Goal: Task Accomplishment & Management: Complete application form

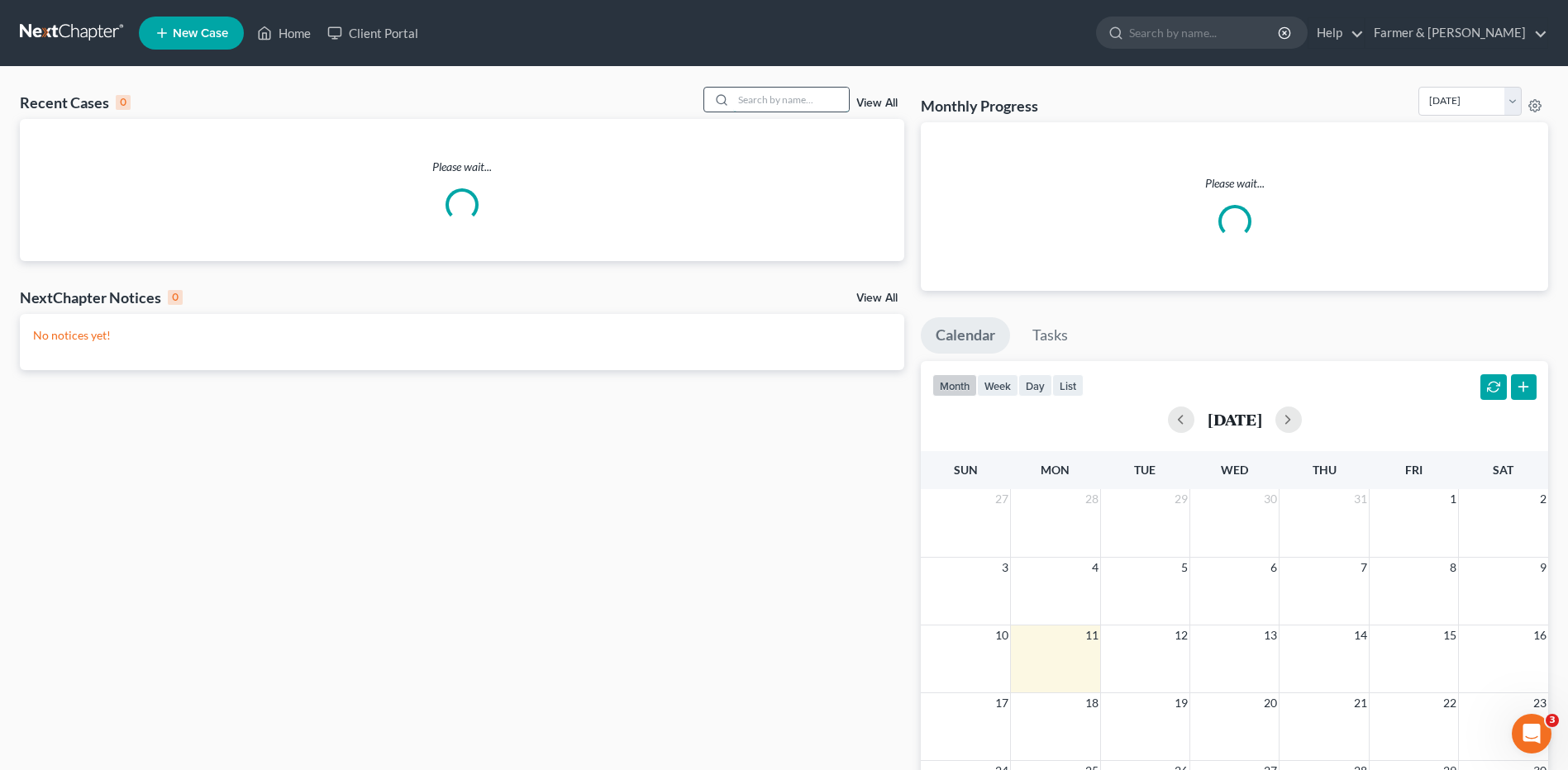
click at [764, 99] on input "search" at bounding box center [791, 98] width 116 height 24
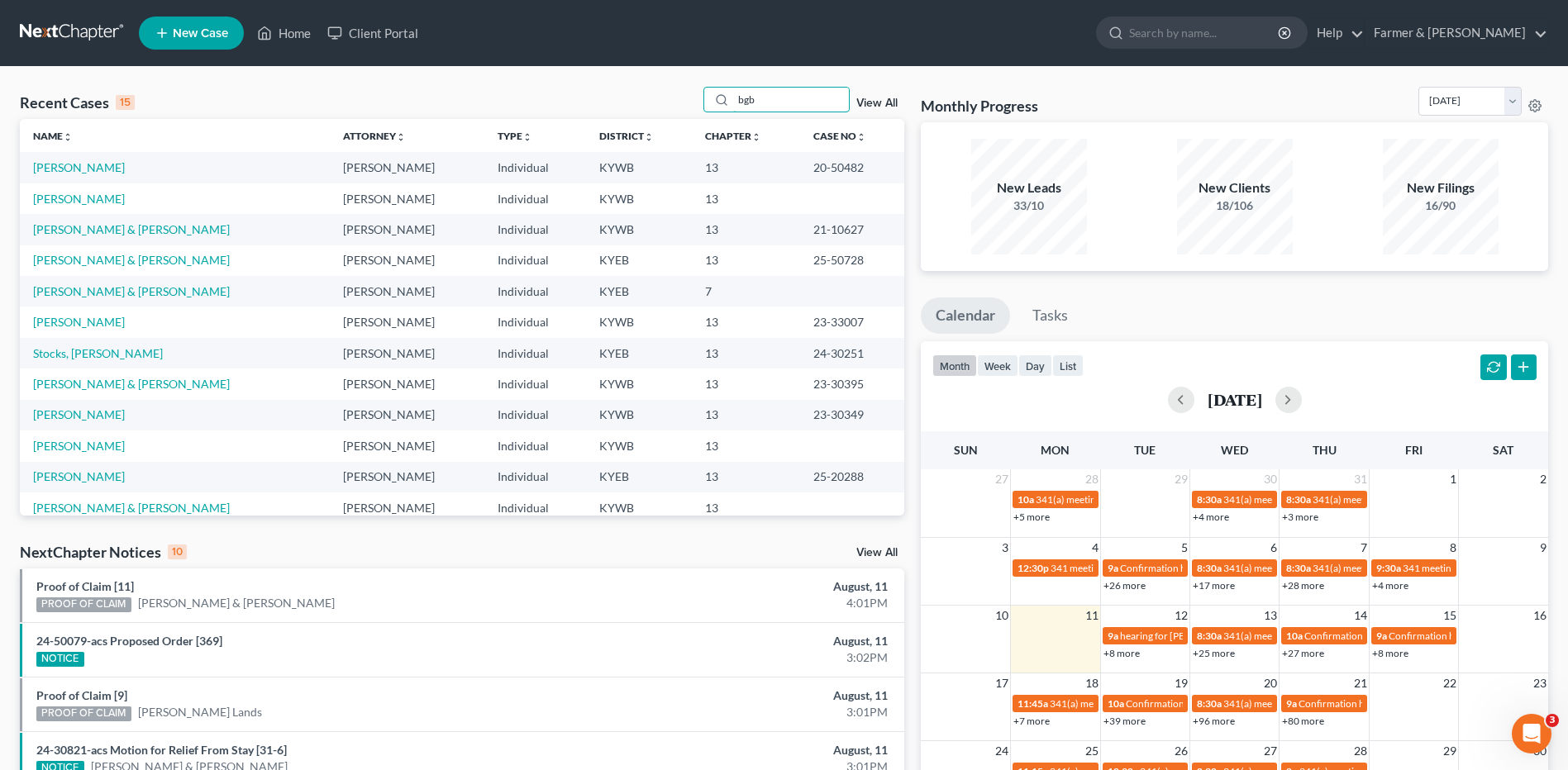
drag, startPoint x: 801, startPoint y: 99, endPoint x: 638, endPoint y: 110, distance: 163.4
click at [639, 110] on div "Recent Cases 15 bgb View All" at bounding box center [462, 103] width 885 height 32
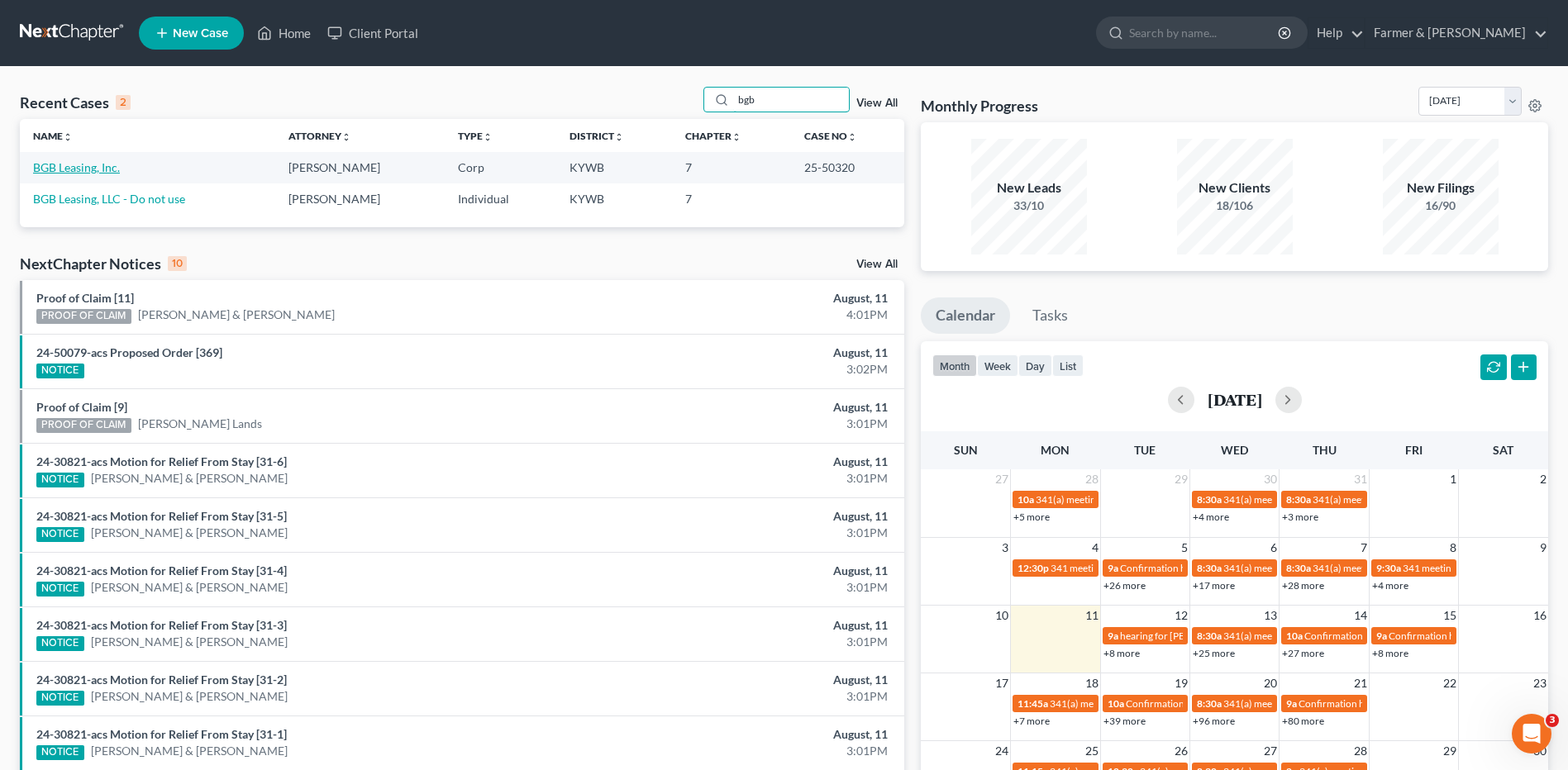
type input "bgb"
click at [86, 170] on link "BGB Leasing, Inc." at bounding box center [77, 167] width 87 height 14
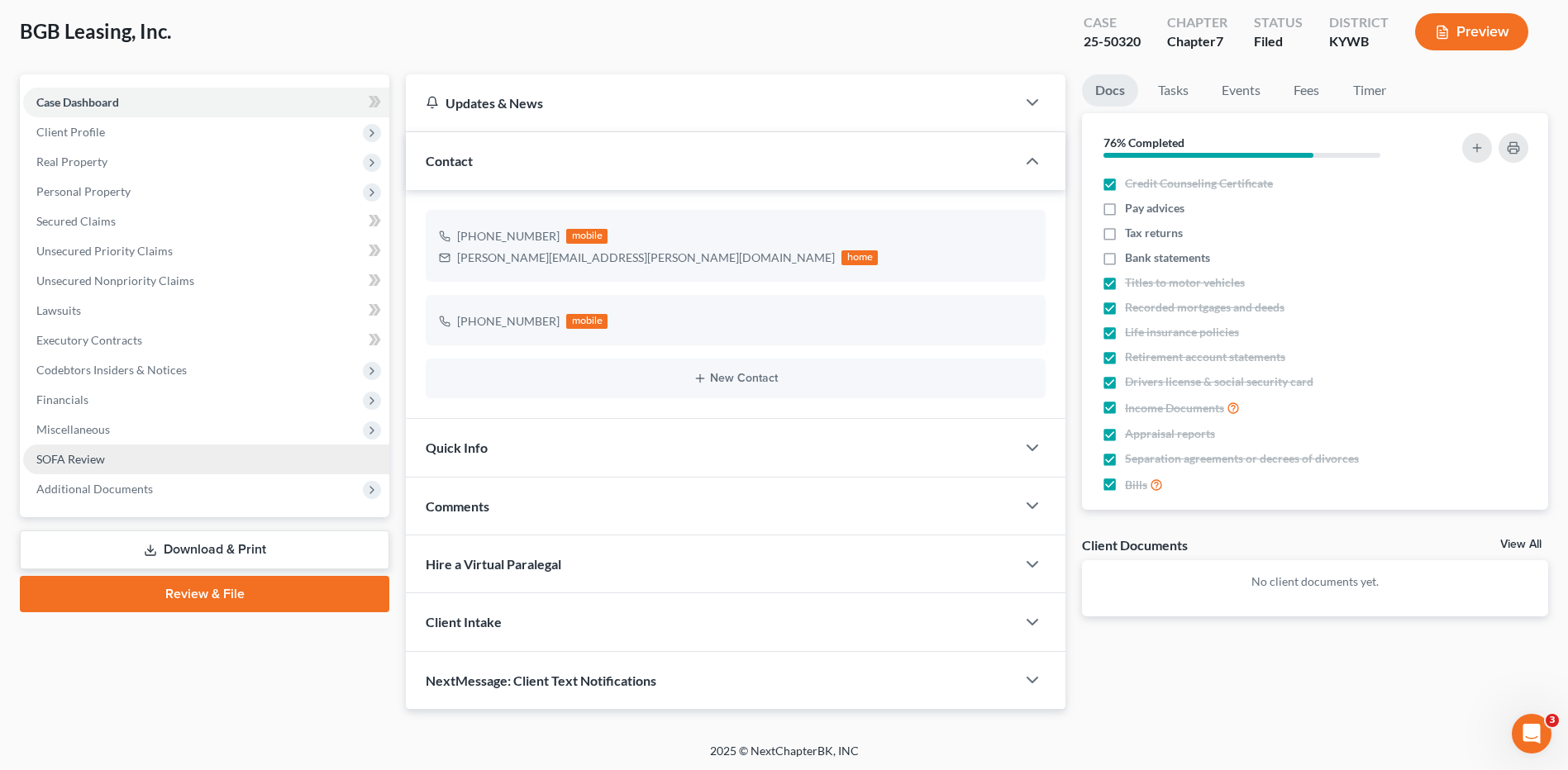
scroll to position [87, 0]
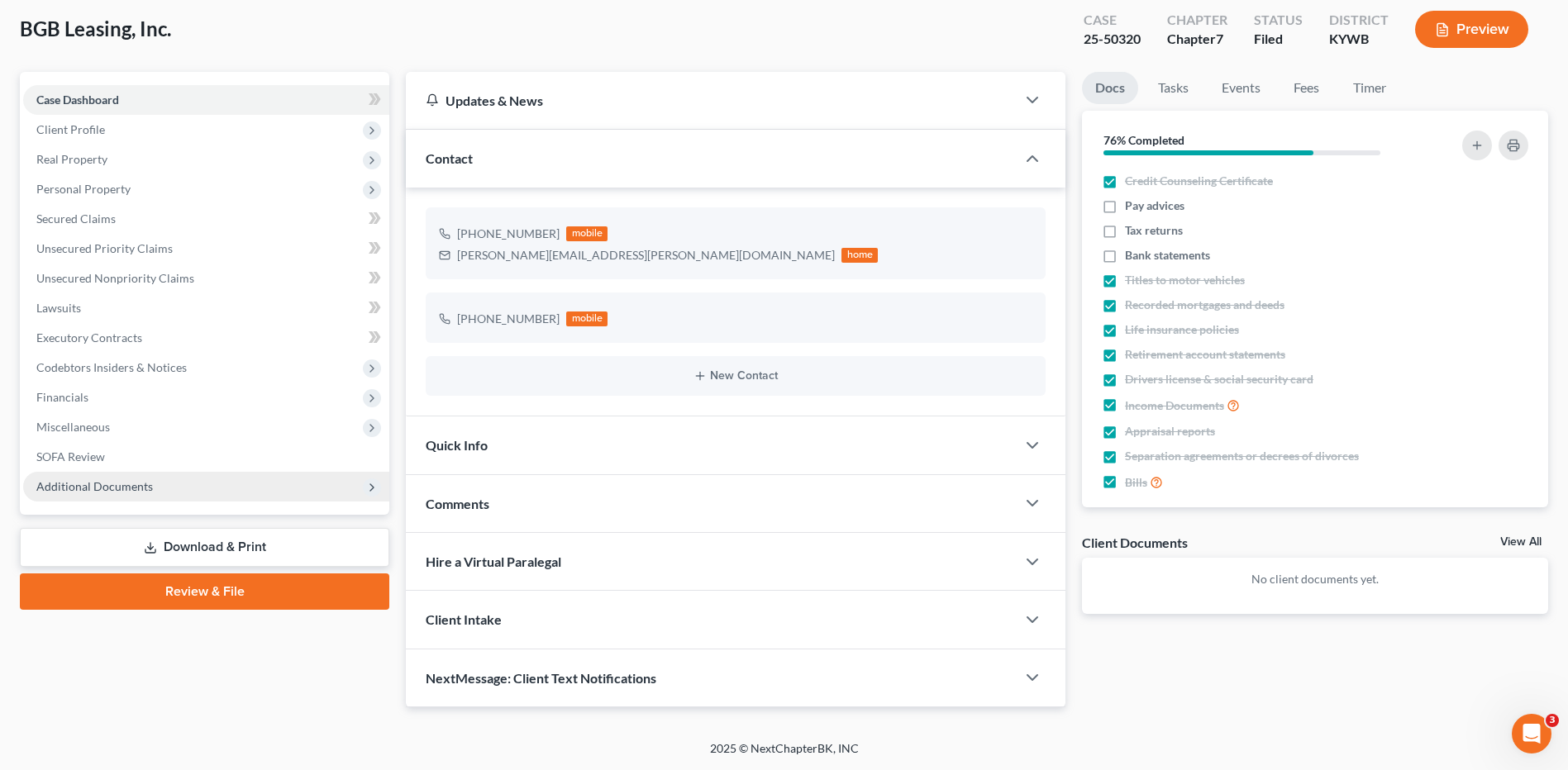
click at [174, 482] on span "Additional Documents" at bounding box center [206, 486] width 367 height 29
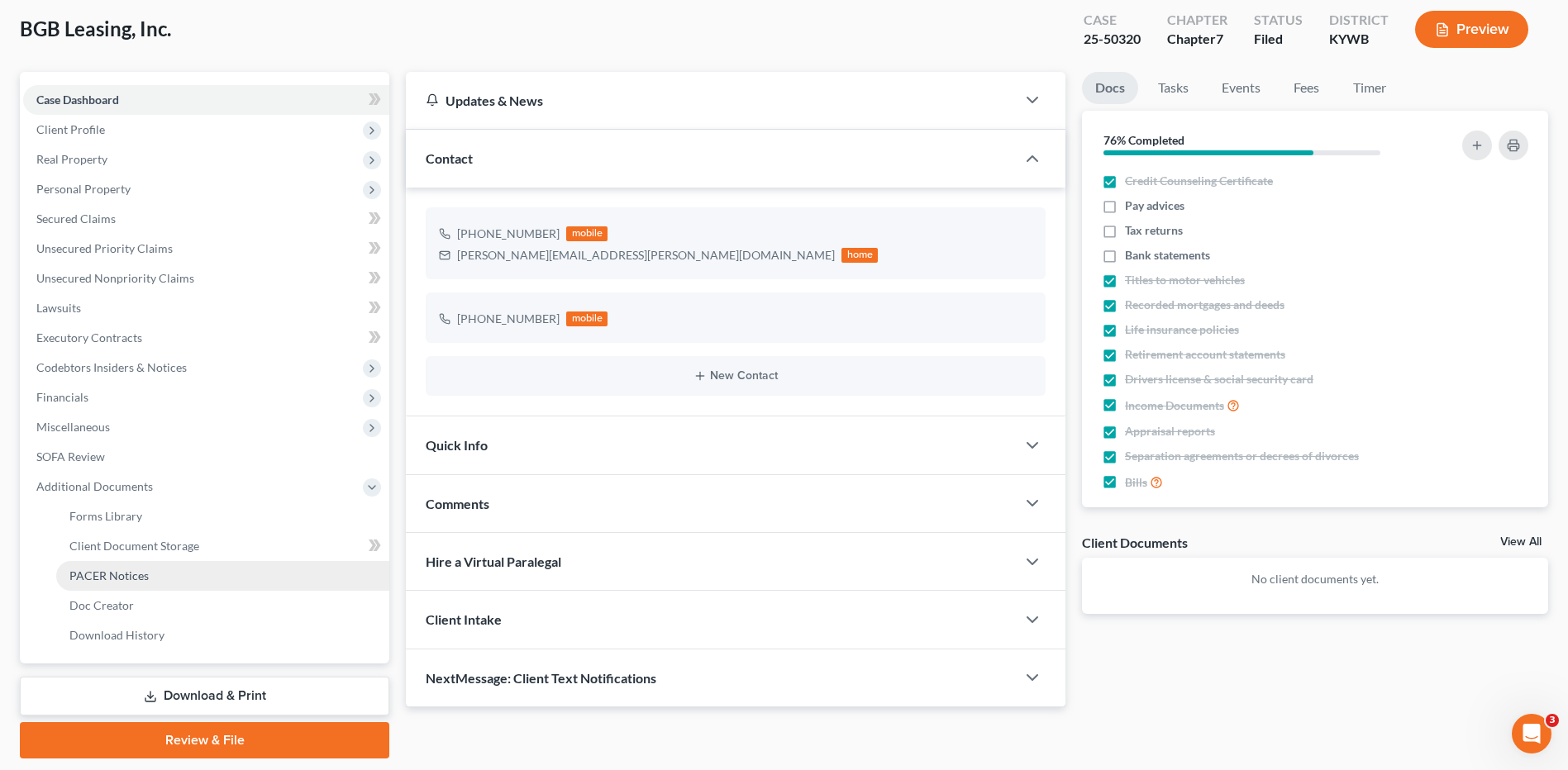
click at [147, 584] on link "PACER Notices" at bounding box center [223, 575] width 333 height 29
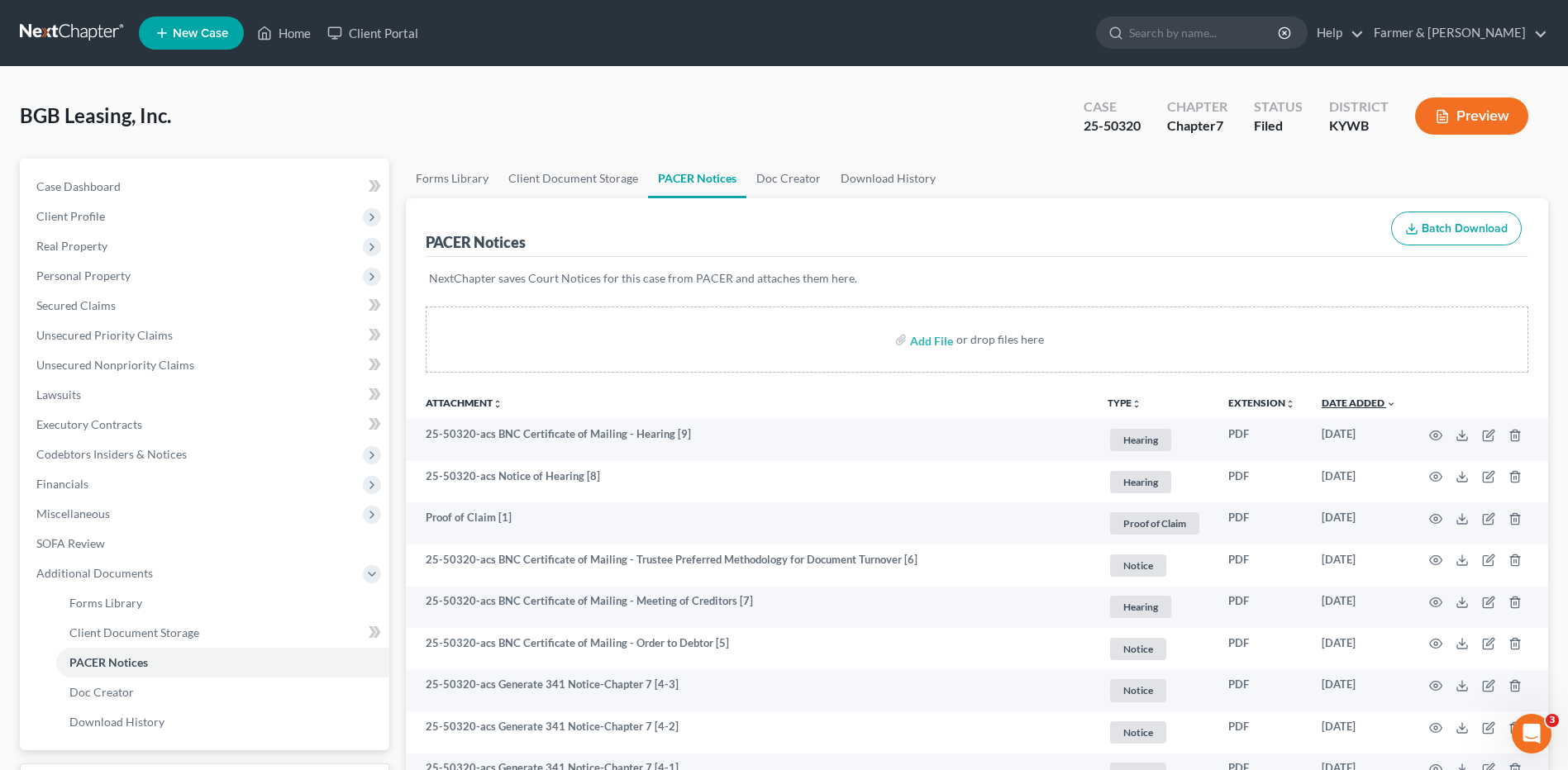
click at [1352, 404] on link "Date Added unfold_more expand_more expand_less" at bounding box center [1359, 403] width 75 height 12
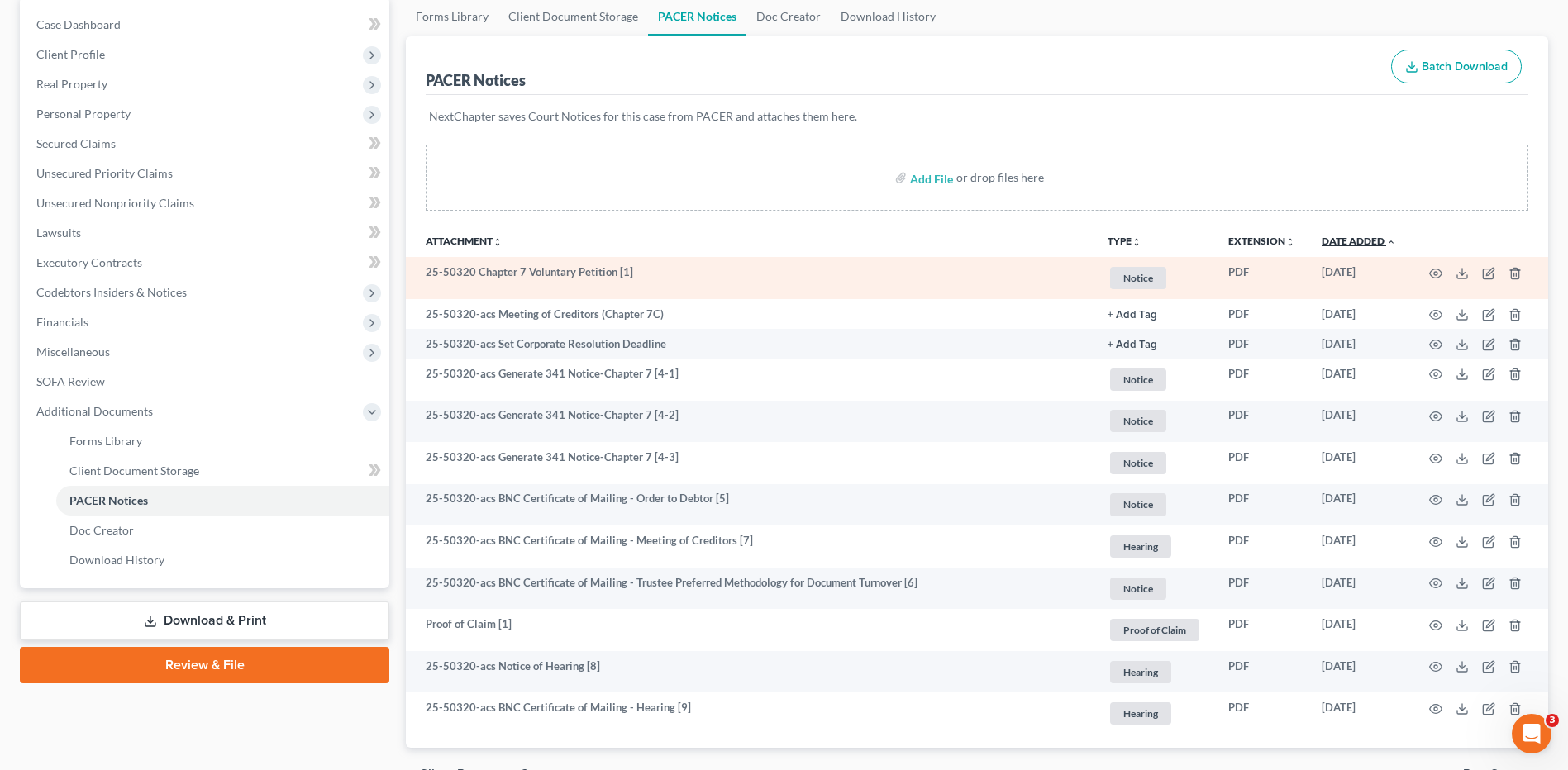
scroll to position [166, 0]
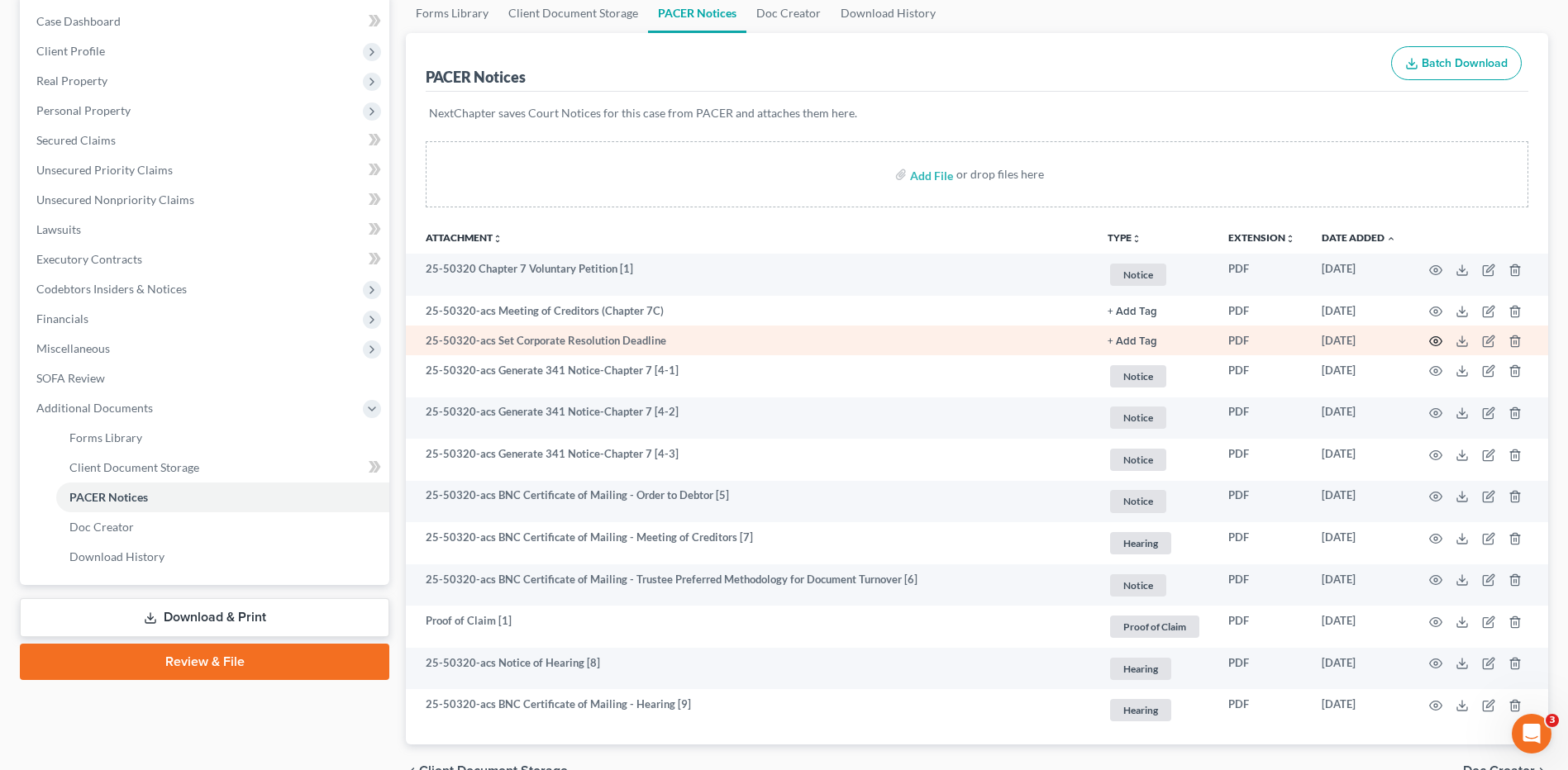
click at [1430, 341] on icon "button" at bounding box center [1436, 341] width 13 height 13
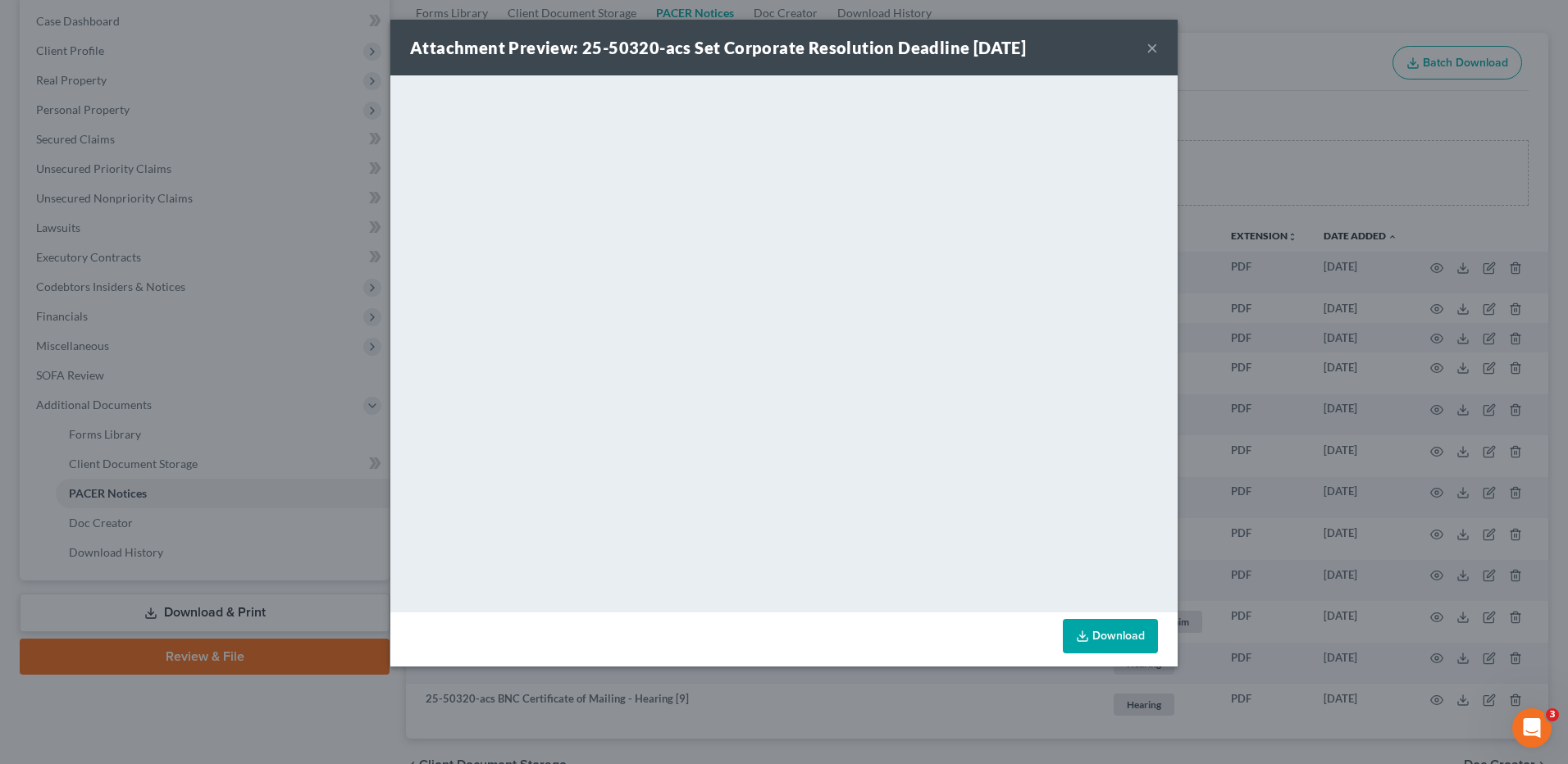
click at [1150, 46] on button "×" at bounding box center [1152, 47] width 11 height 20
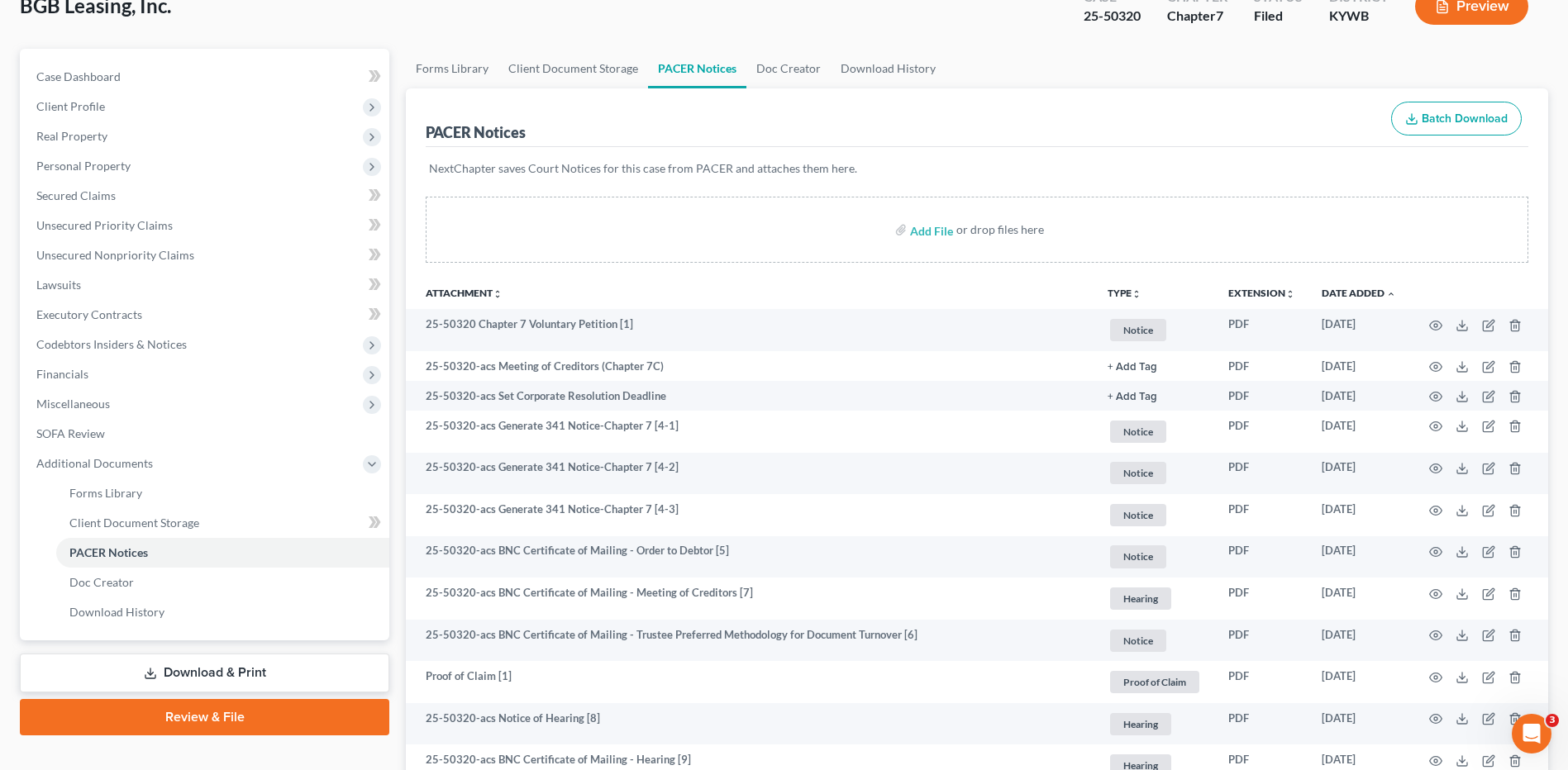
scroll to position [0, 0]
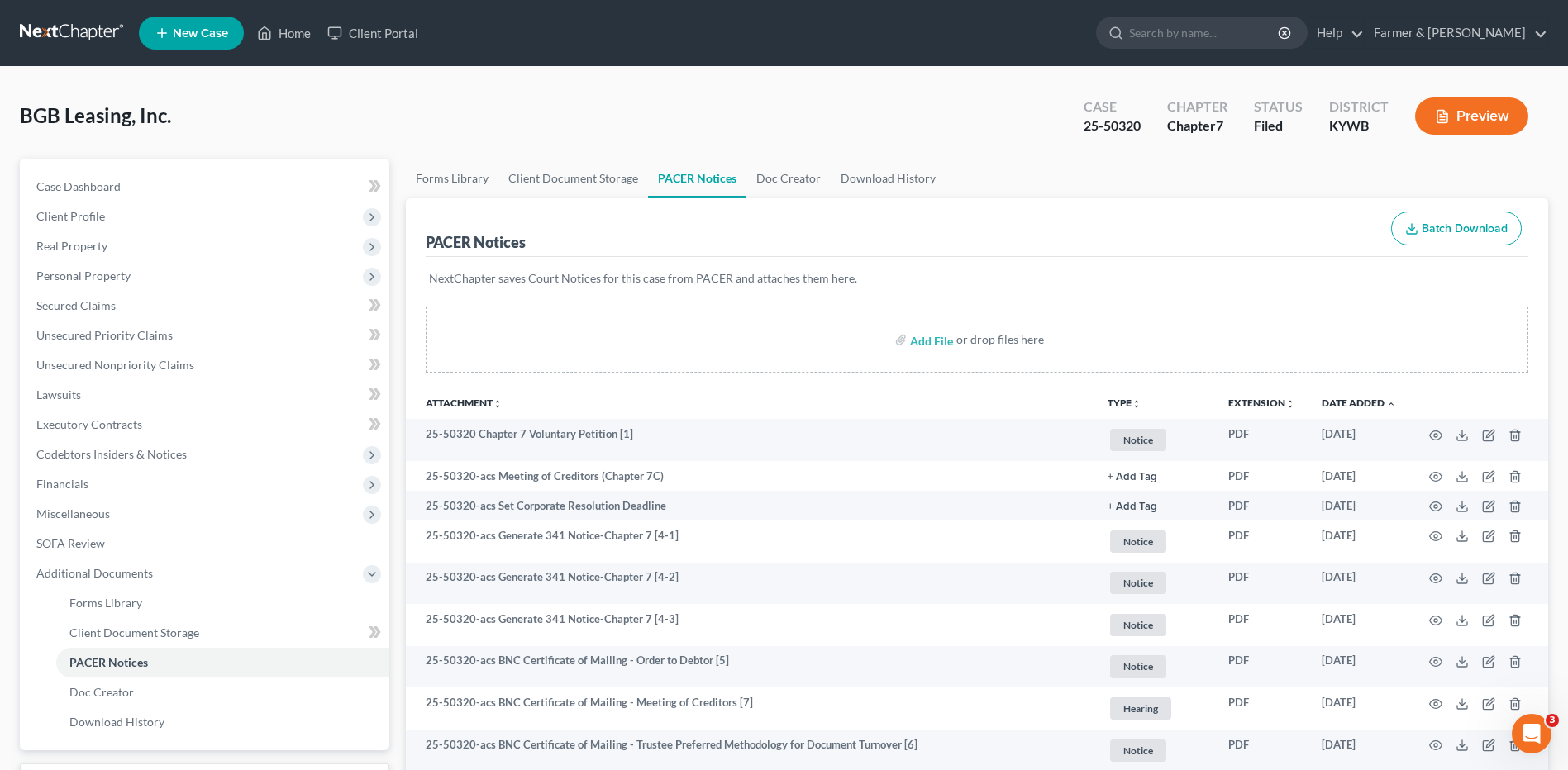
click at [40, 29] on link at bounding box center [73, 32] width 106 height 29
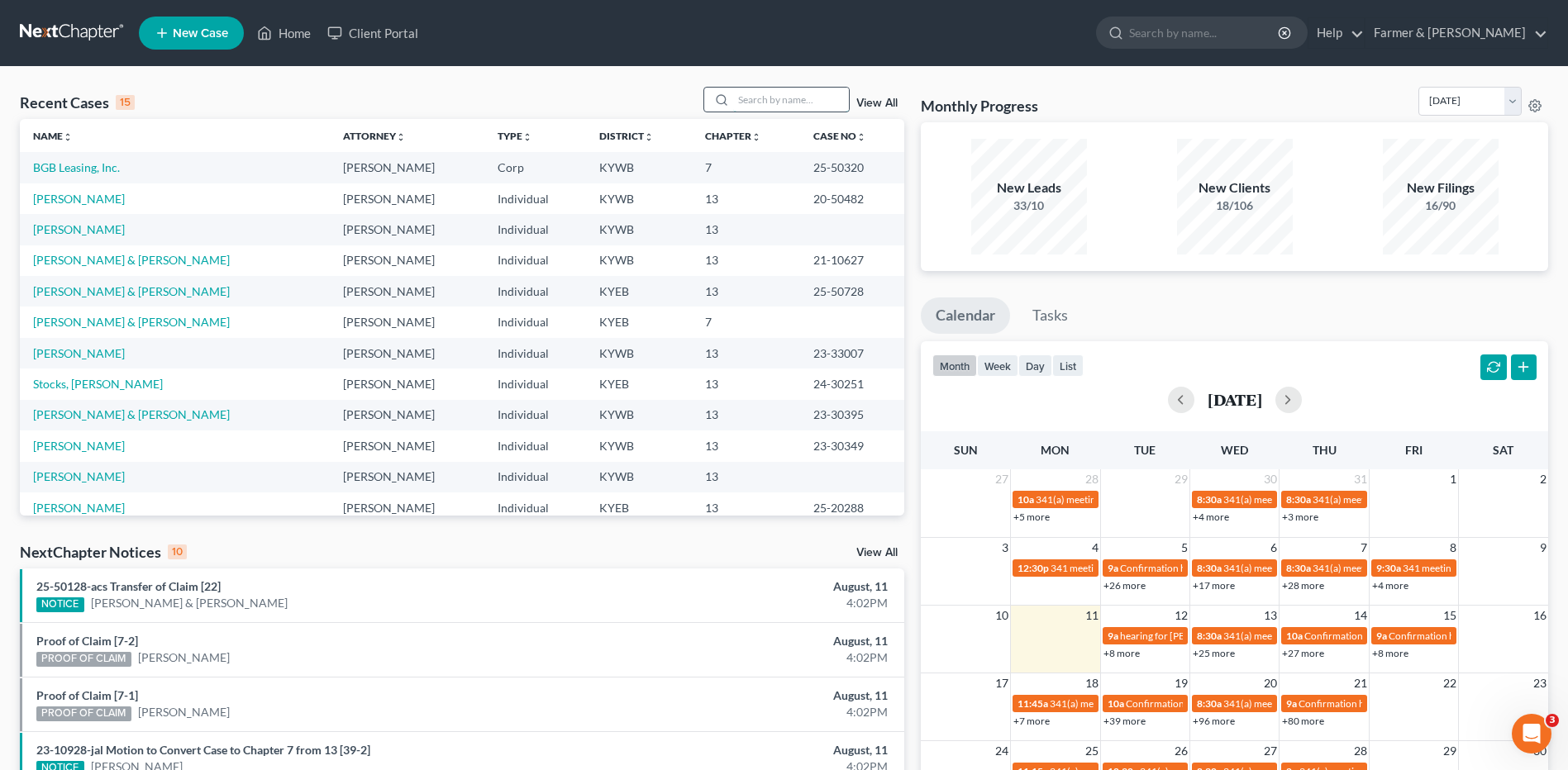
click at [766, 109] on input "search" at bounding box center [791, 98] width 116 height 24
type input "reeves"
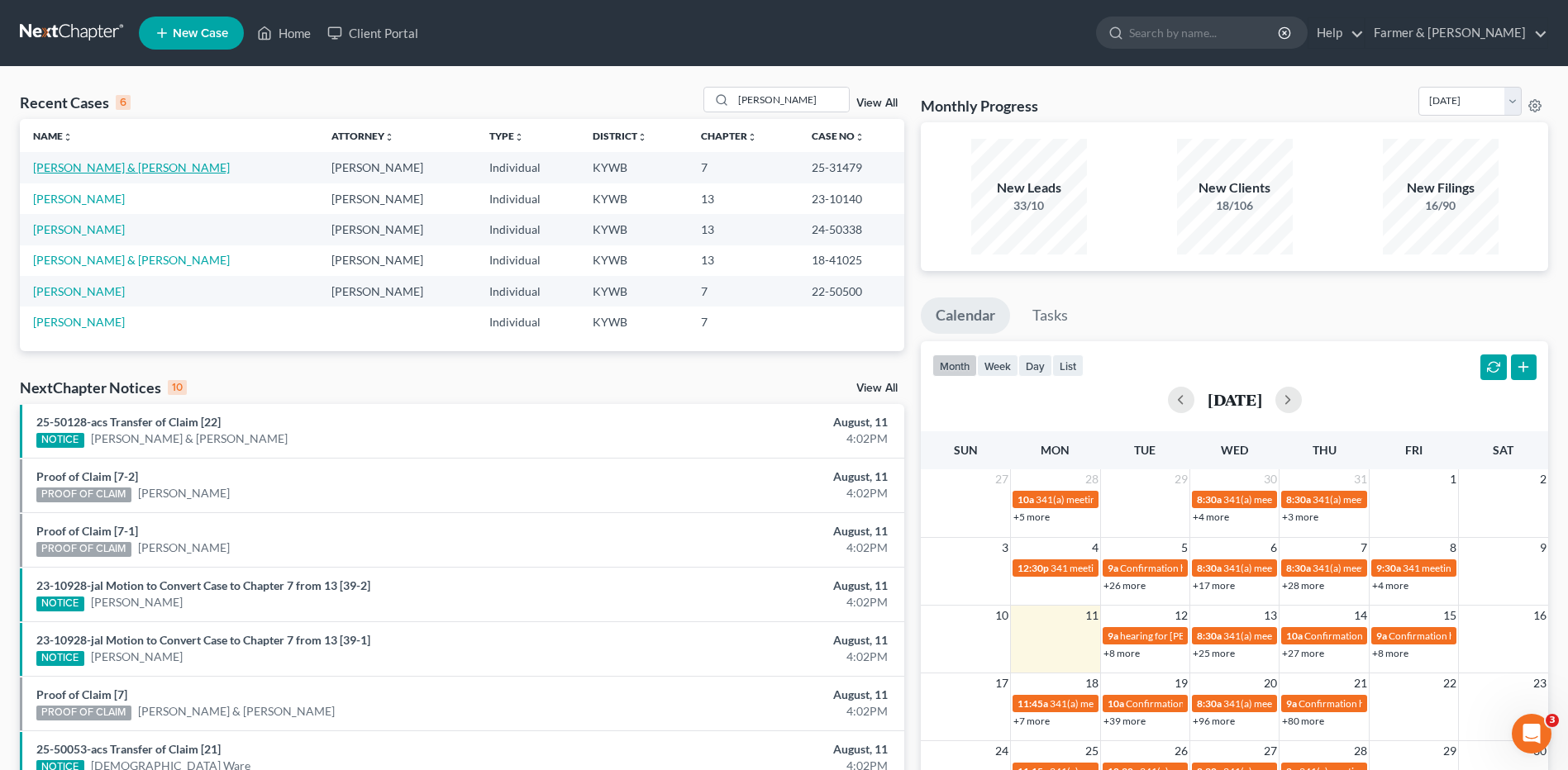
click at [114, 164] on link "[PERSON_NAME] & [PERSON_NAME]" at bounding box center [132, 167] width 197 height 14
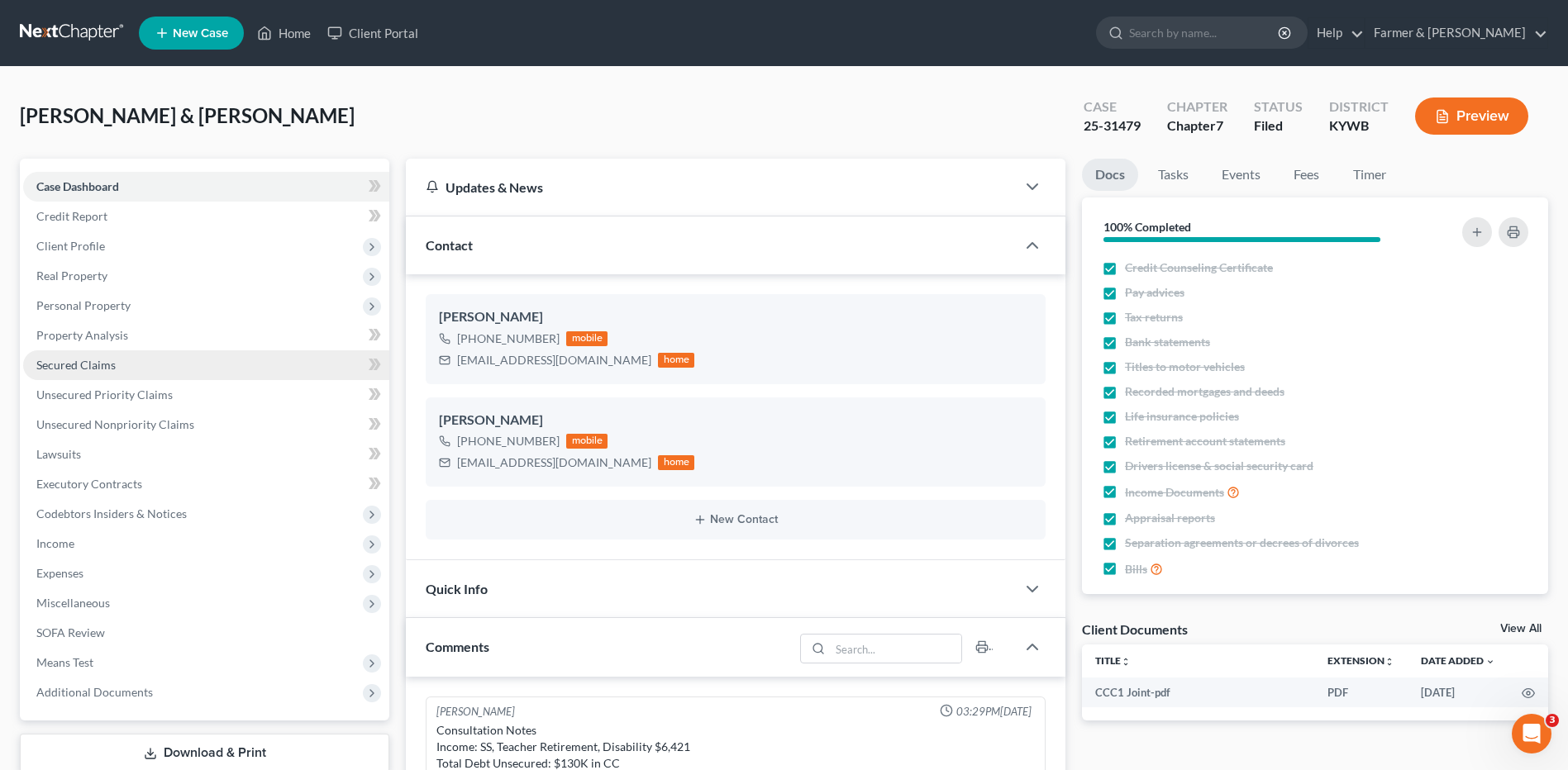
click at [101, 363] on span "Secured Claims" at bounding box center [76, 365] width 80 height 14
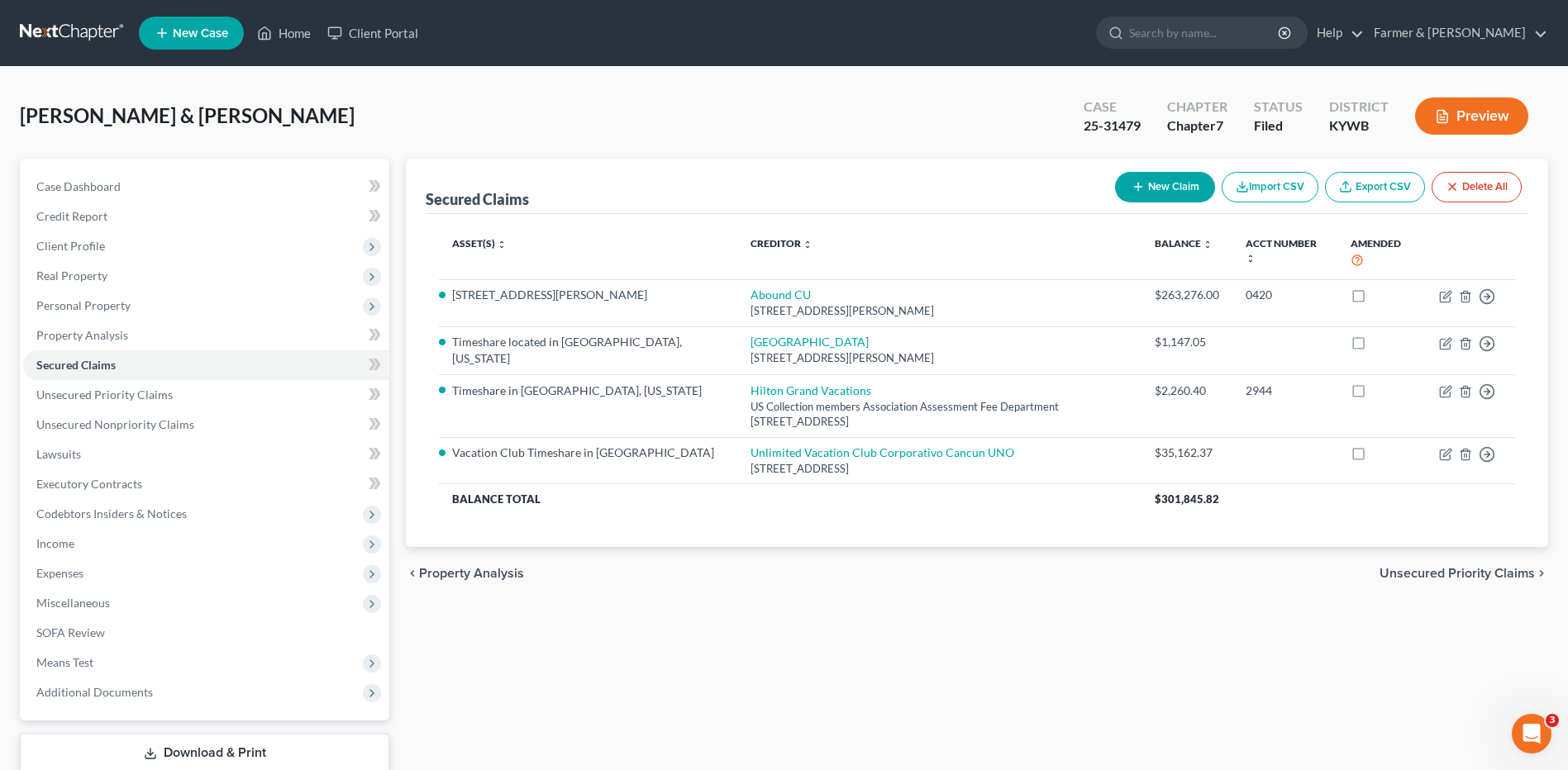
click at [86, 33] on link at bounding box center [73, 32] width 106 height 29
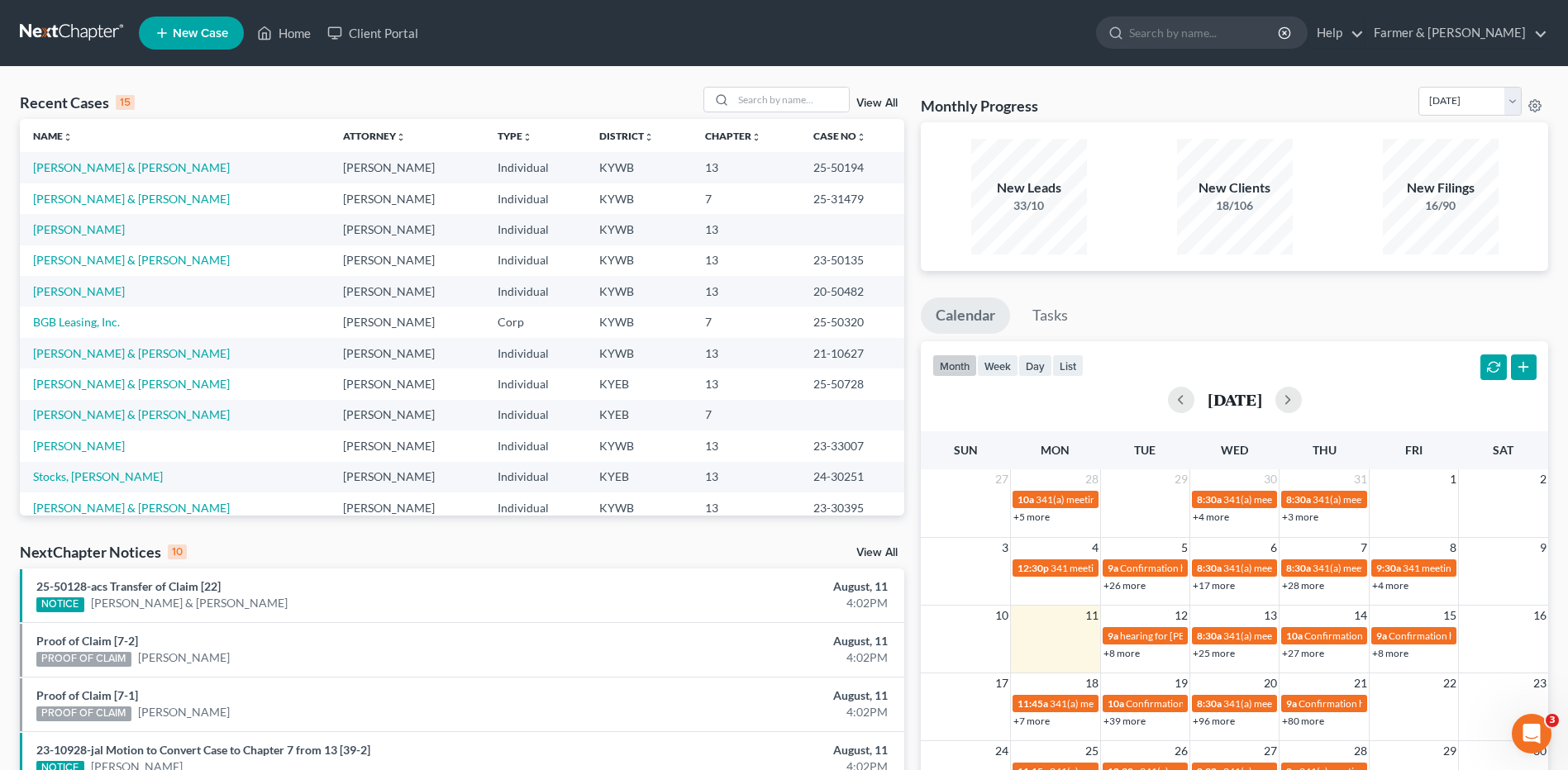
click at [820, 119] on th "Case No unfold_more expand_more expand_less" at bounding box center [853, 135] width 104 height 33
click at [818, 100] on input "search" at bounding box center [791, 98] width 116 height 24
type input "cornwell"
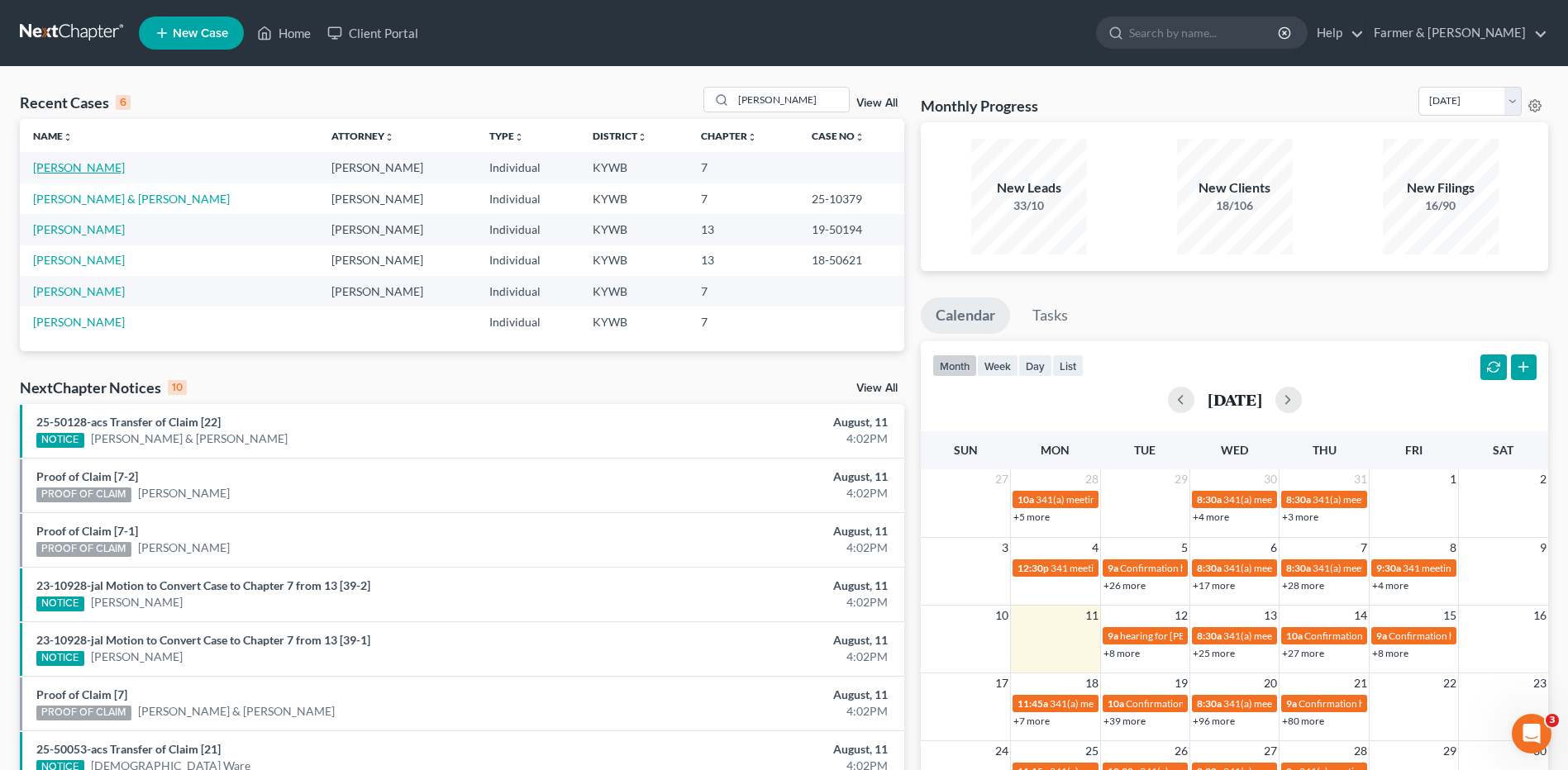
click at [51, 168] on link "[PERSON_NAME]" at bounding box center [79, 167] width 92 height 14
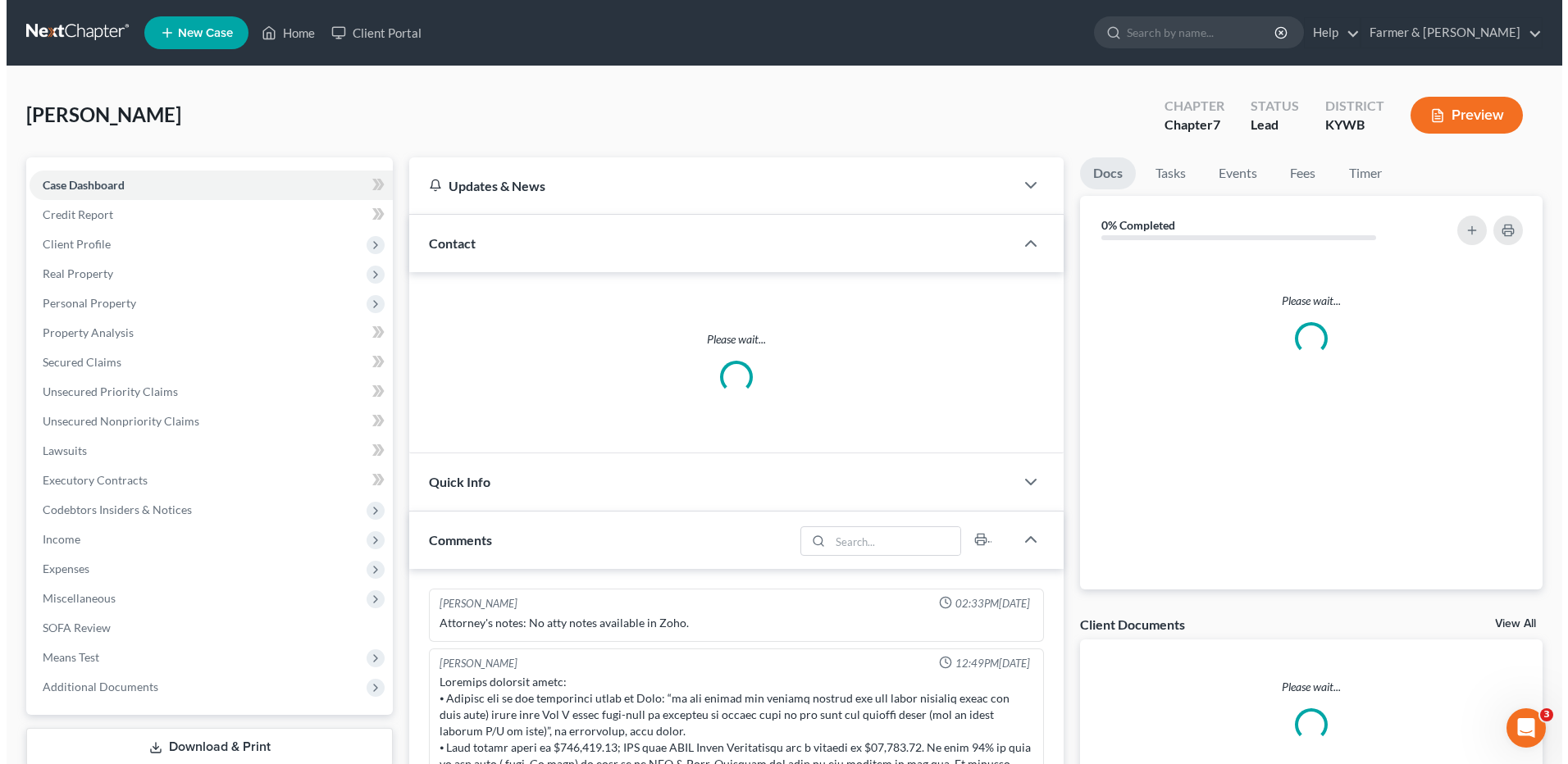
scroll to position [145, 0]
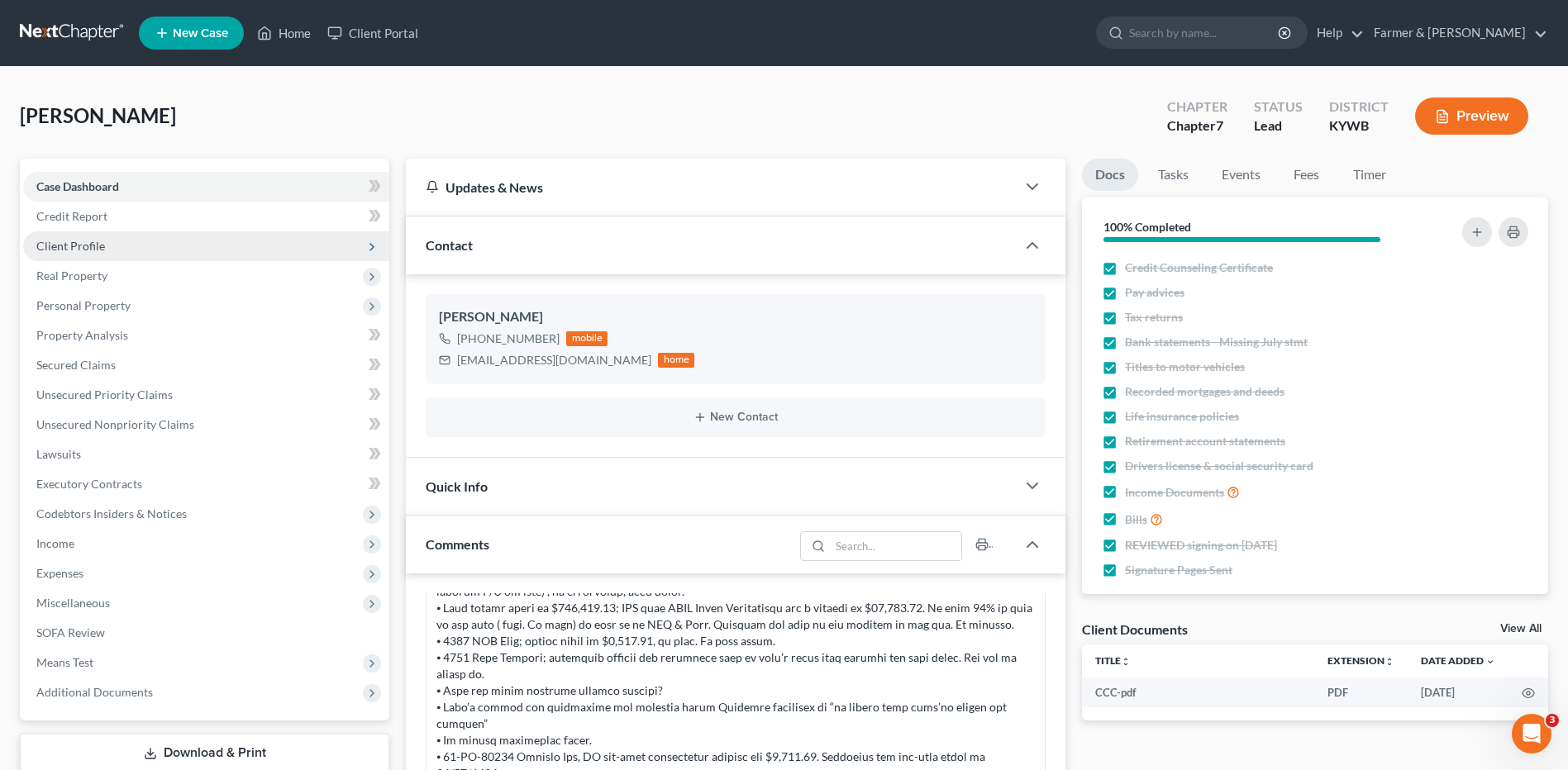
click at [161, 250] on span "Client Profile" at bounding box center [206, 245] width 367 height 29
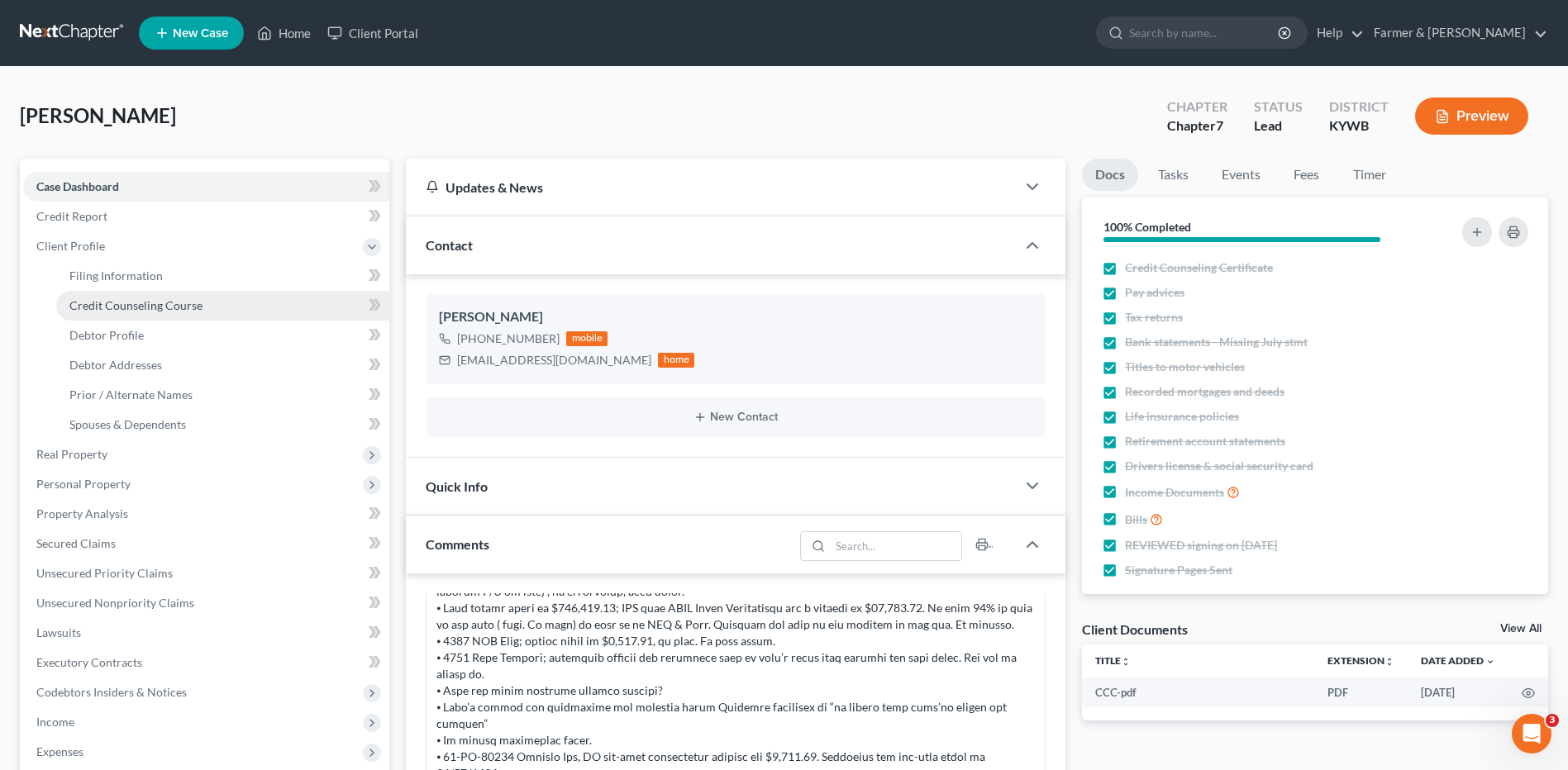
click at [155, 294] on link "Credit Counseling Course" at bounding box center [223, 305] width 333 height 29
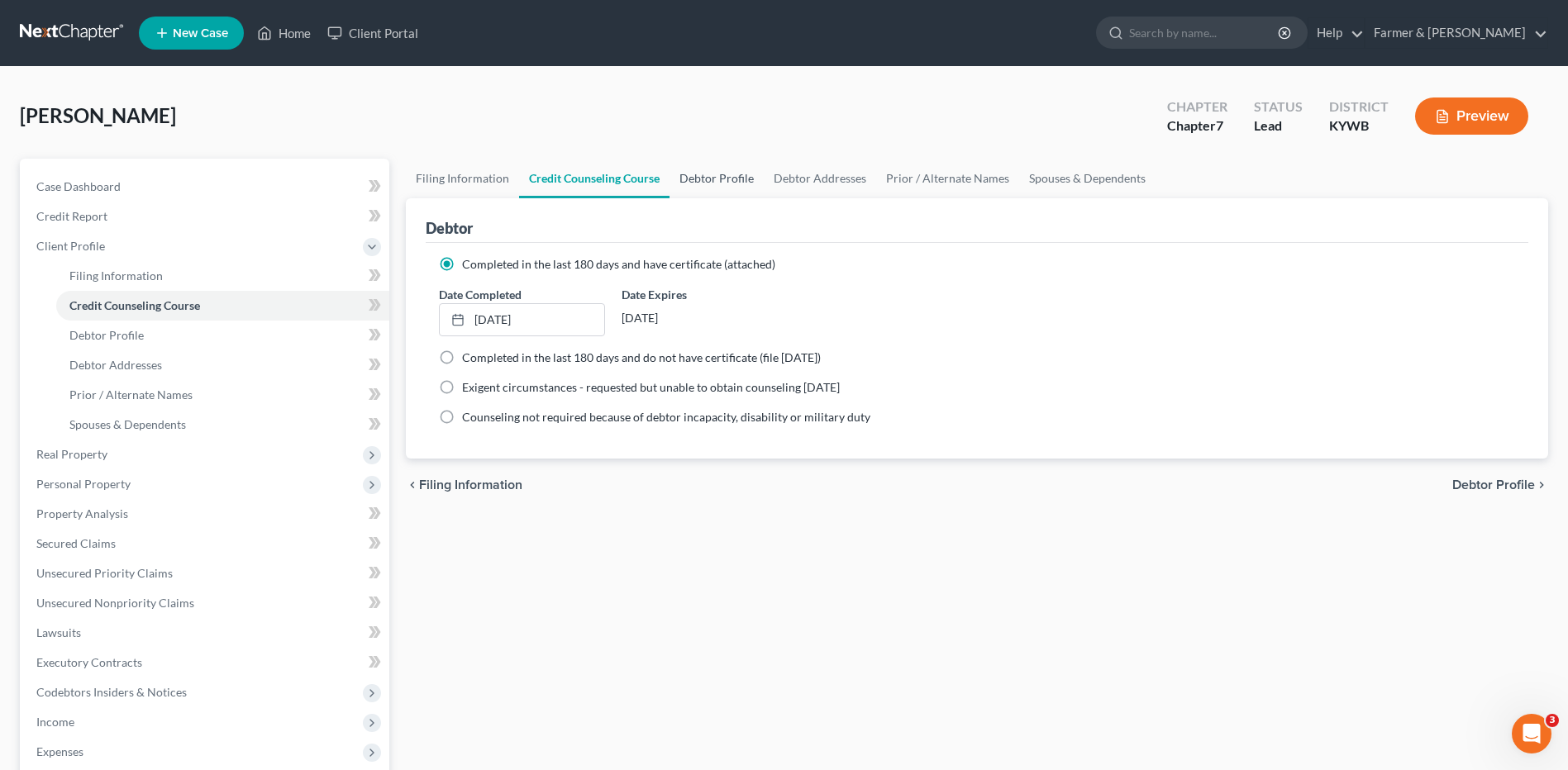
click at [743, 177] on link "Debtor Profile" at bounding box center [716, 179] width 94 height 40
select select "1"
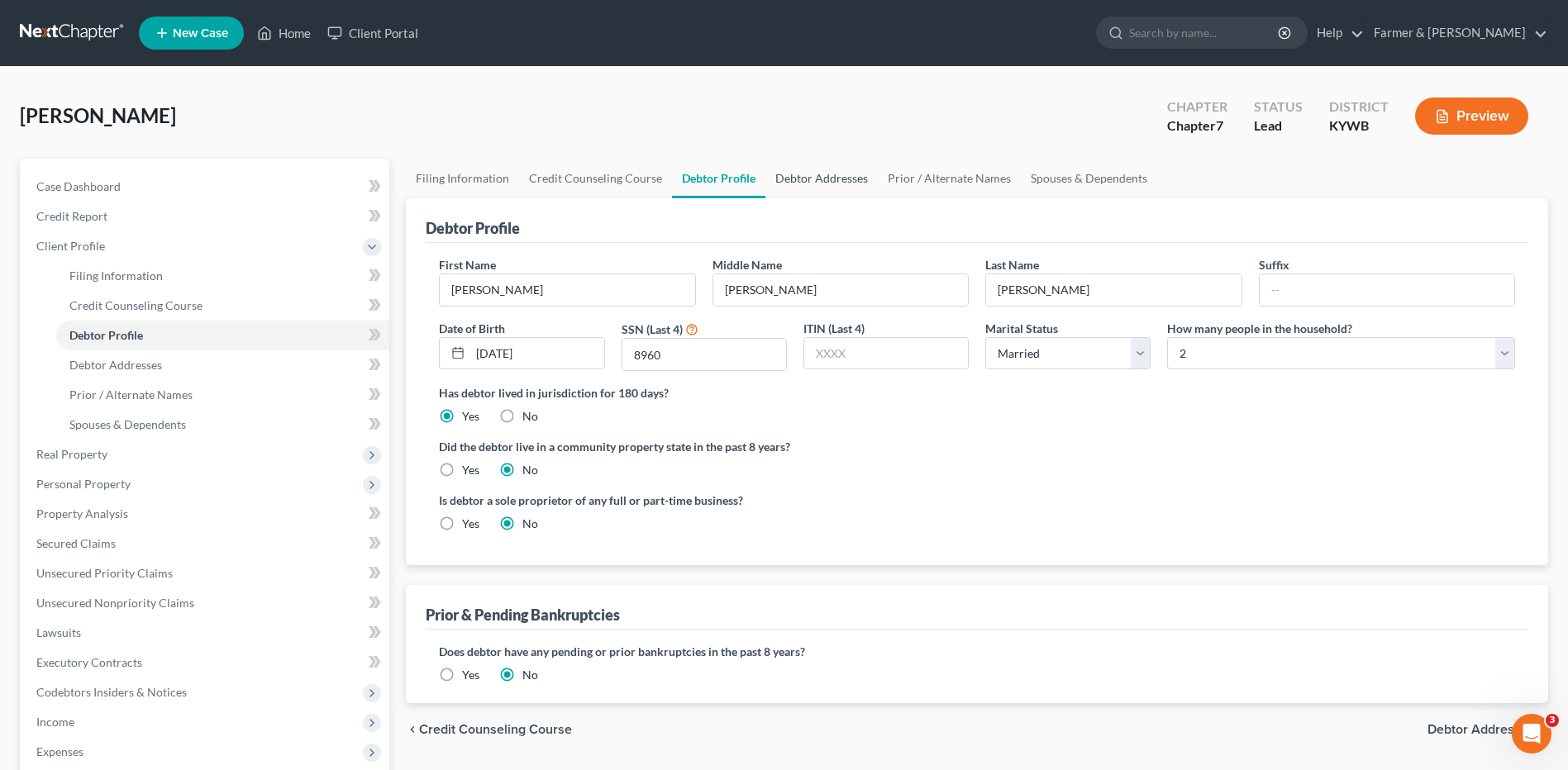
click at [842, 179] on link "Debtor Addresses" at bounding box center [821, 179] width 113 height 40
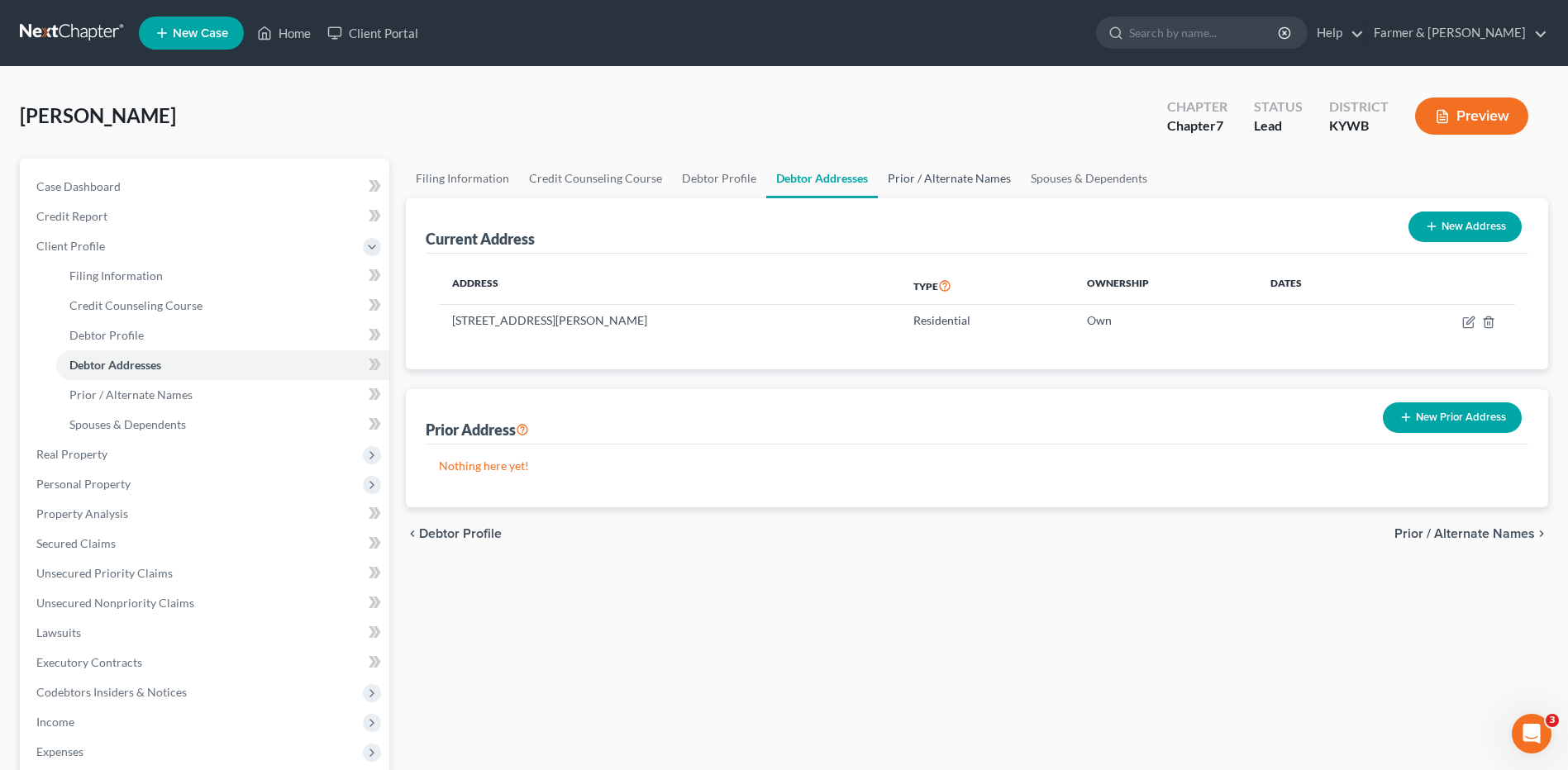
click at [930, 182] on link "Prior / Alternate Names" at bounding box center [949, 179] width 143 height 40
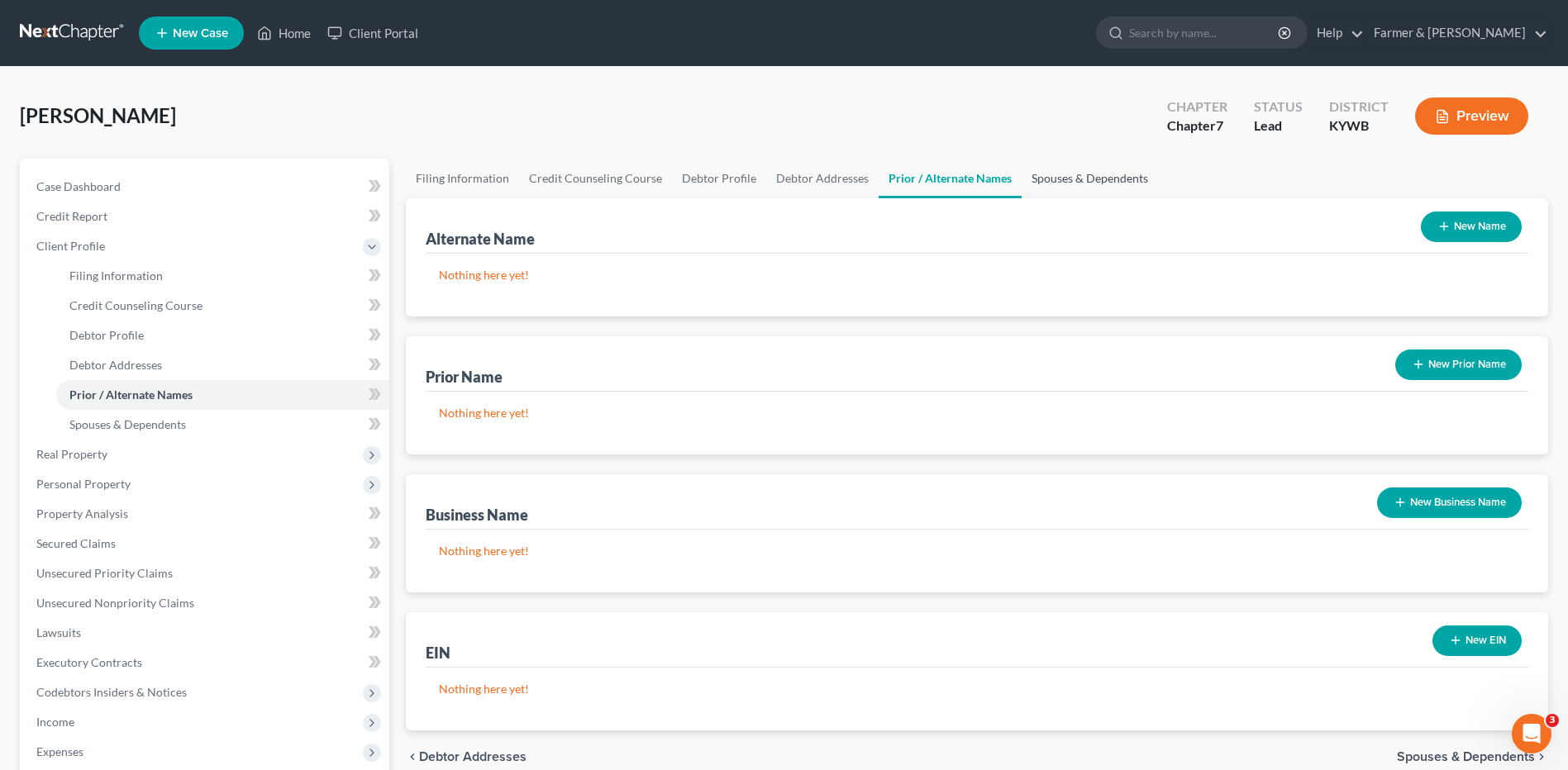
click at [1088, 179] on link "Spouses & Dependents" at bounding box center [1090, 179] width 136 height 40
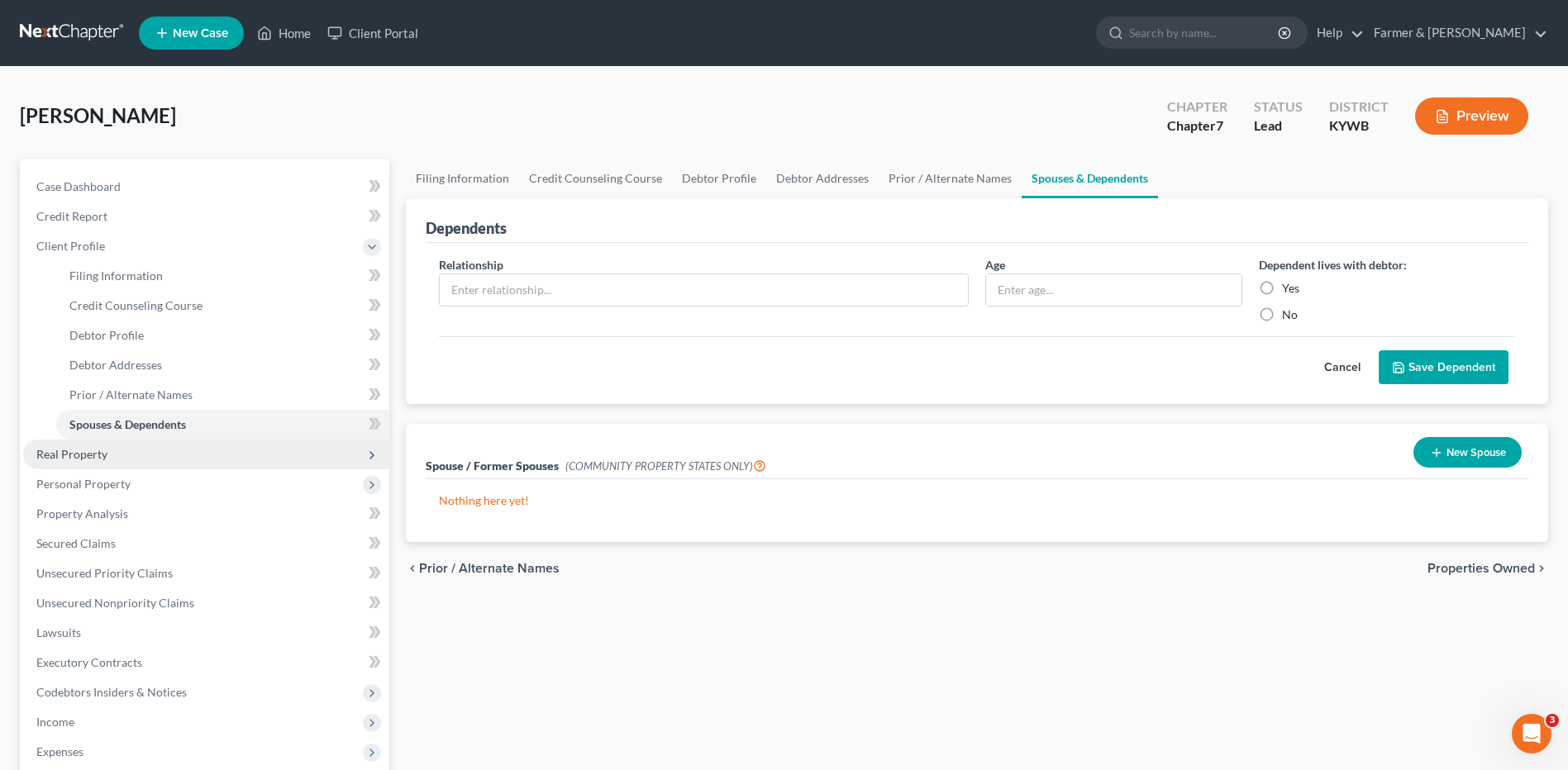
click at [130, 455] on span "Real Property" at bounding box center [206, 454] width 367 height 29
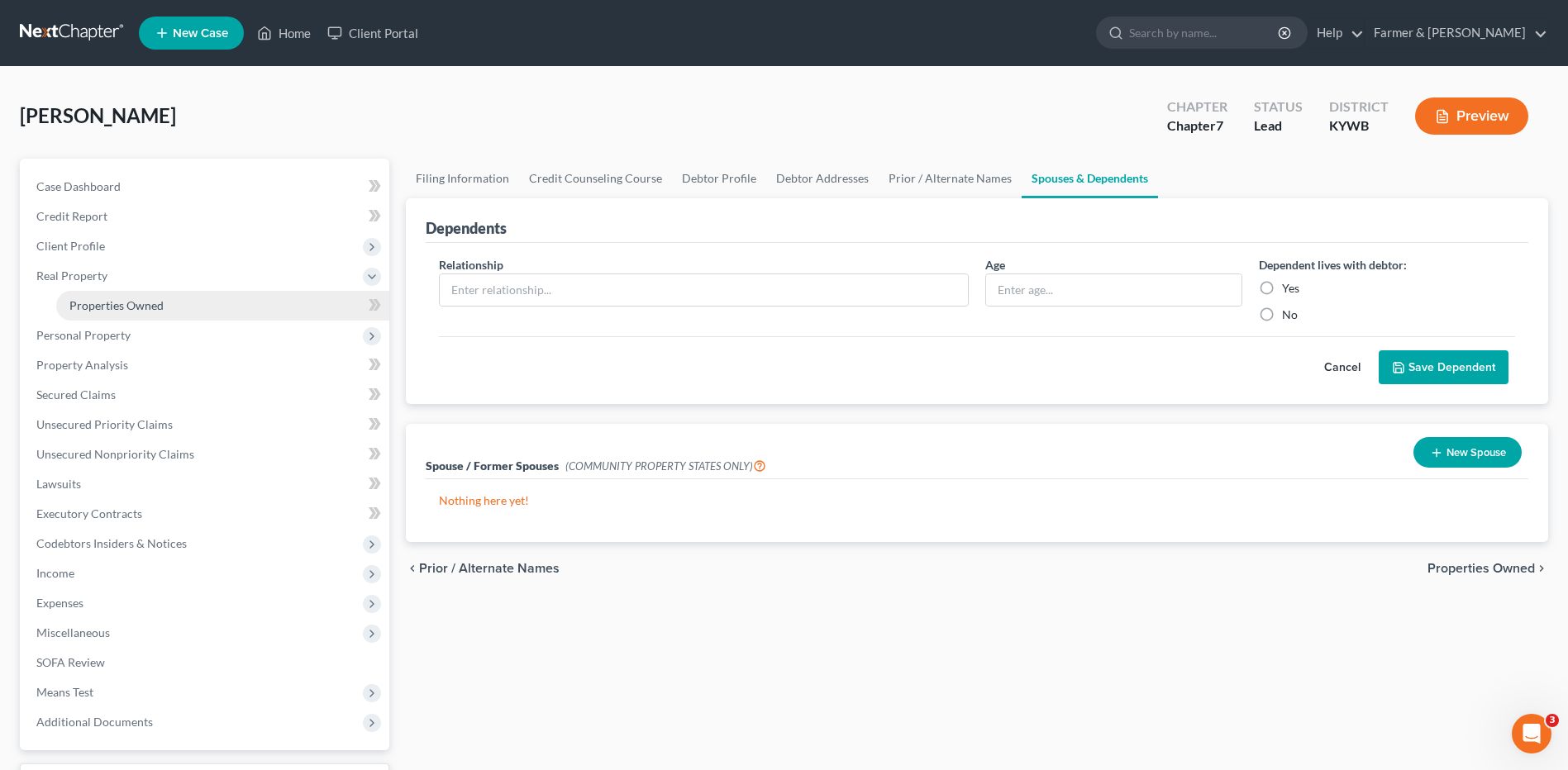
click at [139, 304] on span "Properties Owned" at bounding box center [116, 305] width 94 height 14
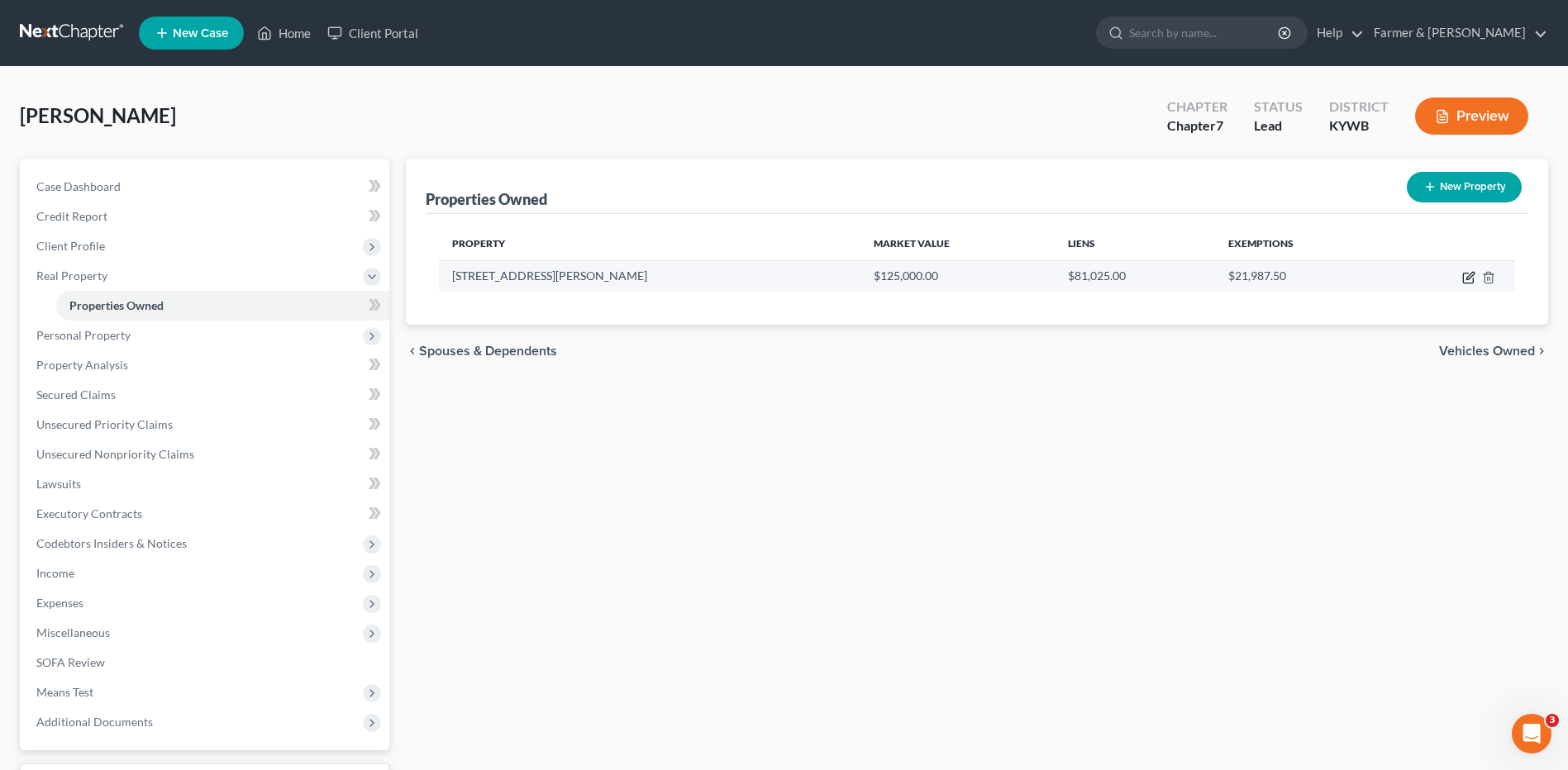
click at [1469, 281] on icon "button" at bounding box center [1469, 278] width 13 height 13
select select "18"
select select "3"
select select "1"
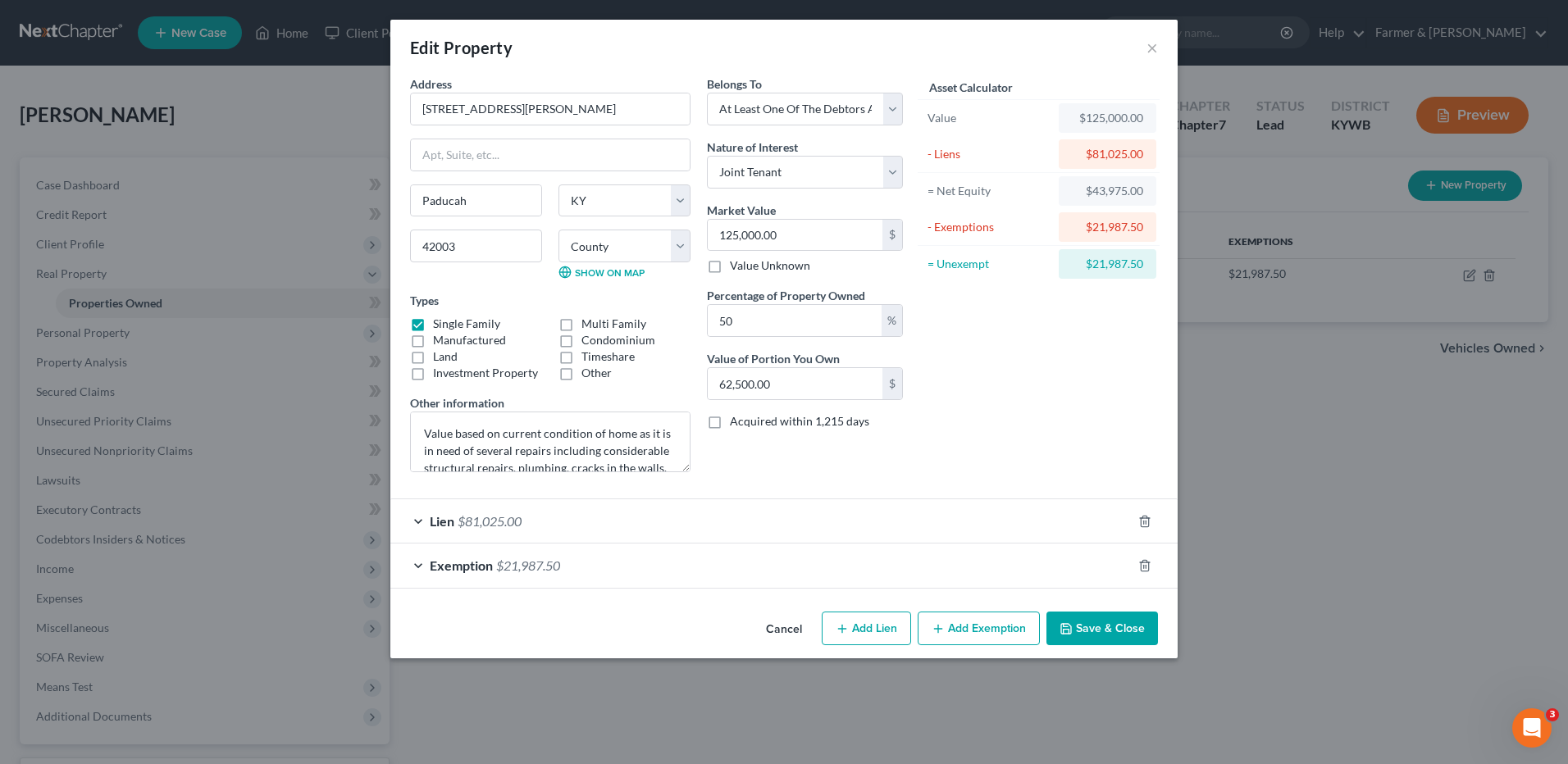
drag, startPoint x: 557, startPoint y: 563, endPoint x: 592, endPoint y: 561, distance: 35.1
click at [557, 563] on span "$21,987.50" at bounding box center [528, 565] width 64 height 16
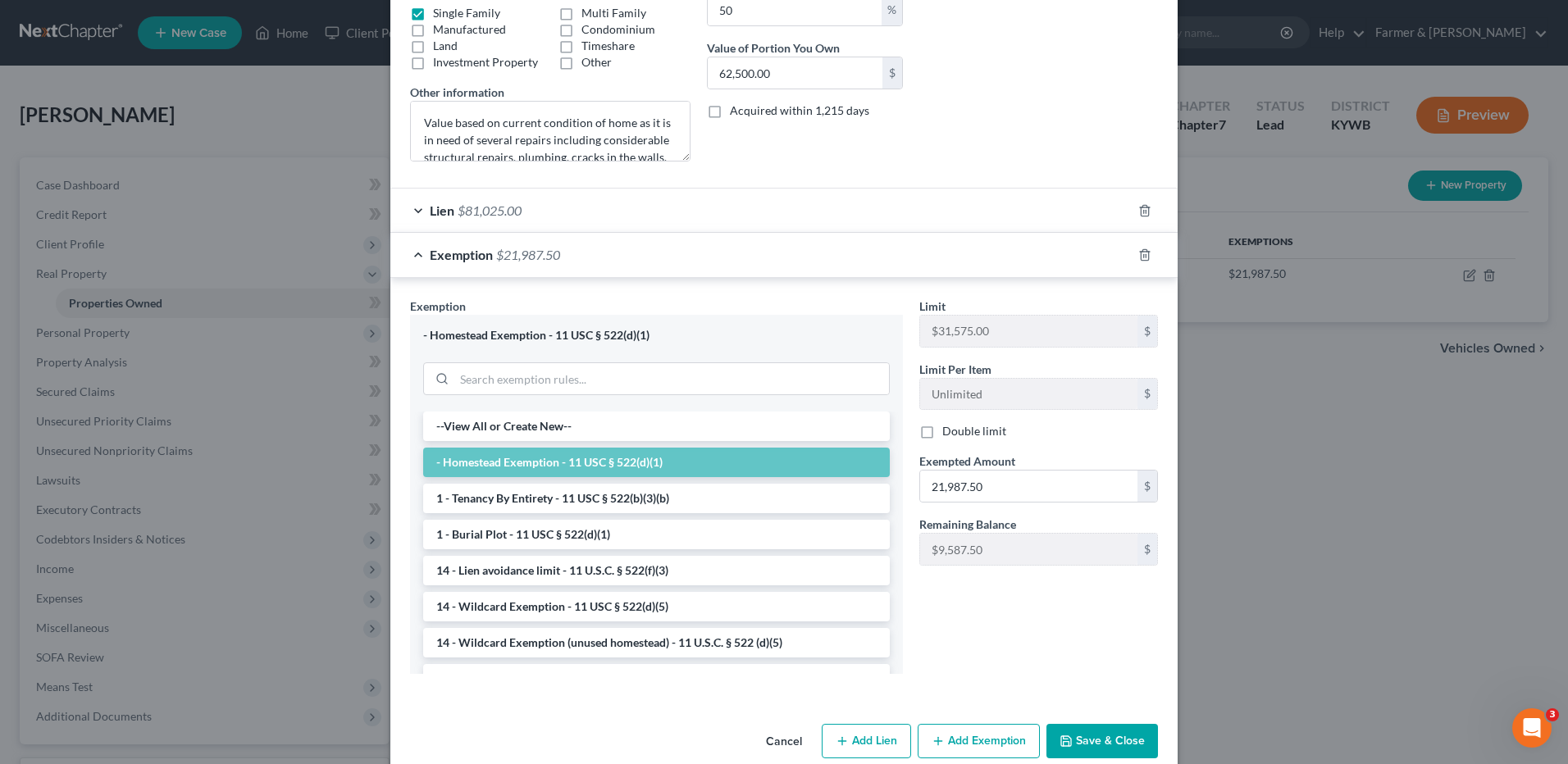
scroll to position [337, 0]
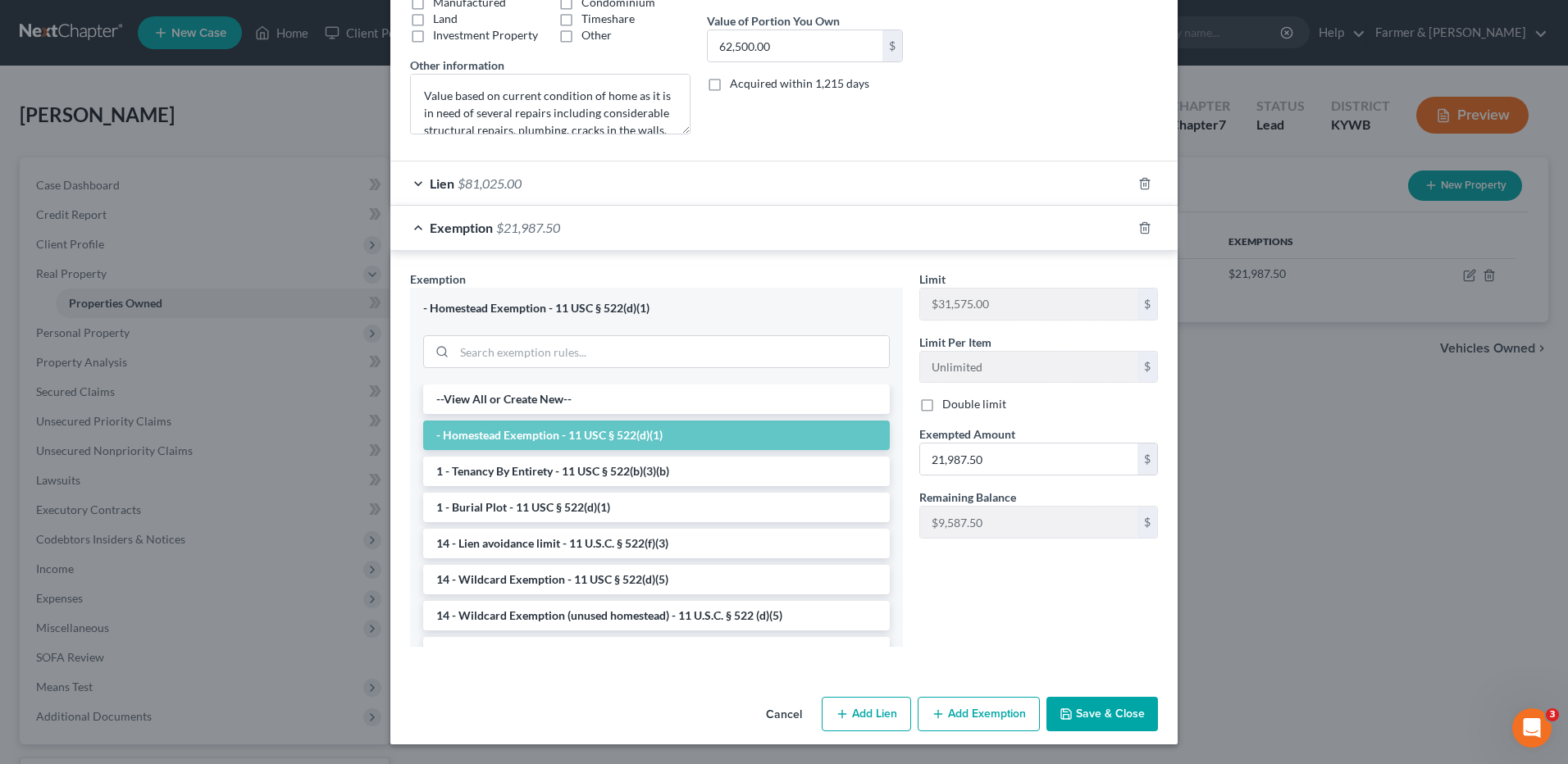
click at [1074, 710] on button "Save & Close" at bounding box center [1102, 714] width 112 height 35
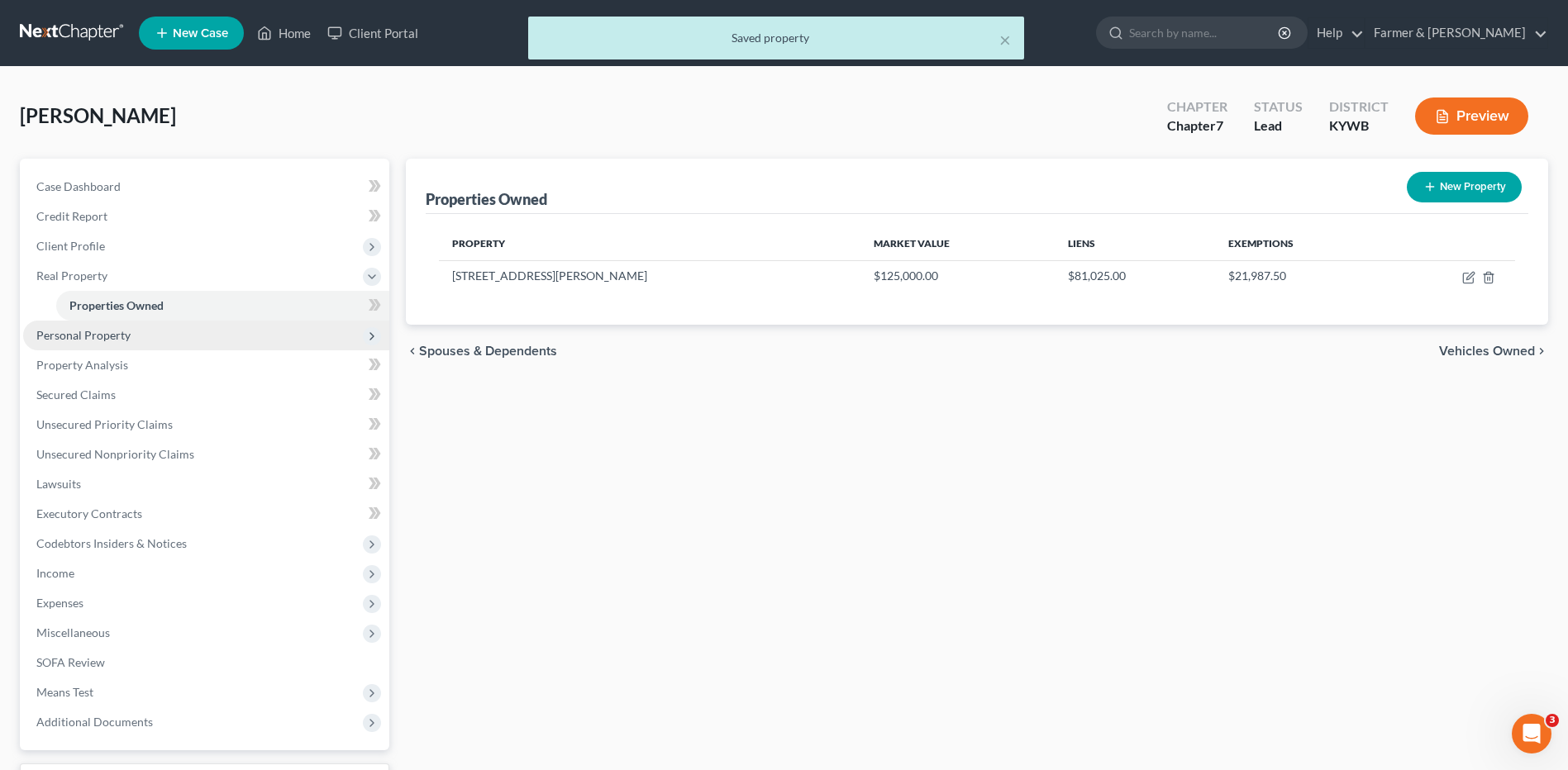
click at [155, 340] on span "Personal Property" at bounding box center [206, 335] width 367 height 29
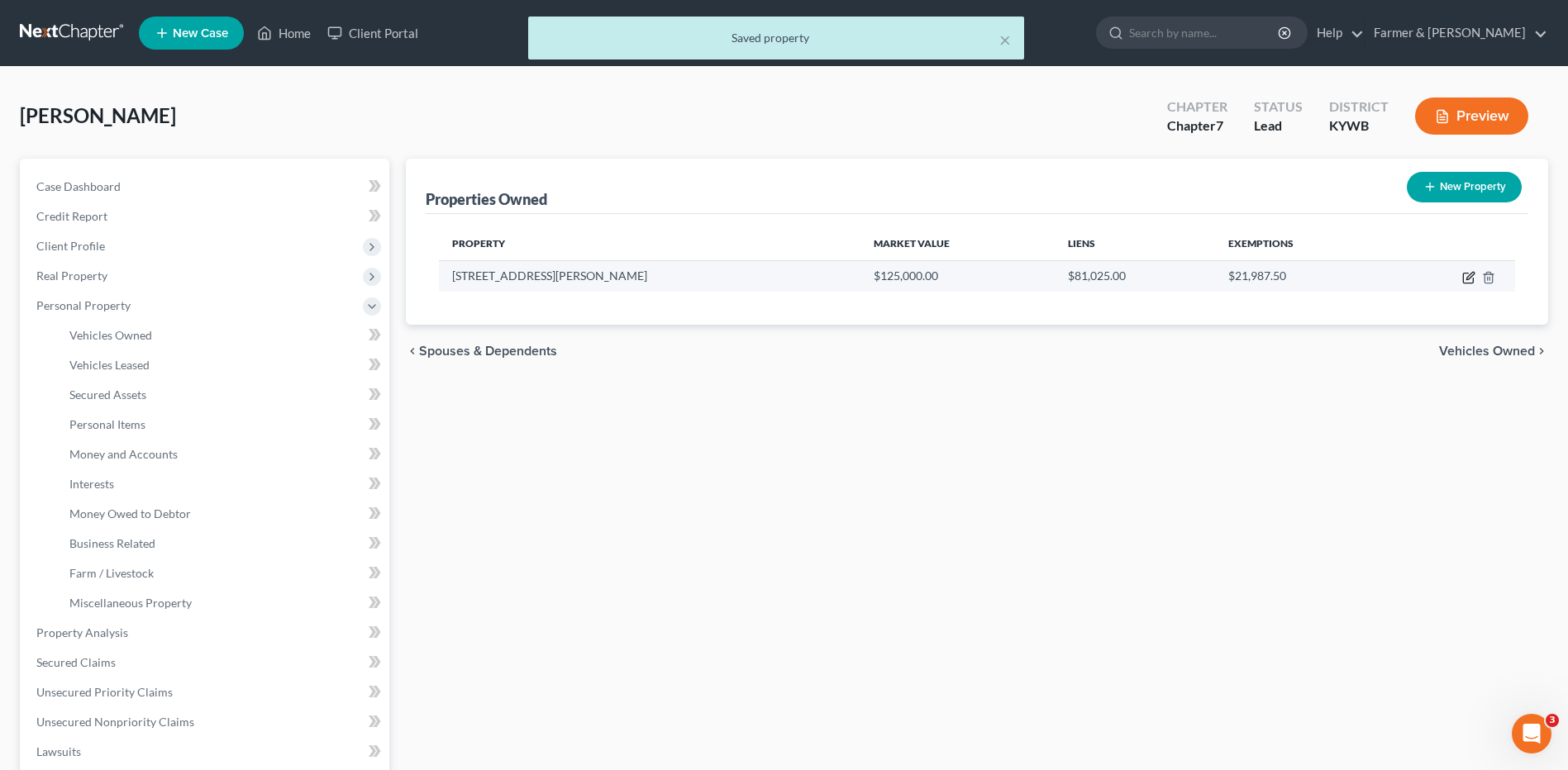
click at [1470, 276] on icon "button" at bounding box center [1469, 278] width 13 height 13
select select "18"
select select "78"
select select "3"
select select "1"
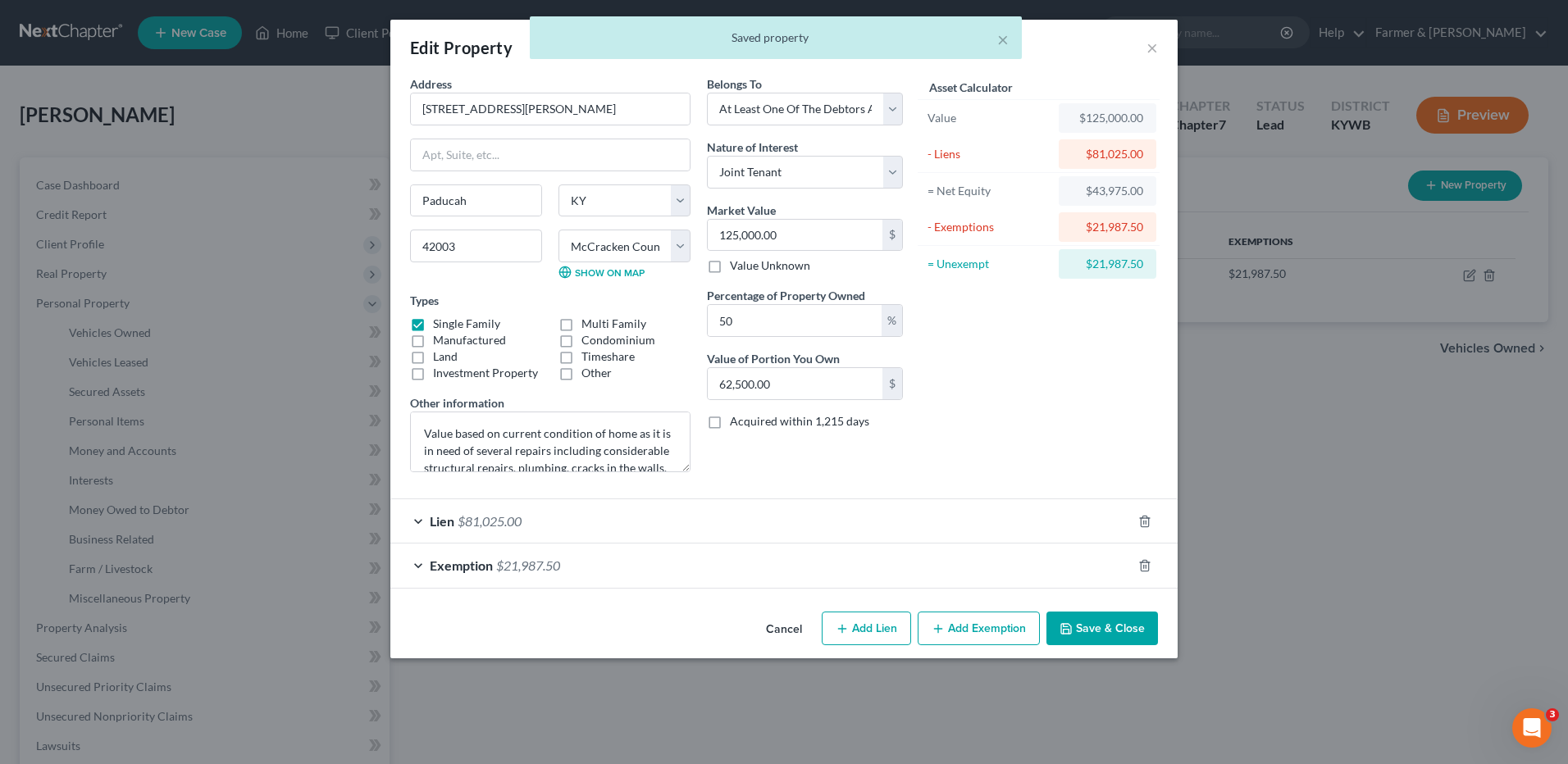
click at [532, 569] on span "$21,987.50" at bounding box center [528, 565] width 64 height 16
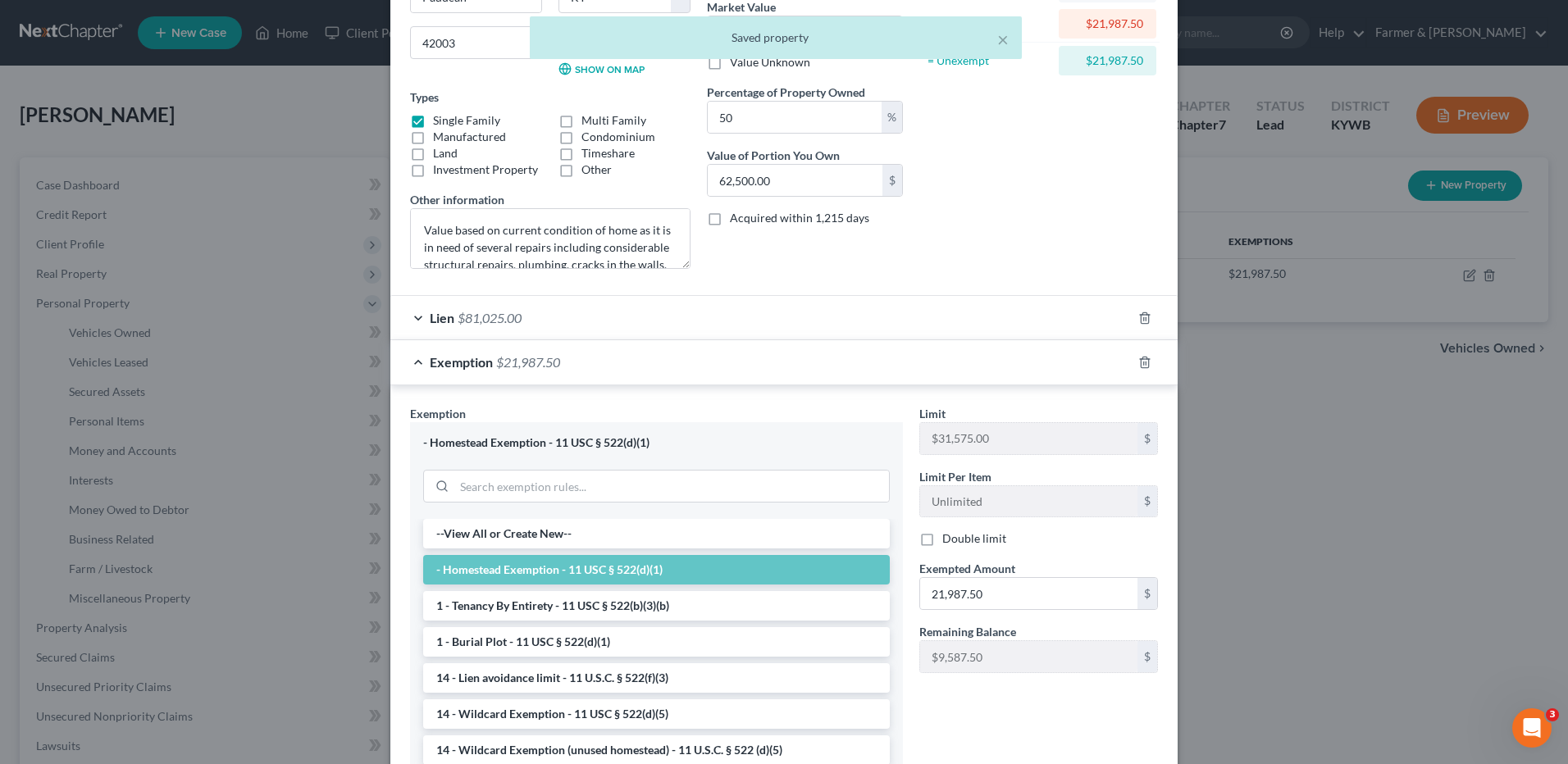
scroll to position [328, 0]
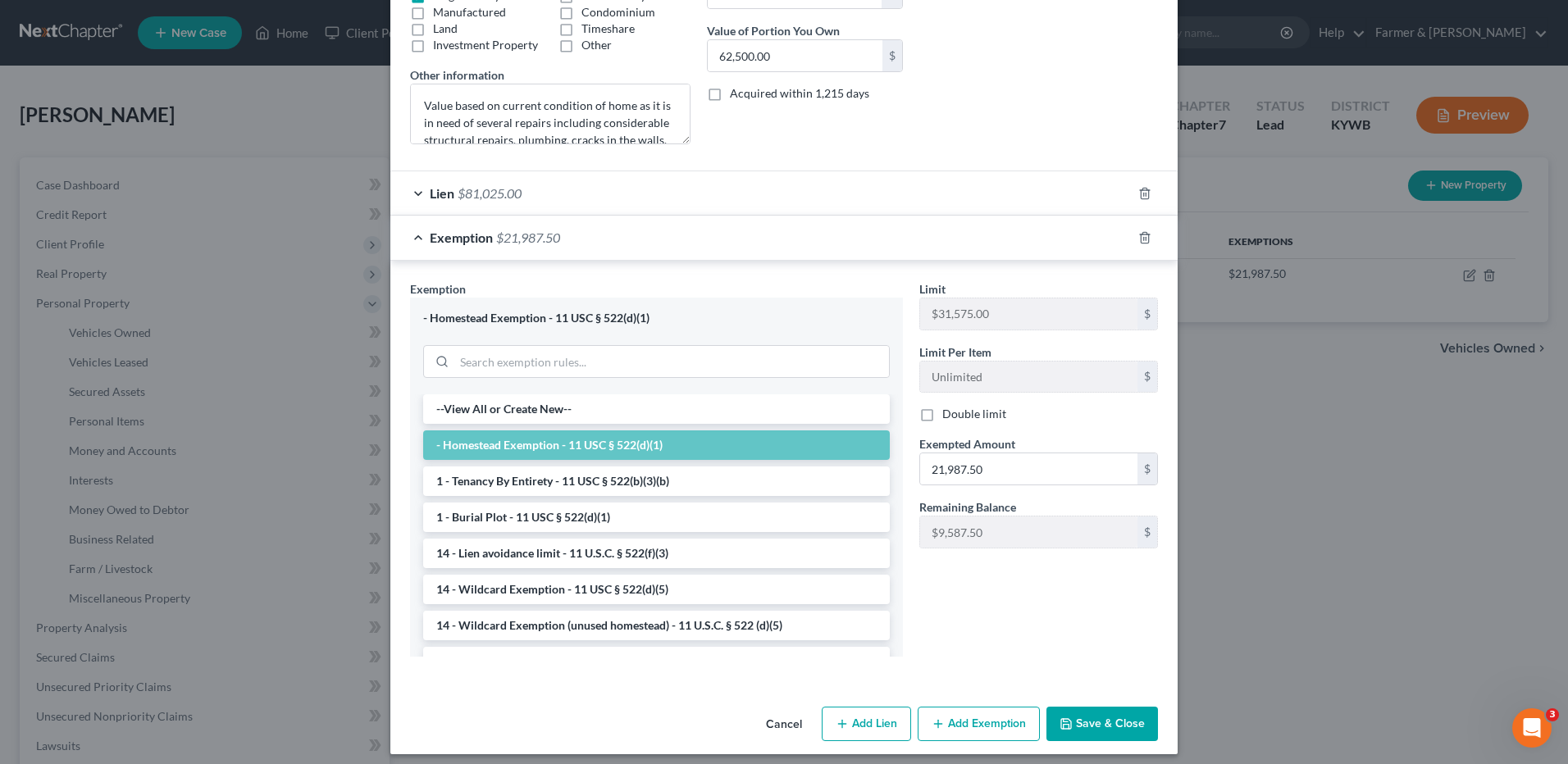
click at [1057, 705] on div "Cancel Add Lien Add Lease Add Exemption Save & Close" at bounding box center [784, 727] width 788 height 55
click at [1062, 707] on button "Save & Close" at bounding box center [1102, 724] width 112 height 35
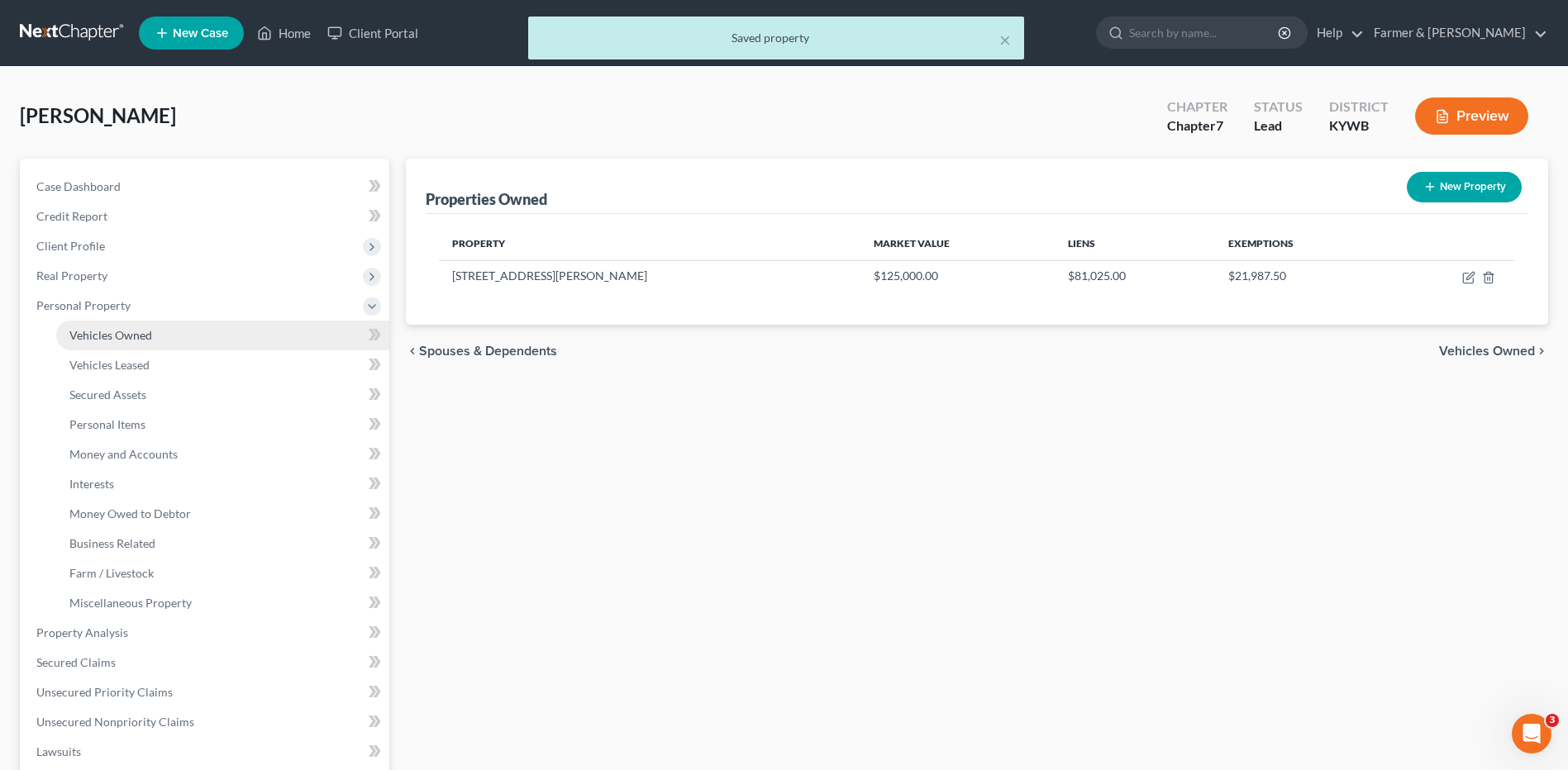
click at [185, 346] on link "Vehicles Owned" at bounding box center [223, 335] width 333 height 29
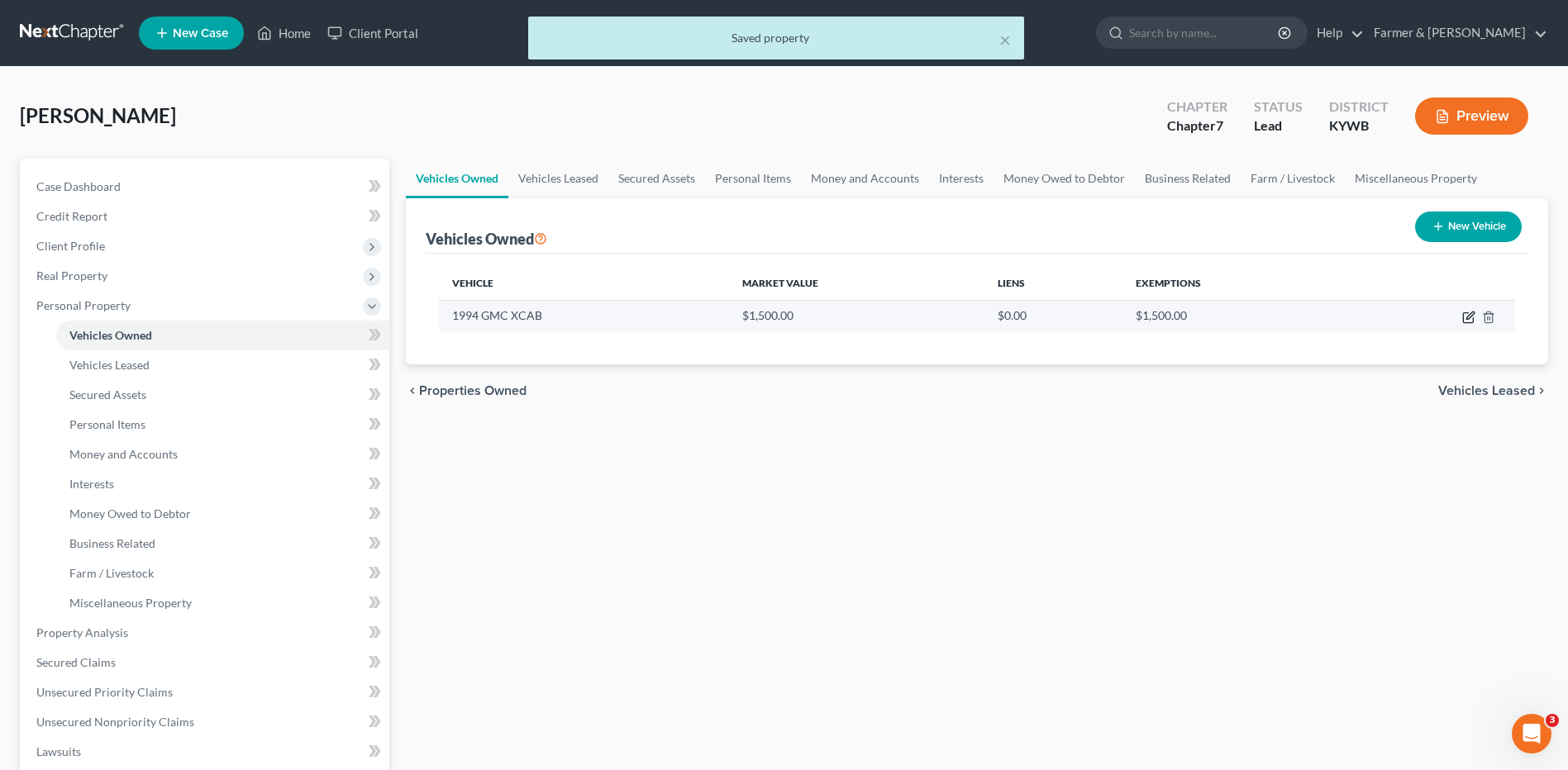
click at [1469, 314] on icon "button" at bounding box center [1470, 315] width 8 height 8
select select "0"
select select "32"
select select "3"
select select "0"
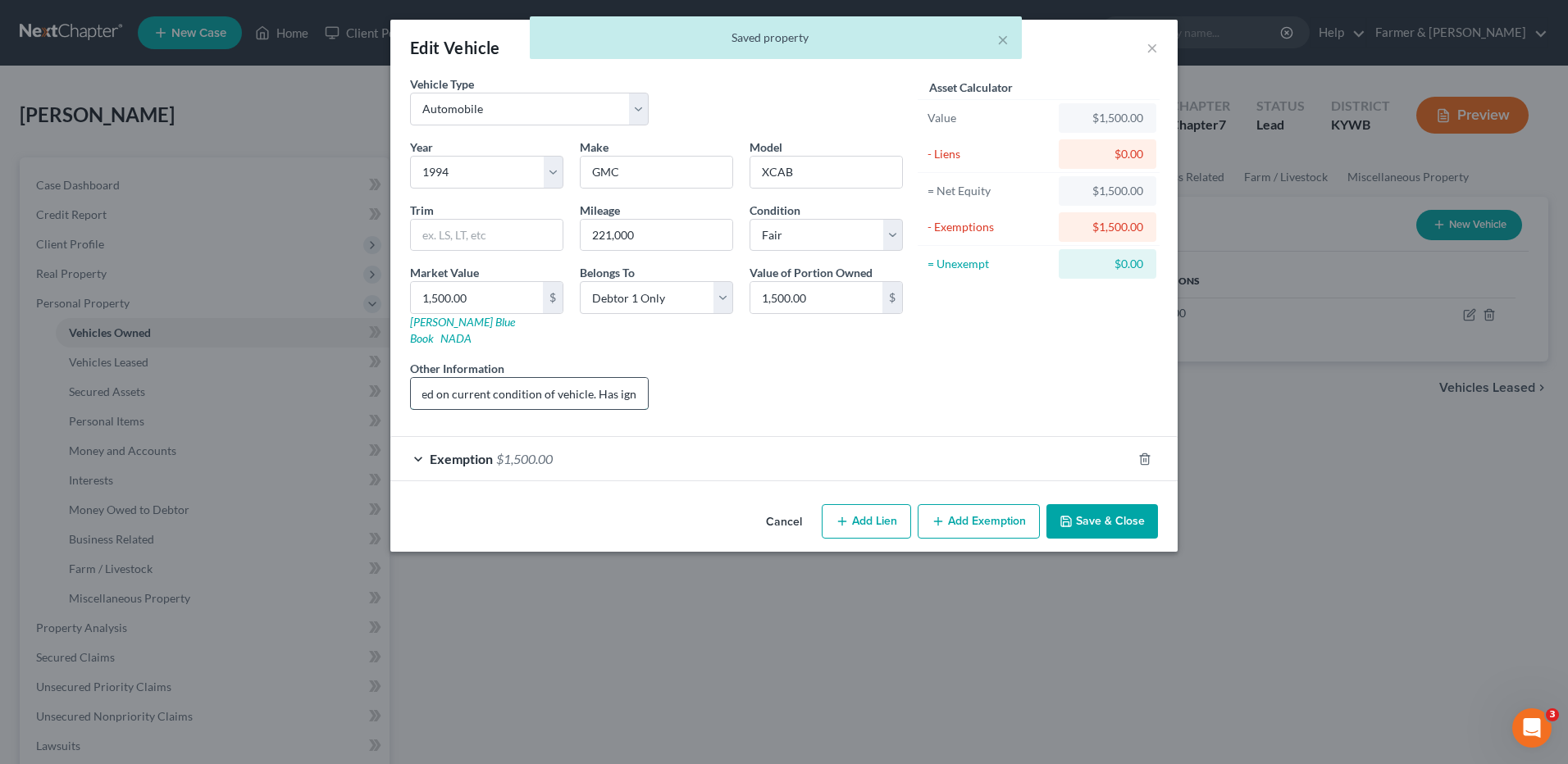
scroll to position [0, 120]
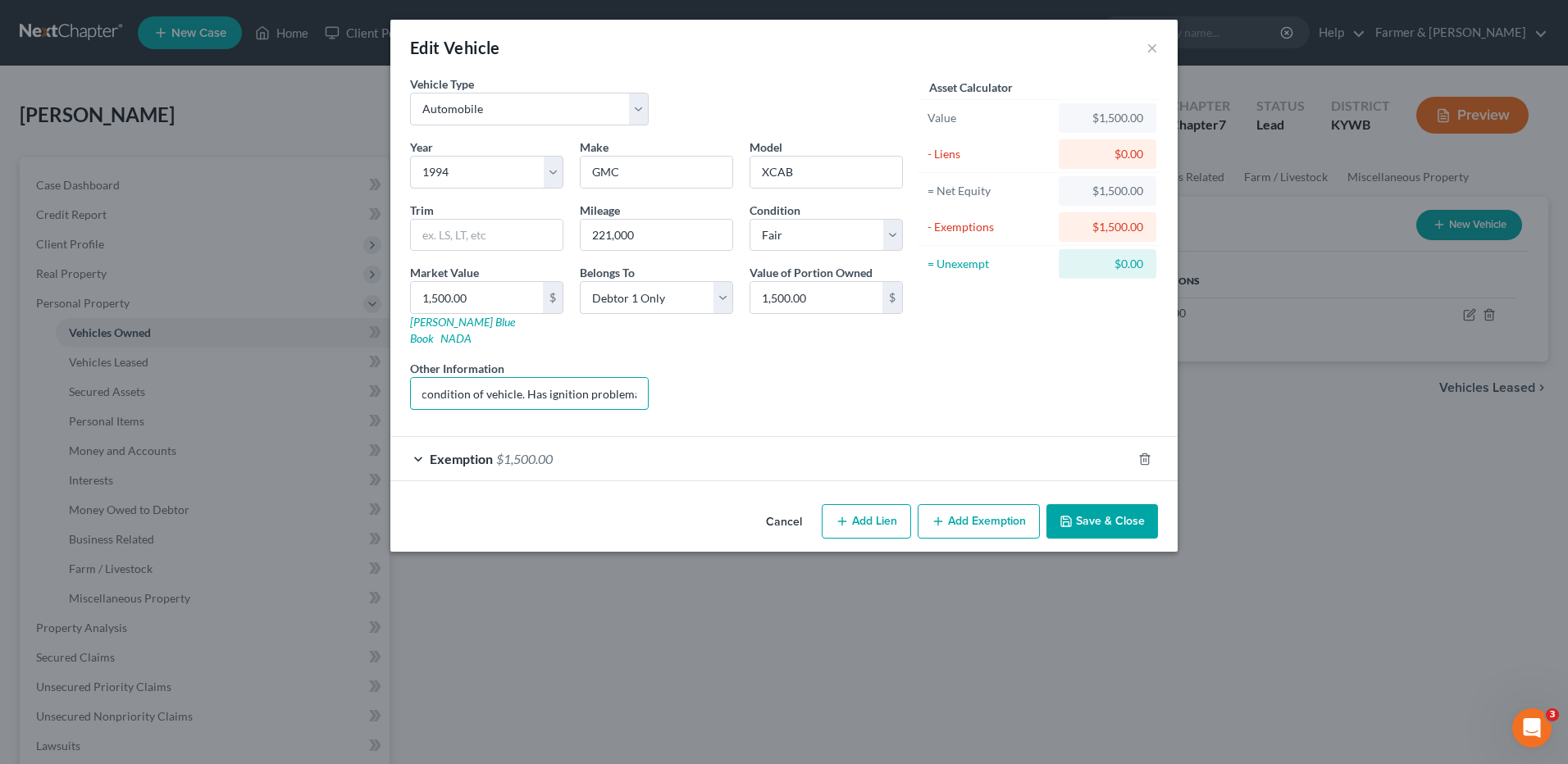
drag, startPoint x: 554, startPoint y: 382, endPoint x: 692, endPoint y: 382, distance: 138.0
click at [692, 382] on div "Year Select 2026 2025 2024 2023 2022 2021 2020 2019 2018 2017 2016 2015 2014 20…" at bounding box center [657, 280] width 510 height 285
drag, startPoint x: 454, startPoint y: 388, endPoint x: 271, endPoint y: 389, distance: 183.0
click at [271, 389] on div "Edit Vehicle × Vehicle Type Select Automobile Truck Trailer Watercraft Aircraft…" at bounding box center [784, 382] width 1568 height 764
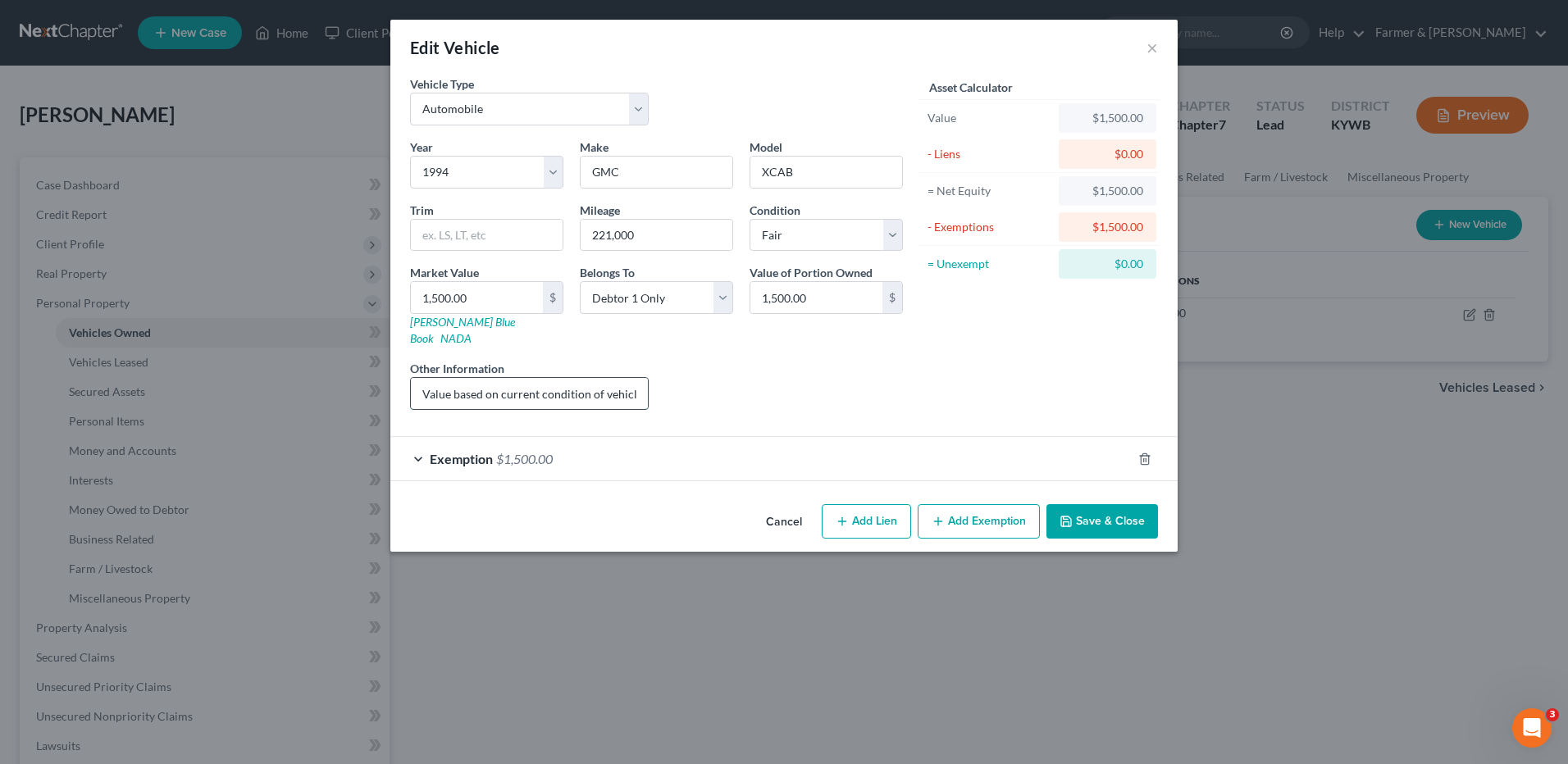
click at [513, 379] on input "Value based on current condition of vehicle. Has ignition problemas" at bounding box center [529, 393] width 237 height 31
drag, startPoint x: 551, startPoint y: 379, endPoint x: 625, endPoint y: 377, distance: 74.0
click at [625, 378] on input "Value based on current condition of vehicle. Has ignition problemas" at bounding box center [529, 393] width 237 height 31
click at [575, 378] on input "Value based on current condition of vehicle. Has ignition problemas" at bounding box center [529, 393] width 237 height 31
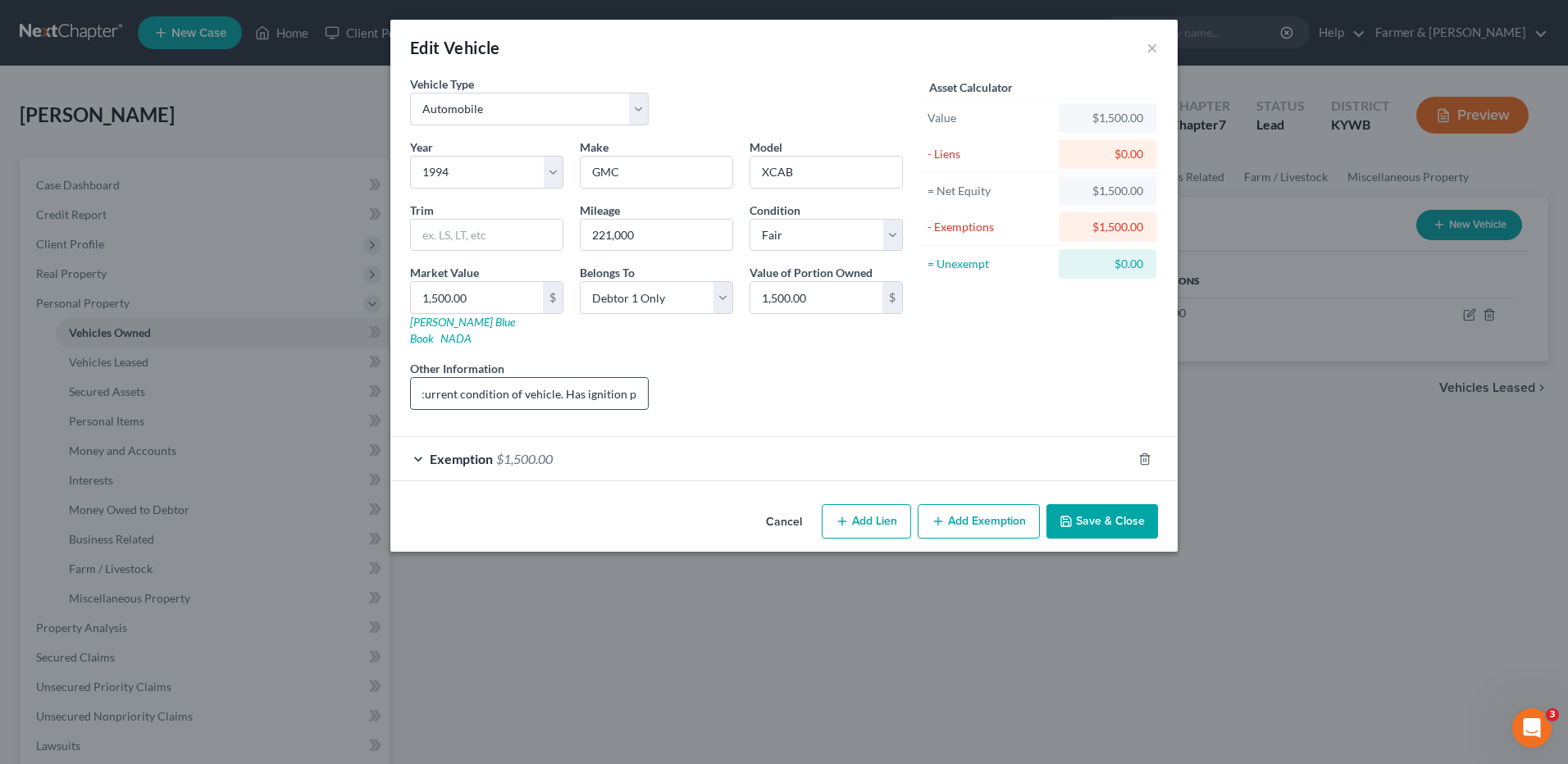
drag, startPoint x: 581, startPoint y: 375, endPoint x: 513, endPoint y: 380, distance: 68.2
click at [513, 380] on input "Value based on current condition of vehicle. Has ignition problemas" at bounding box center [529, 393] width 237 height 31
type input "Value based on current condition as the vehicle has issues with the ignition."
click at [526, 451] on span "$1,500.00" at bounding box center [525, 459] width 56 height 16
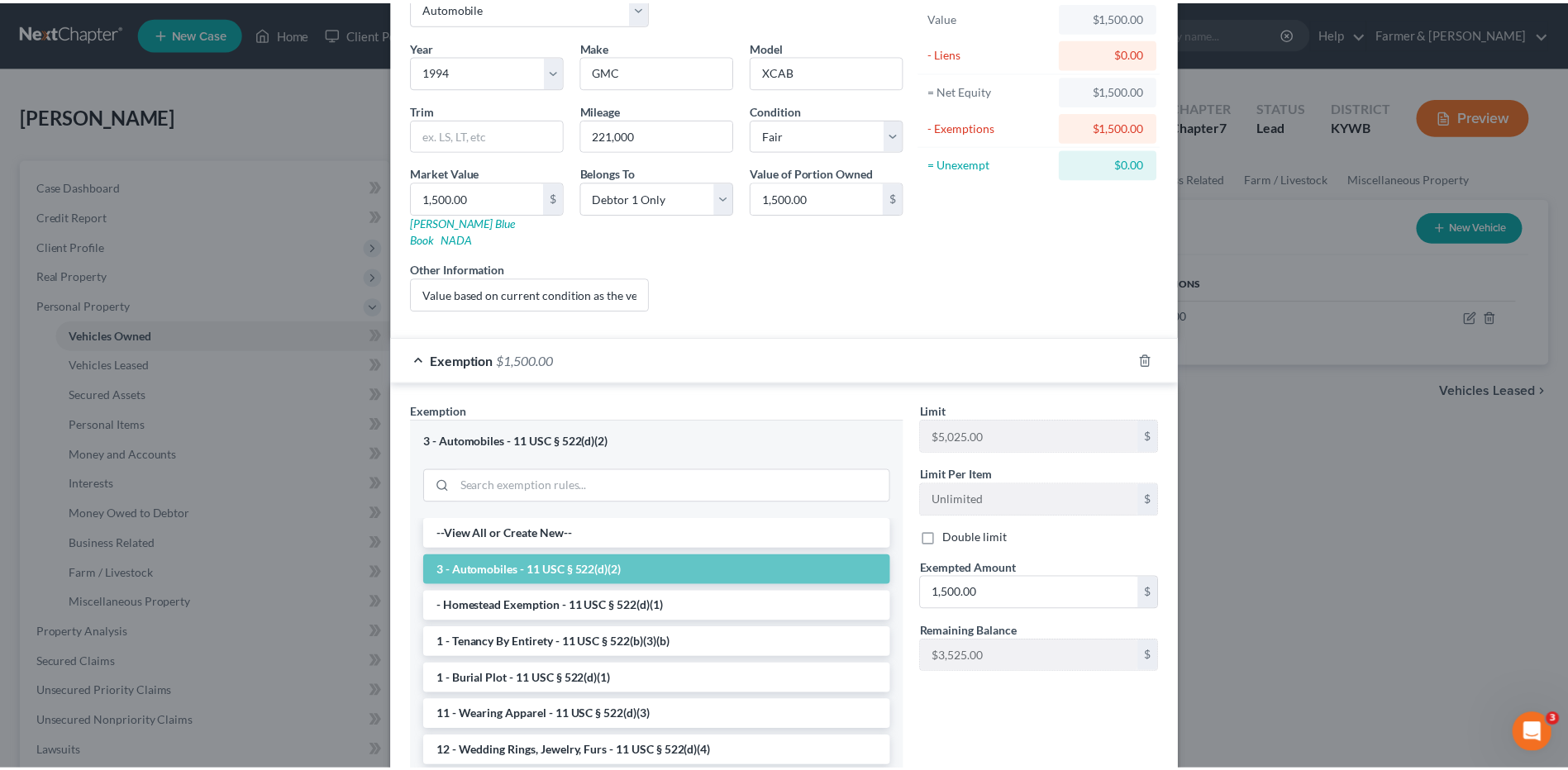
scroll to position [217, 0]
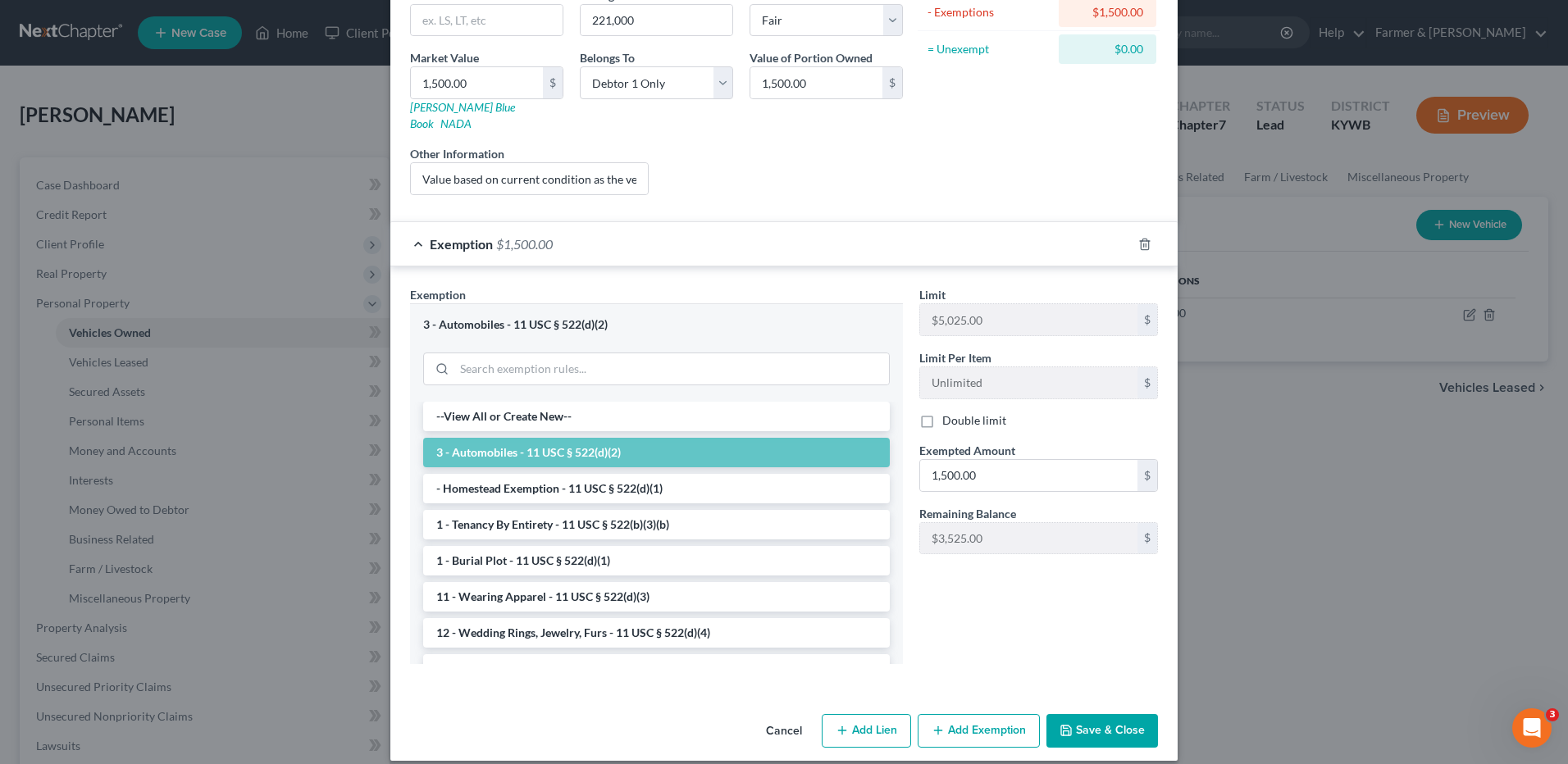
click at [1123, 688] on div "Vehicle Type Select Automobile Truck Trailer Watercraft Aircraft Motor Home Atv…" at bounding box center [784, 284] width 788 height 847
click at [1118, 714] on button "Save & Close" at bounding box center [1102, 731] width 112 height 35
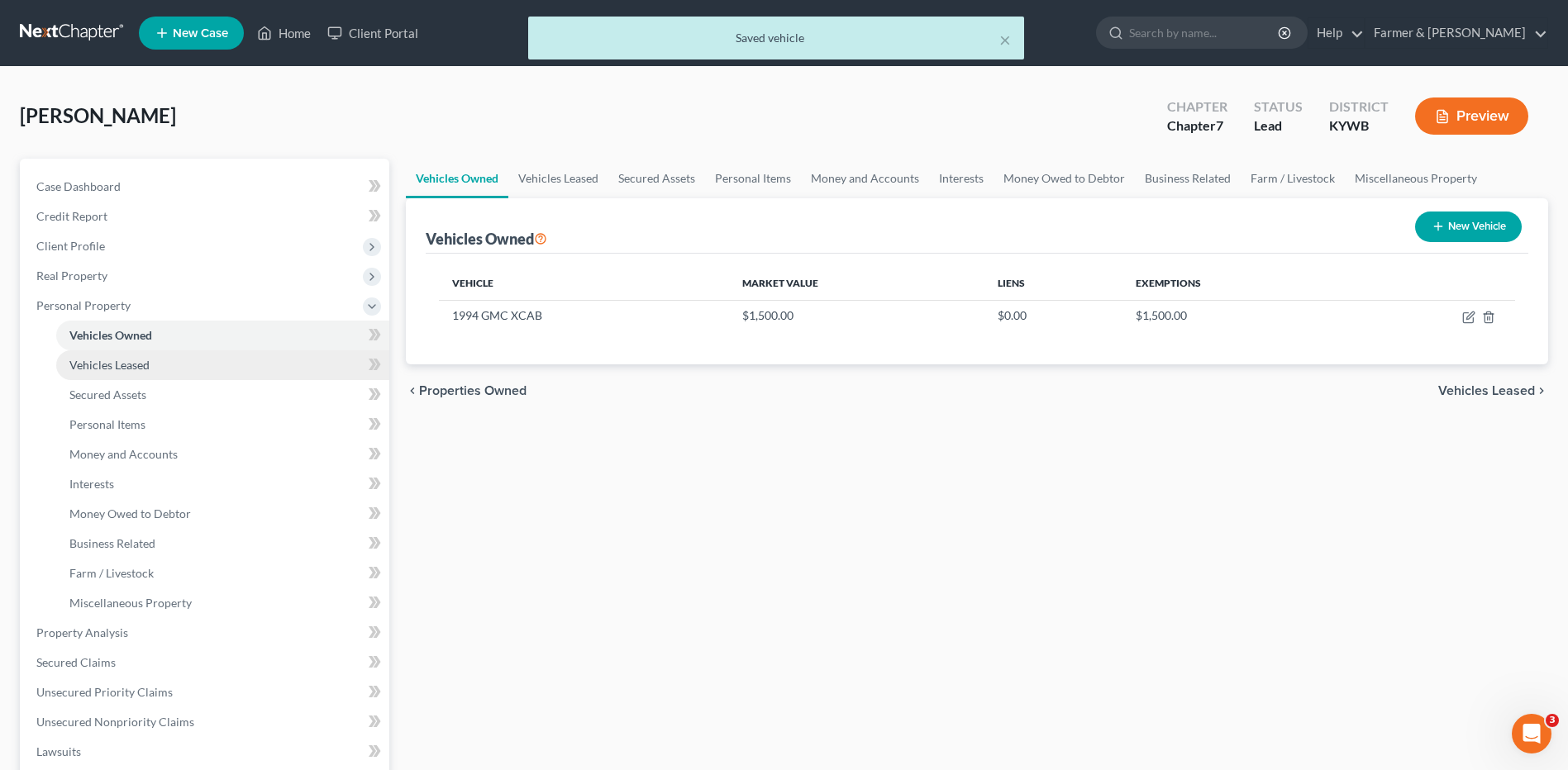
click at [132, 361] on span "Vehicles Leased" at bounding box center [109, 365] width 81 height 14
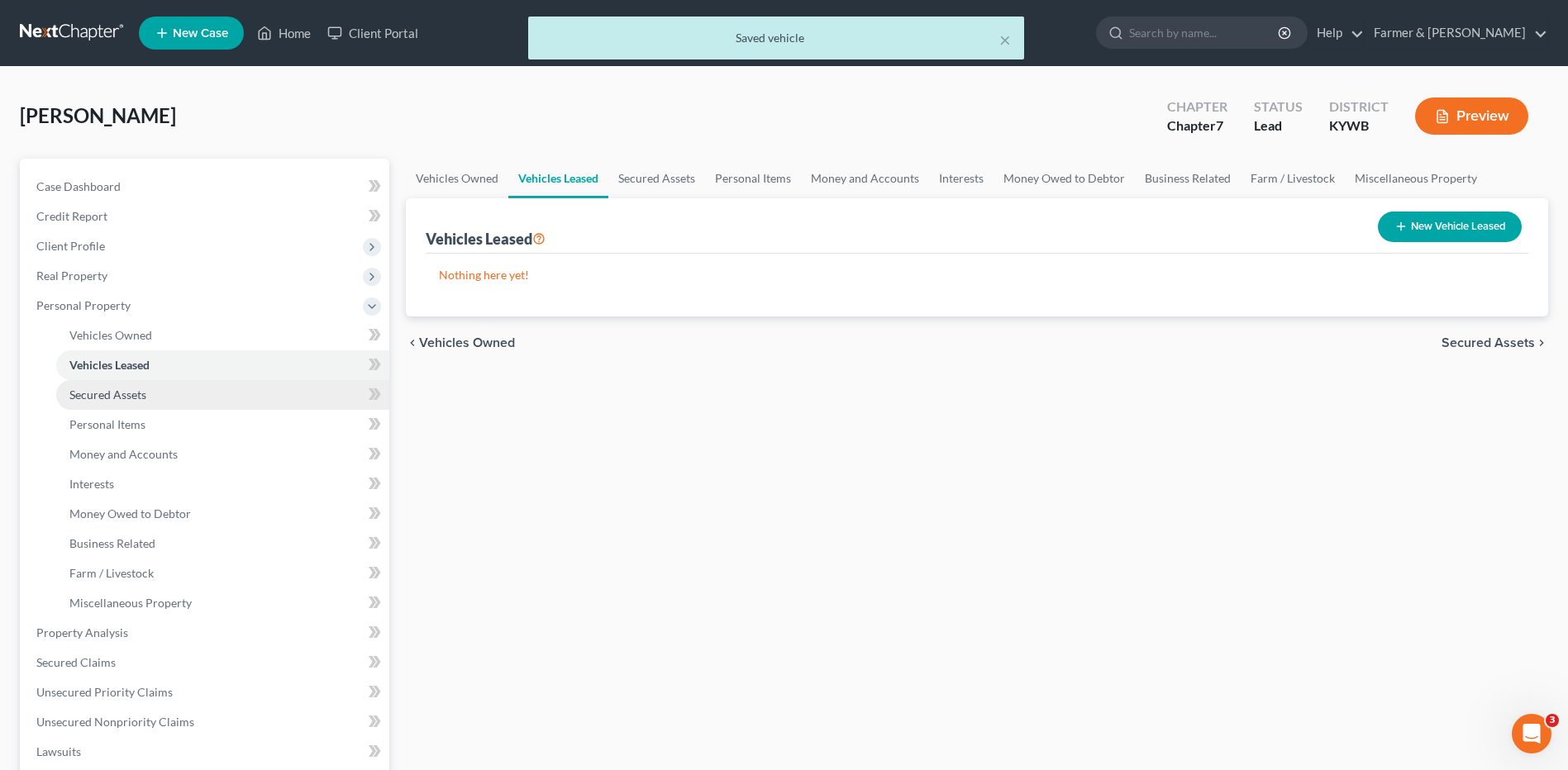
click at [140, 397] on span "Secured Assets" at bounding box center [107, 394] width 77 height 14
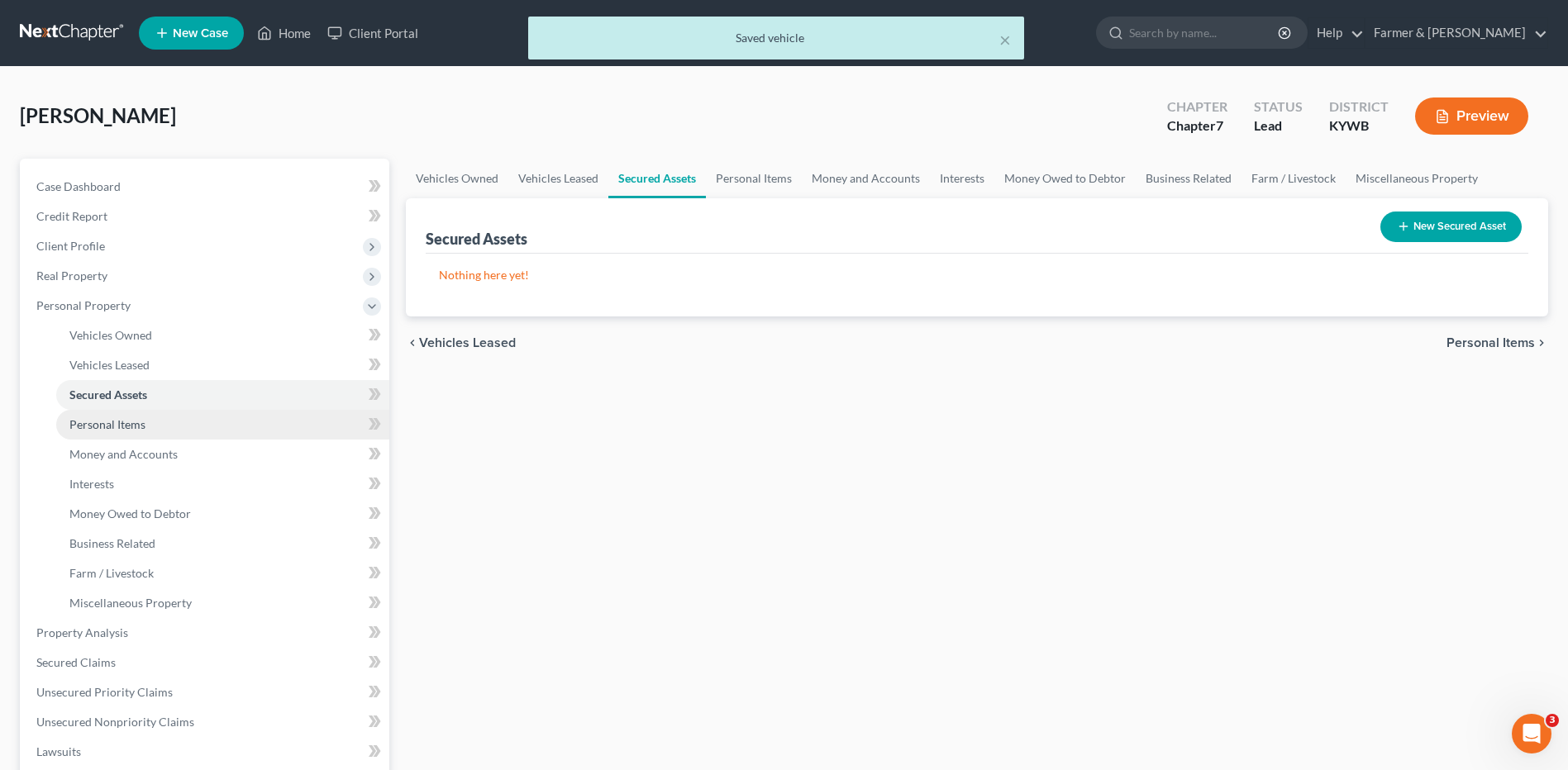
click at [149, 438] on link "Personal Items" at bounding box center [223, 424] width 333 height 29
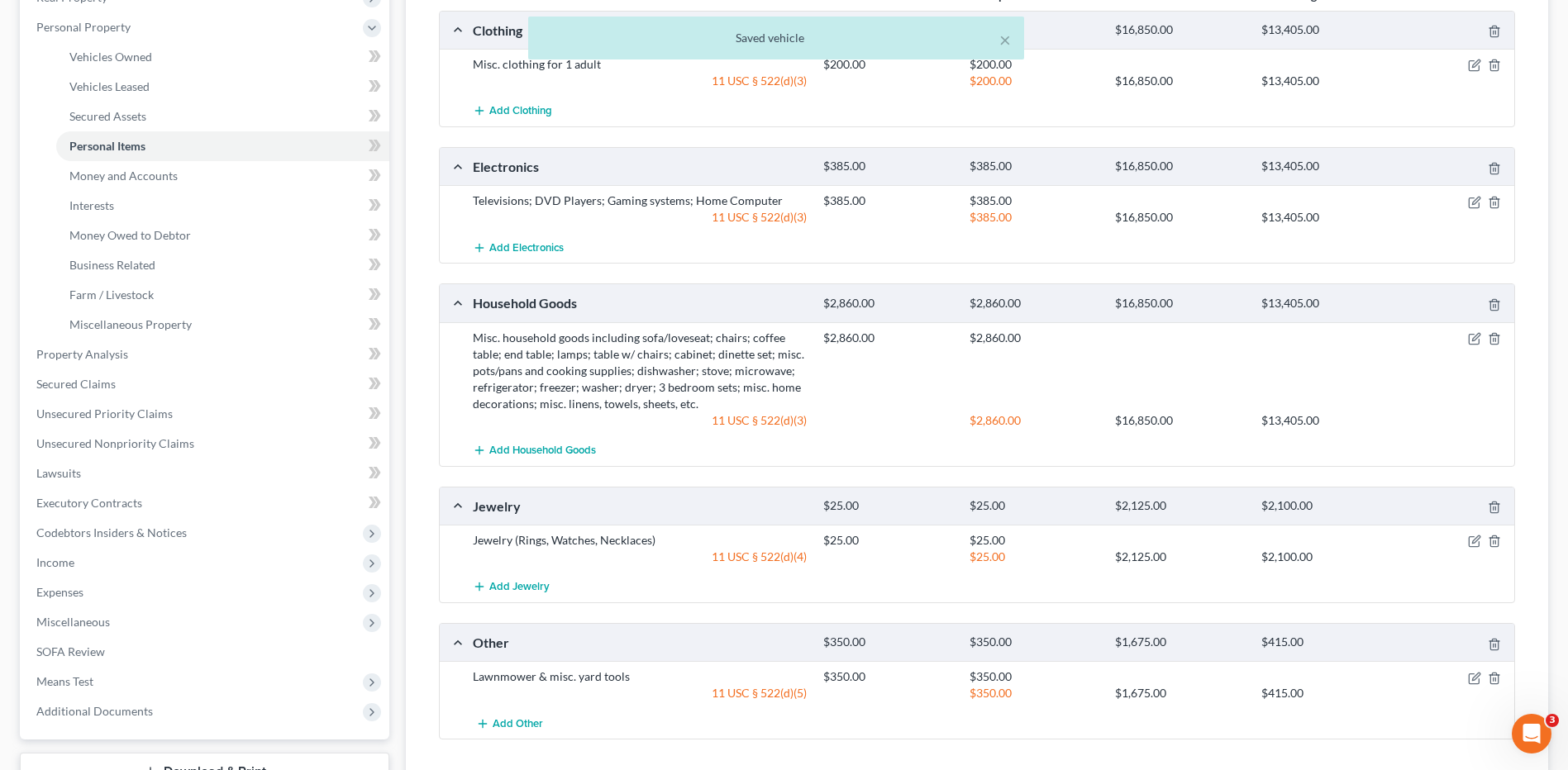
scroll to position [331, 0]
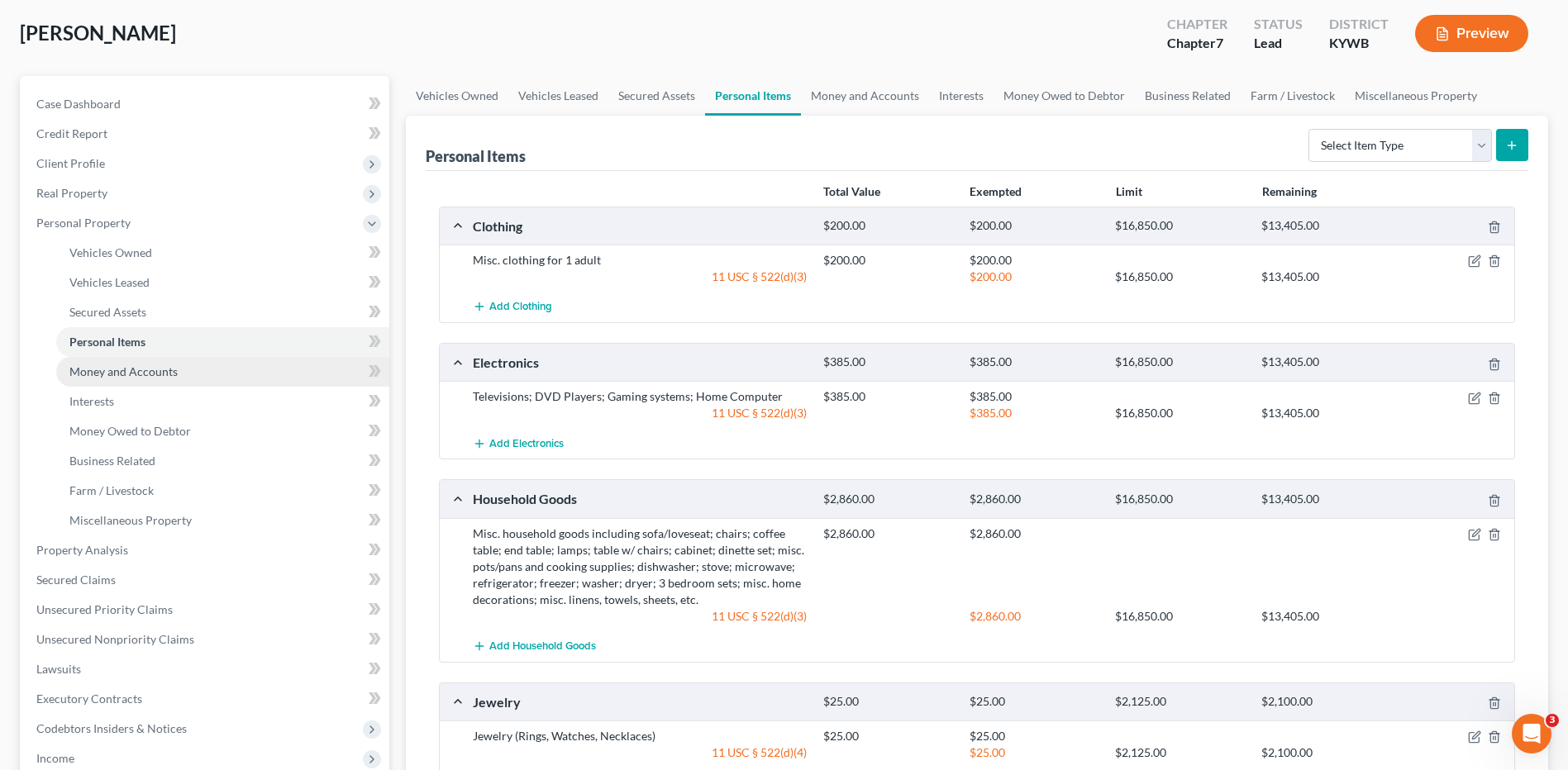
click at [166, 369] on span "Money and Accounts" at bounding box center [123, 371] width 108 height 14
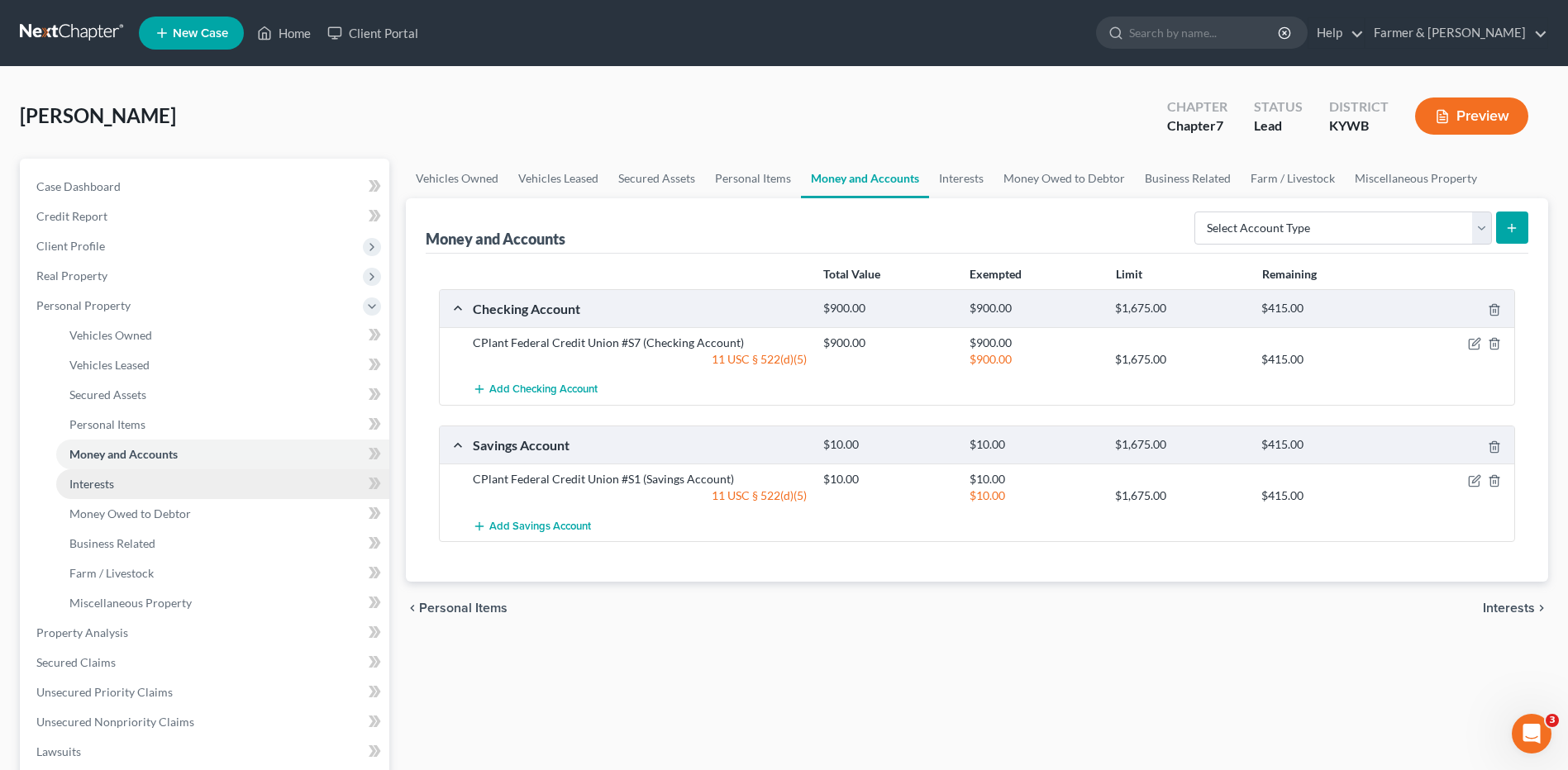
click at [164, 486] on link "Interests" at bounding box center [223, 484] width 333 height 29
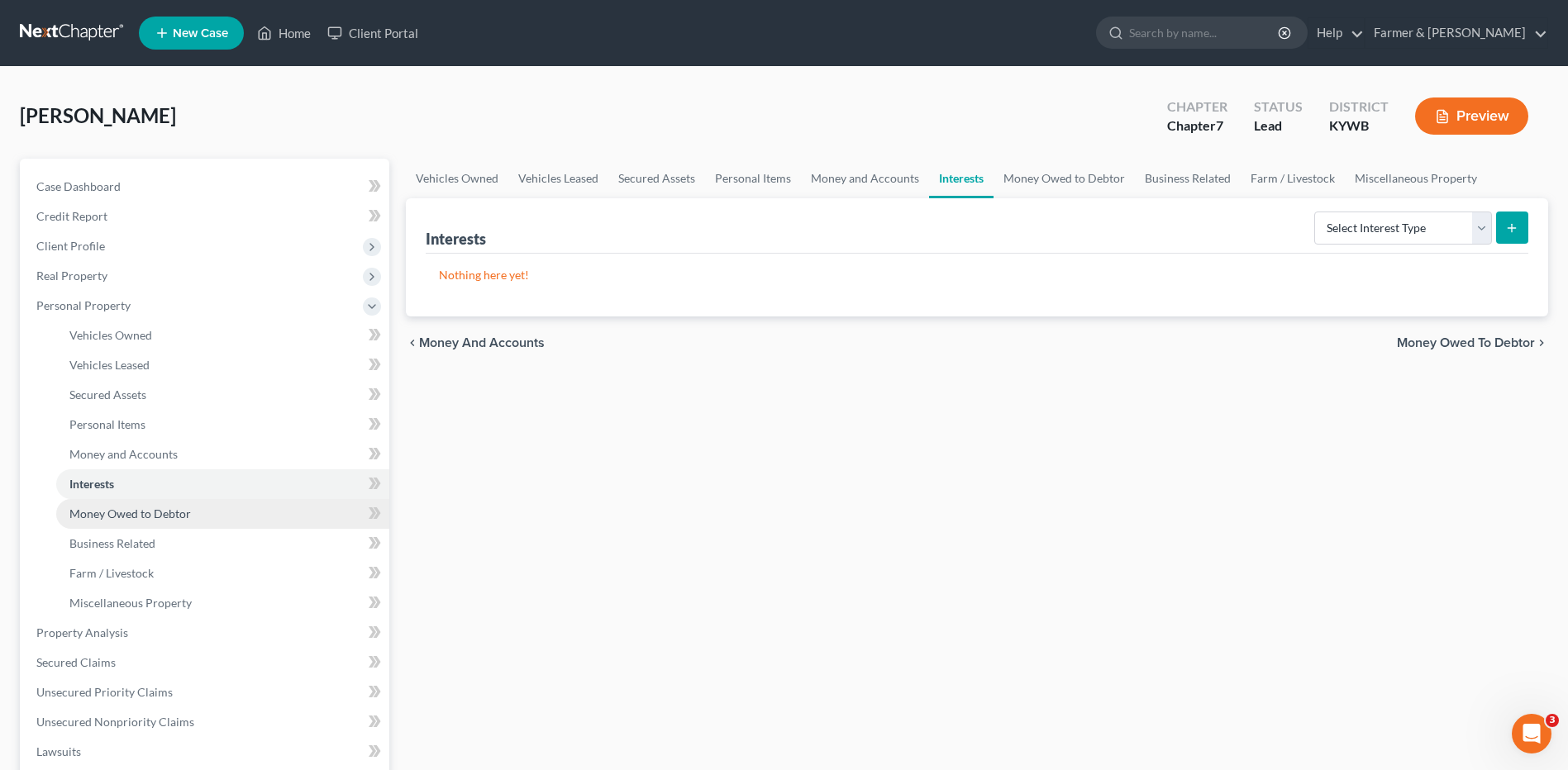
click at [167, 514] on span "Money Owed to Debtor" at bounding box center [130, 513] width 121 height 14
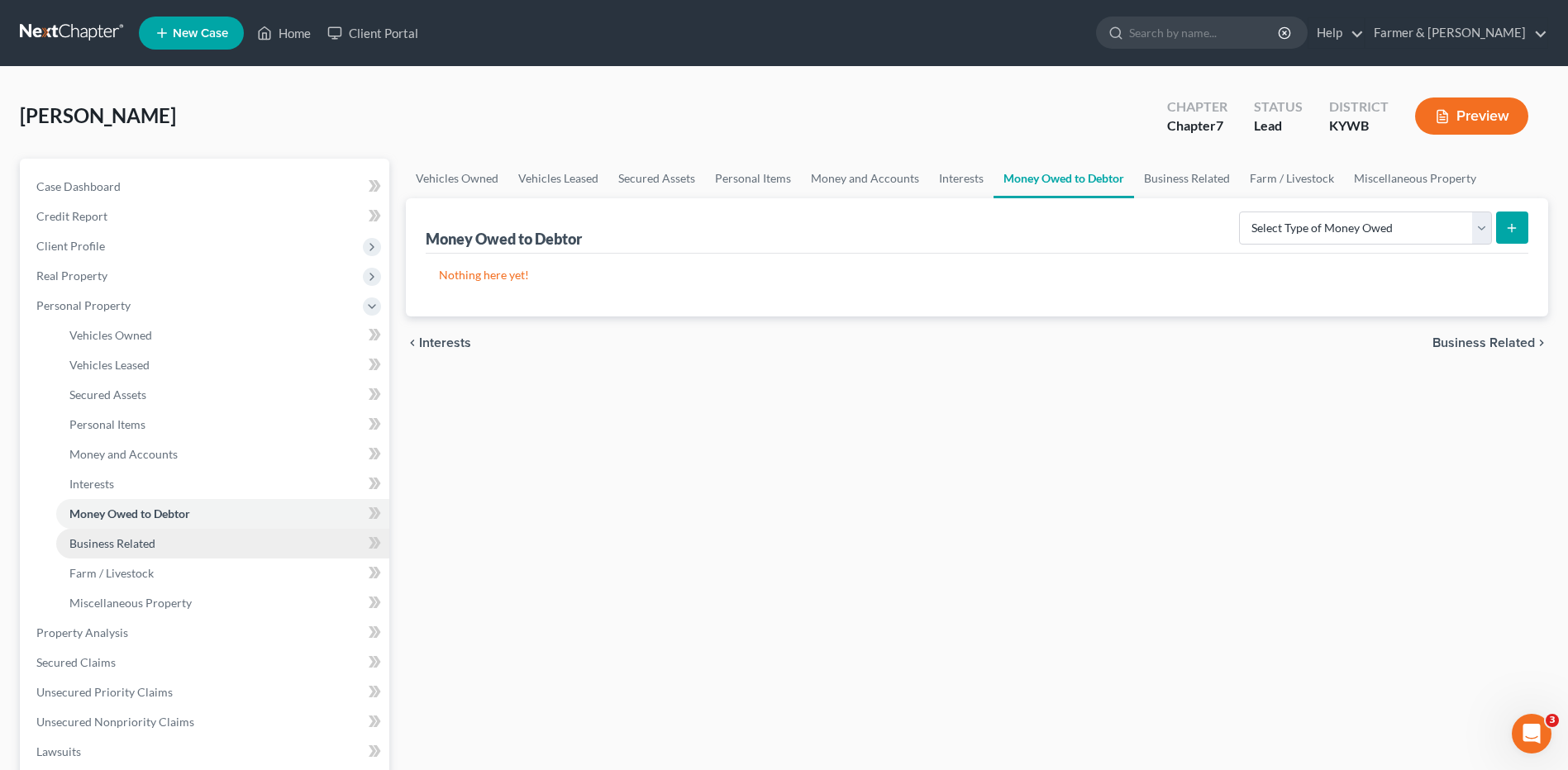
click at [167, 547] on link "Business Related" at bounding box center [223, 543] width 333 height 29
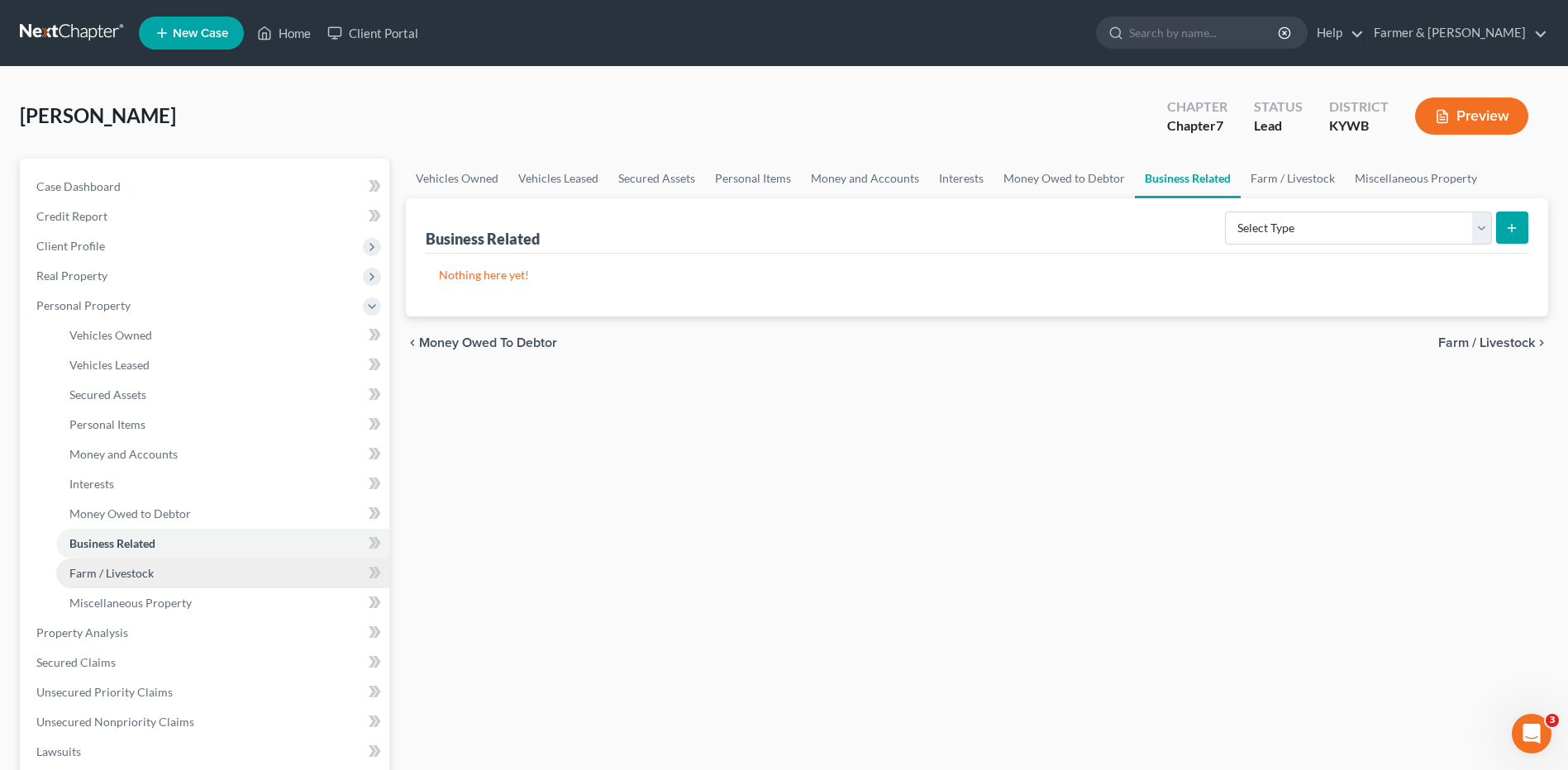
click at [160, 581] on link "Farm / Livestock" at bounding box center [223, 573] width 333 height 29
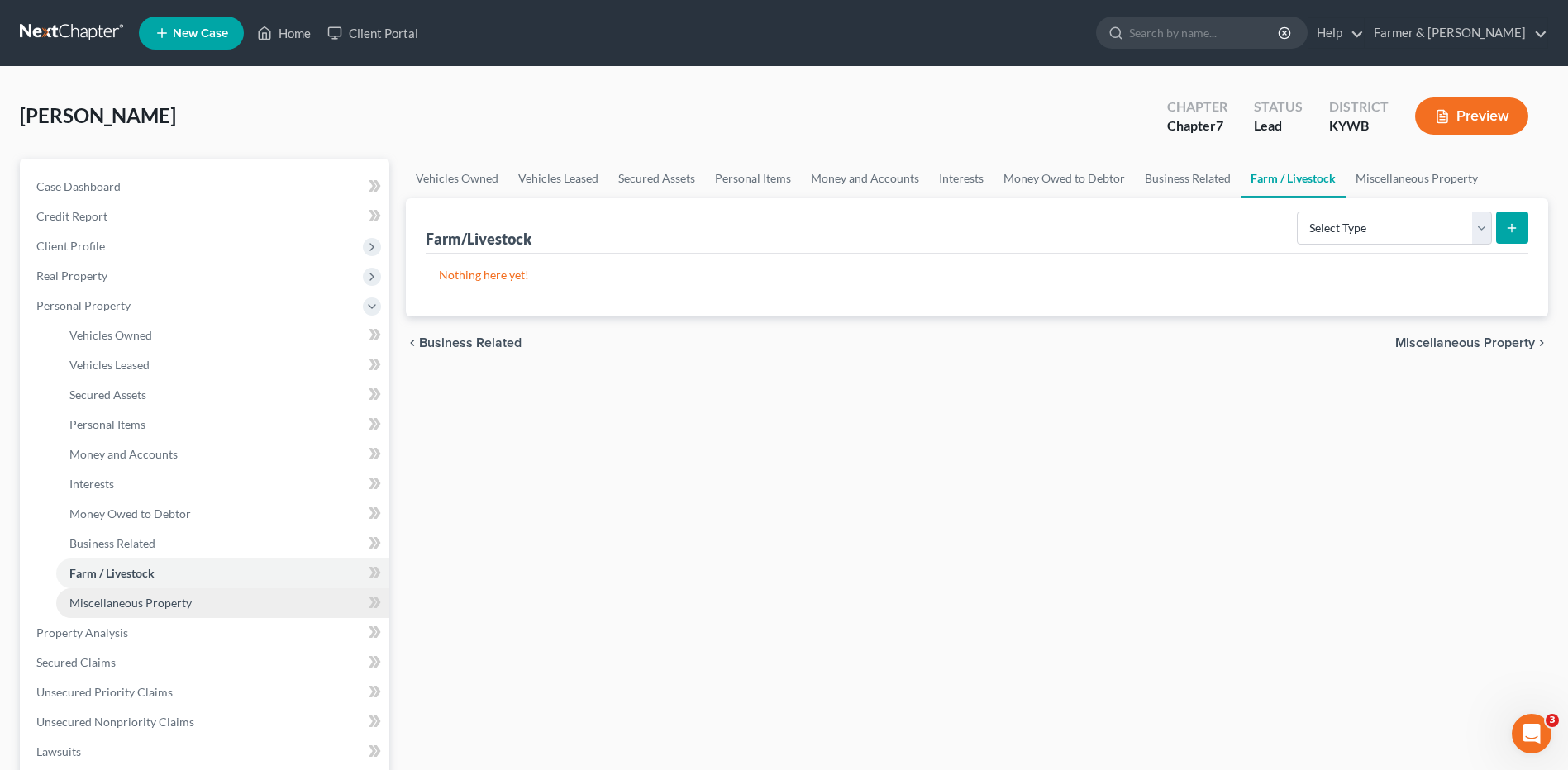
click at [163, 605] on span "Miscellaneous Property" at bounding box center [130, 602] width 122 height 14
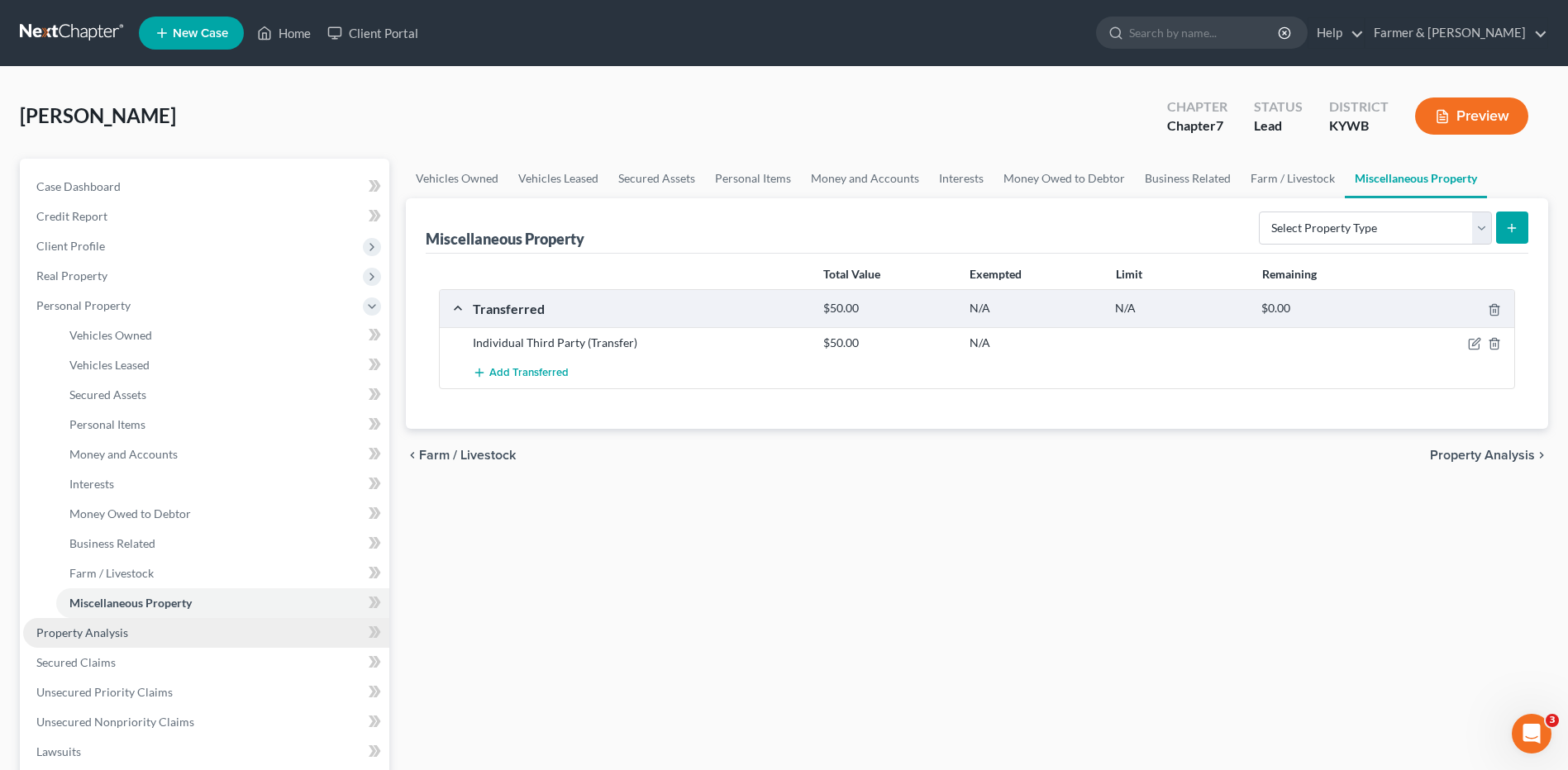
click at [150, 620] on link "Property Analysis" at bounding box center [206, 633] width 367 height 29
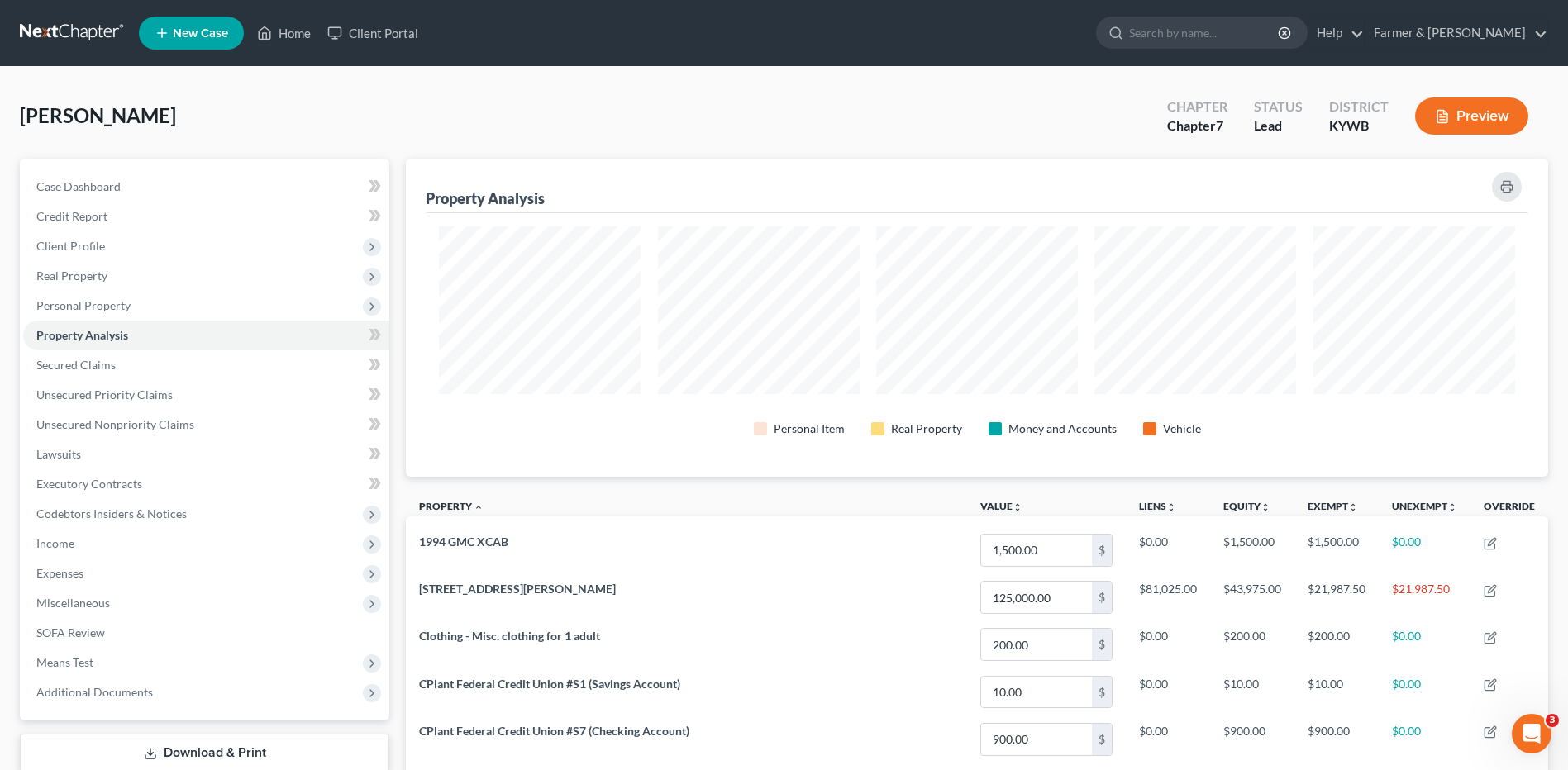
click at [1485, 124] on button "Preview" at bounding box center [1472, 116] width 114 height 37
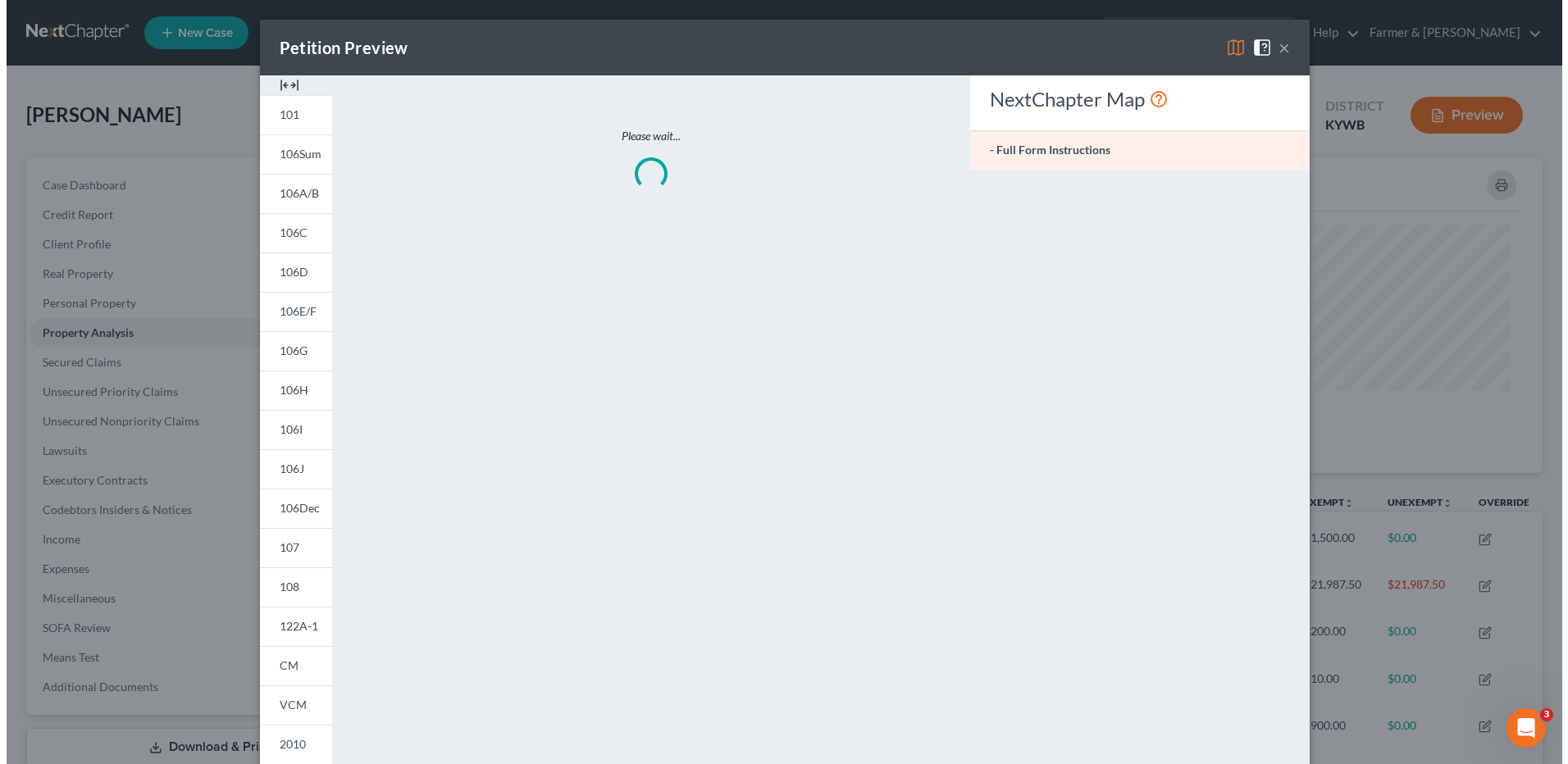
scroll to position [819624, 819076]
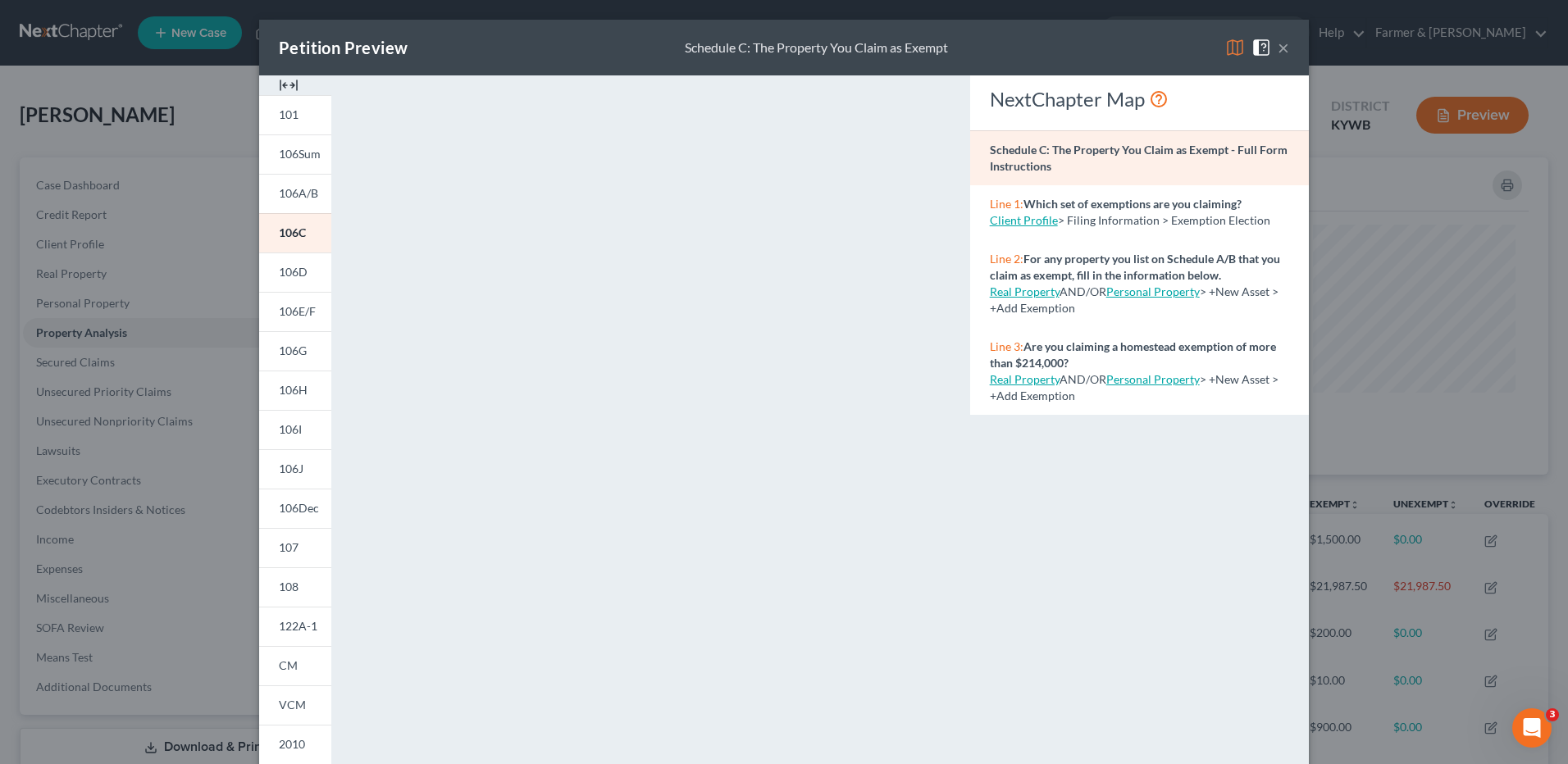
drag, startPoint x: 1275, startPoint y: 41, endPoint x: 931, endPoint y: 117, distance: 352.3
click at [1278, 41] on button "×" at bounding box center [1283, 47] width 11 height 20
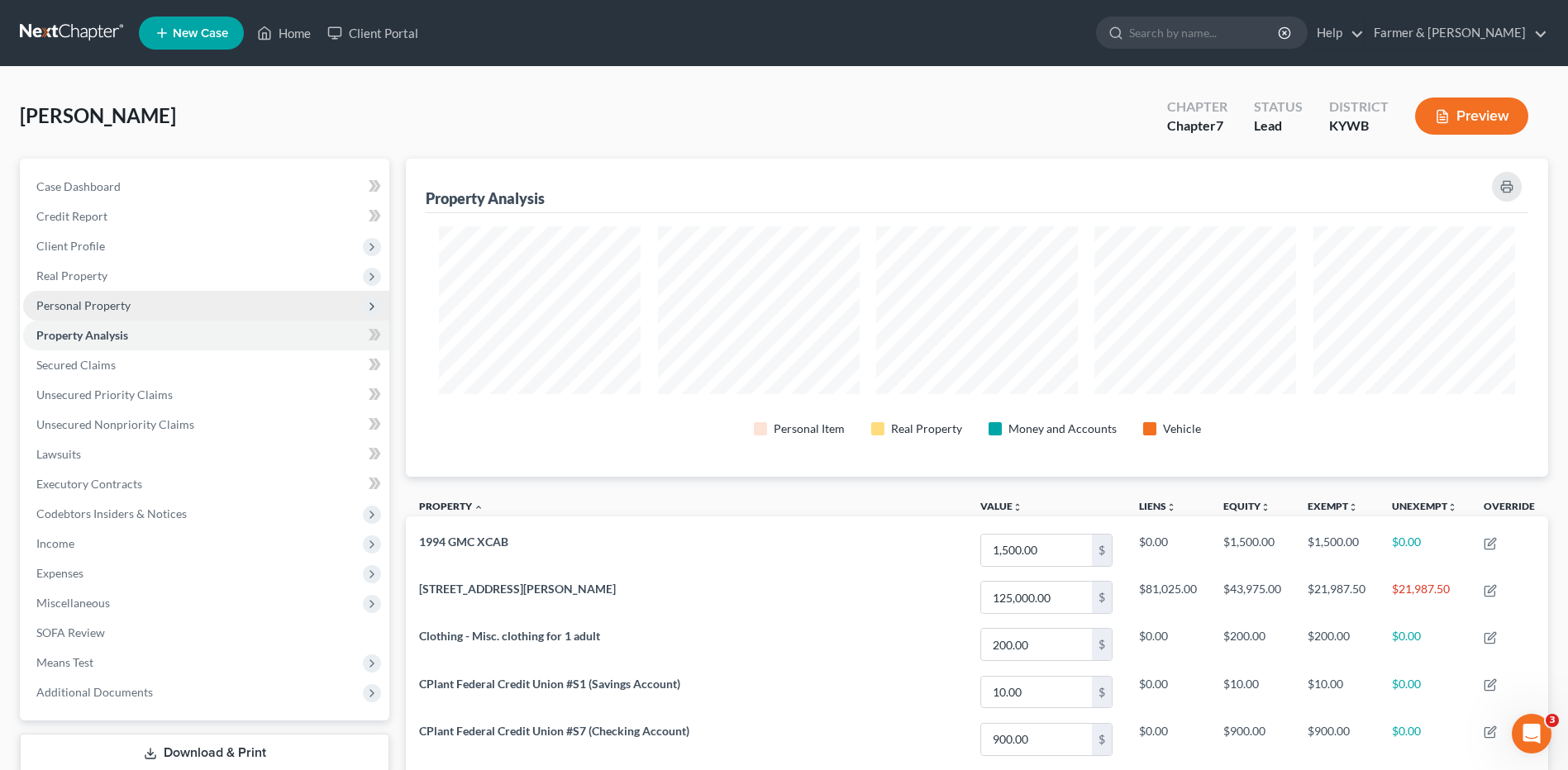
drag, startPoint x: 107, startPoint y: 301, endPoint x: 109, endPoint y: 319, distance: 18.1
click at [107, 301] on span "Personal Property" at bounding box center [82, 305] width 94 height 14
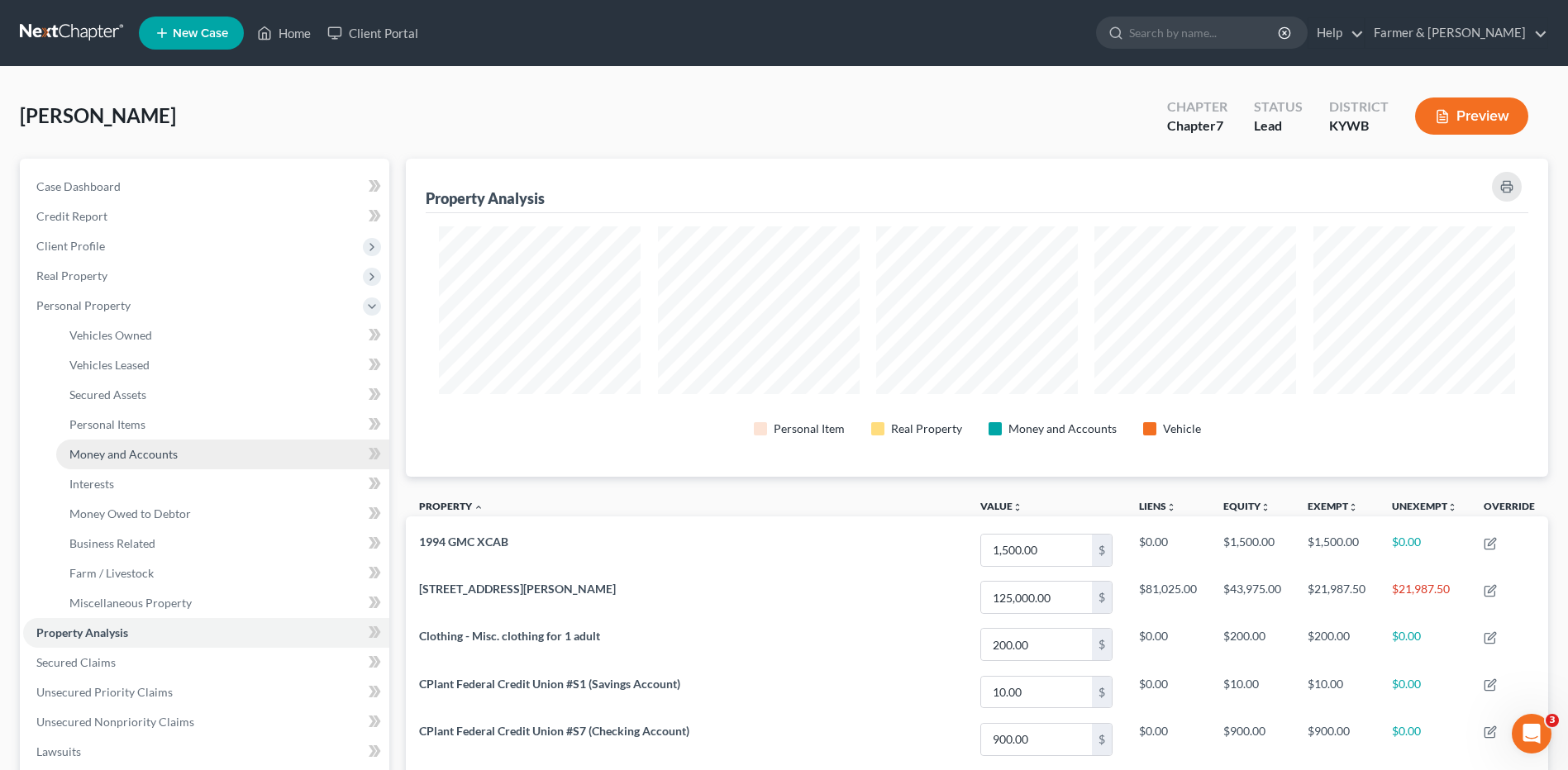
click at [119, 463] on link "Money and Accounts" at bounding box center [223, 454] width 333 height 29
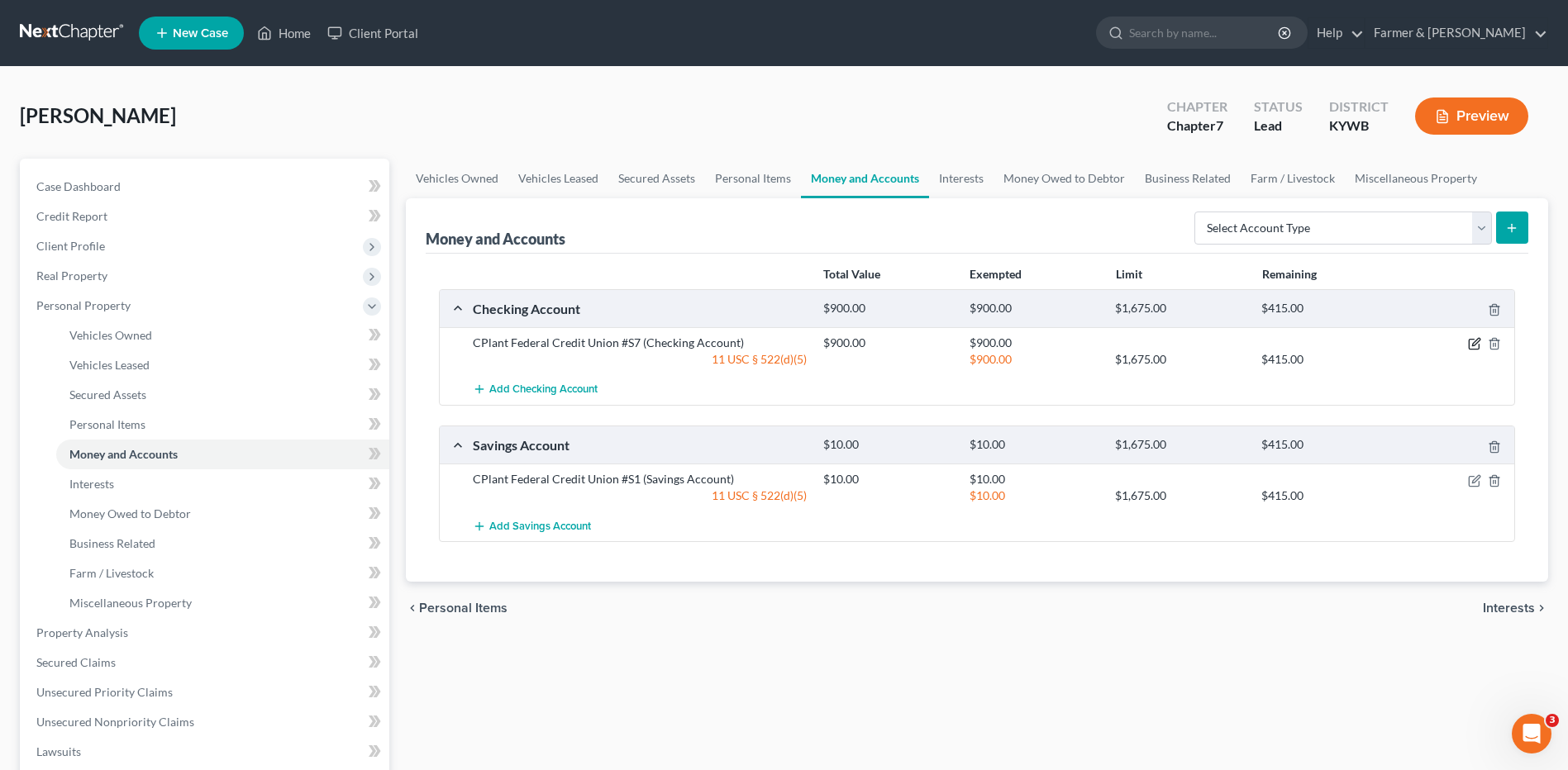
click at [1474, 338] on icon "button" at bounding box center [1475, 344] width 13 height 13
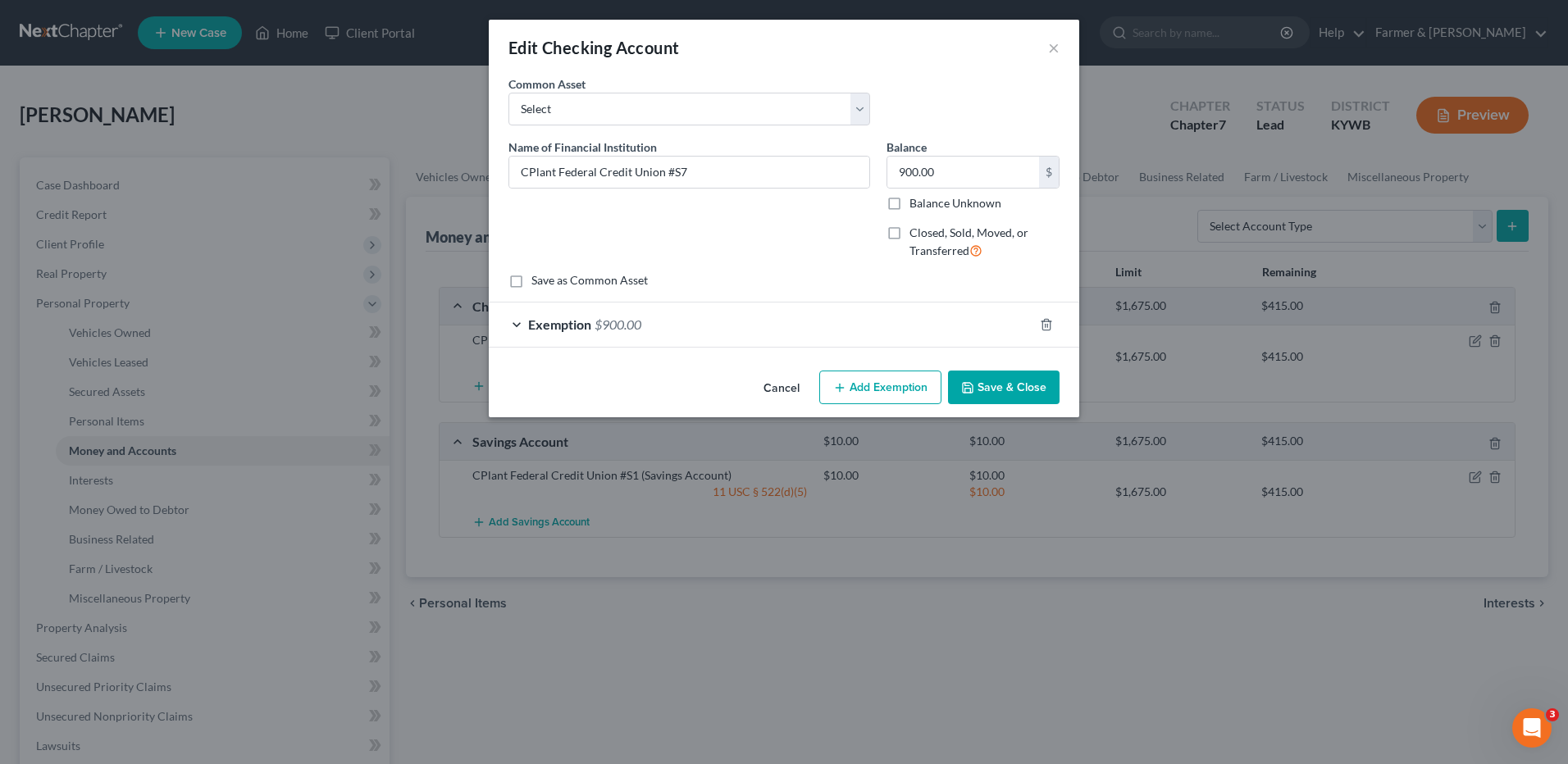
drag, startPoint x: 829, startPoint y: 399, endPoint x: 862, endPoint y: 401, distance: 33.1
click at [830, 399] on button "Add Exemption" at bounding box center [881, 387] width 122 height 35
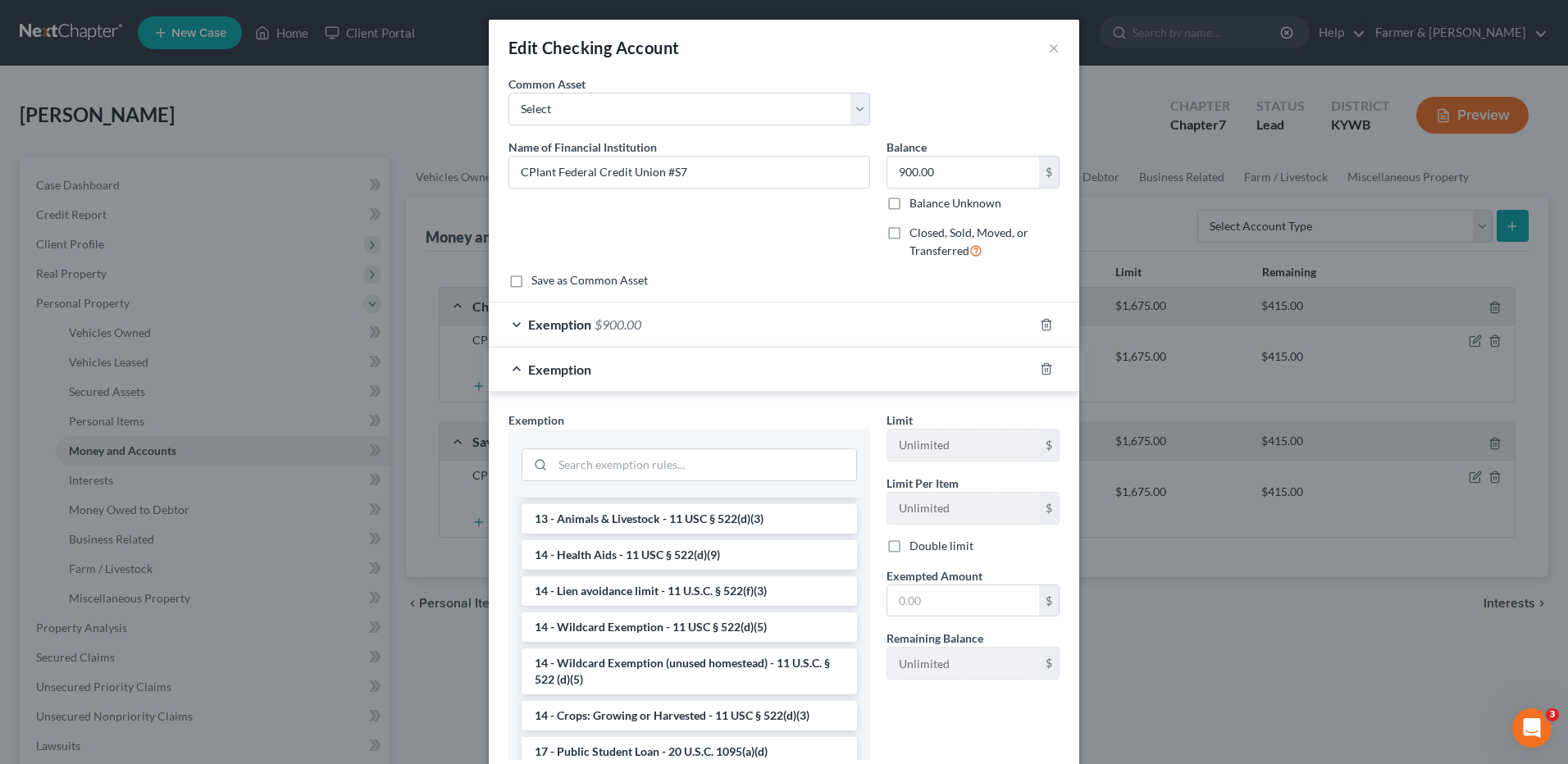
drag, startPoint x: 714, startPoint y: 672, endPoint x: 952, endPoint y: 642, distance: 239.9
click at [721, 672] on li "14 - Wildcard Exemption (unused homestead) - 11 U.S.C. § 522 (d)(5)" at bounding box center [689, 671] width 336 height 46
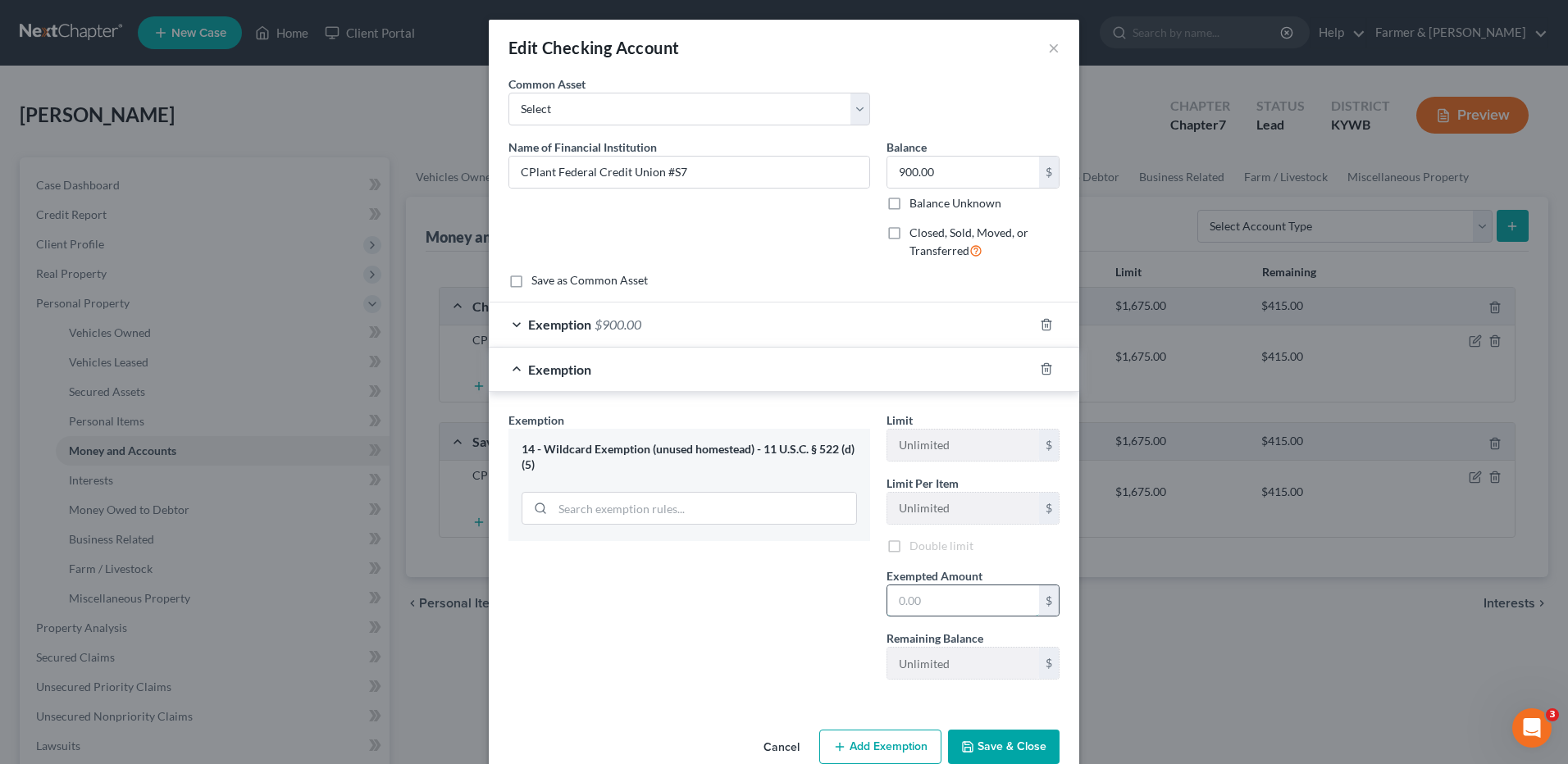
click at [957, 601] on input "text" at bounding box center [963, 600] width 151 height 31
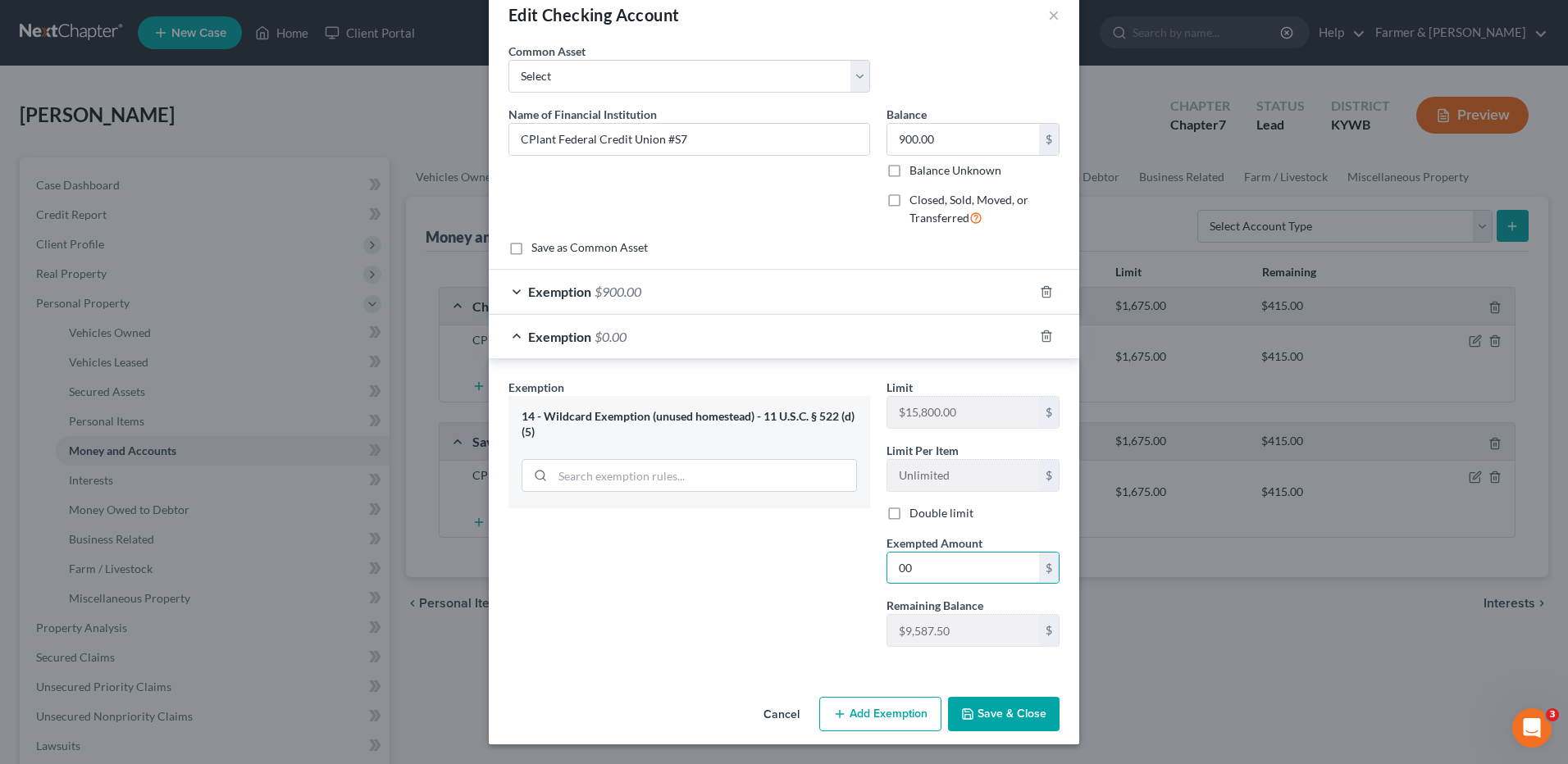
type input "00"
drag, startPoint x: 771, startPoint y: 709, endPoint x: 949, endPoint y: 671, distance: 182.0
click at [771, 709] on button "Cancel" at bounding box center [781, 714] width 62 height 33
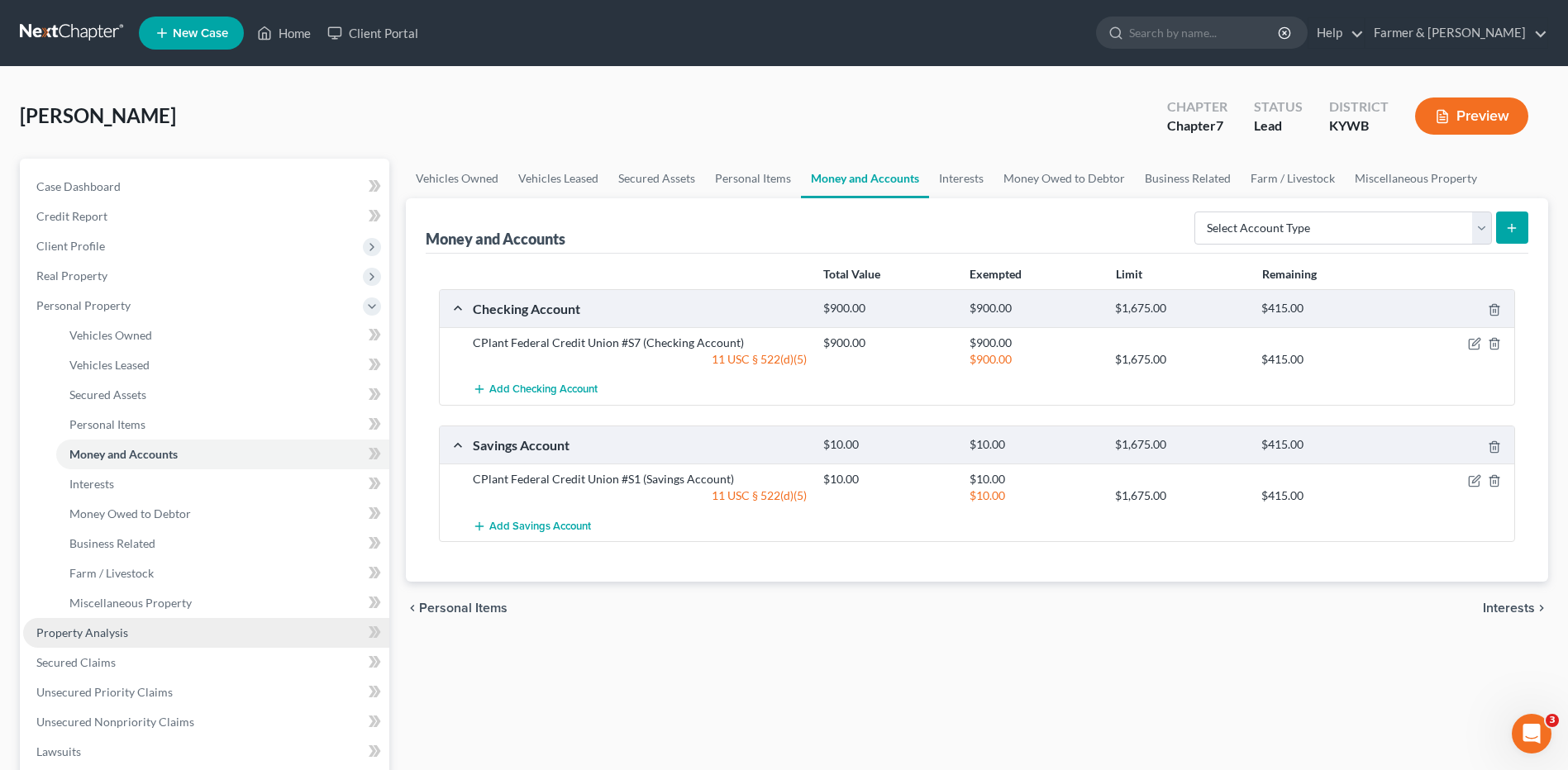
click at [135, 626] on link "Property Analysis" at bounding box center [206, 633] width 367 height 29
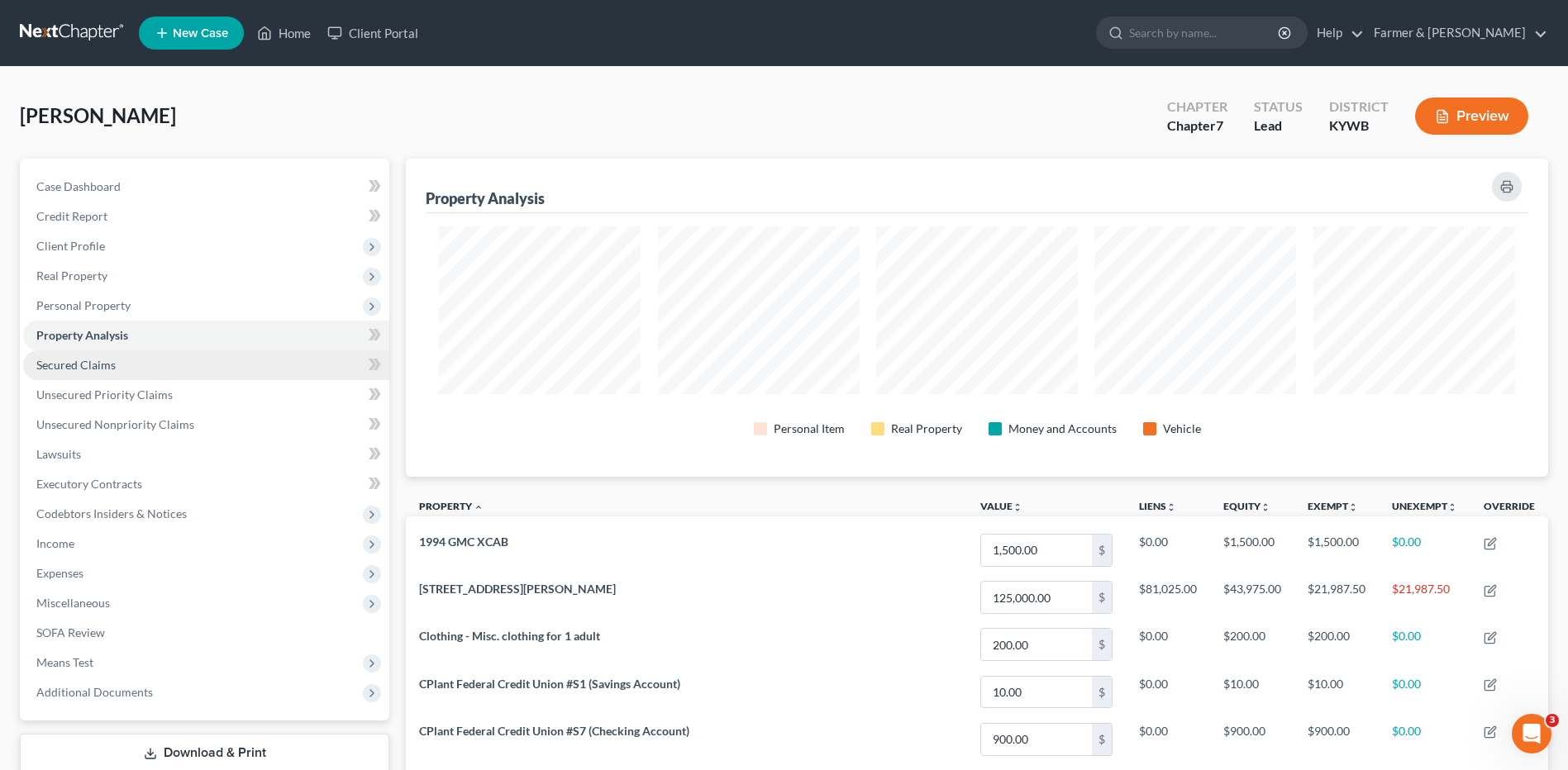
click at [100, 358] on span "Secured Claims" at bounding box center [76, 365] width 80 height 14
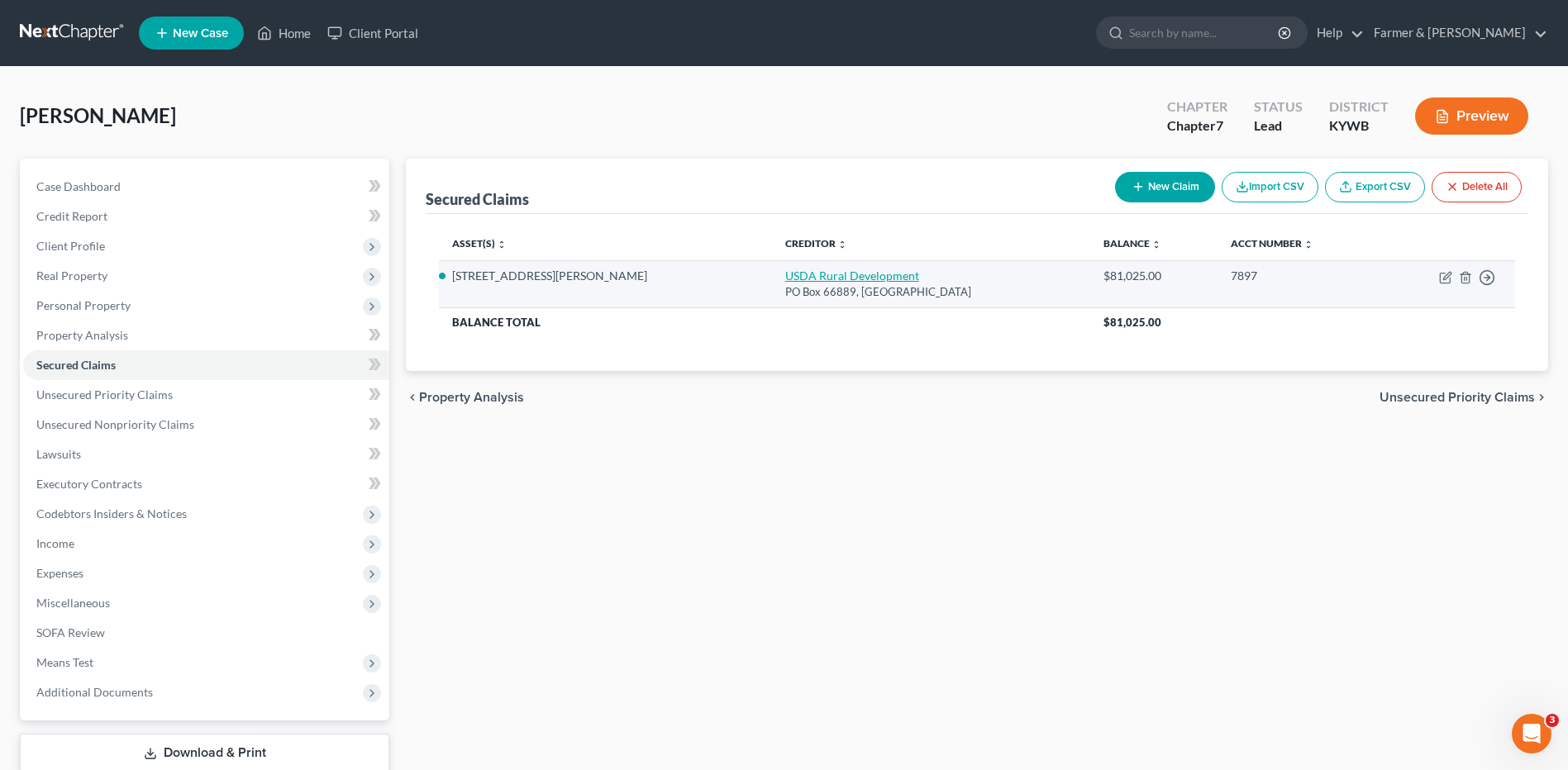
click at [785, 280] on link "USDA Rural Development" at bounding box center [852, 276] width 134 height 14
select select "26"
select select "3"
select select "2"
select select "0"
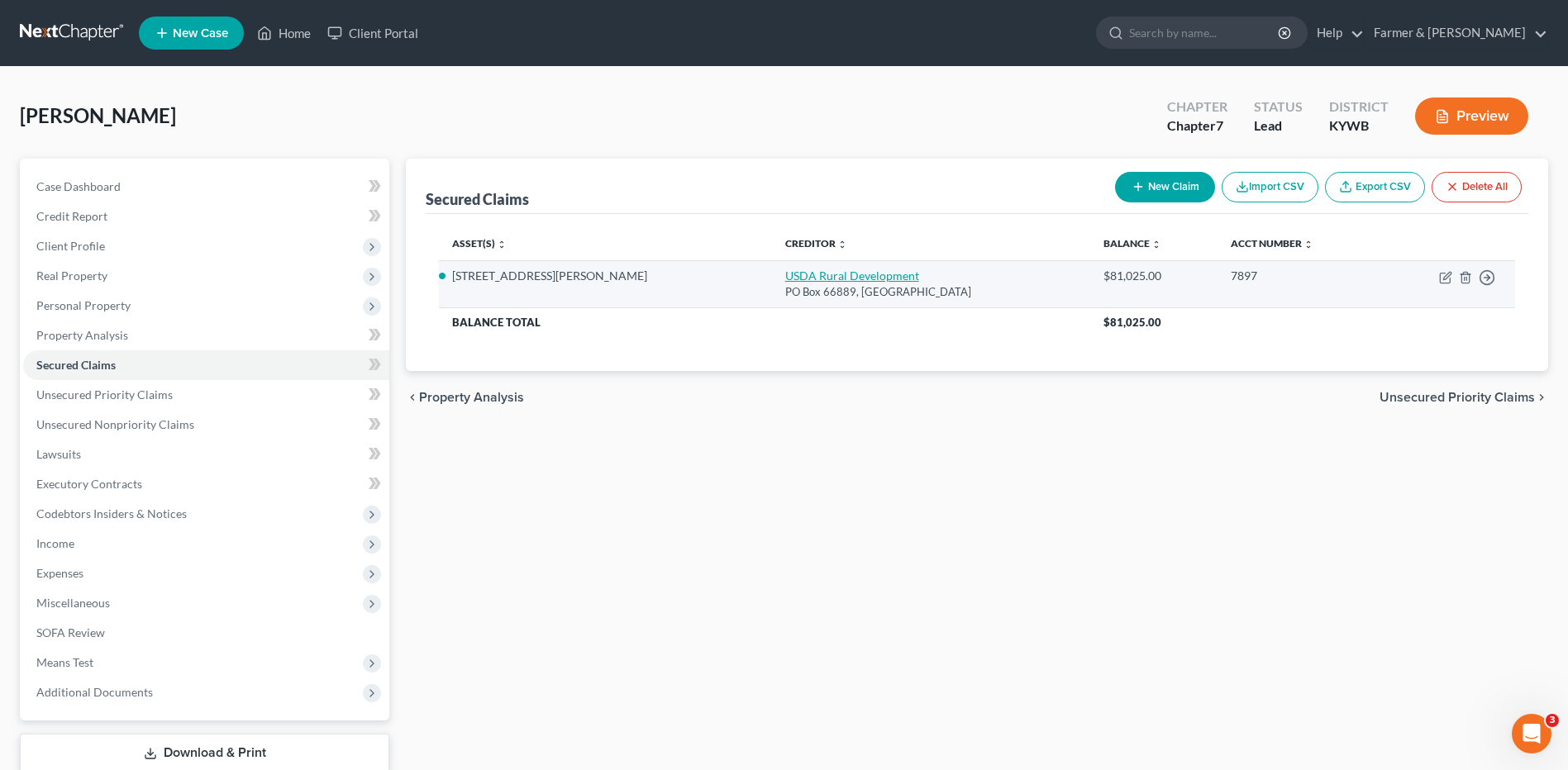
select select "0"
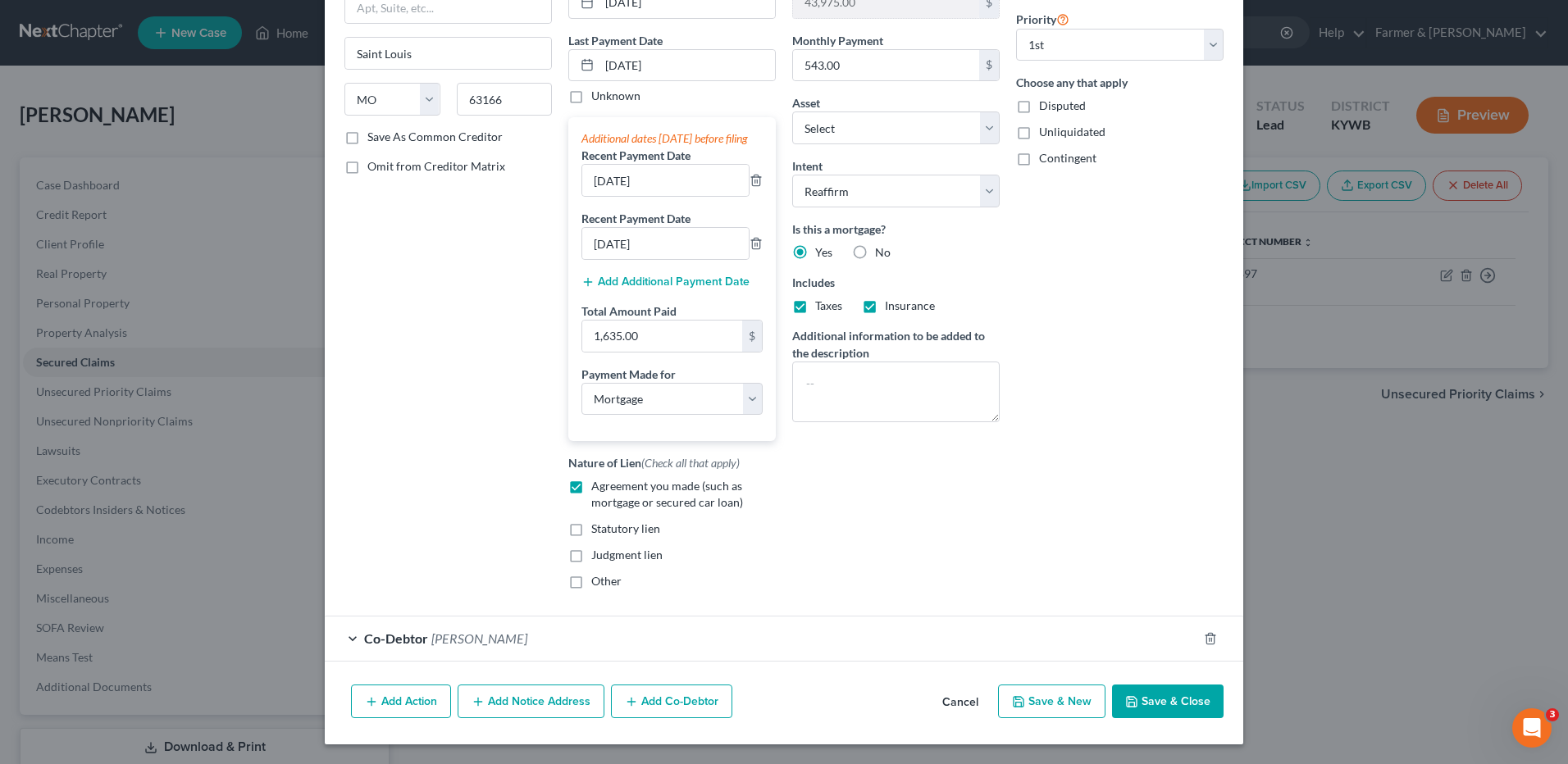
click at [1159, 692] on button "Save & Close" at bounding box center [1168, 702] width 112 height 35
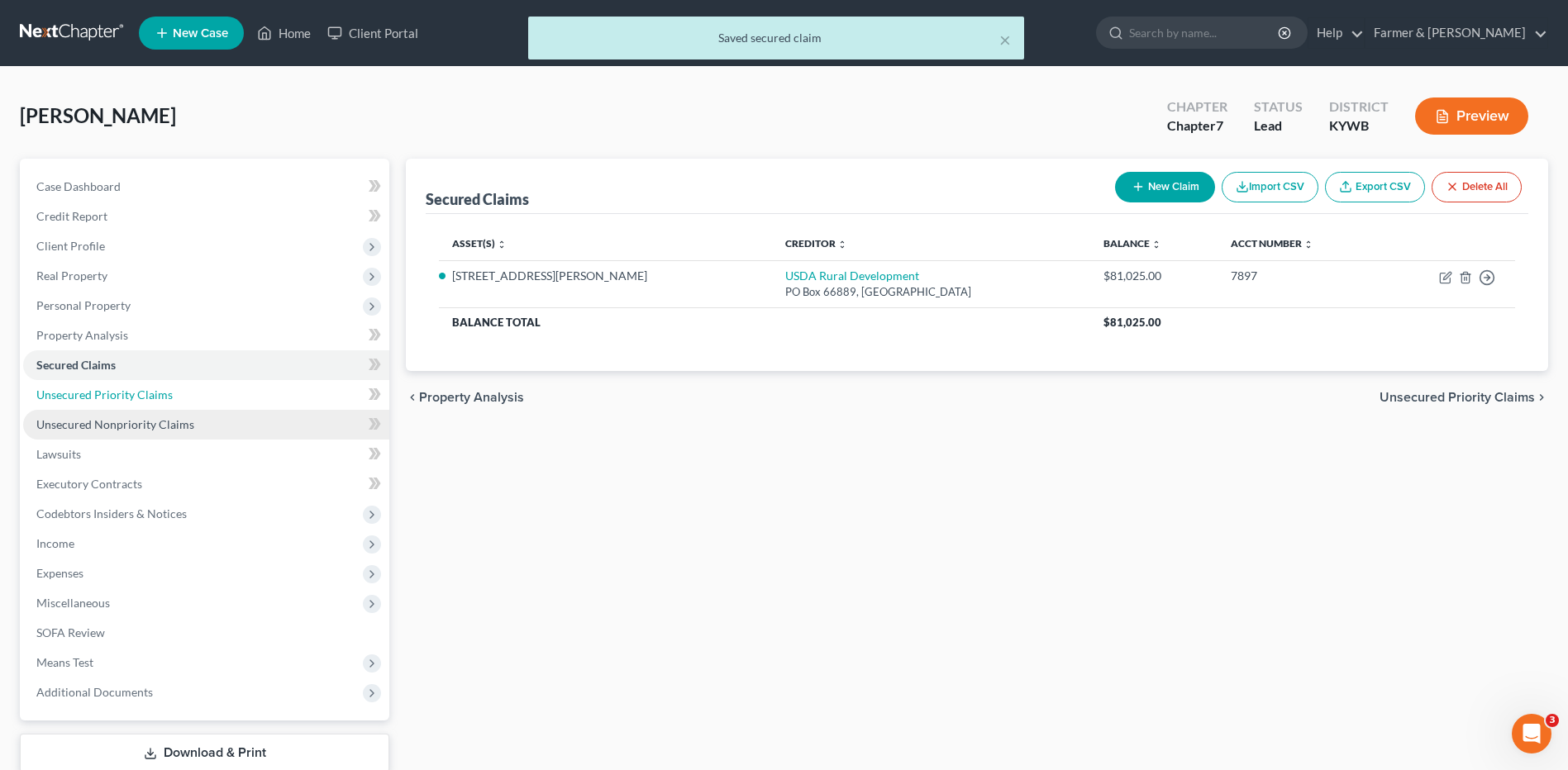
click at [113, 385] on link "Unsecured Priority Claims" at bounding box center [206, 394] width 367 height 29
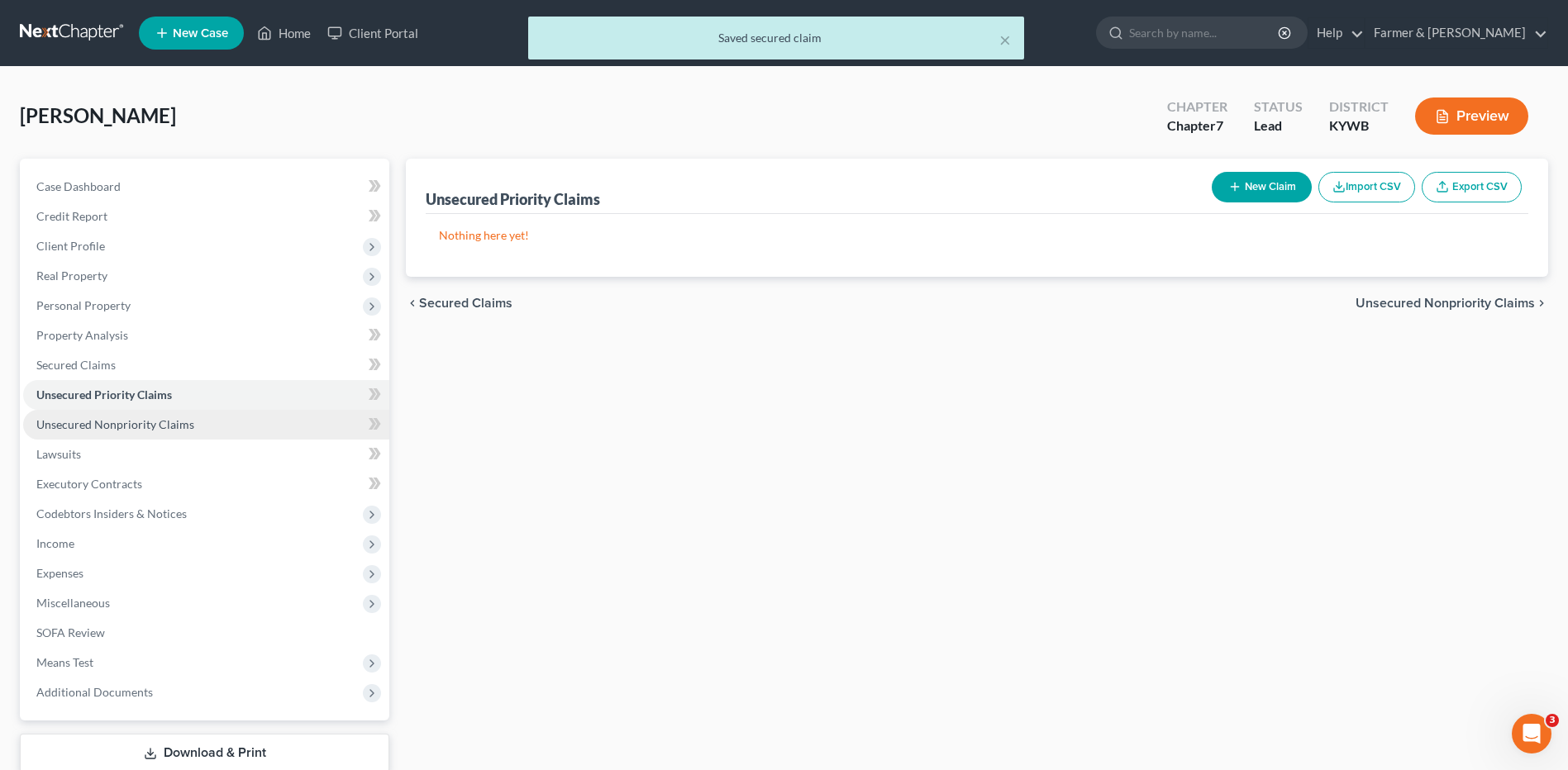
click at [128, 425] on span "Unsecured Nonpriority Claims" at bounding box center [115, 424] width 158 height 14
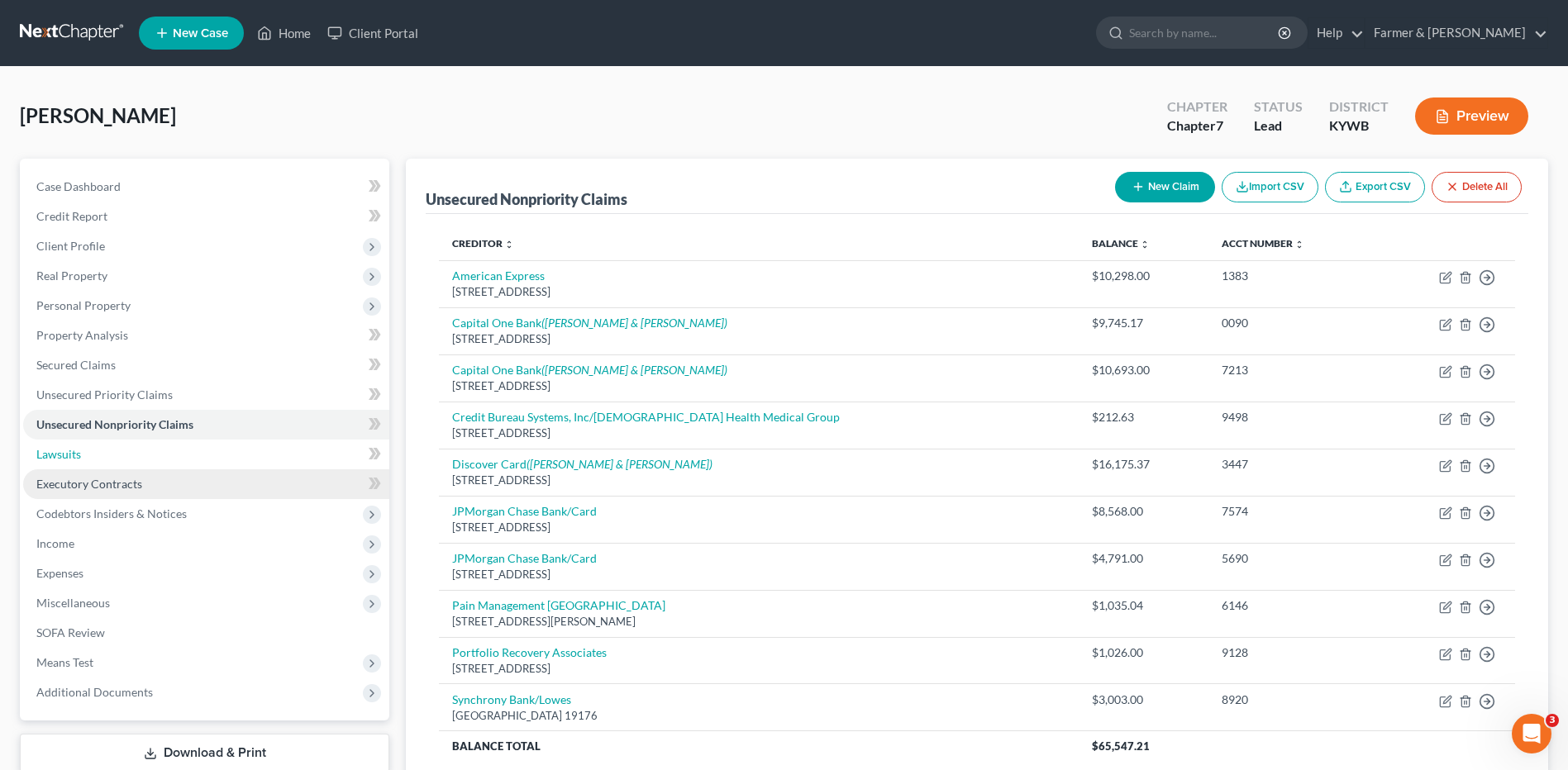
drag, startPoint x: 78, startPoint y: 464, endPoint x: 85, endPoint y: 474, distance: 12.2
click at [78, 464] on link "Lawsuits" at bounding box center [206, 454] width 367 height 29
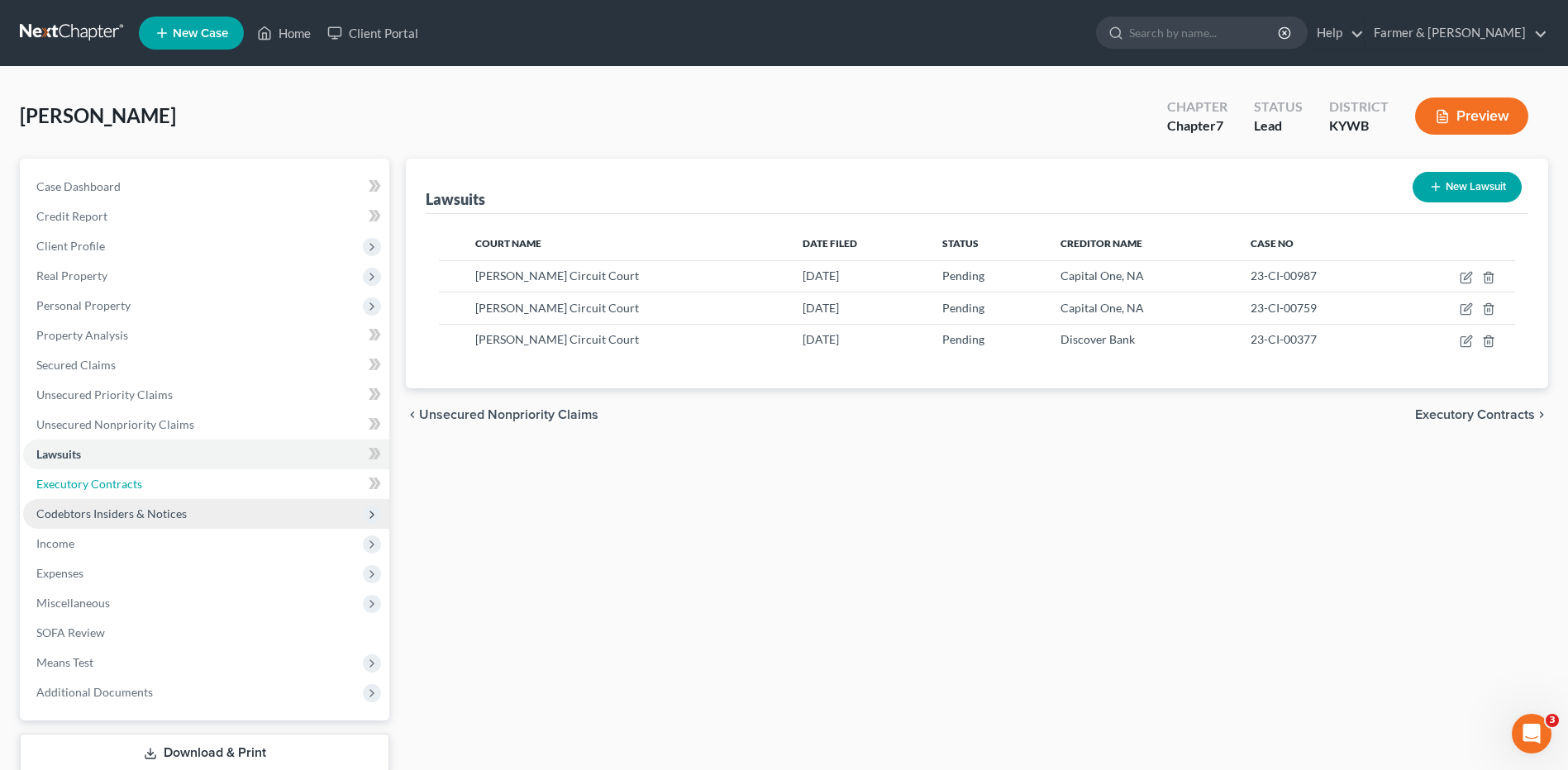
drag, startPoint x: 145, startPoint y: 488, endPoint x: 148, endPoint y: 498, distance: 10.4
click at [145, 488] on link "Executory Contracts" at bounding box center [206, 484] width 367 height 29
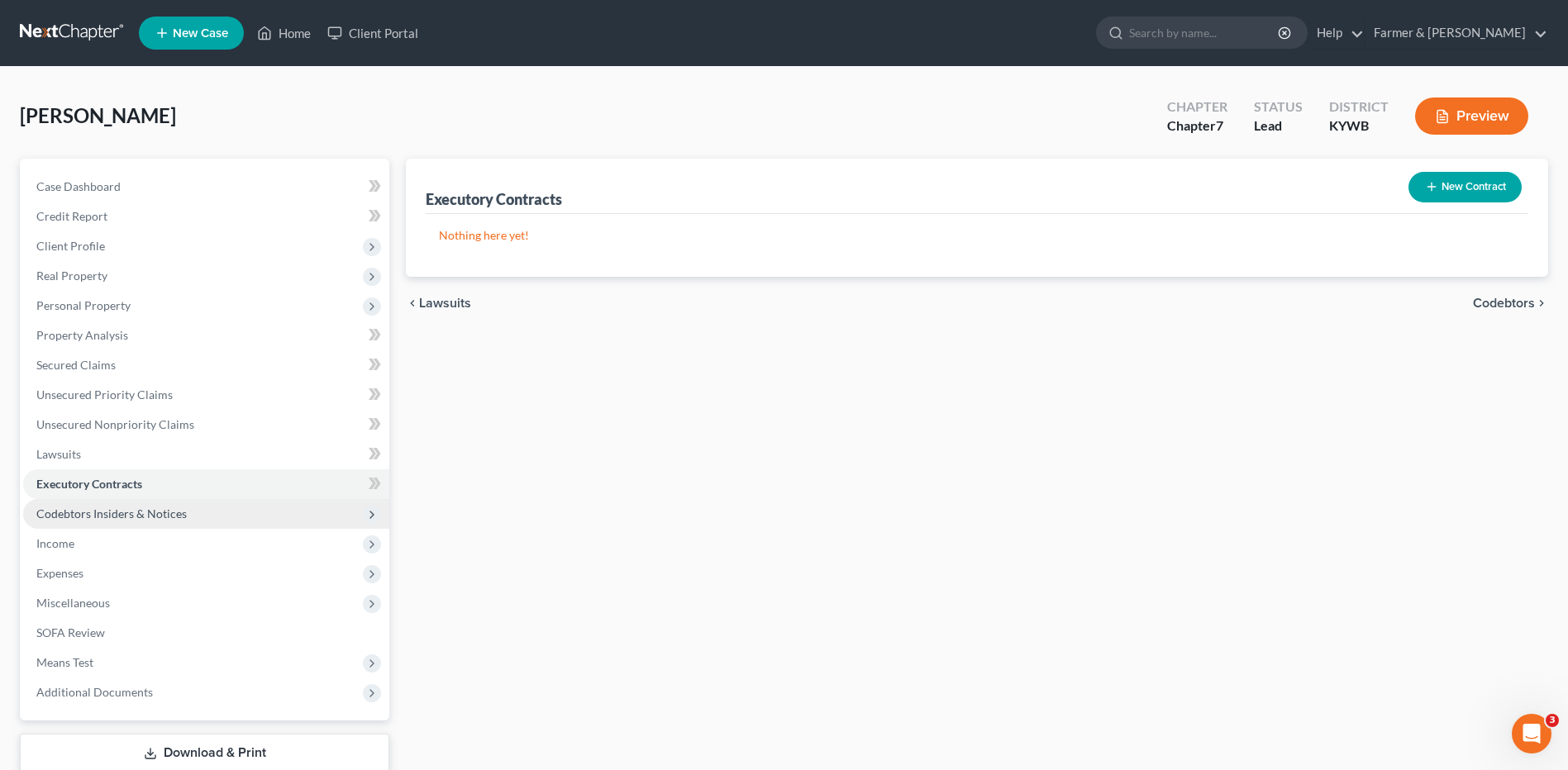
click at [153, 516] on span "Codebtors Insiders & Notices" at bounding box center [111, 513] width 151 height 14
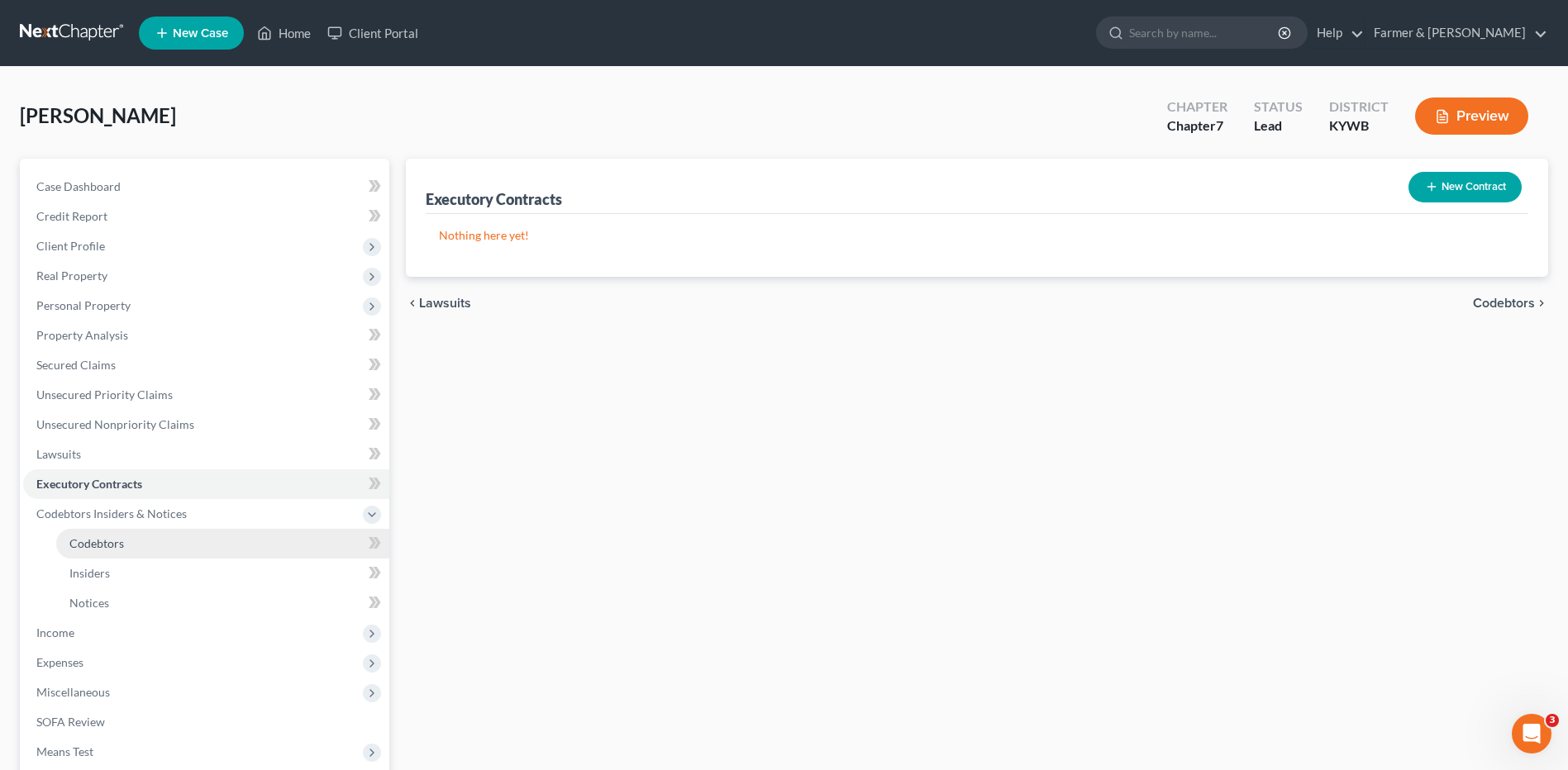
click at [126, 545] on link "Codebtors" at bounding box center [223, 543] width 333 height 29
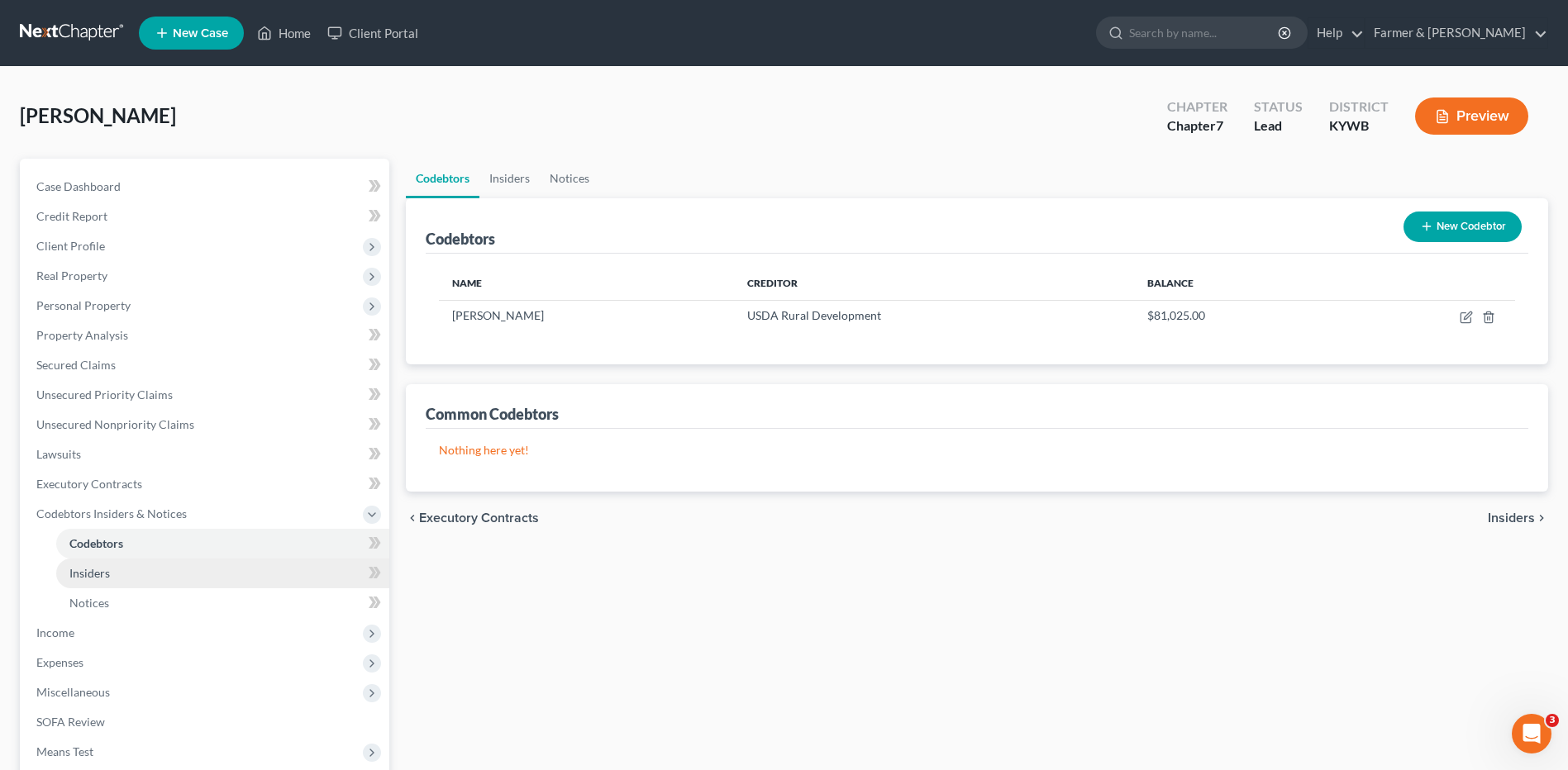
click at [117, 569] on link "Insiders" at bounding box center [223, 573] width 333 height 29
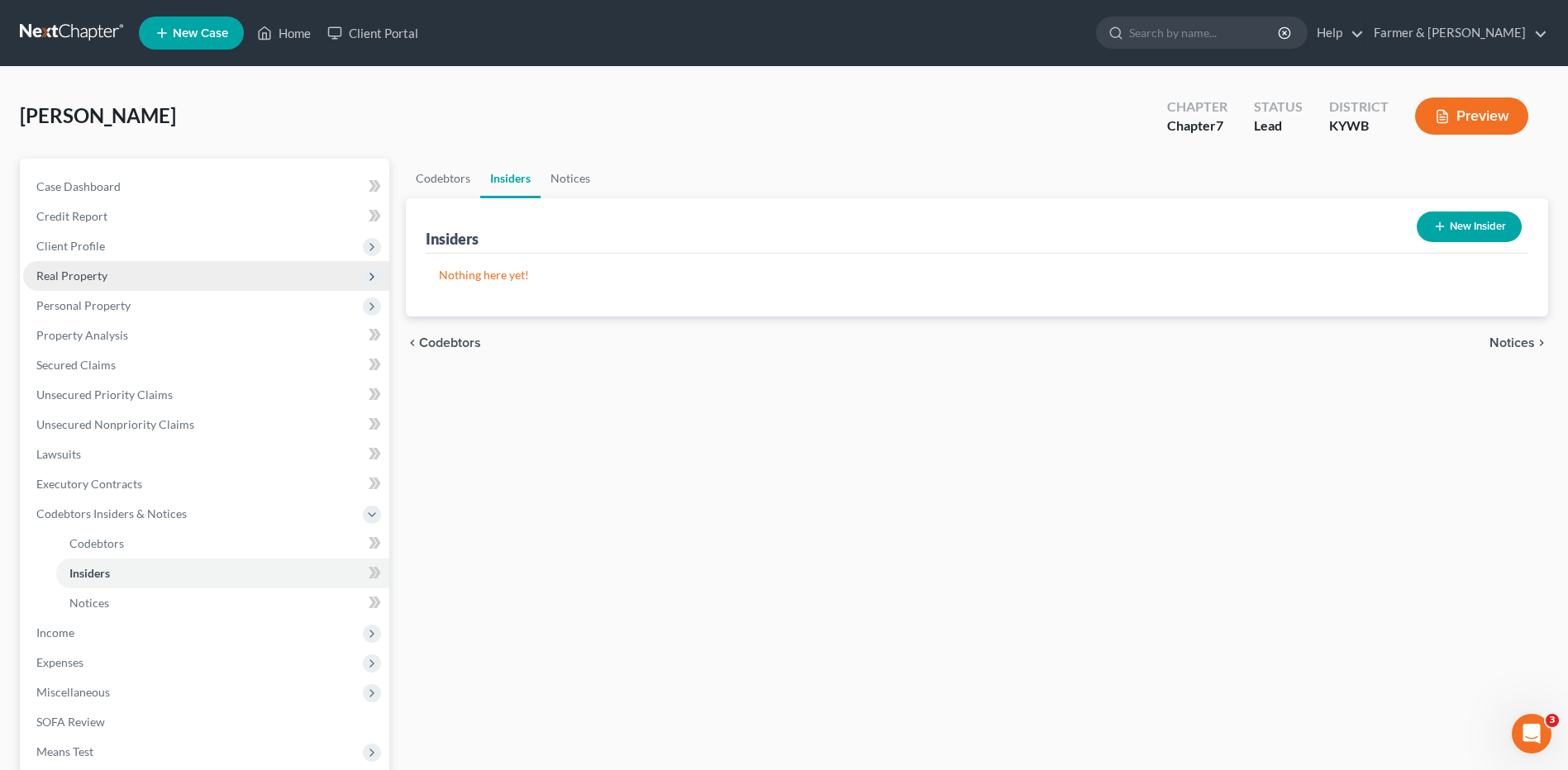
click at [146, 269] on span "Real Property" at bounding box center [206, 276] width 367 height 29
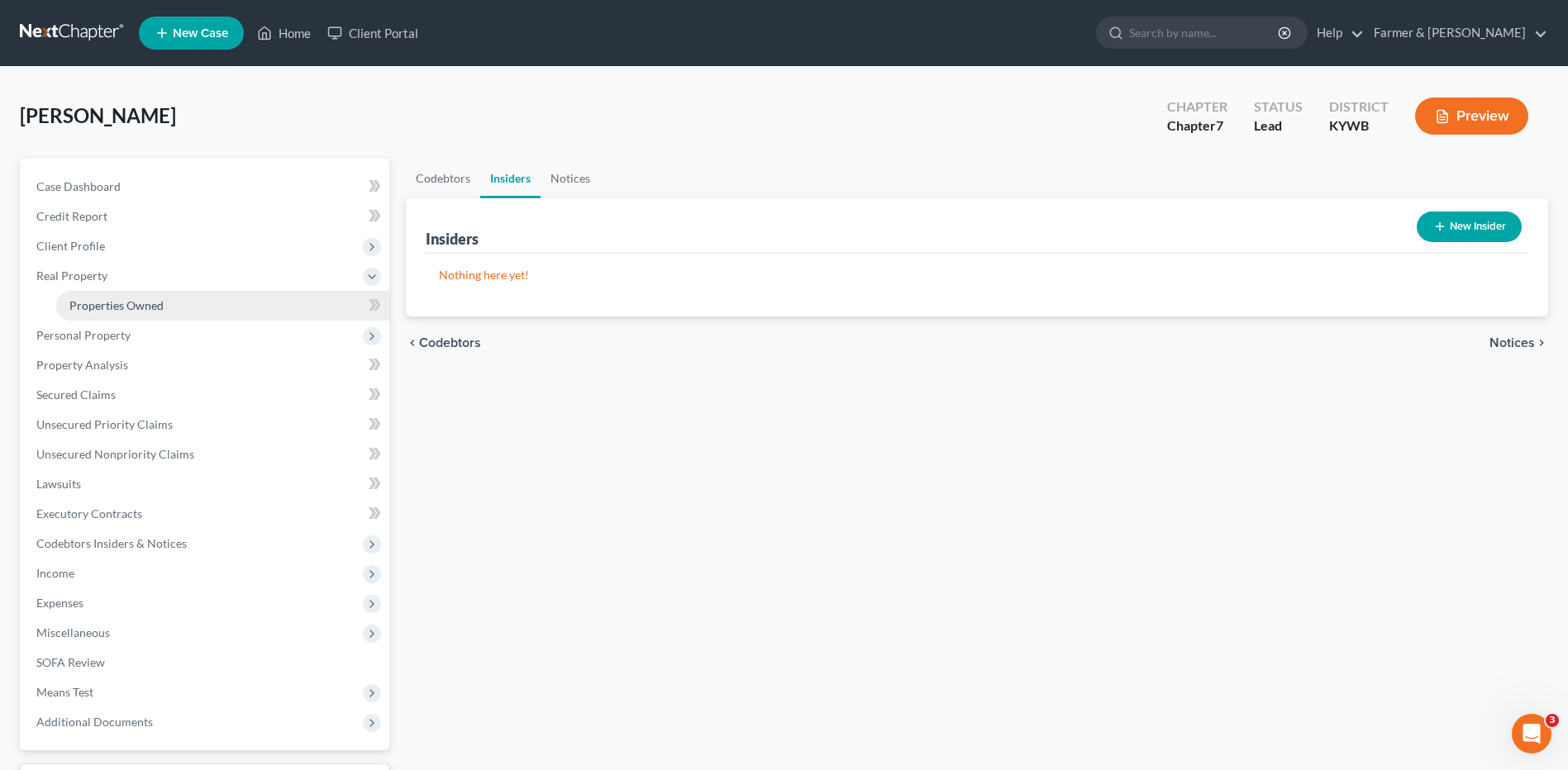
click at [139, 300] on span "Properties Owned" at bounding box center [116, 305] width 94 height 14
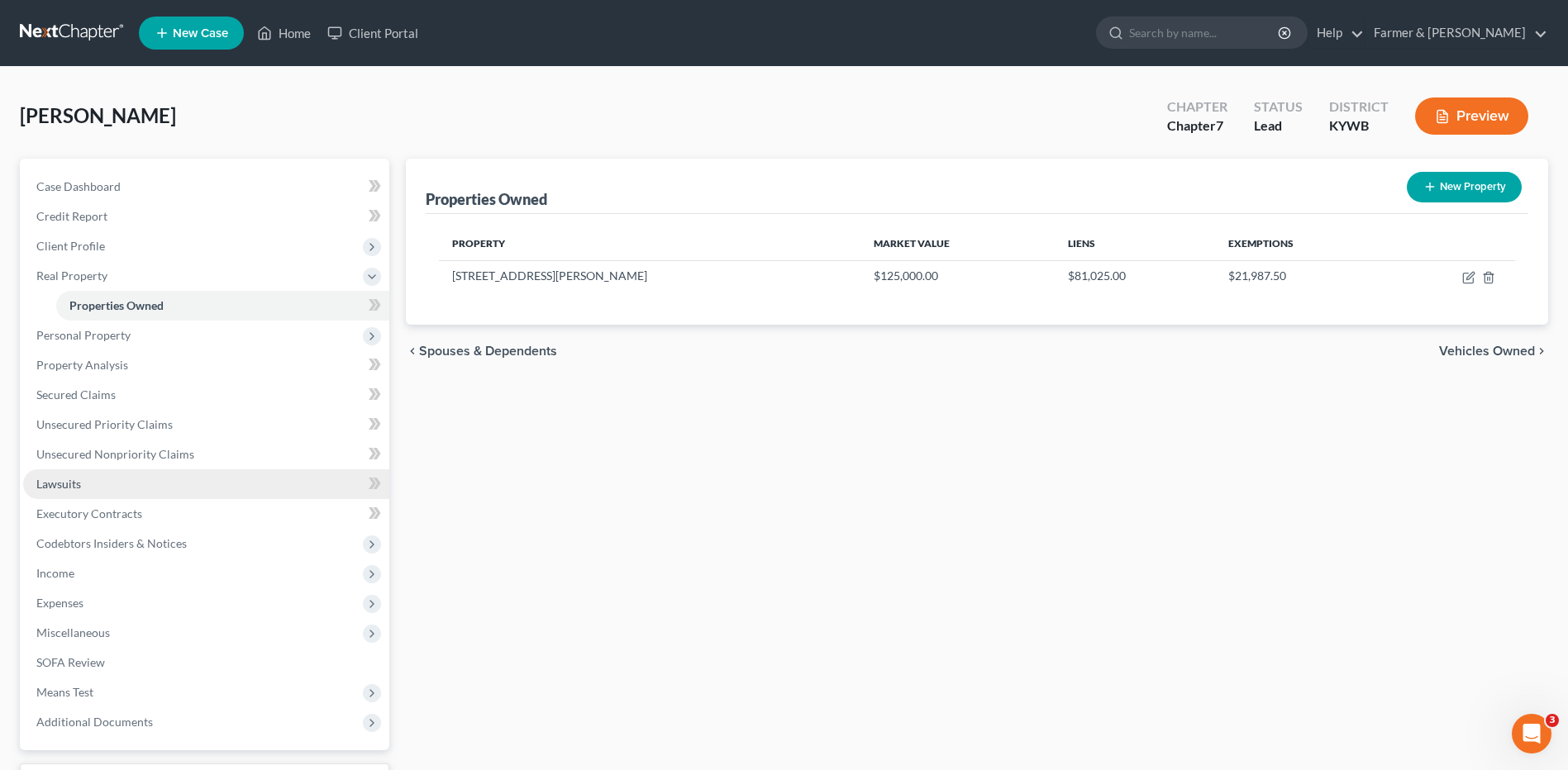
click at [136, 495] on link "Lawsuits" at bounding box center [206, 484] width 367 height 29
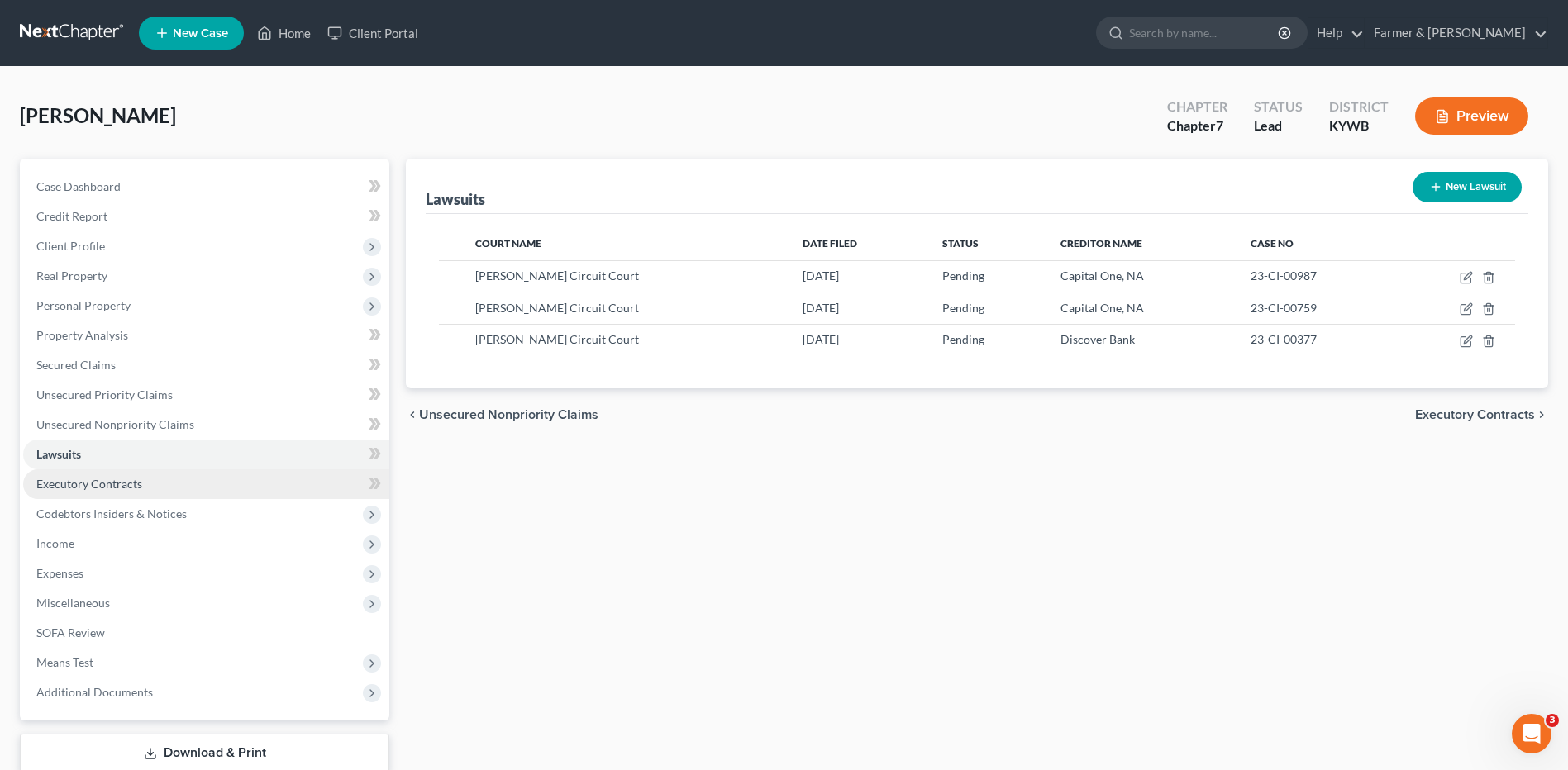
click at [135, 510] on span "Codebtors Insiders & Notices" at bounding box center [111, 513] width 151 height 14
click at [139, 472] on link "Executory Contracts" at bounding box center [206, 484] width 367 height 29
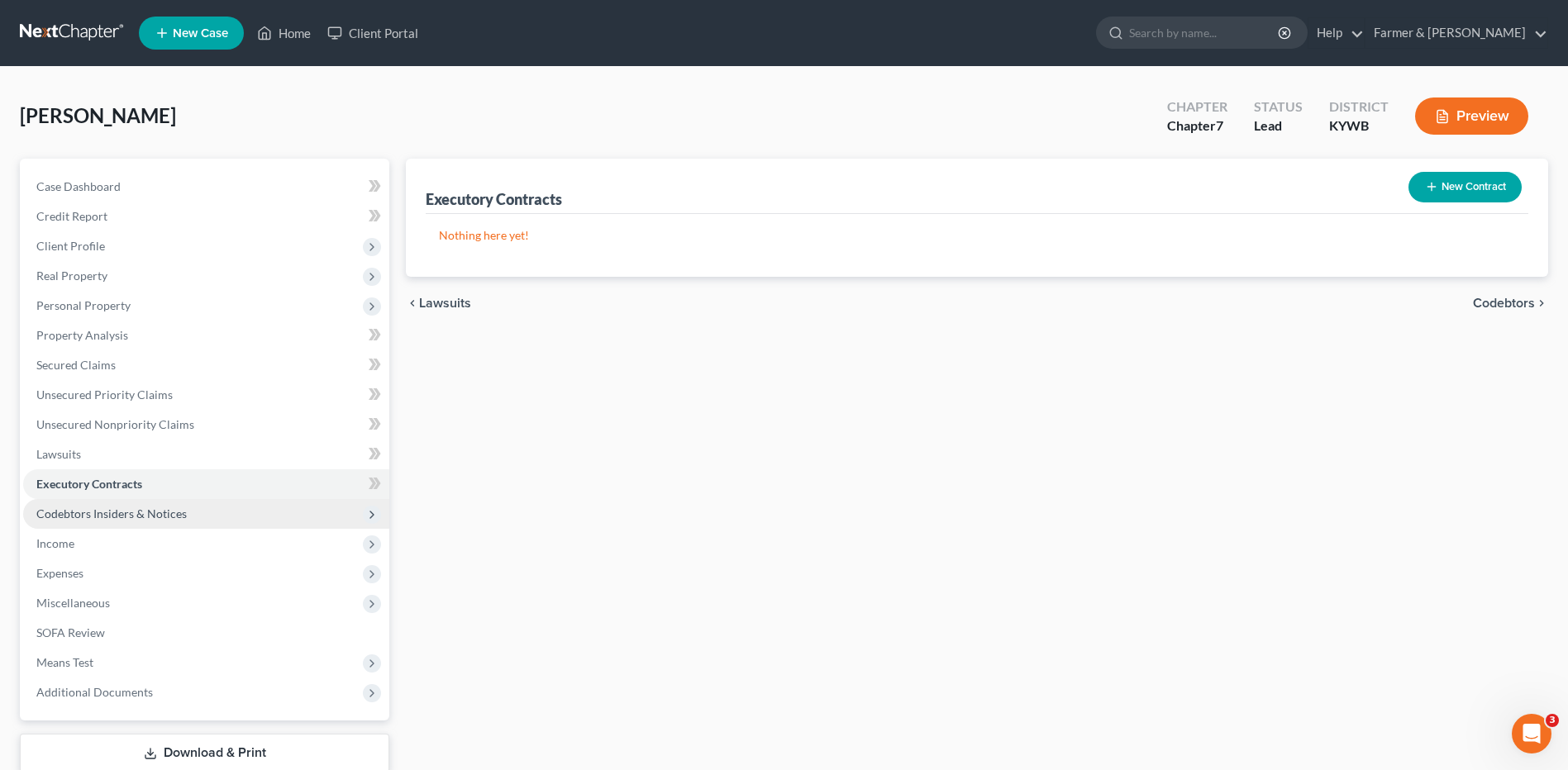
click at [143, 508] on span "Codebtors Insiders & Notices" at bounding box center [111, 513] width 151 height 14
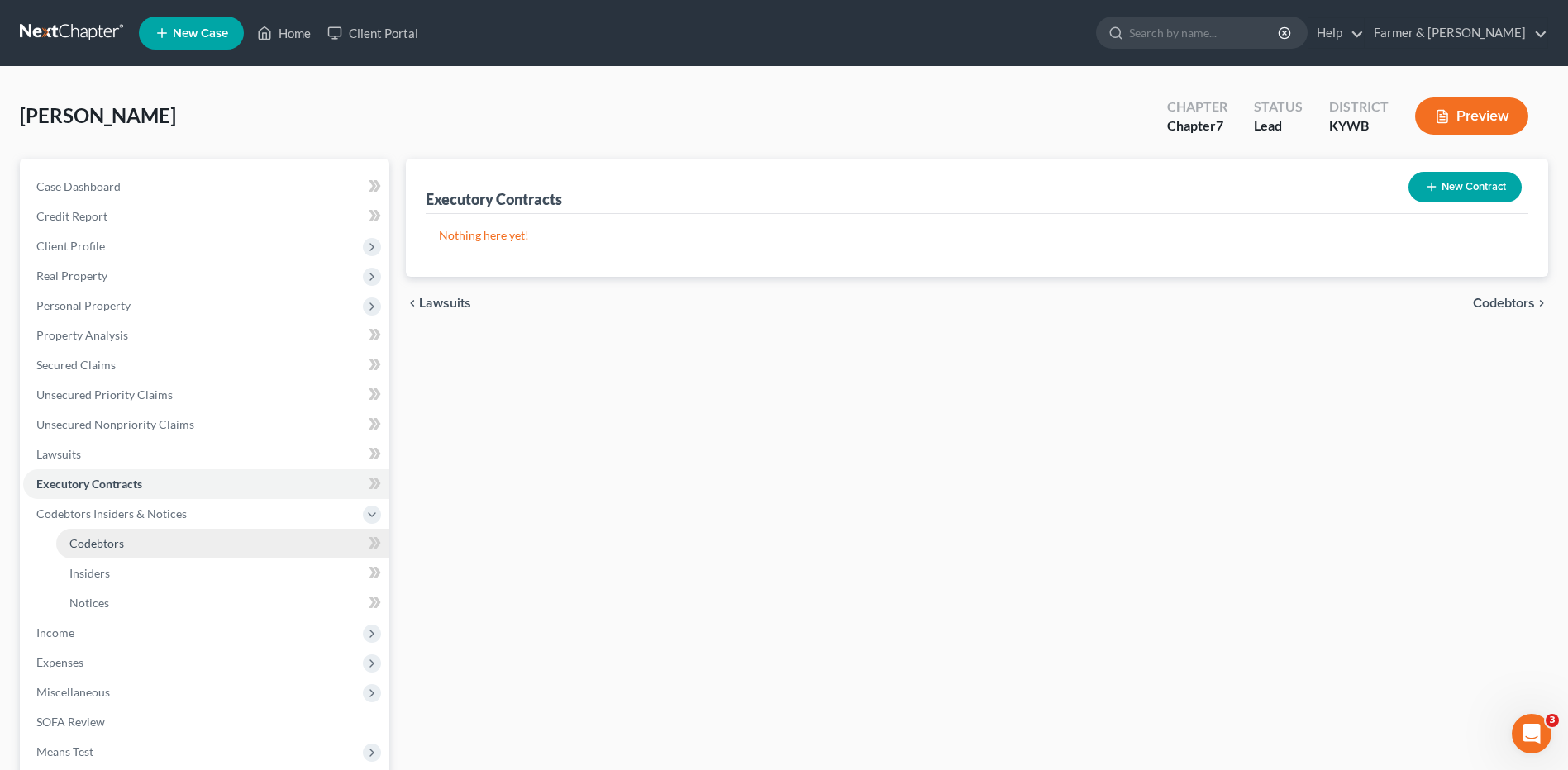
click at [133, 535] on link "Codebtors" at bounding box center [223, 543] width 333 height 29
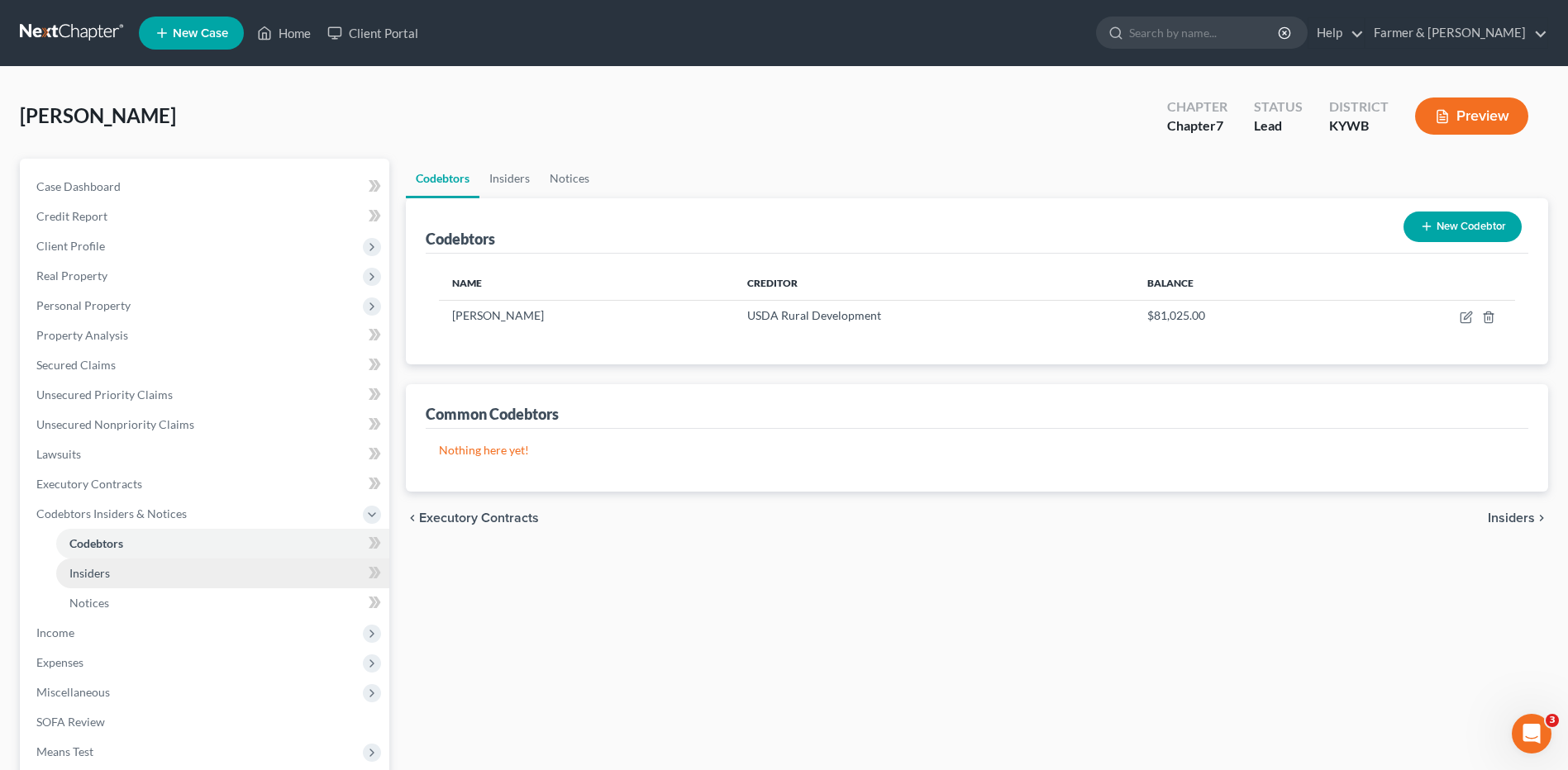
click at [120, 568] on link "Insiders" at bounding box center [223, 573] width 333 height 29
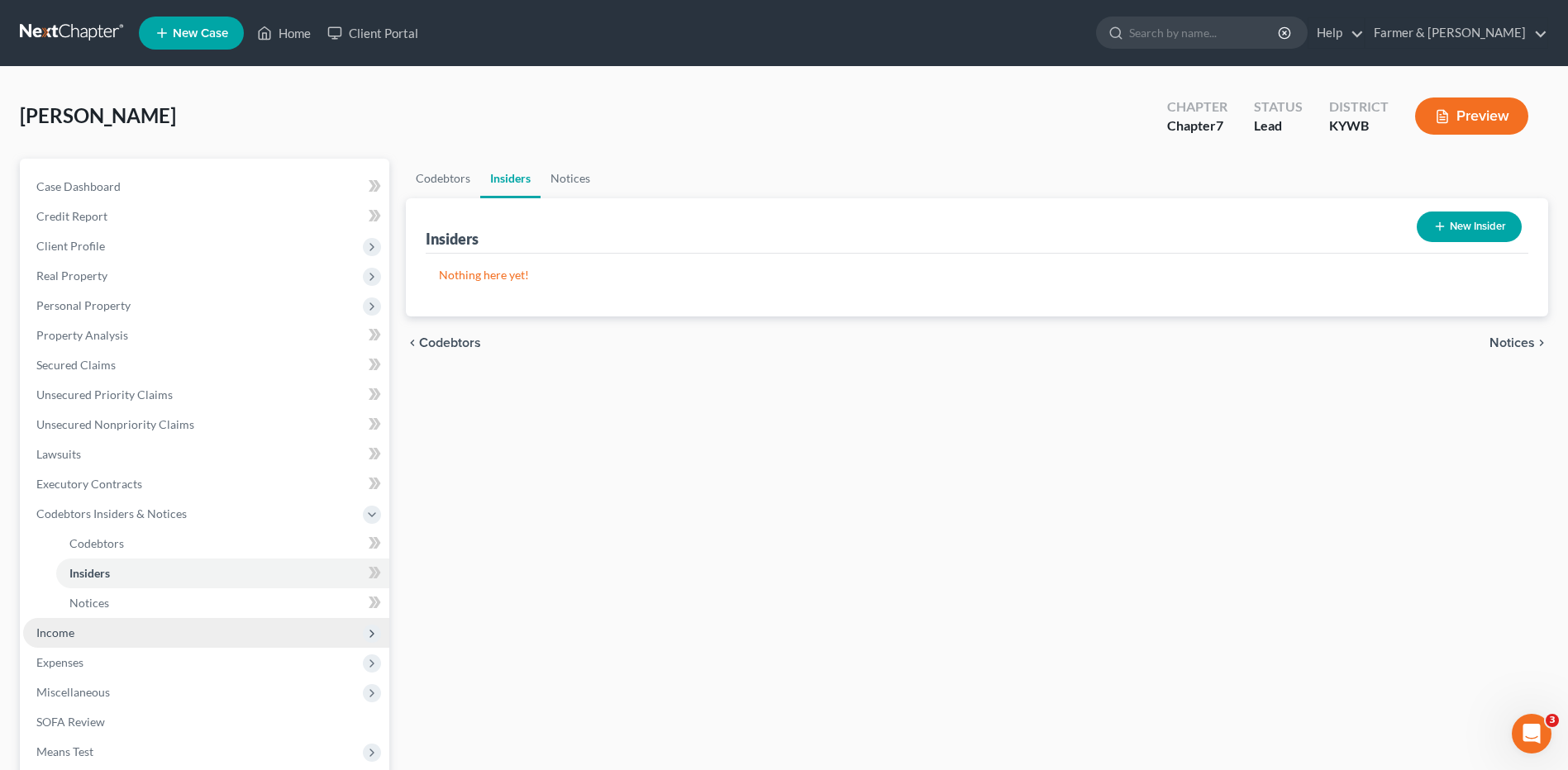
click at [98, 630] on span "Income" at bounding box center [206, 633] width 367 height 29
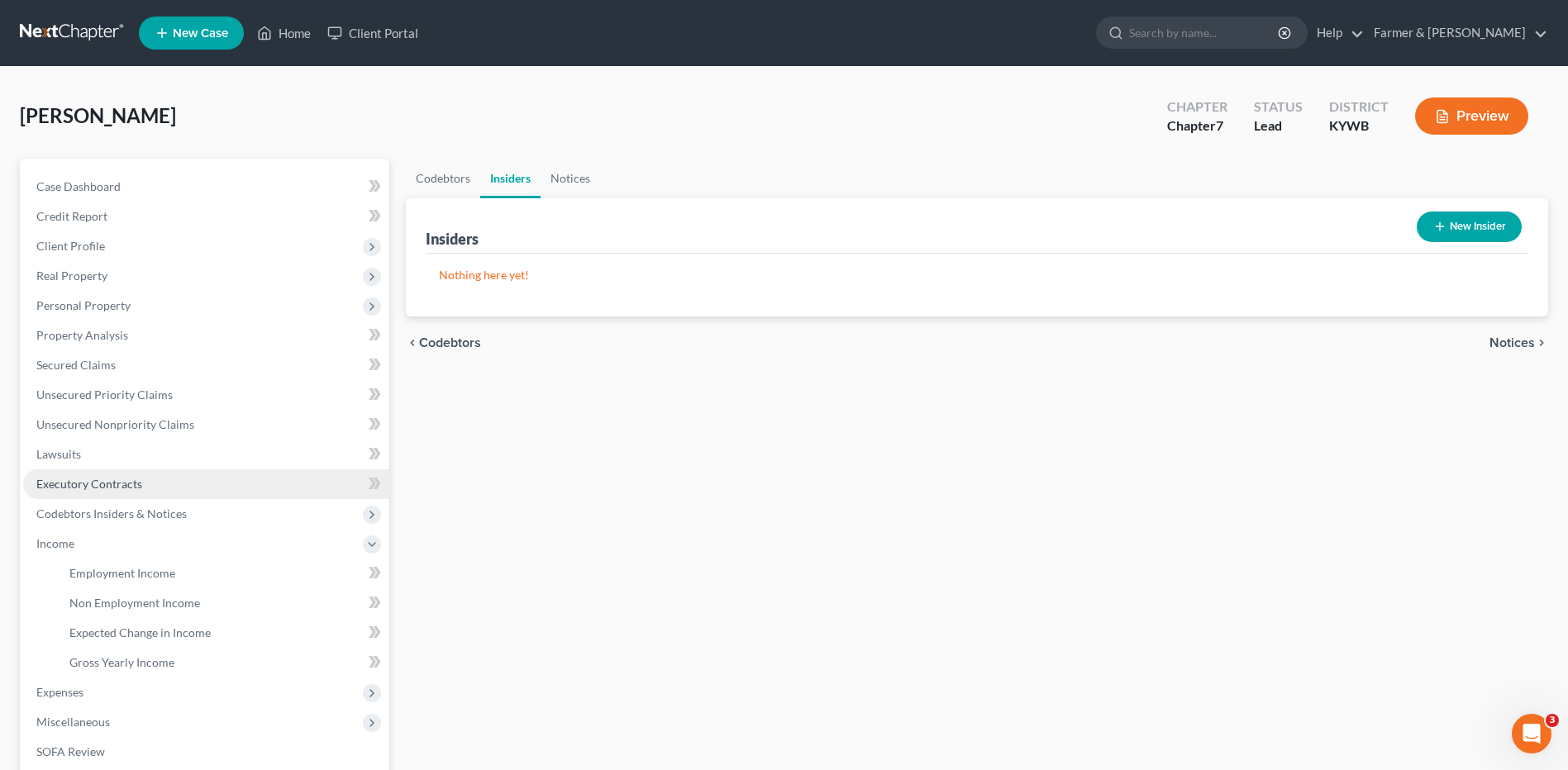
click at [155, 485] on link "Executory Contracts" at bounding box center [206, 484] width 367 height 29
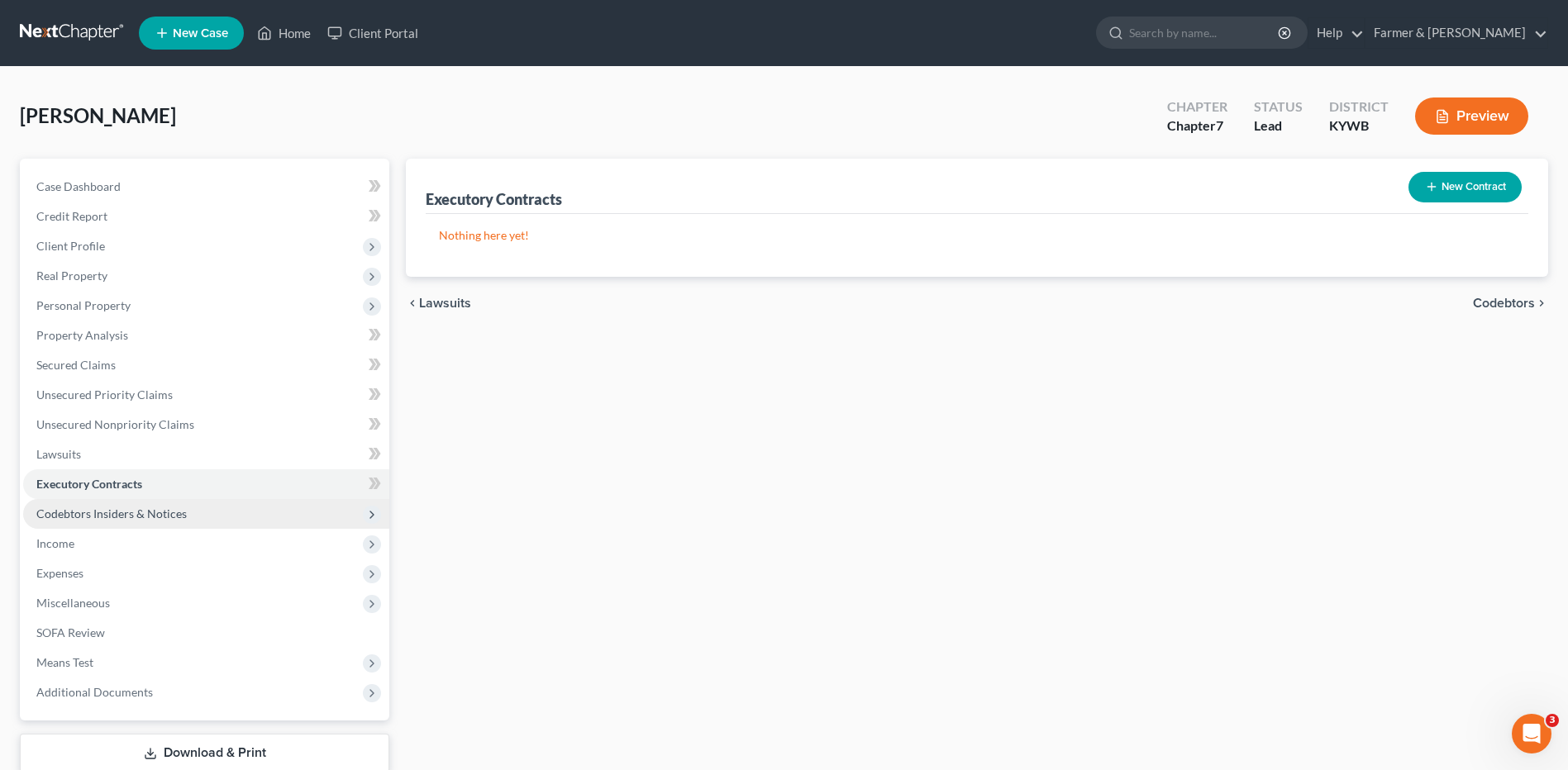
click at [154, 510] on span "Codebtors Insiders & Notices" at bounding box center [111, 513] width 151 height 14
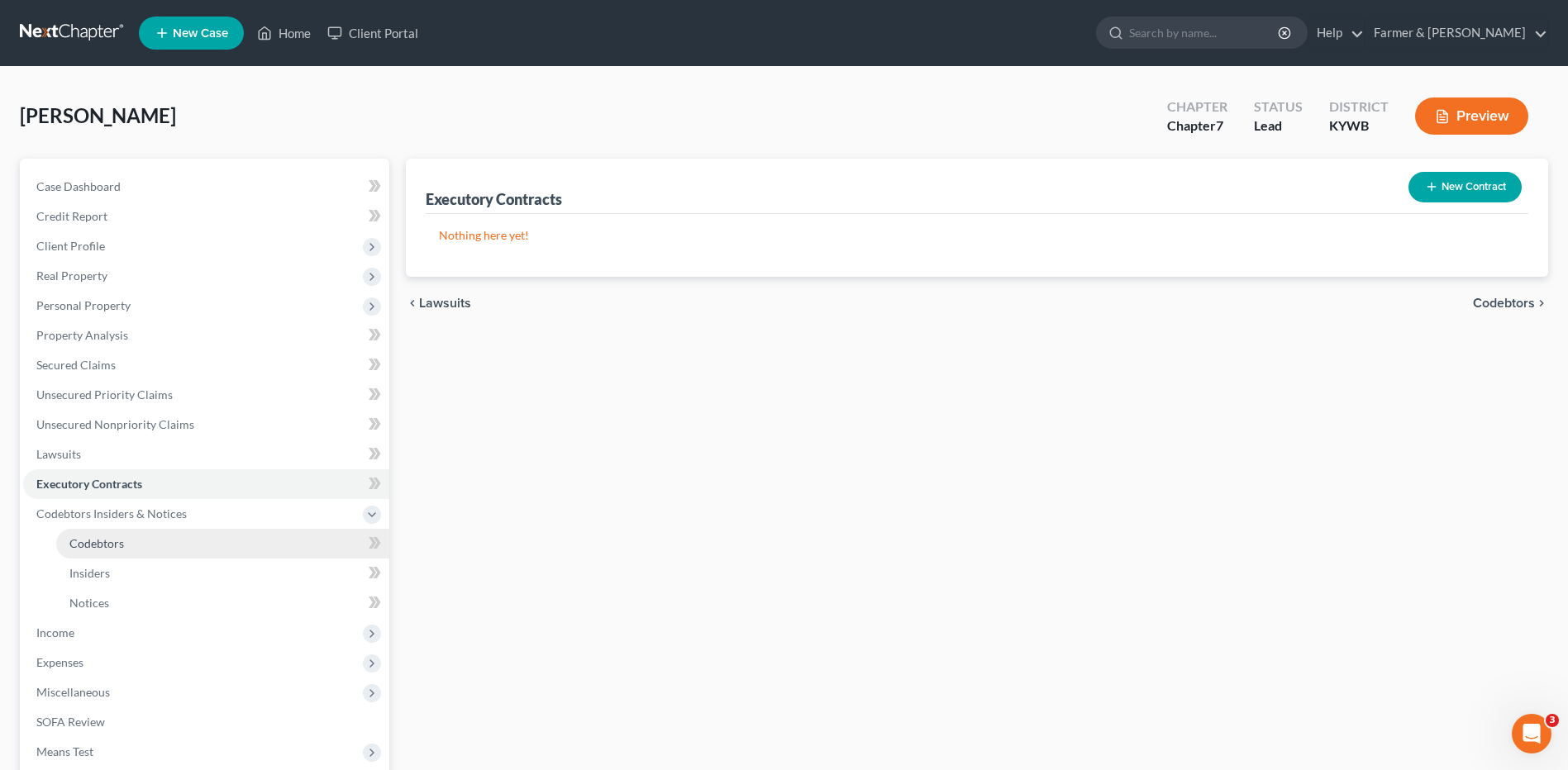
click at [158, 547] on link "Codebtors" at bounding box center [223, 543] width 333 height 29
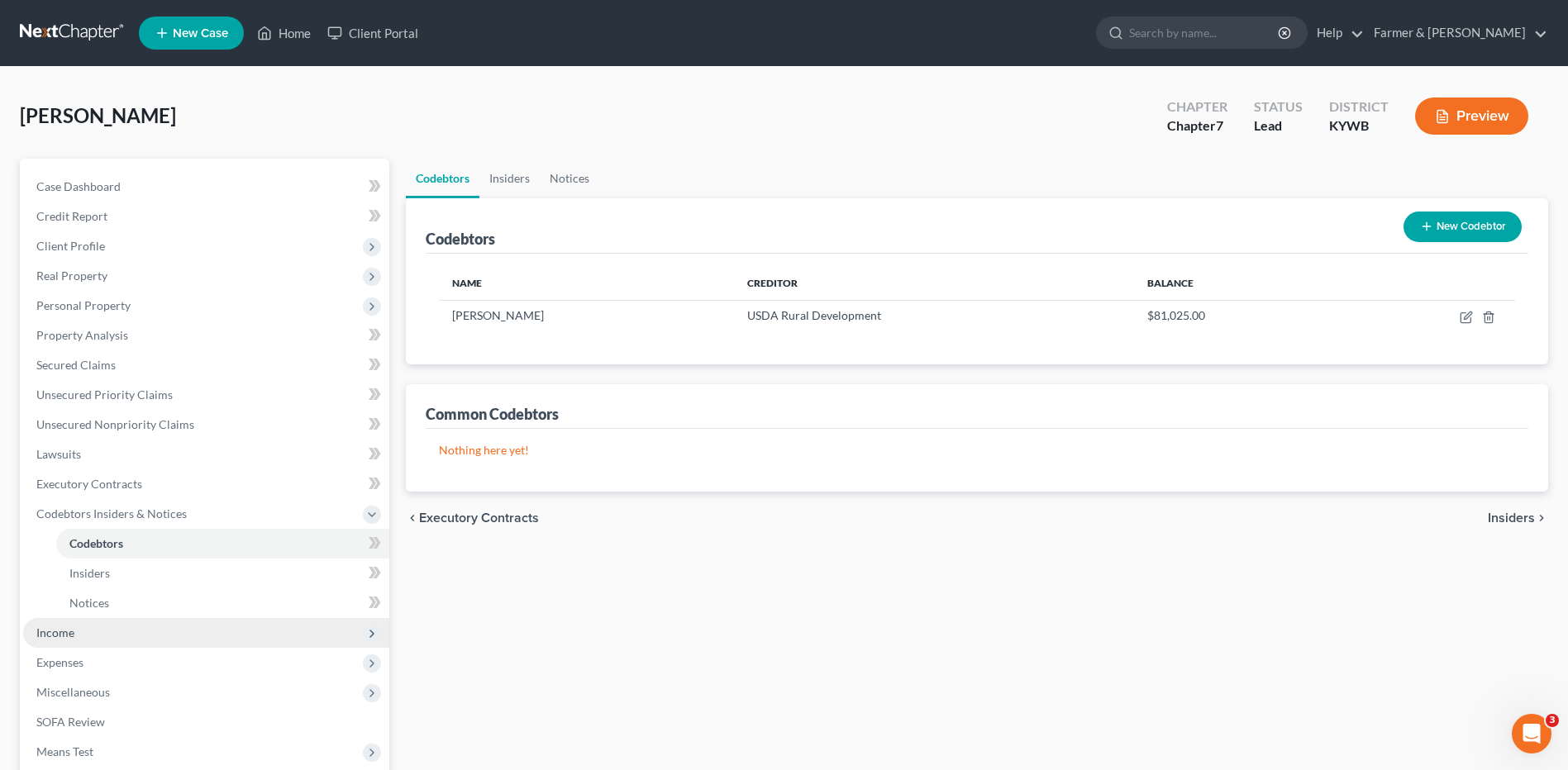
click at [120, 632] on span "Income" at bounding box center [206, 633] width 367 height 29
click at [167, 544] on span "Income" at bounding box center [206, 543] width 367 height 29
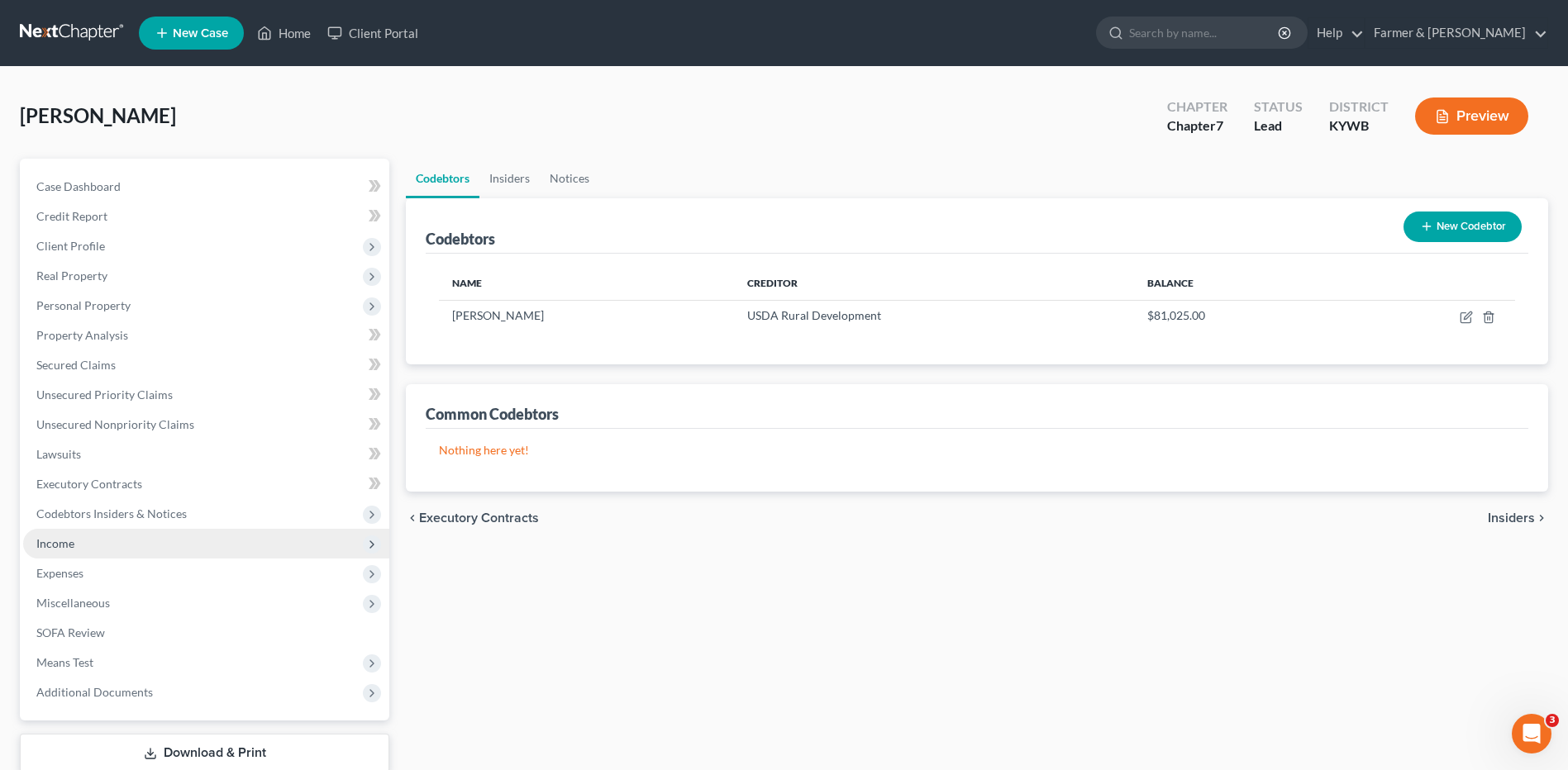
click at [164, 533] on span "Income" at bounding box center [206, 543] width 367 height 29
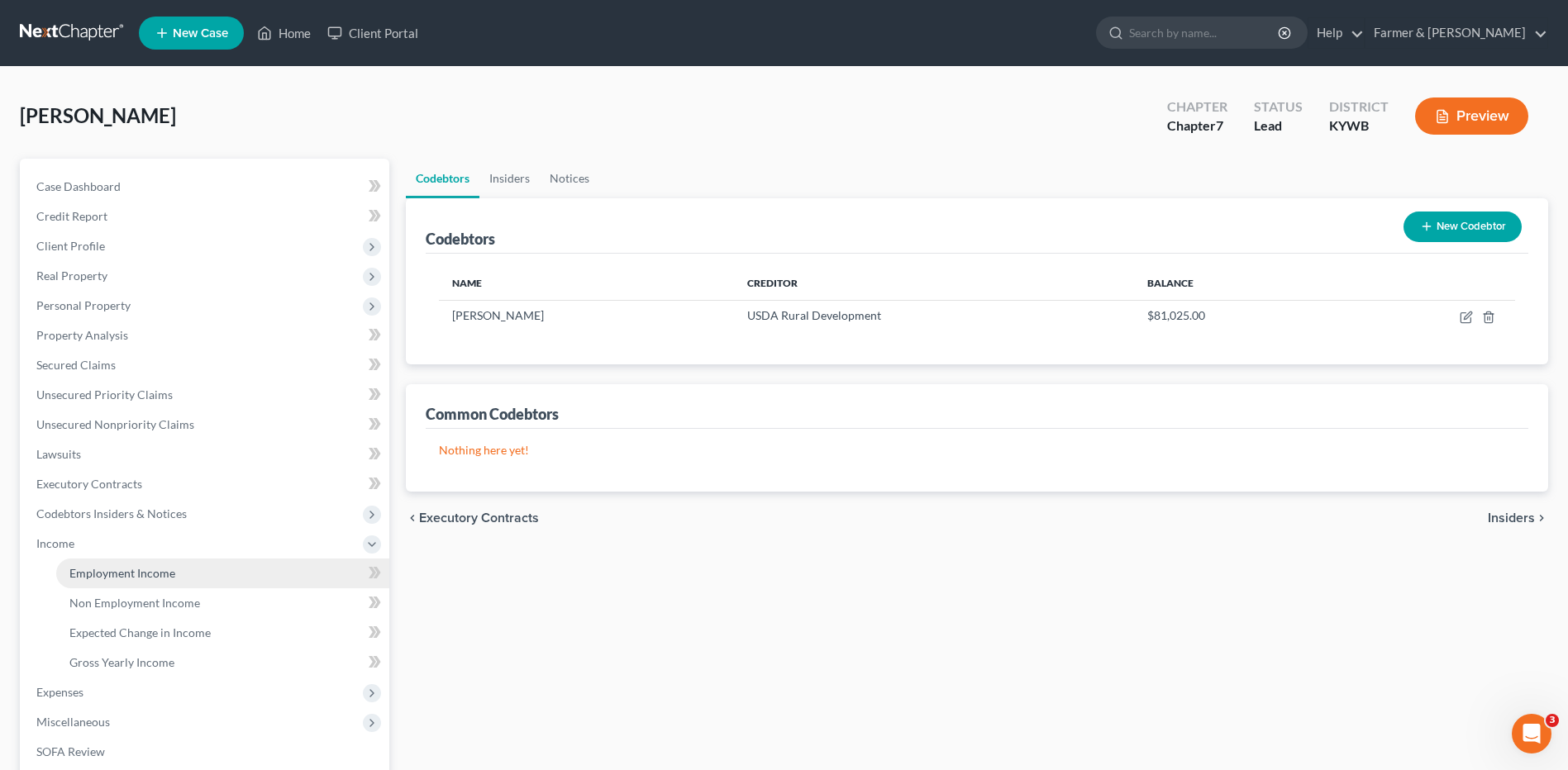
click at [176, 571] on link "Employment Income" at bounding box center [223, 573] width 333 height 29
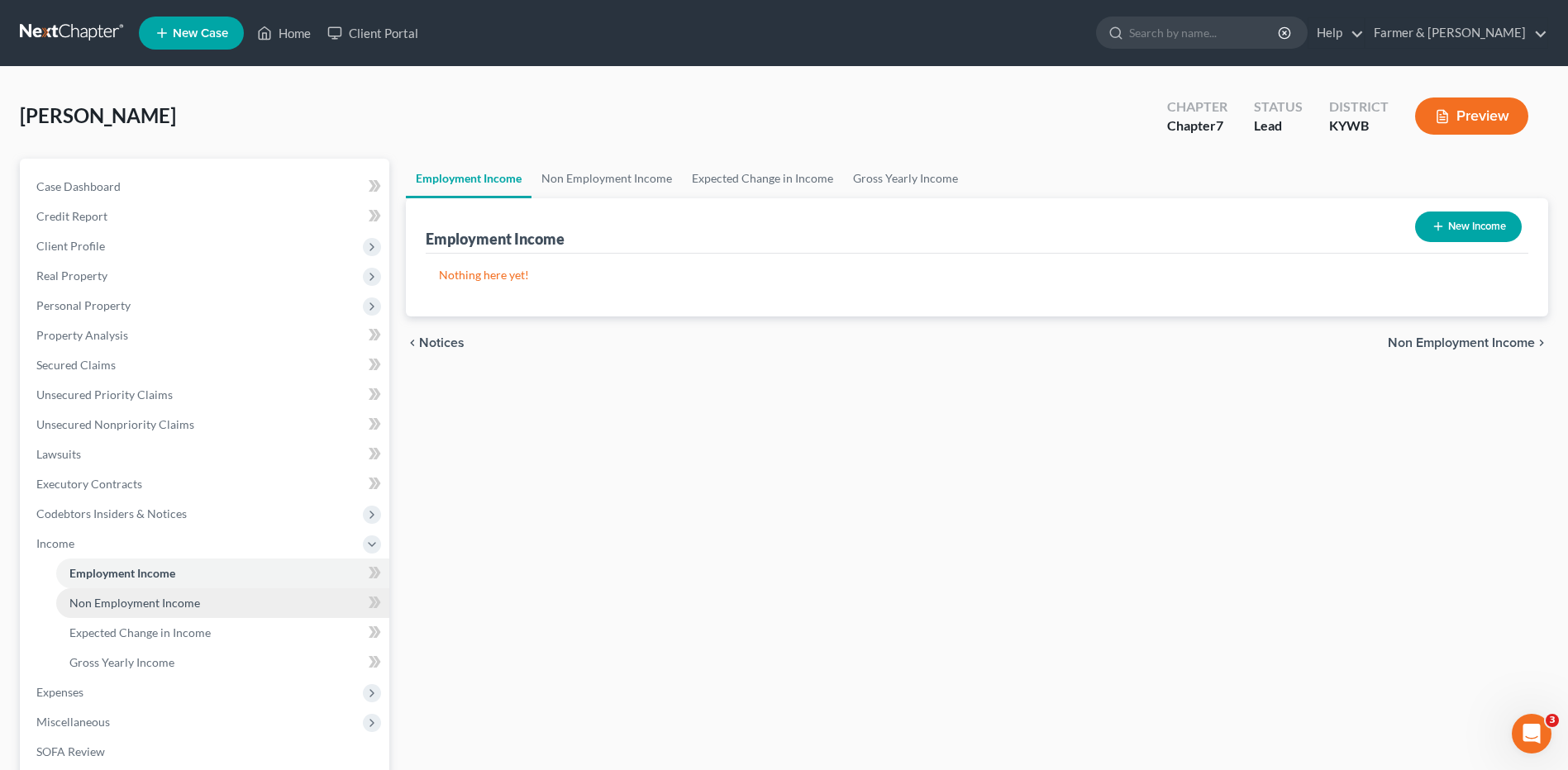
click at [173, 596] on span "Non Employment Income" at bounding box center [135, 602] width 131 height 14
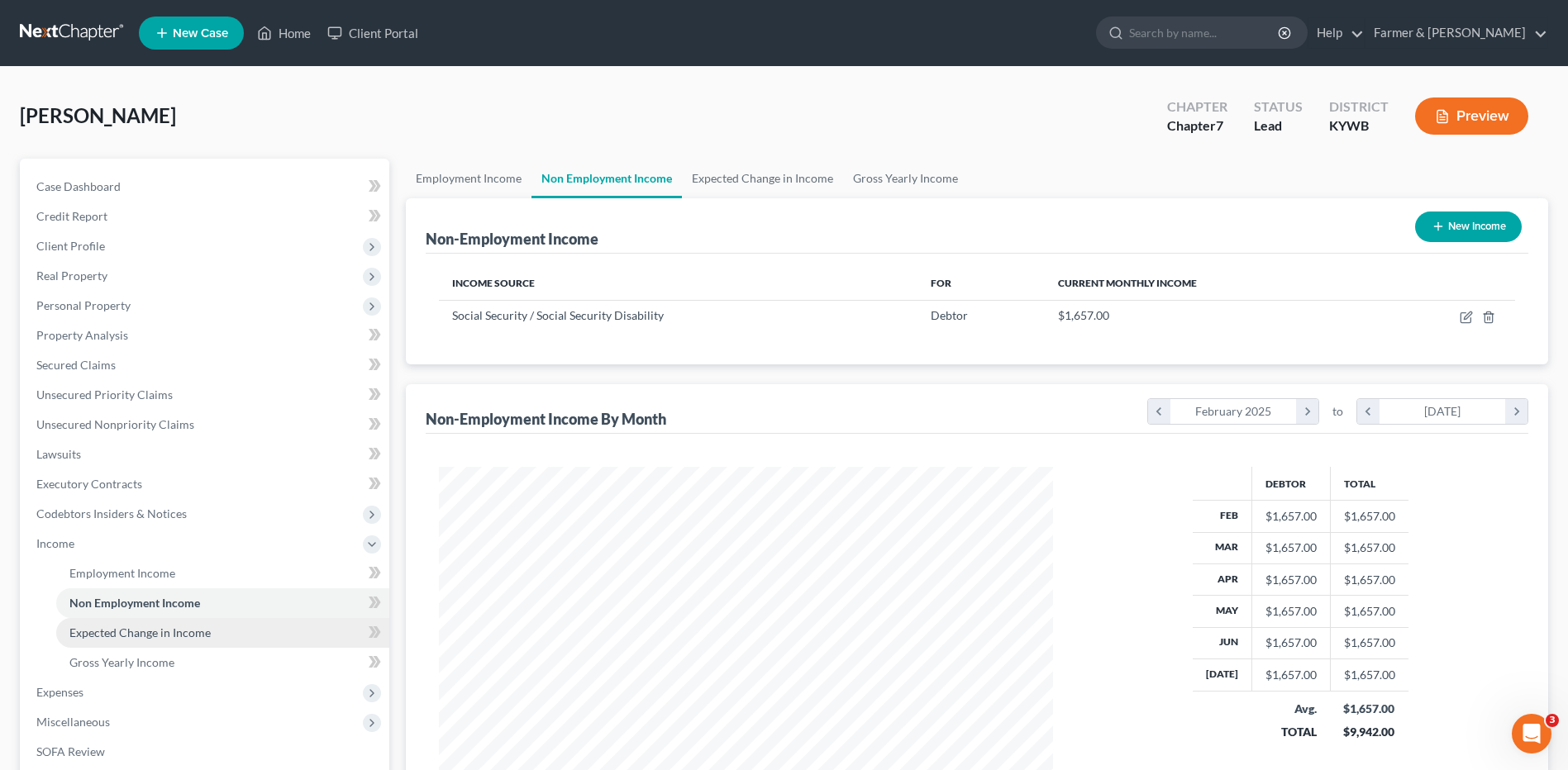
scroll to position [307, 646]
click at [178, 638] on span "Expected Change in Income" at bounding box center [139, 633] width 141 height 14
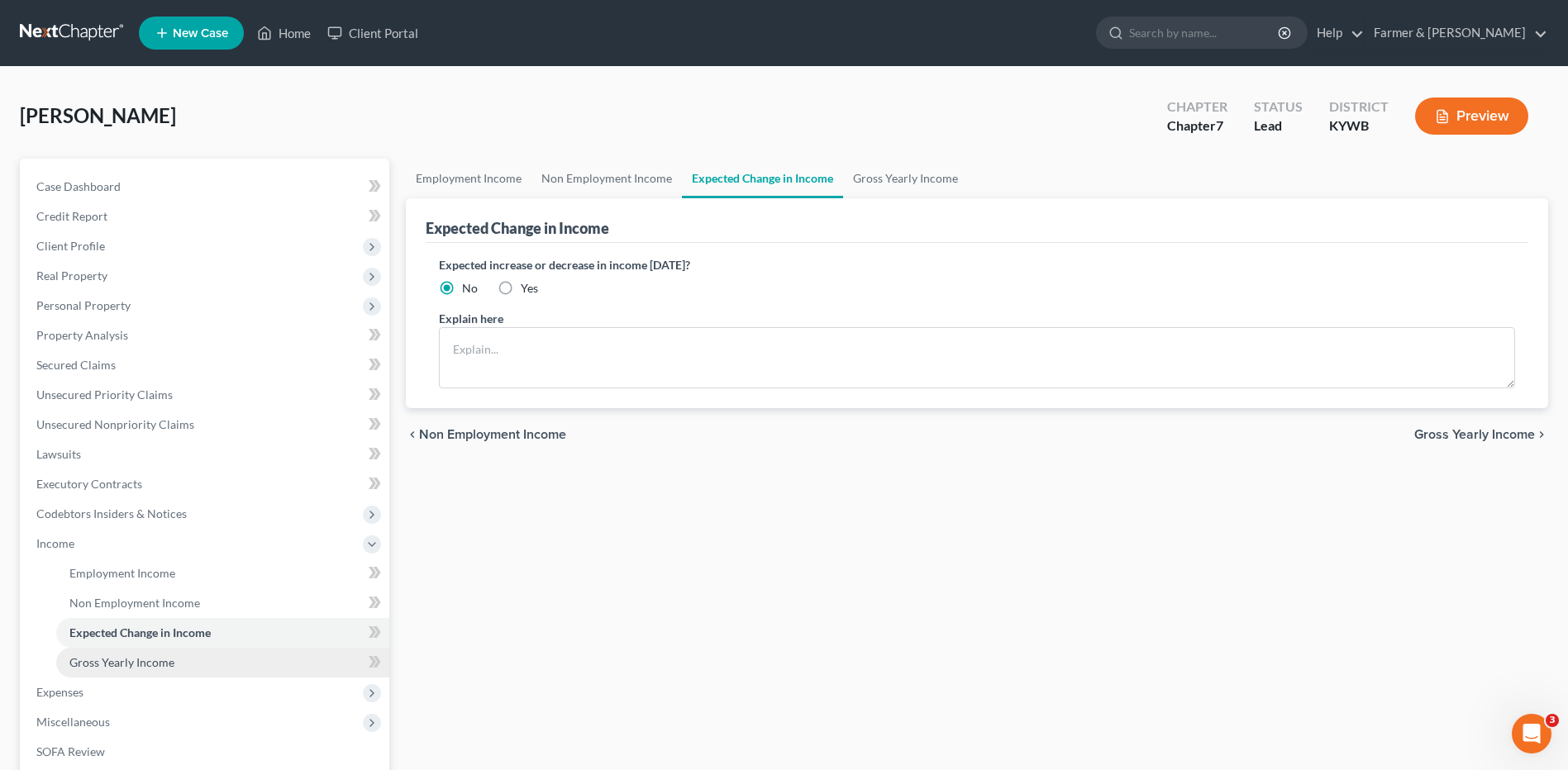
click at [169, 664] on span "Gross Yearly Income" at bounding box center [121, 662] width 105 height 14
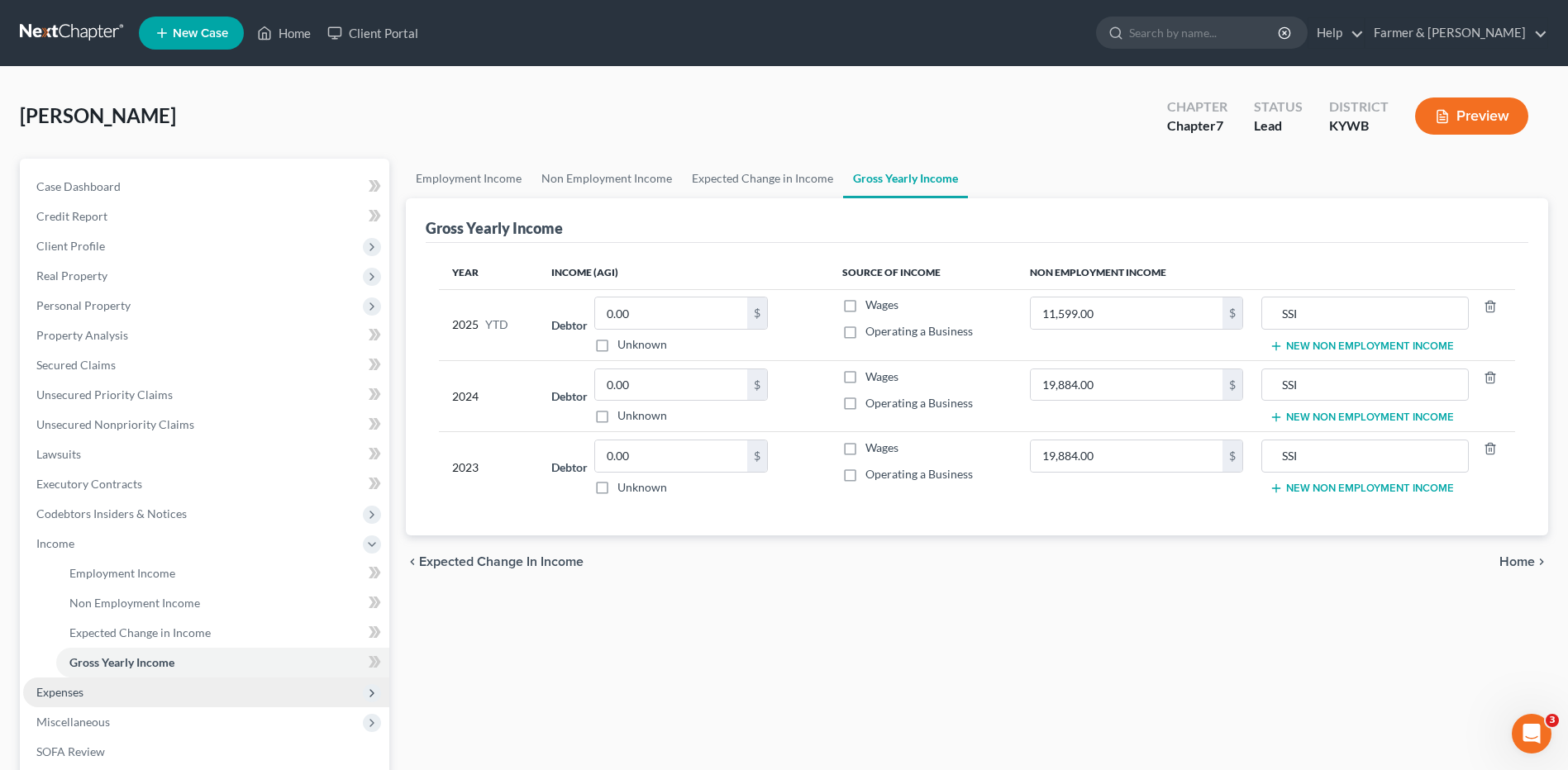
click at [117, 686] on span "Expenses" at bounding box center [206, 691] width 367 height 29
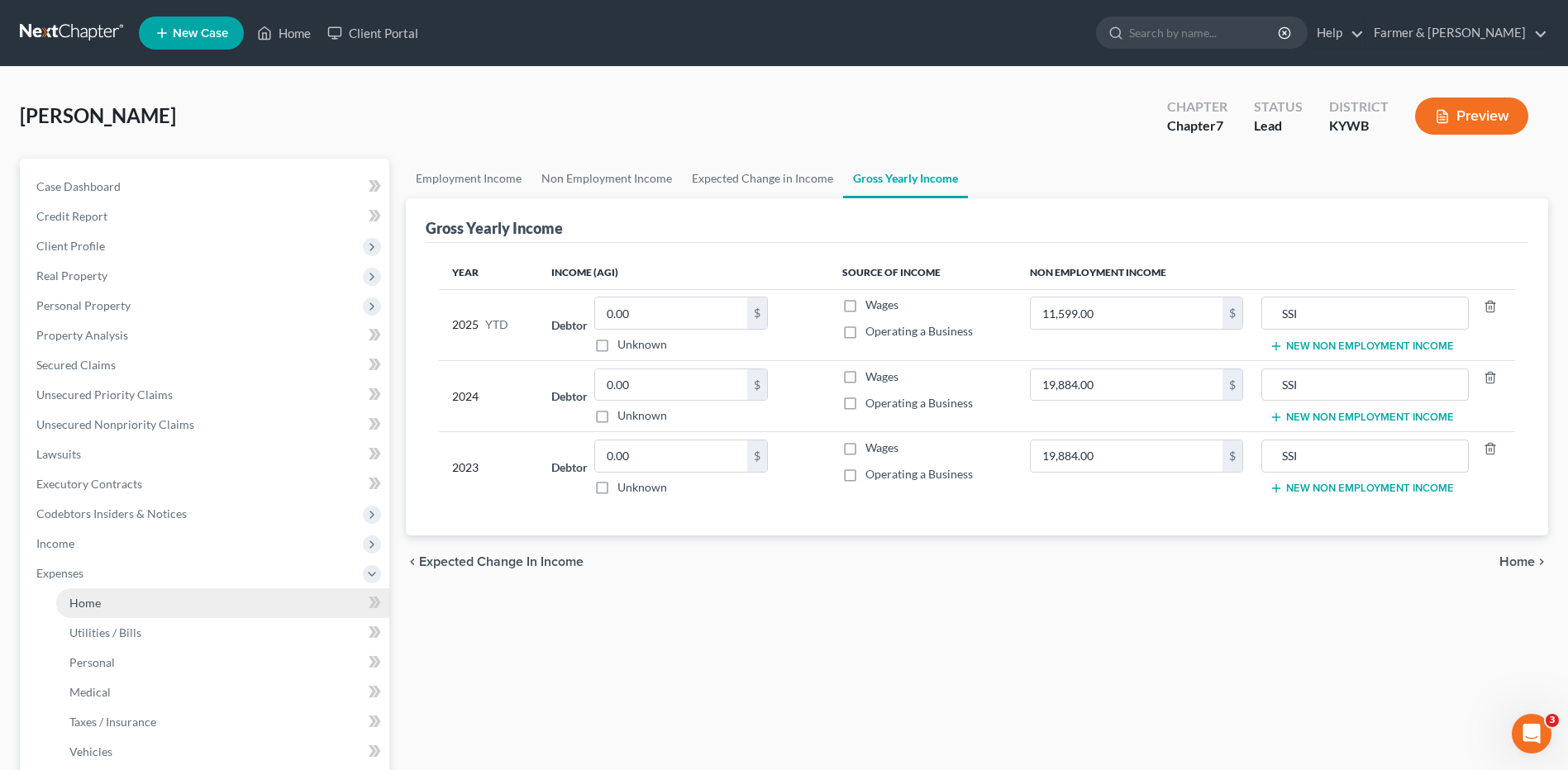
click at [154, 604] on link "Home" at bounding box center [223, 602] width 333 height 29
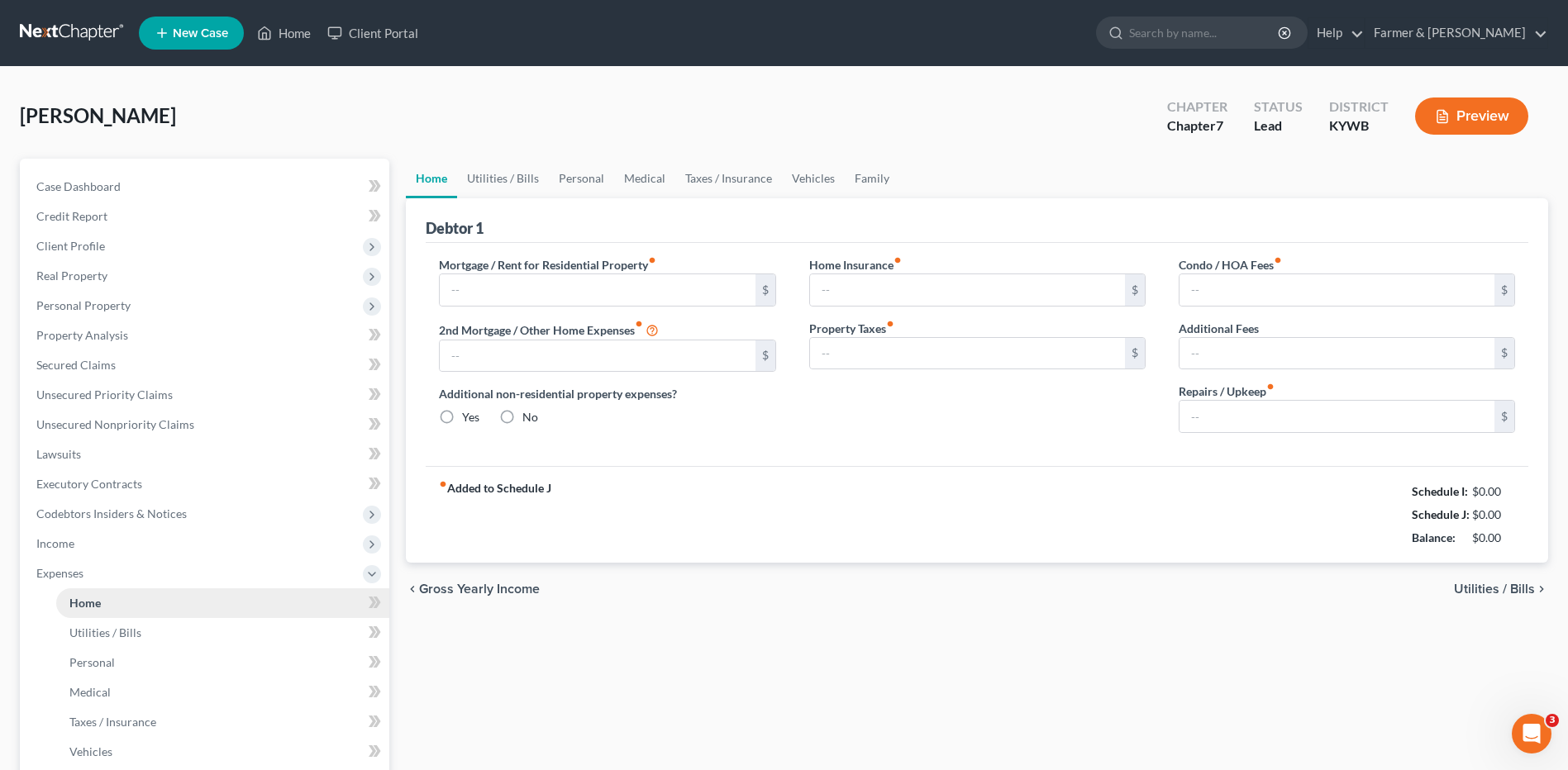
type input "545.00"
type input "0.00"
radio input "true"
type input "0.00"
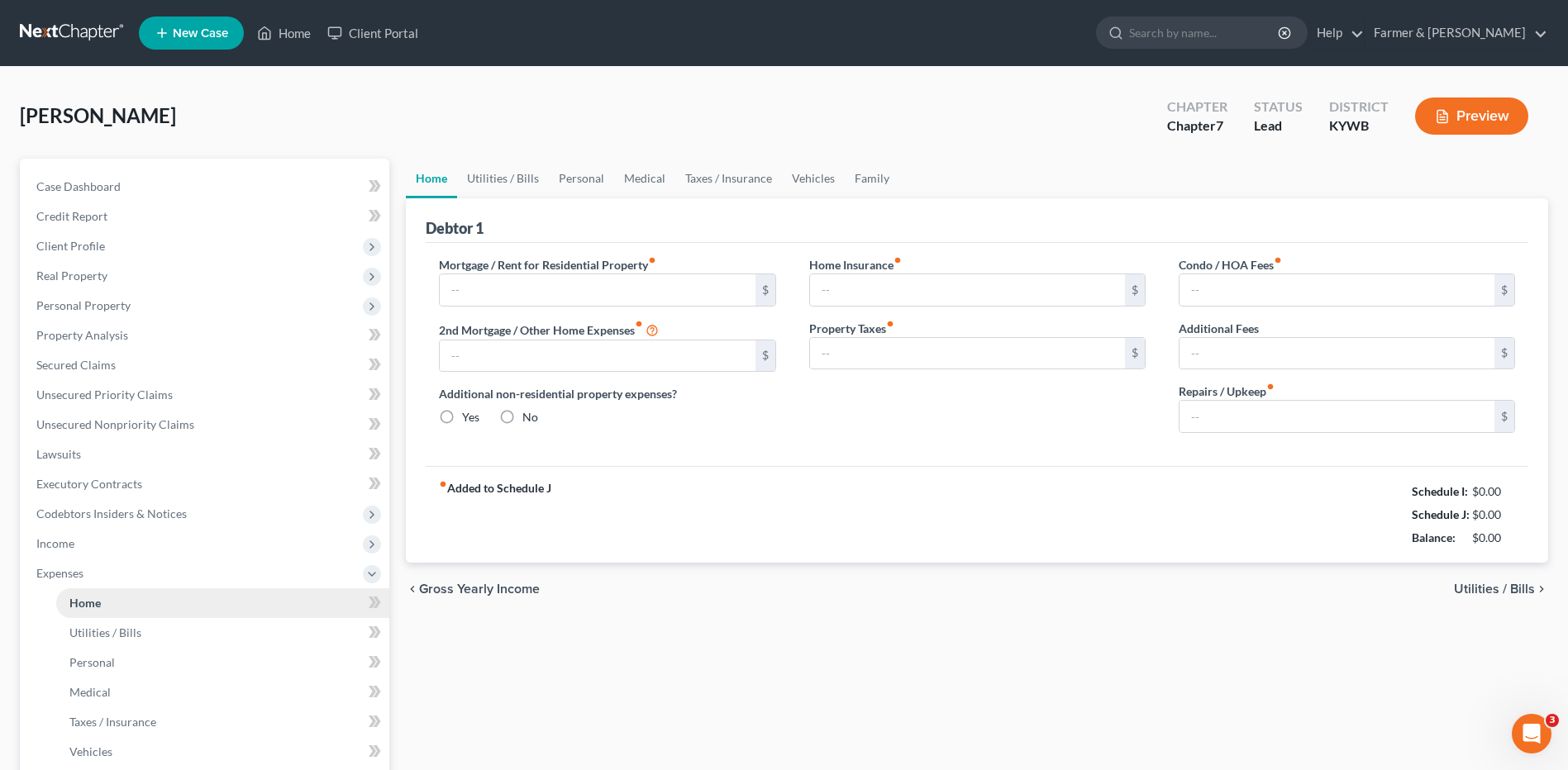
type input "0.00"
type input "50.00"
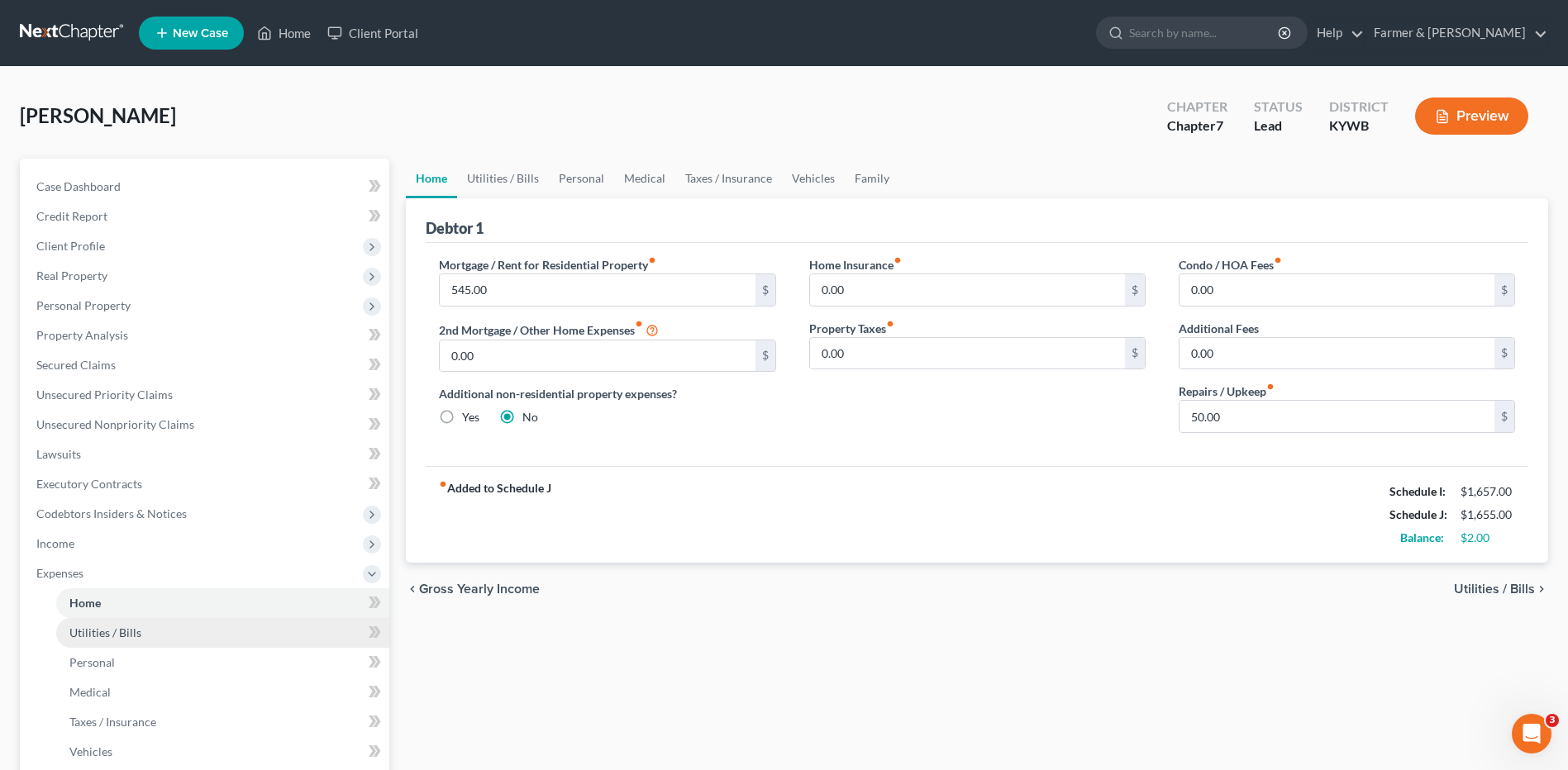
click at [145, 645] on link "Utilities / Bills" at bounding box center [223, 633] width 333 height 29
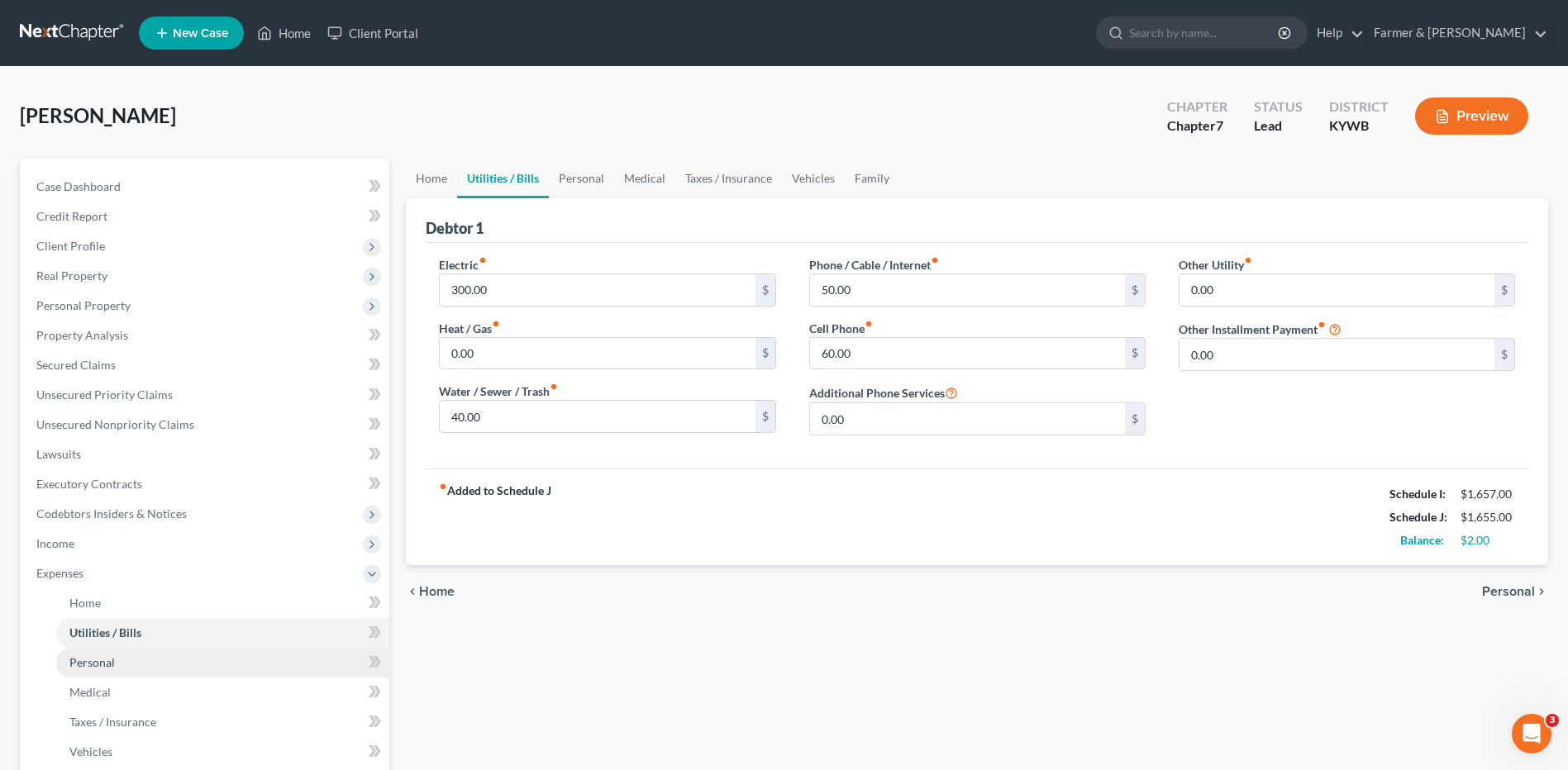
click at [137, 659] on link "Personal" at bounding box center [223, 662] width 333 height 29
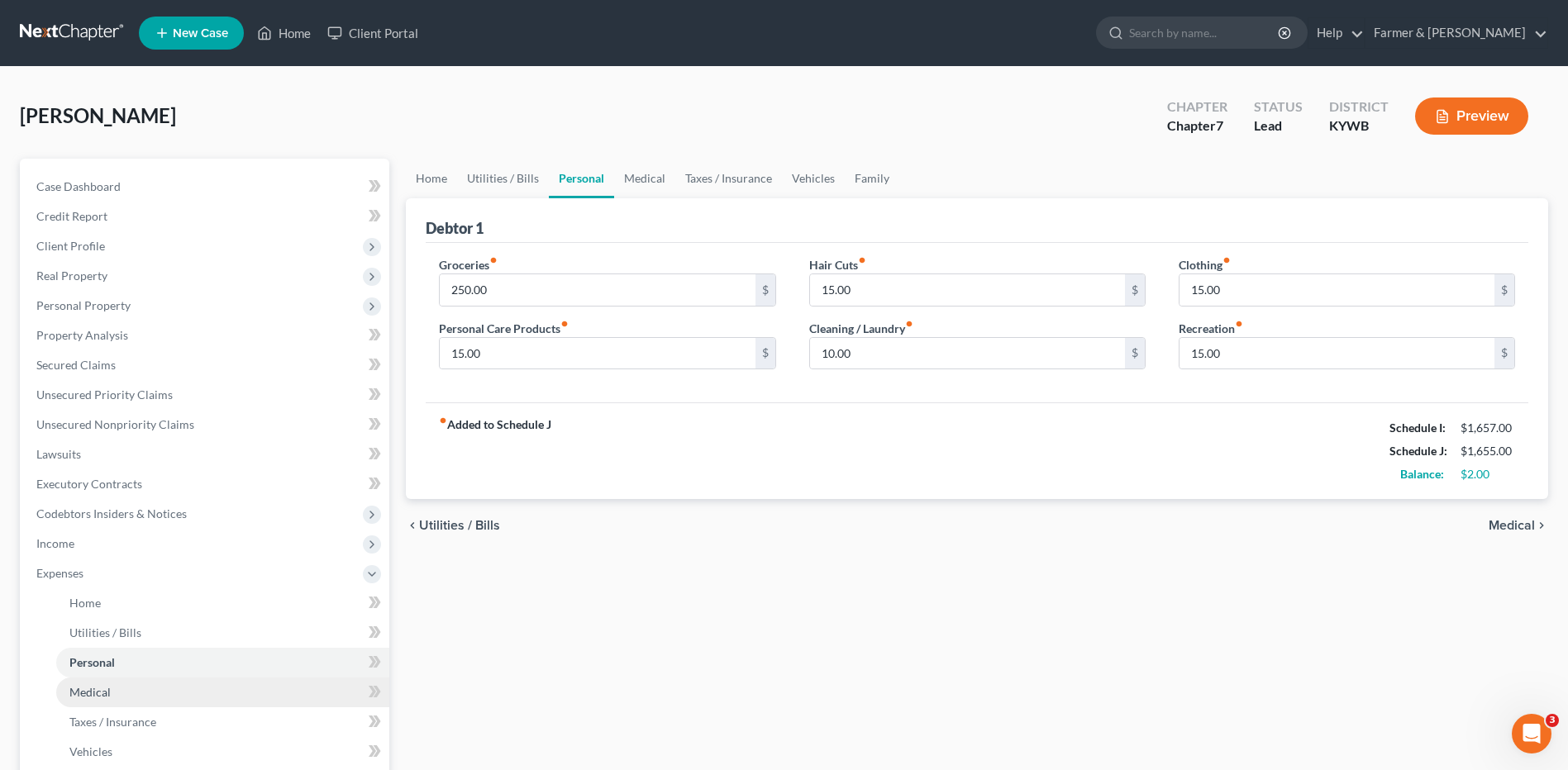
click at [130, 686] on link "Medical" at bounding box center [223, 691] width 333 height 29
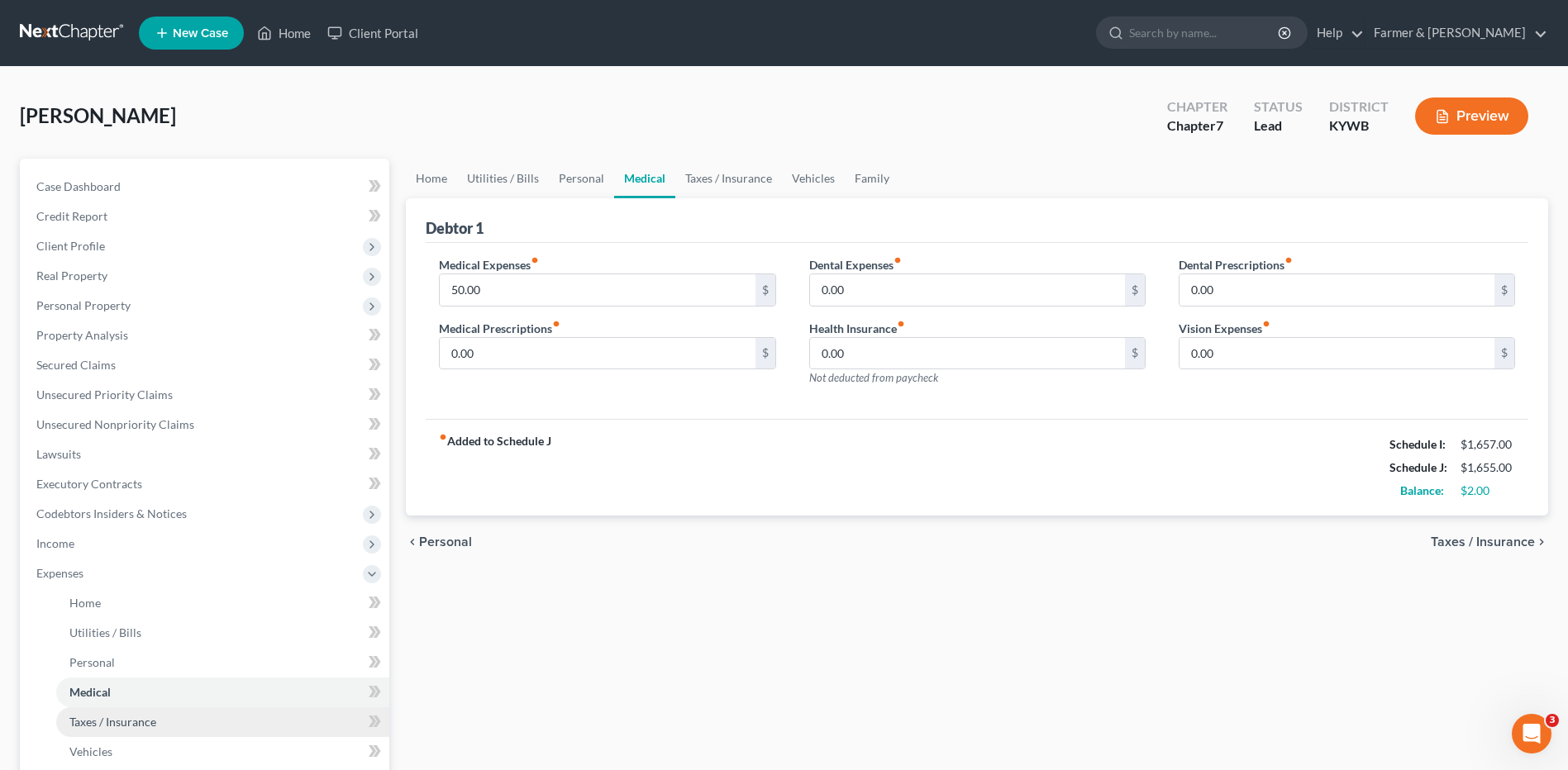
click at [134, 715] on span "Taxes / Insurance" at bounding box center [113, 722] width 87 height 14
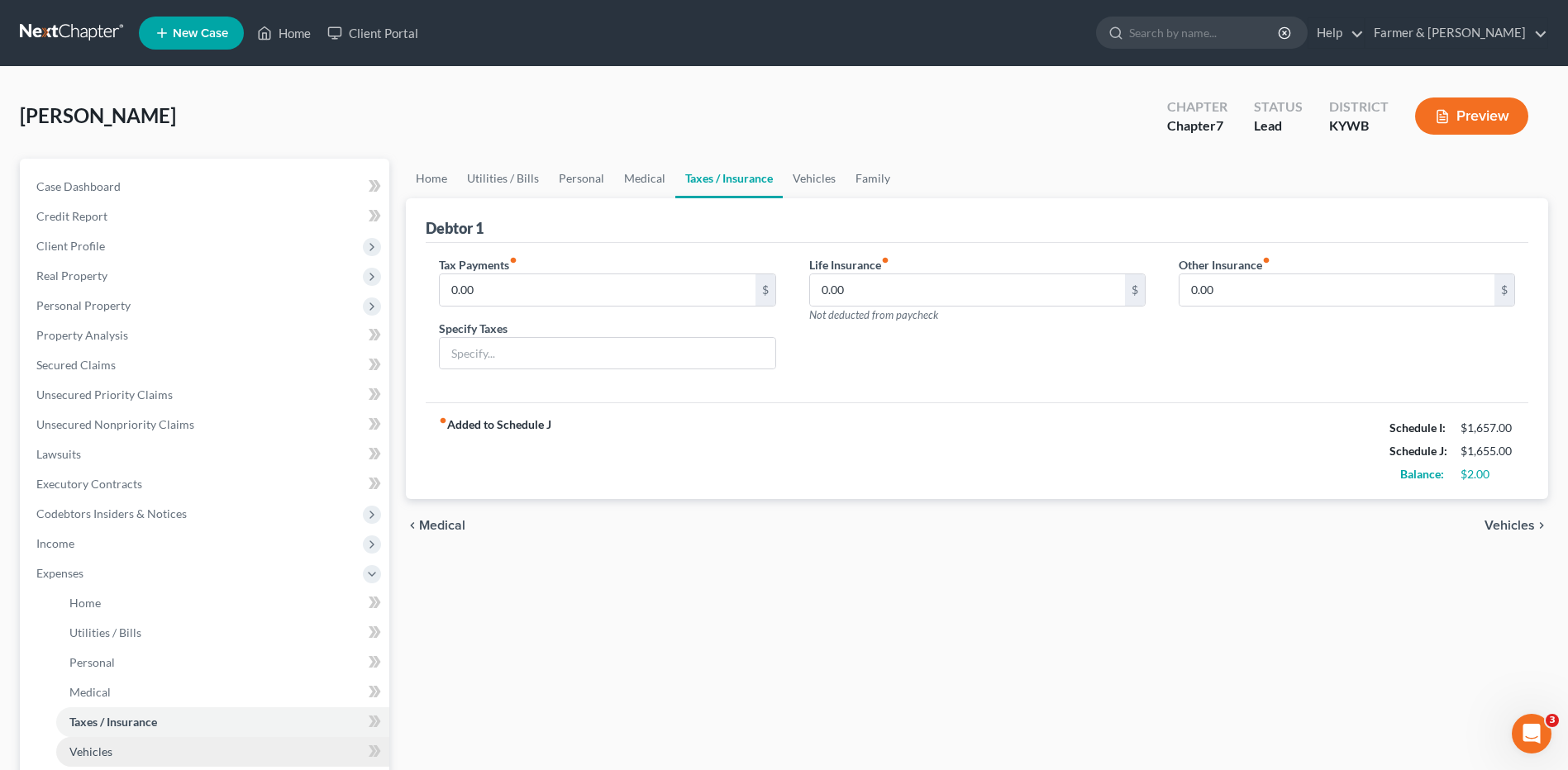
click at [139, 743] on link "Vehicles" at bounding box center [223, 751] width 333 height 29
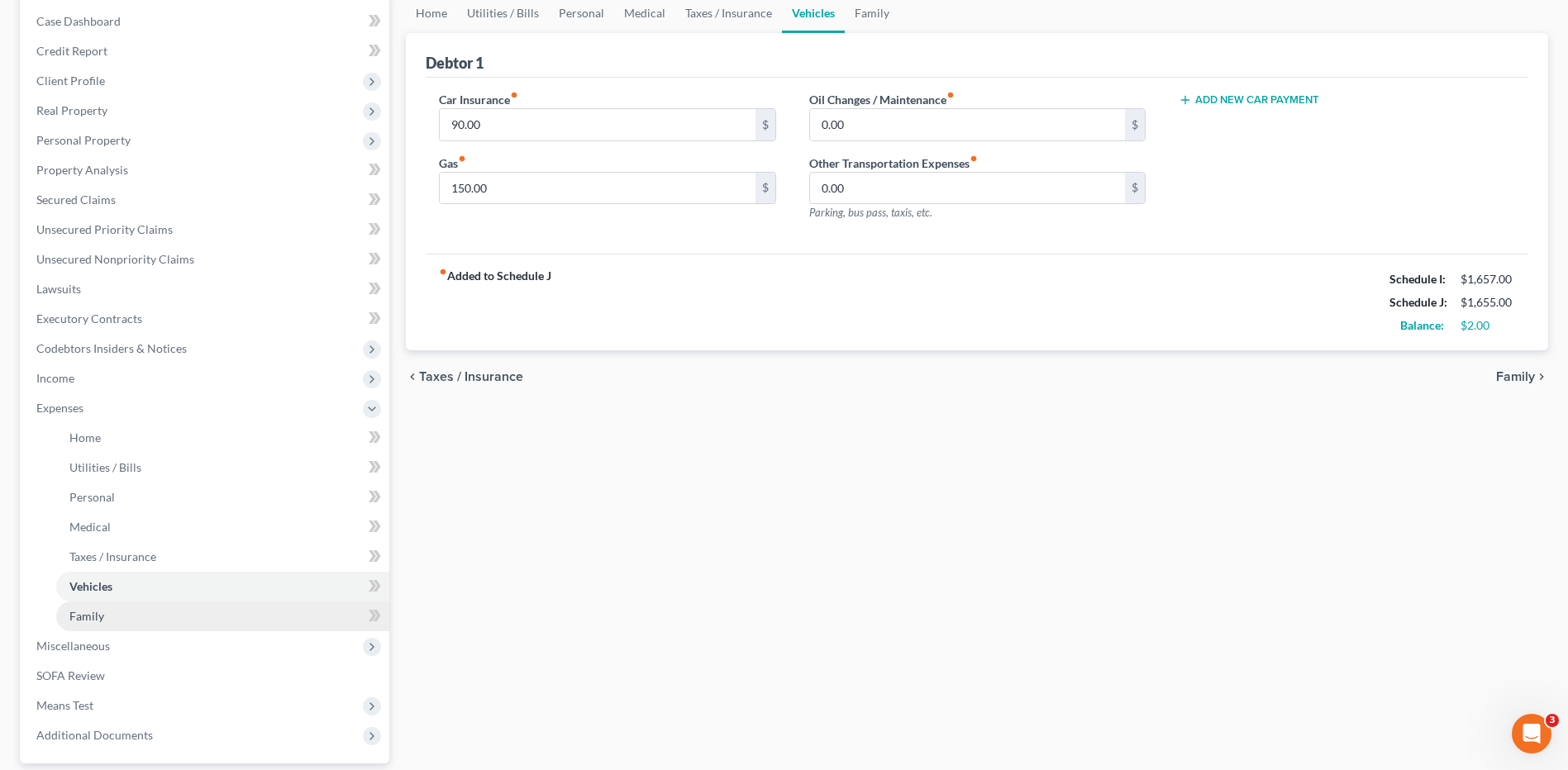
click at [157, 616] on link "Family" at bounding box center [223, 616] width 333 height 29
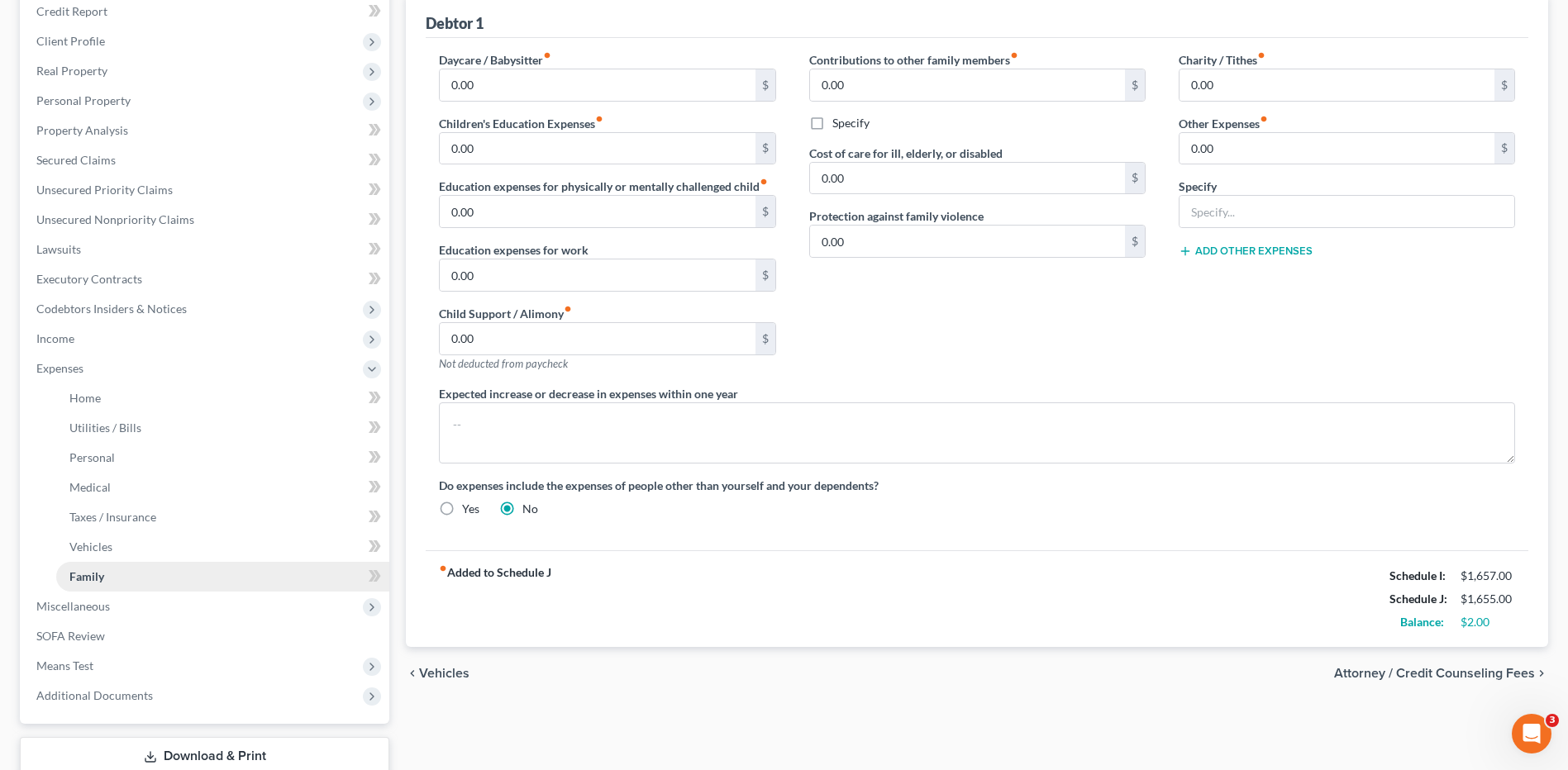
scroll to position [248, 0]
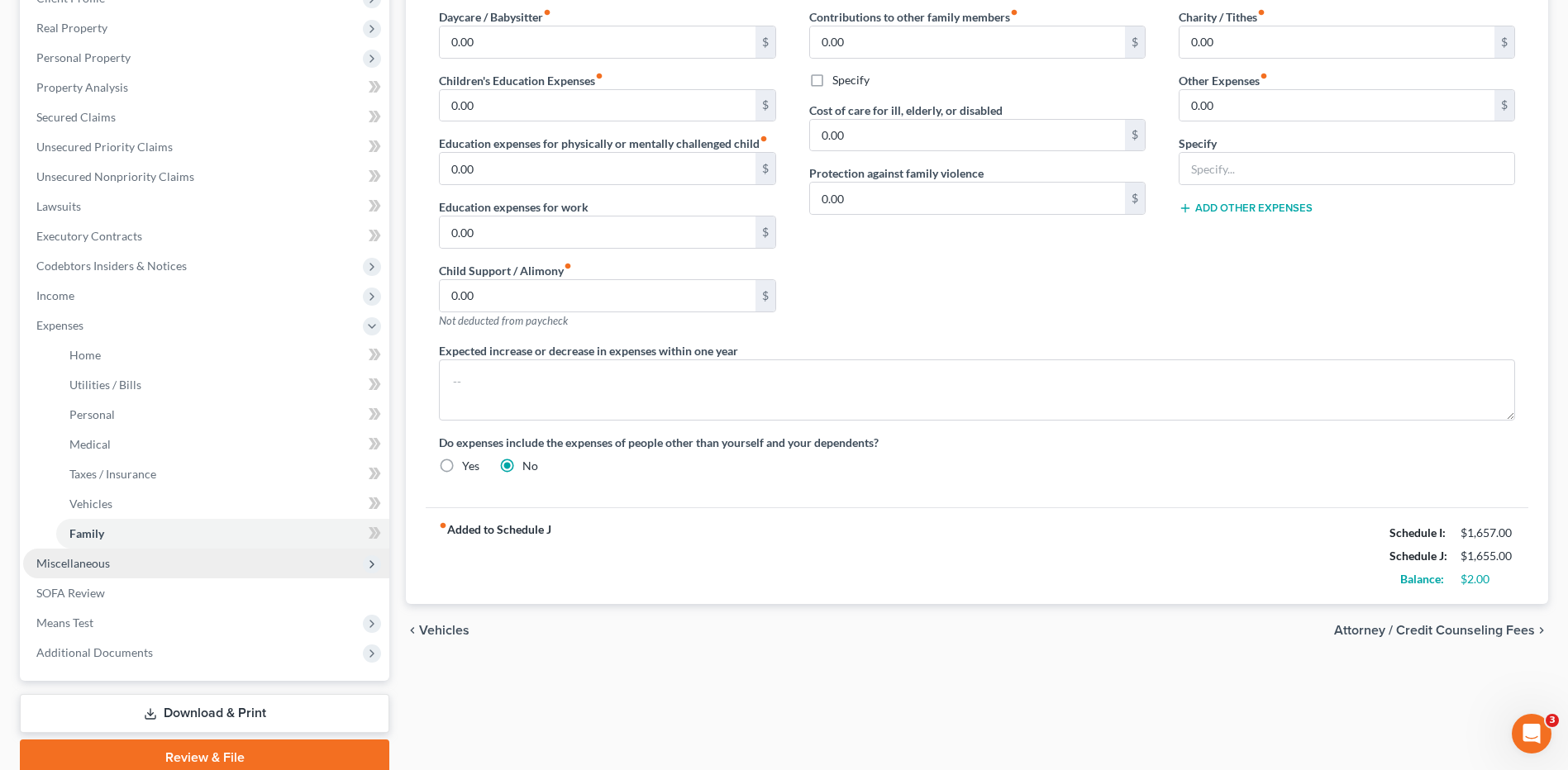
click at [105, 566] on span "Miscellaneous" at bounding box center [73, 563] width 74 height 14
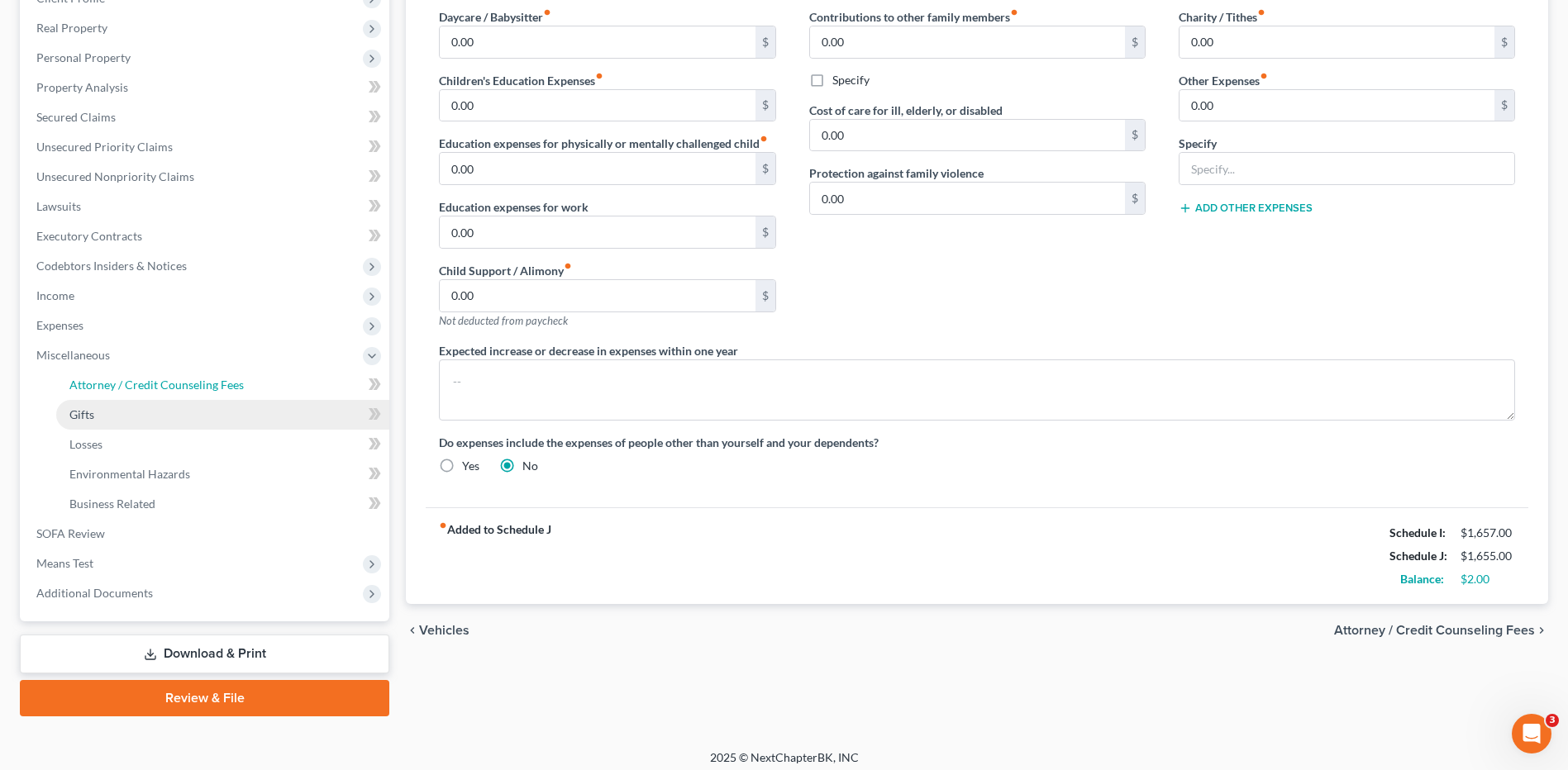
drag, startPoint x: 185, startPoint y: 390, endPoint x: 243, endPoint y: 427, distance: 68.8
click at [185, 388] on span "Attorney / Credit Counseling Fees" at bounding box center [156, 385] width 174 height 14
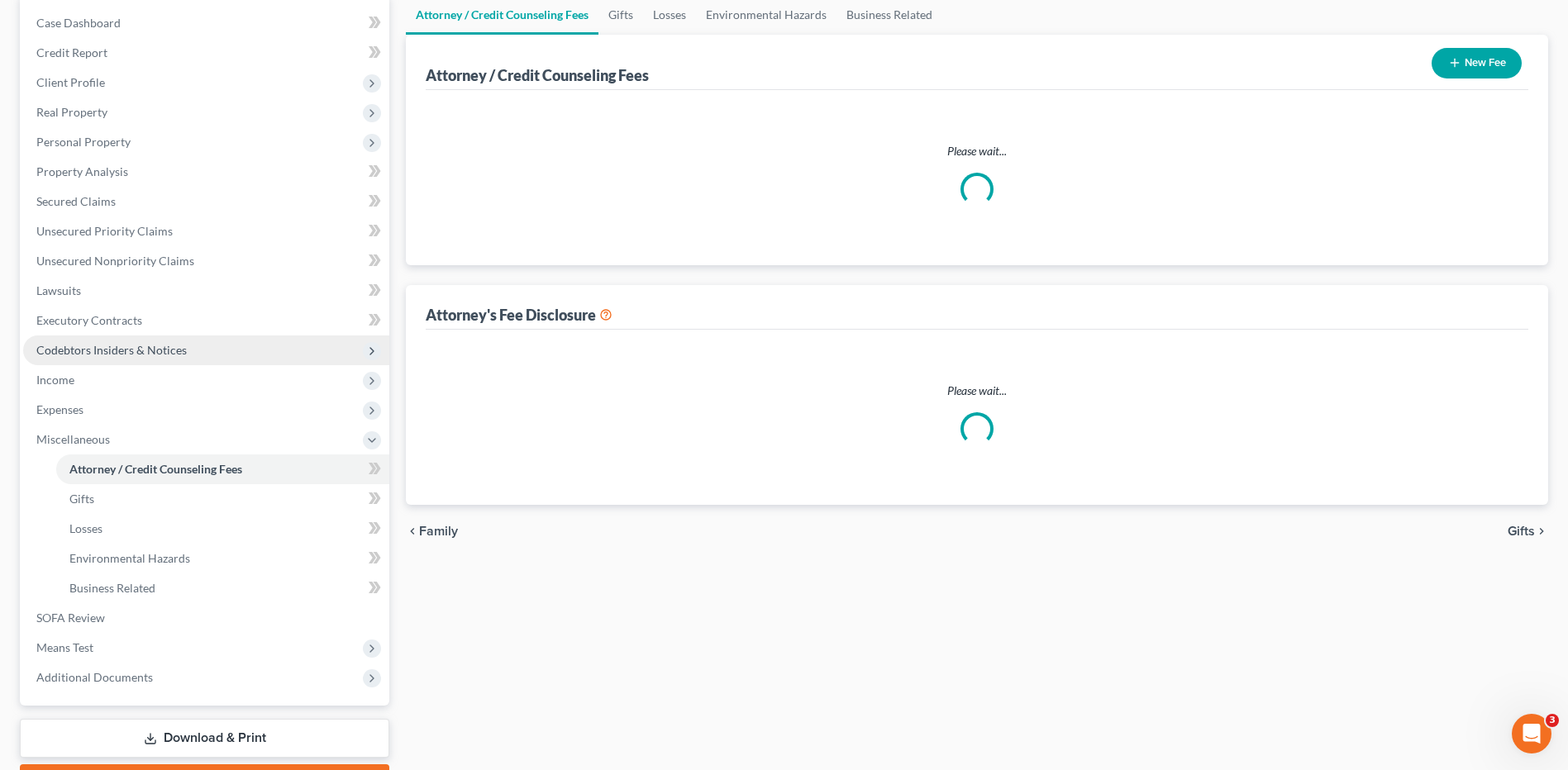
scroll to position [3, 0]
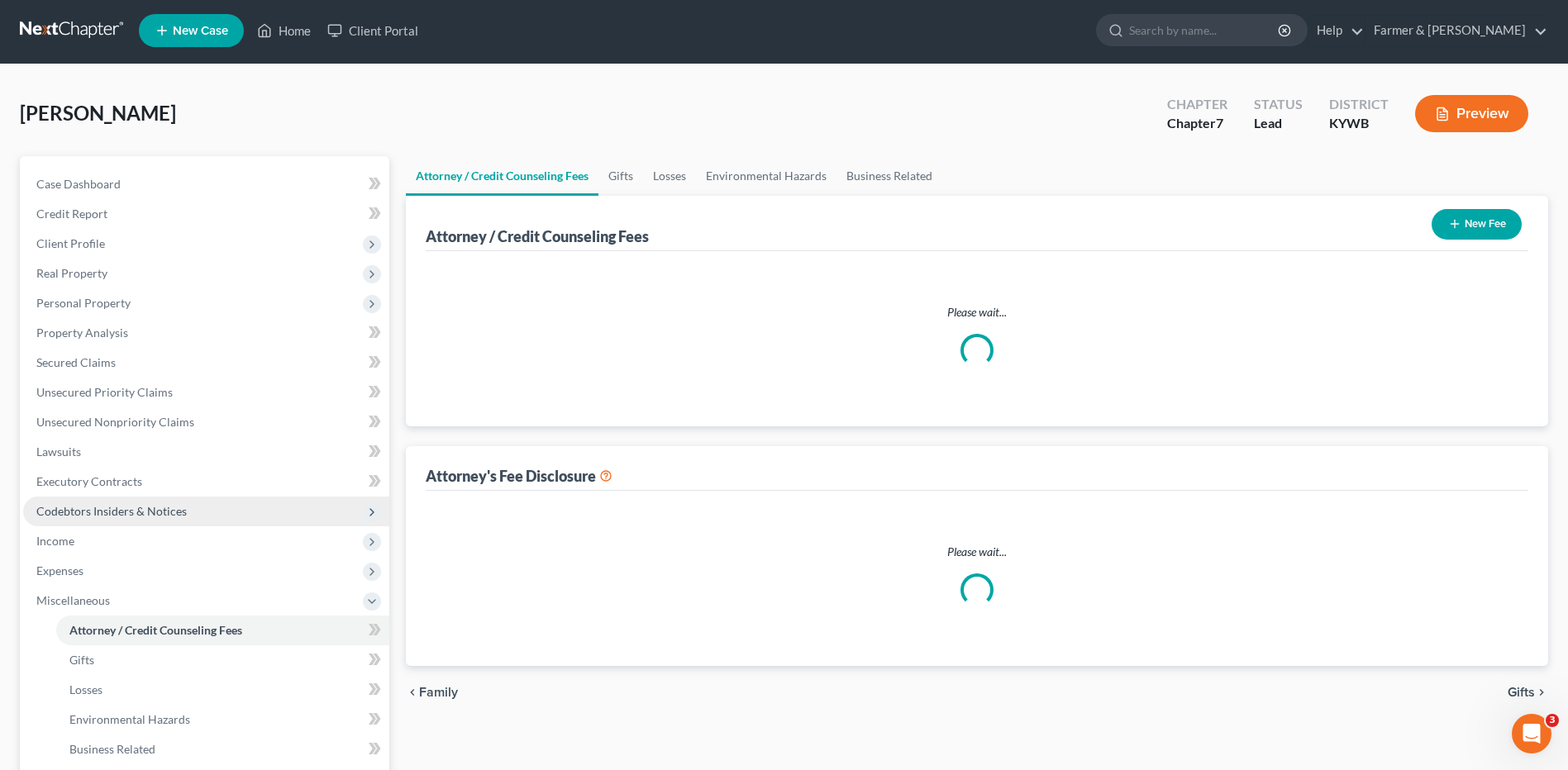
select select "0"
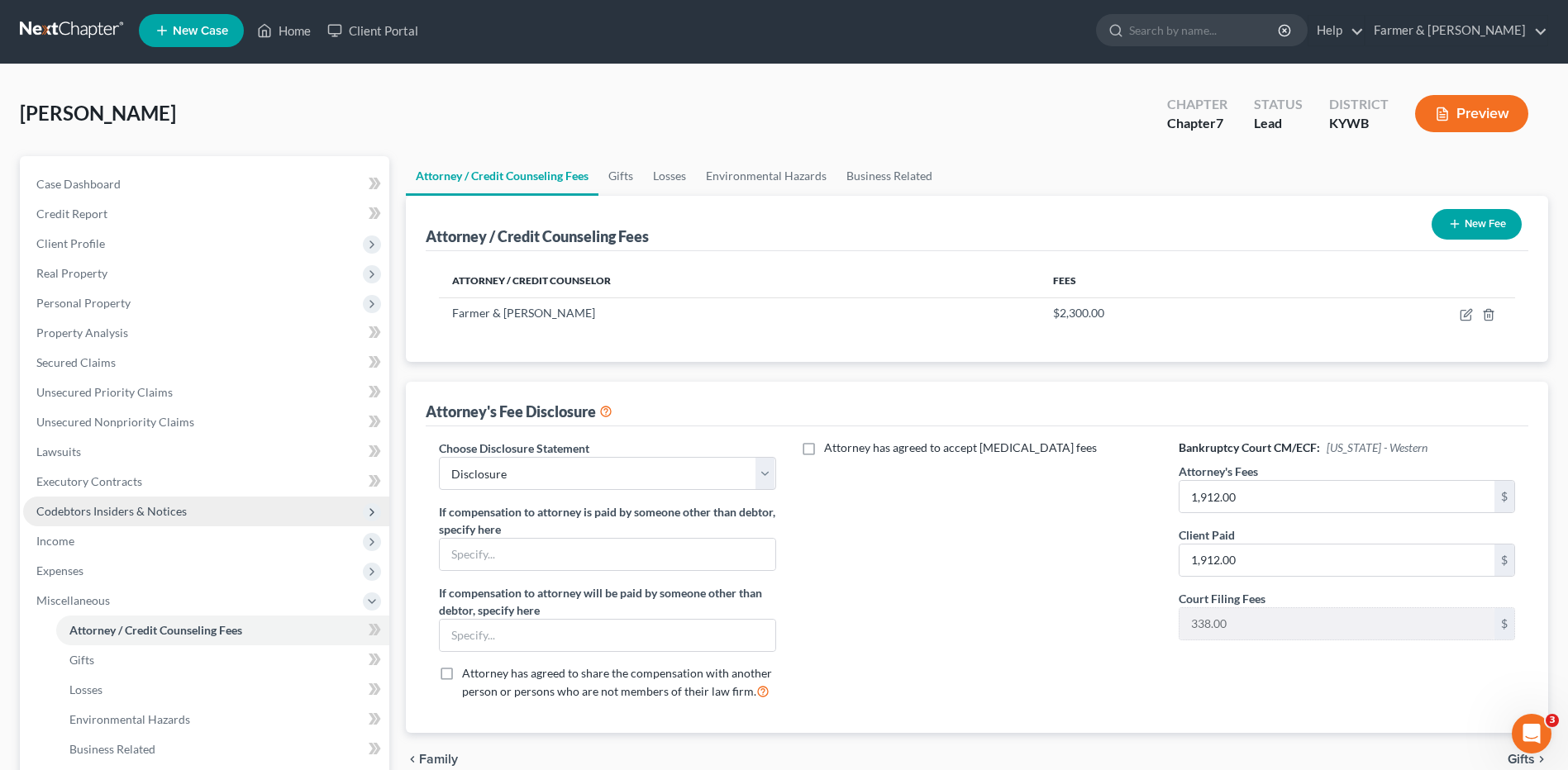
scroll to position [0, 0]
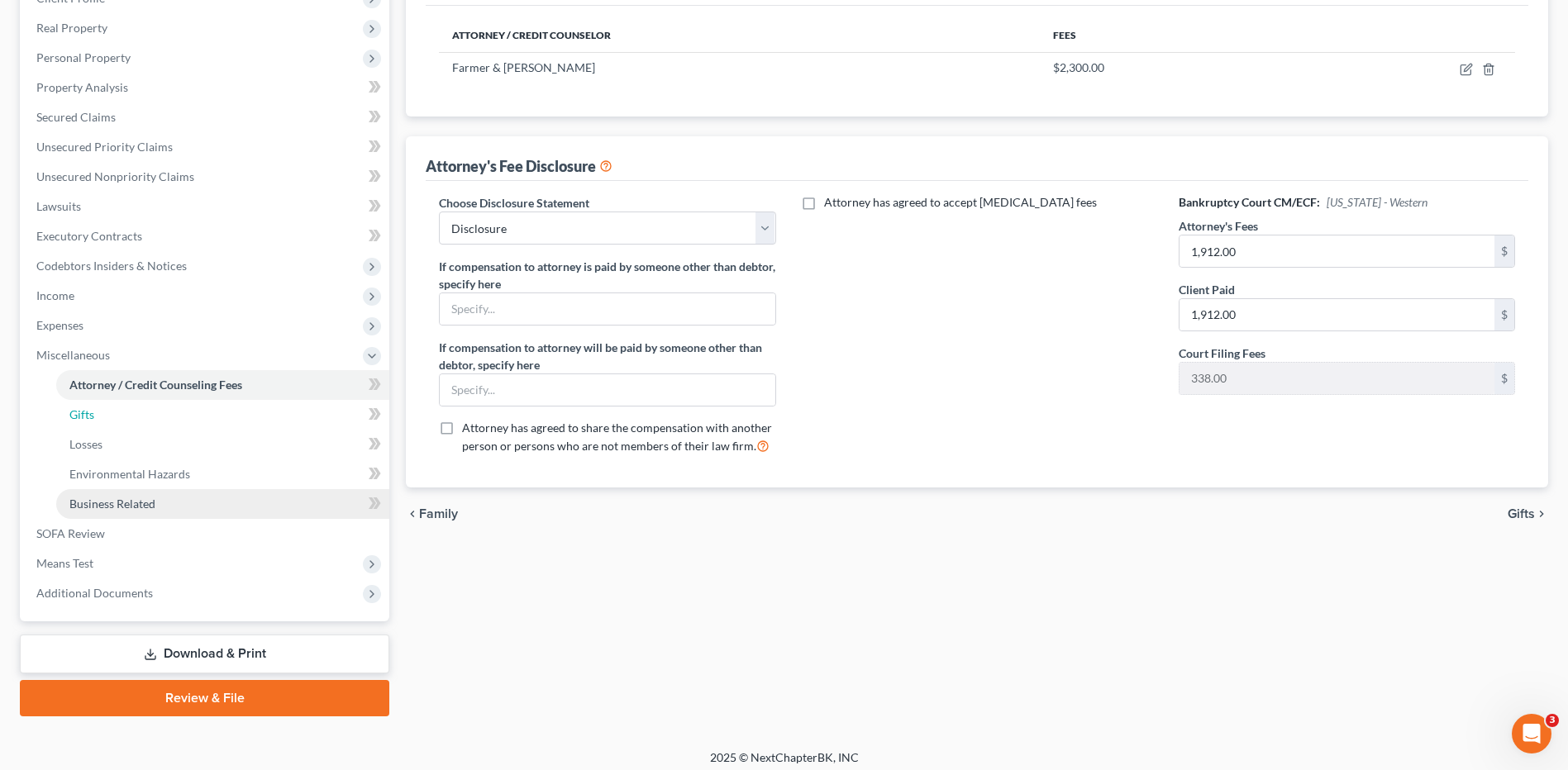
drag, startPoint x: 111, startPoint y: 422, endPoint x: 198, endPoint y: 505, distance: 120.2
click at [112, 422] on link "Gifts" at bounding box center [223, 414] width 333 height 29
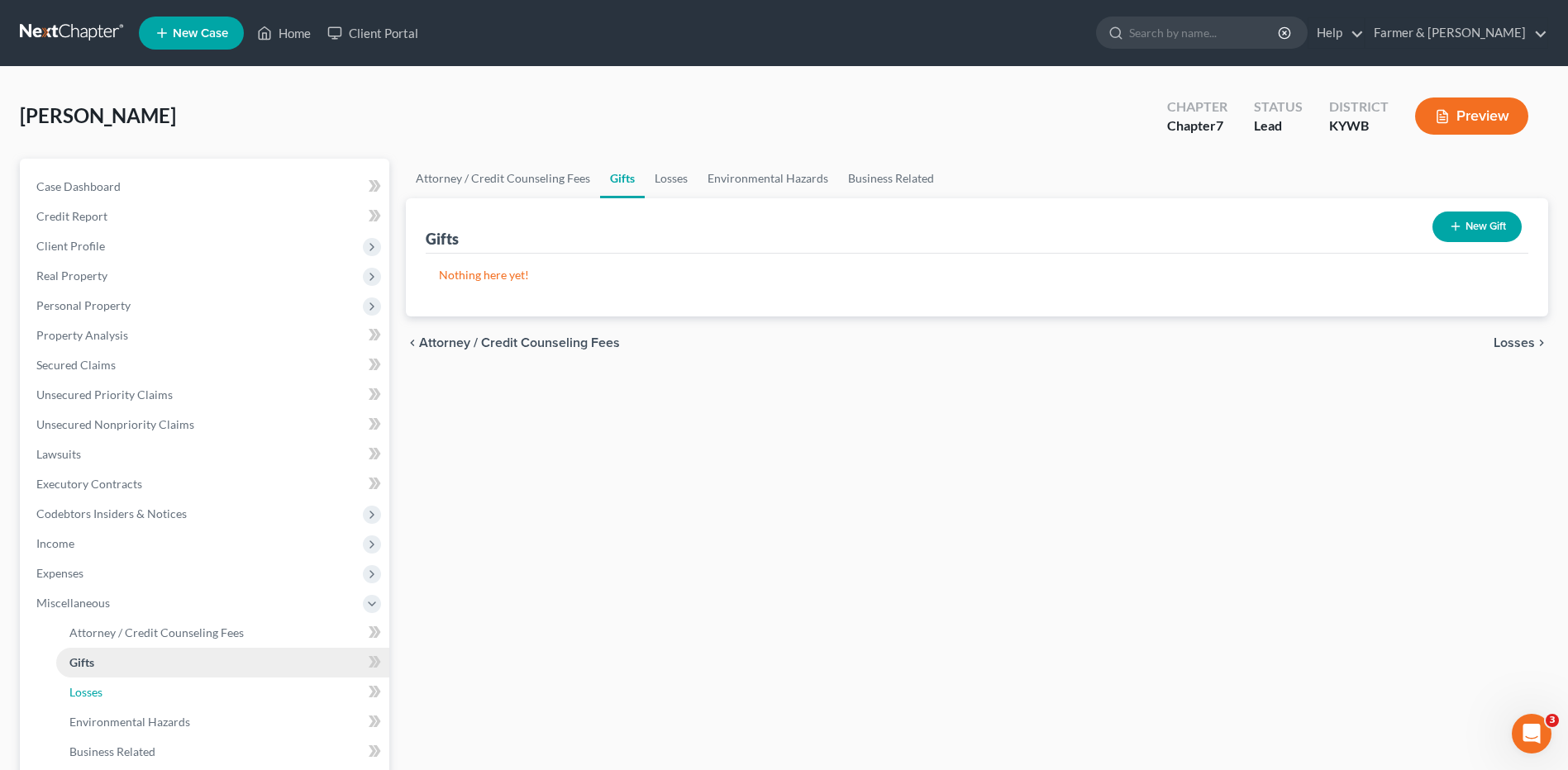
click at [123, 689] on link "Losses" at bounding box center [223, 691] width 333 height 29
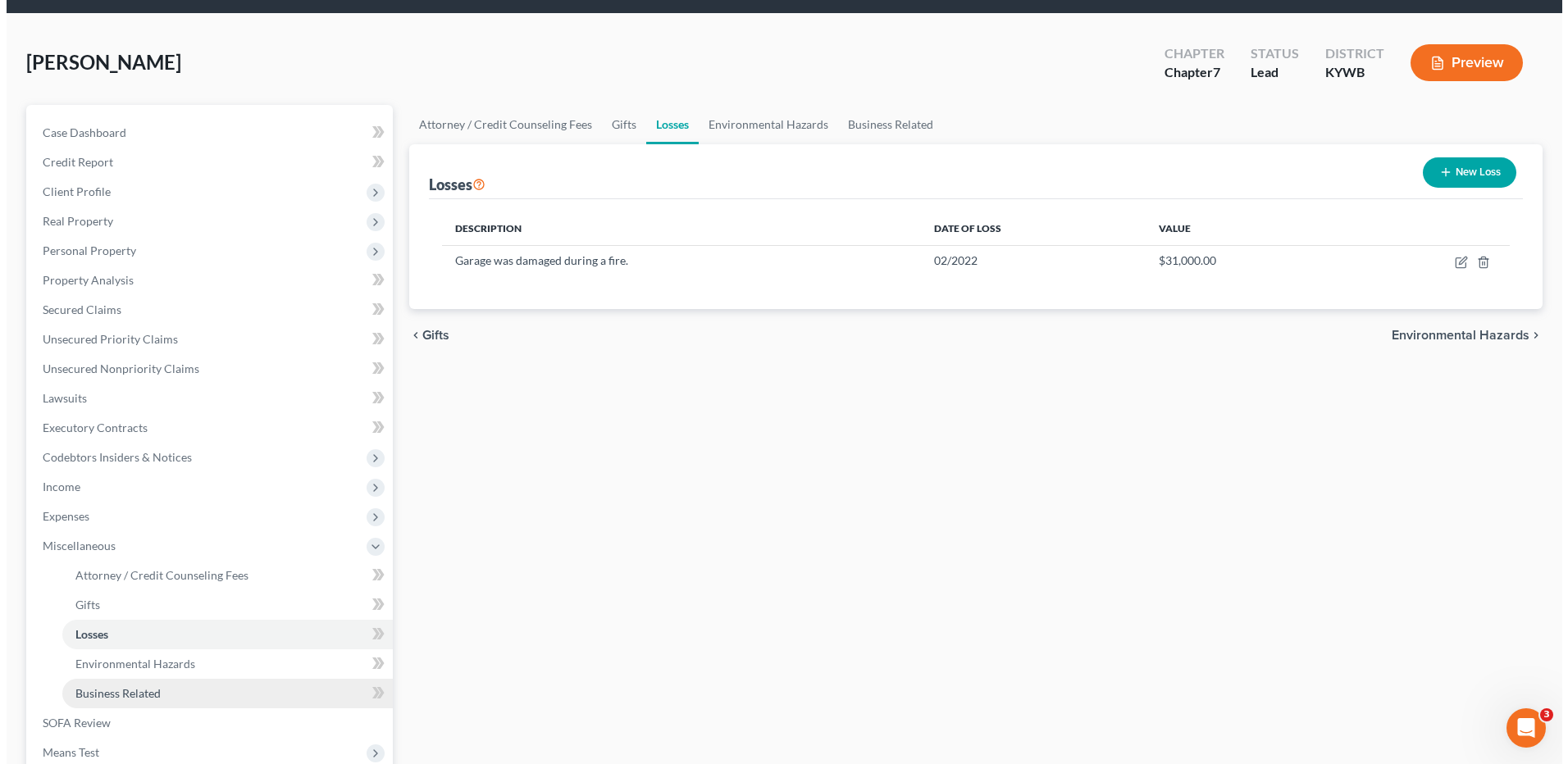
scroll to position [82, 0]
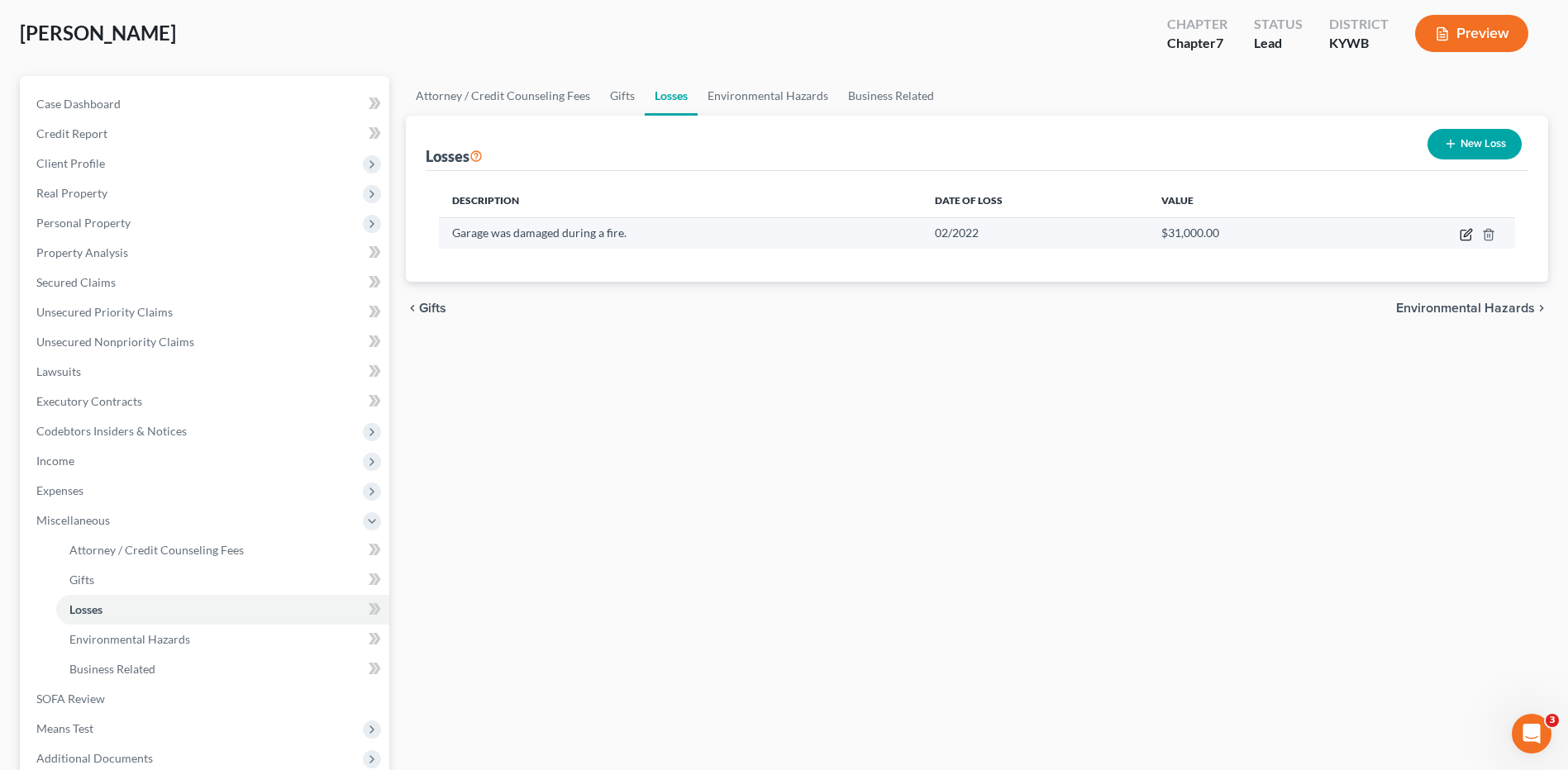
click at [1468, 231] on icon "button" at bounding box center [1467, 235] width 13 height 13
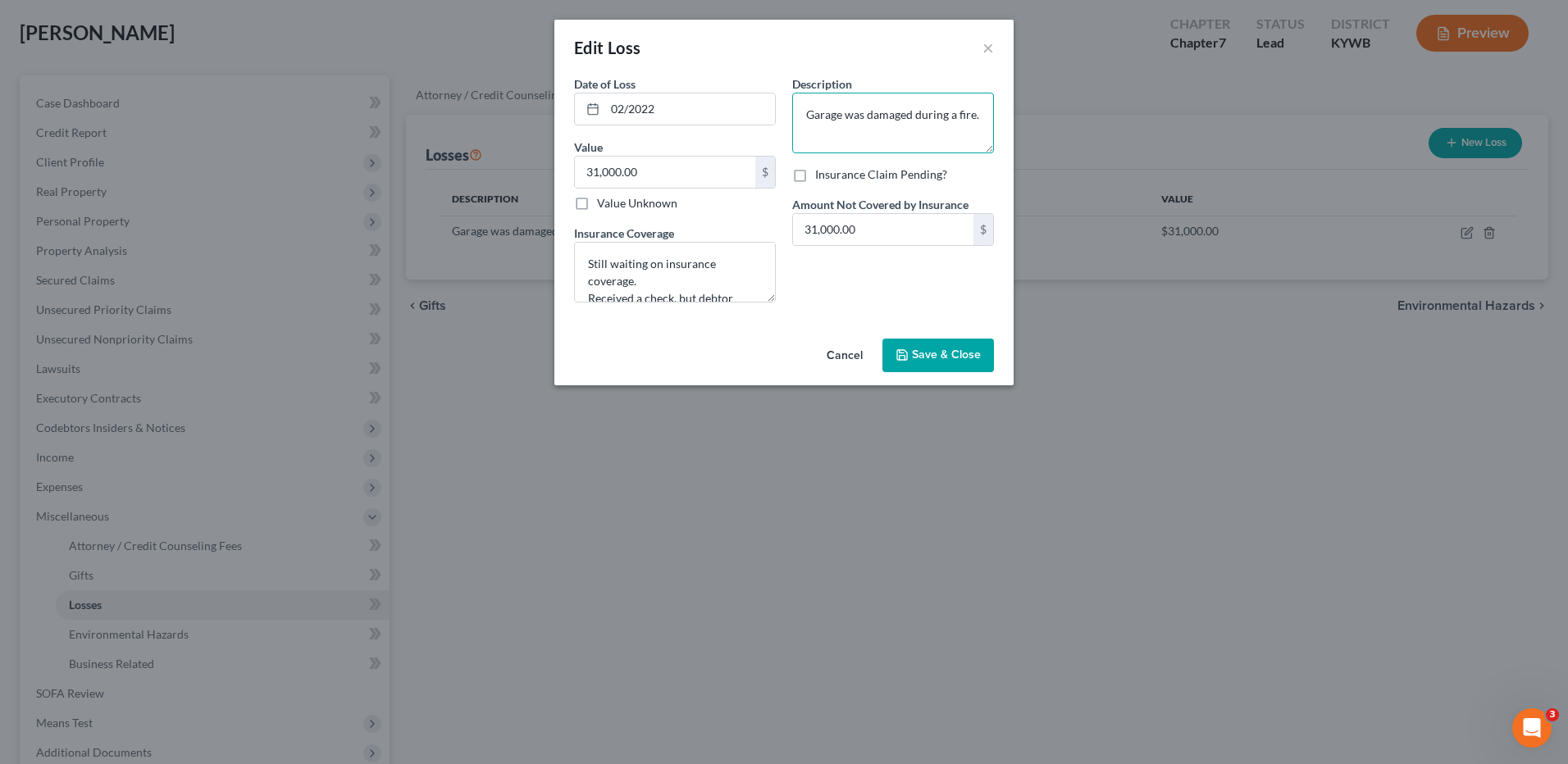
drag, startPoint x: 987, startPoint y: 119, endPoint x: 800, endPoint y: 125, distance: 187.1
click at [800, 125] on textarea "Garage was damaged during a fire." at bounding box center [893, 123] width 202 height 61
click at [827, 112] on textarea "Fire damage to garage" at bounding box center [893, 123] width 202 height 61
type textarea "Fire caused damage to garage"
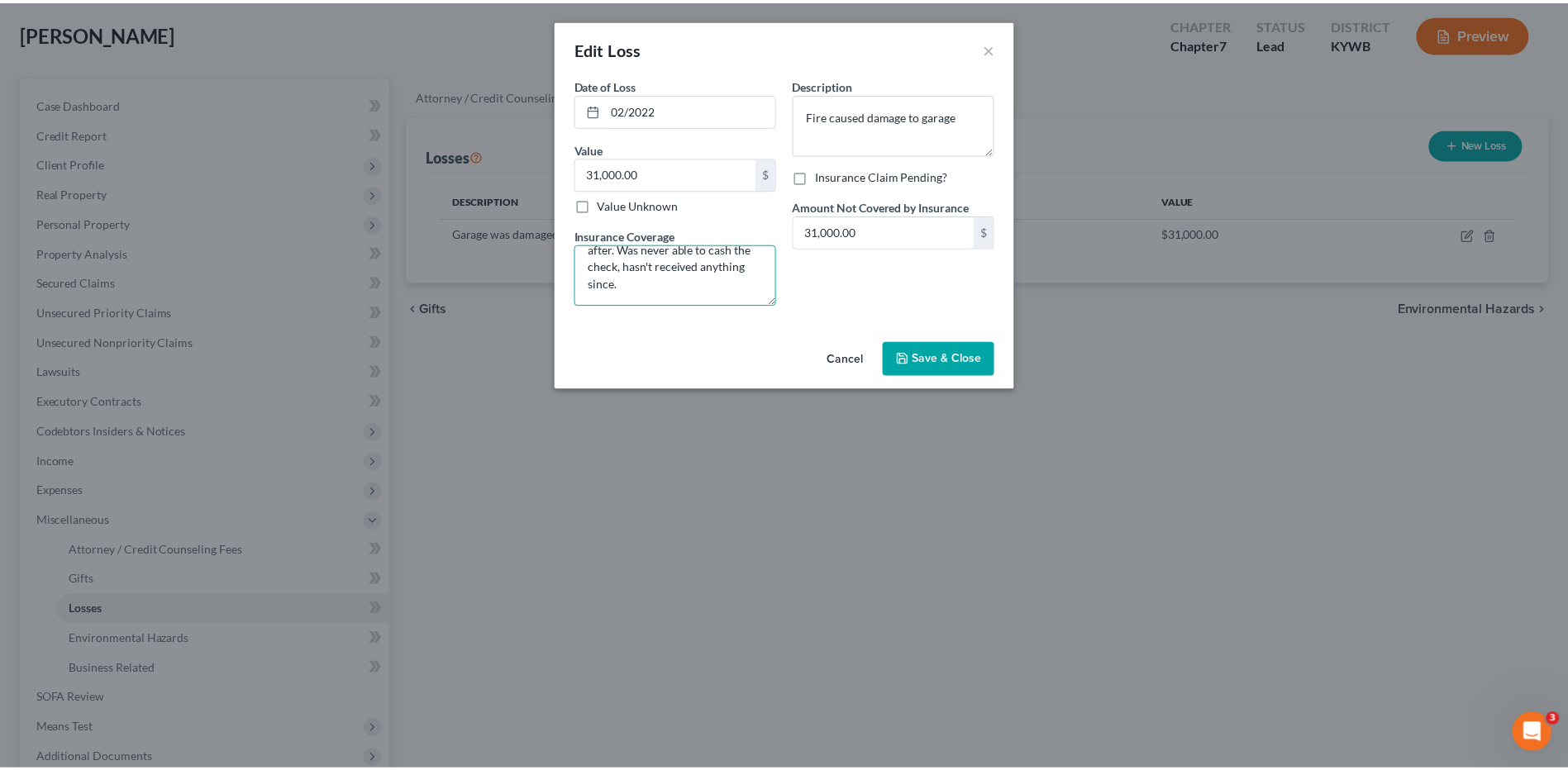
scroll to position [0, 0]
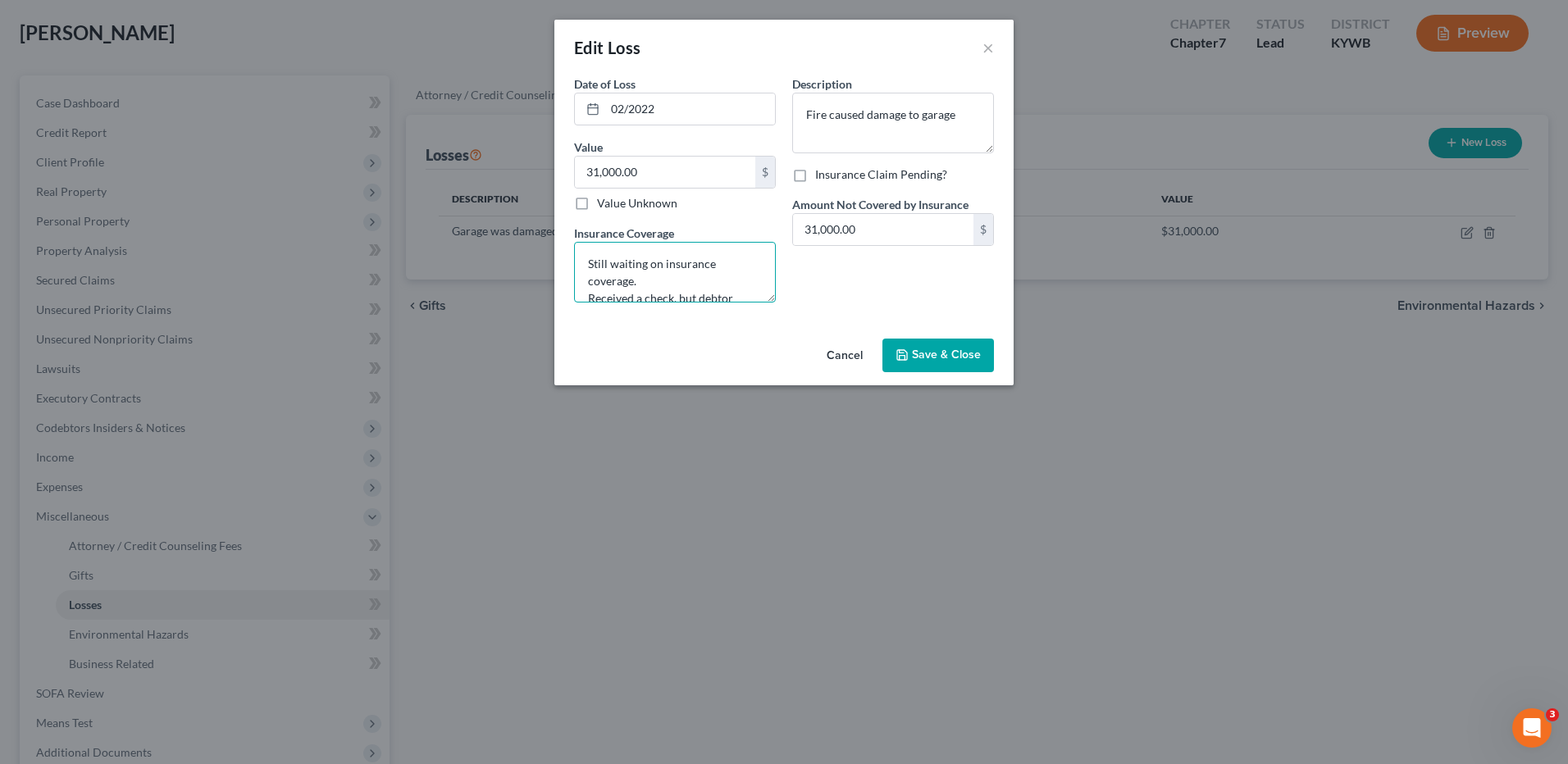
drag, startPoint x: 677, startPoint y: 287, endPoint x: 579, endPoint y: 213, distance: 122.8
click at [579, 213] on div "Date of Loss * 02/2022 Value 31,000.00 $ Value Unknown Balance Undetermined 31,…" at bounding box center [675, 195] width 218 height 241
type textarea "Debtor"
click at [840, 354] on button "Cancel" at bounding box center [845, 356] width 62 height 33
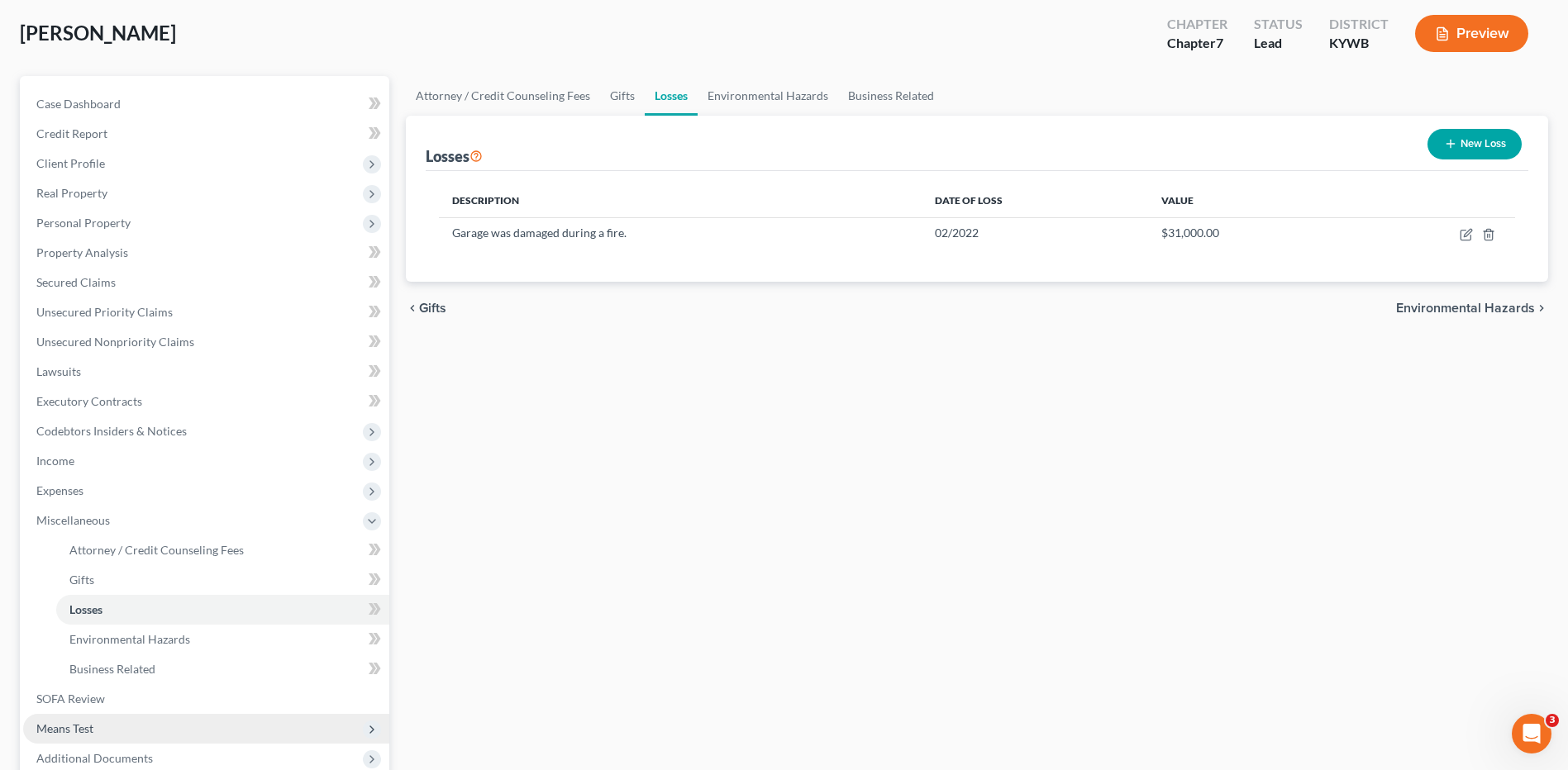
scroll to position [166, 0]
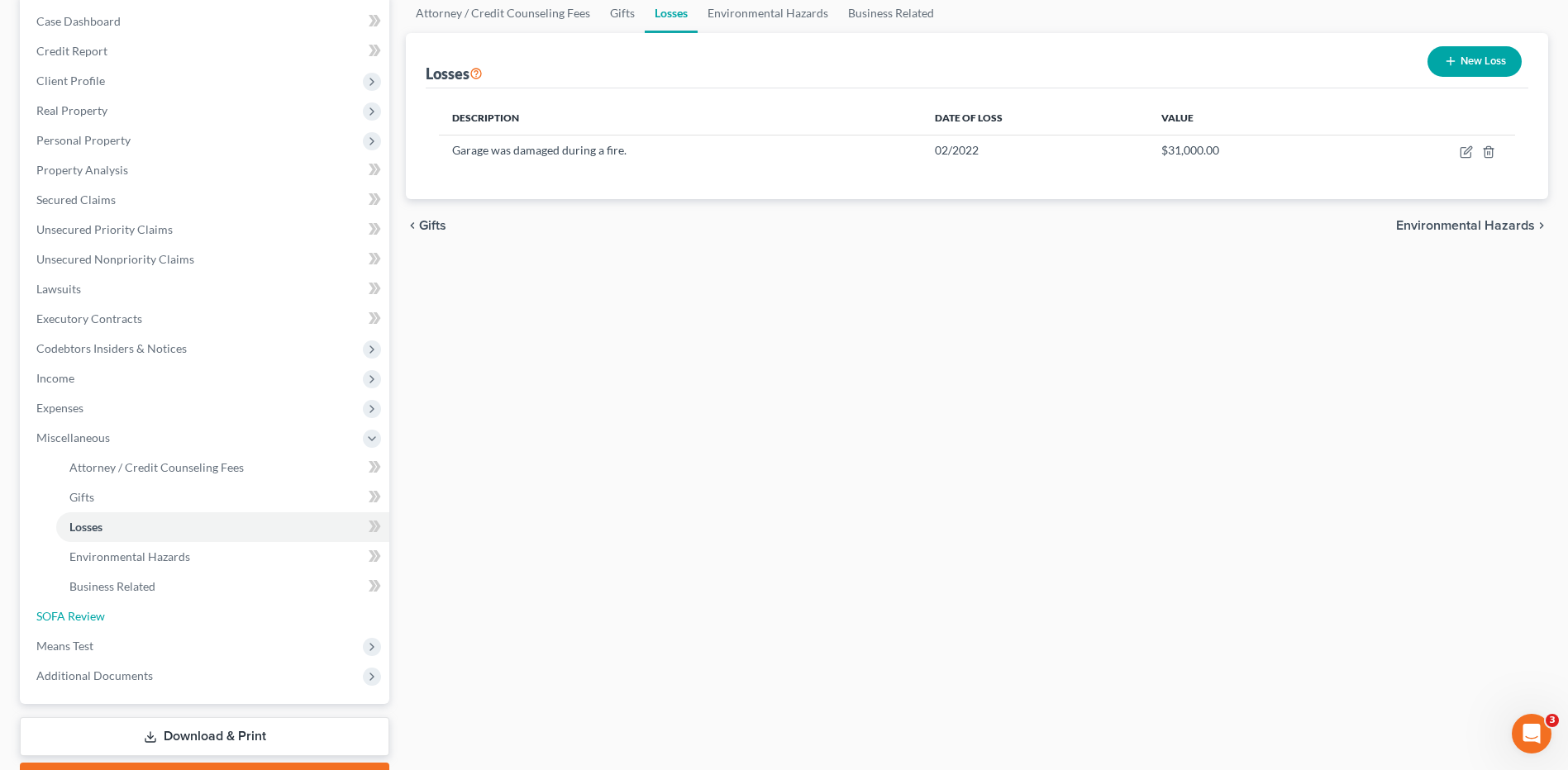
drag, startPoint x: 96, startPoint y: 616, endPoint x: 684, endPoint y: 559, distance: 590.8
click at [96, 616] on span "SOFA Review" at bounding box center [70, 616] width 68 height 14
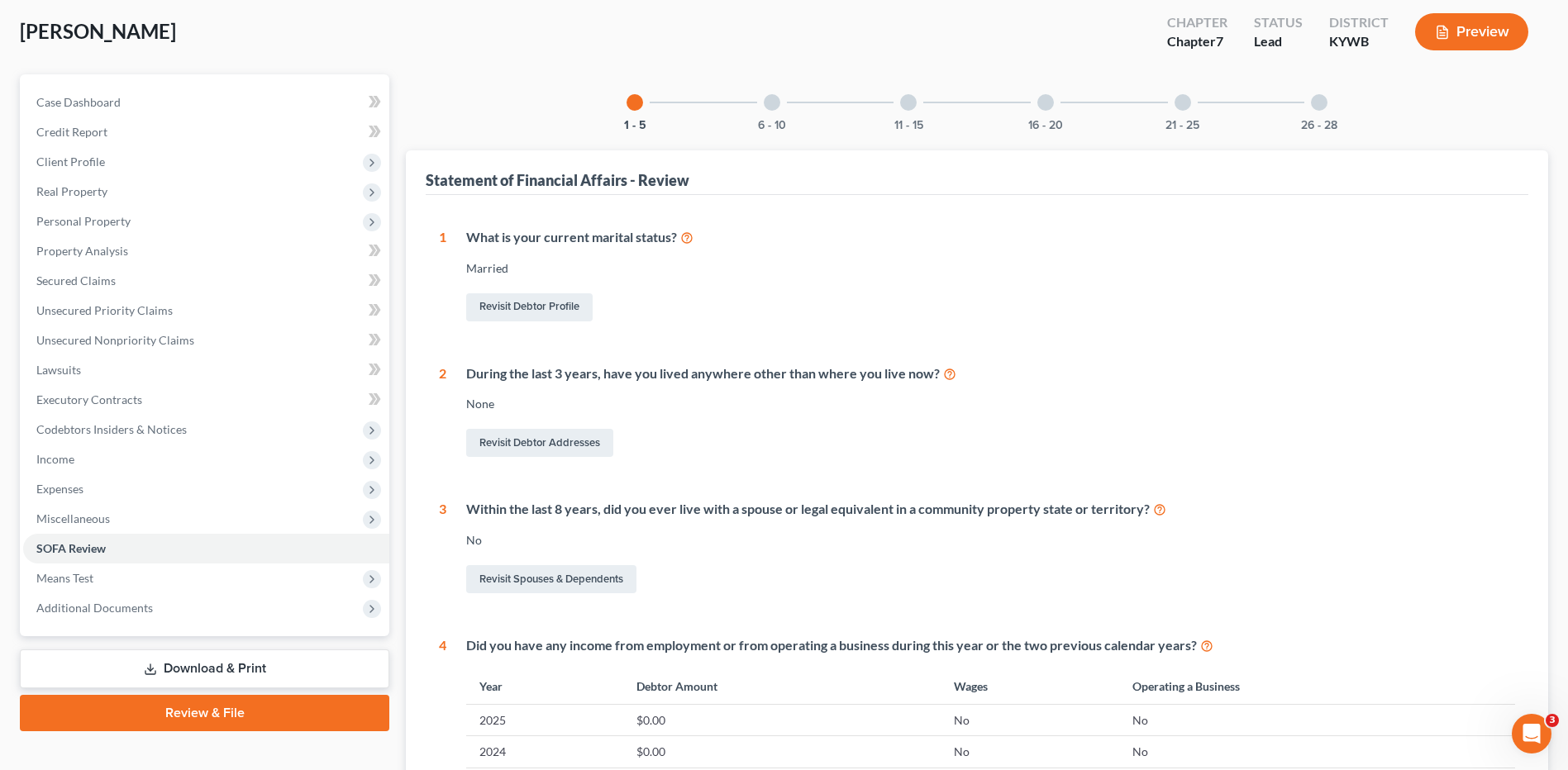
scroll to position [82, 0]
click at [778, 100] on div at bounding box center [771, 103] width 16 height 16
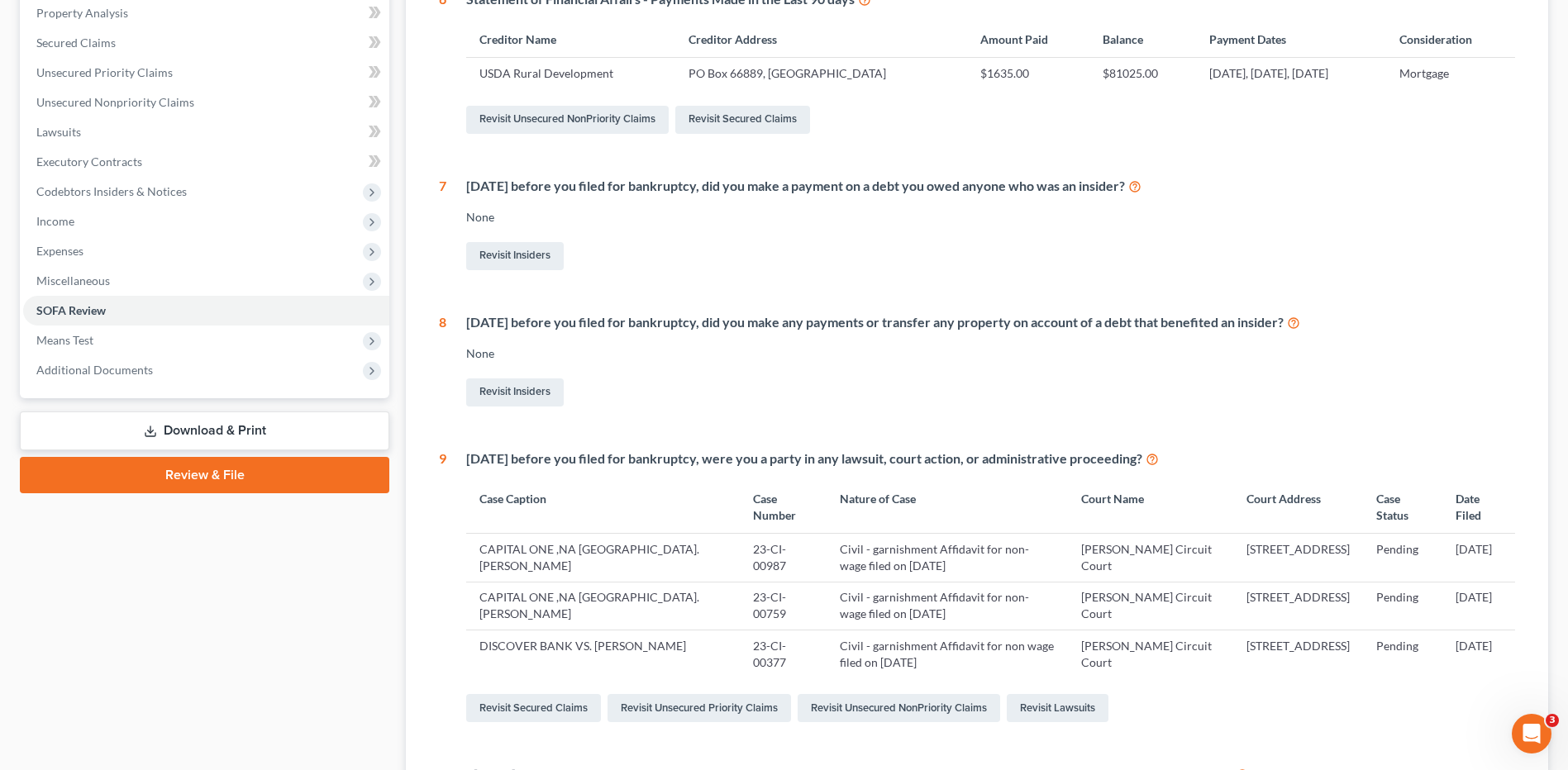
scroll to position [166, 0]
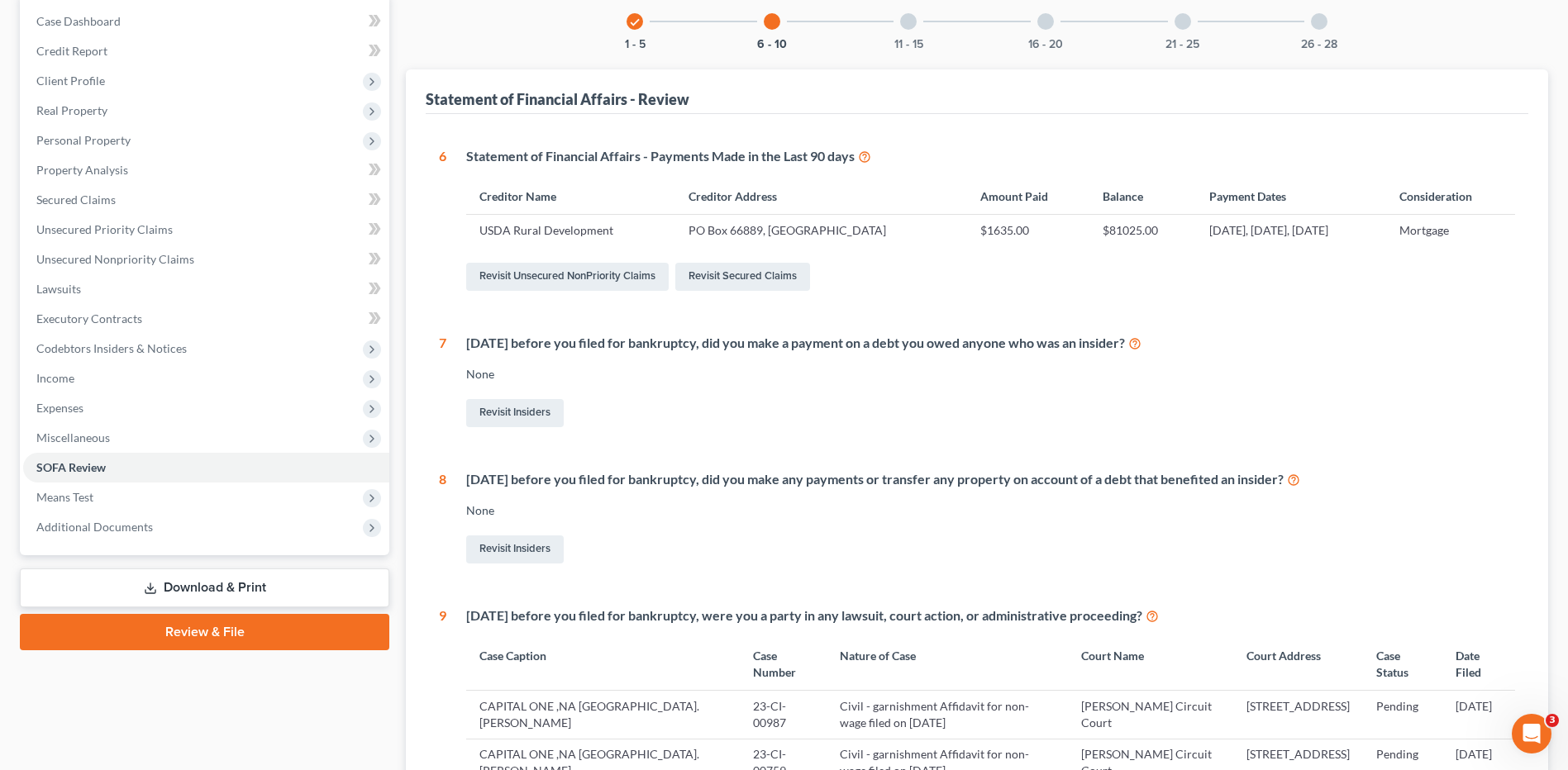
click at [898, 31] on div "11 - 15" at bounding box center [908, 21] width 56 height 56
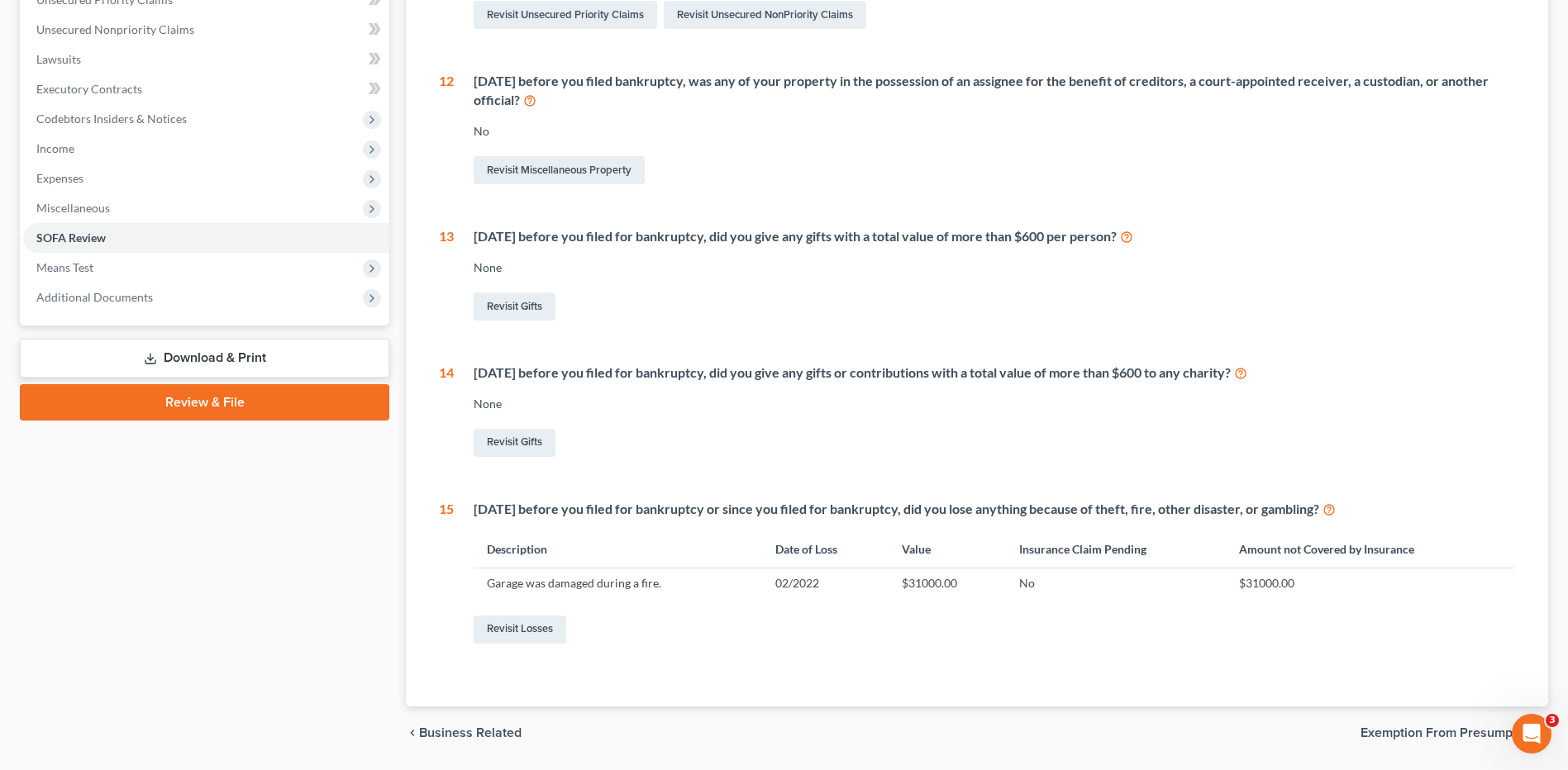
scroll to position [447, 0]
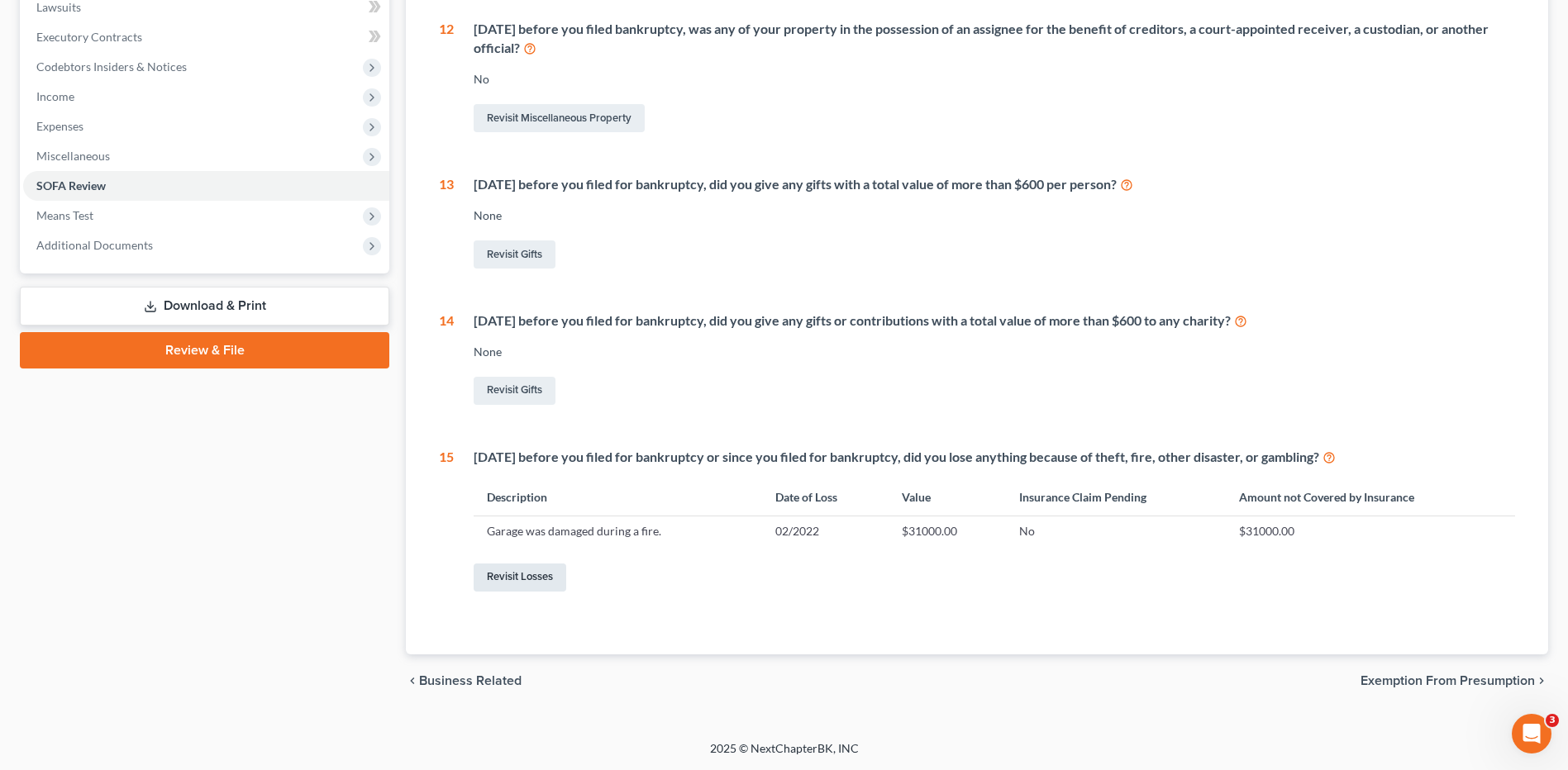
drag, startPoint x: 528, startPoint y: 585, endPoint x: 586, endPoint y: 567, distance: 60.7
click at [528, 585] on link "Revisit Losses" at bounding box center [520, 578] width 93 height 28
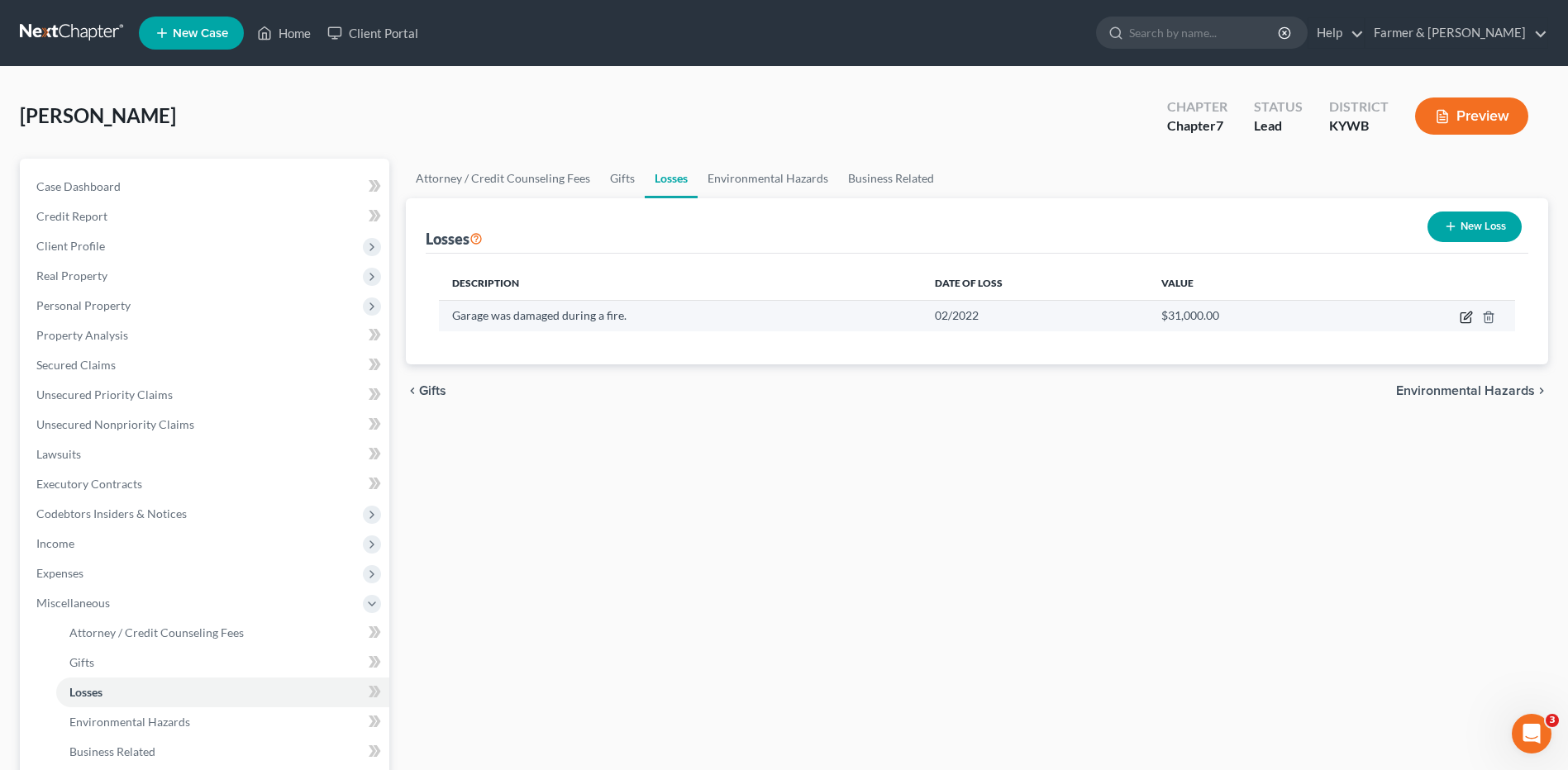
click at [1463, 314] on icon "button" at bounding box center [1467, 317] width 13 height 13
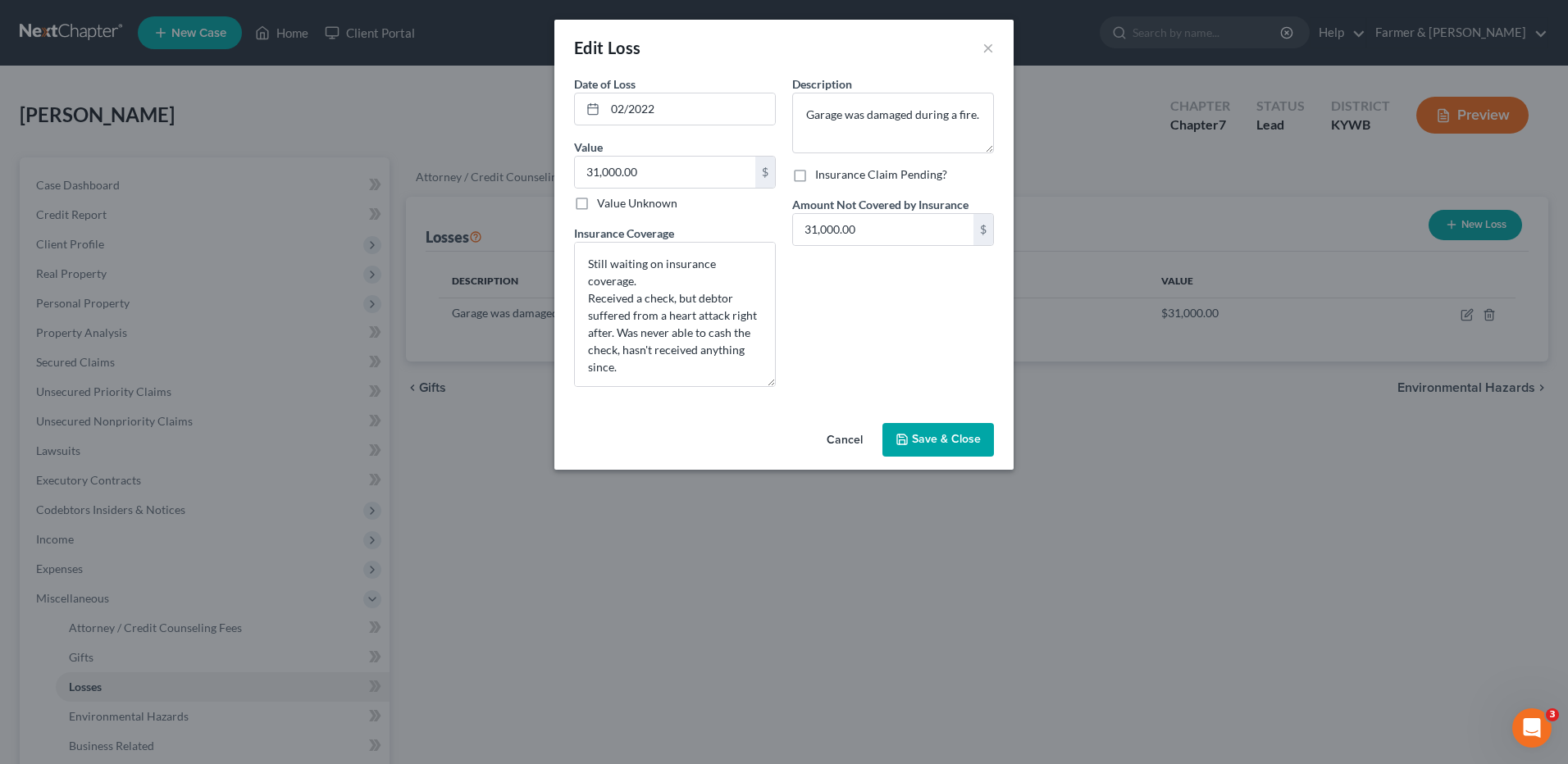
drag, startPoint x: 774, startPoint y: 299, endPoint x: 777, endPoint y: 384, distance: 85.1
click at [777, 384] on div "Date of Loss * 02/2022 Value 31,000.00 $ Value Unknown Balance Undetermined 31,…" at bounding box center [675, 238] width 218 height 325
click at [855, 440] on button "Cancel" at bounding box center [845, 442] width 62 height 33
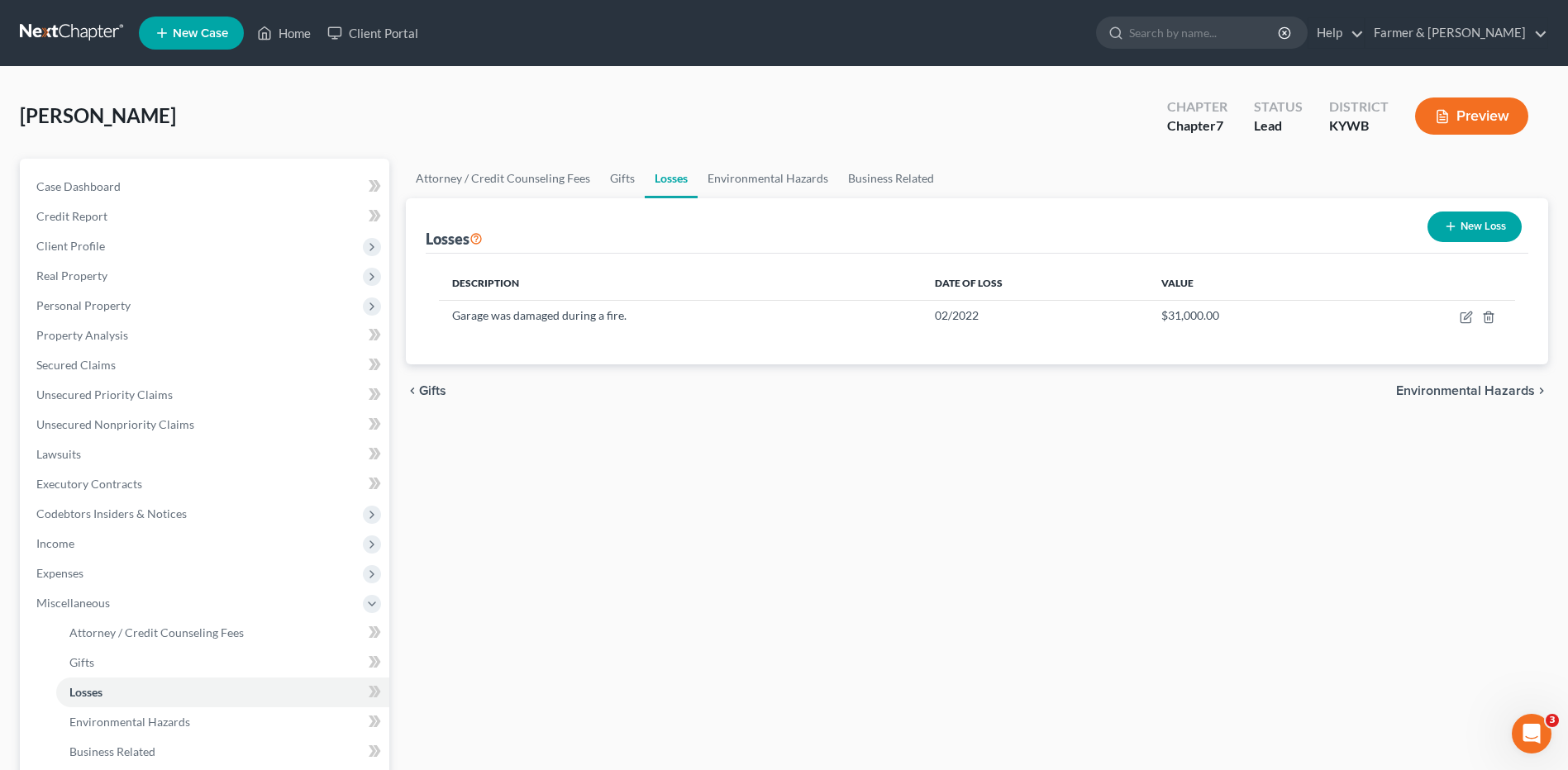
click at [74, 34] on link at bounding box center [73, 32] width 106 height 29
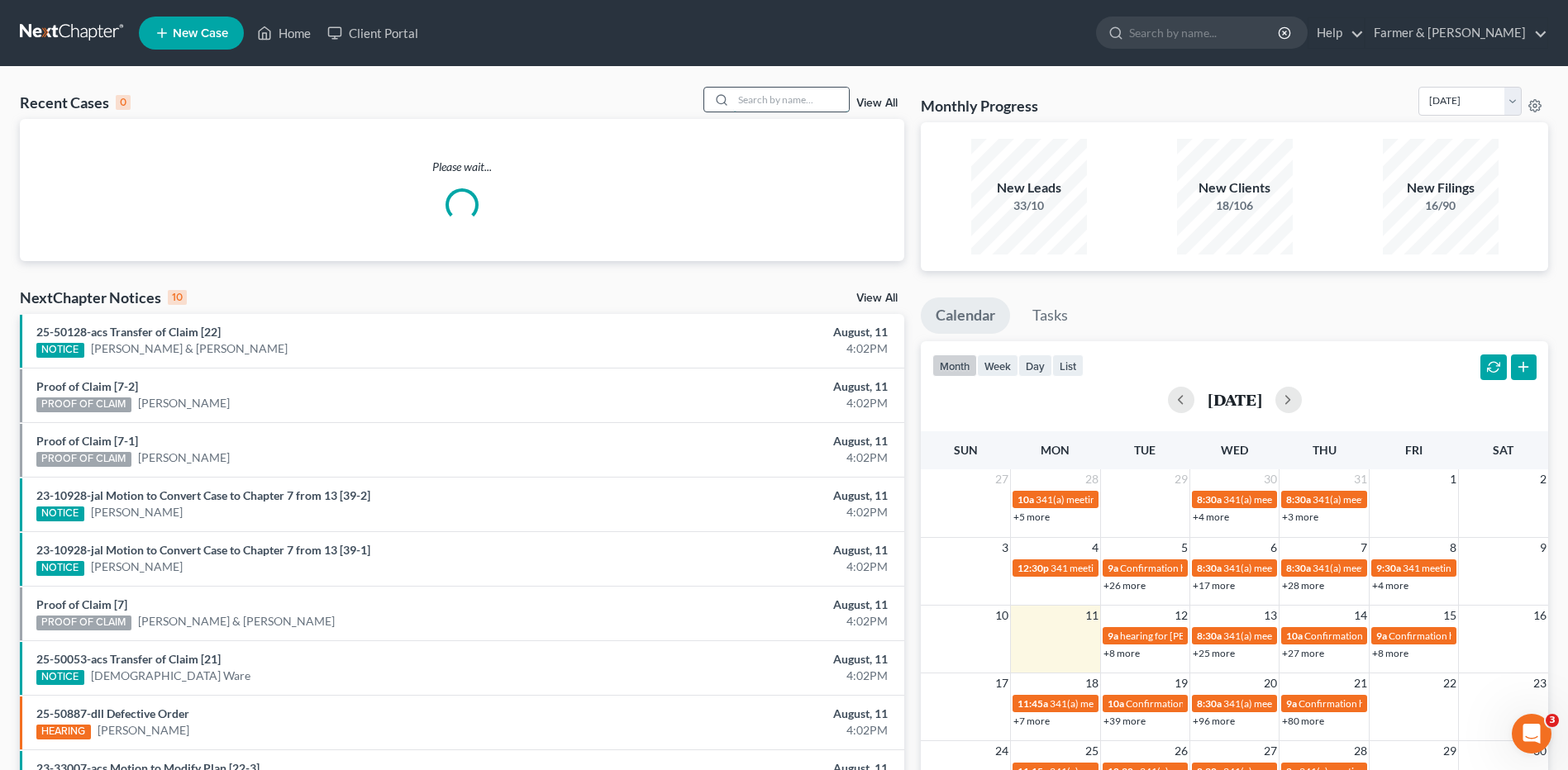
click at [822, 105] on input "search" at bounding box center [791, 98] width 116 height 24
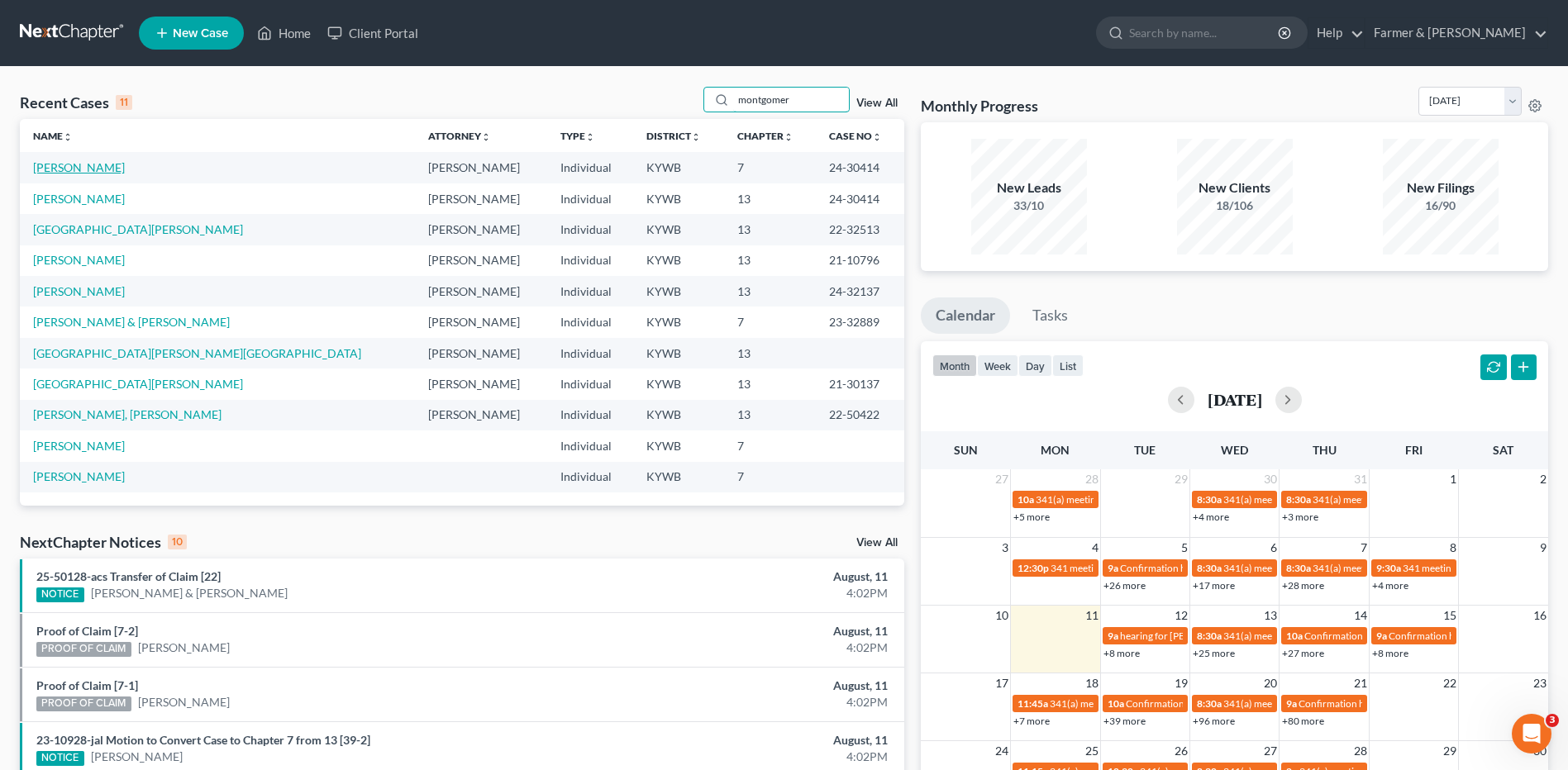
type input "montgomer"
click at [109, 169] on link "Montgomery, Kimberly" at bounding box center [79, 167] width 92 height 14
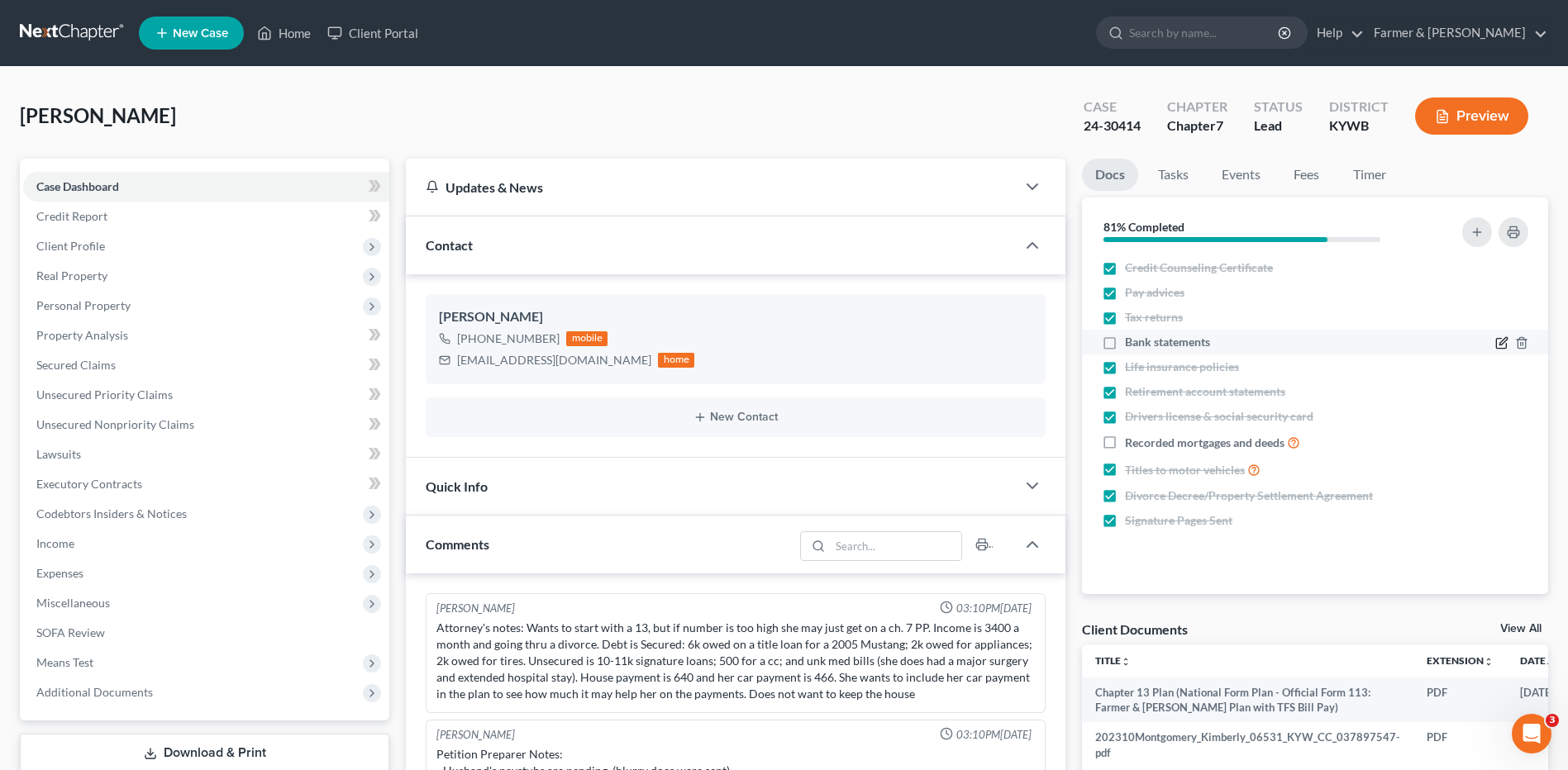
click at [1501, 340] on icon "button" at bounding box center [1502, 343] width 13 height 13
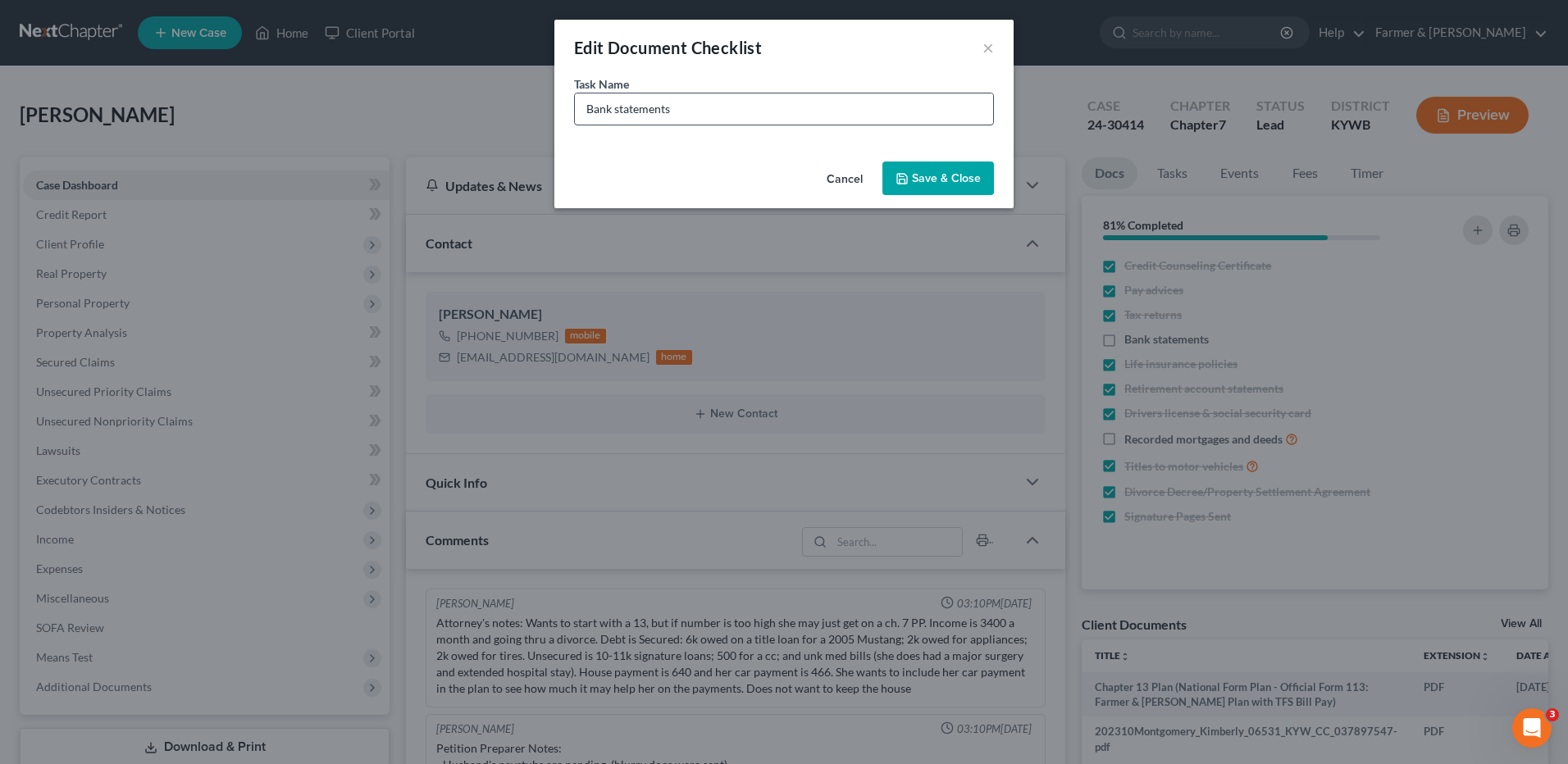
click at [769, 121] on div "Task Name * Bank statements" at bounding box center [784, 115] width 460 height 80
click at [775, 115] on input "Bank statements" at bounding box center [784, 108] width 418 height 31
type input "Bank statements - Need July"
click at [968, 164] on button "Save & Close" at bounding box center [938, 179] width 112 height 35
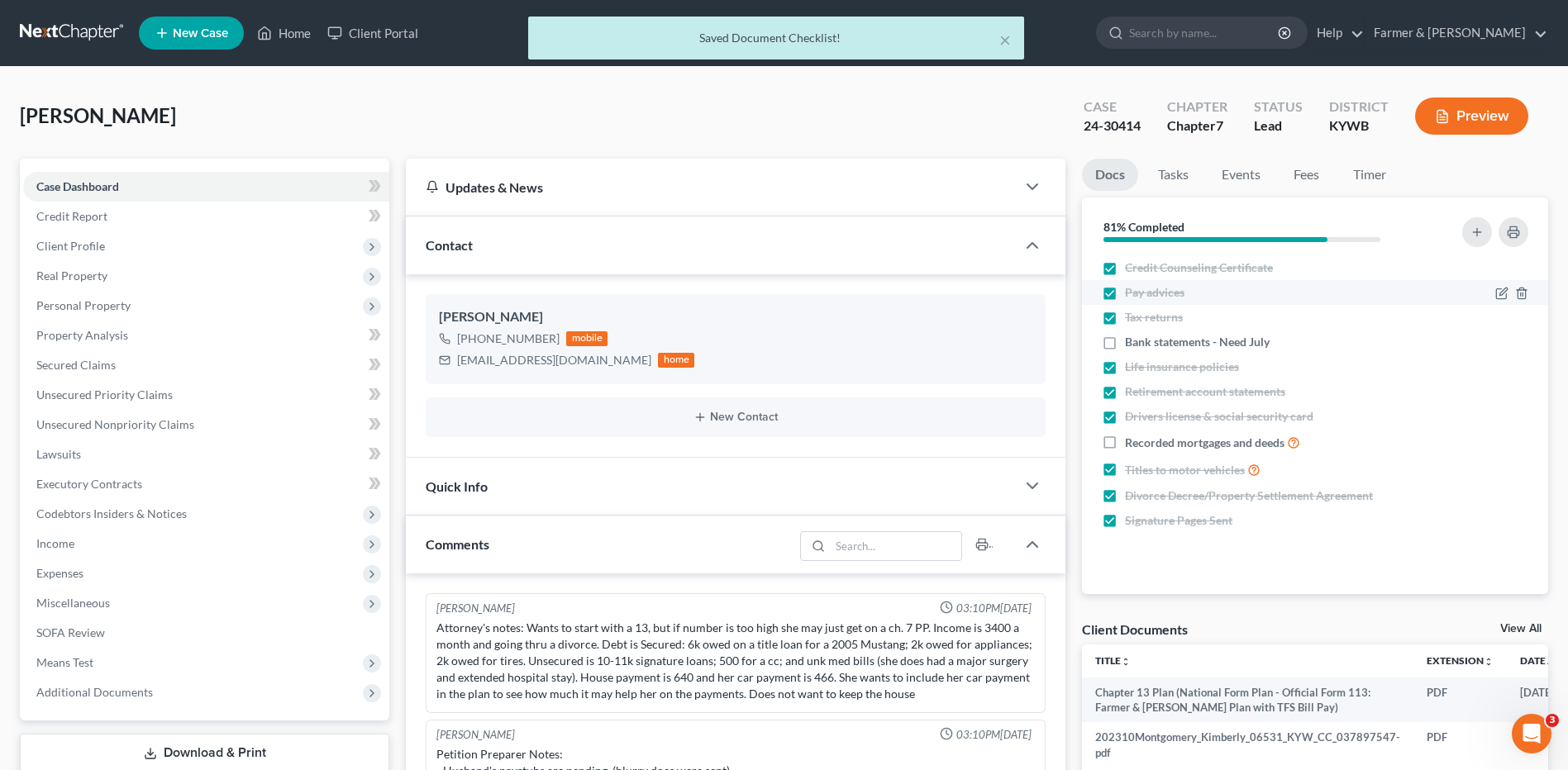
click at [1126, 294] on label "Pay advices" at bounding box center [1155, 292] width 60 height 16
click at [1131, 294] on input "Pay advices" at bounding box center [1136, 289] width 10 height 10
checkbox input "false"
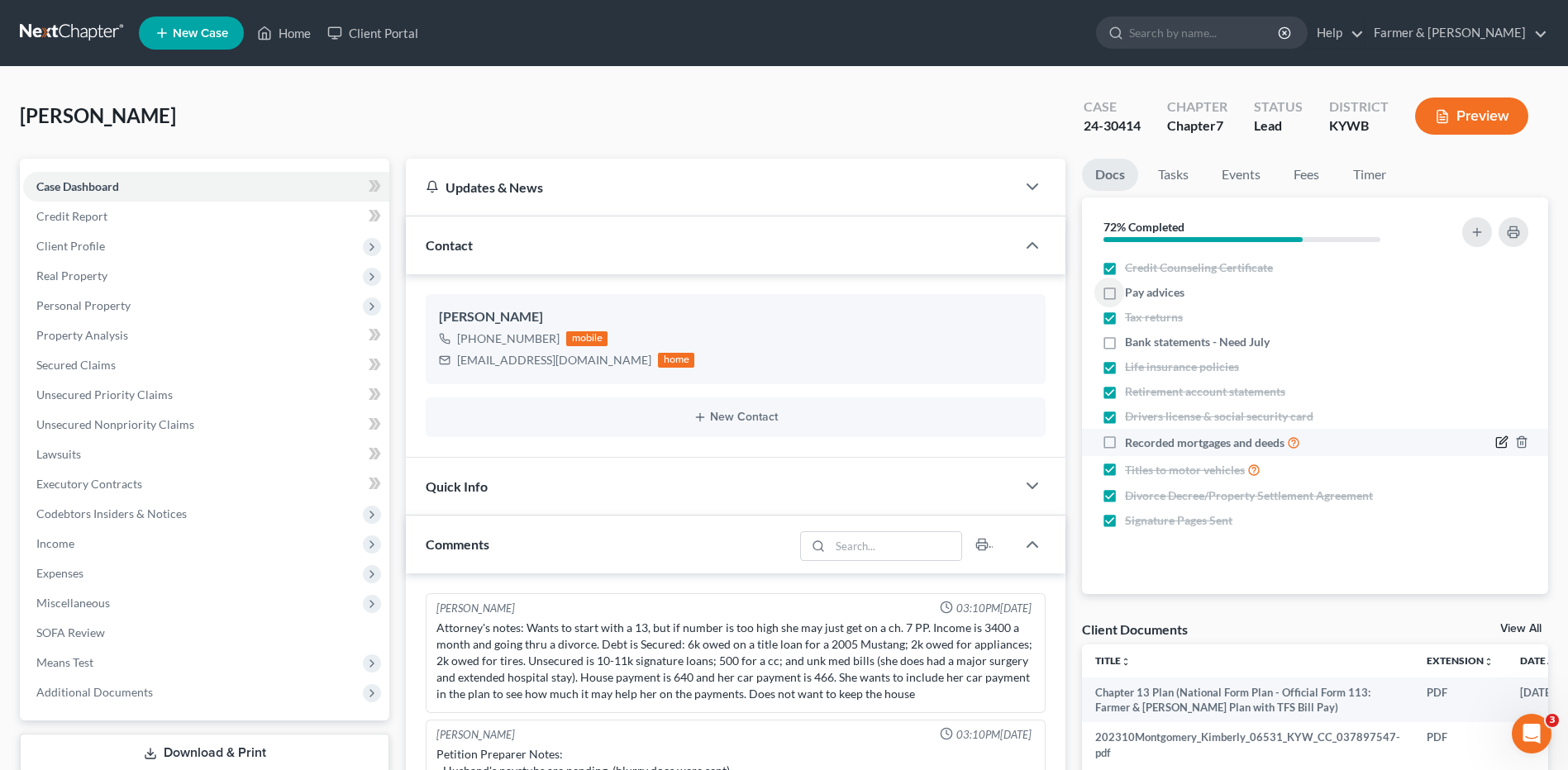
click at [1504, 438] on icon "button" at bounding box center [1502, 442] width 13 height 13
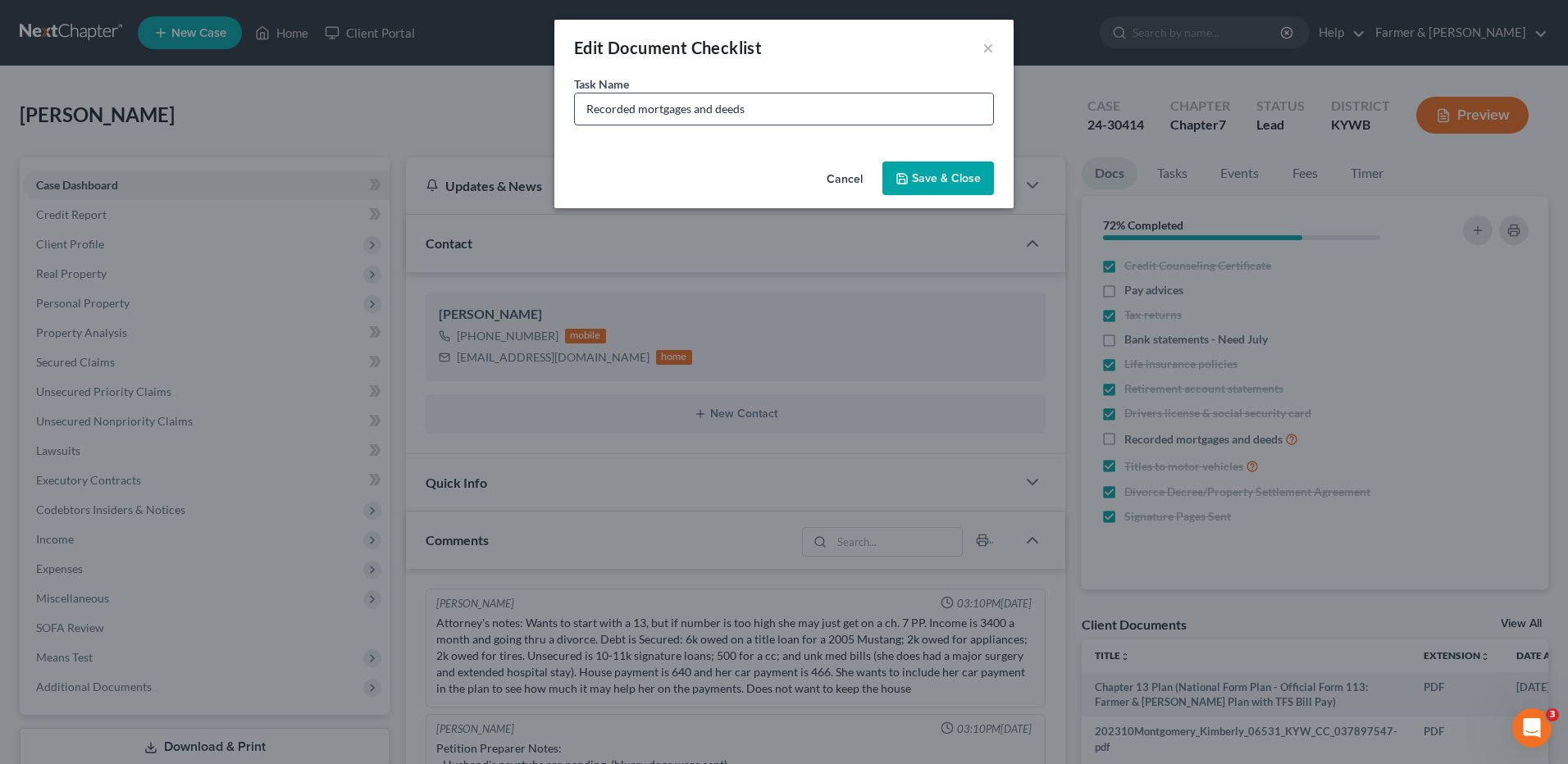
click at [811, 115] on input "Recorded mortgages and deeds" at bounding box center [784, 108] width 418 height 31
paste input "Missing Exhibit A for mortgage"
type input "Recorded mortgages and deeds - Missing Exhibit A for mortgage"
click at [922, 179] on button "Save & Close" at bounding box center [938, 179] width 112 height 35
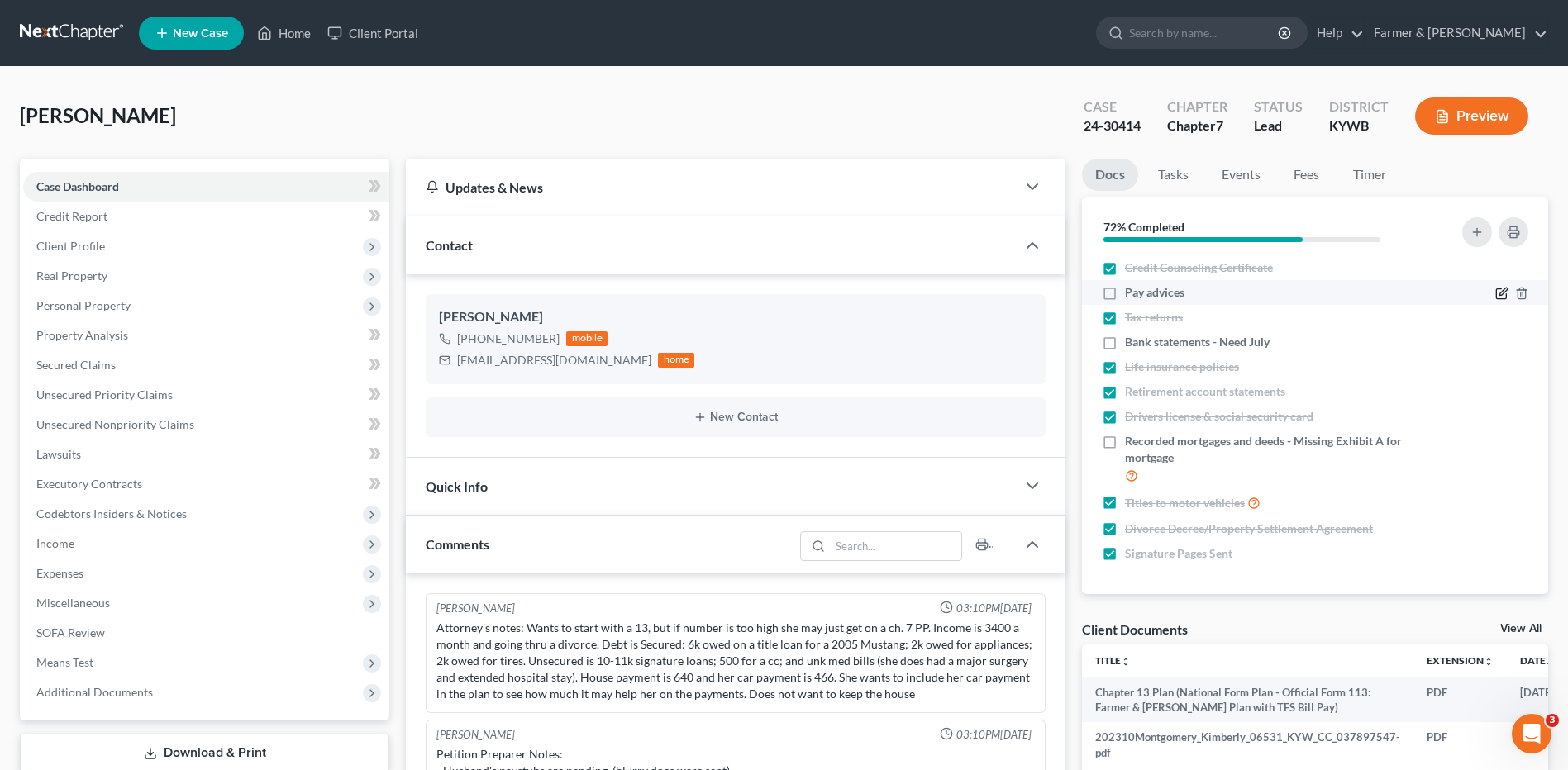
click at [1496, 293] on icon "button" at bounding box center [1501, 294] width 9 height 9
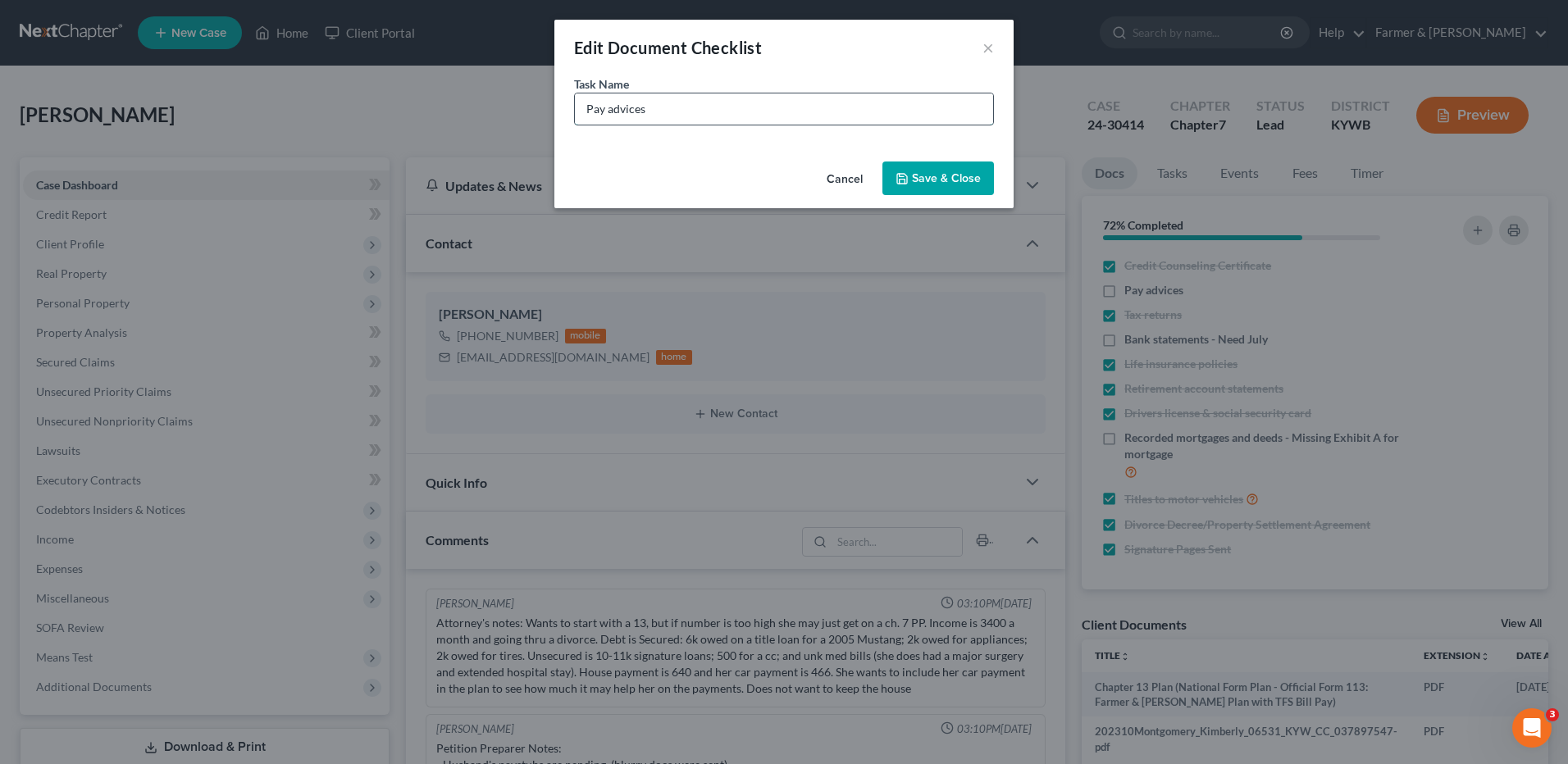
click at [730, 113] on input "Pay advices" at bounding box center [784, 108] width 418 height 31
paste input "Jean Ellis Payroll? 4/16 - 6/3????"
type input "Pay advices - Jean Ellis Payroll? 4/16 - 6/3????"
click at [905, 181] on icon "button" at bounding box center [902, 179] width 13 height 13
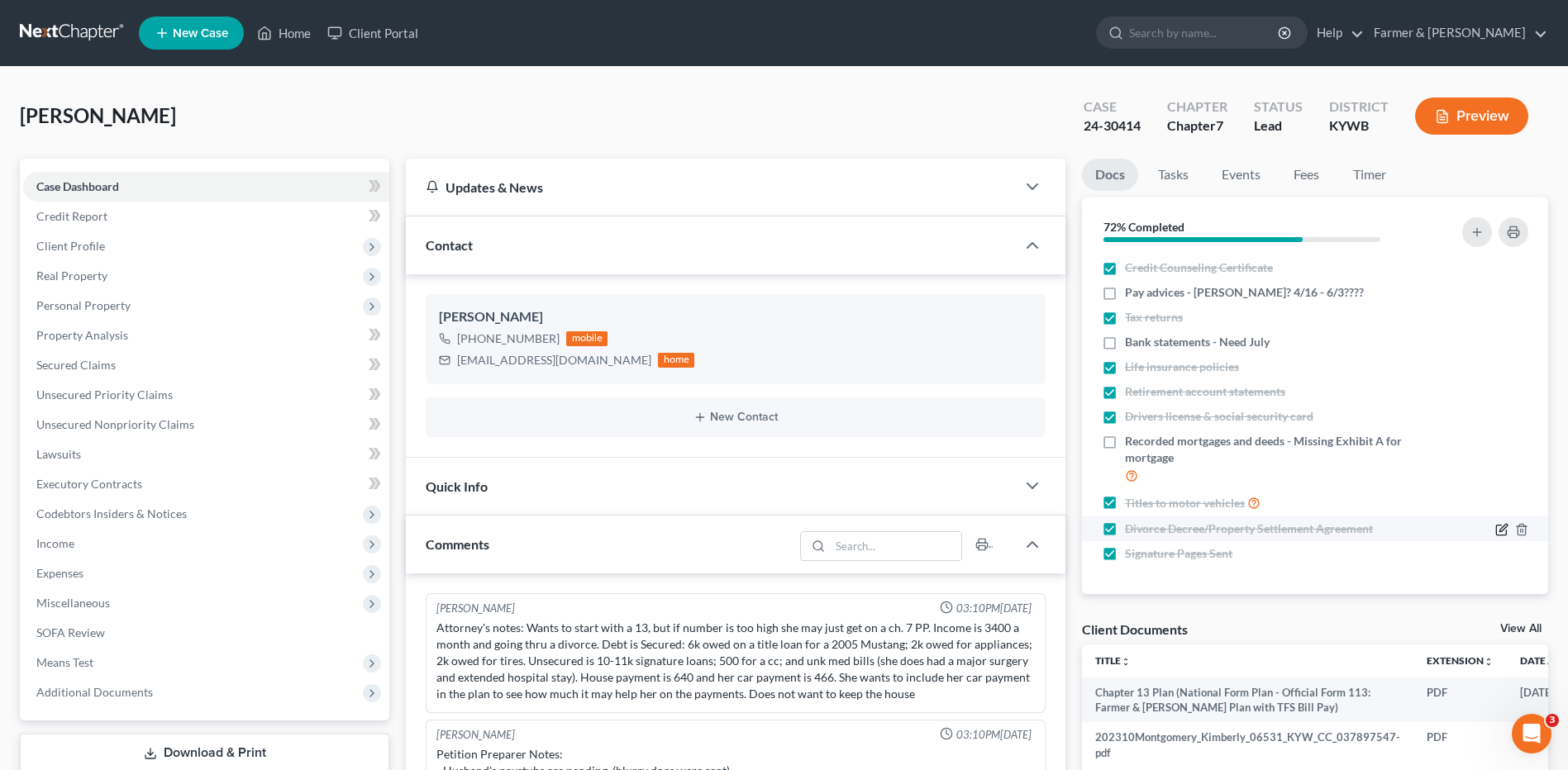
click at [1499, 530] on icon "button" at bounding box center [1502, 529] width 13 height 13
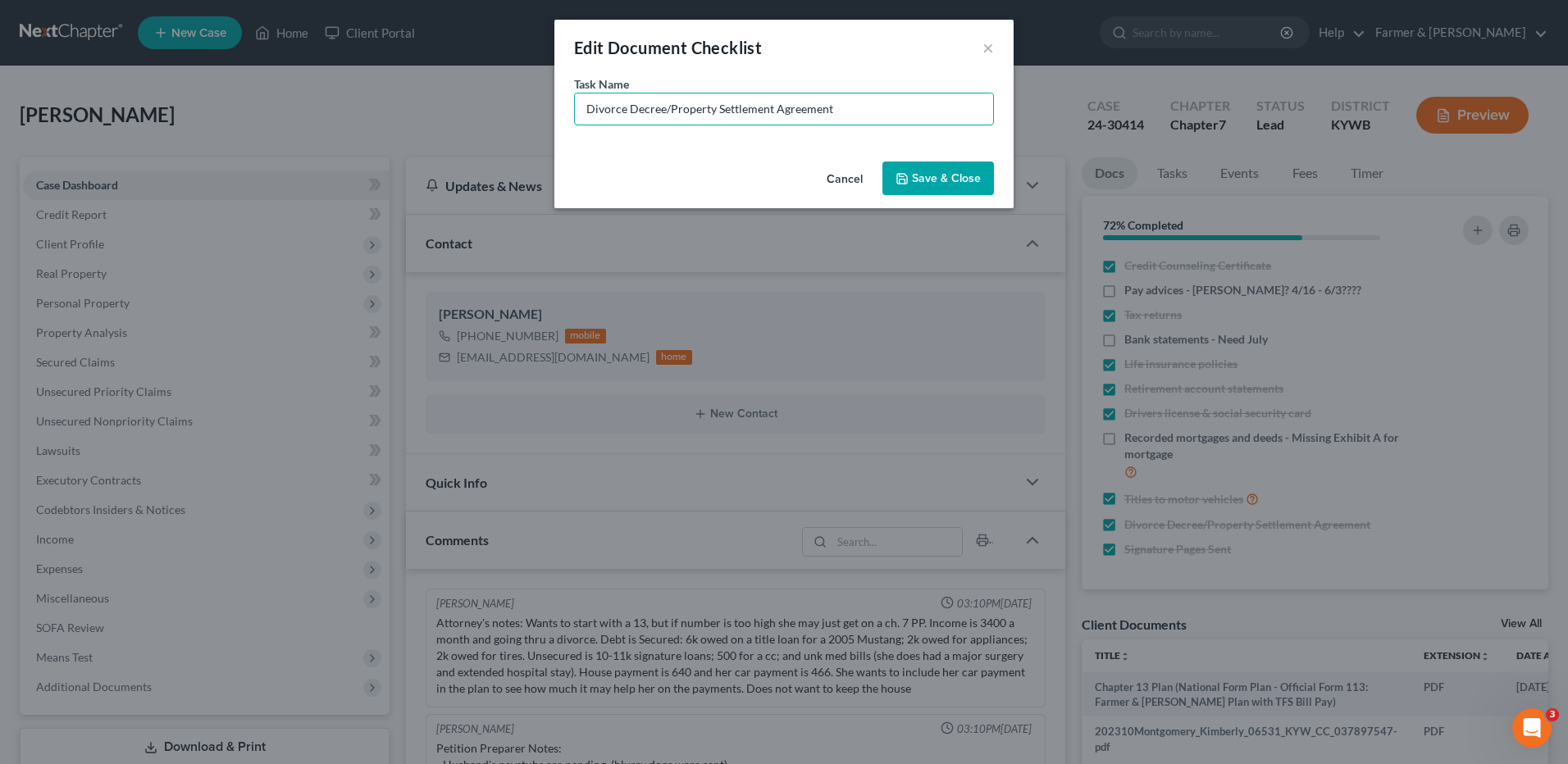
drag, startPoint x: 859, startPoint y: 114, endPoint x: 528, endPoint y: 115, distance: 331.0
click at [529, 115] on div "Edit Document Checklist × Task Name * Divorce Decree/Property Settlement Agreem…" at bounding box center [784, 382] width 1568 height 764
paste input "What county? We listed Larue but deed & title say Green???"
type input "What county? We listed Larue but deed & title say Green???"
click at [852, 177] on button "Cancel" at bounding box center [845, 179] width 62 height 33
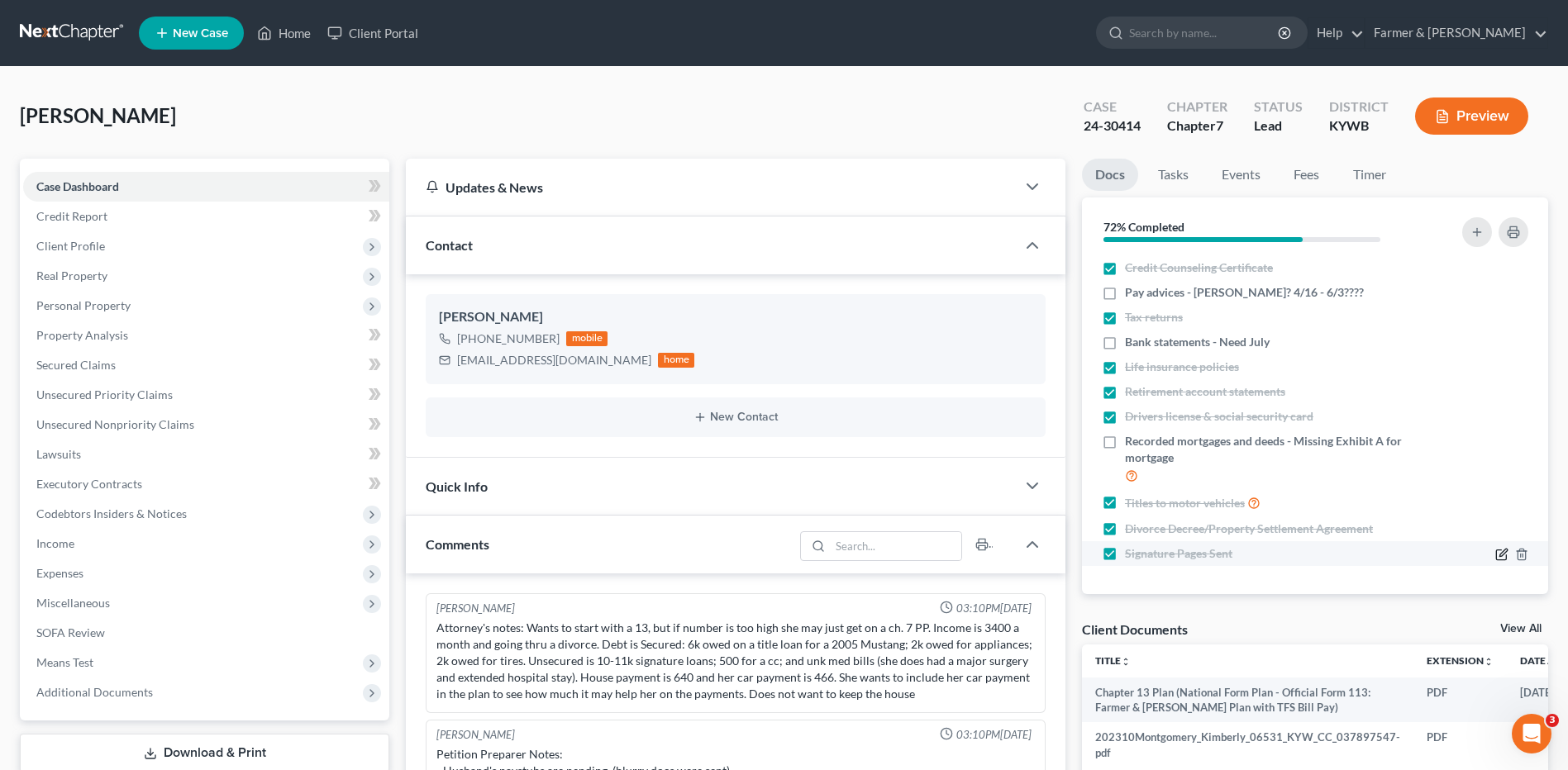
click at [1499, 553] on icon "button" at bounding box center [1502, 554] width 13 height 13
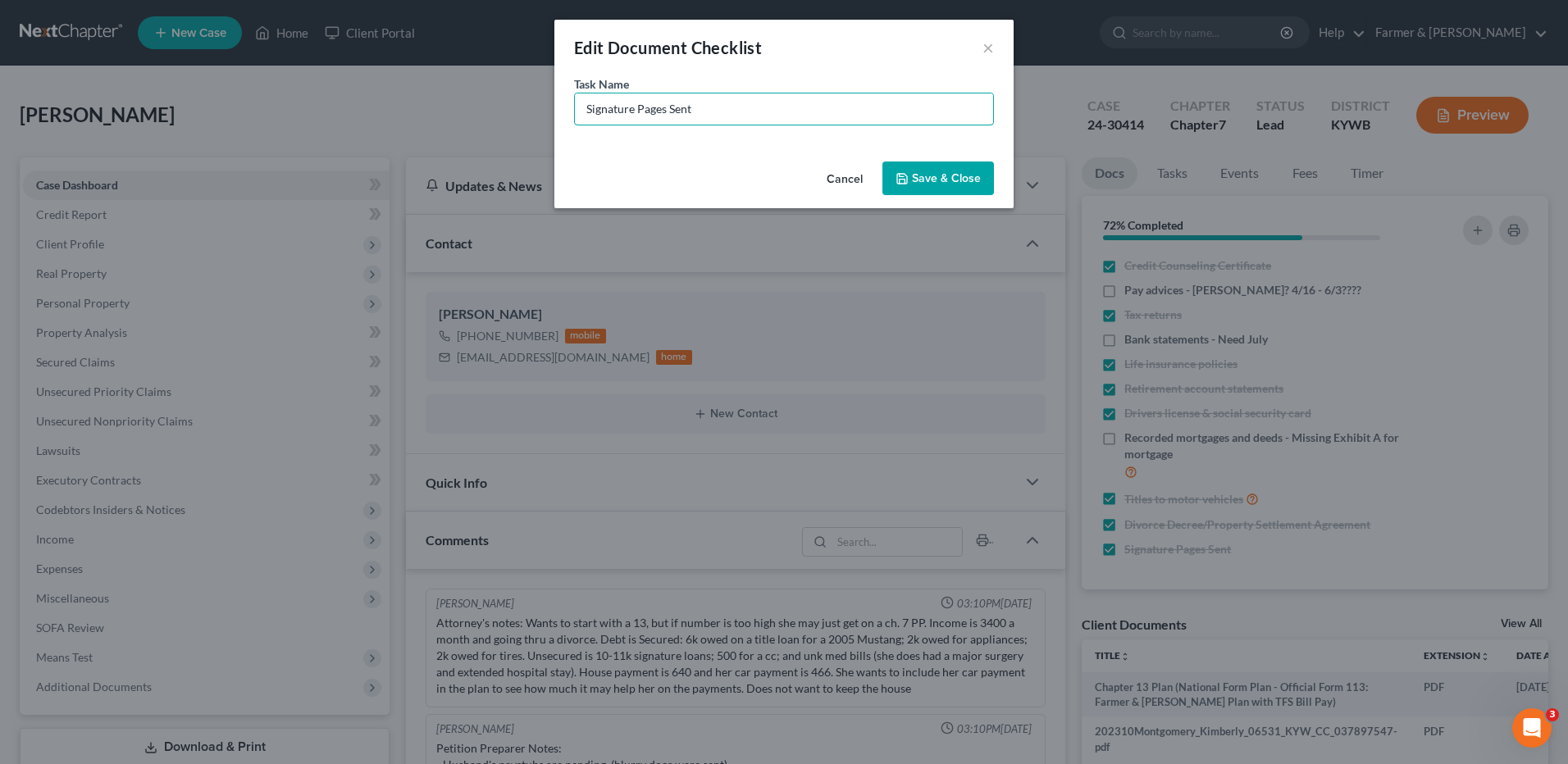
drag, startPoint x: 759, startPoint y: 113, endPoint x: 544, endPoint y: 127, distance: 215.5
click at [509, 116] on div "Edit Document Checklist × Task Name * Signature Pages Sent Cancel Save & Close" at bounding box center [784, 382] width 1568 height 764
paste input "What county? We listed Larue but deed & title say Green???"
type input "What county? We listed Larue but deed & title say Green???"
click at [943, 170] on button "Save & Close" at bounding box center [938, 179] width 112 height 35
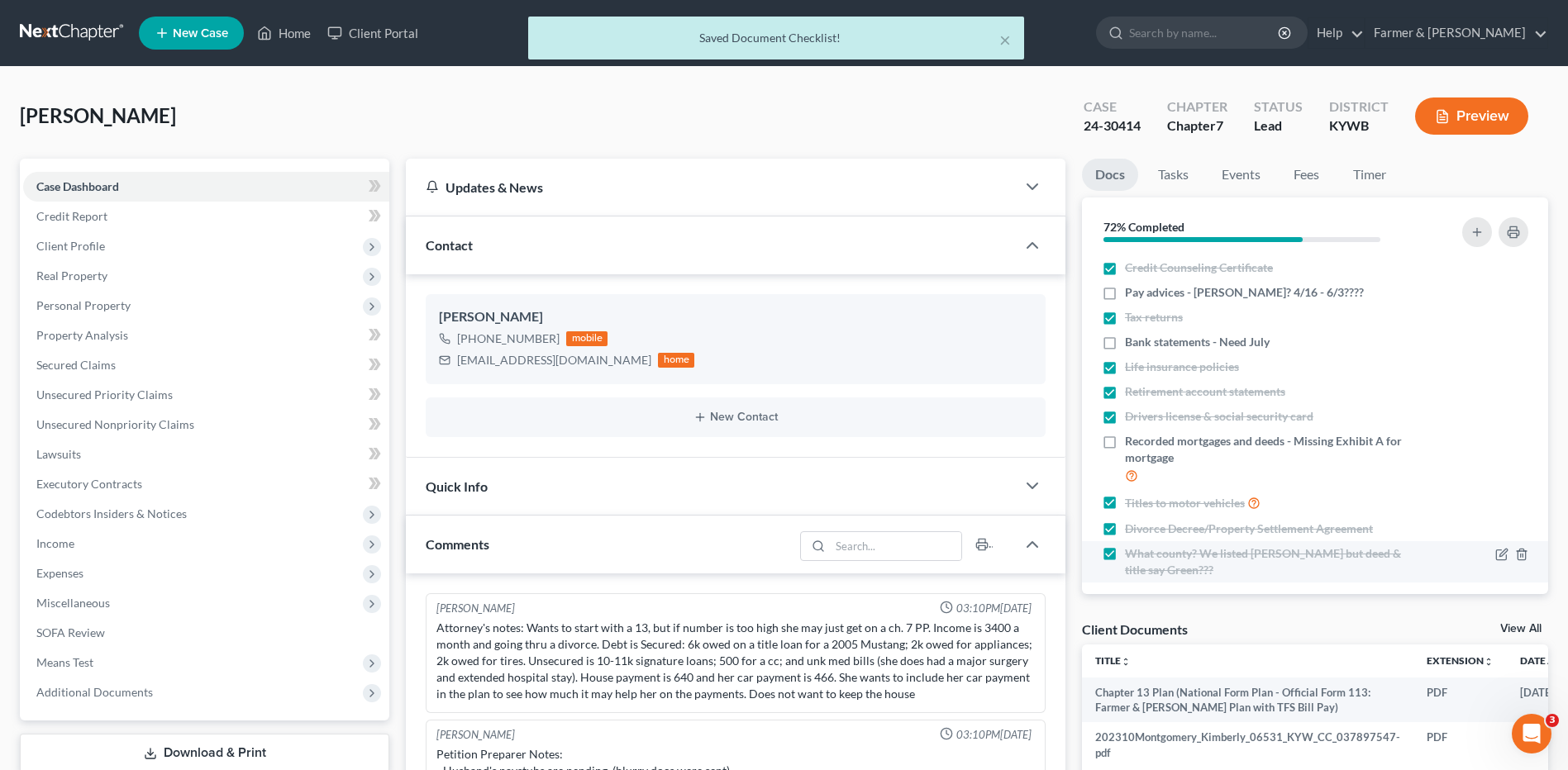
click at [1126, 554] on label "What county? We listed Larue but deed & title say Green???" at bounding box center [1271, 562] width 293 height 33
click at [1131, 554] on input "What county? We listed Larue but deed & title say Green???" at bounding box center [1136, 550] width 10 height 10
checkbox input "false"
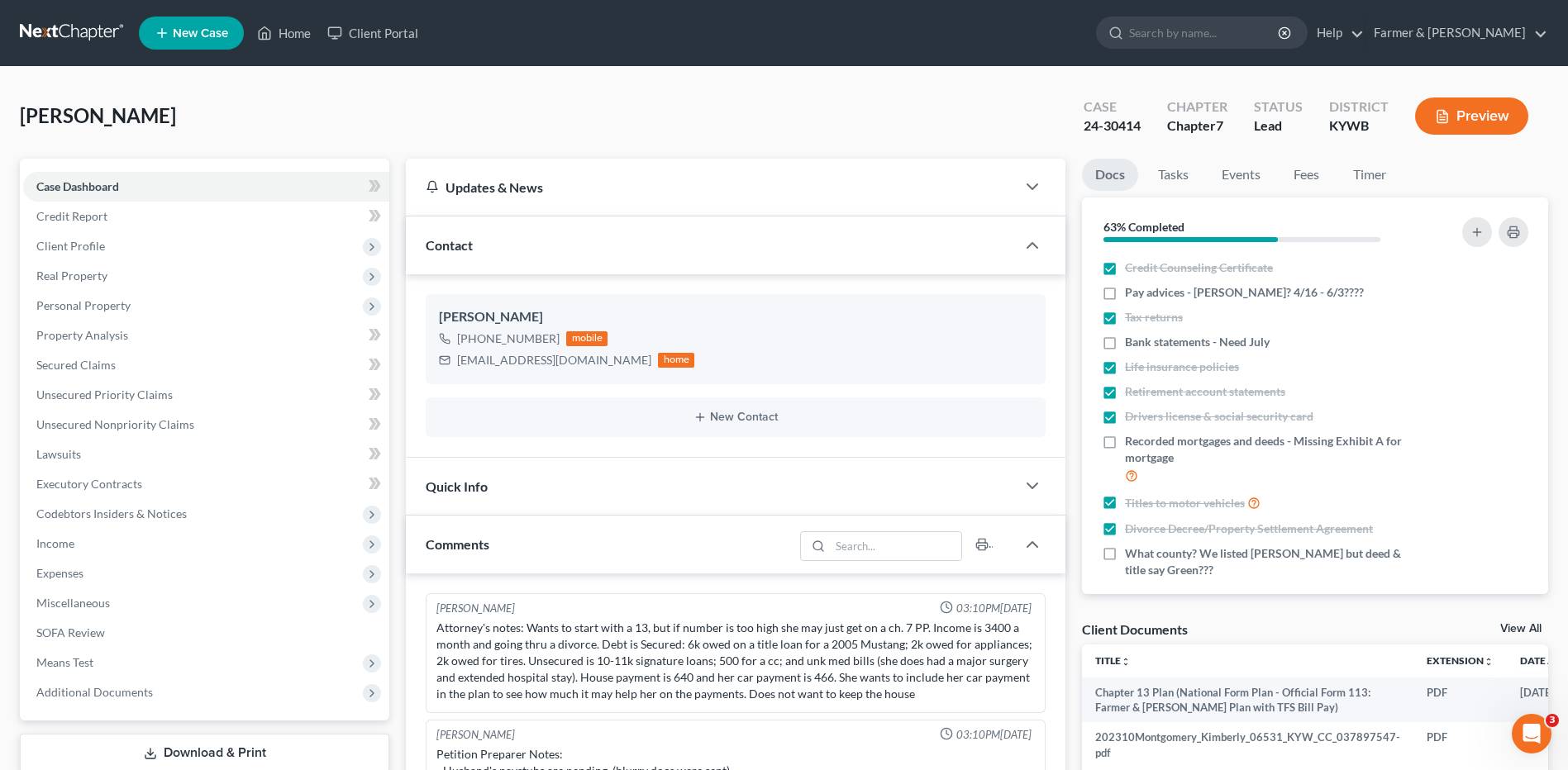
click at [76, 34] on link at bounding box center [73, 32] width 106 height 29
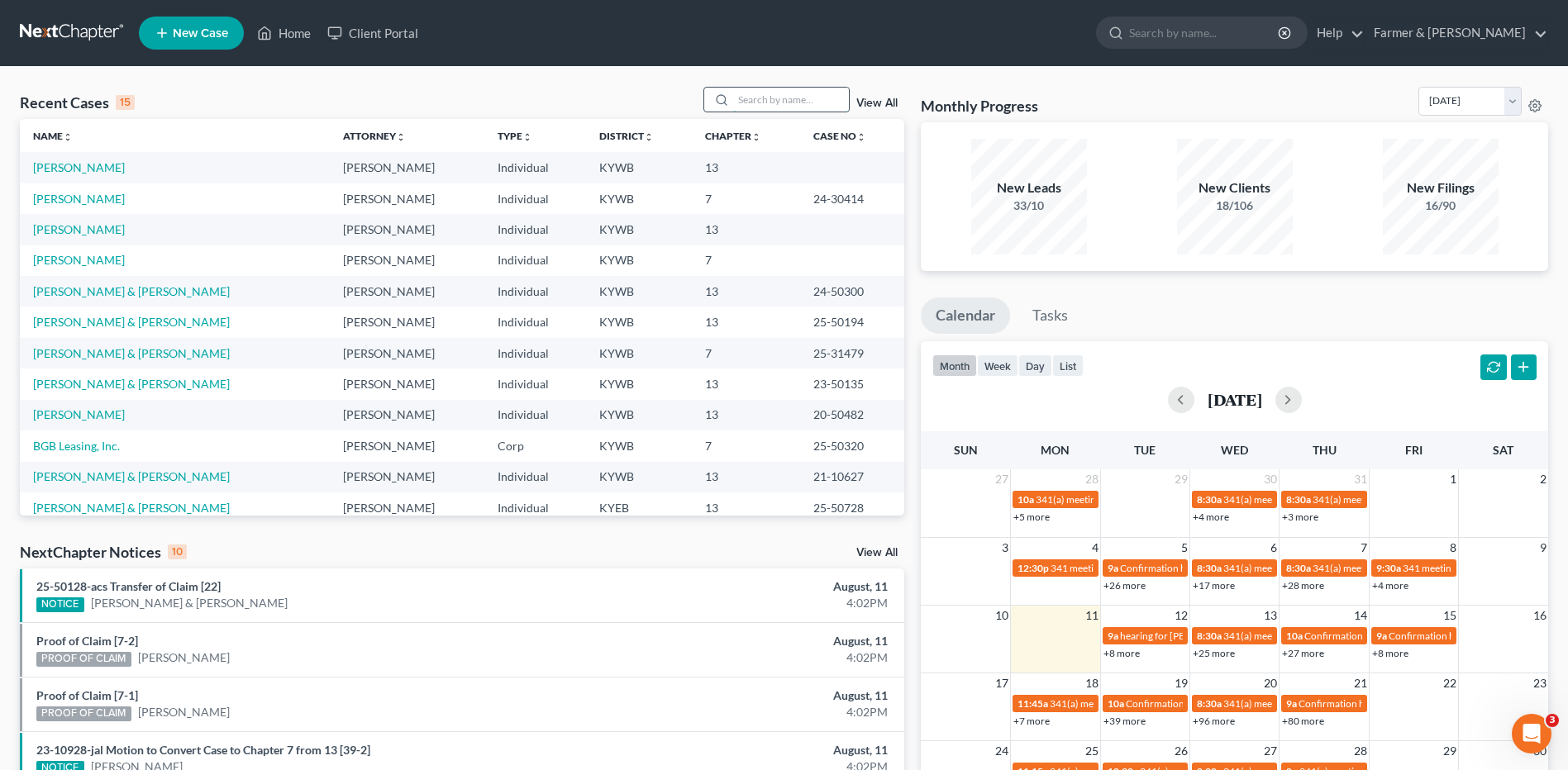
click at [768, 98] on input "search" at bounding box center [791, 98] width 116 height 24
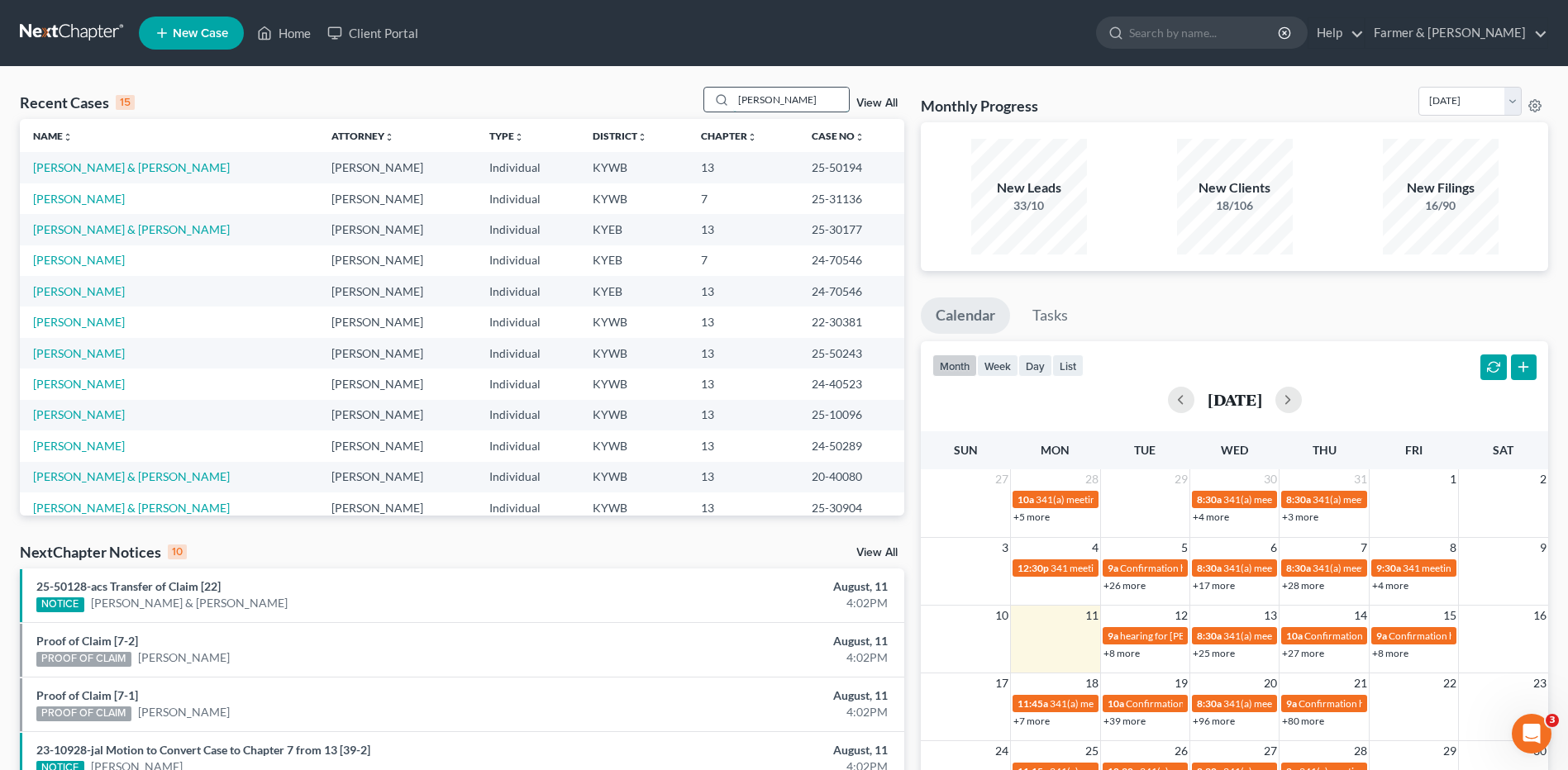
drag, startPoint x: 750, startPoint y: 95, endPoint x: 738, endPoint y: 95, distance: 12.0
click at [738, 94] on input "[PERSON_NAME]" at bounding box center [791, 98] width 116 height 24
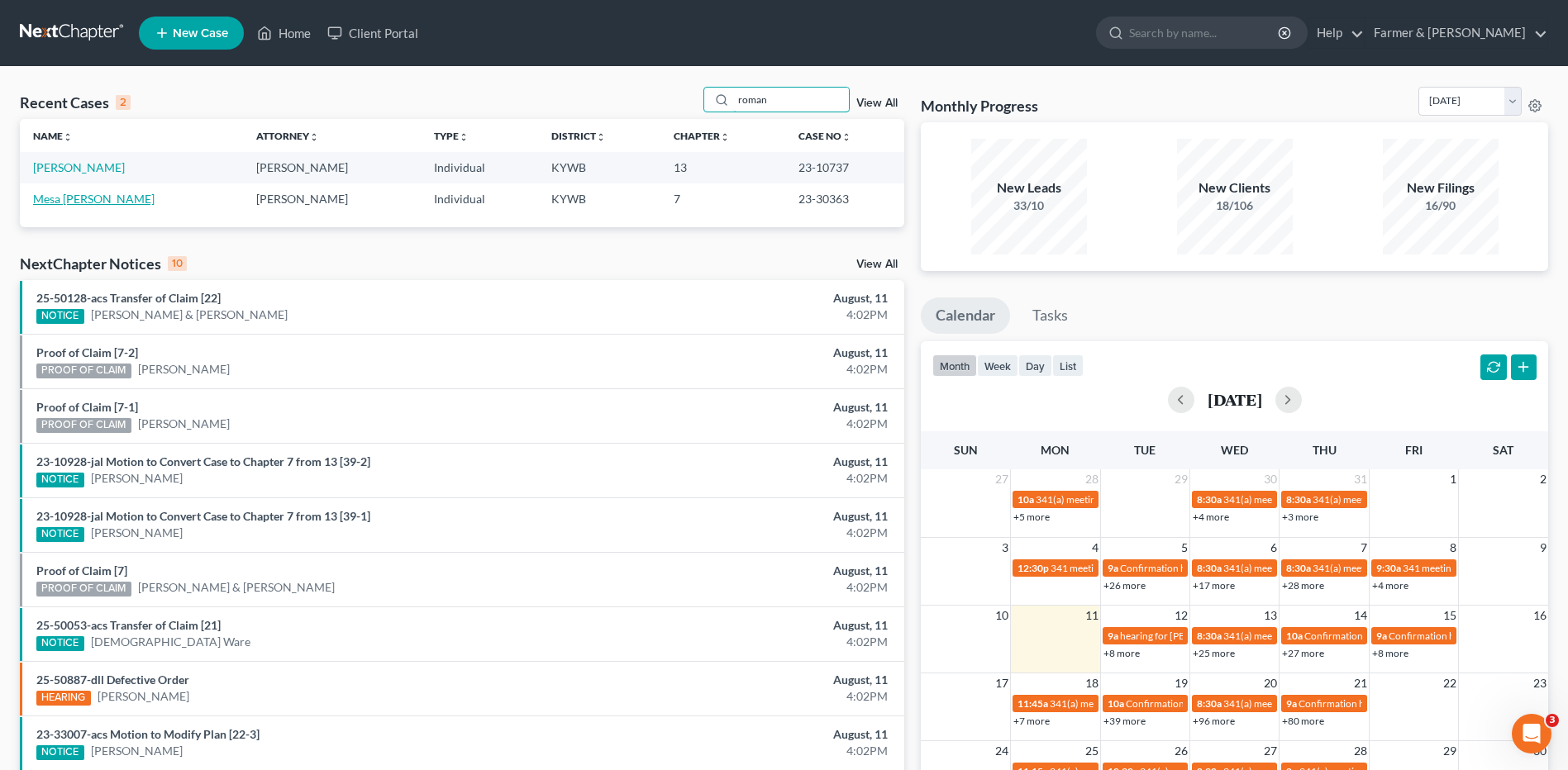
type input "roman"
click at [99, 202] on link "Mesa [PERSON_NAME]" at bounding box center [94, 198] width 121 height 14
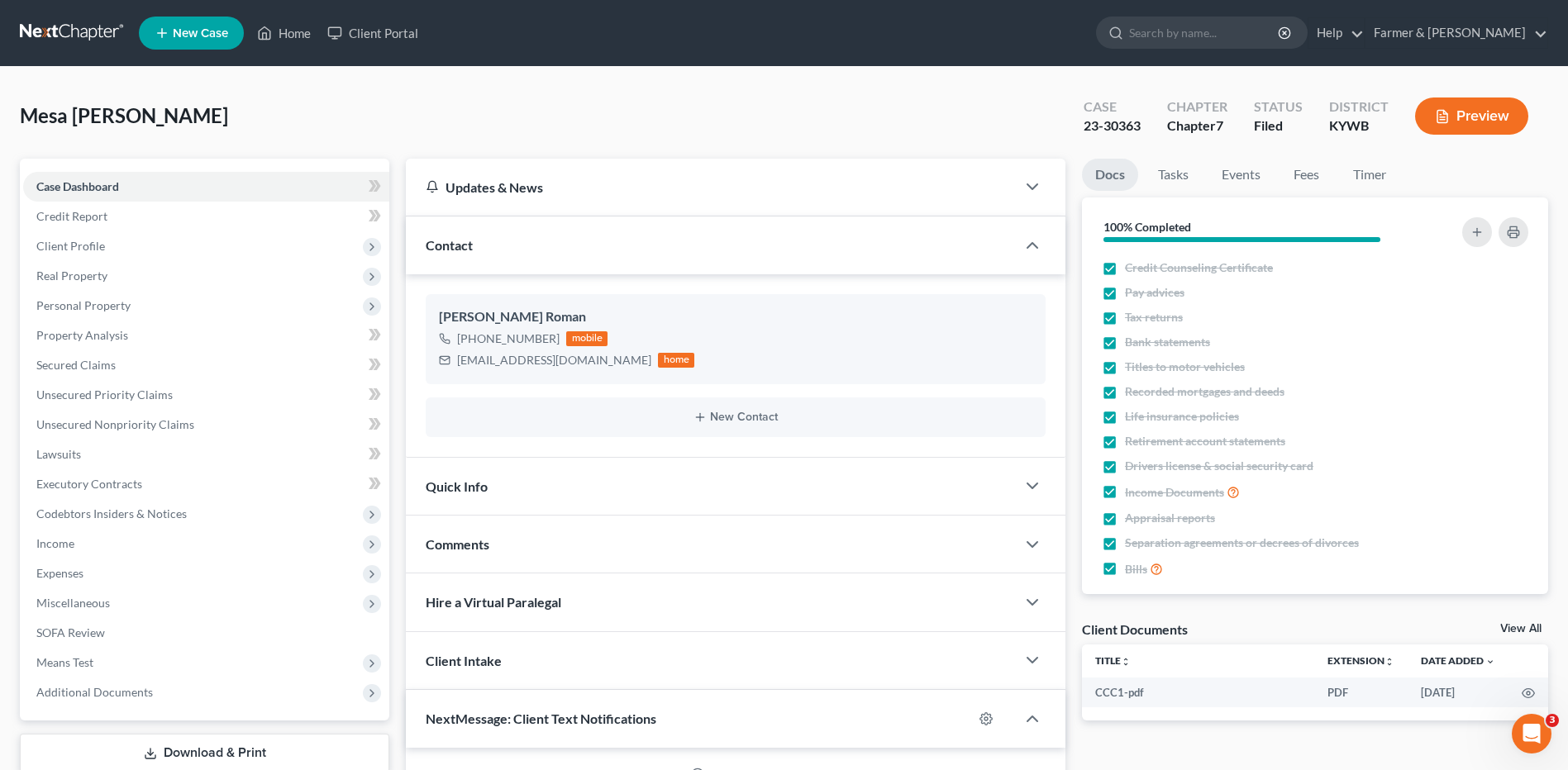
scroll to position [461, 0]
click at [212, 689] on span "Additional Documents" at bounding box center [206, 691] width 367 height 29
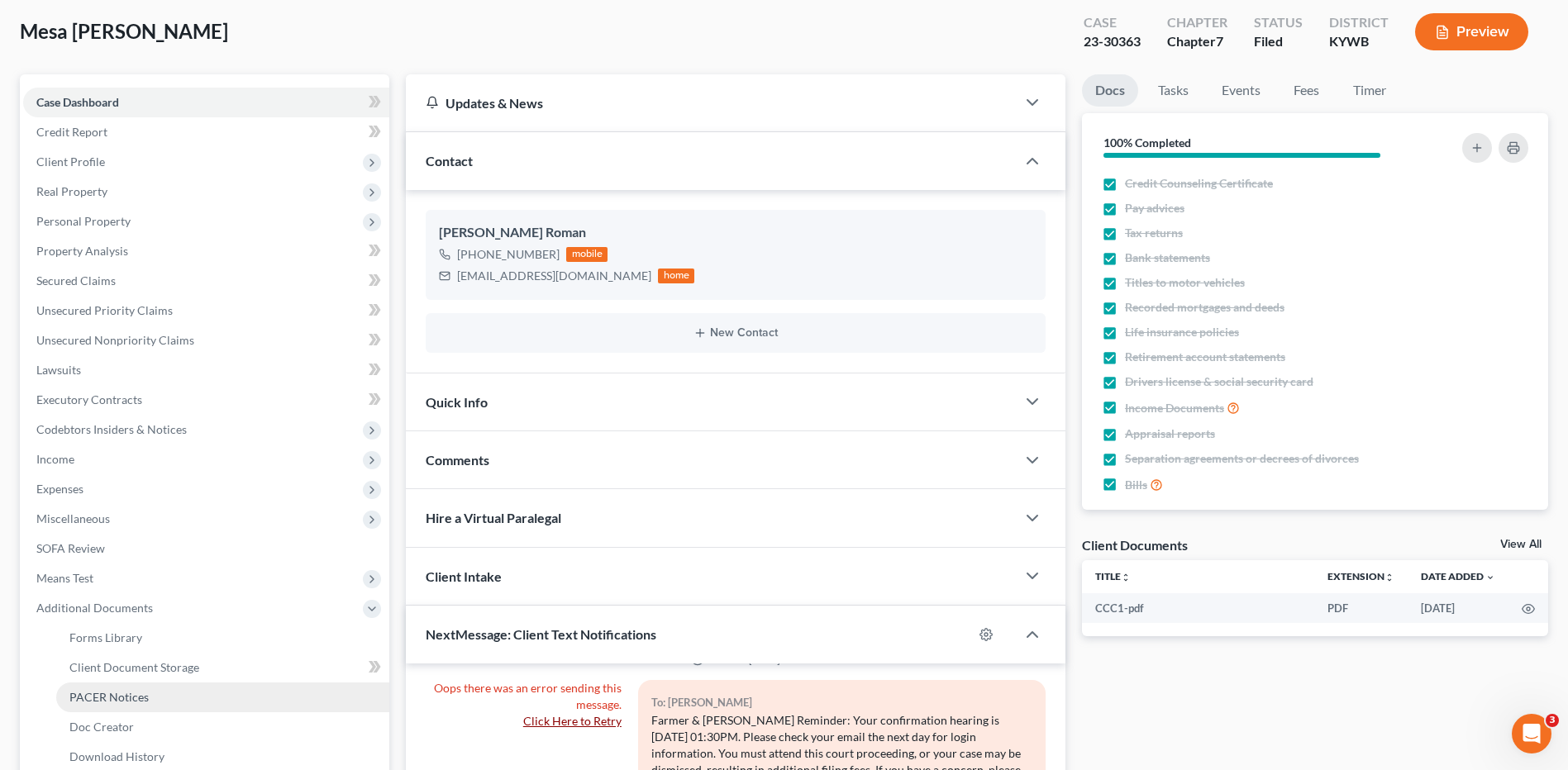
scroll to position [166, 0]
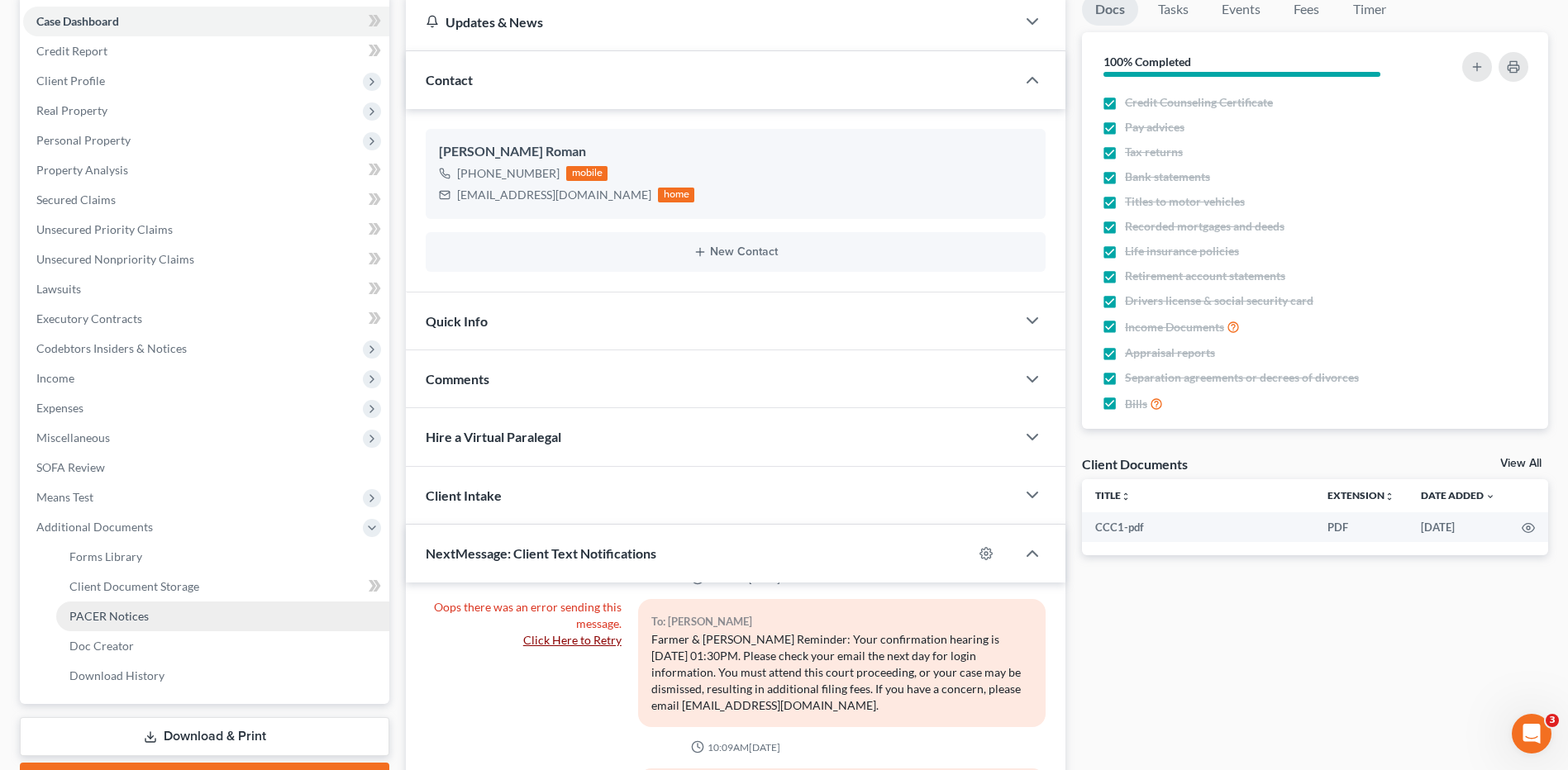
click at [167, 613] on link "PACER Notices" at bounding box center [223, 616] width 333 height 29
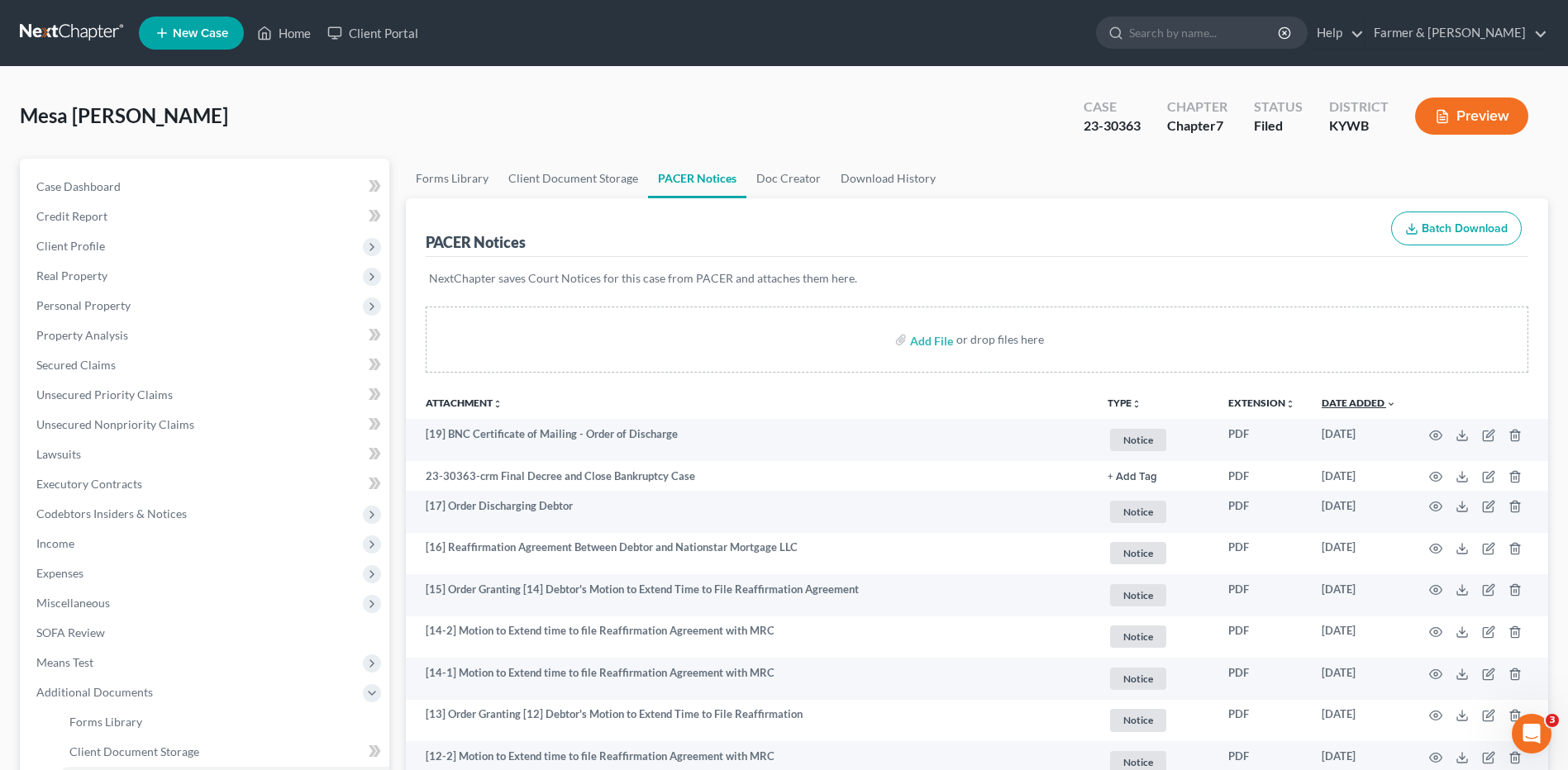
click at [1356, 400] on link "Date Added unfold_more expand_more expand_less" at bounding box center [1359, 403] width 75 height 12
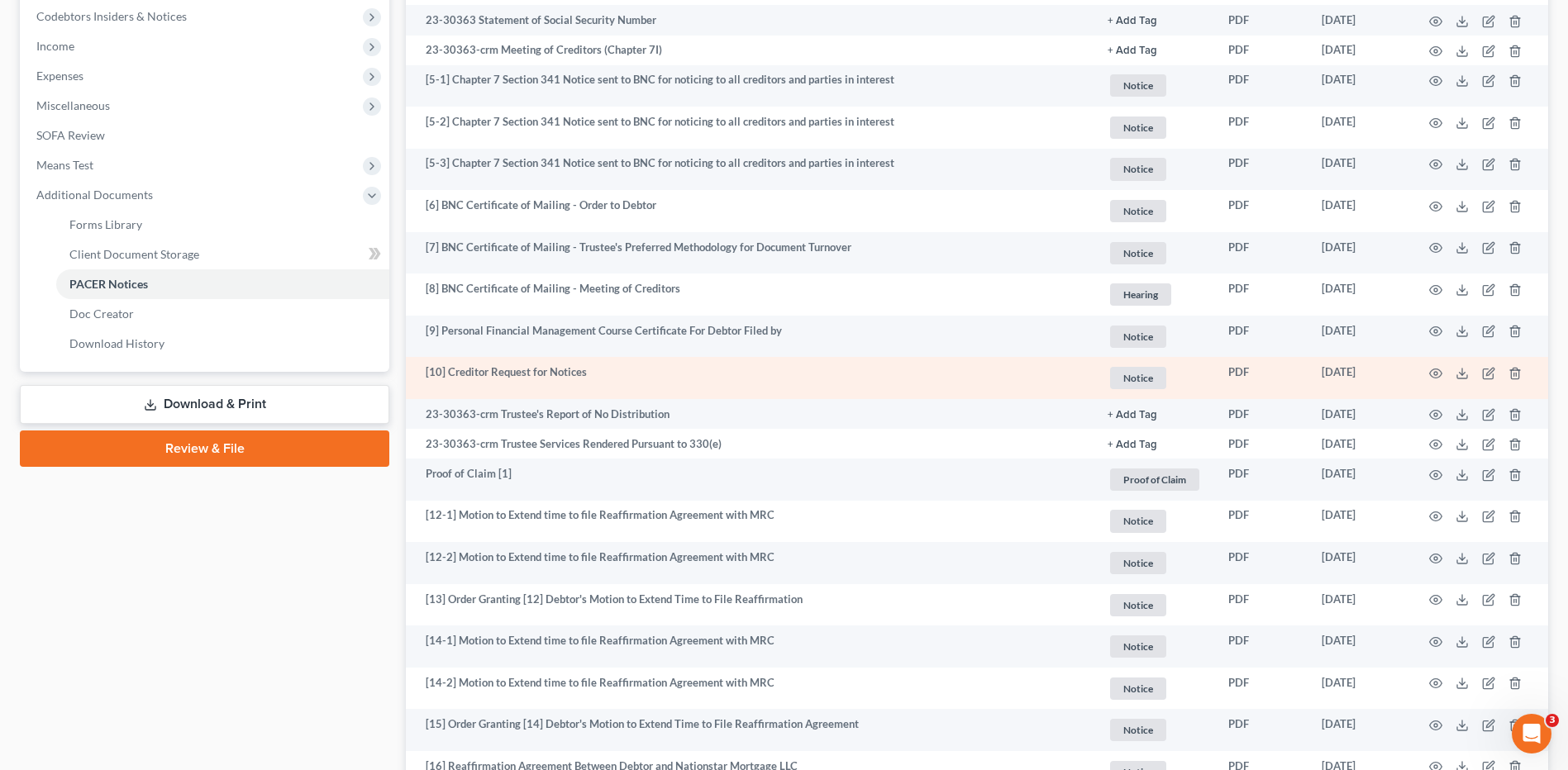
scroll to position [743, 0]
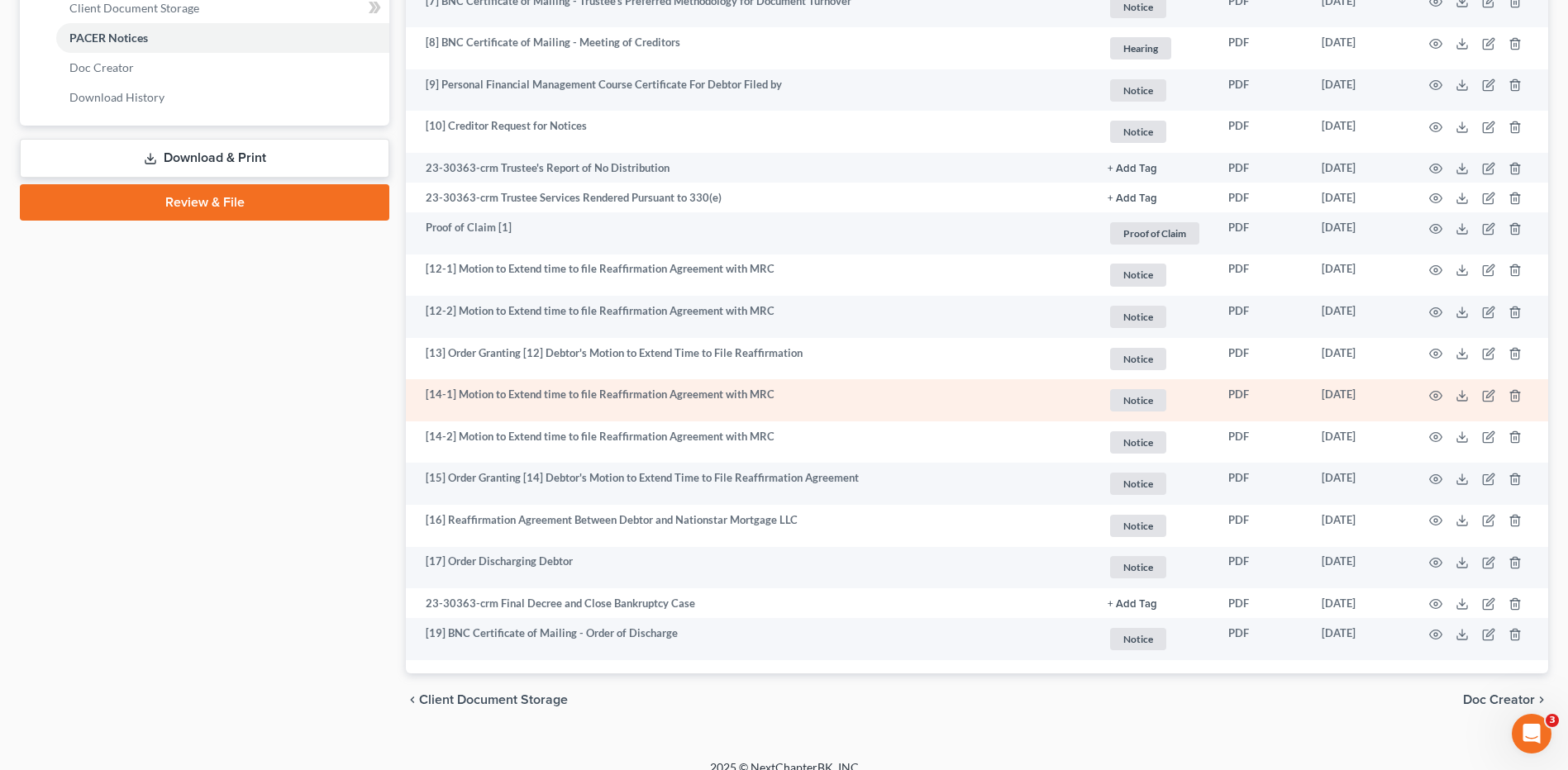
click at [1435, 403] on td at bounding box center [1479, 400] width 139 height 42
click at [1436, 398] on circle "button" at bounding box center [1435, 395] width 3 height 3
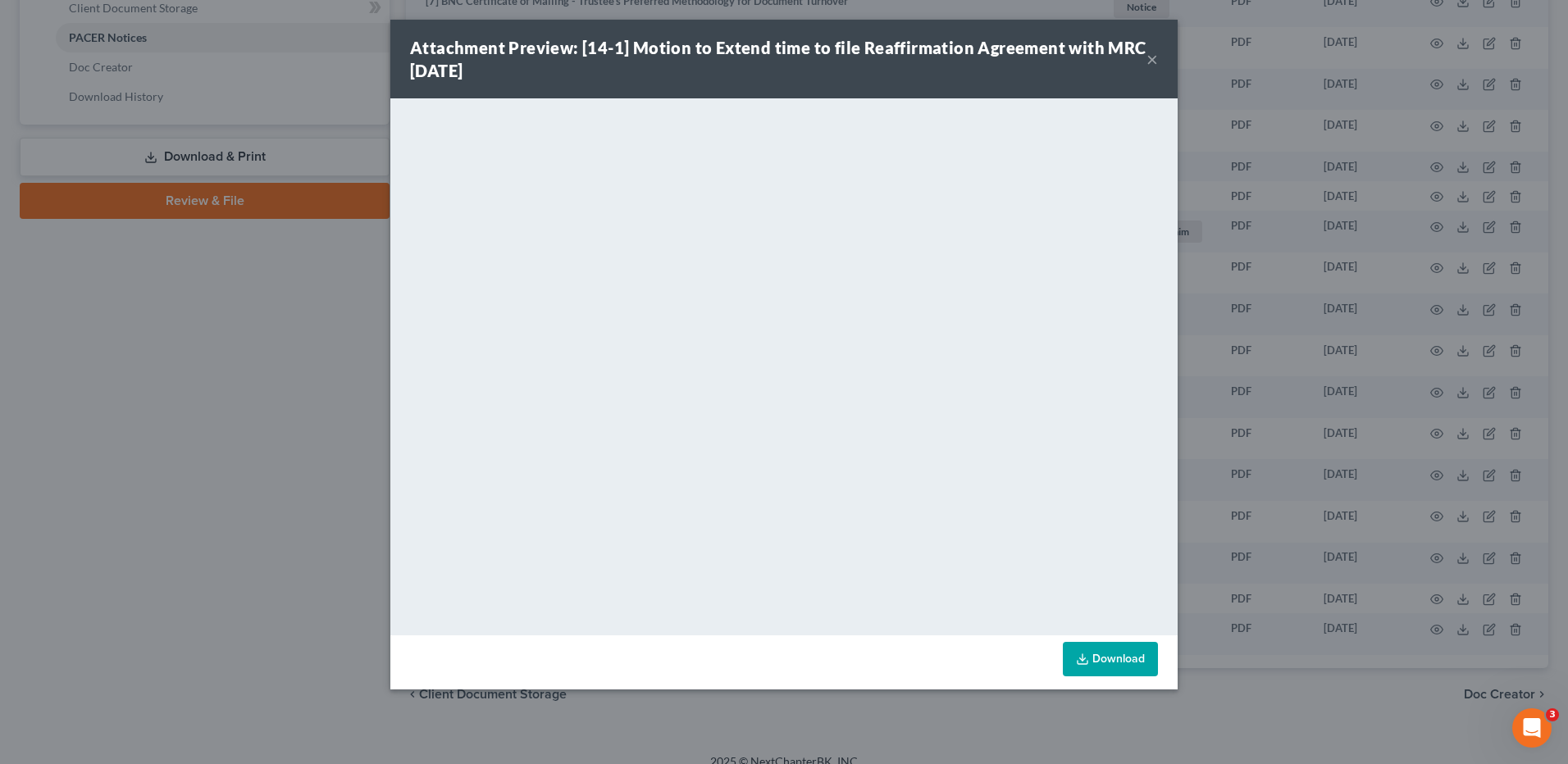
click at [1155, 61] on button "×" at bounding box center [1152, 58] width 11 height 20
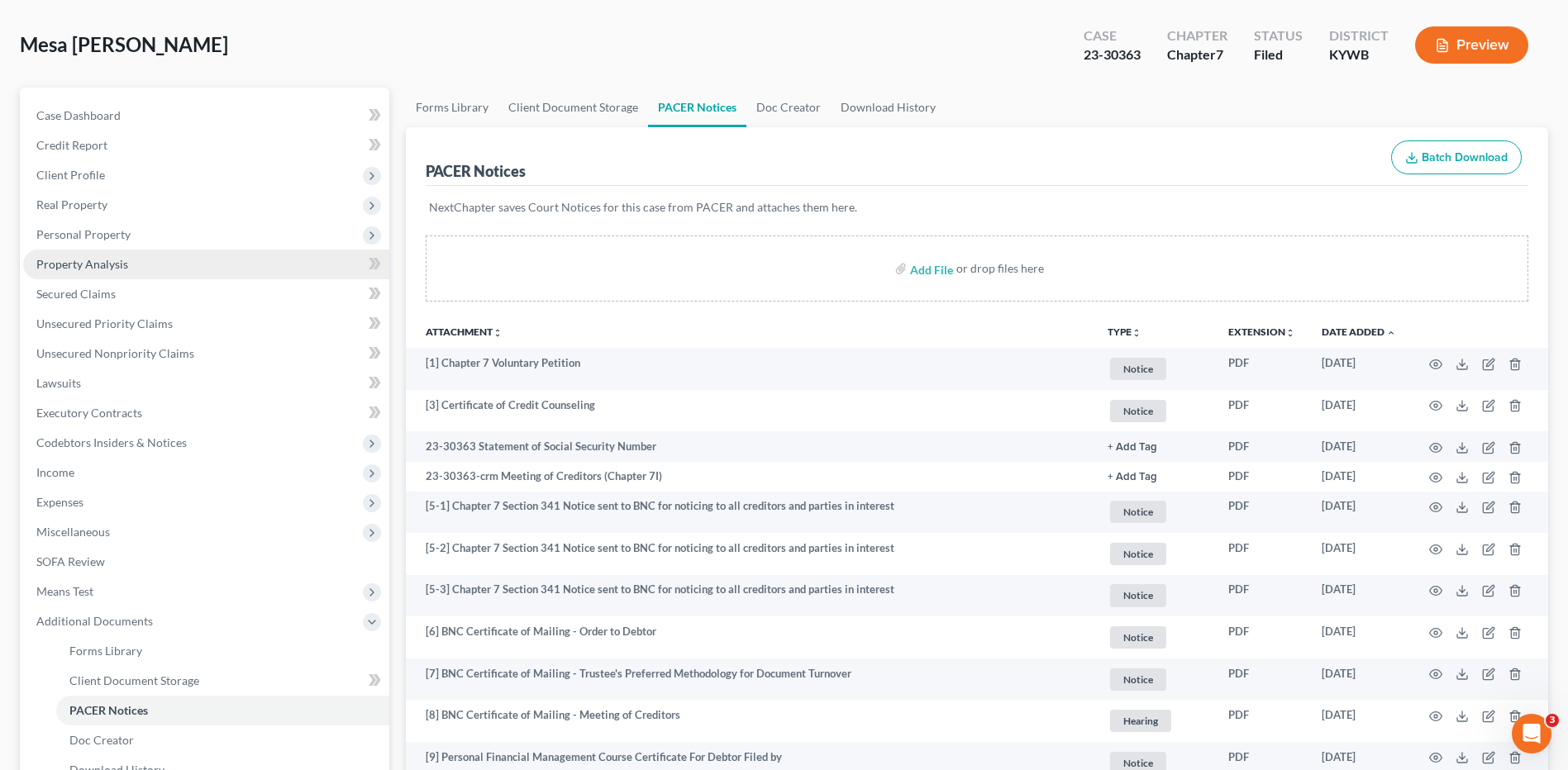
scroll to position [0, 0]
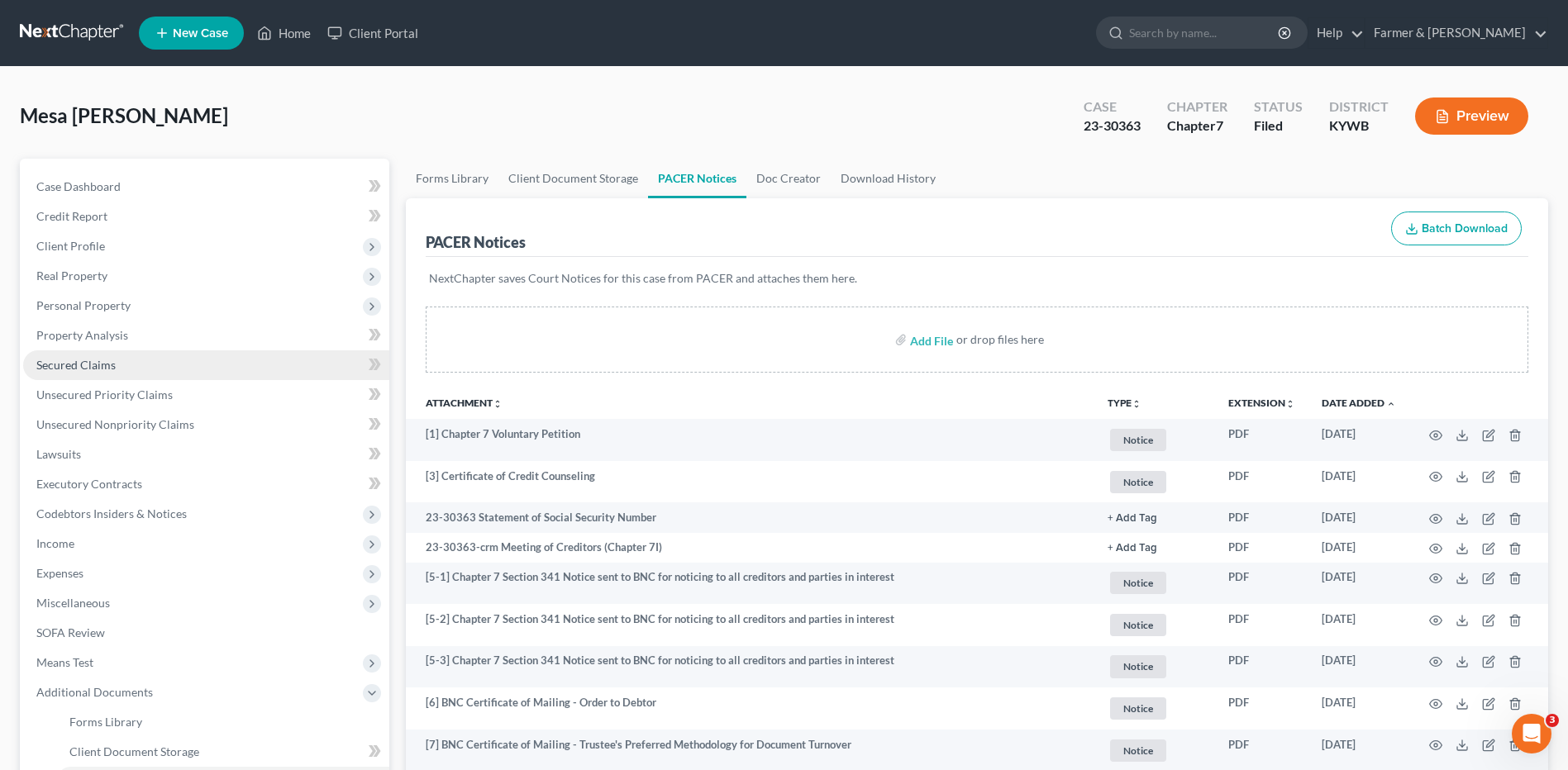
click at [175, 361] on link "Secured Claims" at bounding box center [206, 365] width 367 height 29
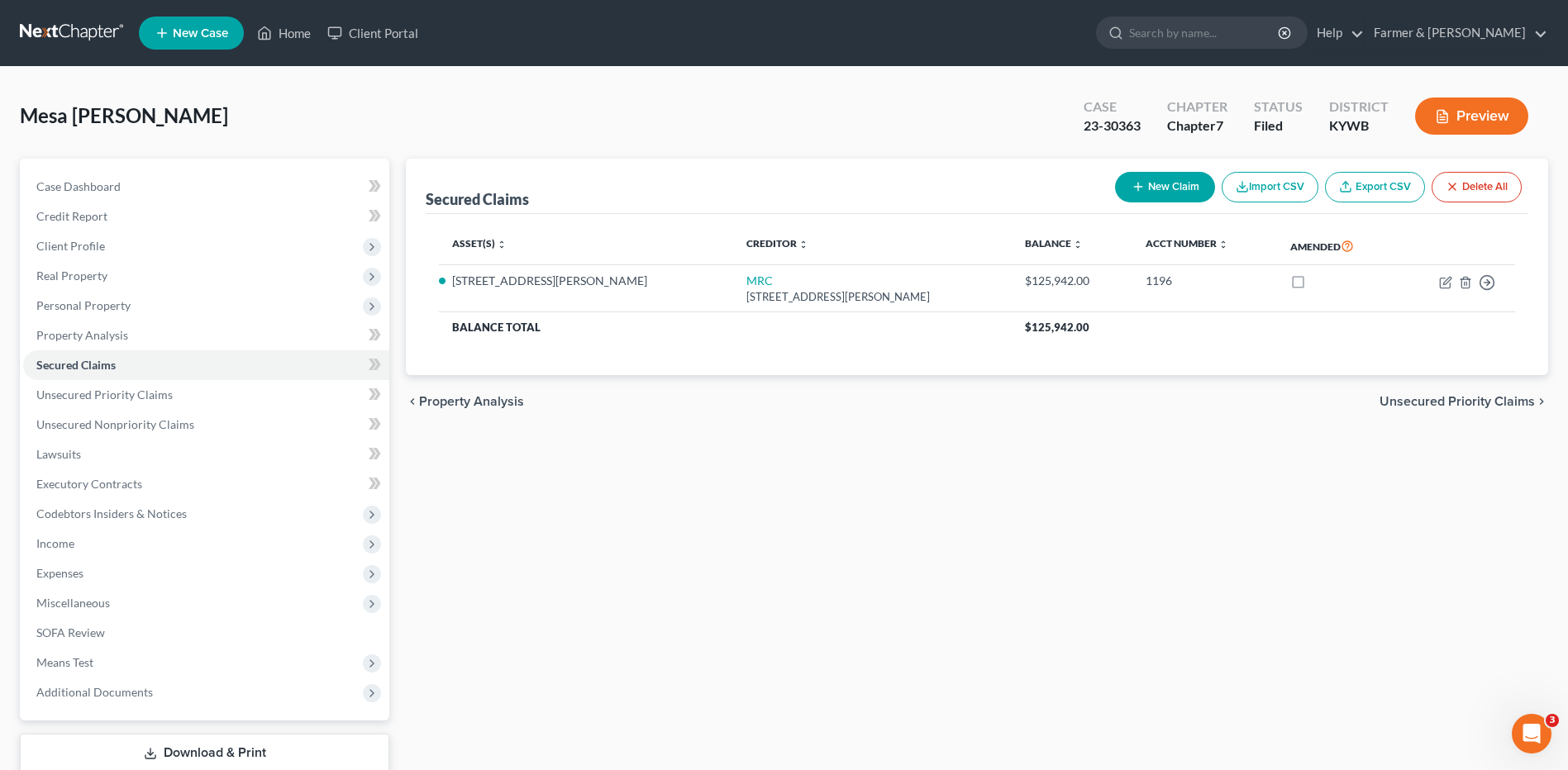
click at [61, 29] on link at bounding box center [73, 32] width 106 height 29
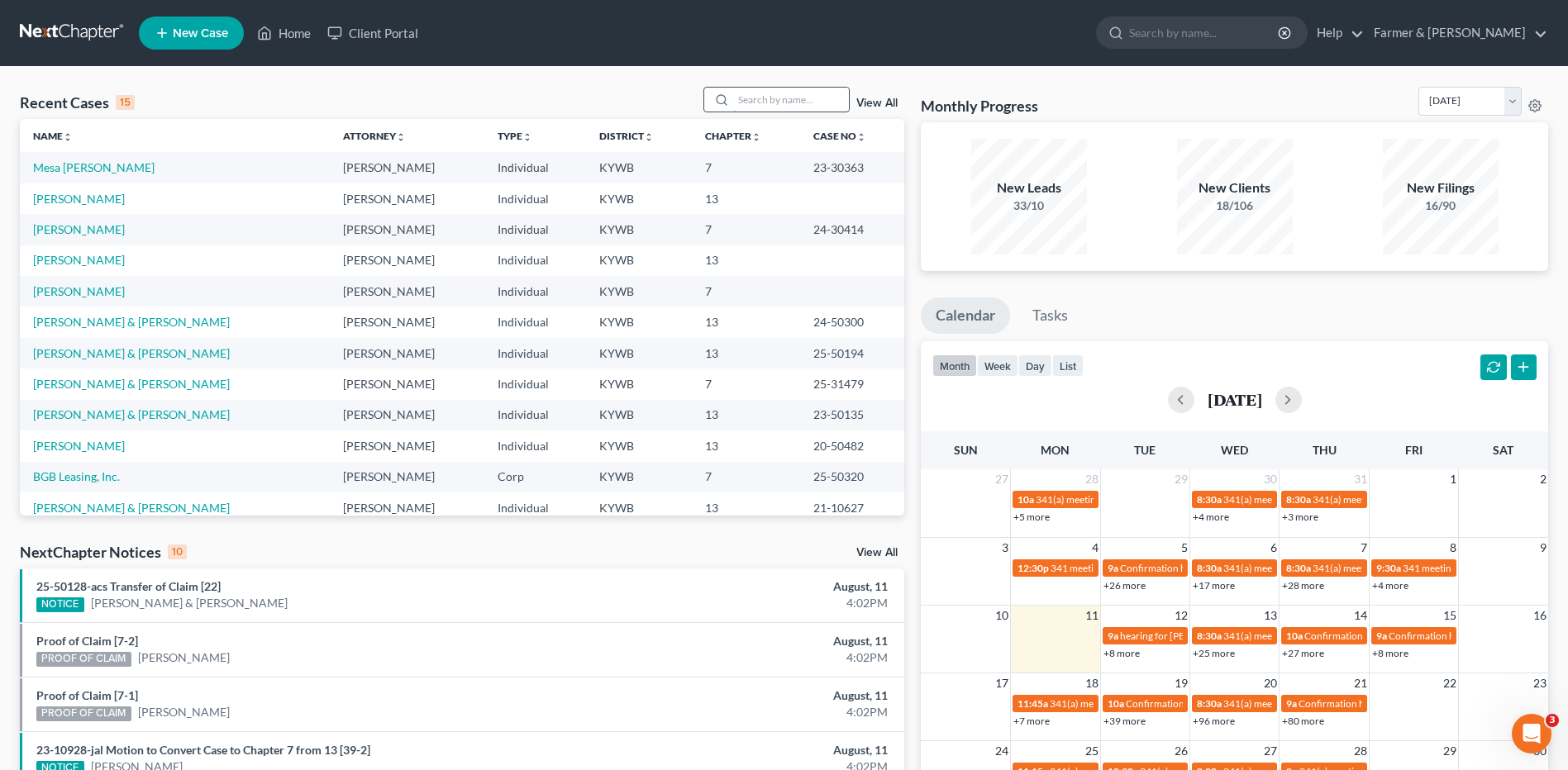
click at [773, 107] on input "search" at bounding box center [791, 98] width 116 height 24
click at [787, 94] on input "search" at bounding box center [791, 98] width 116 height 24
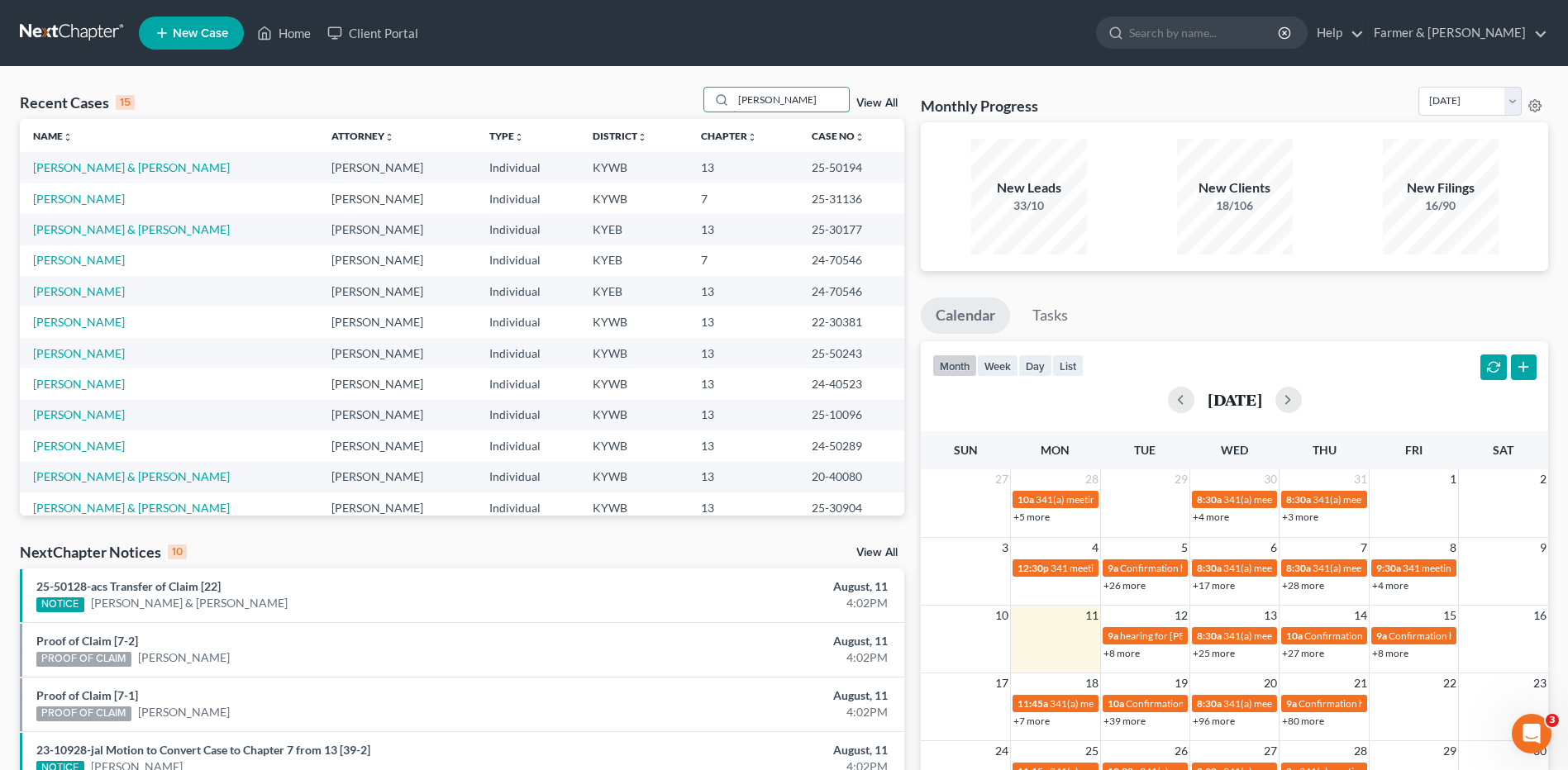
type input "[PERSON_NAME]"
click at [83, 199] on link "[PERSON_NAME]" at bounding box center [79, 198] width 92 height 14
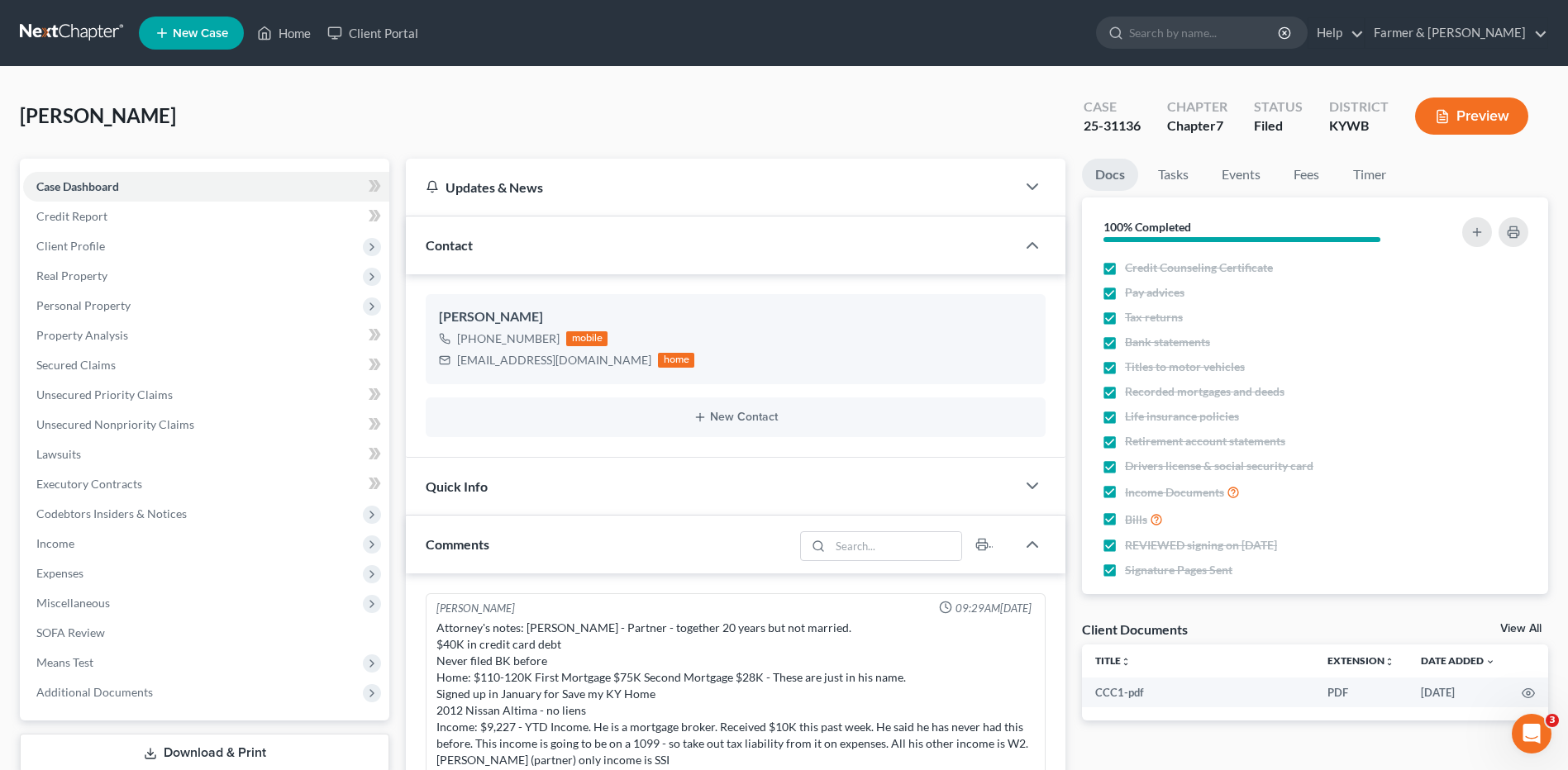
scroll to position [146, 0]
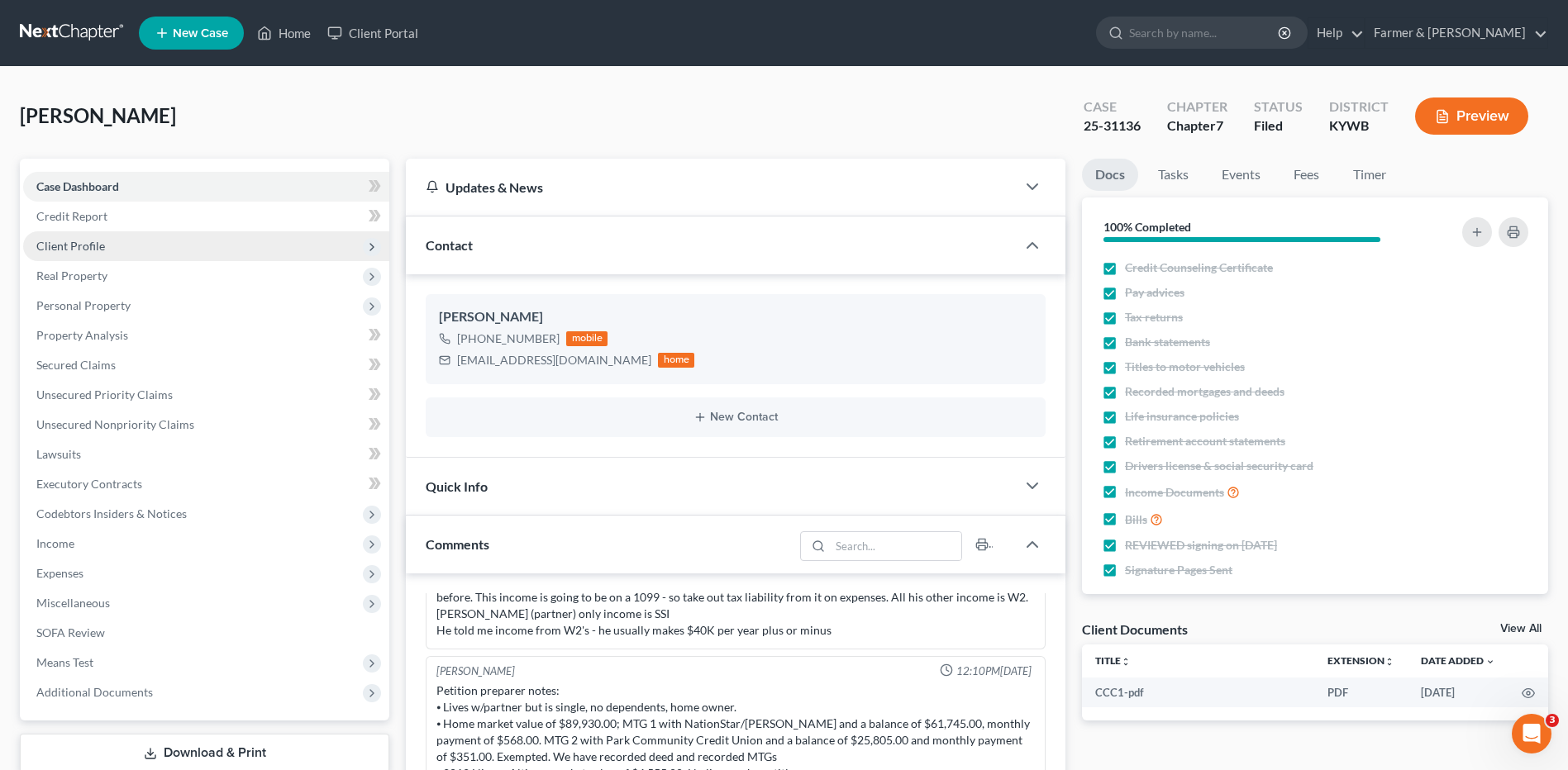
click at [118, 243] on span "Client Profile" at bounding box center [206, 245] width 367 height 29
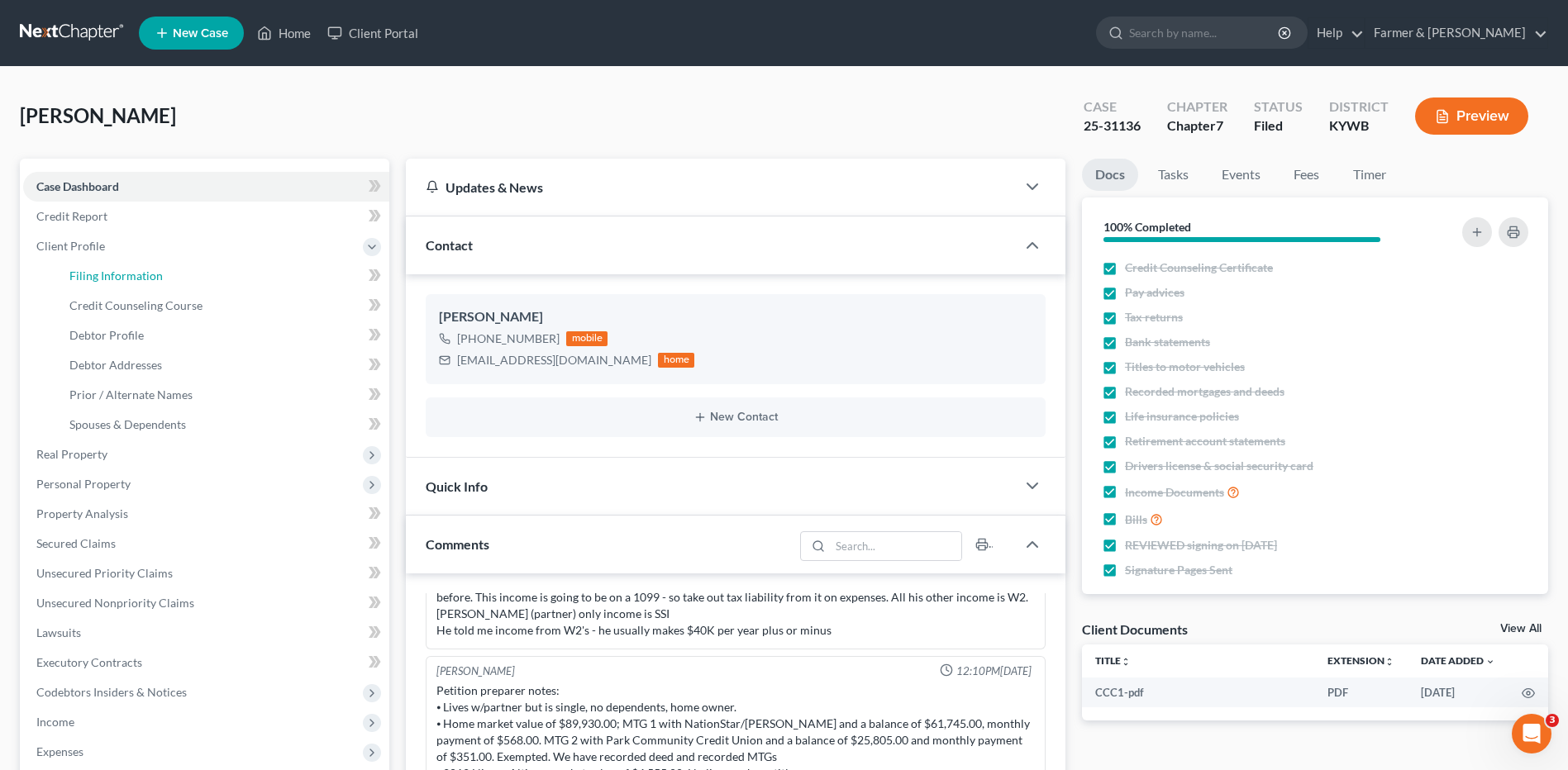
drag, startPoint x: 122, startPoint y: 282, endPoint x: 1105, endPoint y: 81, distance: 1003.3
click at [123, 282] on link "Filing Information" at bounding box center [223, 276] width 333 height 29
select select "1"
select select "0"
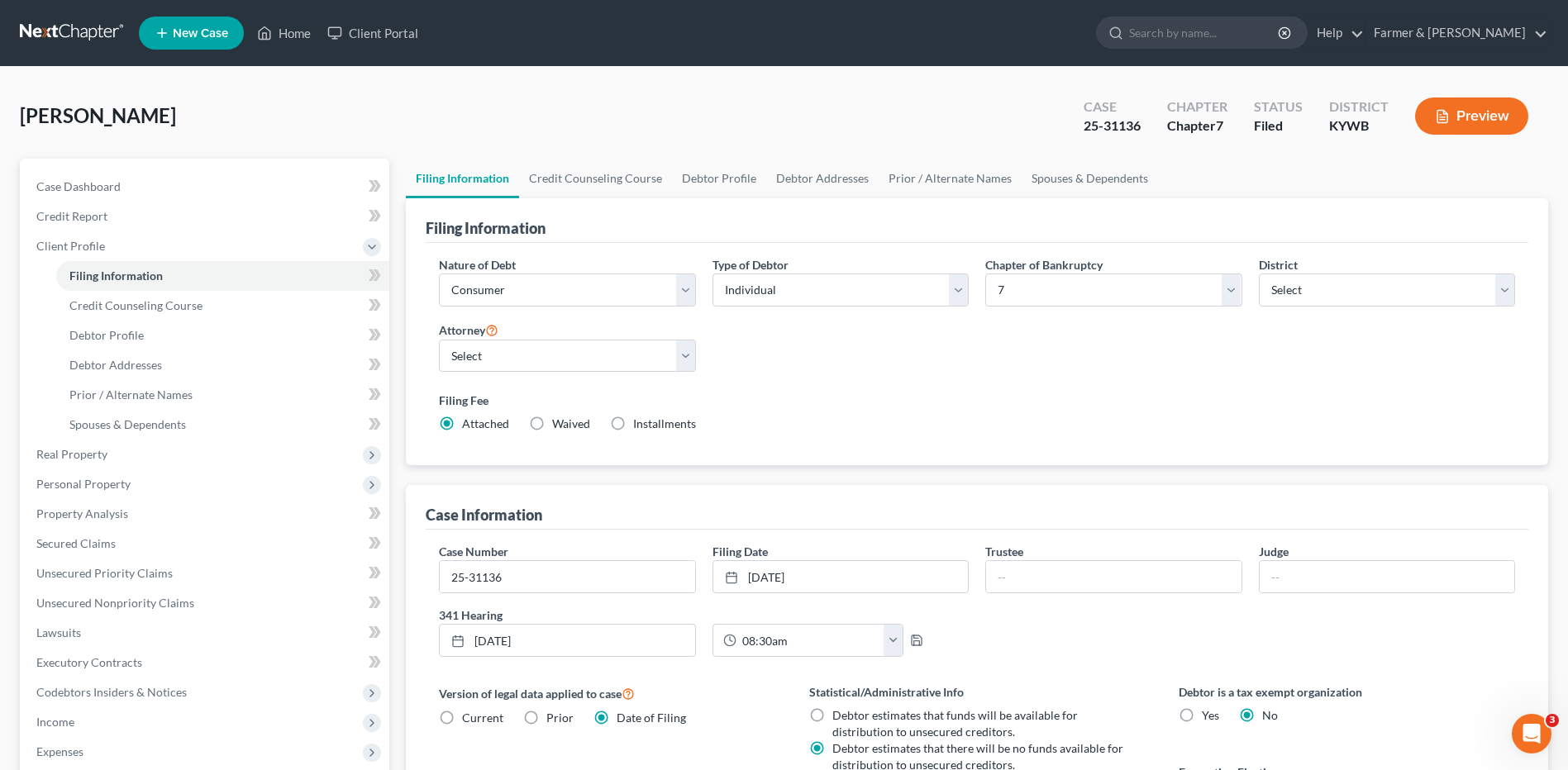
click at [97, 17] on nav "Home New Case Client Portal Farmer & Wright dblondie1230@yahoo.com My Account S…" at bounding box center [784, 33] width 1568 height 66
click at [89, 36] on link at bounding box center [73, 32] width 106 height 29
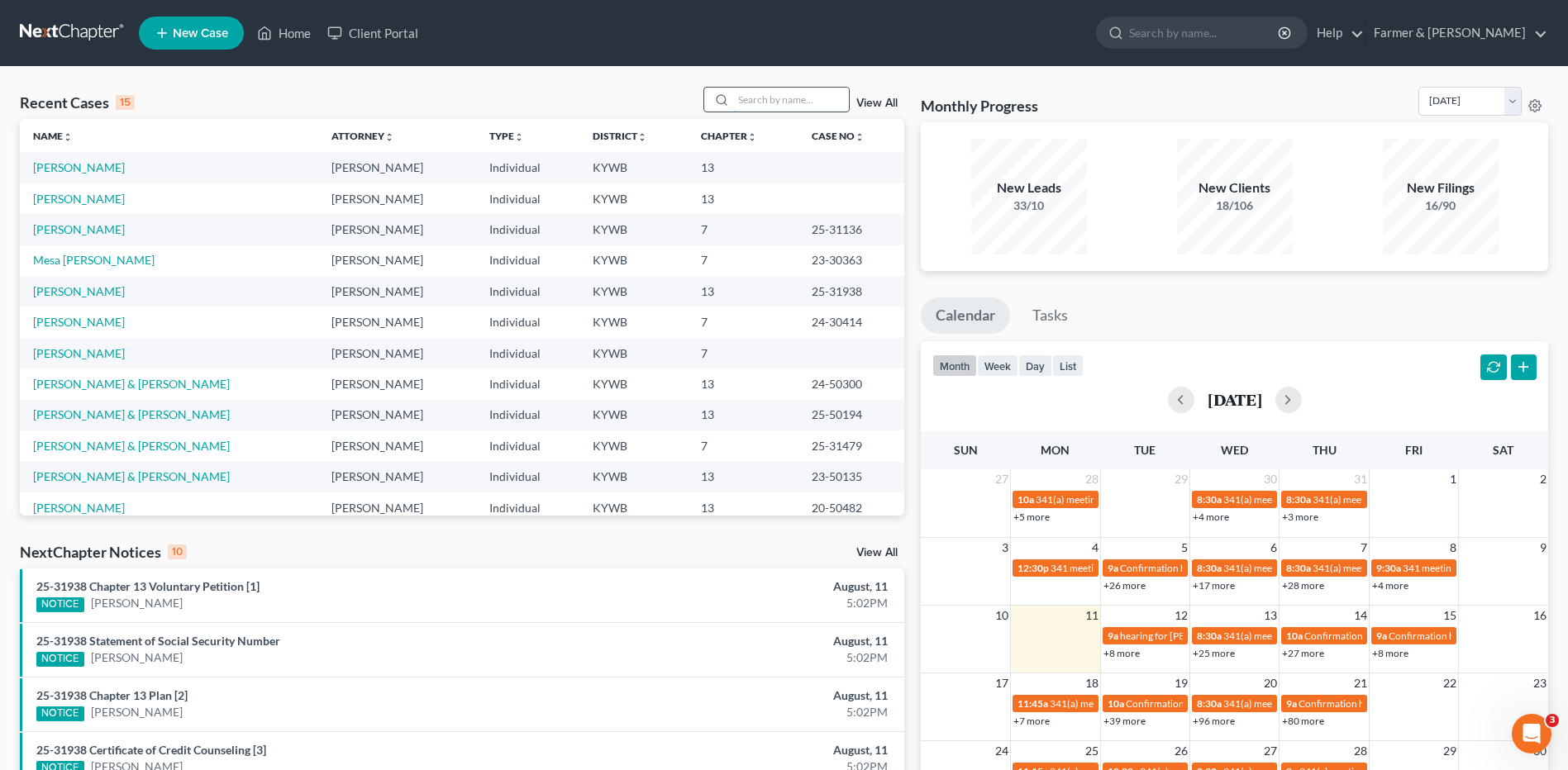
click at [801, 98] on input "search" at bounding box center [791, 98] width 116 height 24
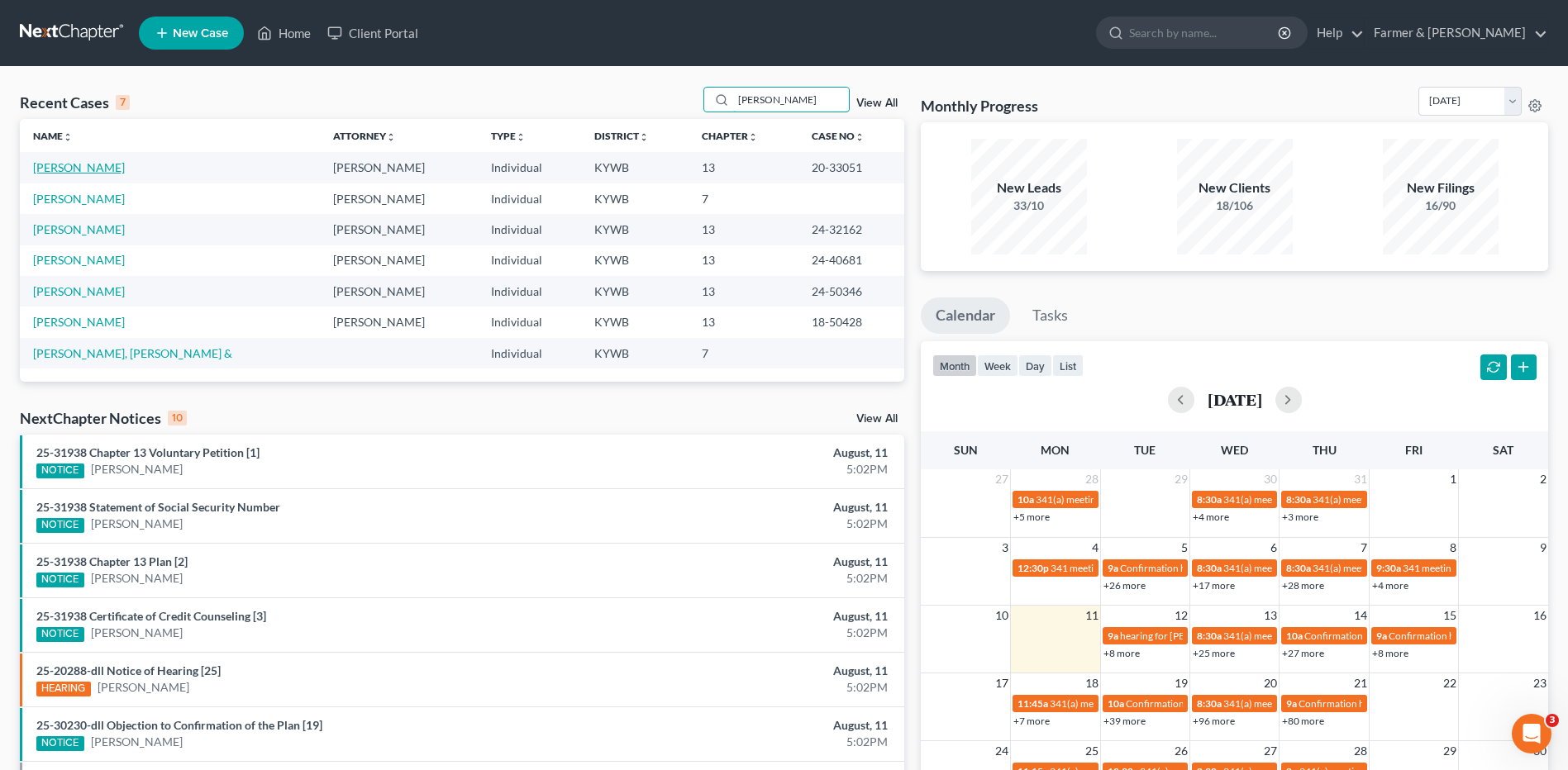
type input "wells"
click at [98, 170] on link "[PERSON_NAME]" at bounding box center [79, 167] width 92 height 14
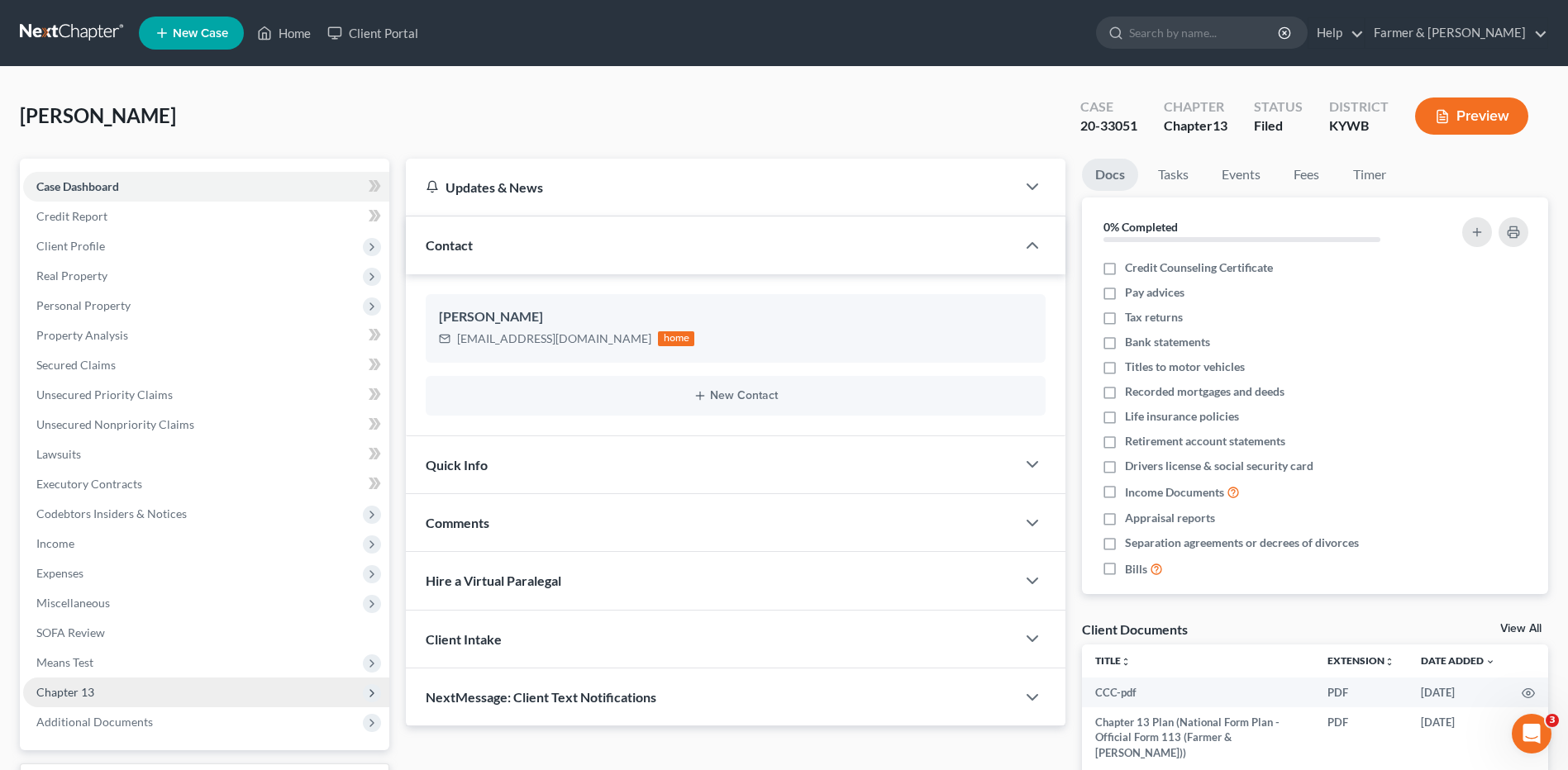
scroll to position [138, 0]
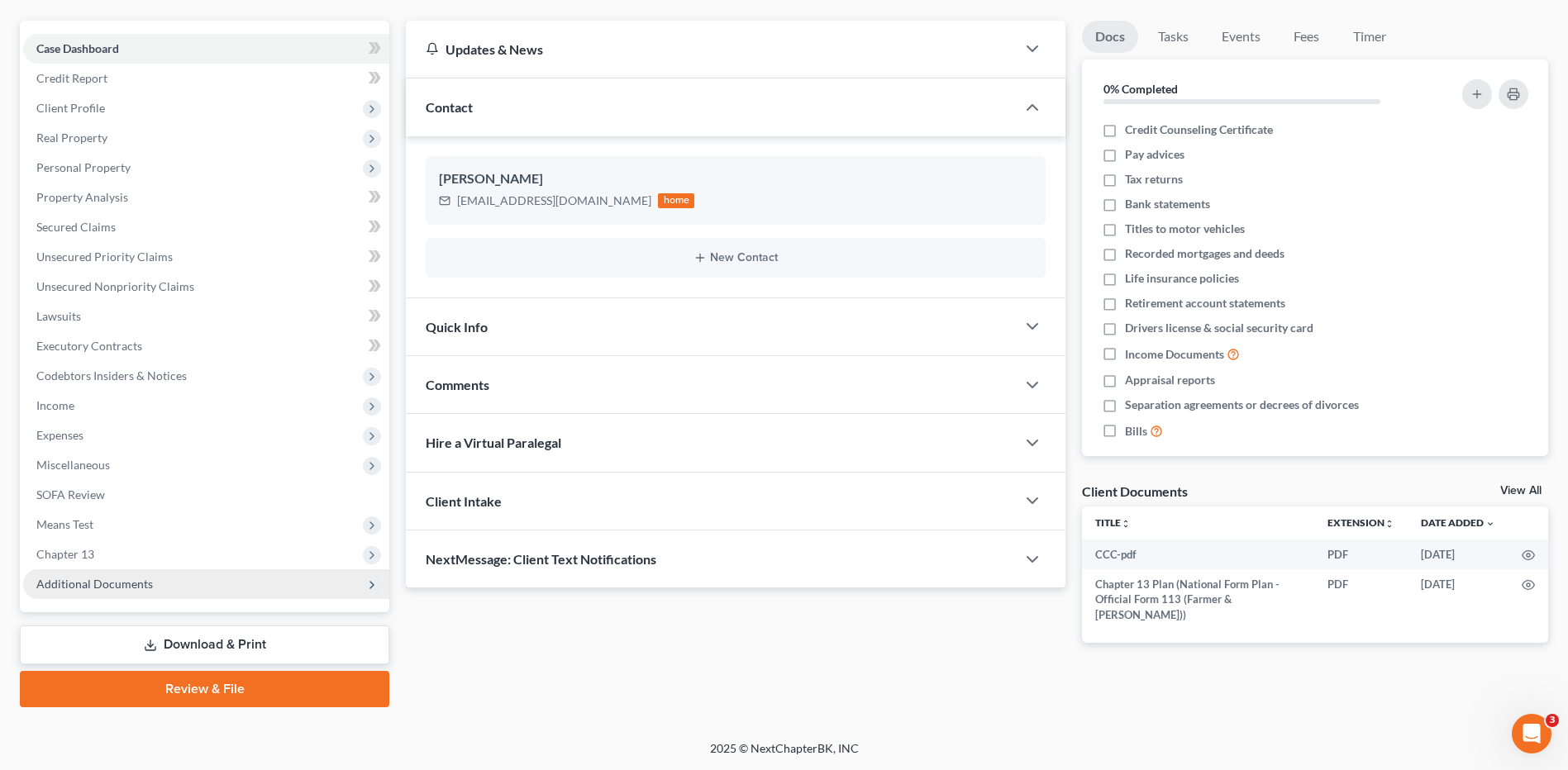
click at [133, 586] on span "Additional Documents" at bounding box center [94, 583] width 117 height 14
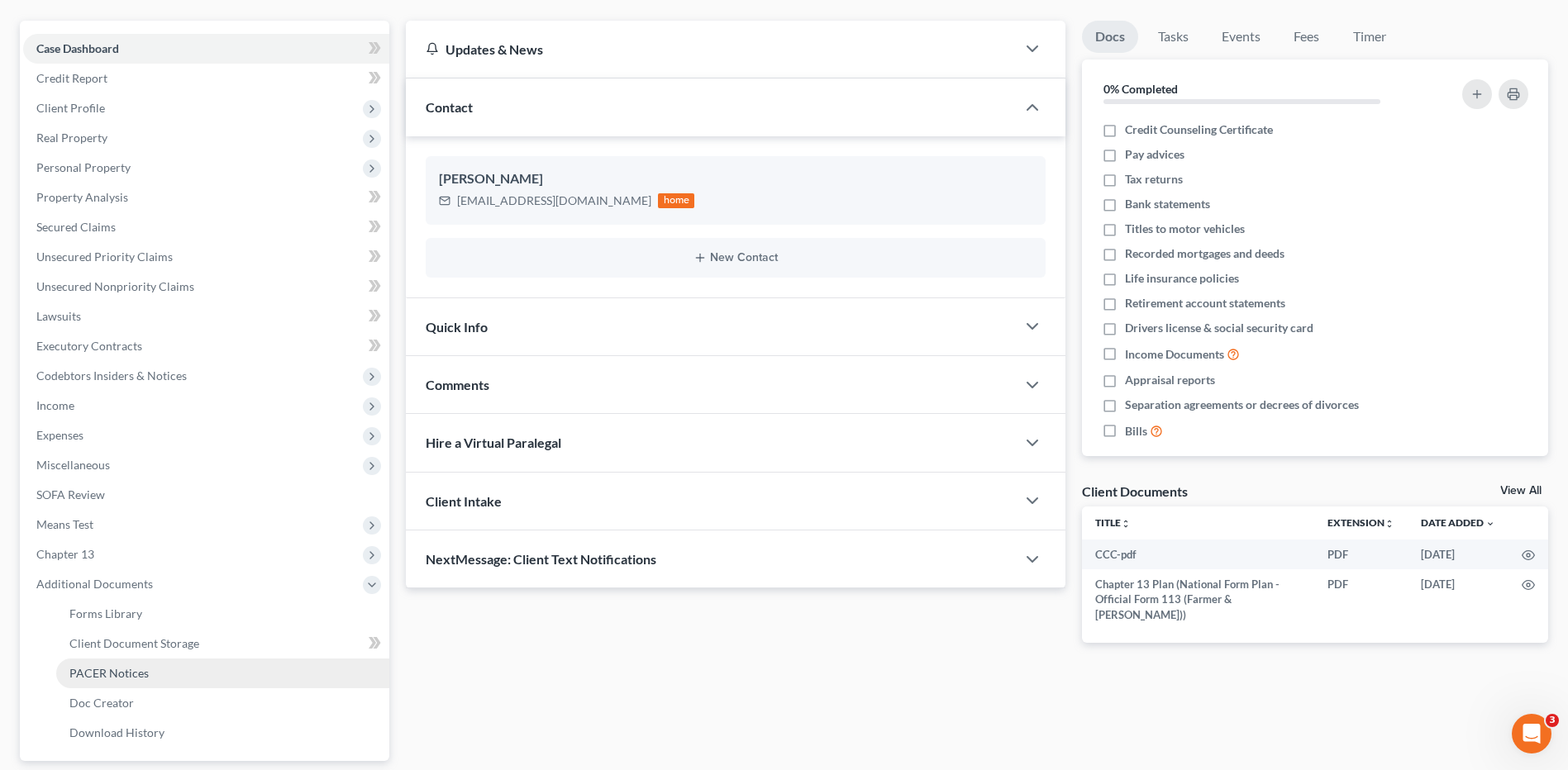
click at [135, 673] on span "PACER Notices" at bounding box center [109, 672] width 80 height 14
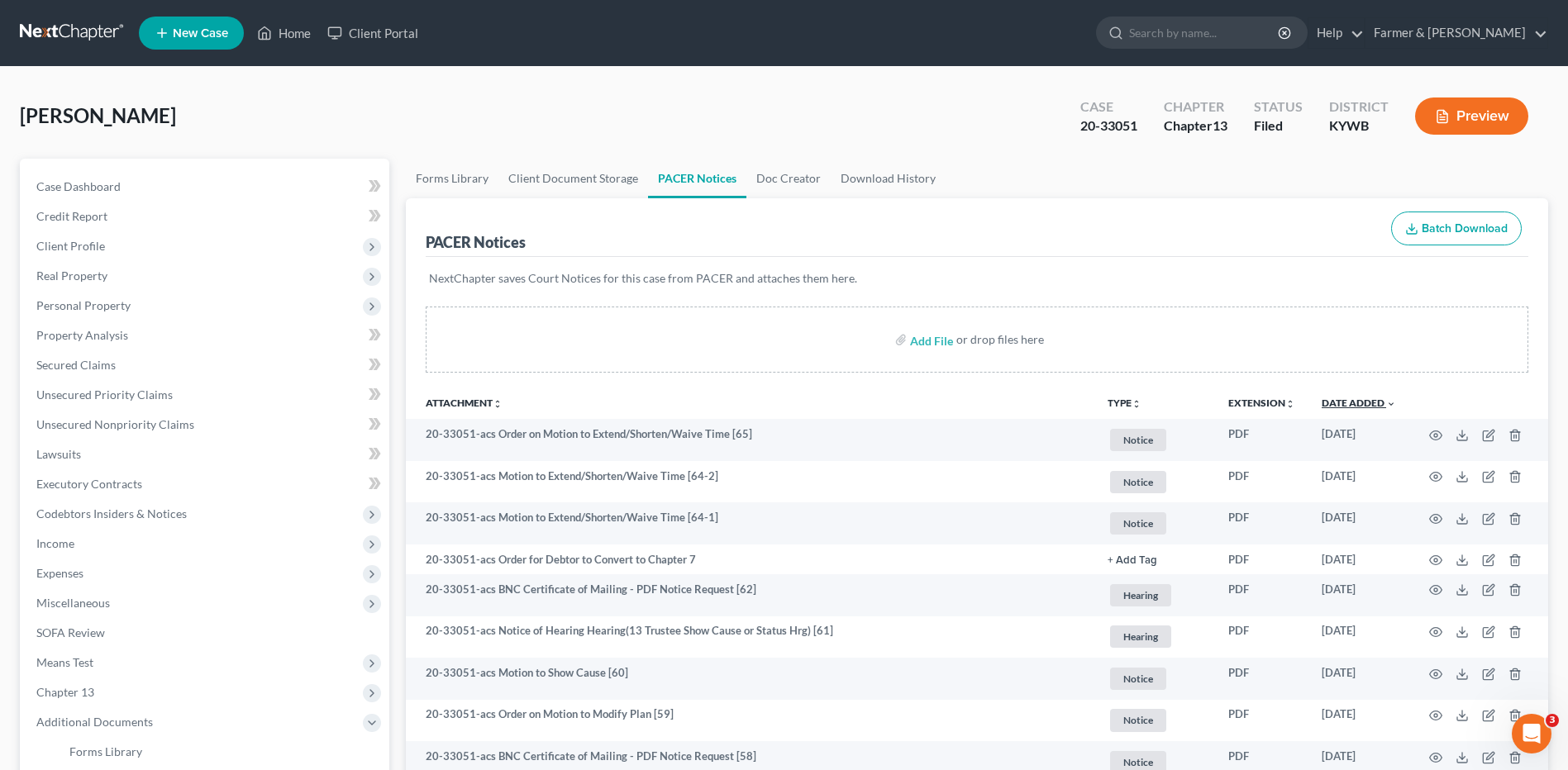
click at [1364, 403] on link "Date Added unfold_more expand_more expand_less" at bounding box center [1359, 403] width 75 height 12
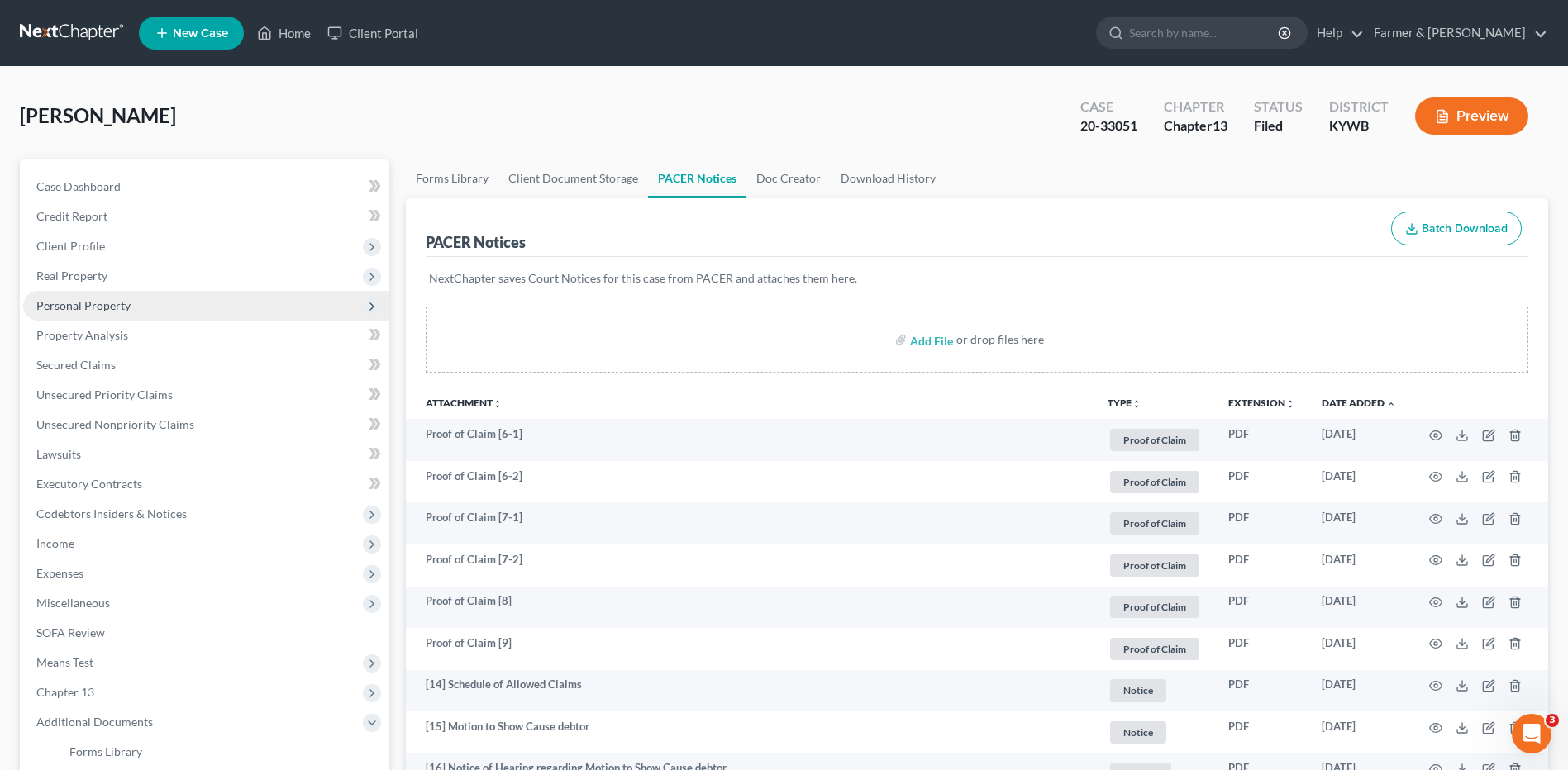
click at [127, 313] on span "Personal Property" at bounding box center [206, 305] width 367 height 29
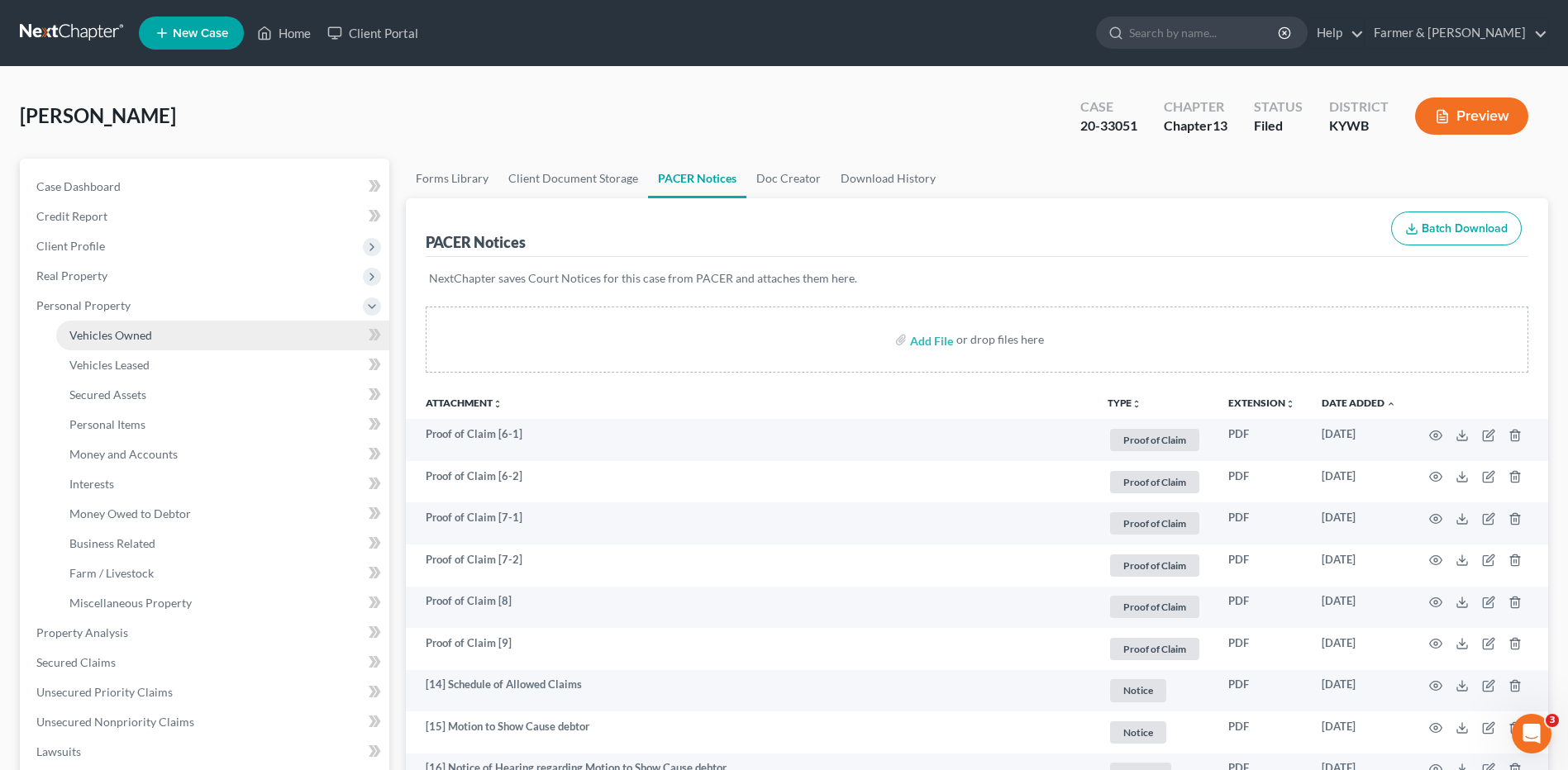
click at [129, 326] on link "Vehicles Owned" at bounding box center [223, 335] width 333 height 29
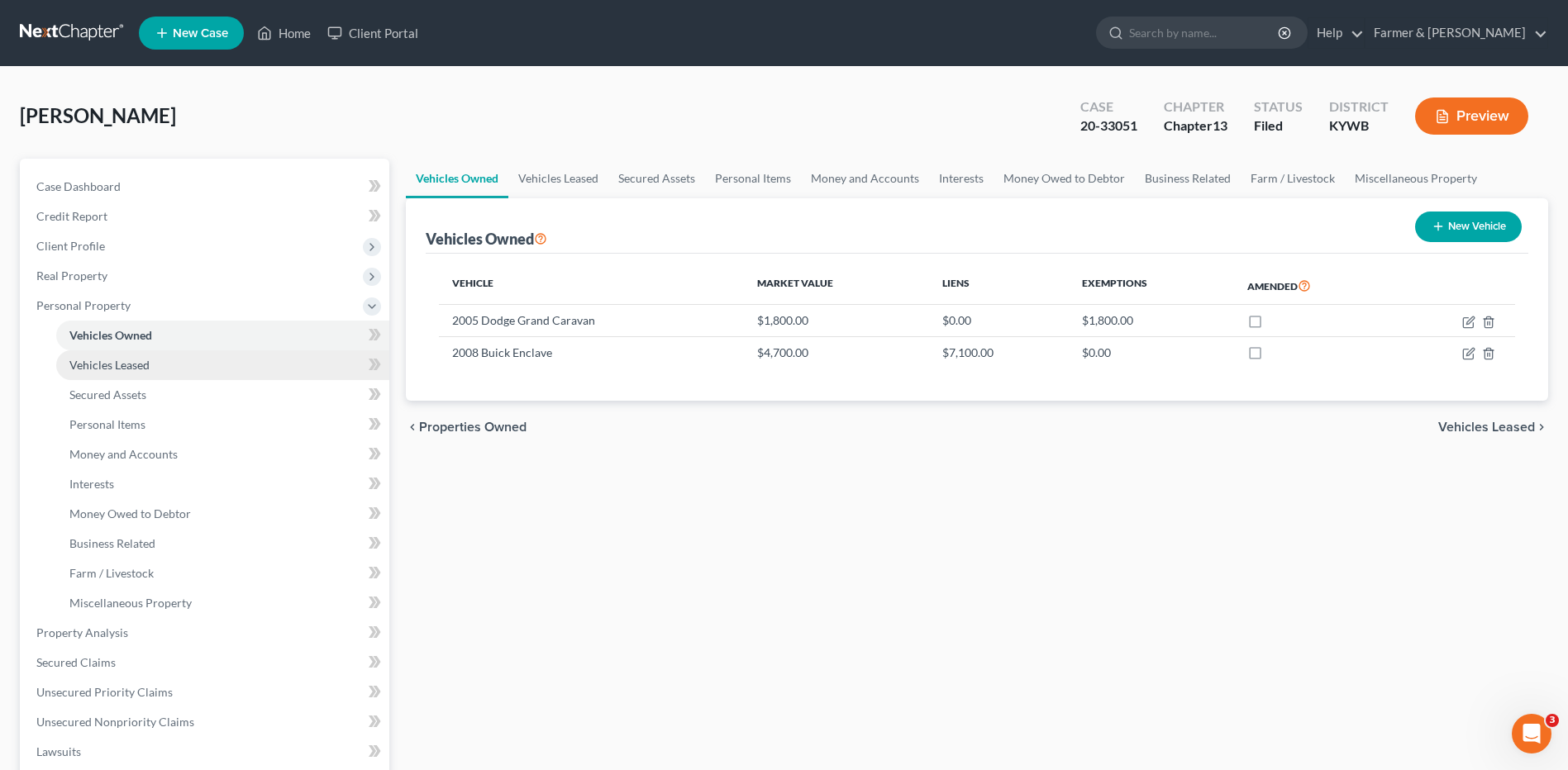
click at [191, 365] on link "Vehicles Leased" at bounding box center [223, 365] width 333 height 29
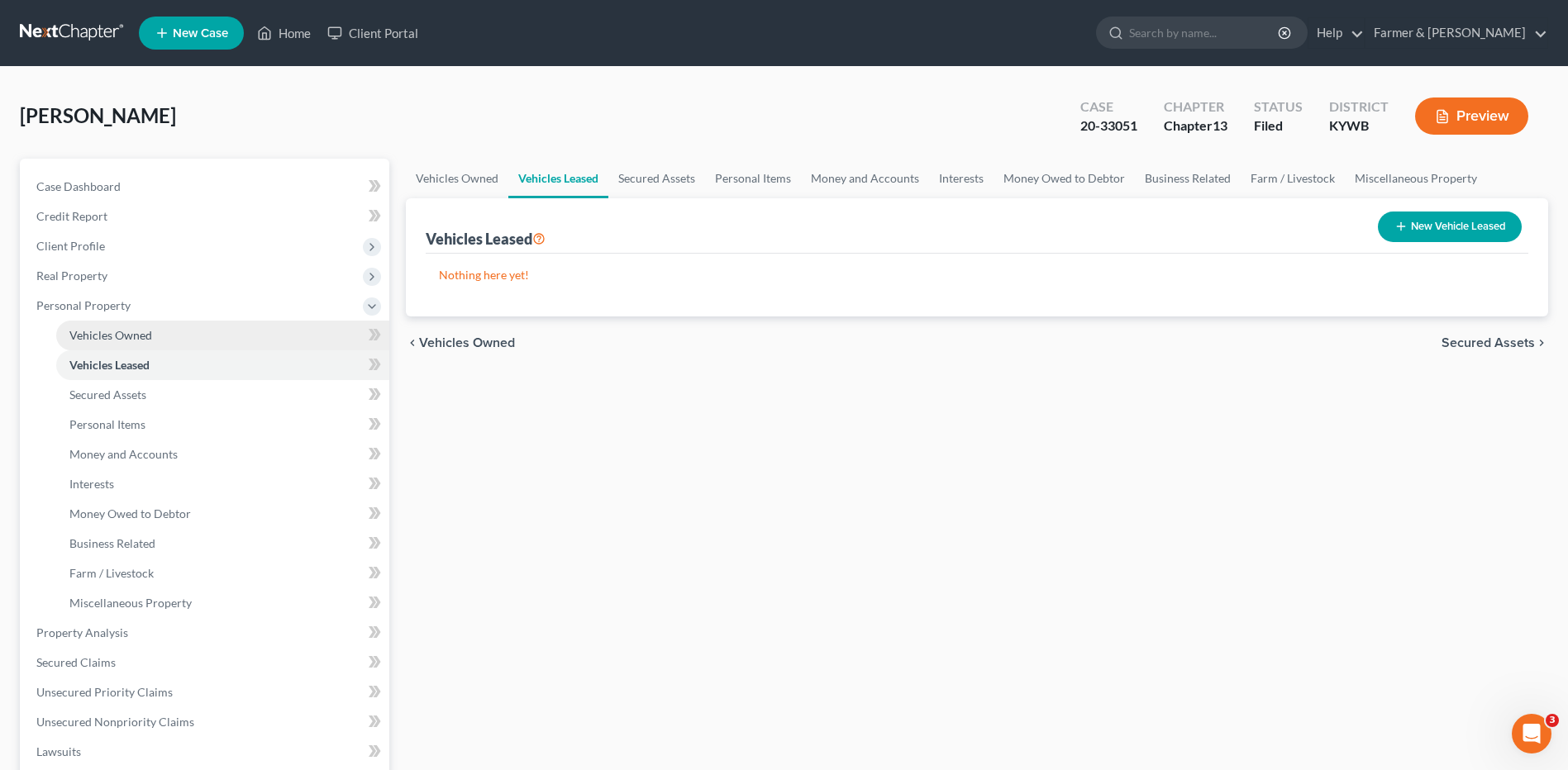
click at [184, 328] on link "Vehicles Owned" at bounding box center [223, 335] width 333 height 29
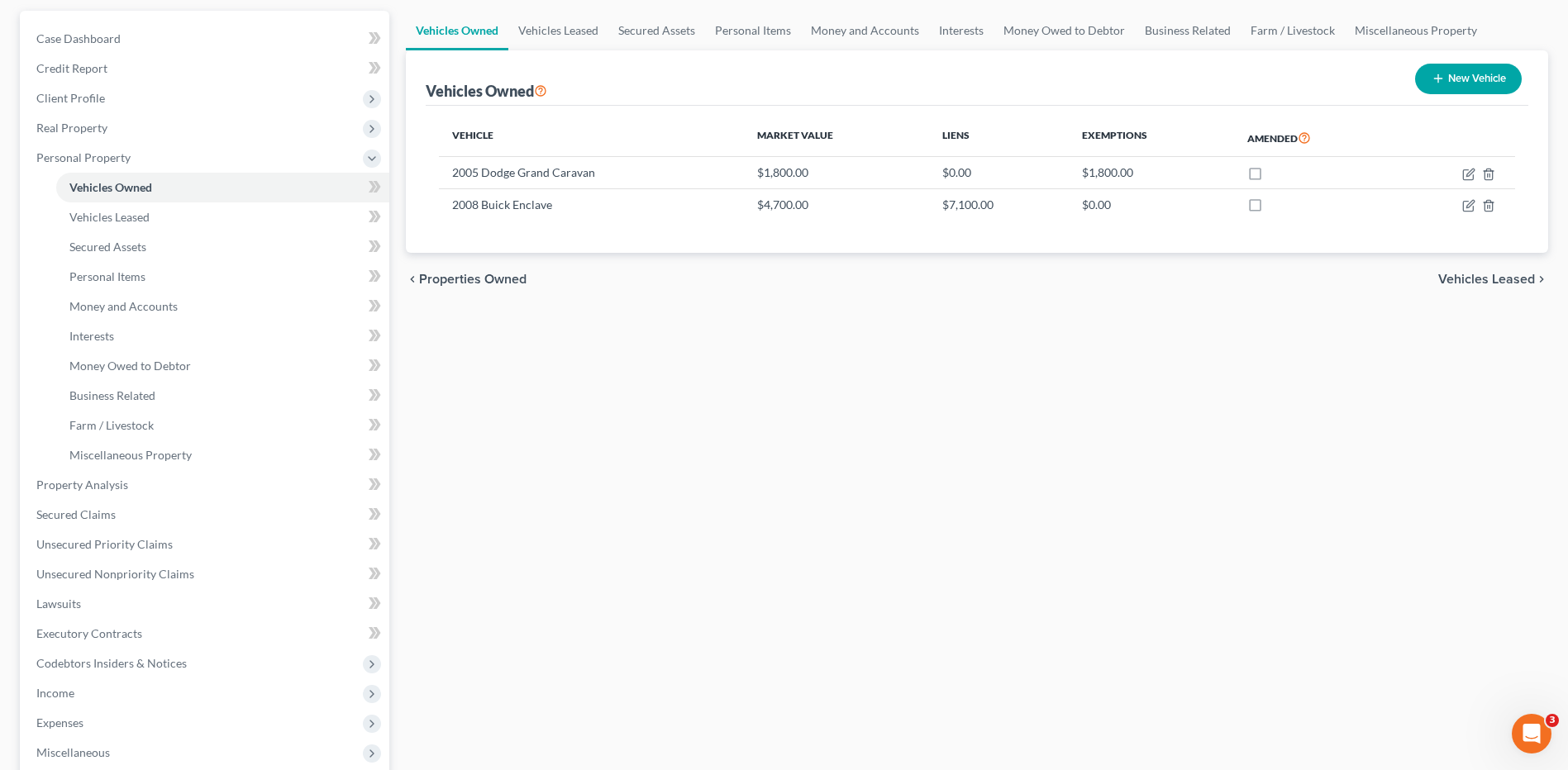
scroll to position [436, 0]
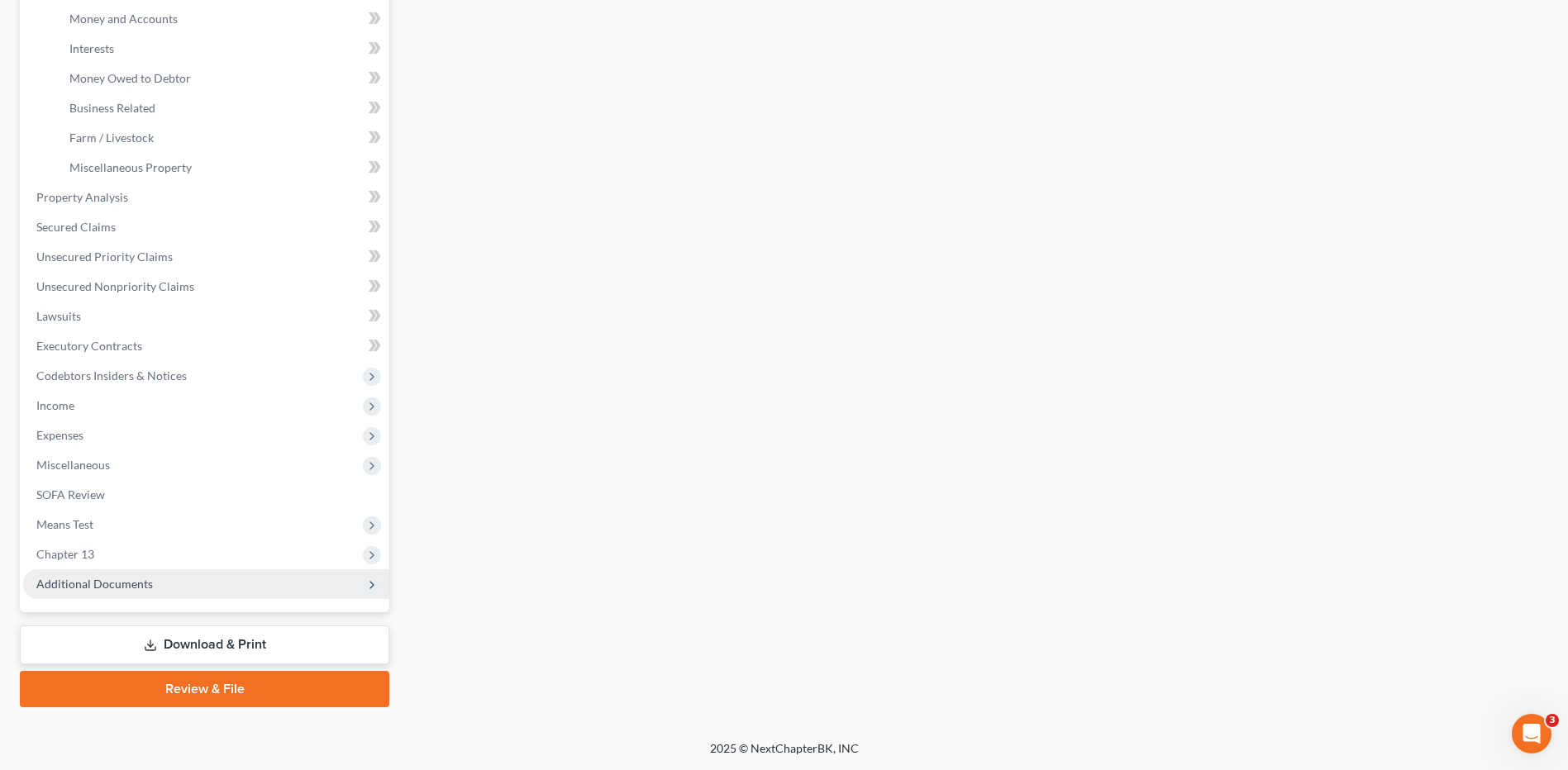
click at [220, 589] on span "Additional Documents" at bounding box center [206, 583] width 367 height 29
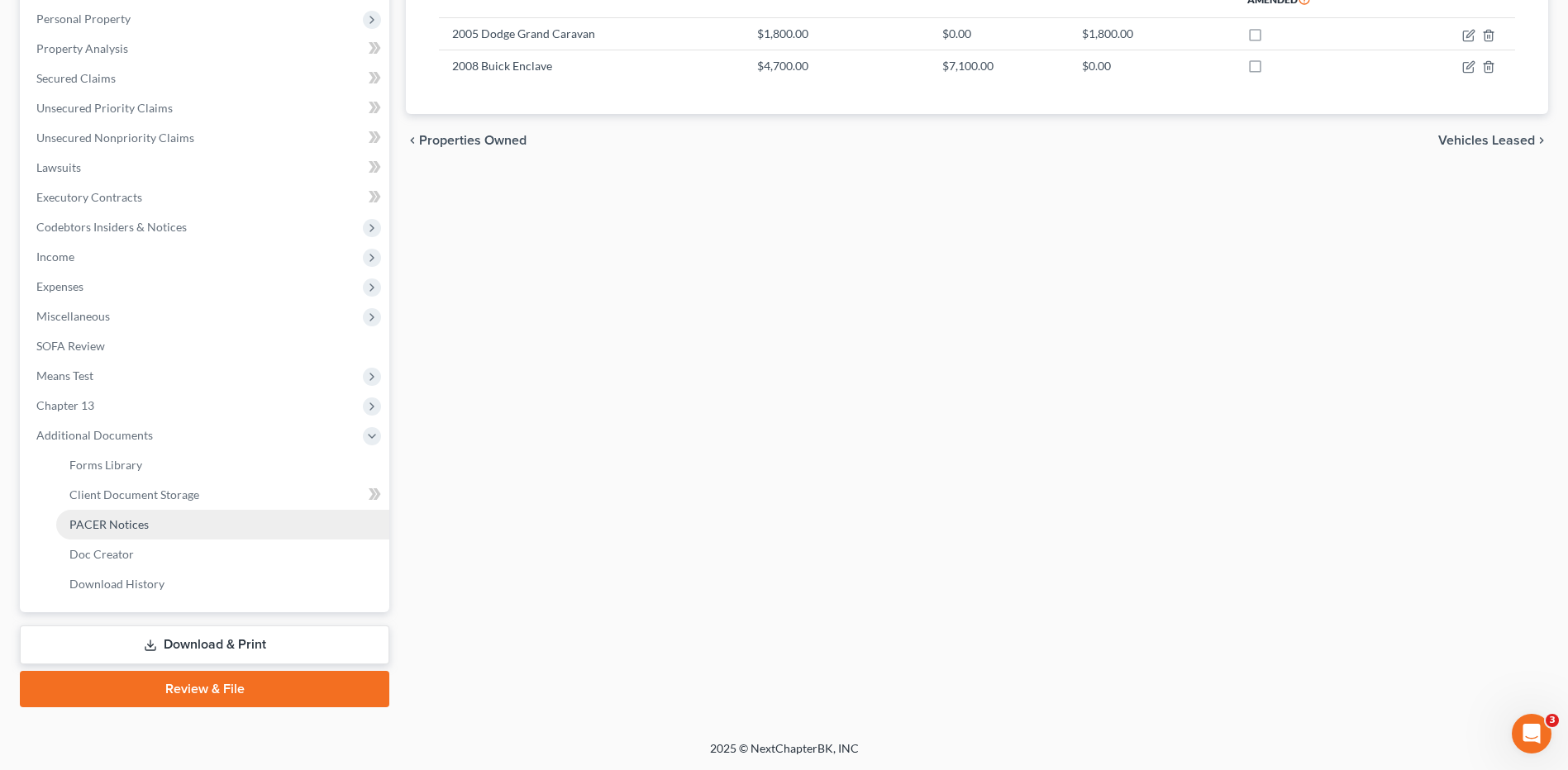
click at [153, 522] on link "PACER Notices" at bounding box center [223, 524] width 333 height 29
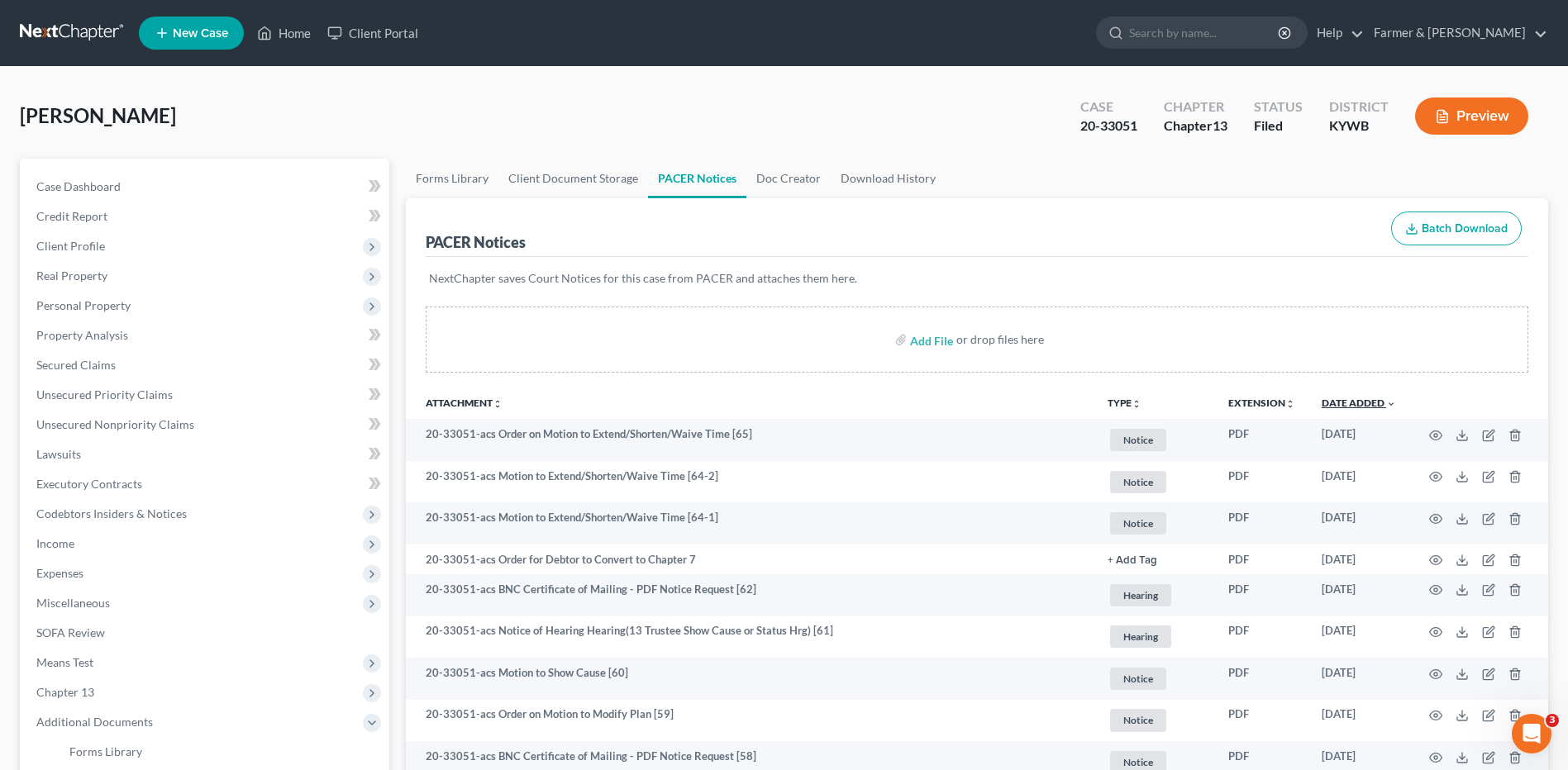
click at [1344, 400] on link "Date Added unfold_more expand_more expand_less" at bounding box center [1359, 403] width 75 height 12
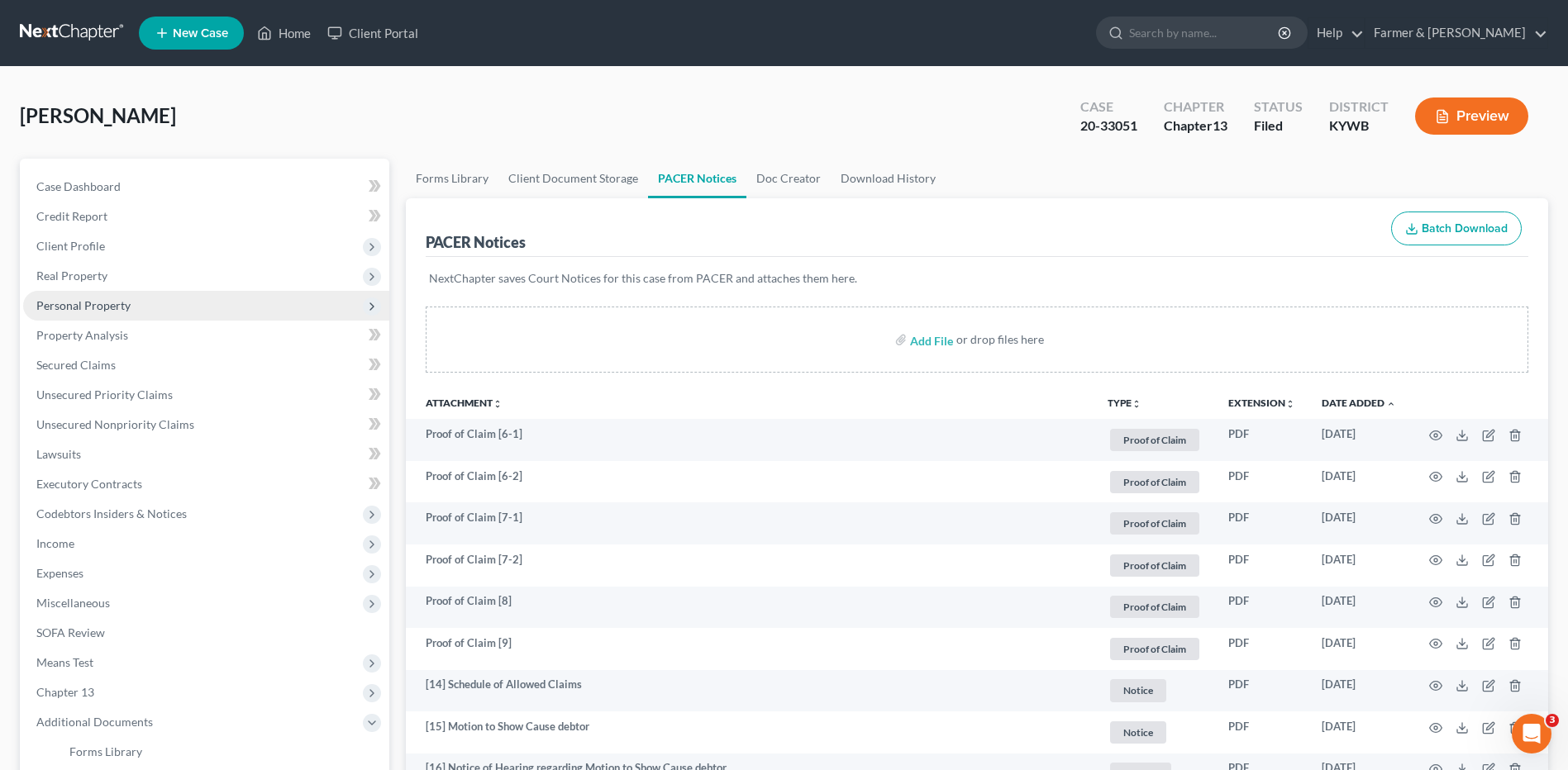
click at [202, 308] on span "Personal Property" at bounding box center [206, 305] width 367 height 29
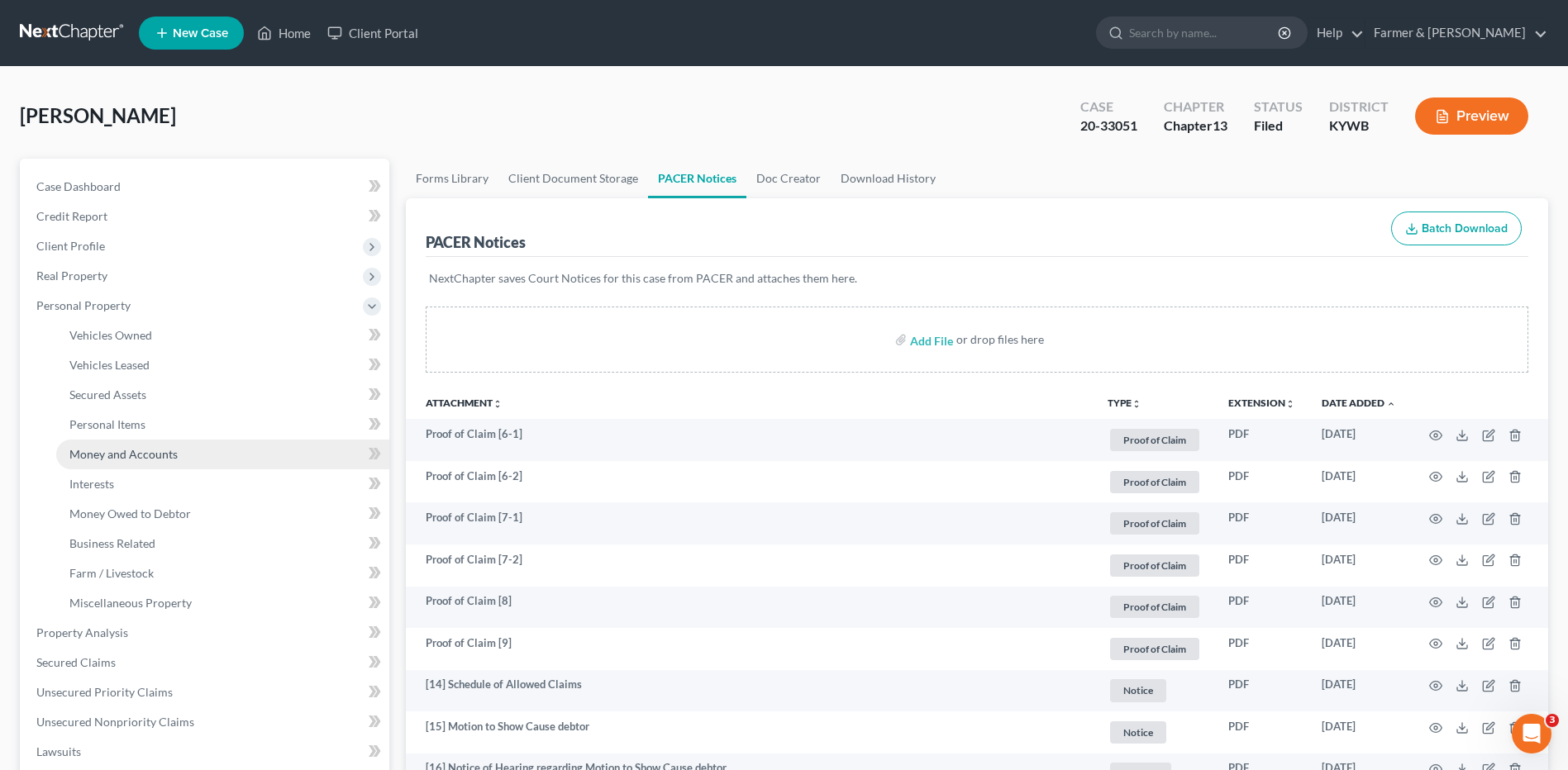
click at [174, 455] on span "Money and Accounts" at bounding box center [123, 454] width 108 height 14
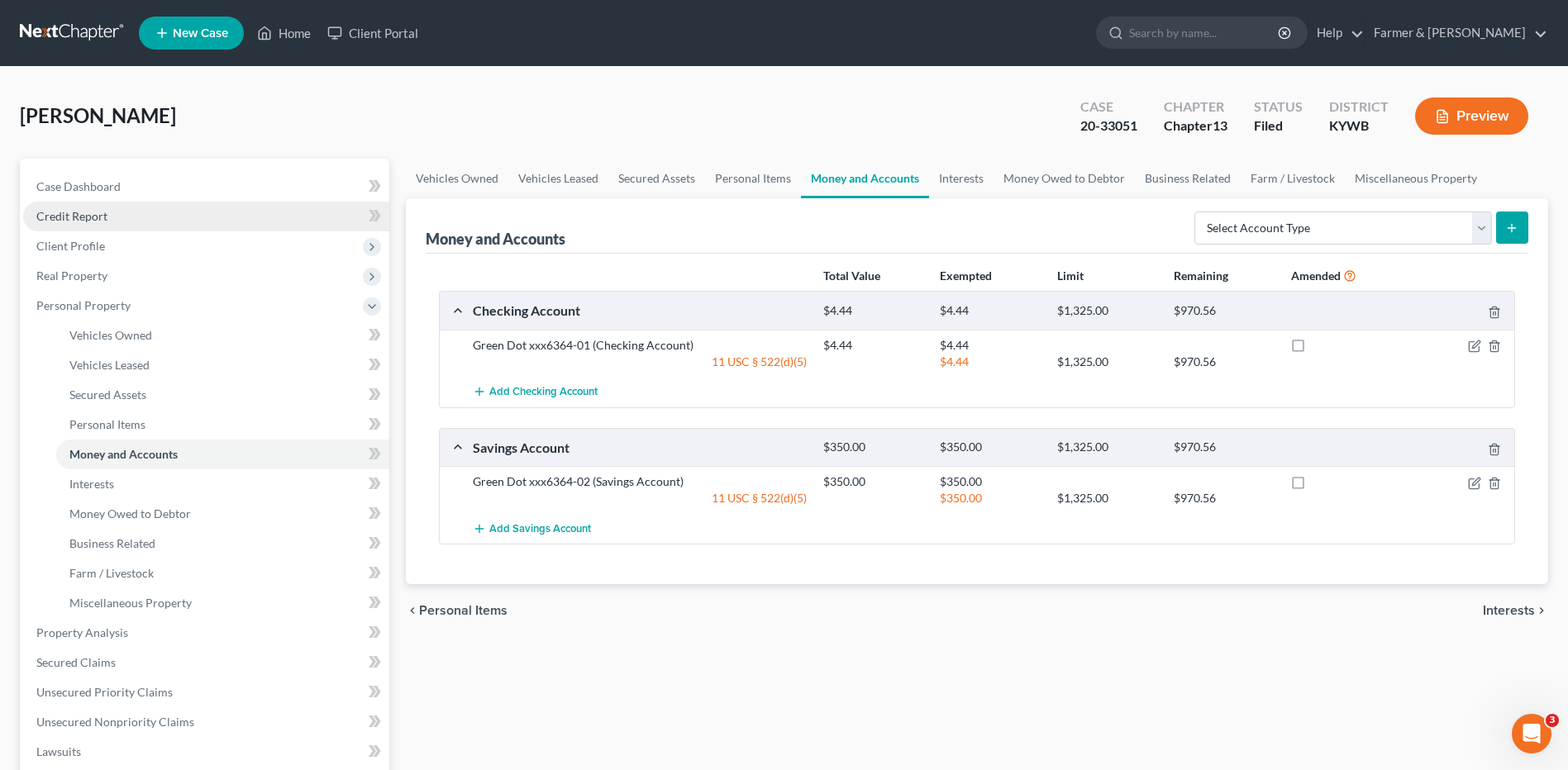
click at [142, 210] on link "Credit Report" at bounding box center [206, 216] width 367 height 29
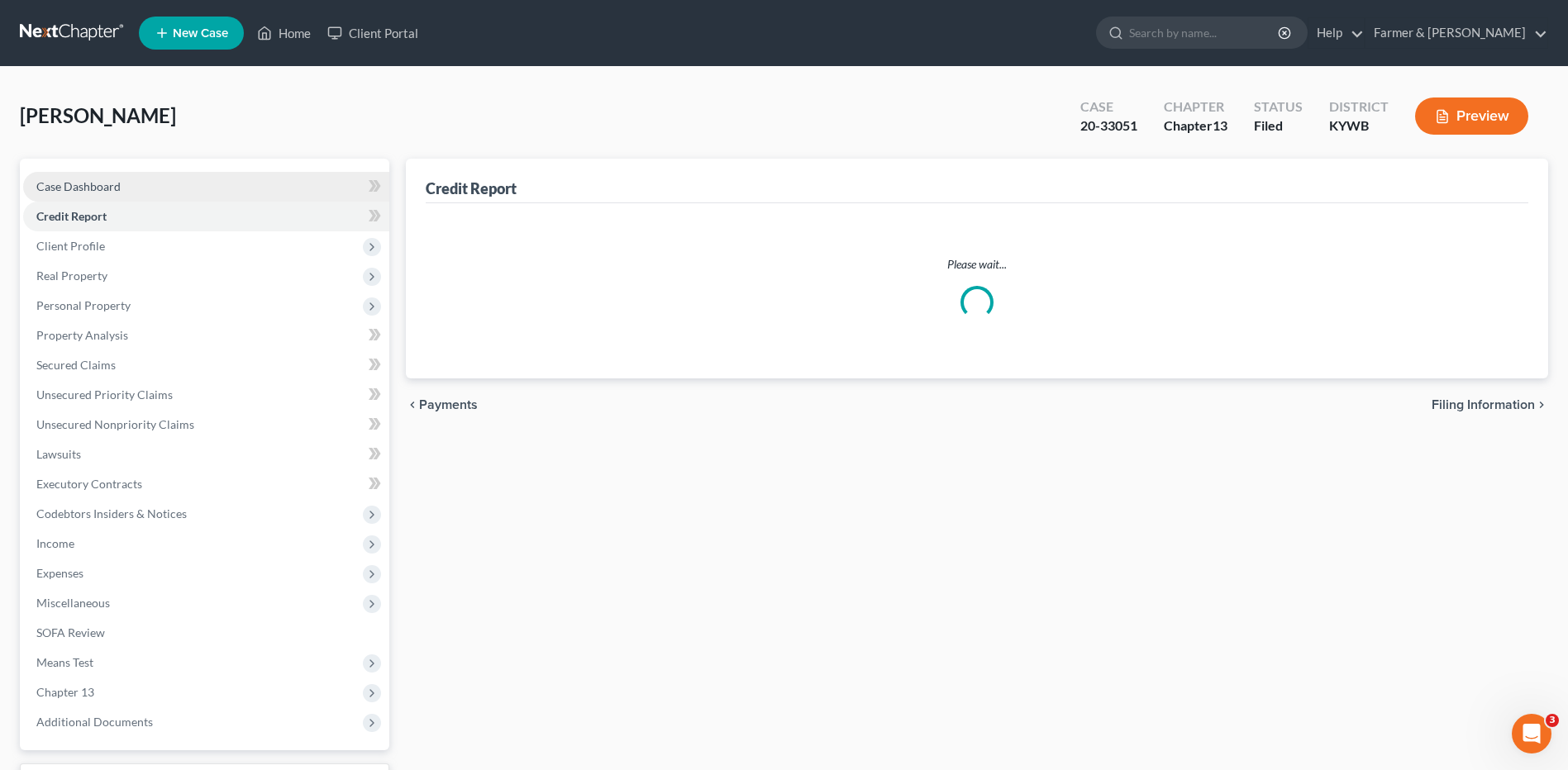
click at [139, 184] on link "Case Dashboard" at bounding box center [206, 186] width 367 height 29
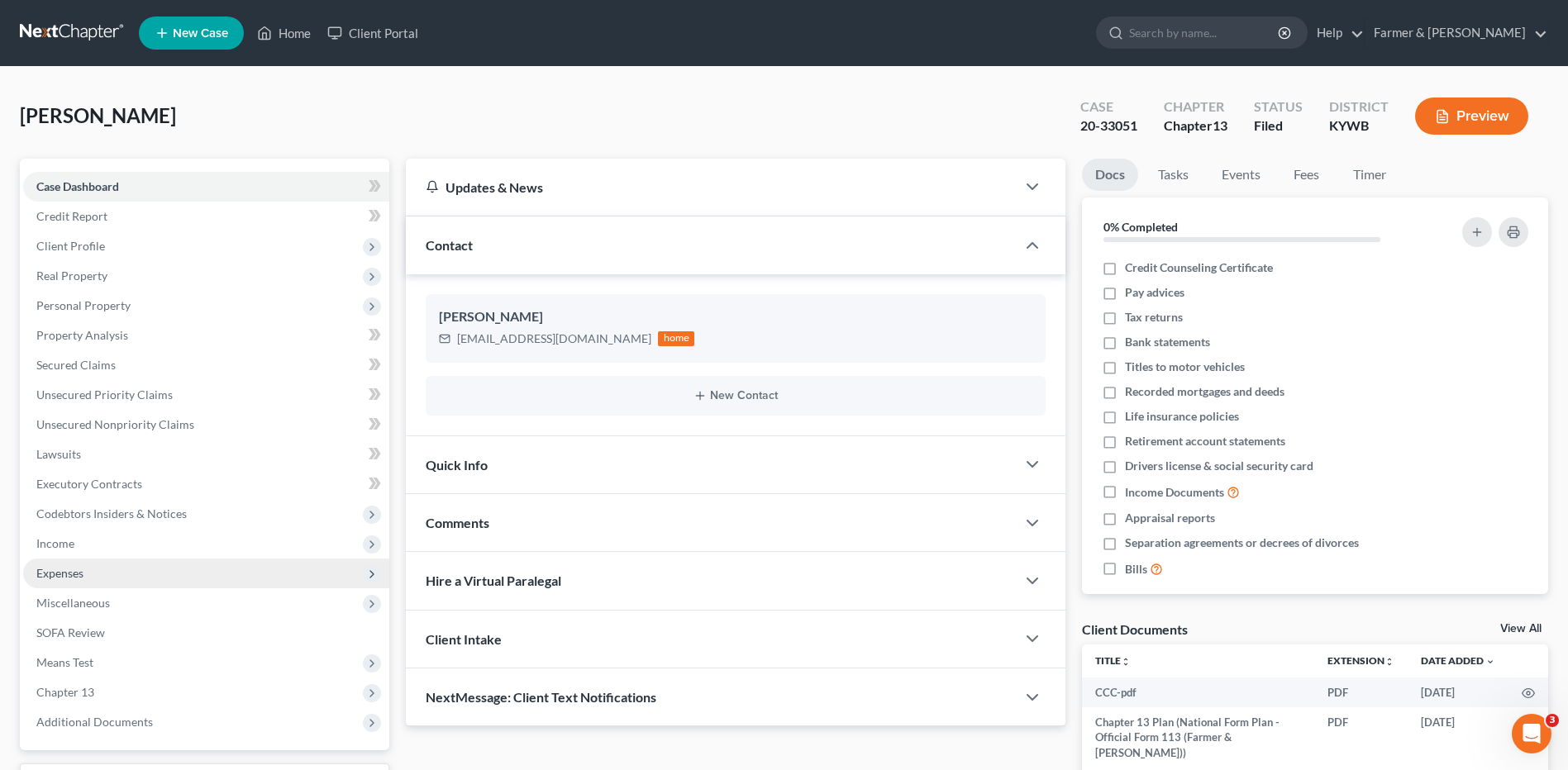
drag, startPoint x: 74, startPoint y: 551, endPoint x: 89, endPoint y: 564, distance: 19.8
click at [74, 551] on span "Income" at bounding box center [206, 543] width 367 height 29
click at [95, 576] on span "Employment Income" at bounding box center [122, 573] width 106 height 14
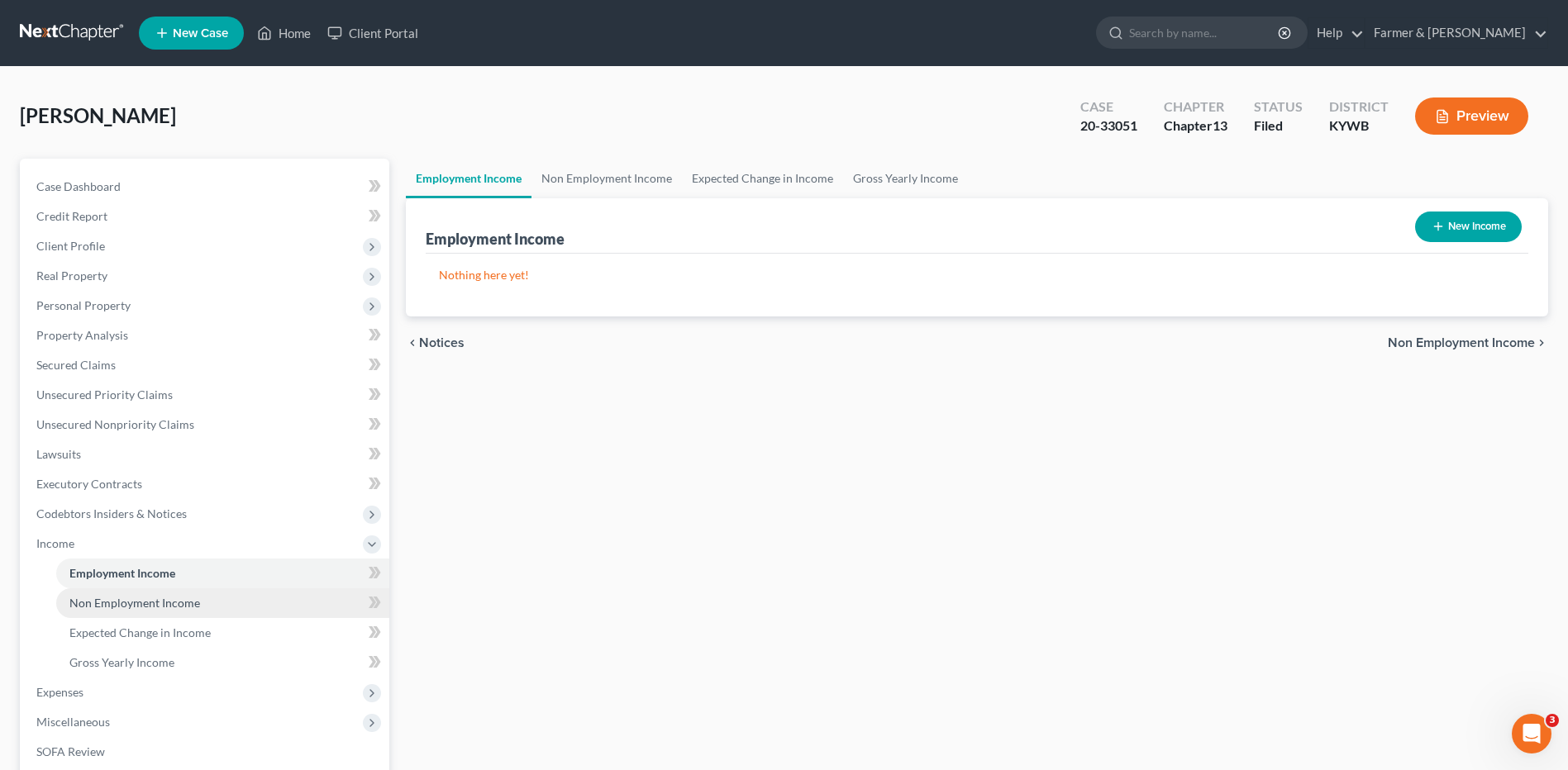
click at [86, 598] on span "Non Employment Income" at bounding box center [135, 602] width 131 height 14
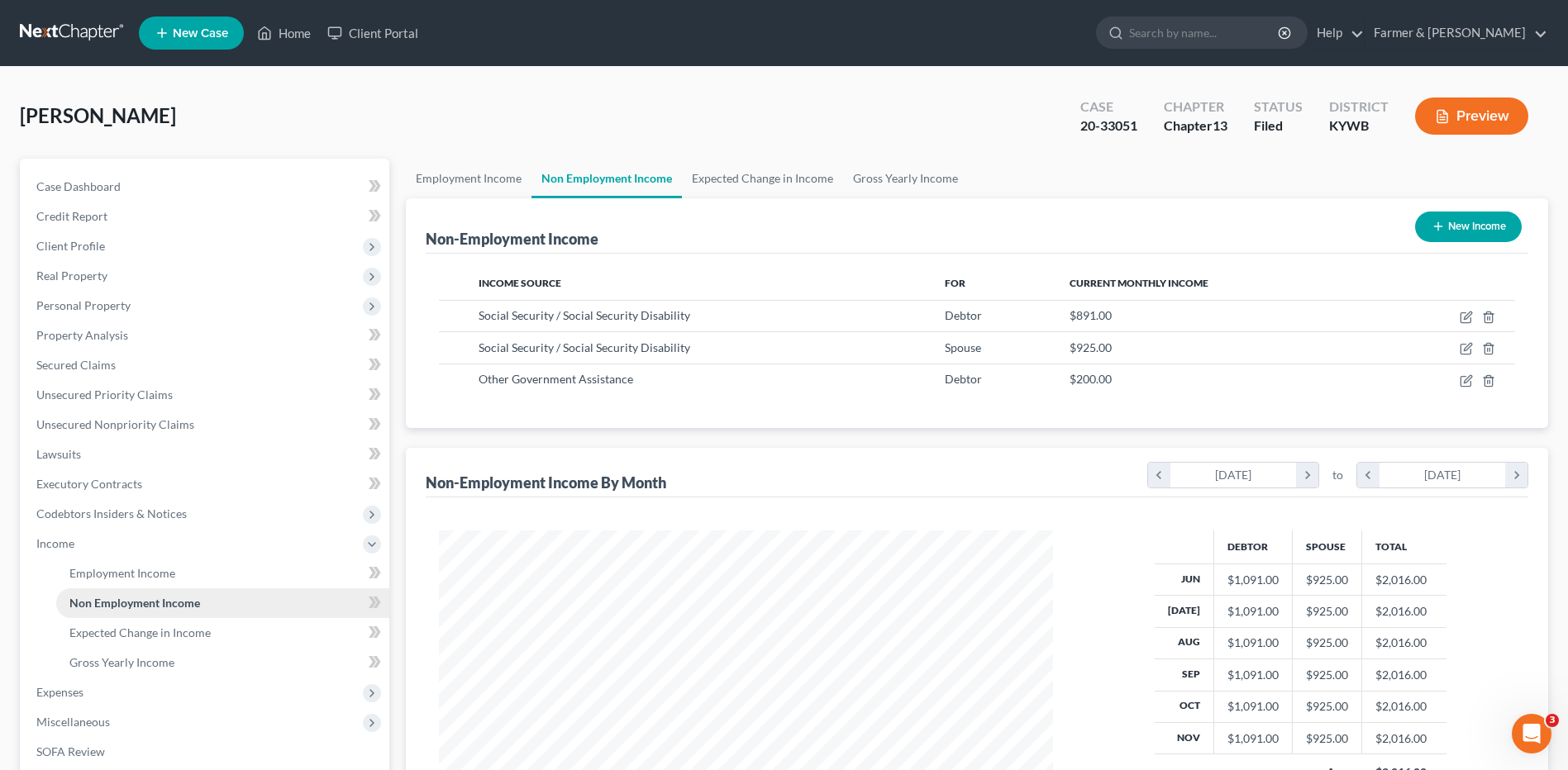
scroll to position [307, 646]
click at [100, 295] on span "Personal Property" at bounding box center [206, 305] width 367 height 29
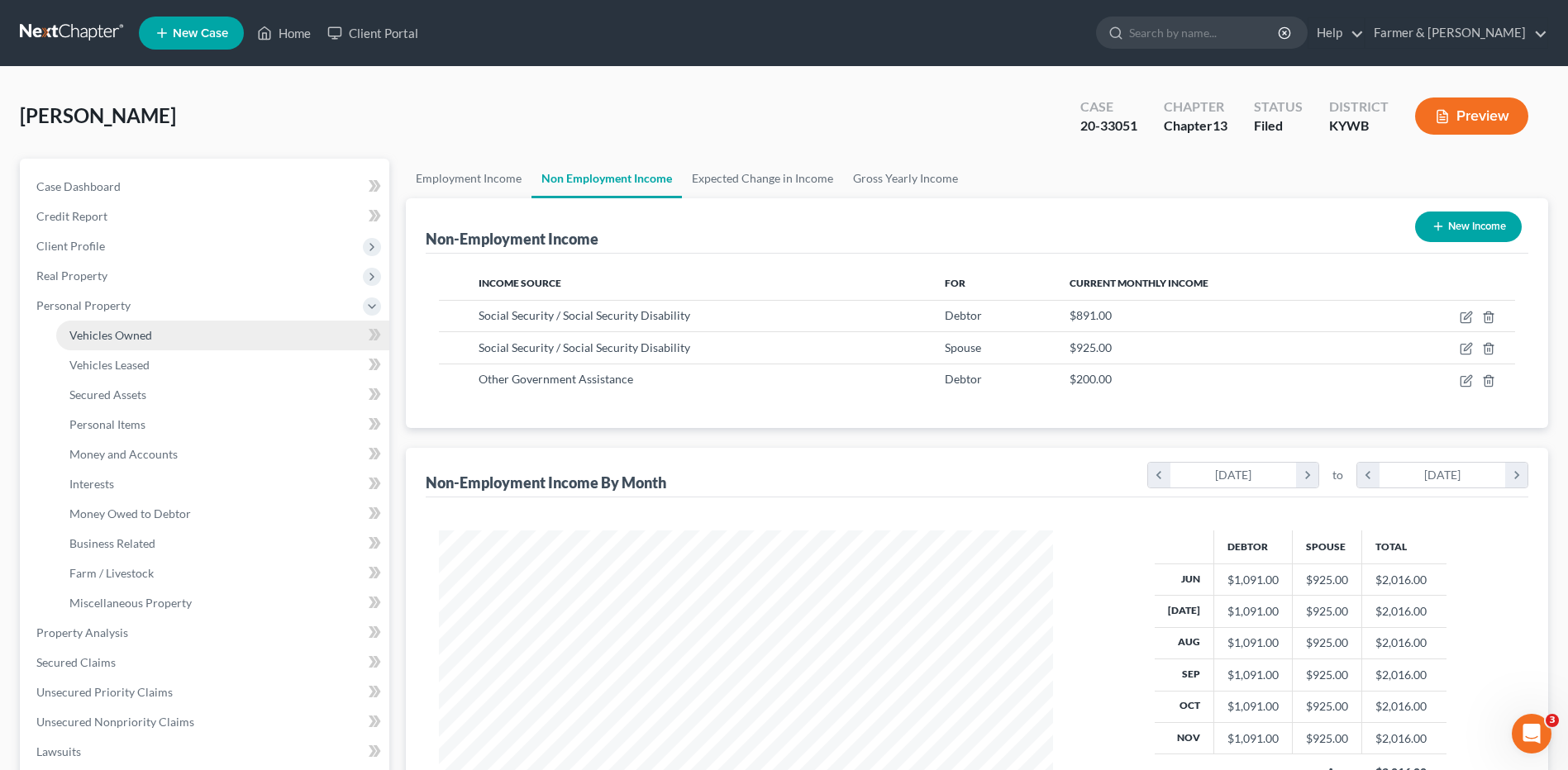
click at [114, 333] on span "Vehicles Owned" at bounding box center [110, 334] width 82 height 14
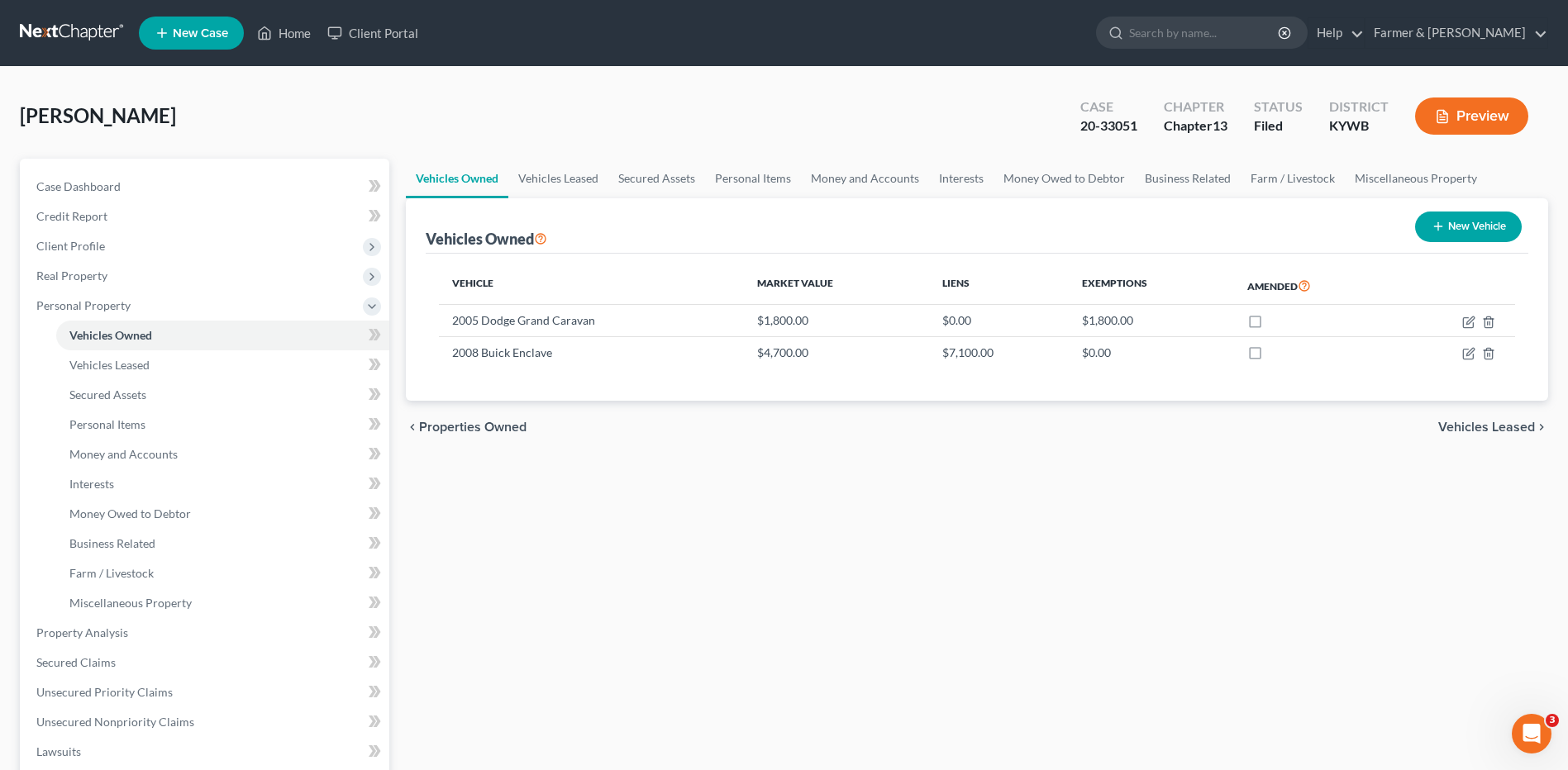
click at [38, 34] on link at bounding box center [73, 32] width 106 height 29
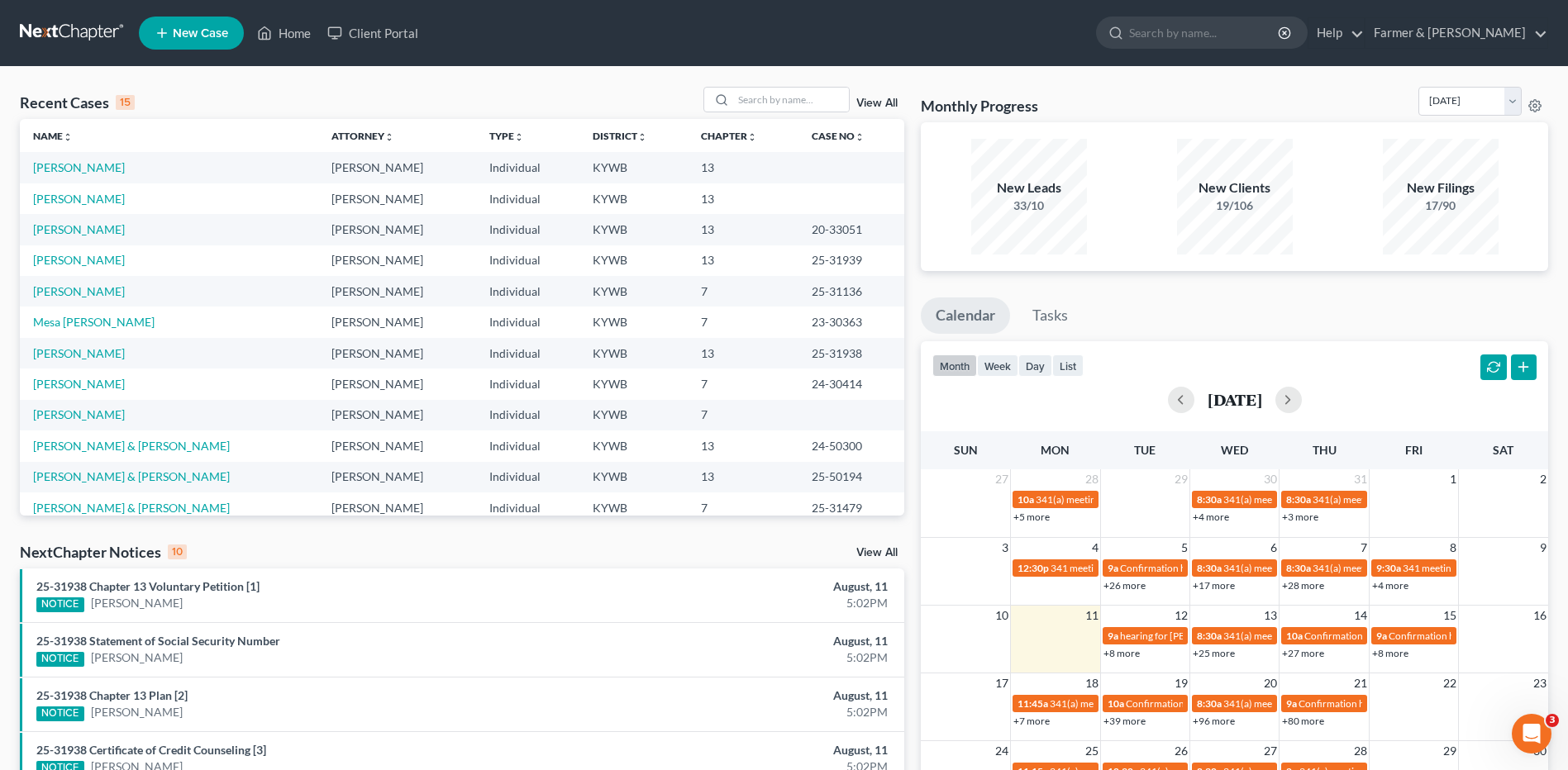
drag, startPoint x: 441, startPoint y: 38, endPoint x: 514, endPoint y: 35, distance: 73.1
click at [468, 30] on ul "New Case Home Client Portal - No Result - See all results Or Press Enter... Hel…" at bounding box center [844, 32] width 1410 height 43
click at [543, 35] on ul "New Case Home Client Portal - No Result - See all results Or Press Enter... Hel…" at bounding box center [844, 32] width 1410 height 43
click at [99, 412] on link "[PERSON_NAME]" at bounding box center [79, 414] width 92 height 14
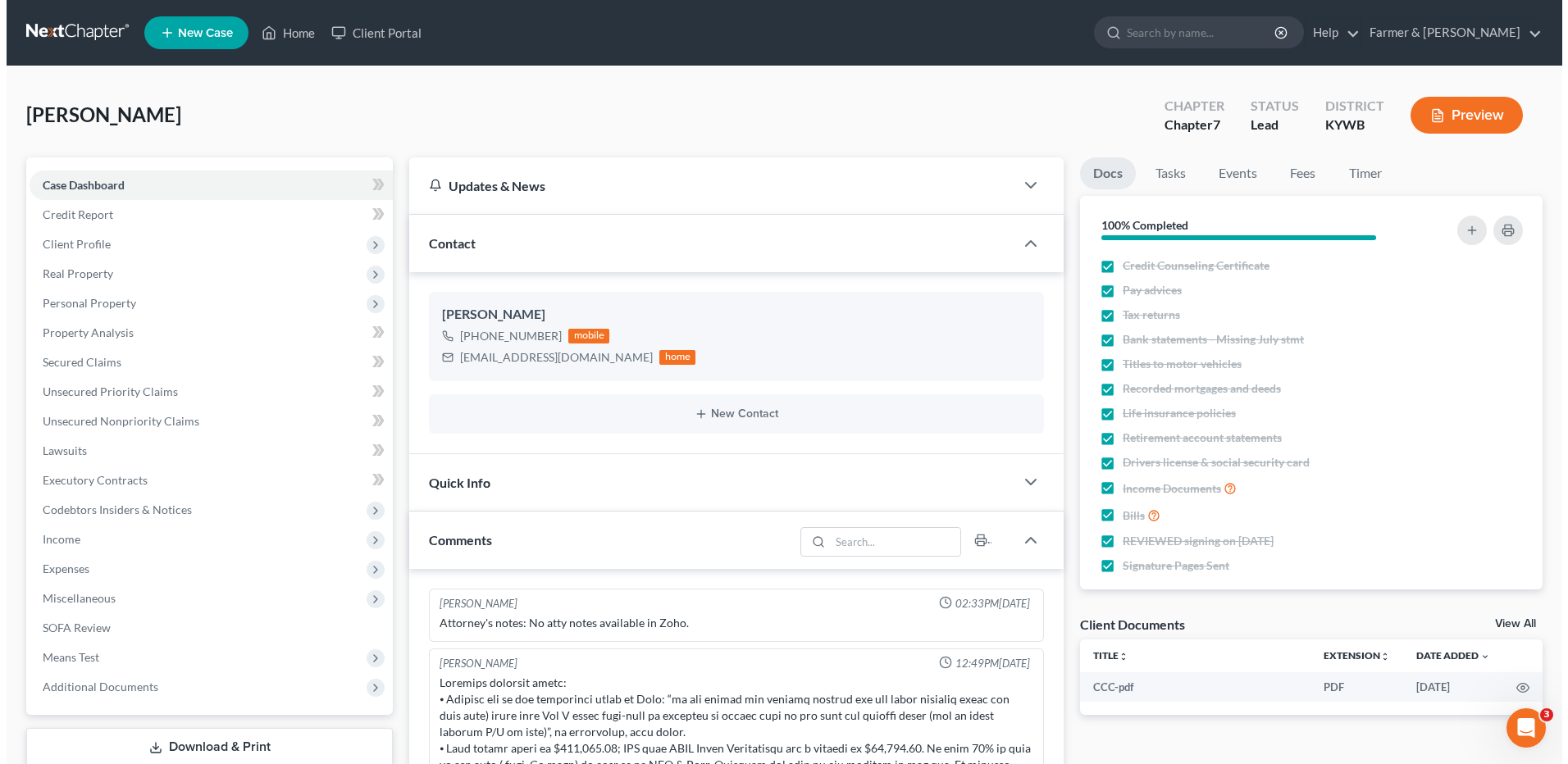
scroll to position [145, 0]
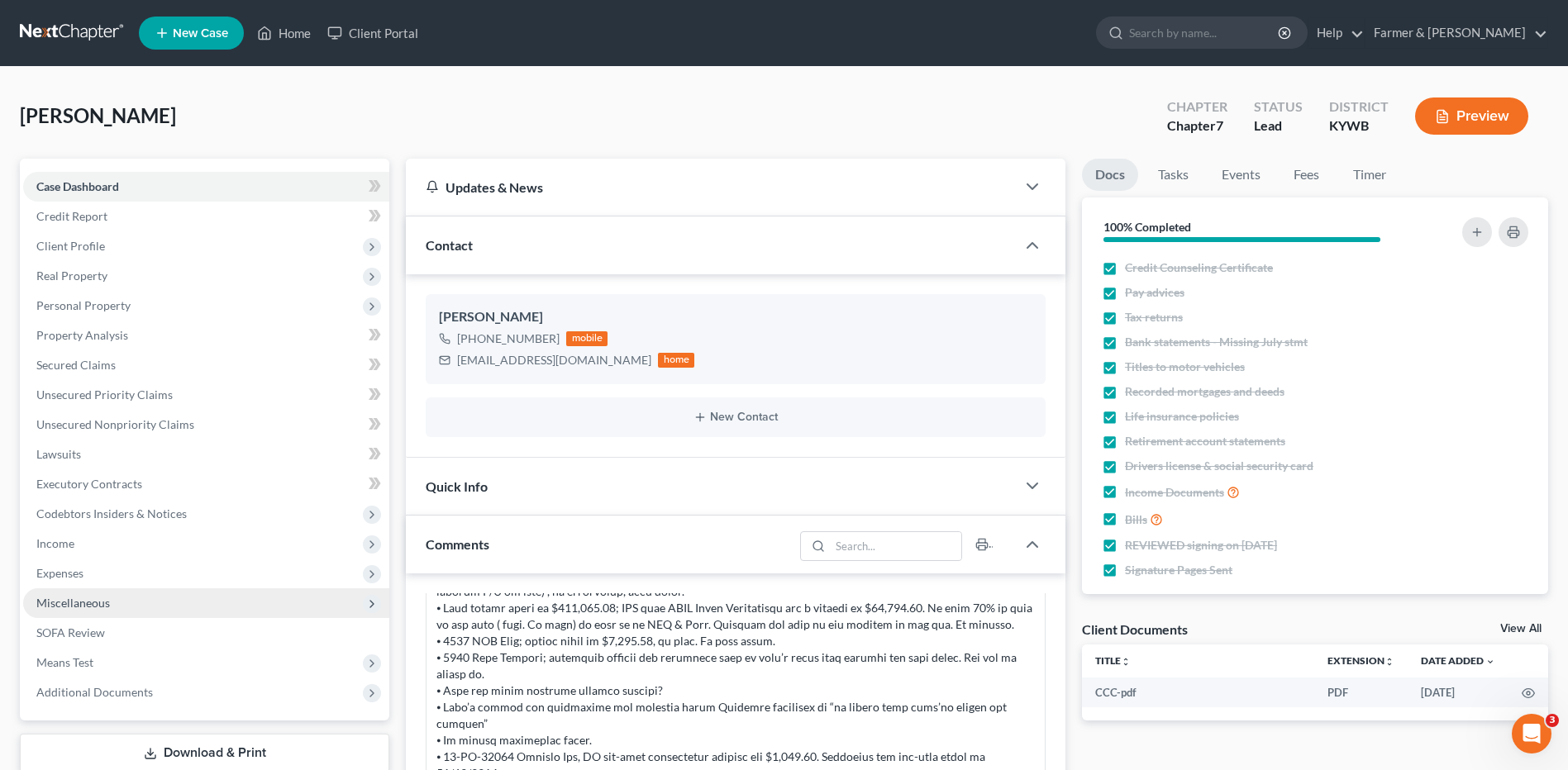
click at [105, 613] on span "Miscellaneous" at bounding box center [206, 602] width 367 height 29
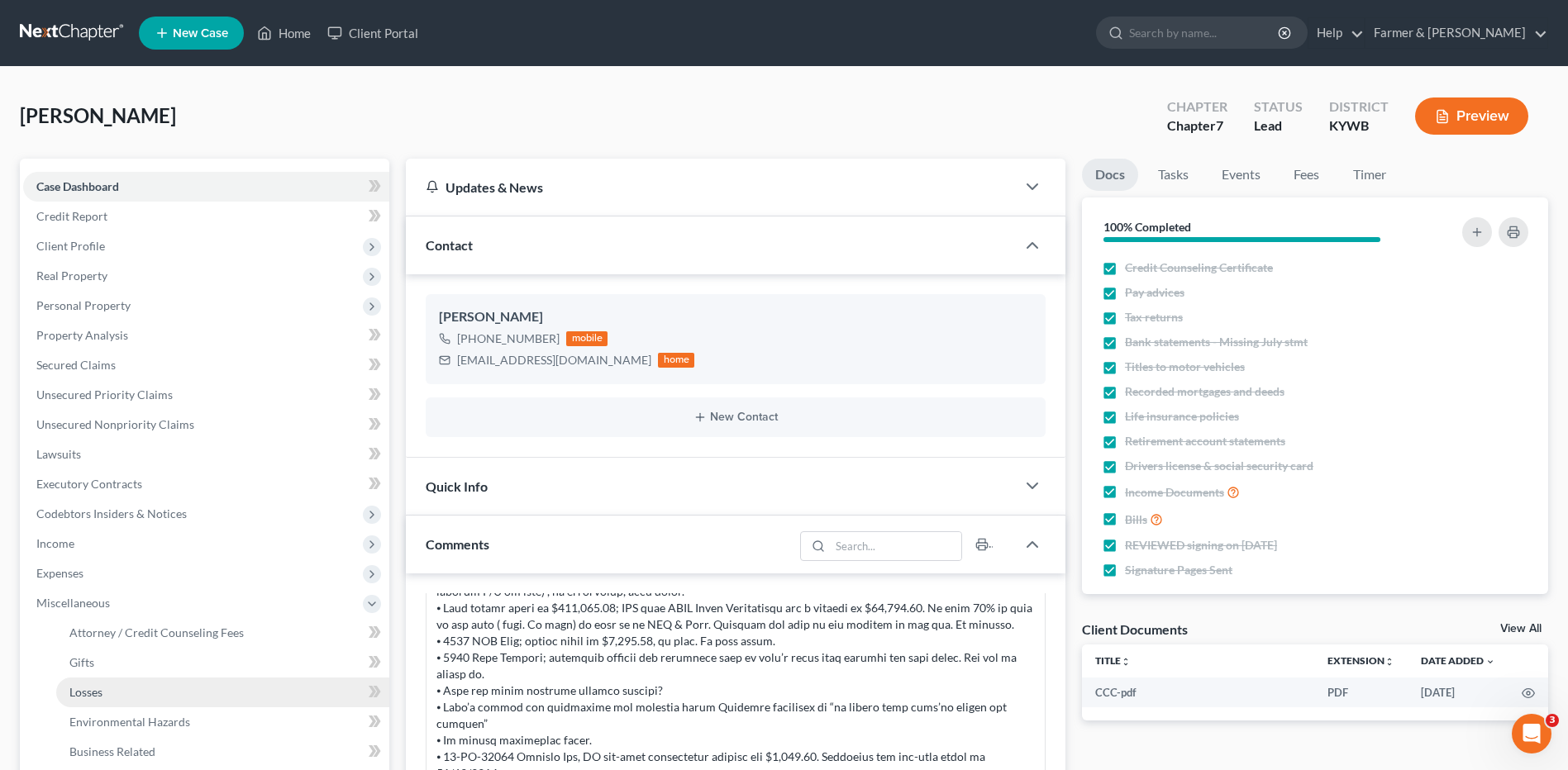
click at [114, 685] on link "Losses" at bounding box center [223, 691] width 333 height 29
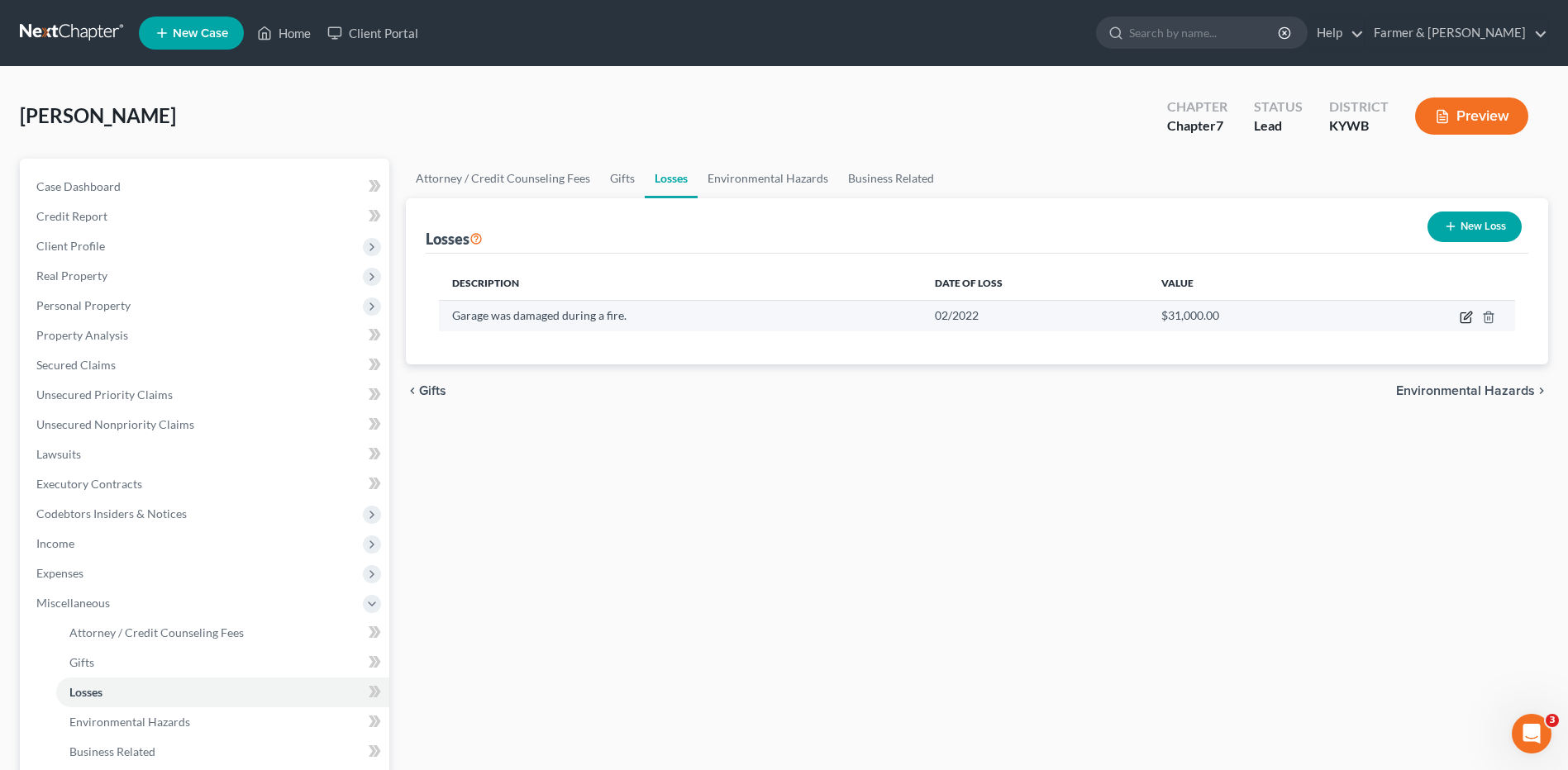
click at [1461, 315] on icon "button" at bounding box center [1466, 318] width 9 height 9
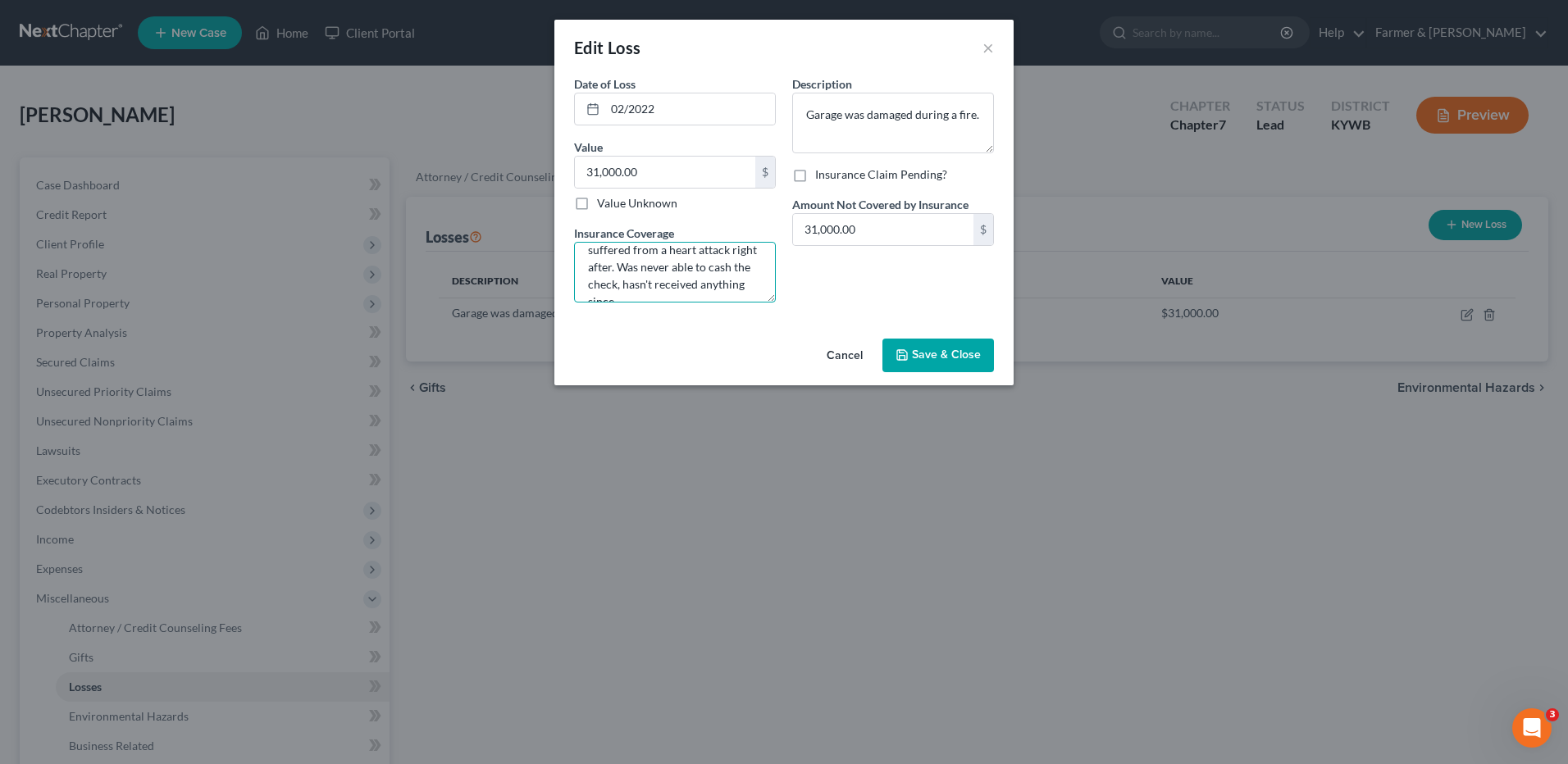
scroll to position [86, 0]
click at [833, 344] on button "Cancel" at bounding box center [845, 356] width 62 height 33
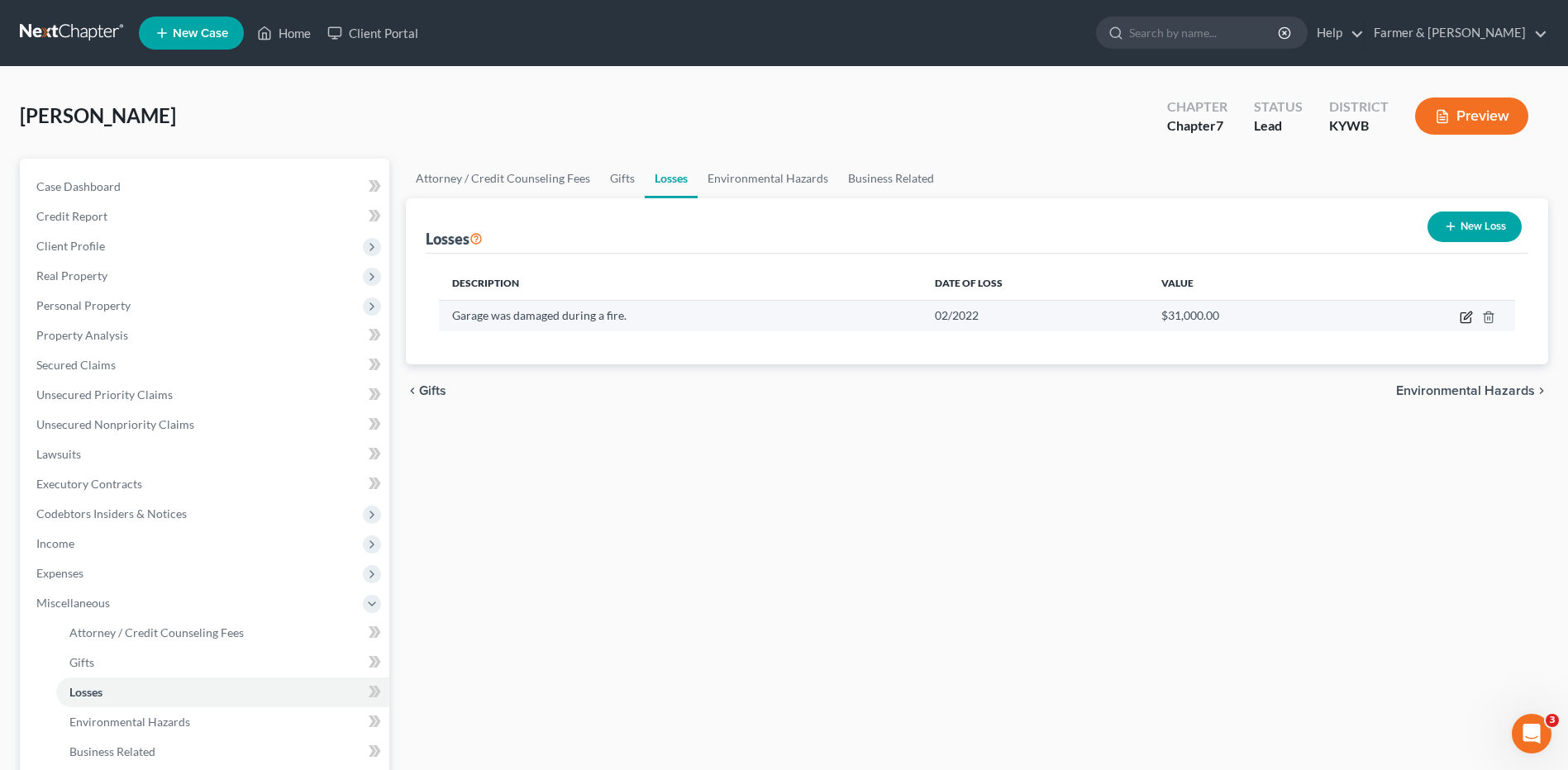
click at [1466, 316] on icon "button" at bounding box center [1468, 315] width 8 height 8
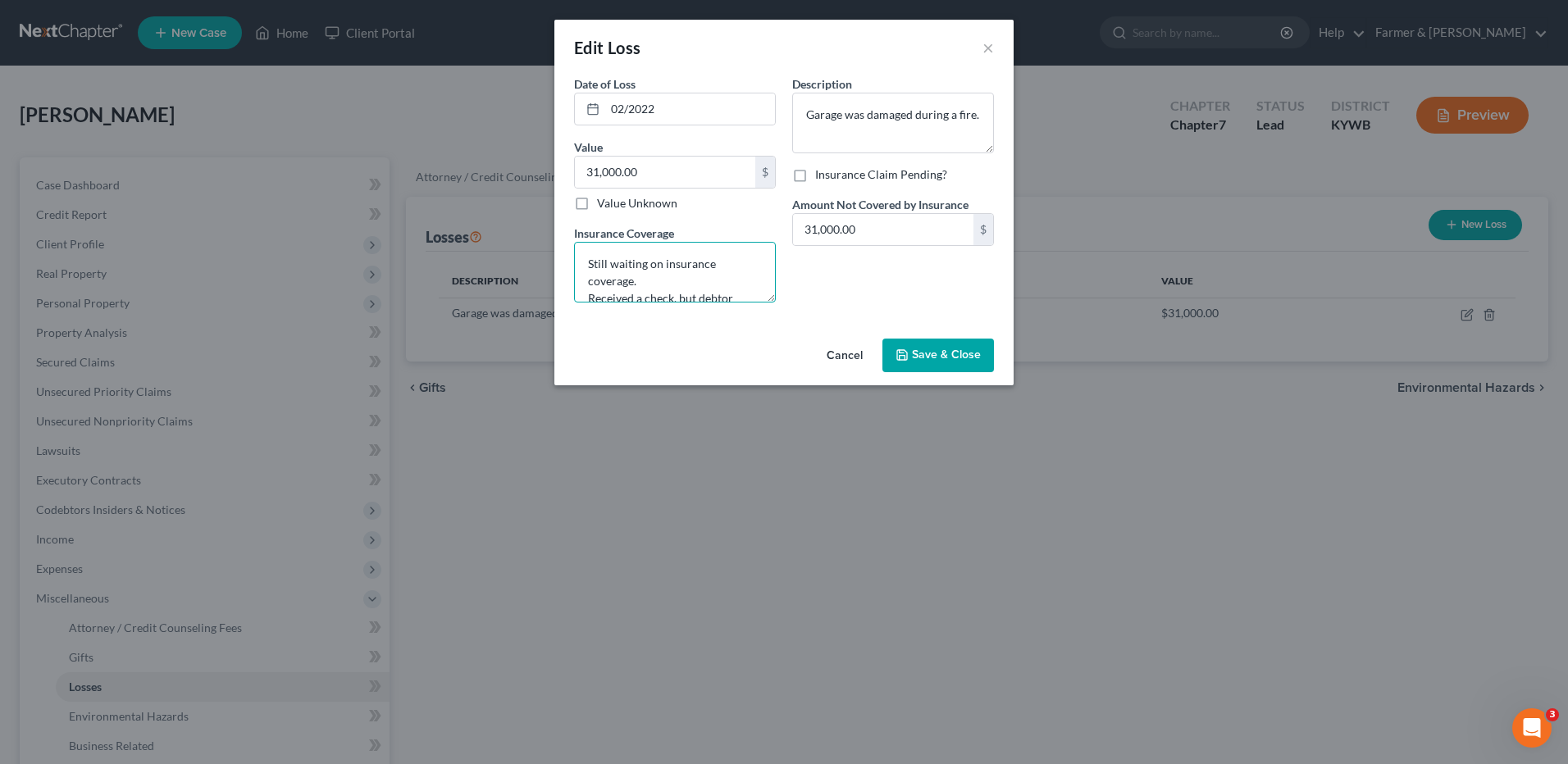
click at [776, 278] on textarea "Still waiting on insurance coverage. Received a check, but debtor suffered from…" at bounding box center [675, 272] width 202 height 61
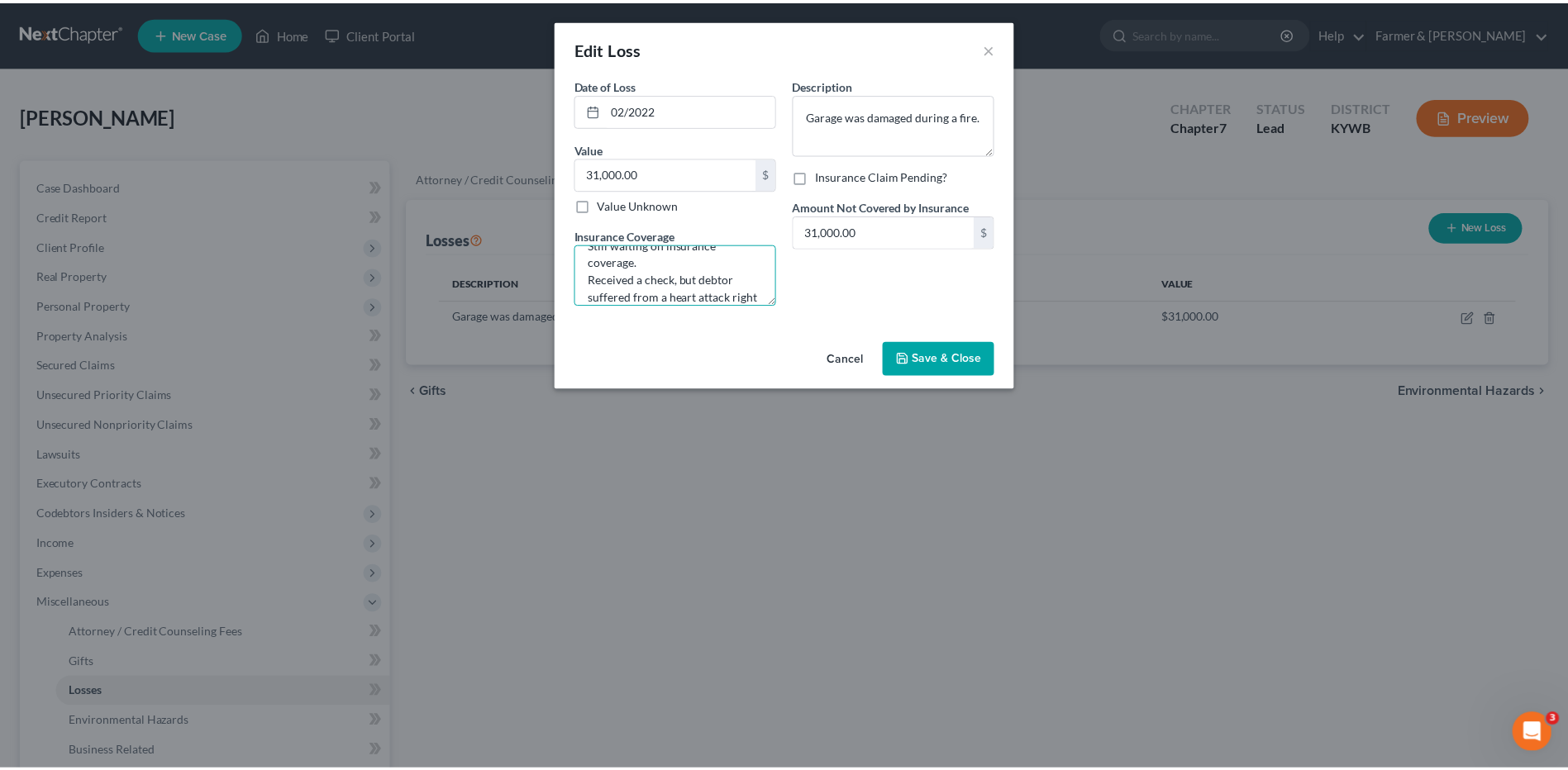
scroll to position [33, 0]
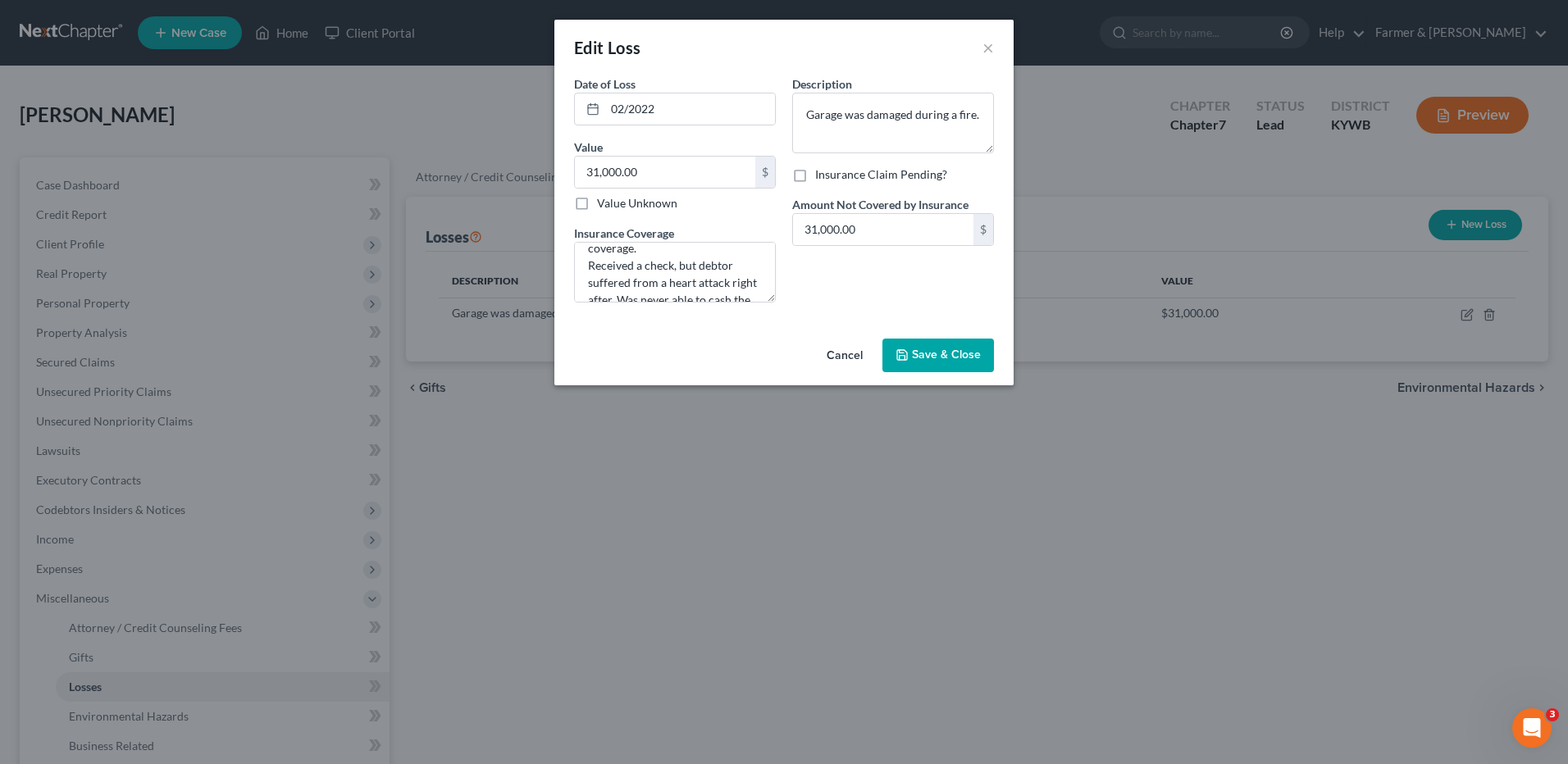
click at [831, 344] on button "Cancel" at bounding box center [845, 356] width 62 height 33
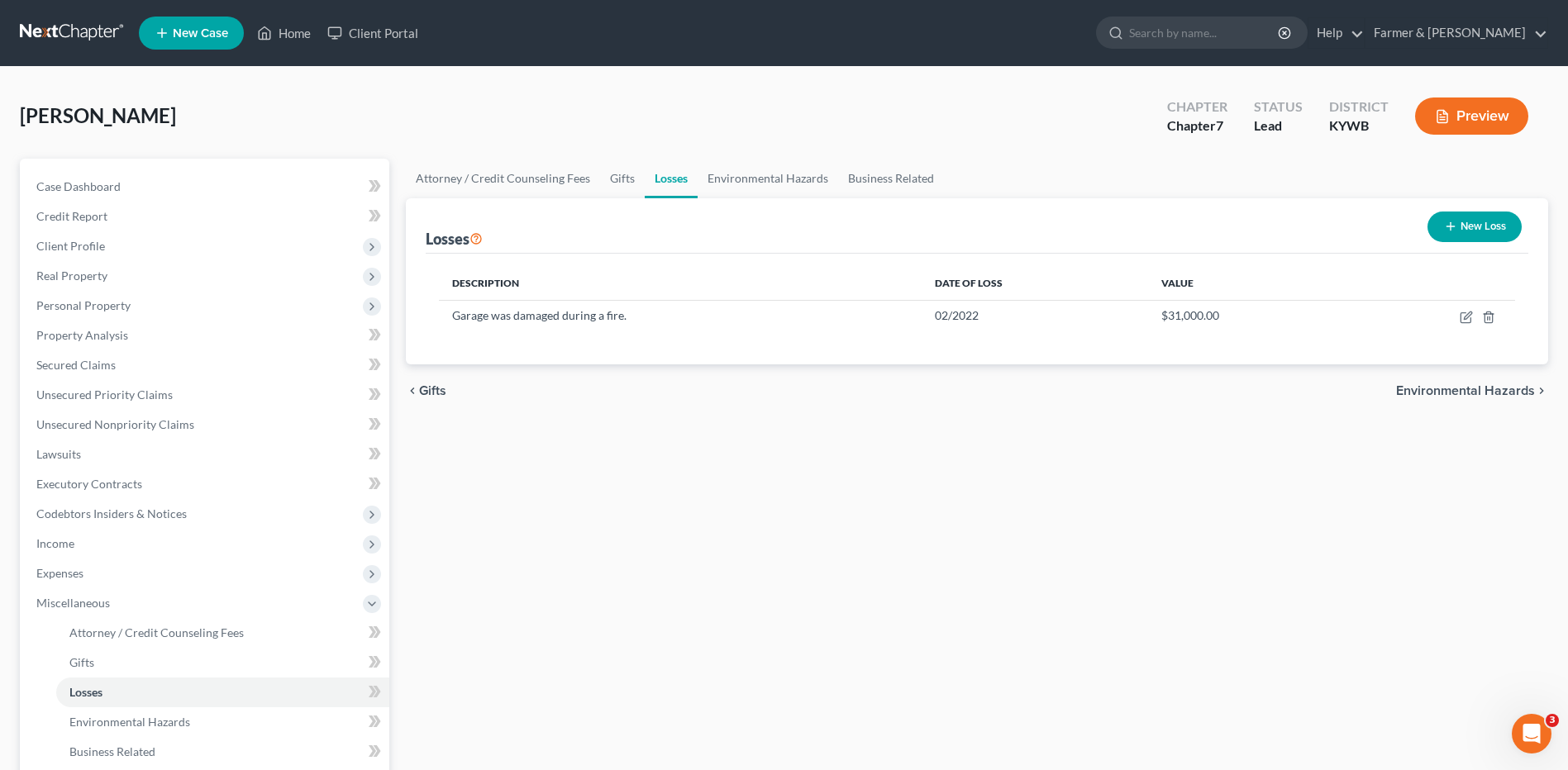
click at [76, 33] on link at bounding box center [73, 32] width 106 height 29
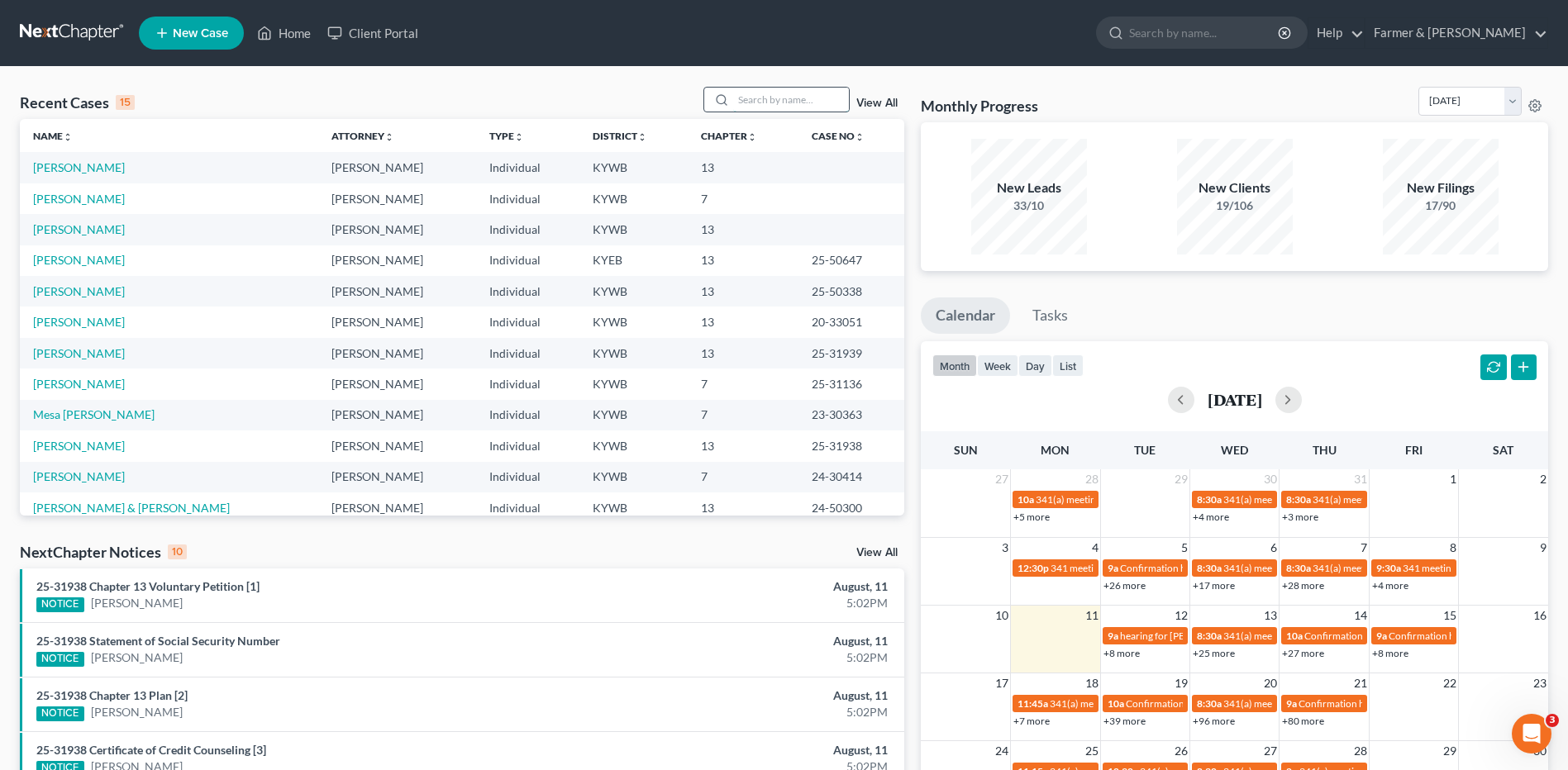
click at [807, 97] on input "search" at bounding box center [791, 98] width 116 height 24
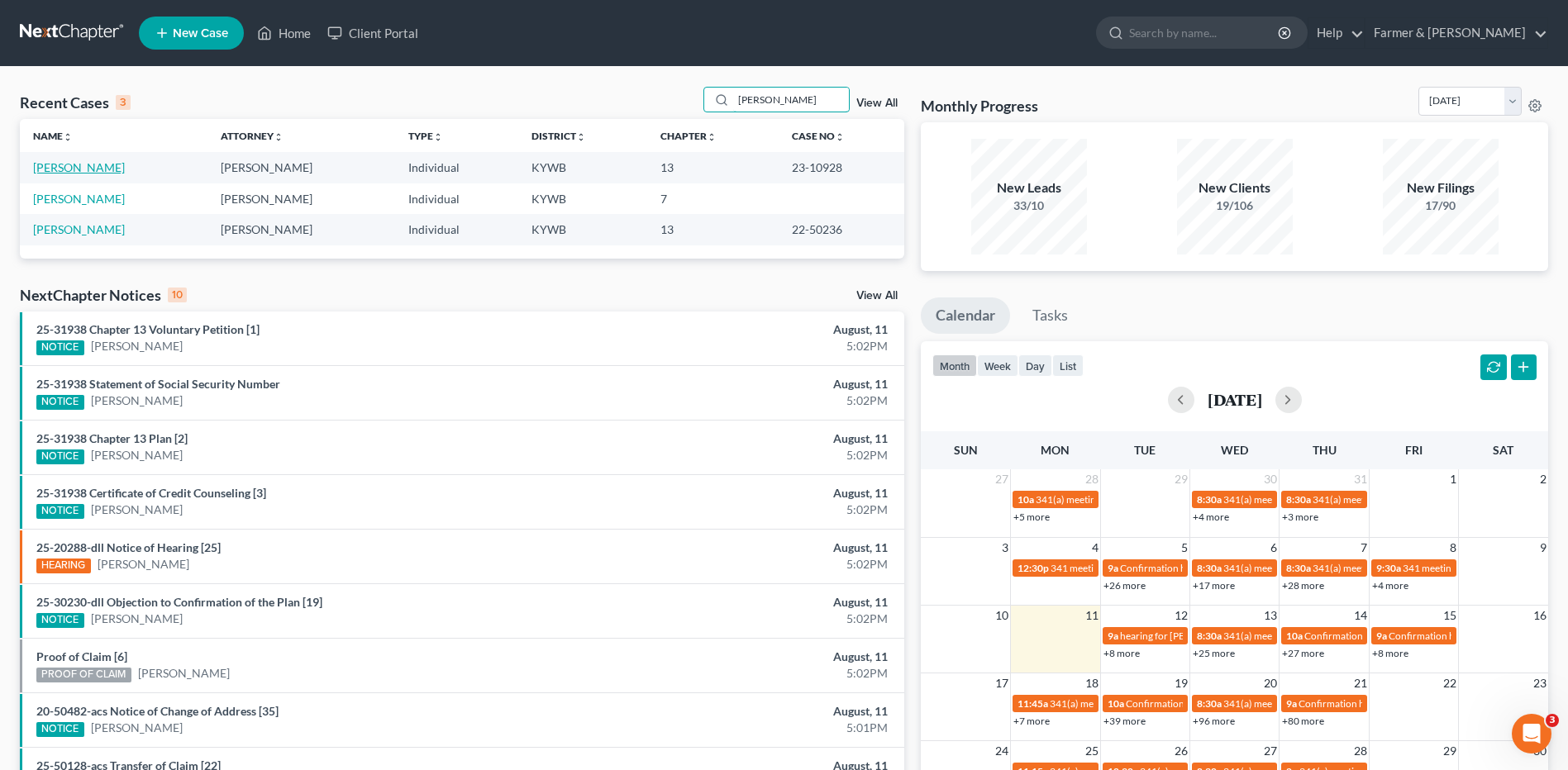
type input "[PERSON_NAME]"
click at [91, 170] on link "[PERSON_NAME]" at bounding box center [79, 167] width 92 height 14
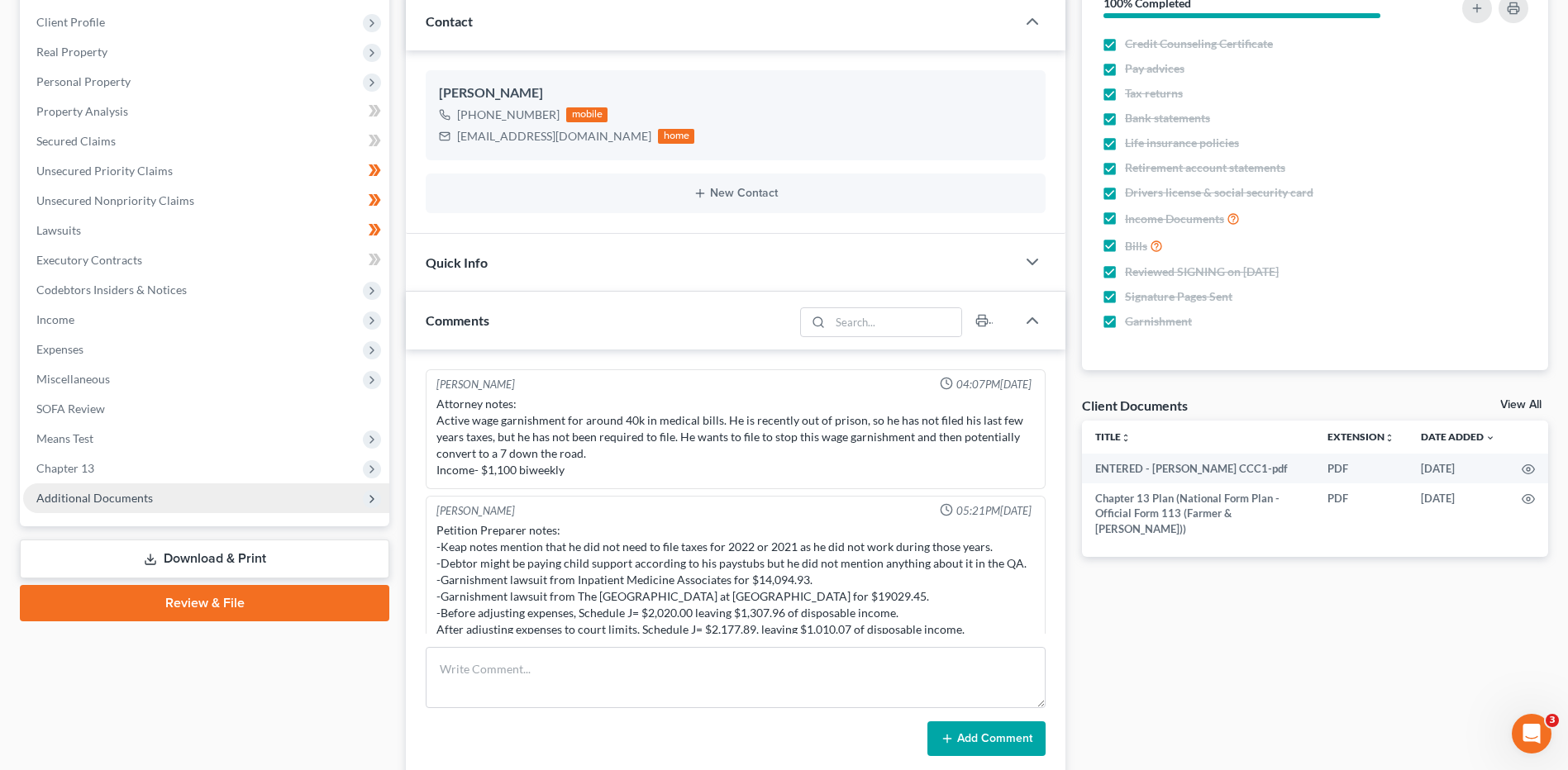
scroll to position [248, 0]
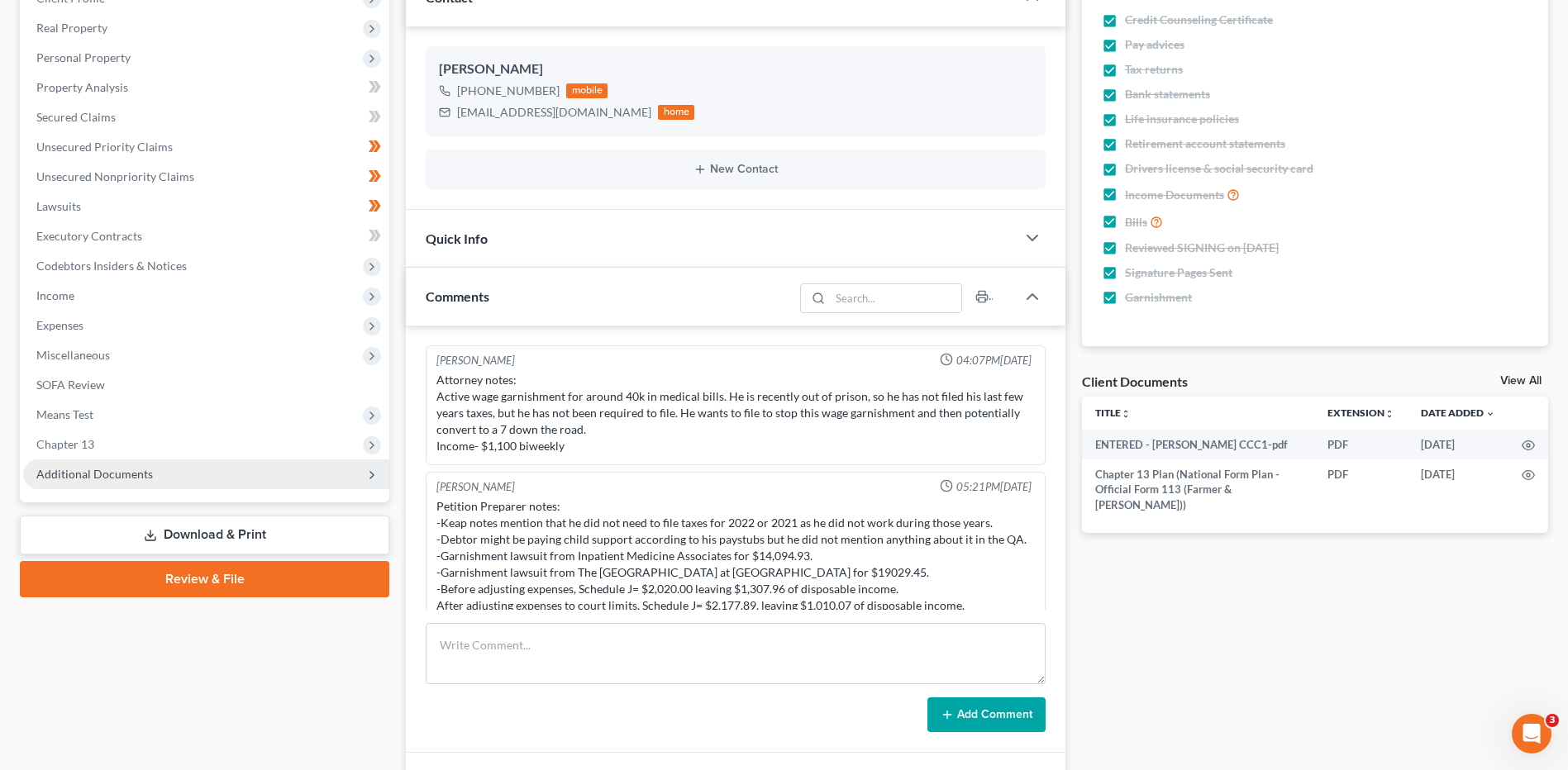
click at [156, 481] on span "Additional Documents" at bounding box center [206, 474] width 367 height 29
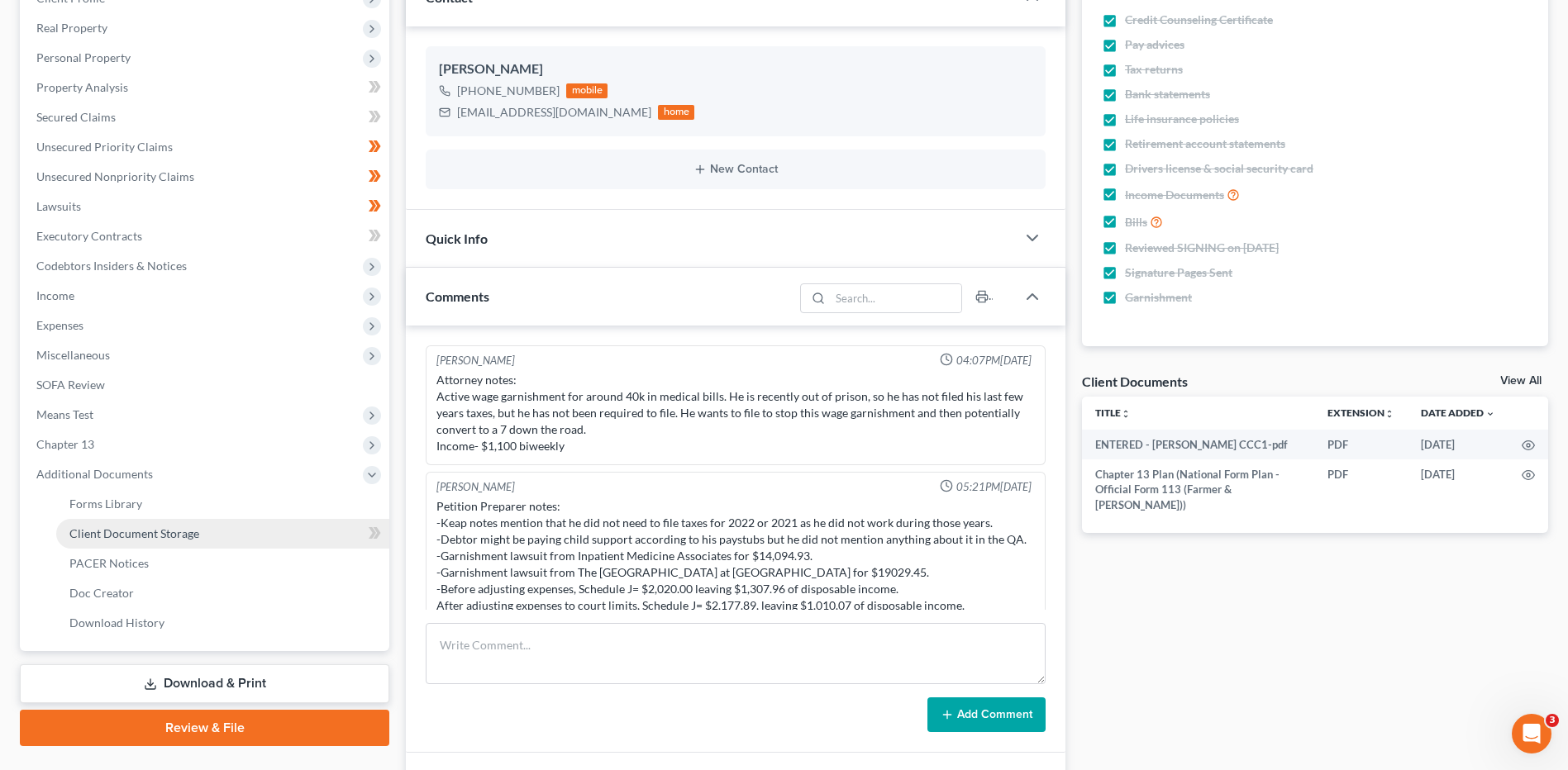
scroll to position [157, 0]
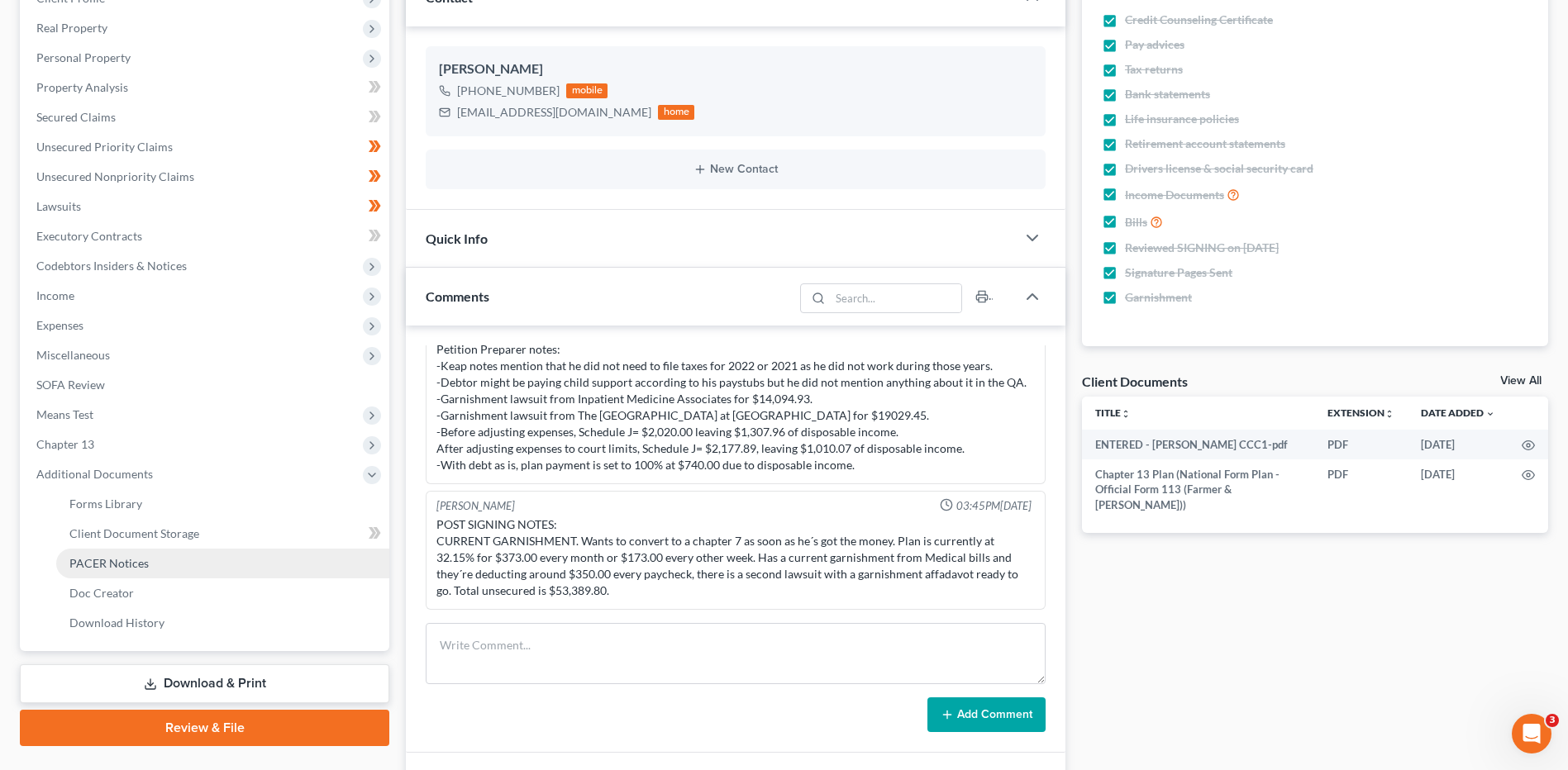
click at [144, 567] on span "PACER Notices" at bounding box center [109, 563] width 80 height 14
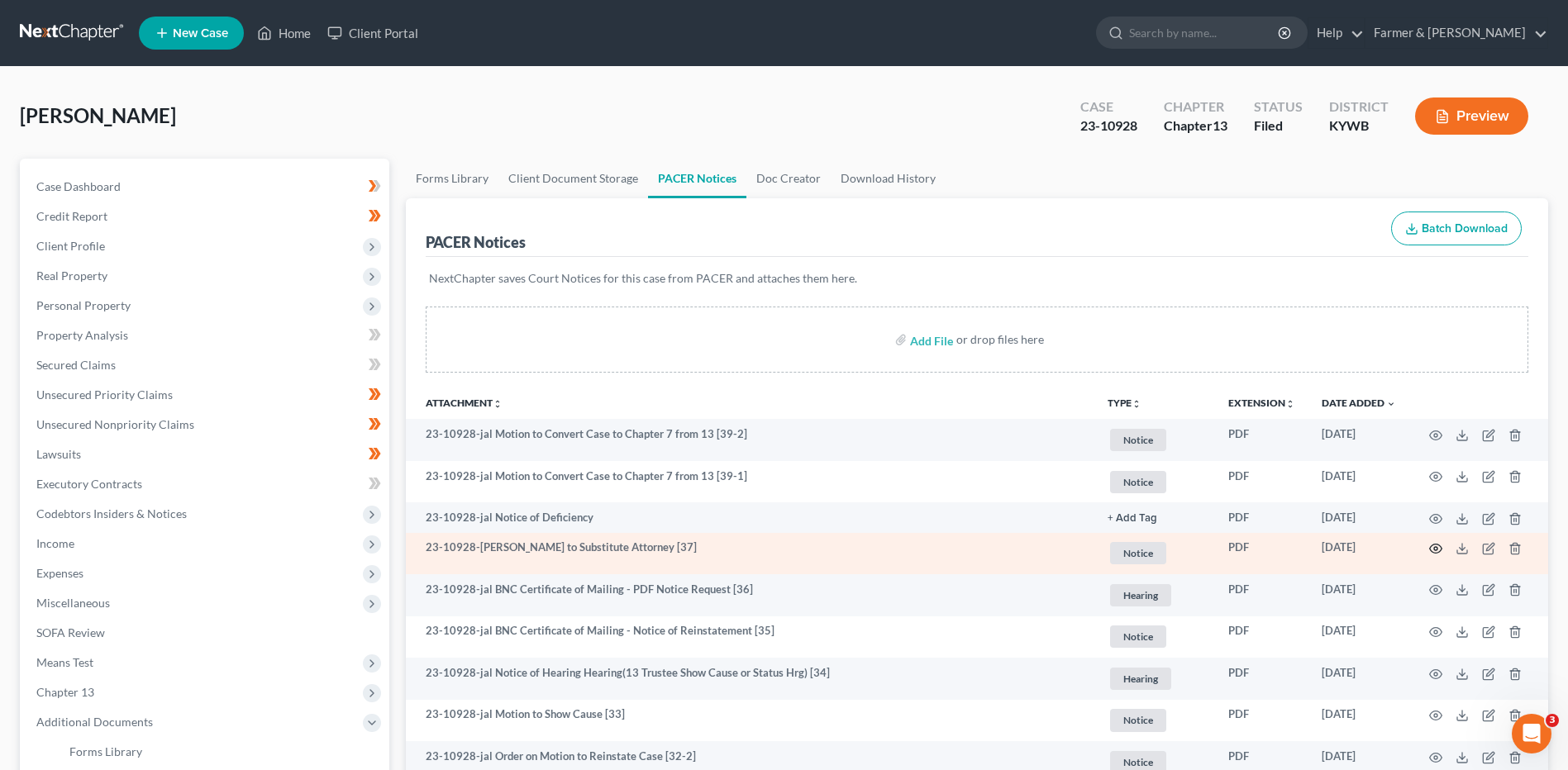
click at [1434, 544] on icon "button" at bounding box center [1436, 548] width 13 height 13
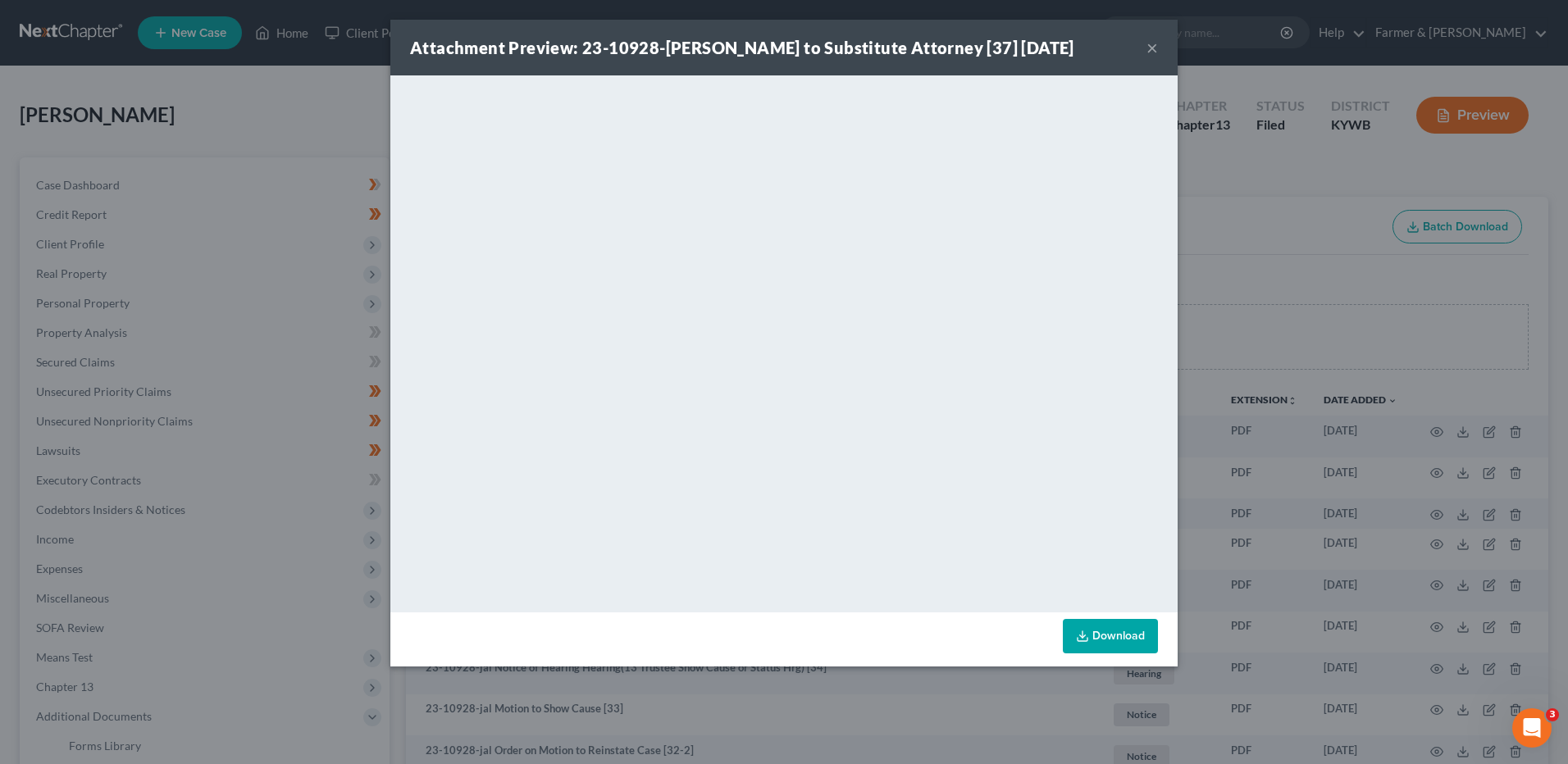
click at [1151, 45] on button "×" at bounding box center [1152, 47] width 11 height 20
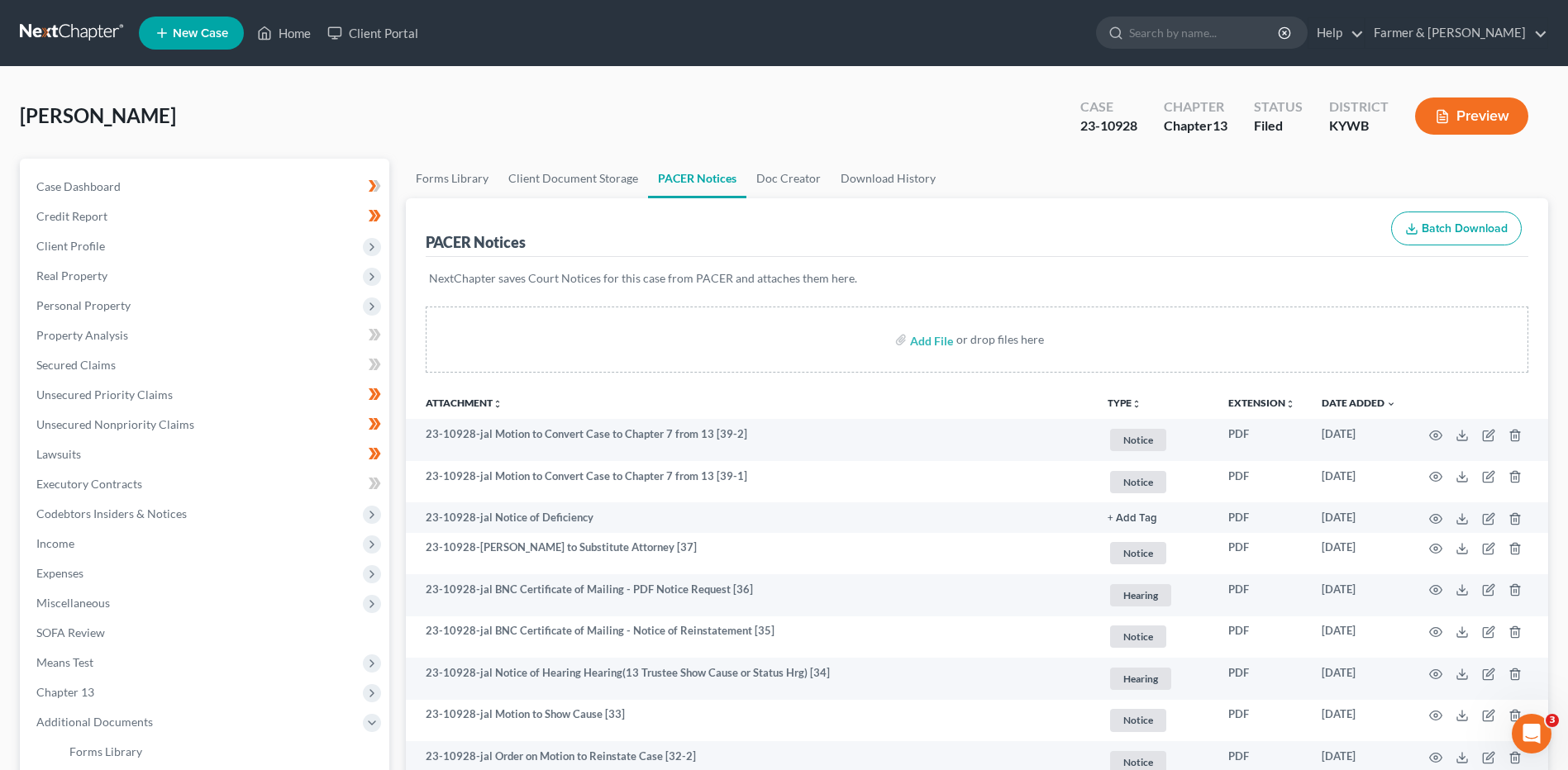
click at [69, 36] on link at bounding box center [73, 32] width 106 height 29
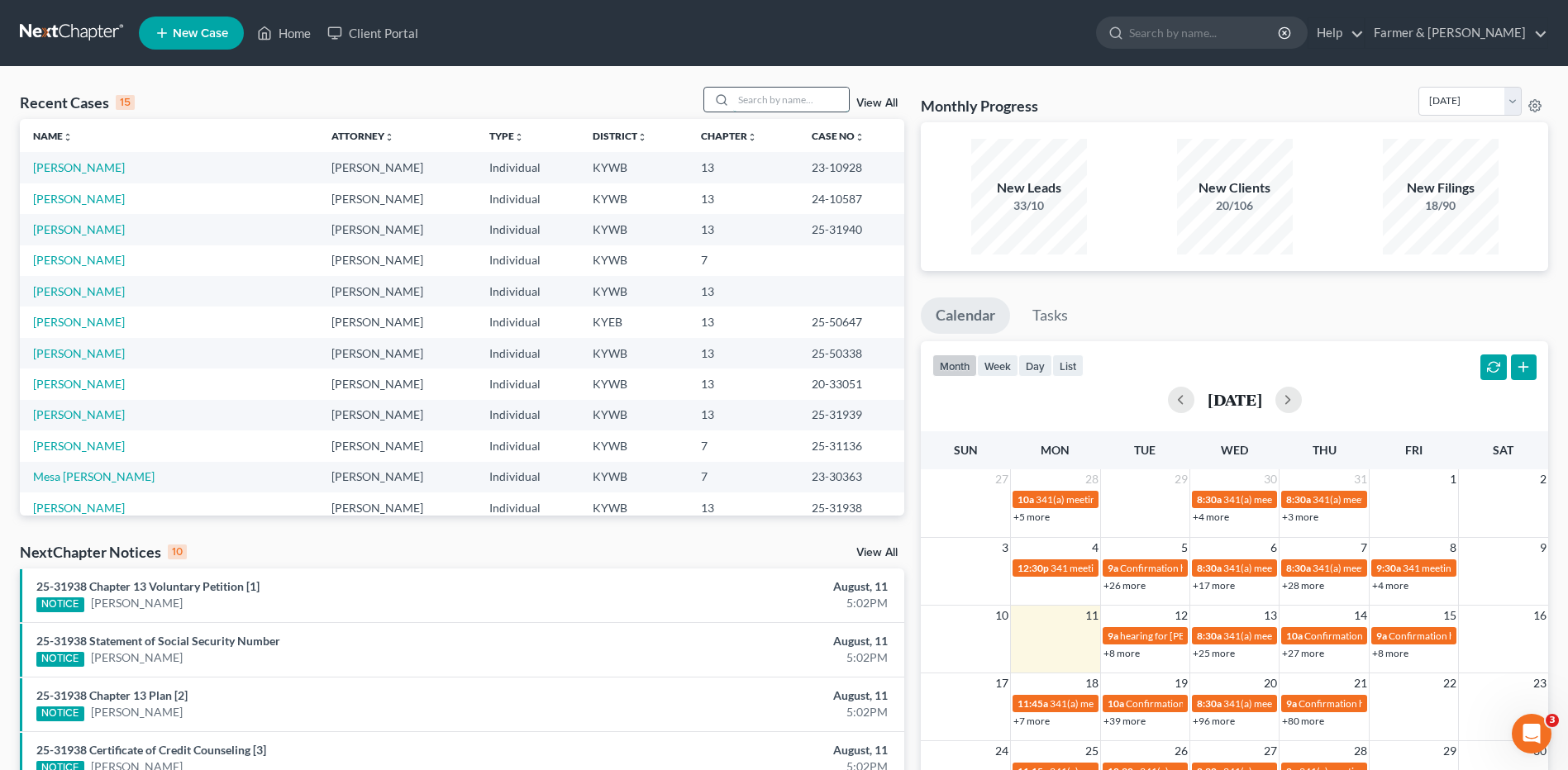
click at [779, 99] on input "search" at bounding box center [791, 98] width 116 height 24
type input "[PERSON_NAME]"
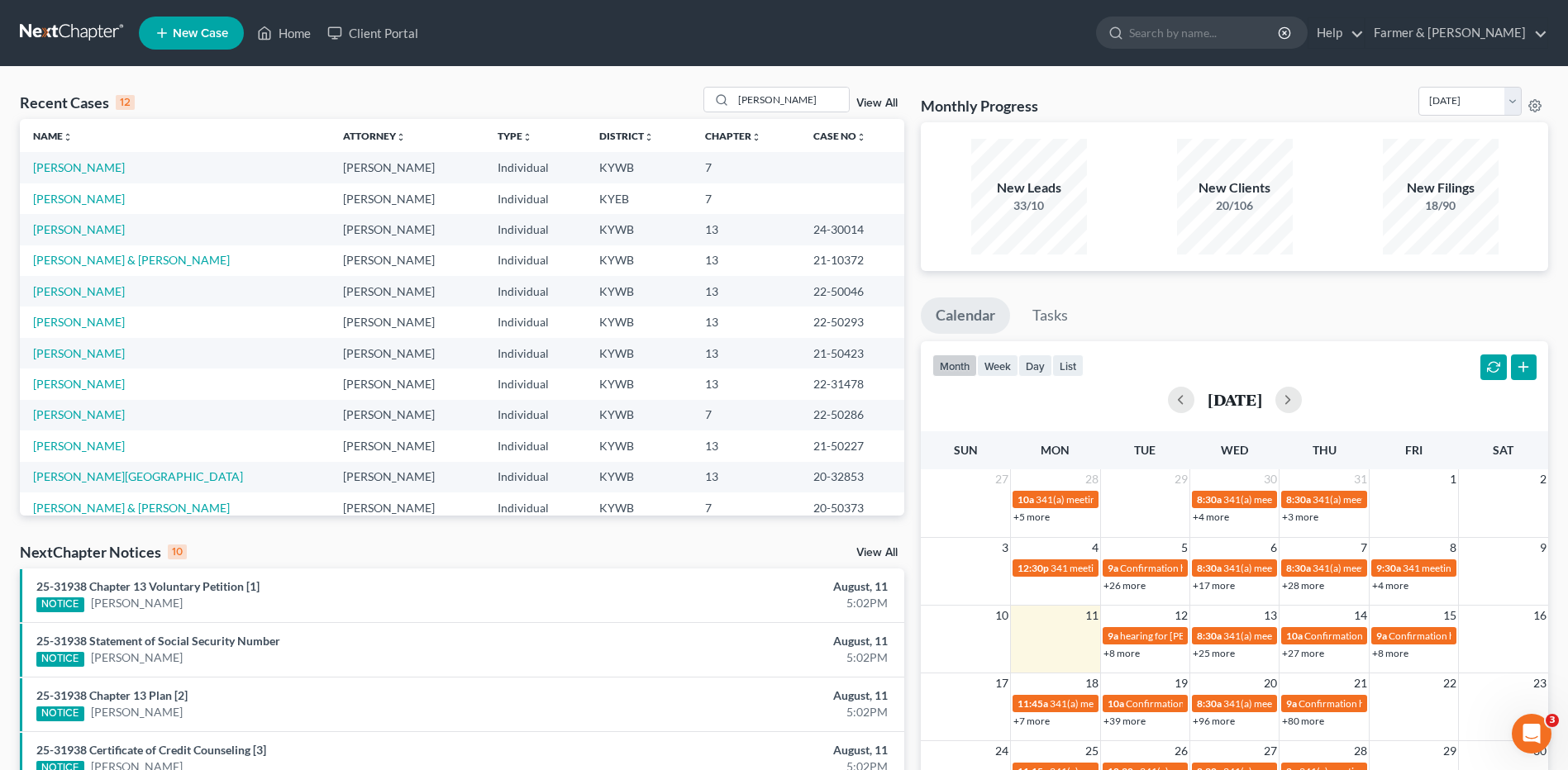
click at [95, 206] on td "[PERSON_NAME]" at bounding box center [174, 199] width 310 height 30
click at [99, 198] on link "[PERSON_NAME]" at bounding box center [79, 198] width 92 height 14
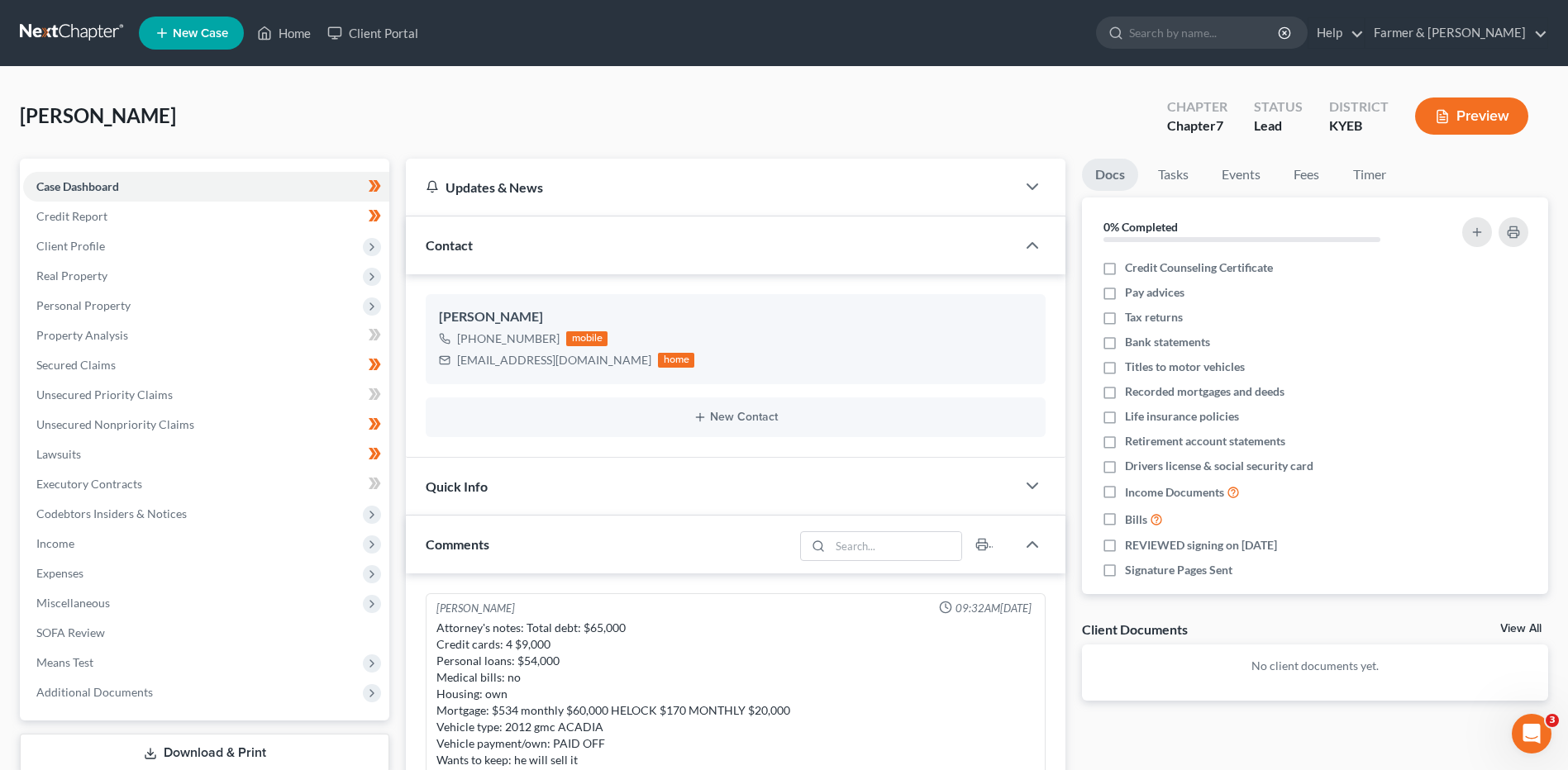
scroll to position [245, 0]
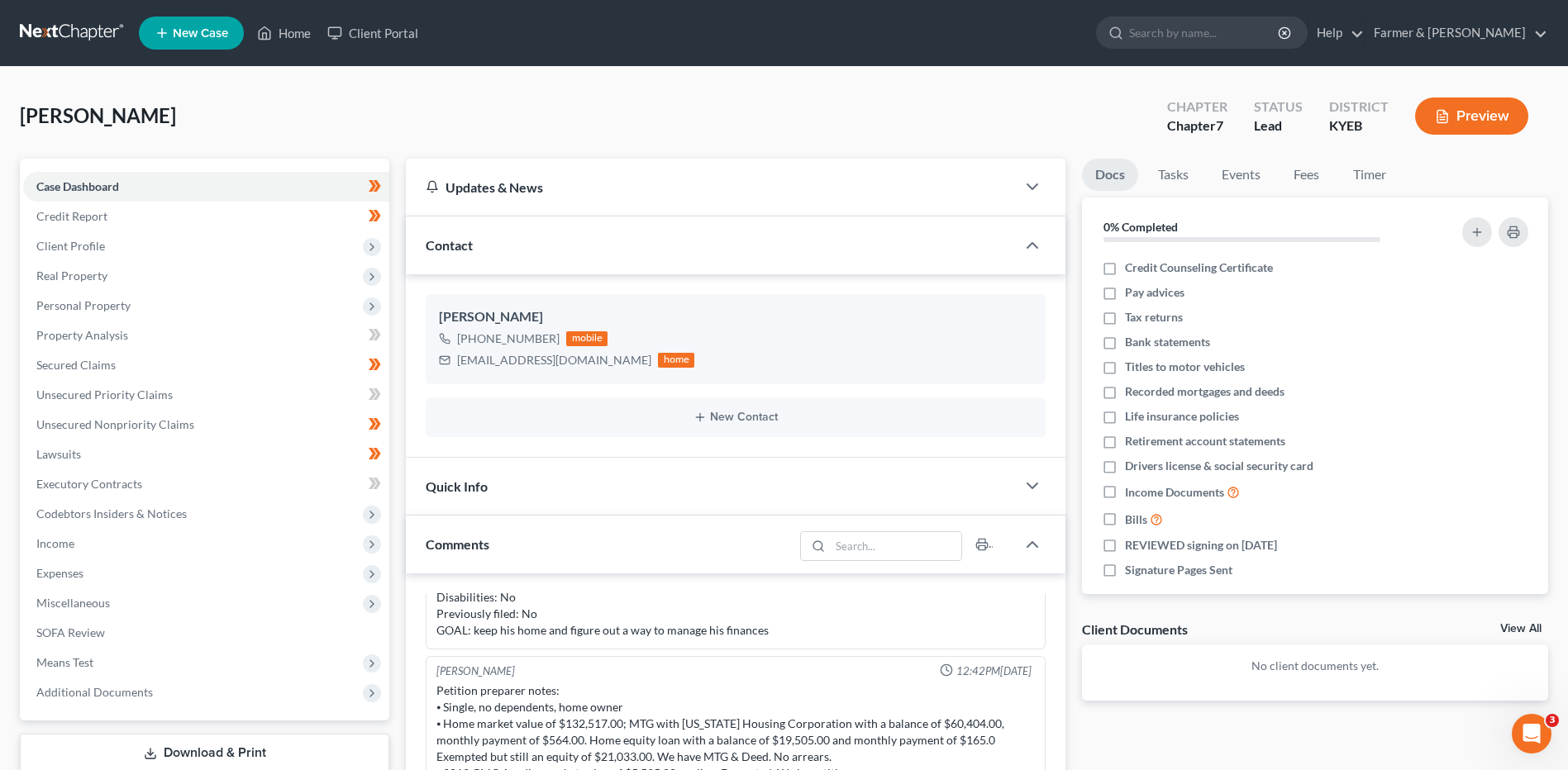
click at [1499, 249] on div "0% Completed" at bounding box center [1315, 226] width 466 height 58
click at [87, 243] on span "Client Profile" at bounding box center [70, 245] width 68 height 14
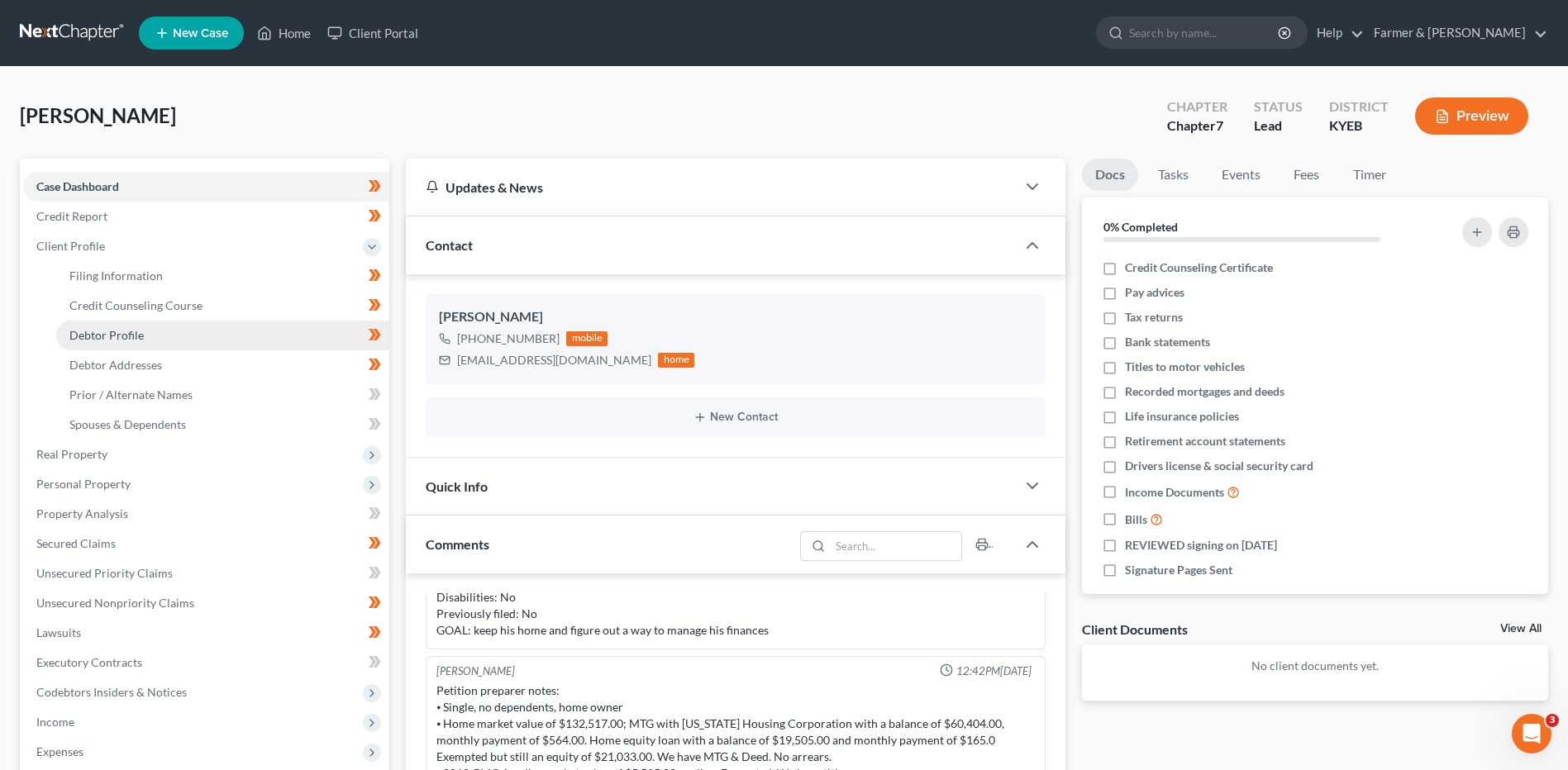
click at [109, 340] on span "Debtor Profile" at bounding box center [106, 334] width 75 height 14
select select "0"
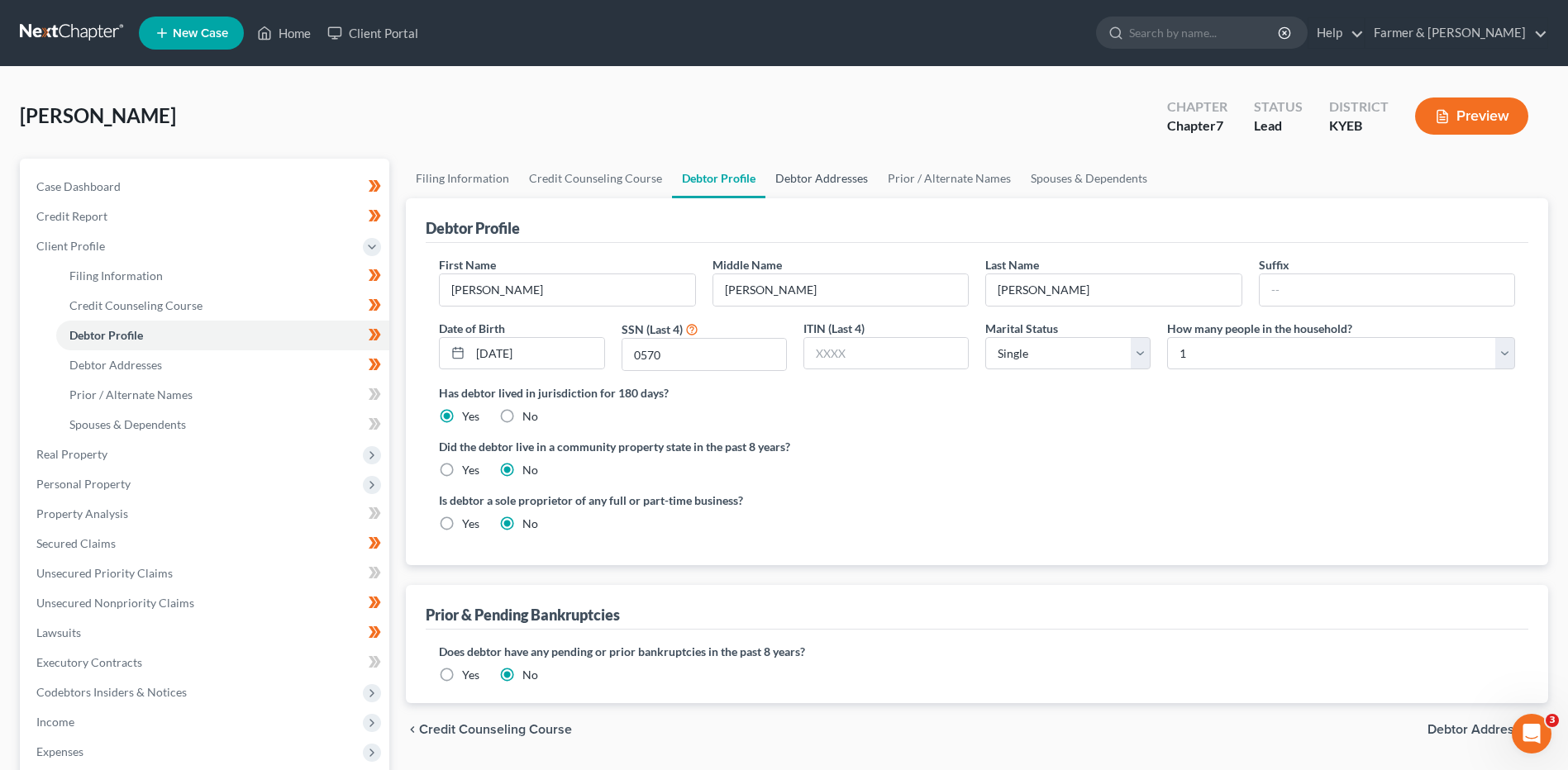
click at [808, 173] on link "Debtor Addresses" at bounding box center [821, 179] width 113 height 40
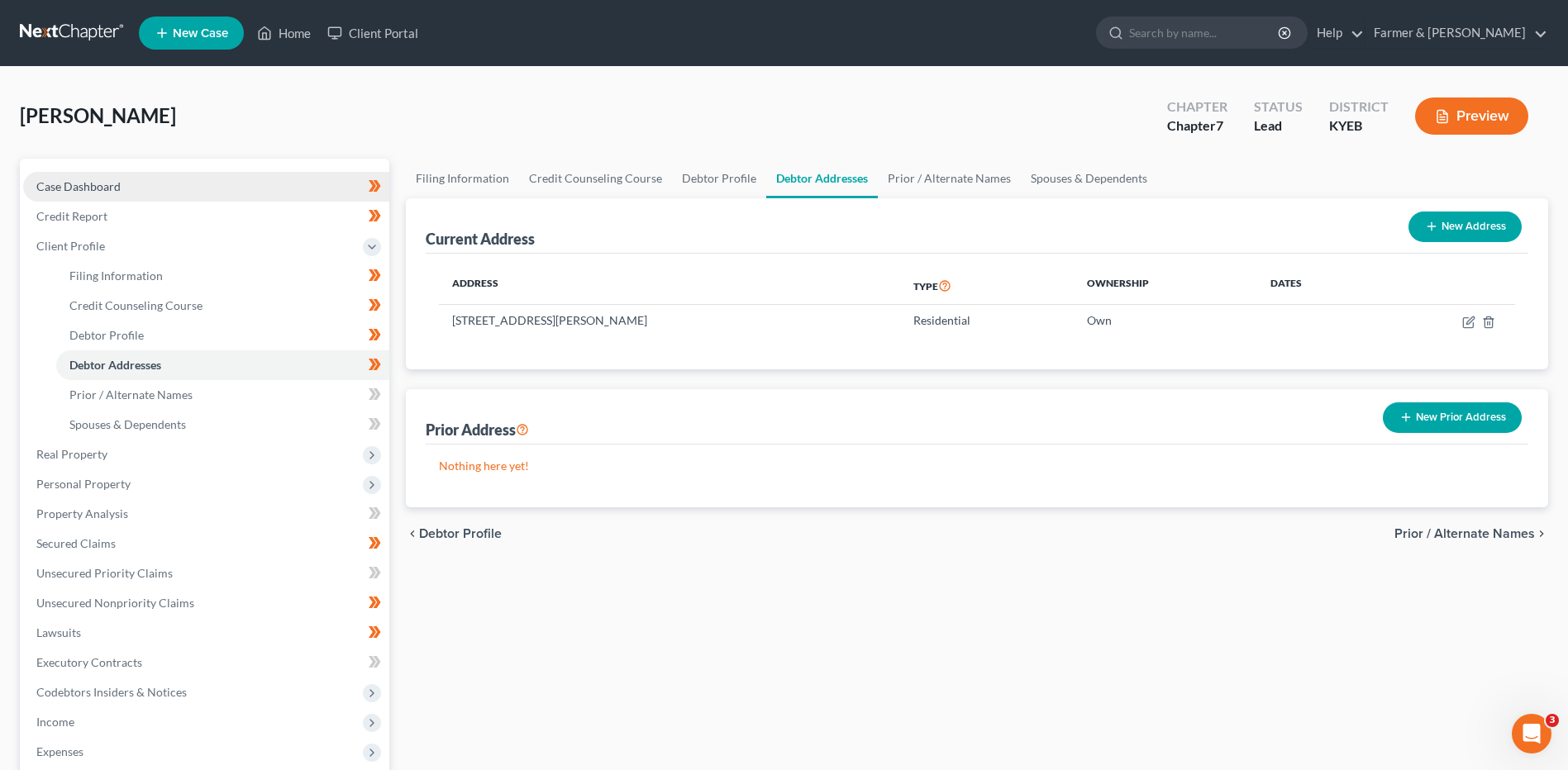
click at [123, 189] on link "Case Dashboard" at bounding box center [206, 186] width 367 height 29
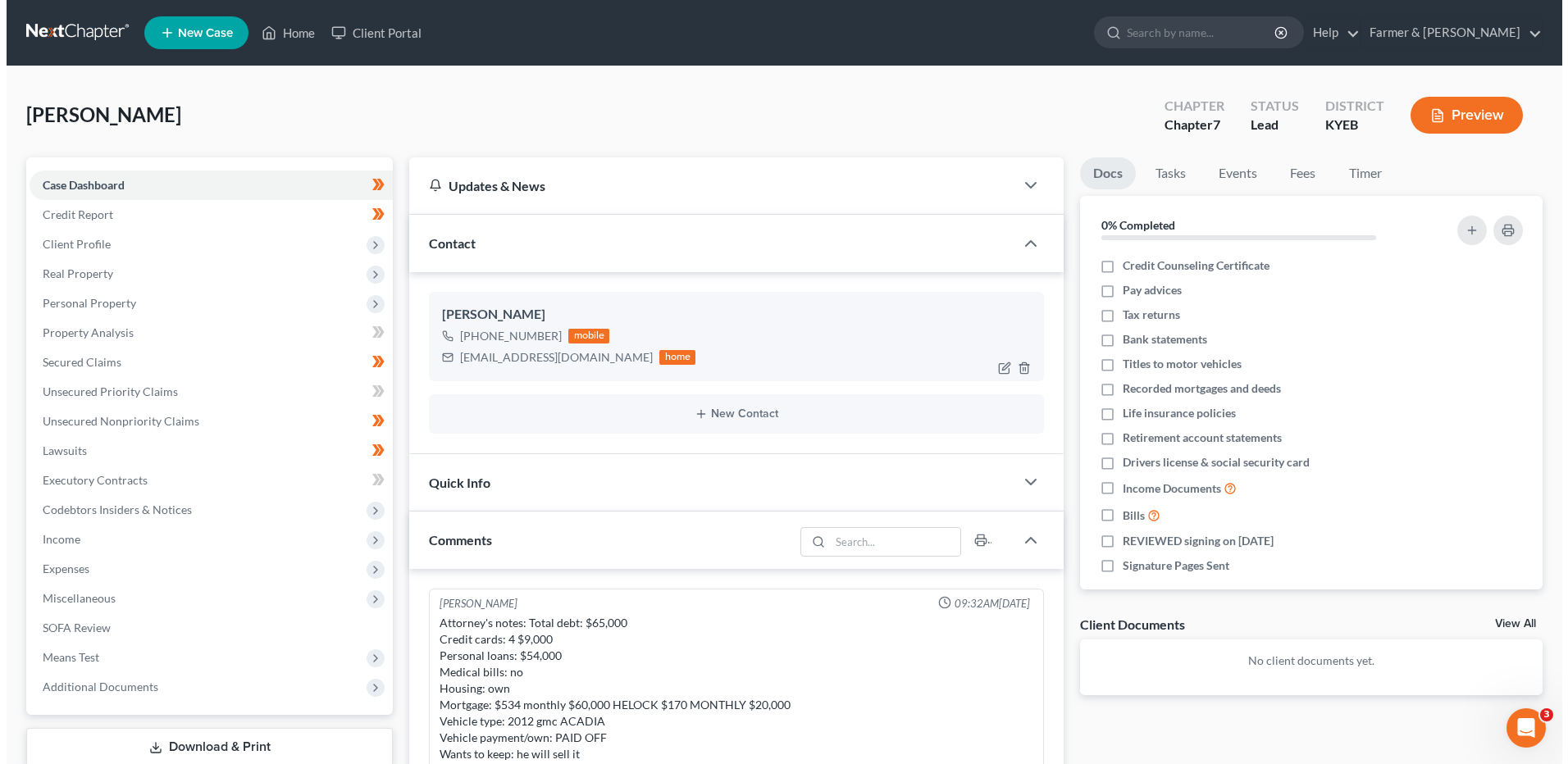
scroll to position [243, 0]
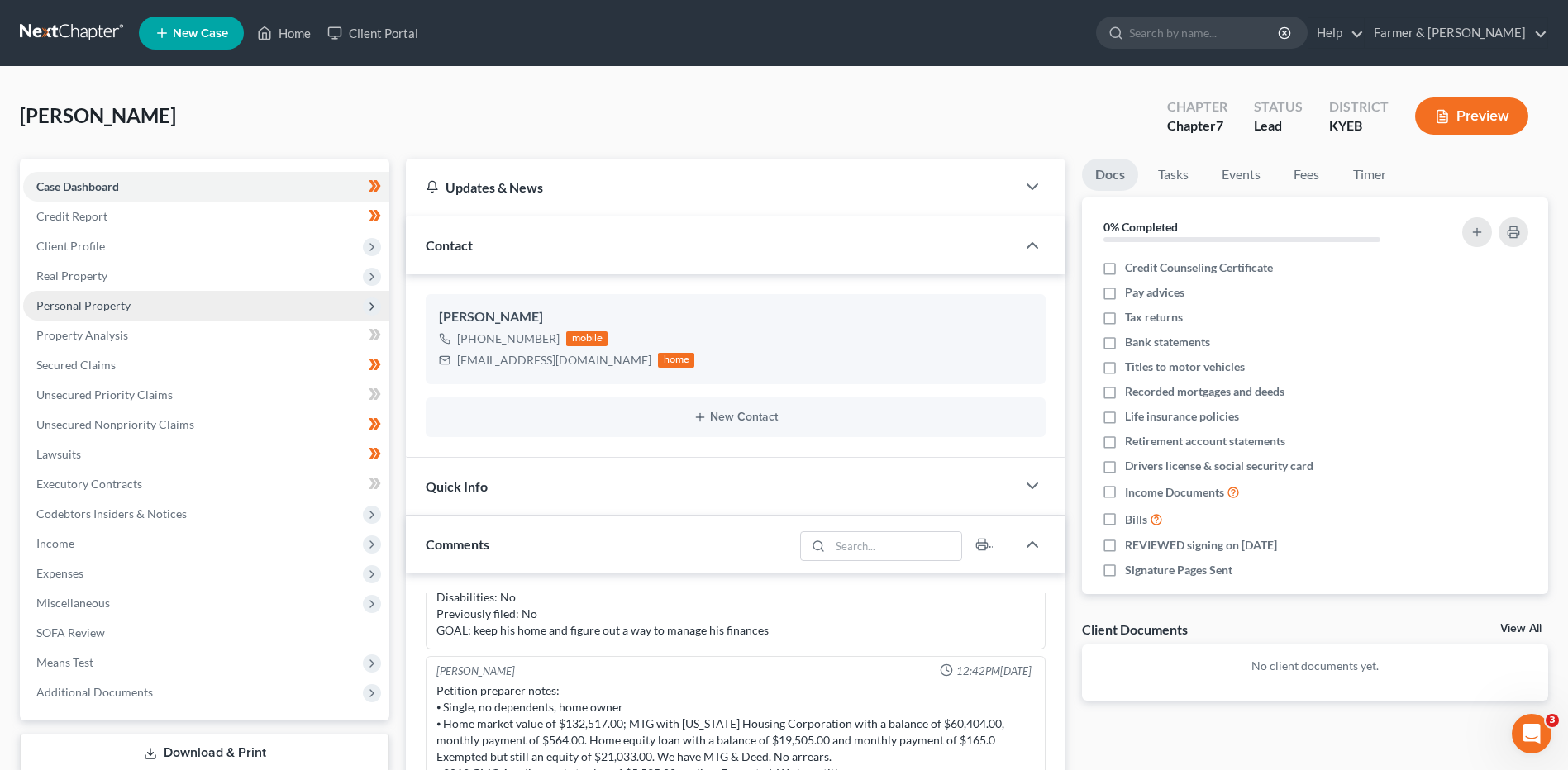
click at [95, 300] on span "Personal Property" at bounding box center [82, 305] width 94 height 14
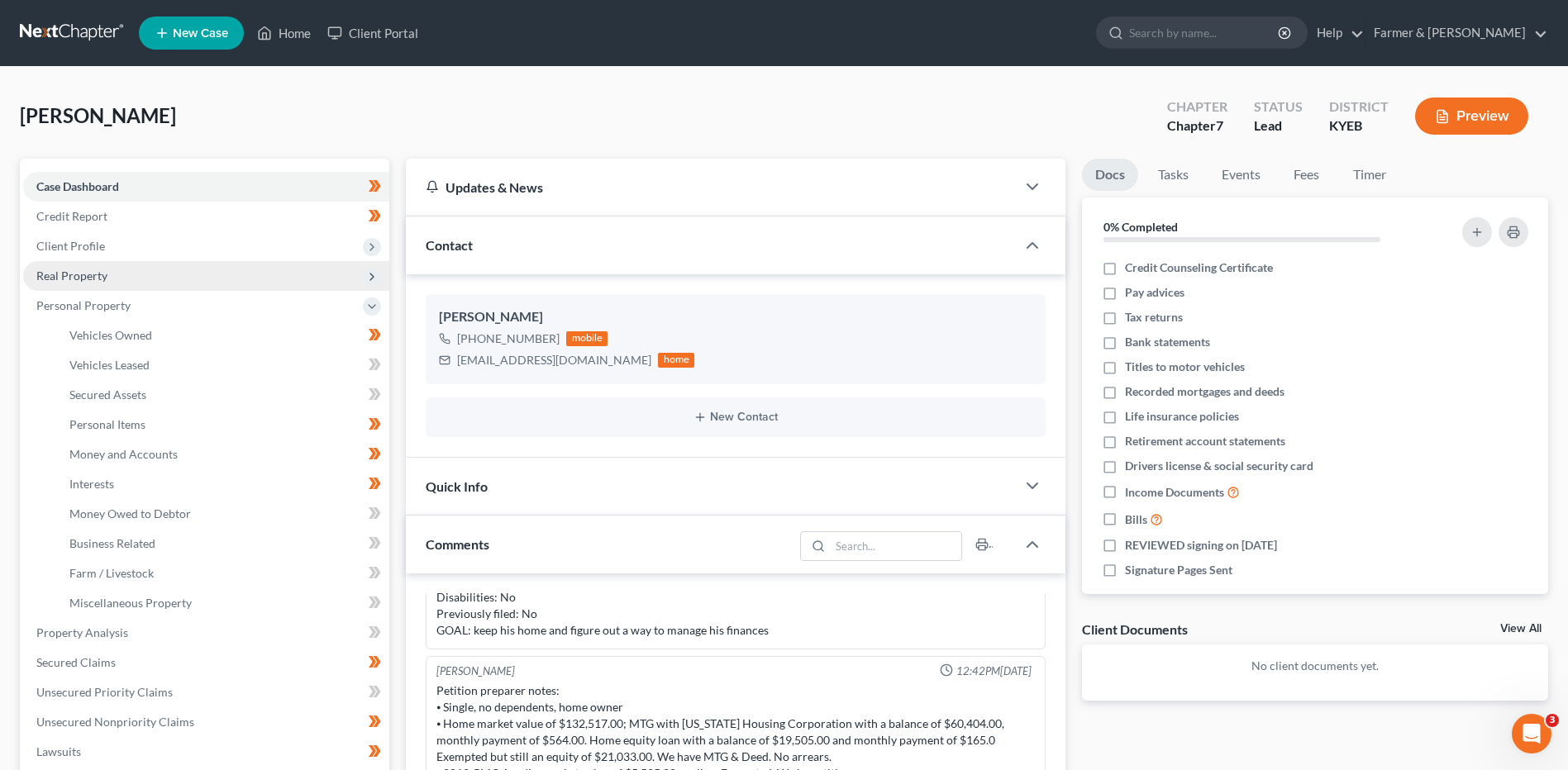
click at [127, 277] on span "Real Property" at bounding box center [206, 276] width 367 height 29
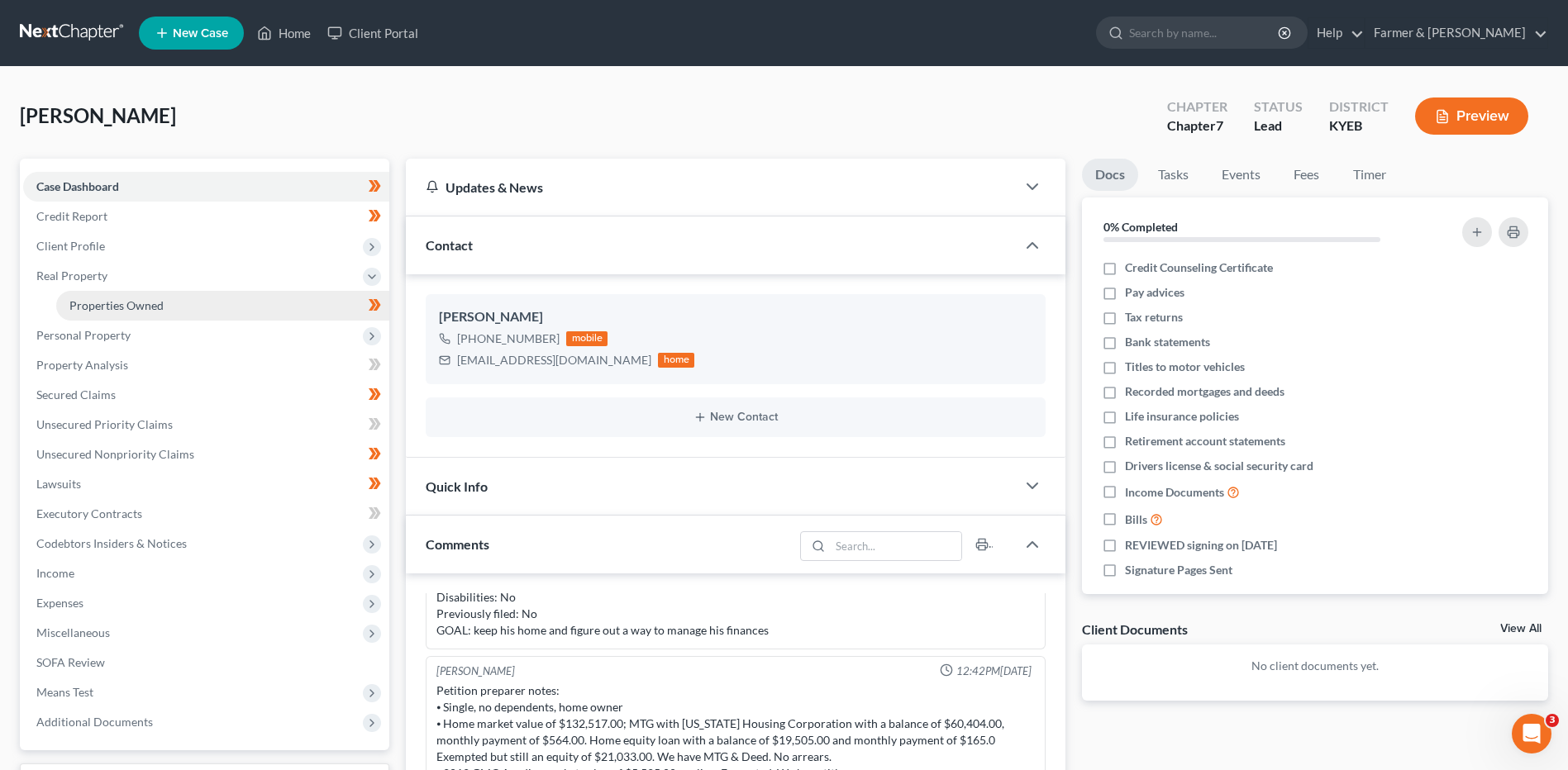
click at [138, 309] on span "Properties Owned" at bounding box center [116, 305] width 94 height 14
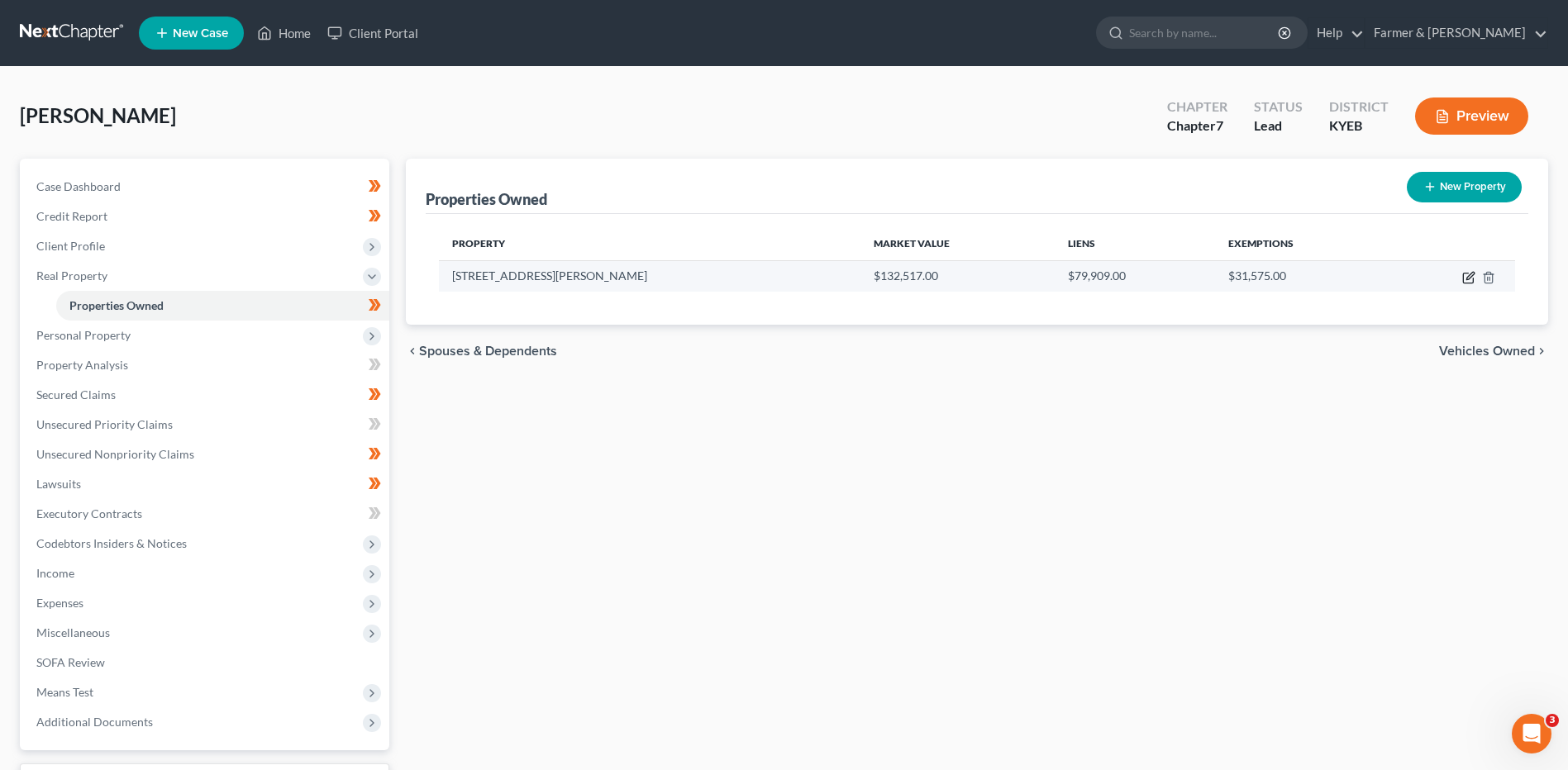
click at [1468, 279] on icon "button" at bounding box center [1470, 276] width 8 height 8
select select "18"
select select "0"
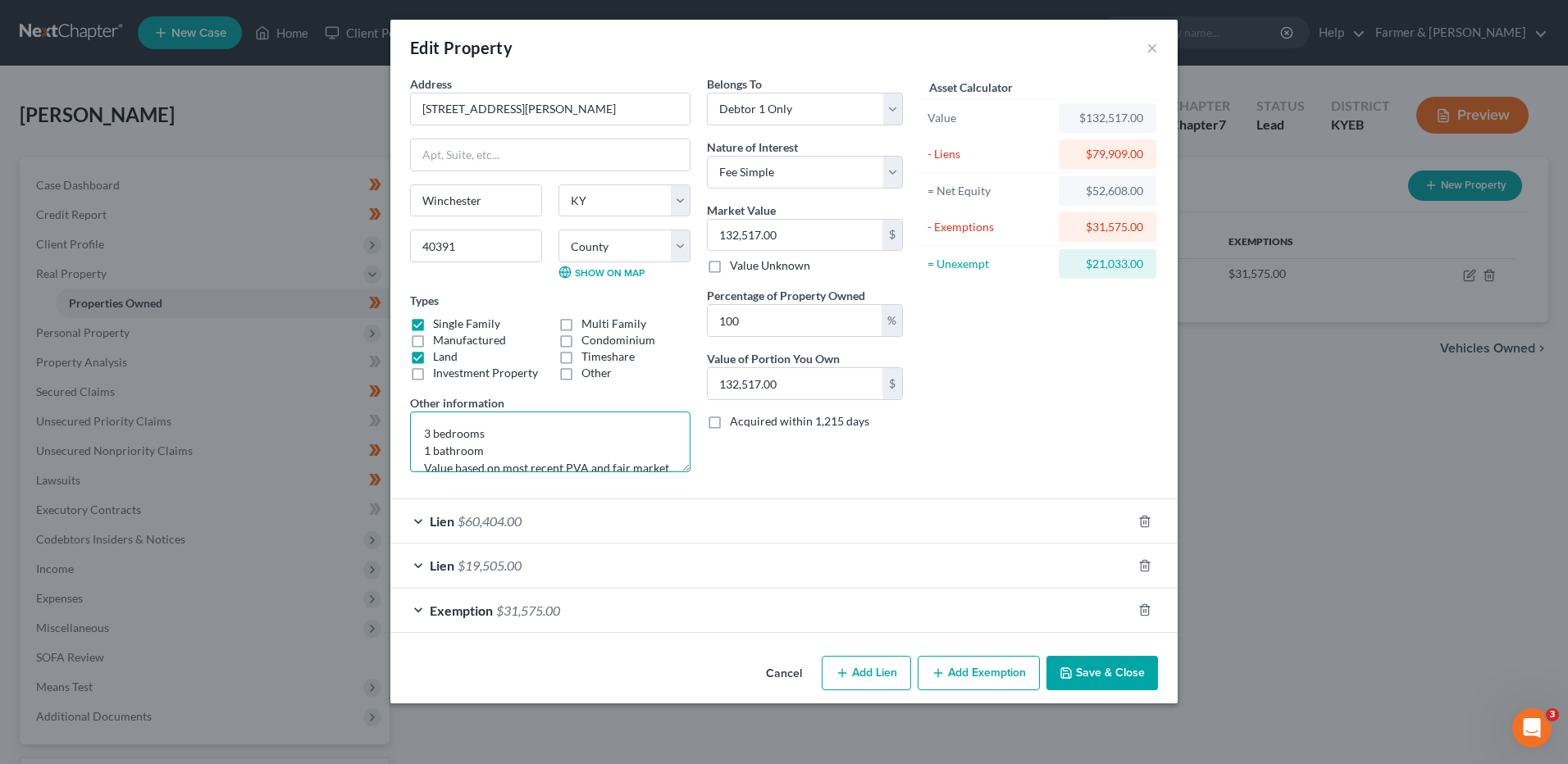
drag, startPoint x: 541, startPoint y: 459, endPoint x: 366, endPoint y: 376, distance: 193.7
click at [366, 376] on div "Edit Property × Address * 36 Rowland Ave Winchester State AL AK AR AZ CA CO CT …" at bounding box center [784, 382] width 1568 height 764
click at [433, 353] on label "Land" at bounding box center [446, 356] width 24 height 16
click at [440, 353] on input "Land" at bounding box center [445, 353] width 10 height 10
checkbox input "false"
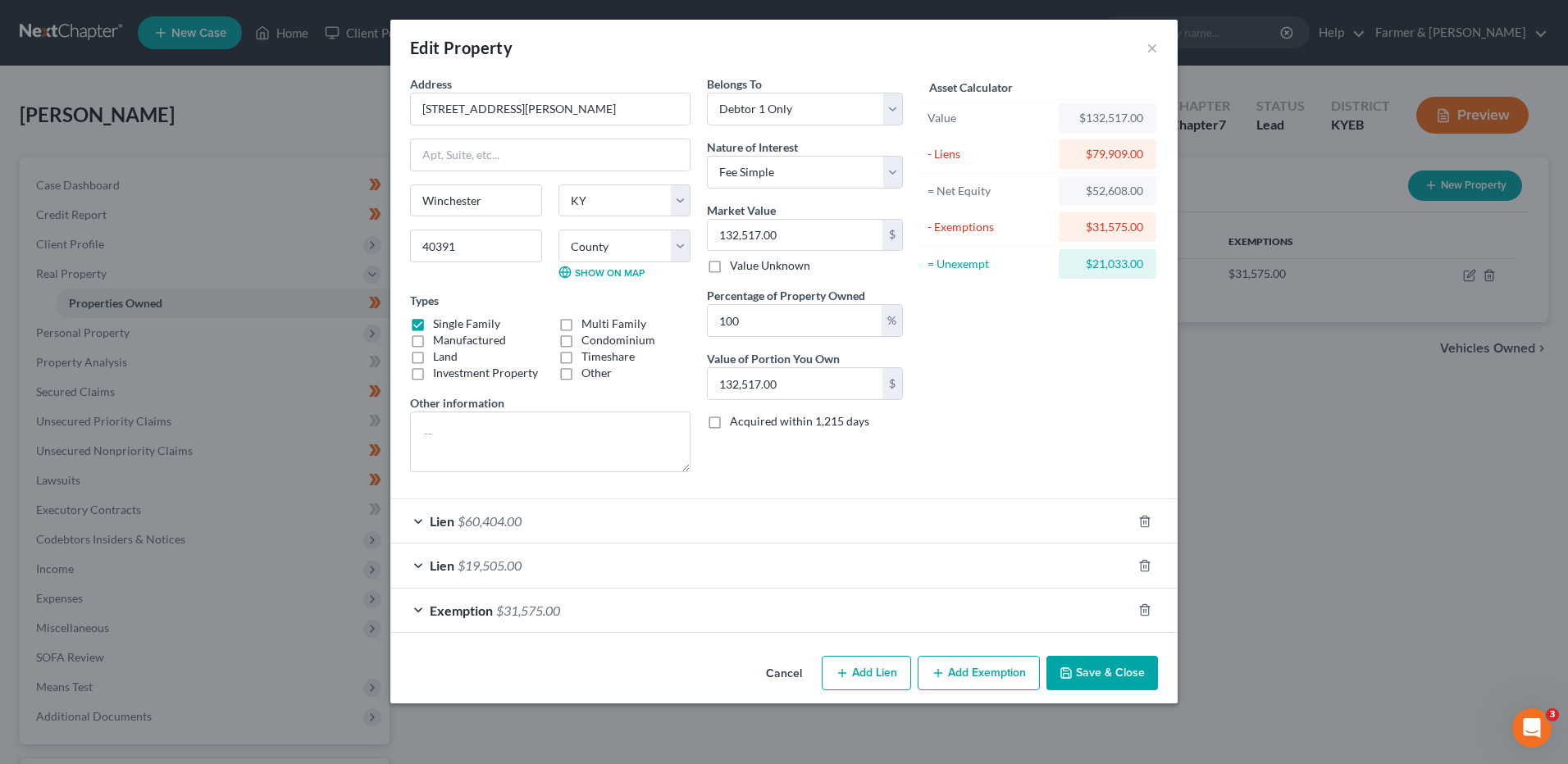
click at [1125, 673] on button "Save & Close" at bounding box center [1102, 673] width 112 height 35
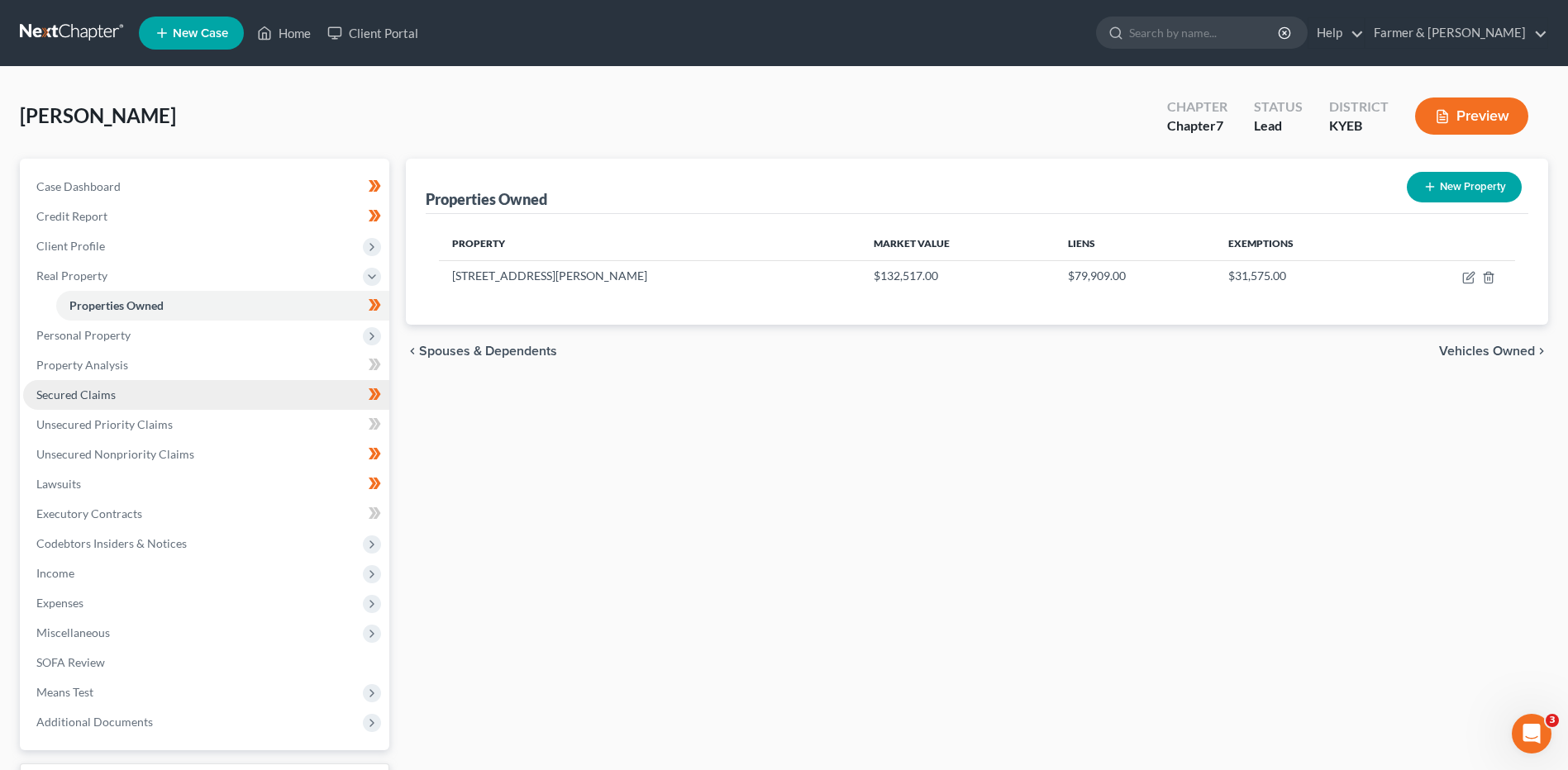
click at [134, 399] on link "Secured Claims" at bounding box center [206, 394] width 367 height 29
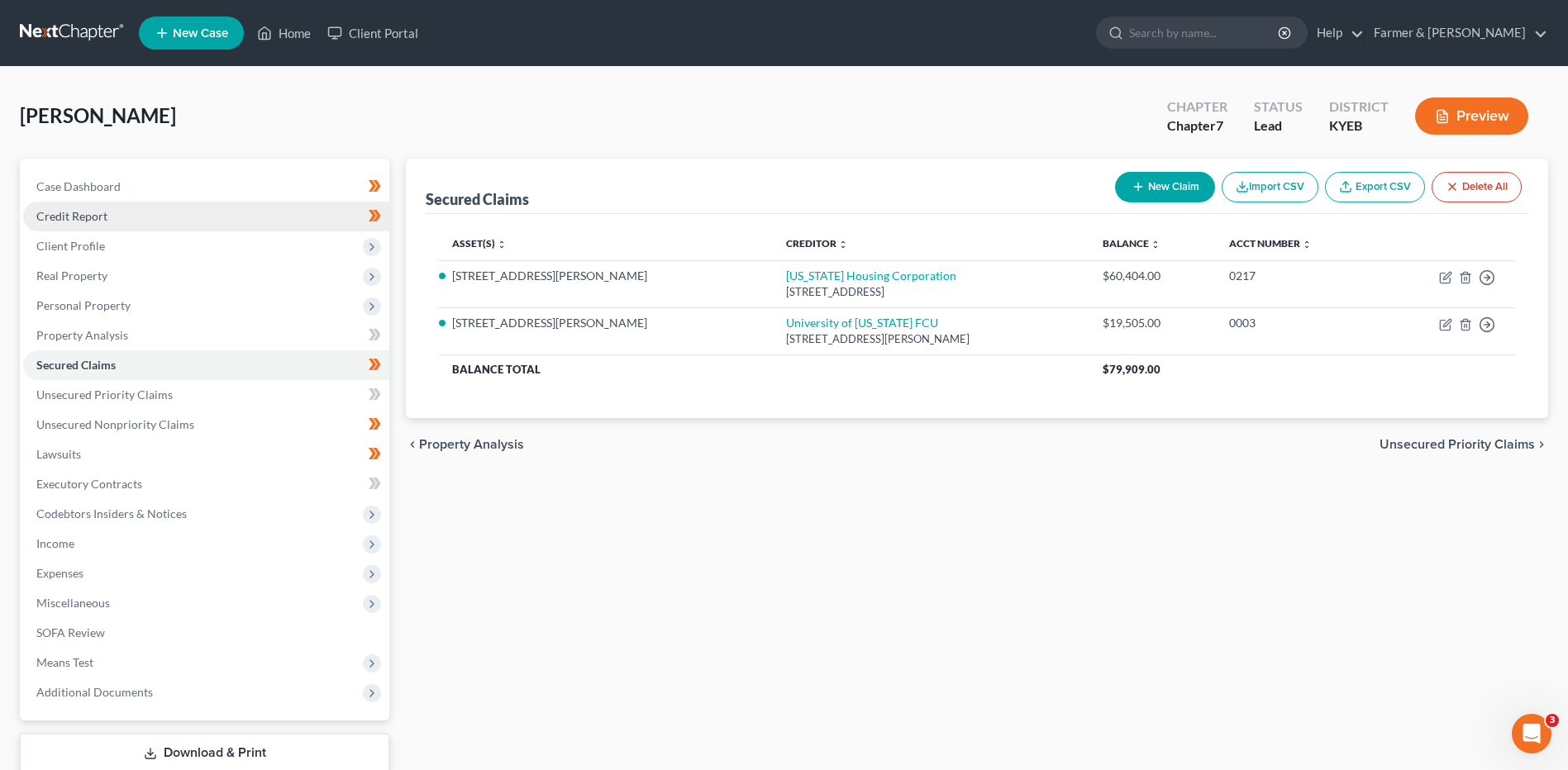
click at [171, 226] on link "Credit Report" at bounding box center [206, 216] width 367 height 29
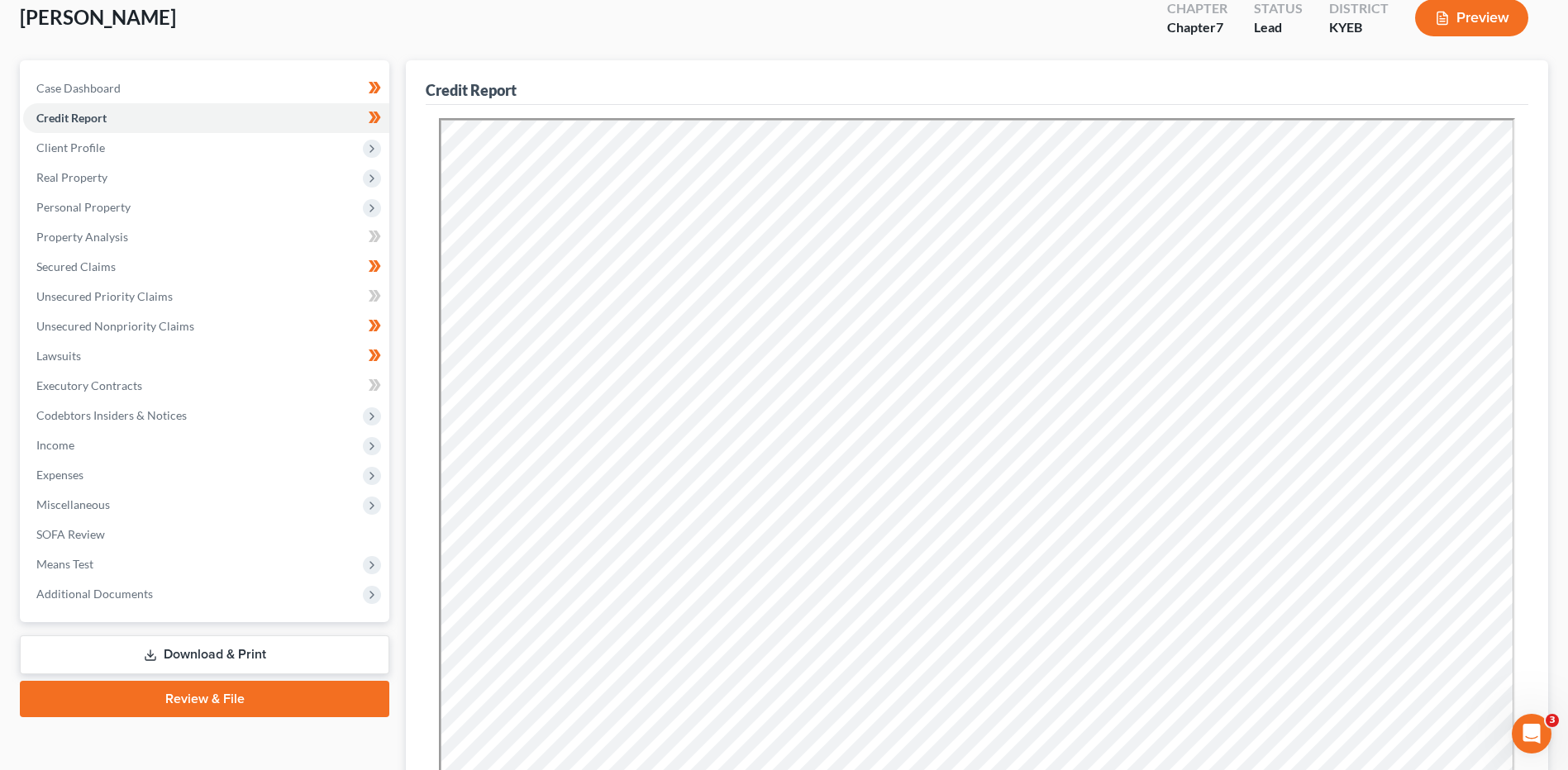
scroll to position [67, 0]
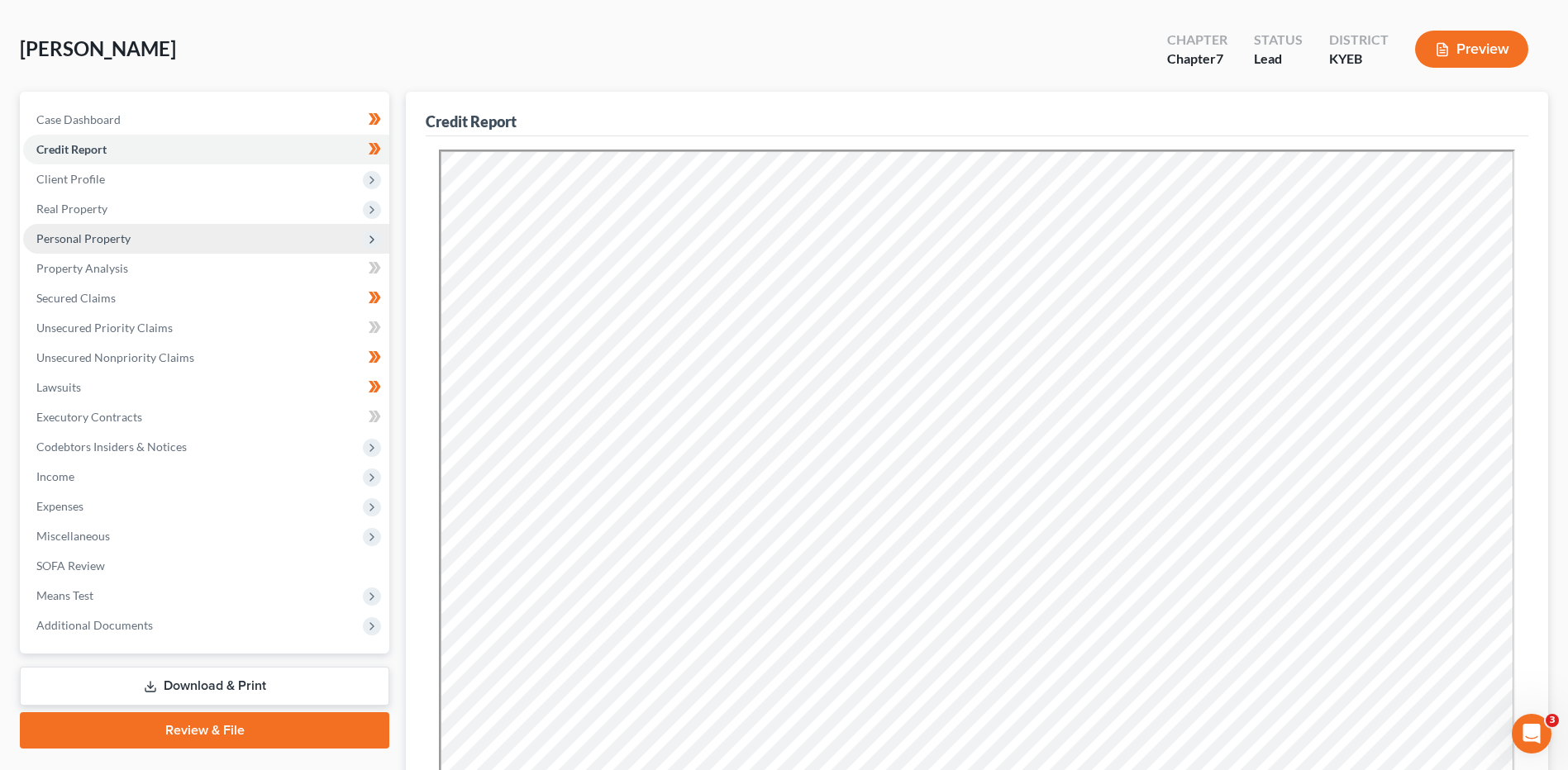
click at [122, 239] on span "Personal Property" at bounding box center [82, 238] width 94 height 14
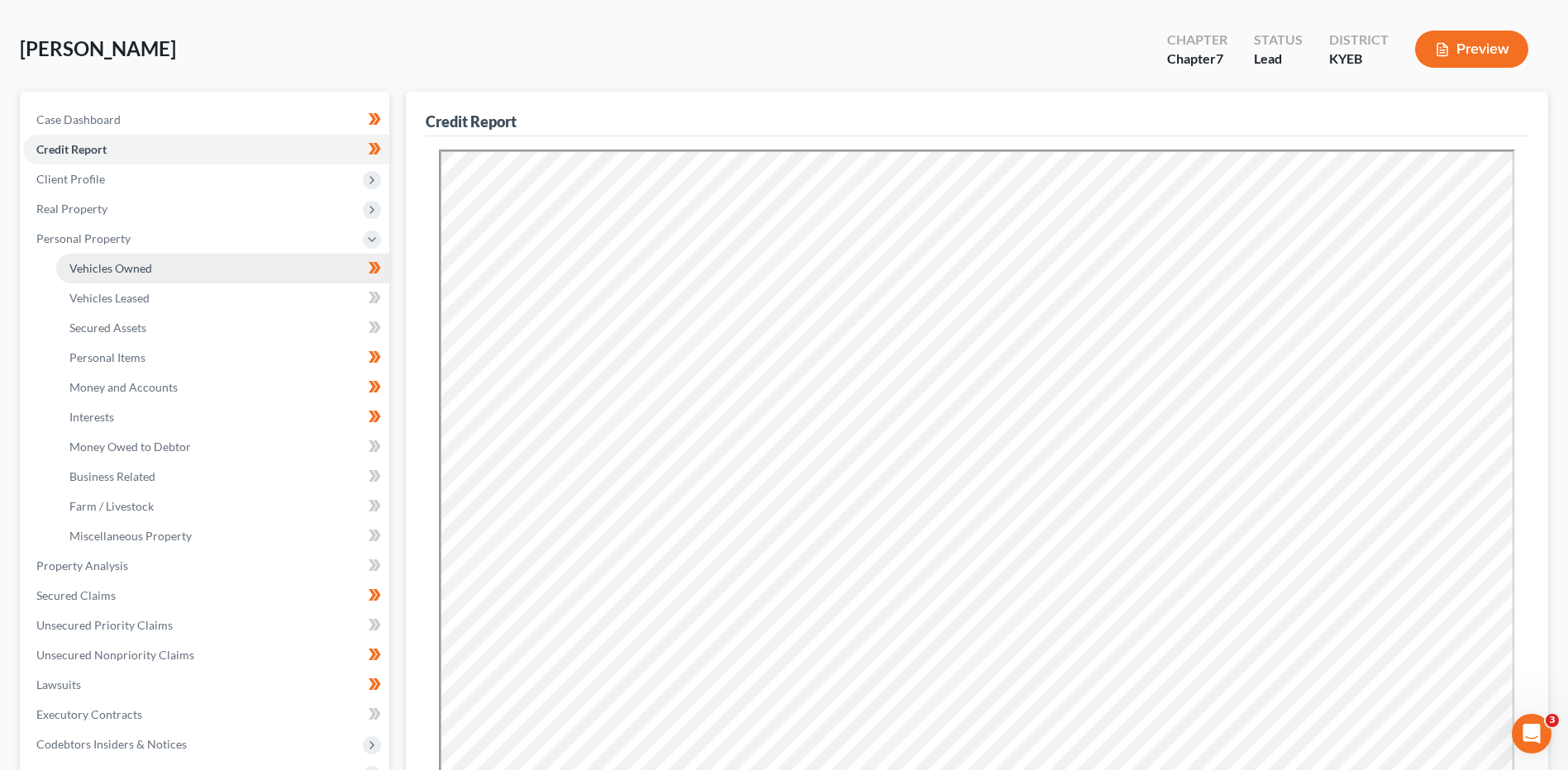
click at [145, 256] on link "Vehicles Owned" at bounding box center [223, 268] width 333 height 29
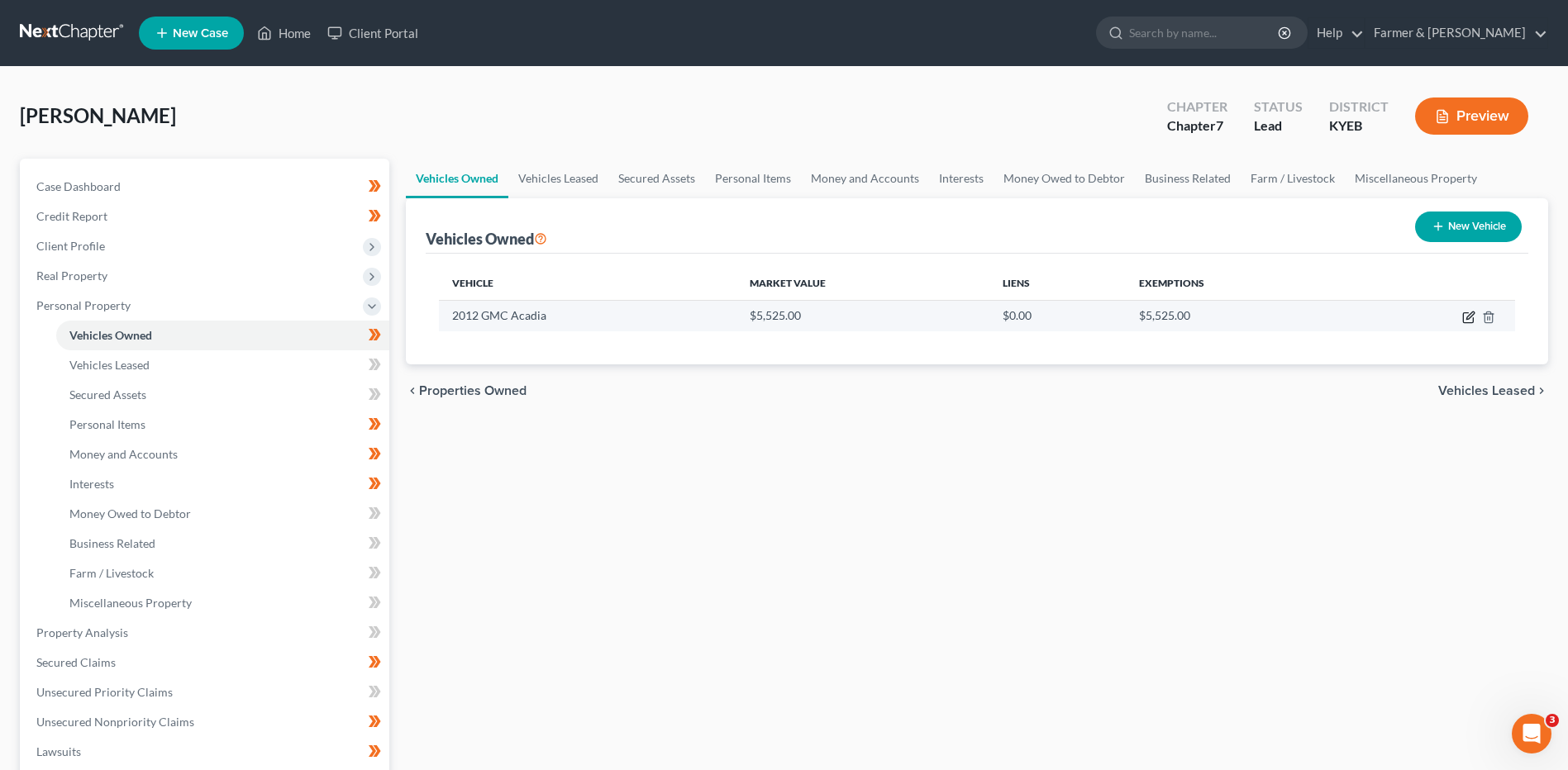
click at [1469, 318] on icon "button" at bounding box center [1470, 315] width 8 height 8
select select "0"
select select "14"
select select "2"
select select "0"
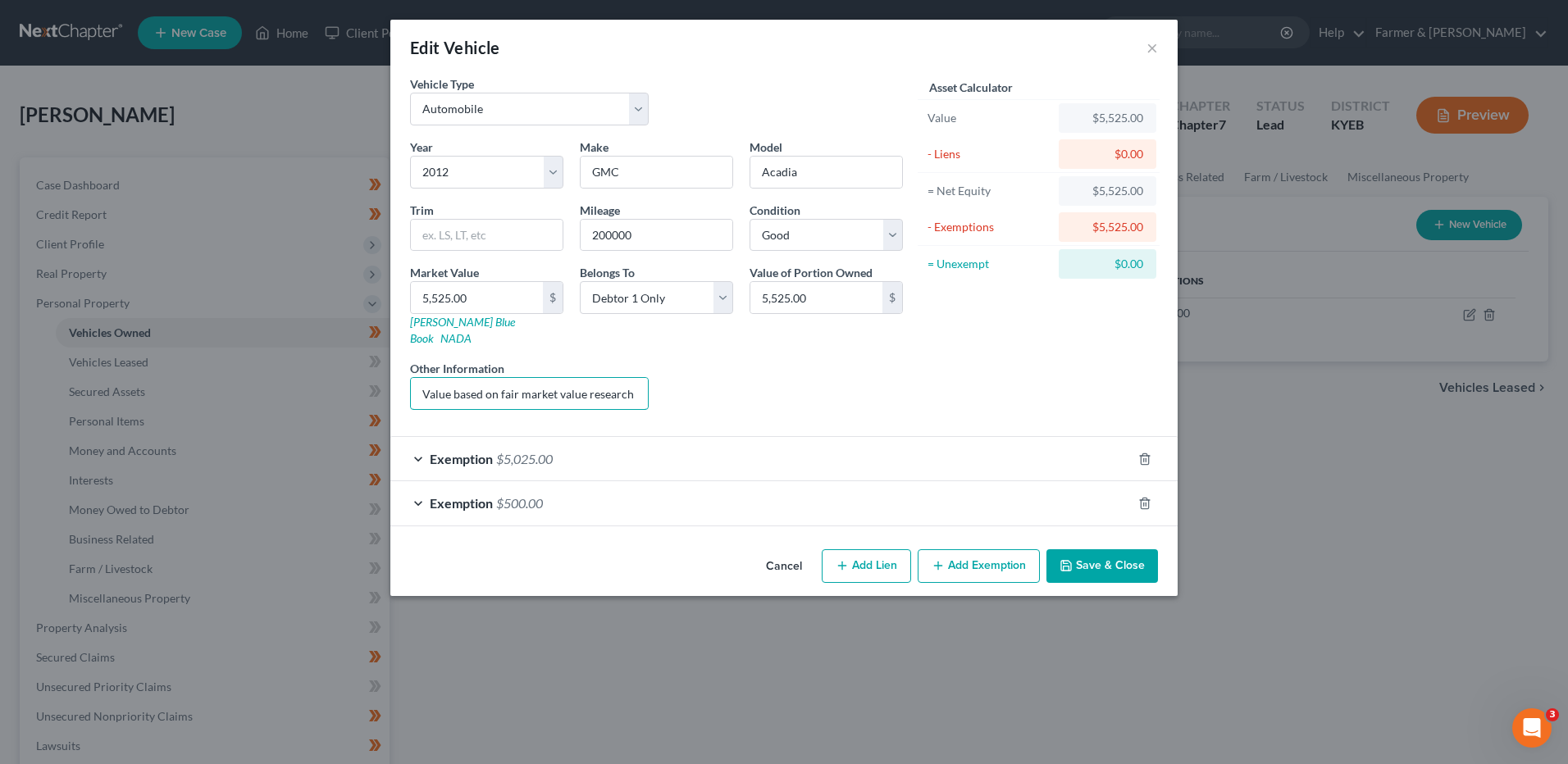
scroll to position [0, 104]
drag, startPoint x: 420, startPoint y: 382, endPoint x: 812, endPoint y: 402, distance: 392.5
click at [811, 403] on div "Year Select 2026 2025 2024 2023 2022 2021 2020 2019 2018 2017 2016 2015 2014 20…" at bounding box center [657, 280] width 510 height 285
click at [577, 447] on div "Exemption $5,025.00" at bounding box center [760, 459] width 742 height 43
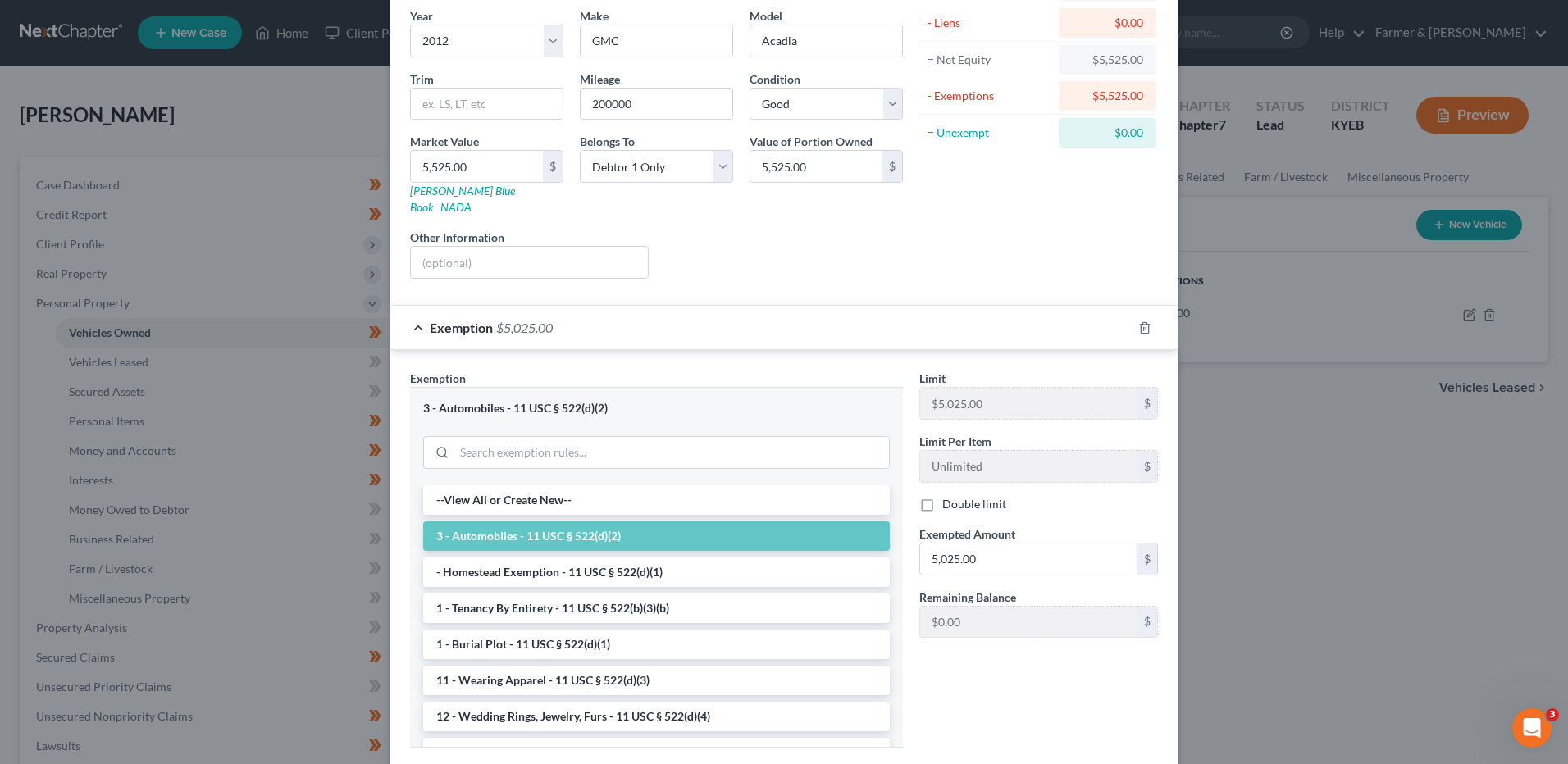
scroll to position [15, 0]
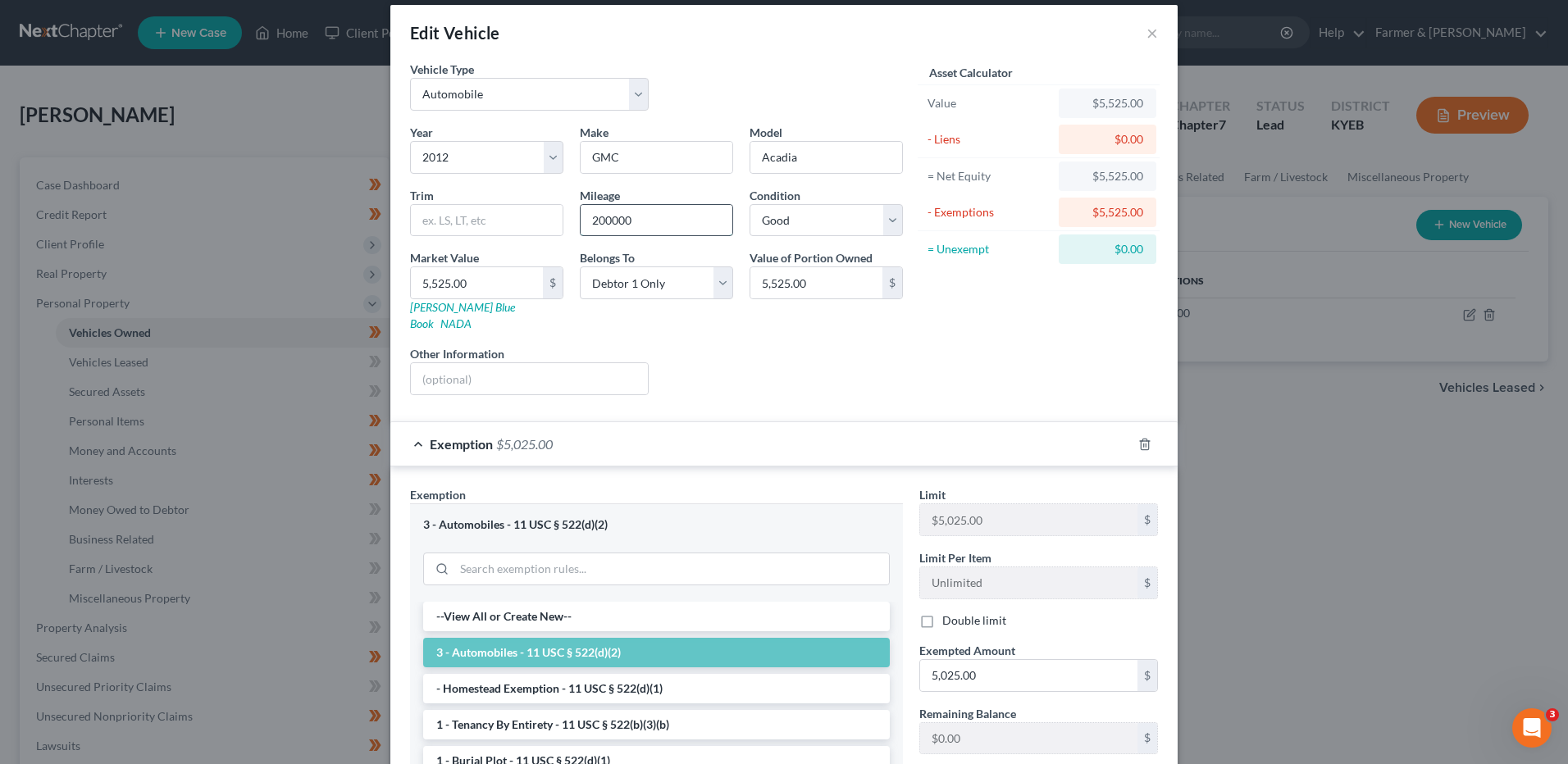
click at [604, 215] on input "200000" at bounding box center [656, 220] width 151 height 31
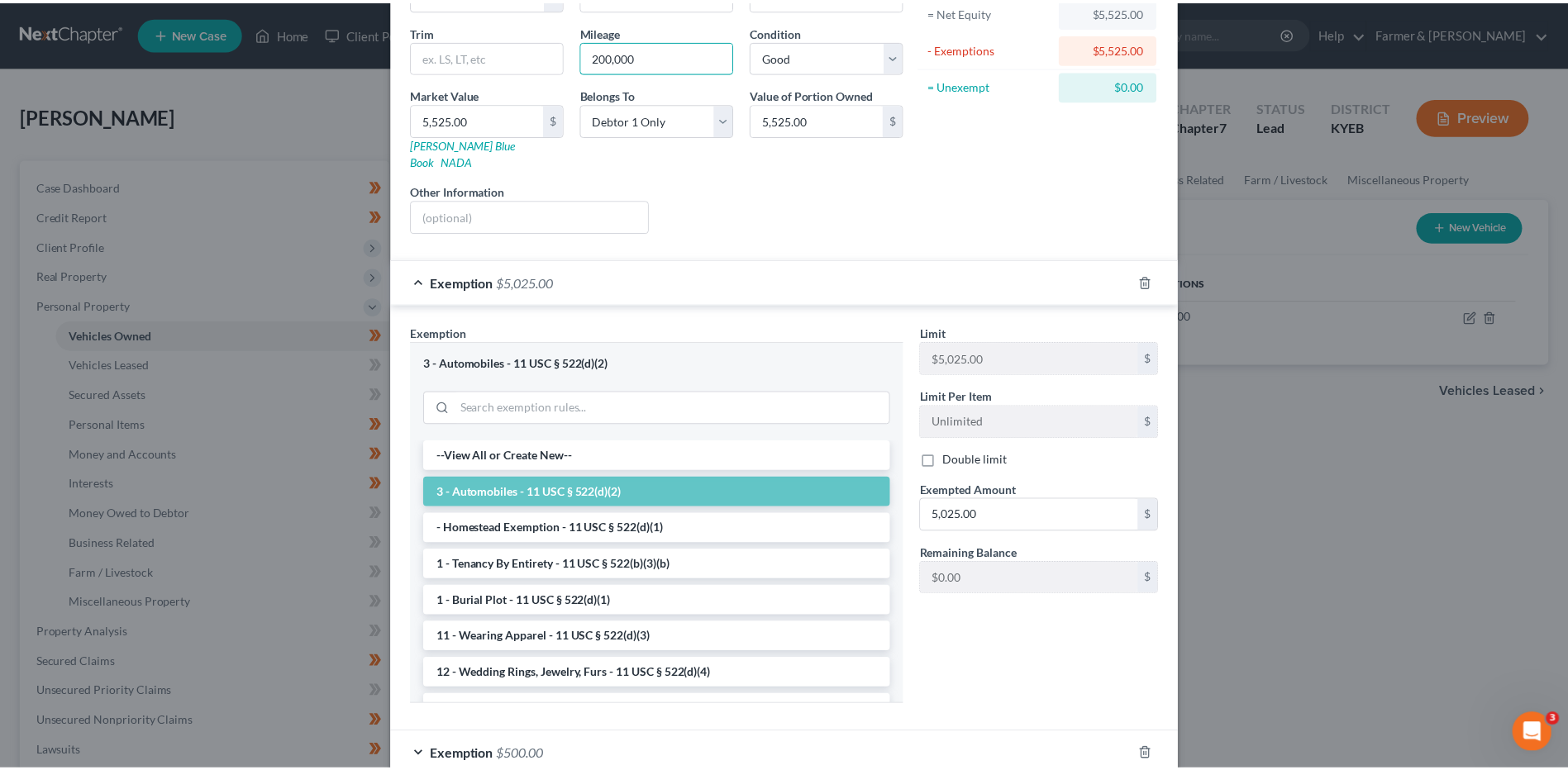
scroll to position [262, 0]
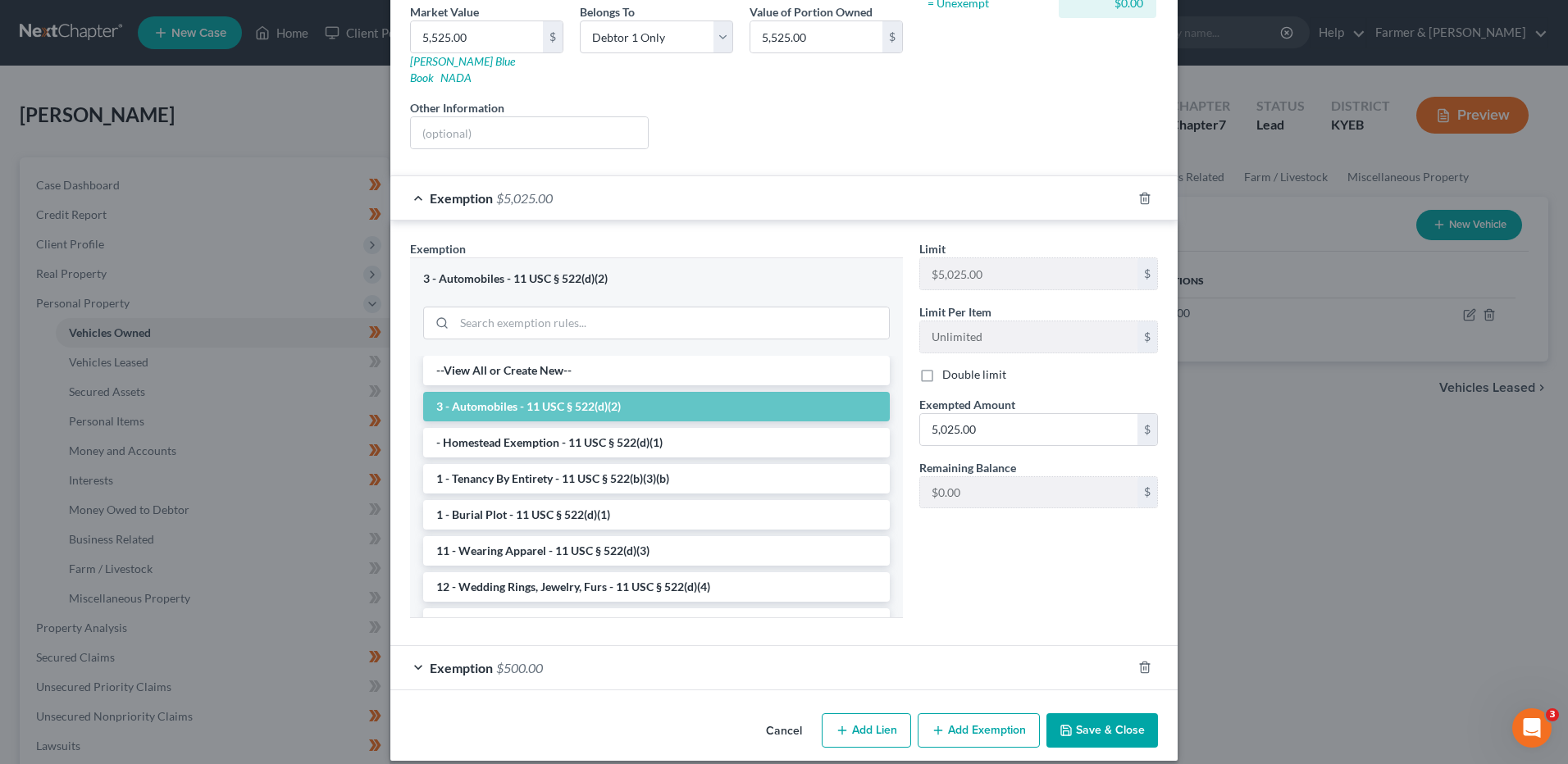
type input "200,000"
click at [1109, 713] on button "Save & Close" at bounding box center [1102, 730] width 112 height 35
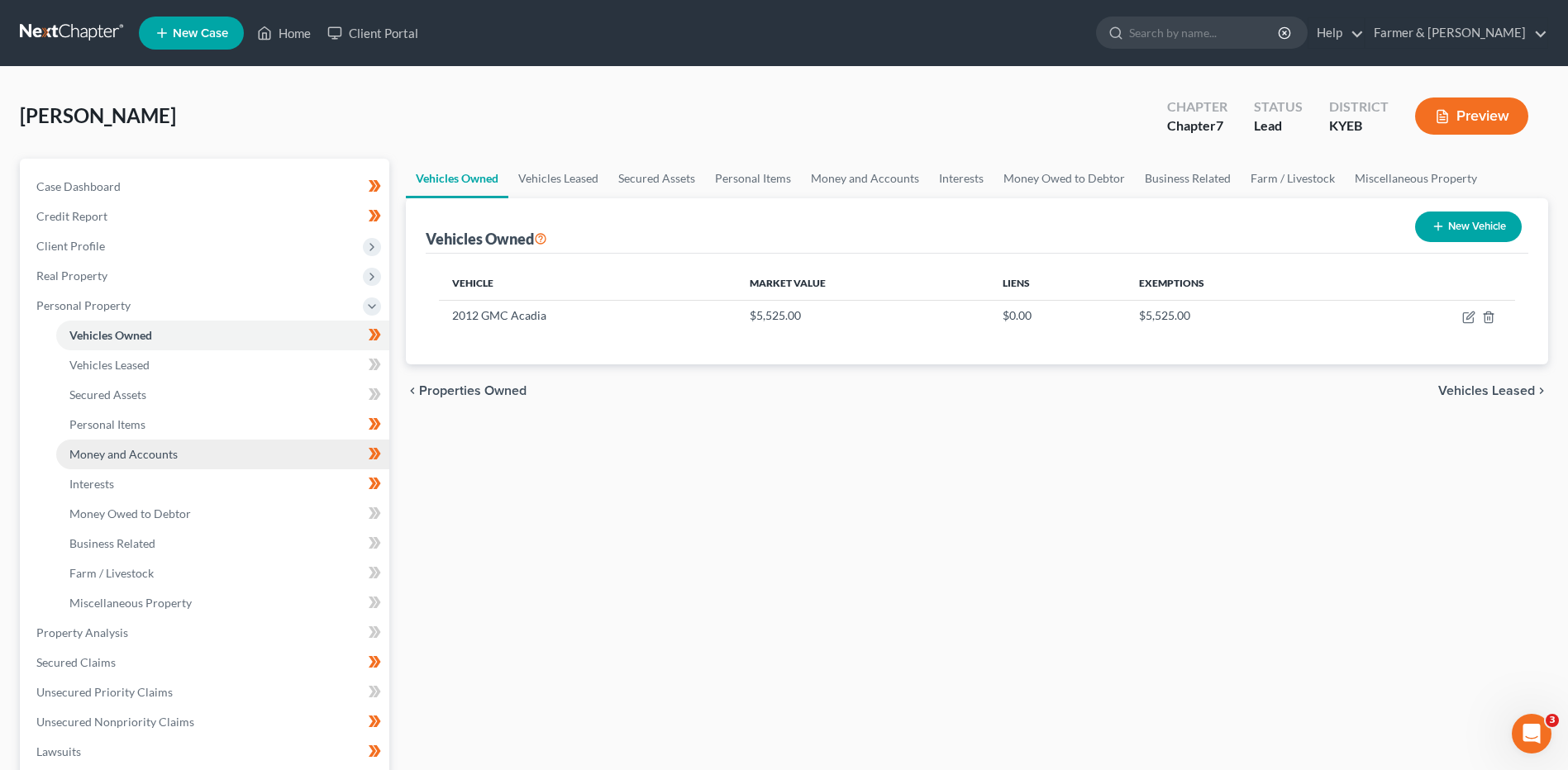
drag, startPoint x: 144, startPoint y: 458, endPoint x: 162, endPoint y: 458, distance: 18.0
click at [144, 458] on span "Money and Accounts" at bounding box center [123, 454] width 108 height 14
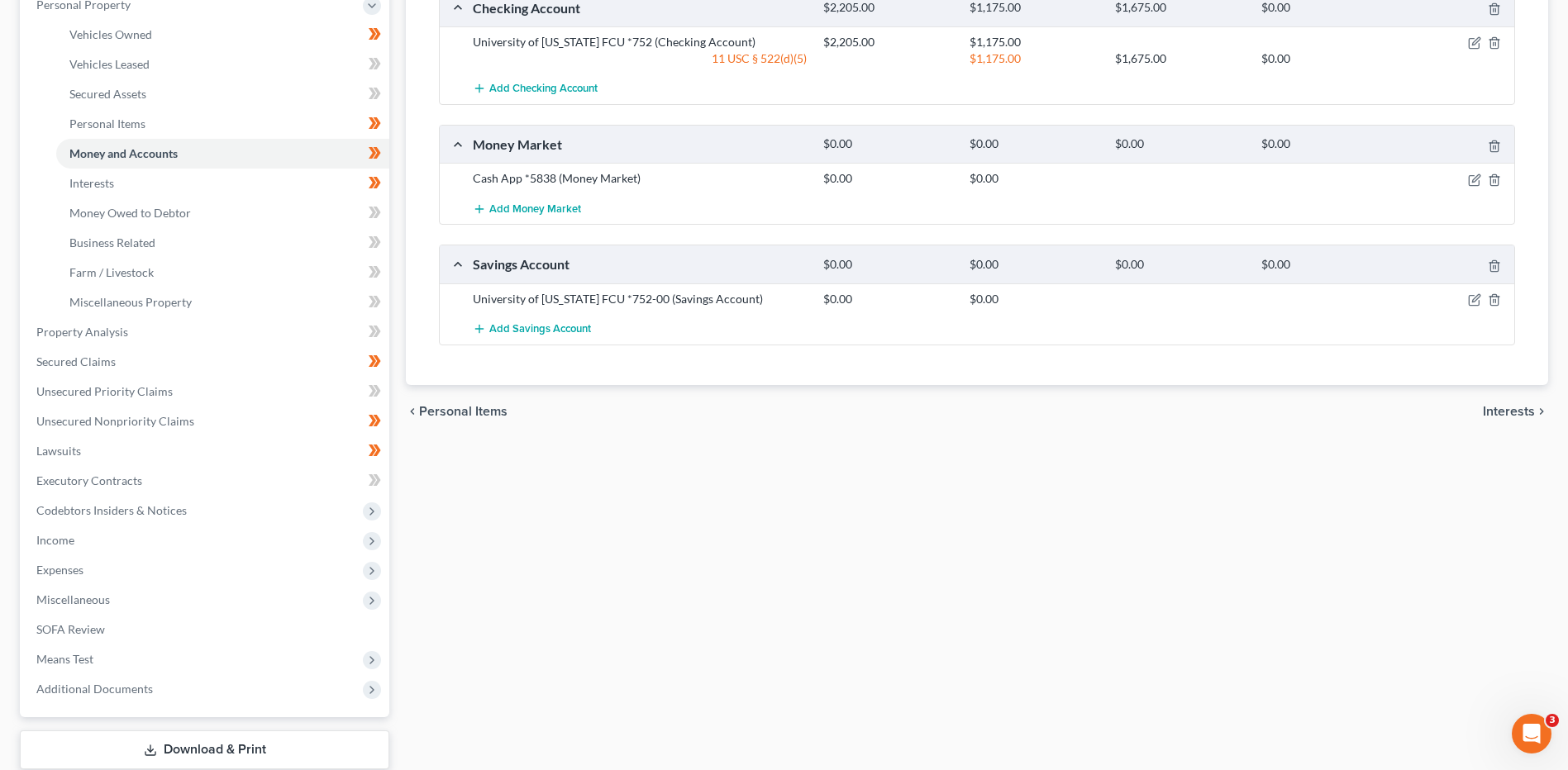
scroll to position [331, 0]
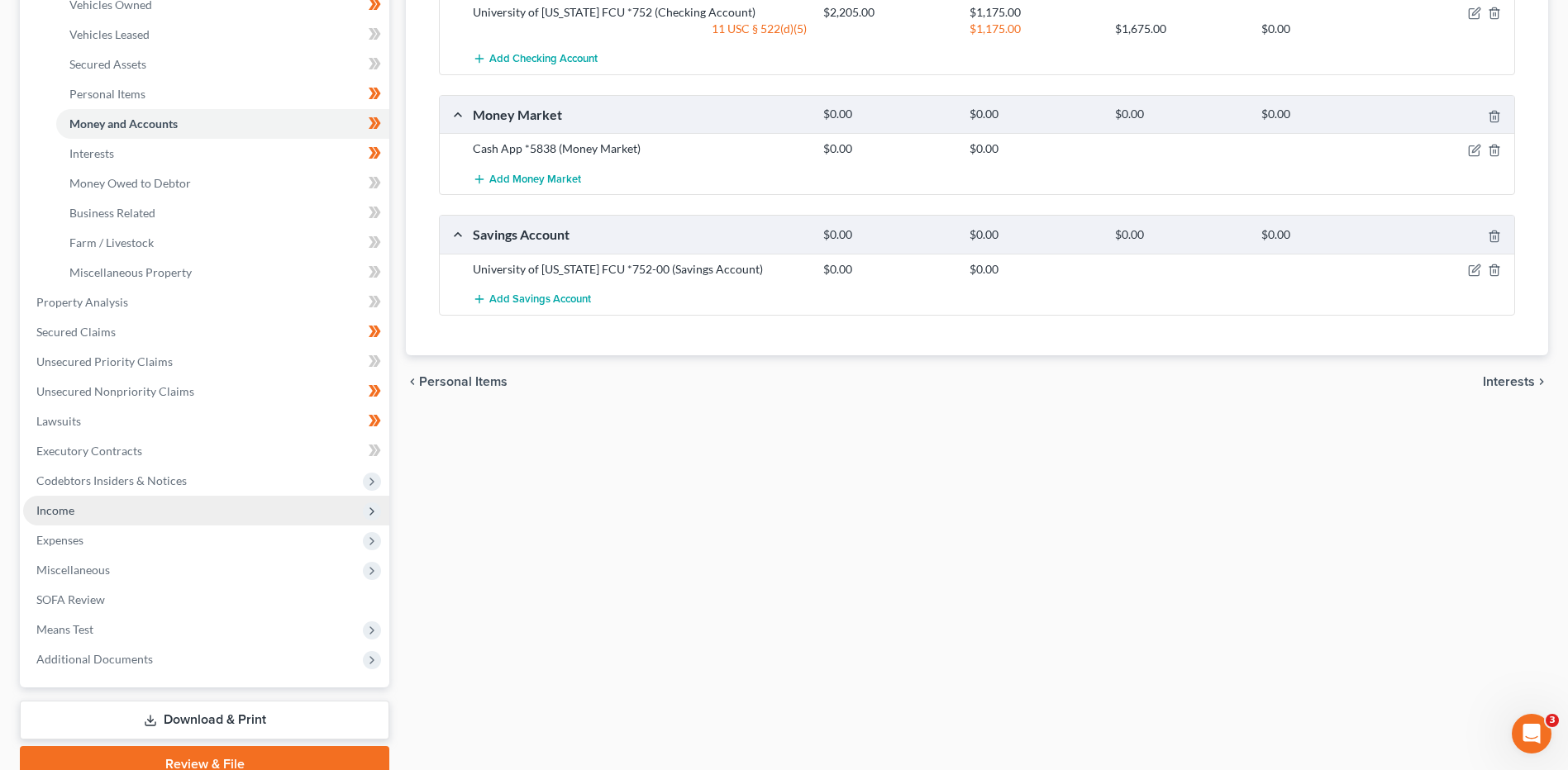
click at [120, 514] on span "Income" at bounding box center [206, 510] width 367 height 29
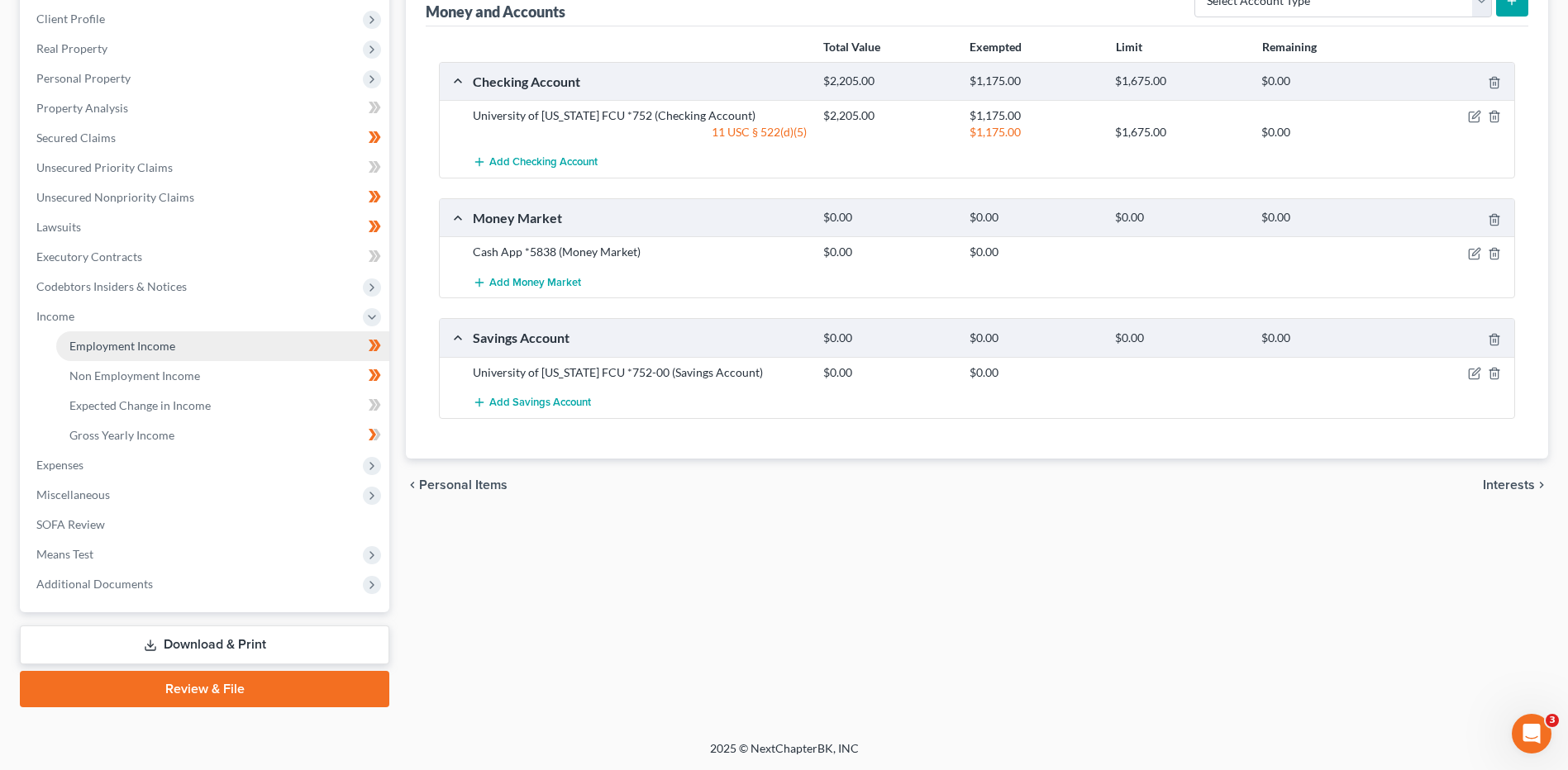
click at [176, 357] on link "Employment Income" at bounding box center [223, 346] width 333 height 29
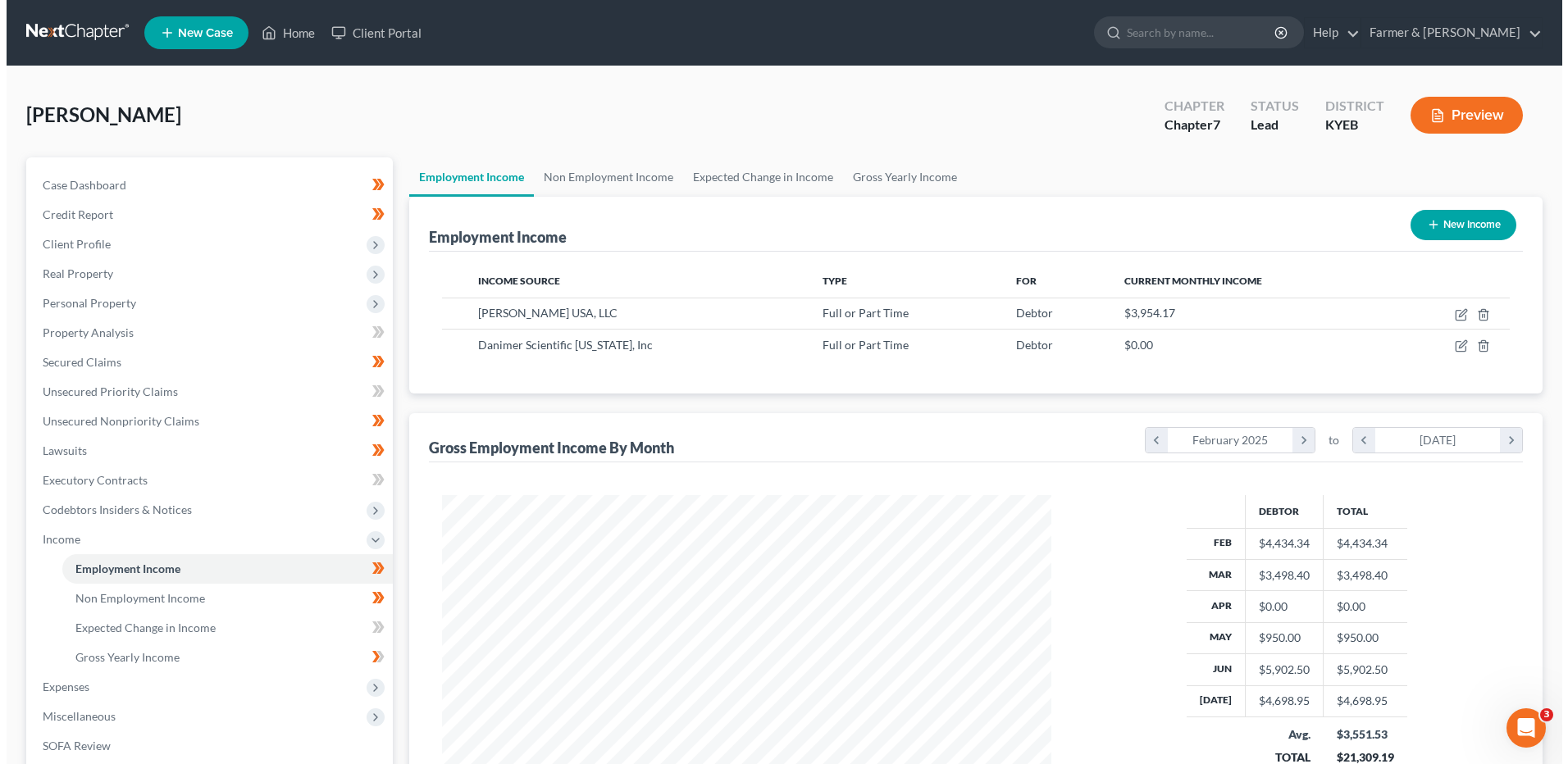
scroll to position [304, 641]
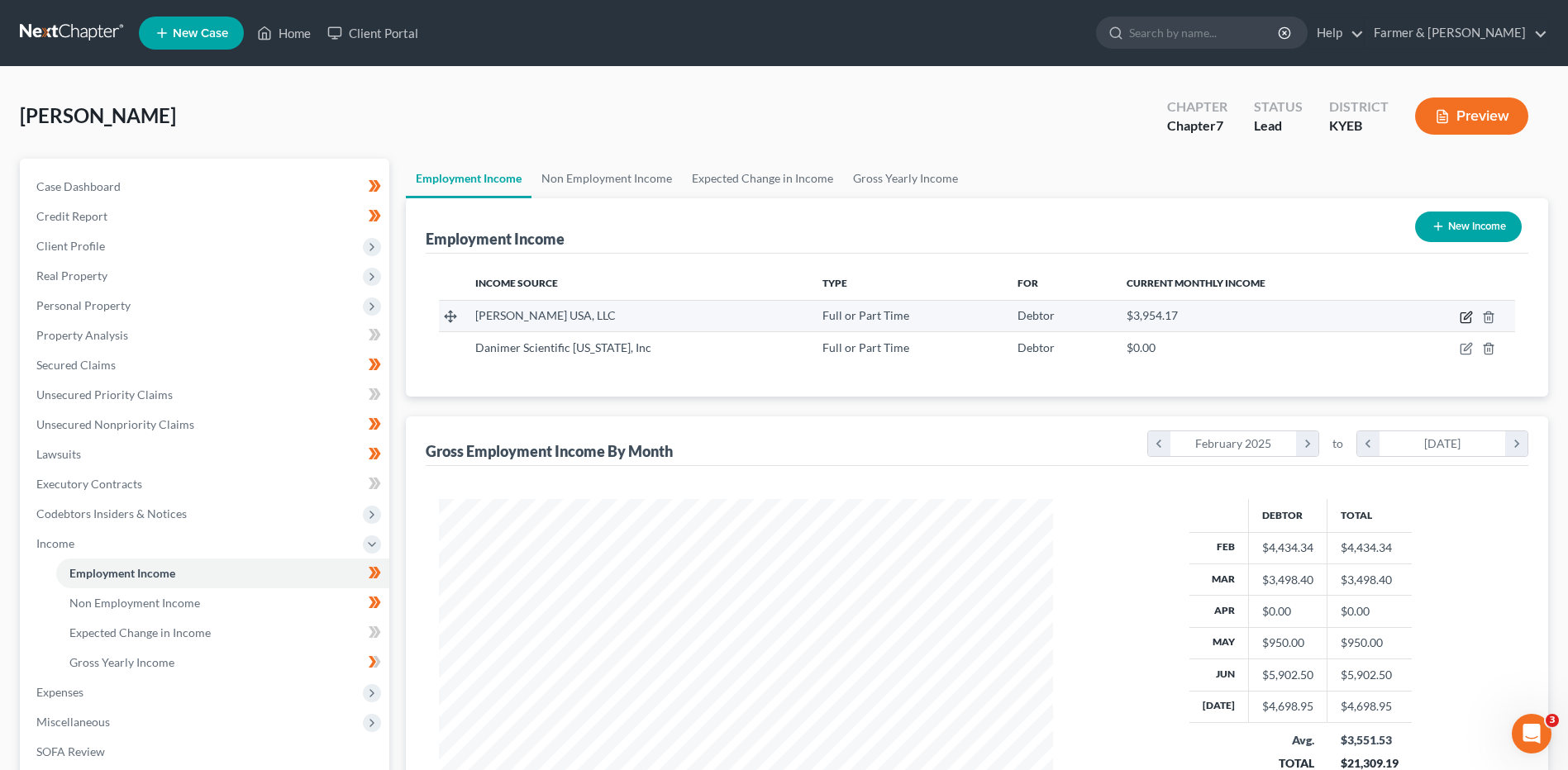
click at [1463, 312] on icon "button" at bounding box center [1467, 317] width 13 height 13
select select "0"
select select "39"
select select "2"
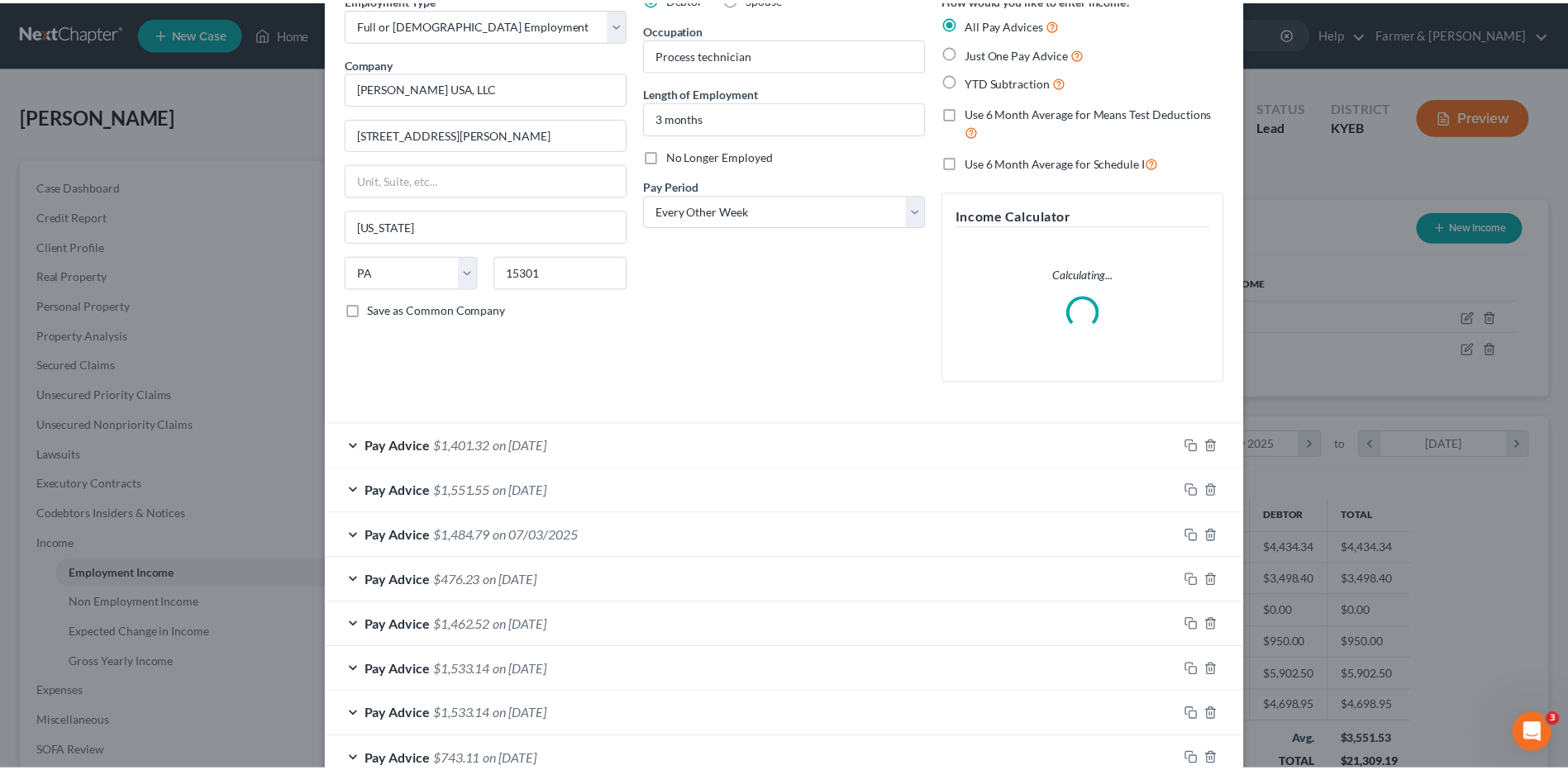
scroll to position [188, 0]
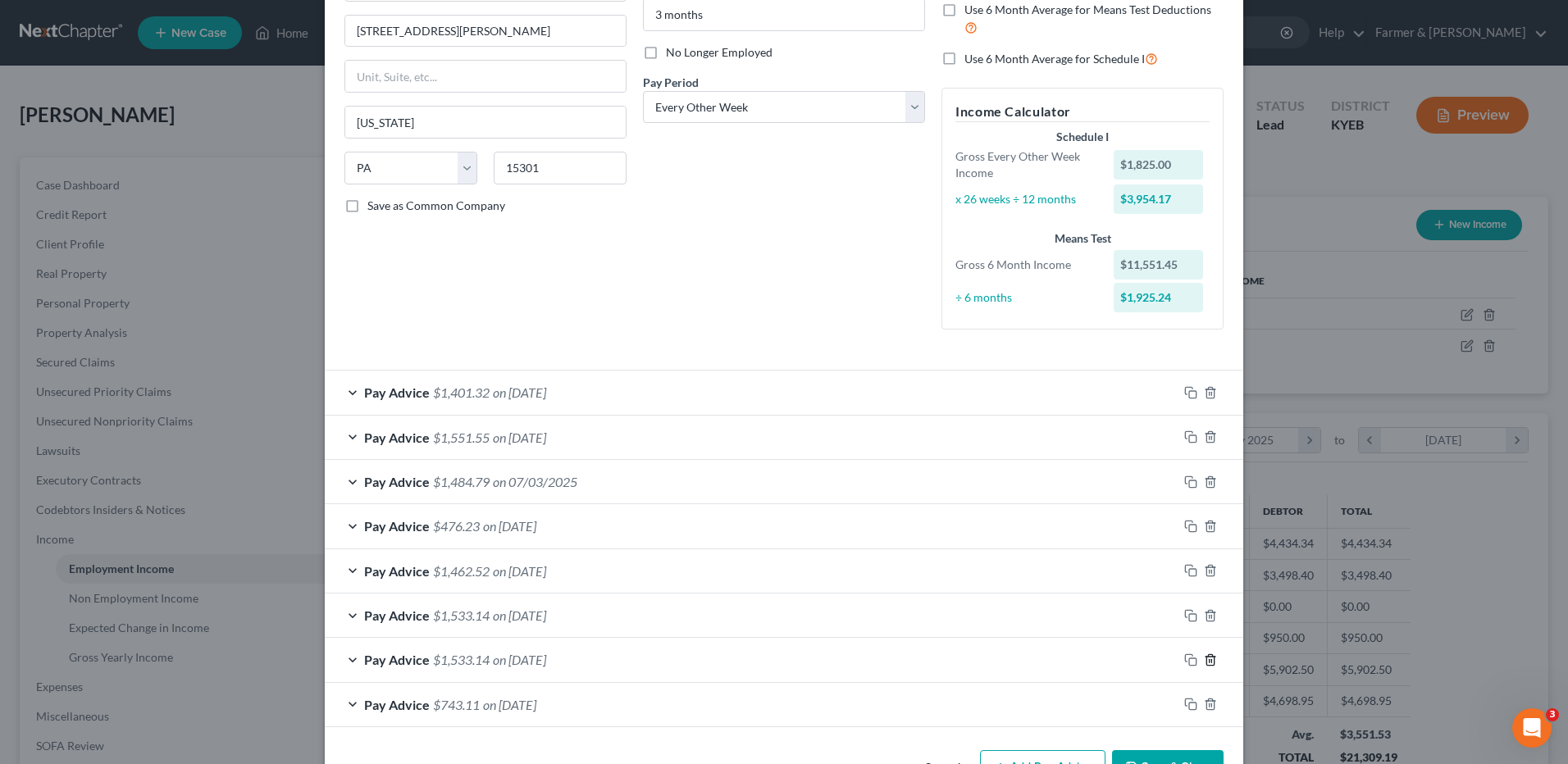
click at [1207, 663] on icon "button" at bounding box center [1211, 660] width 13 height 13
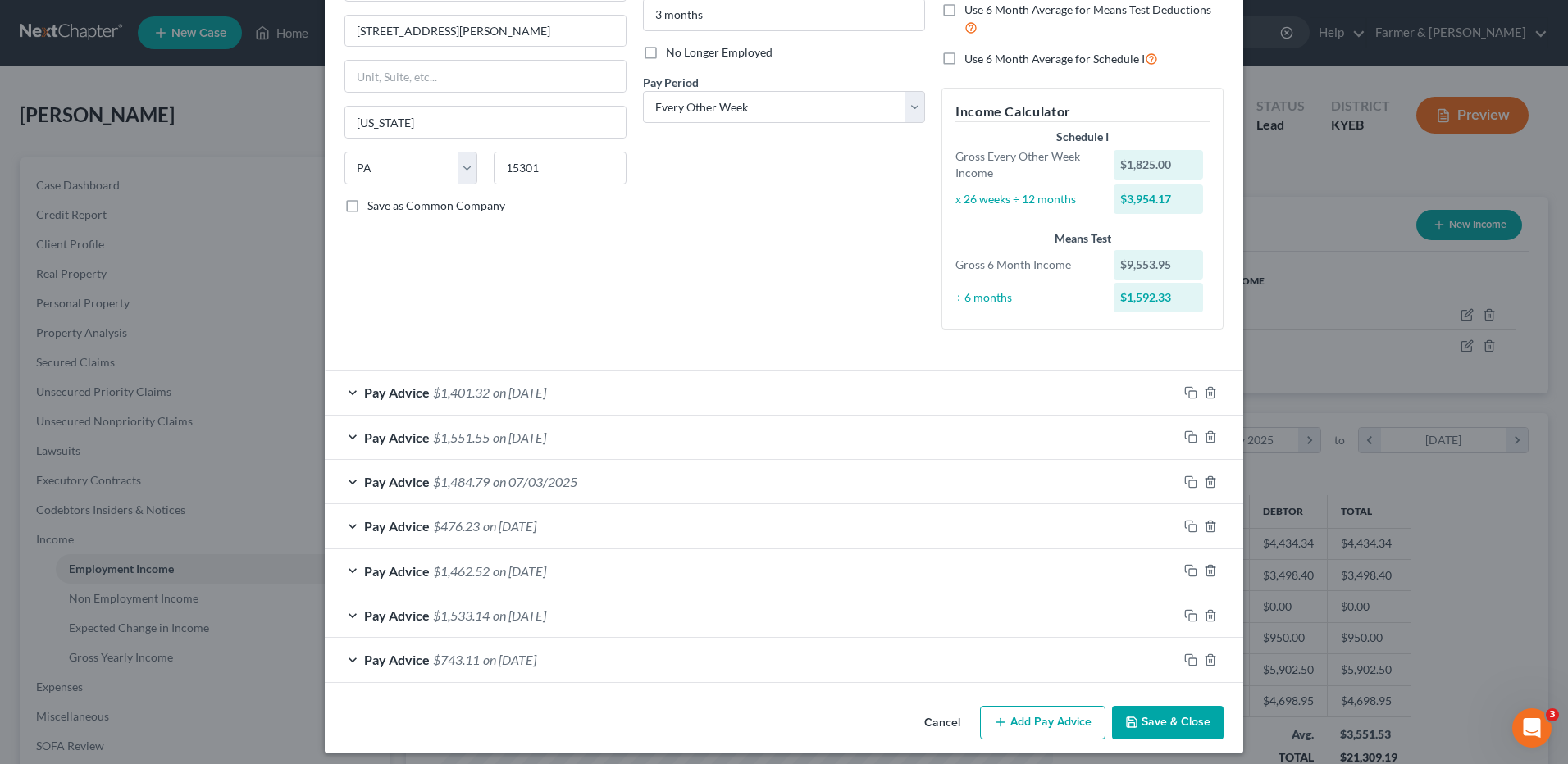
click at [931, 718] on button "Cancel" at bounding box center [942, 724] width 62 height 33
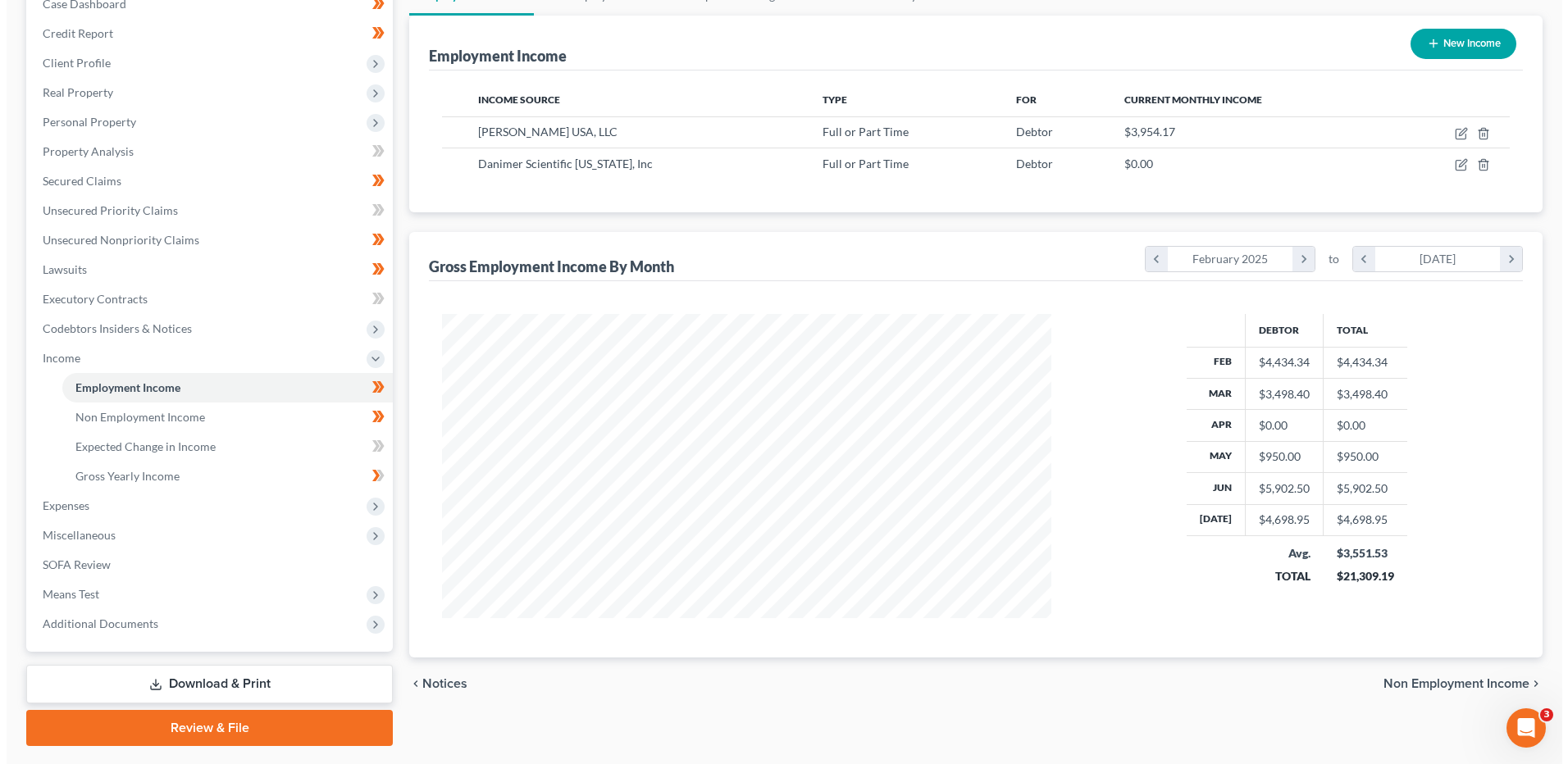
scroll to position [144, 0]
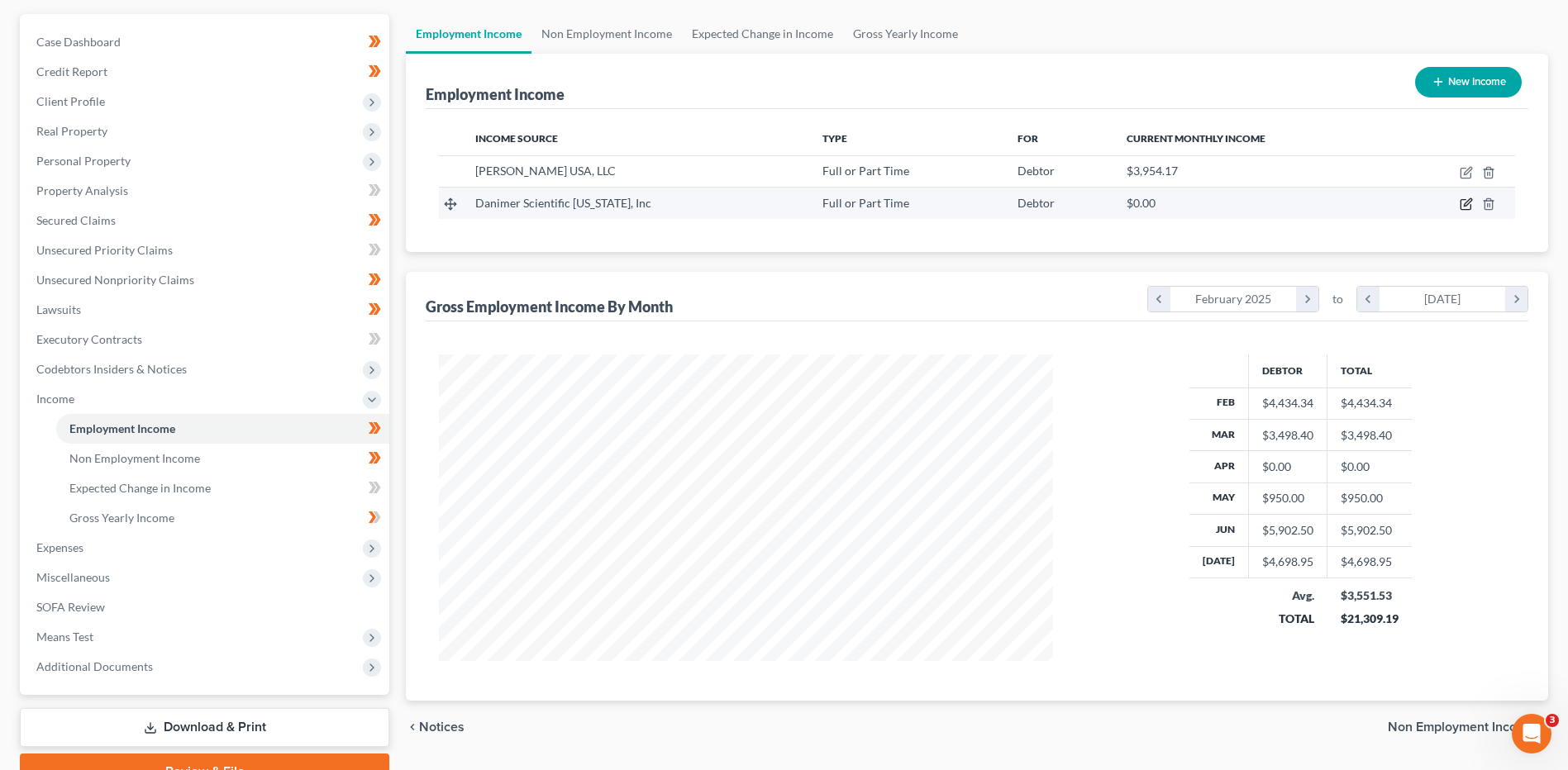
click at [1463, 206] on icon "button" at bounding box center [1467, 205] width 13 height 13
select select "0"
select select "10"
select select "2"
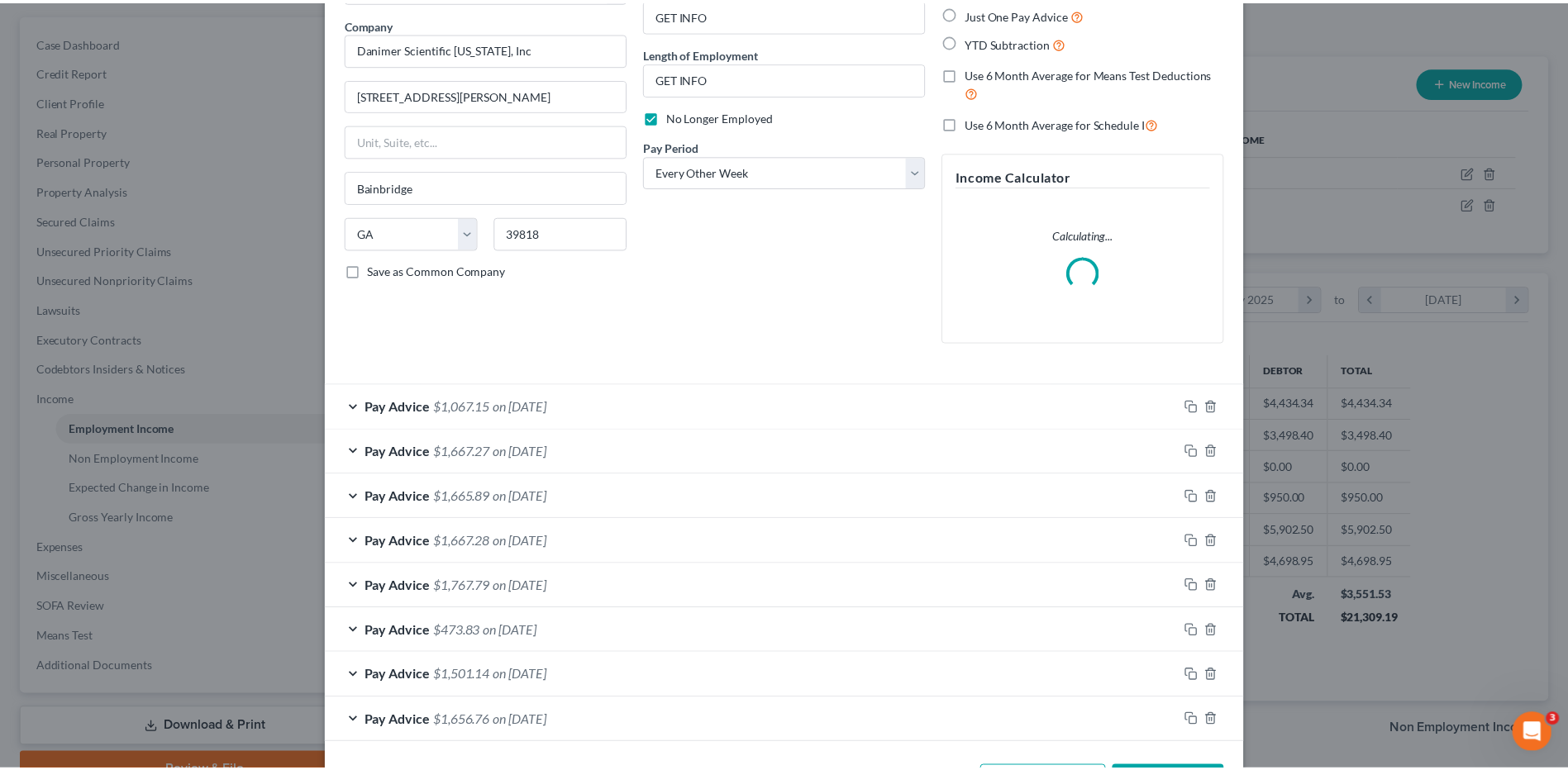
scroll to position [188, 0]
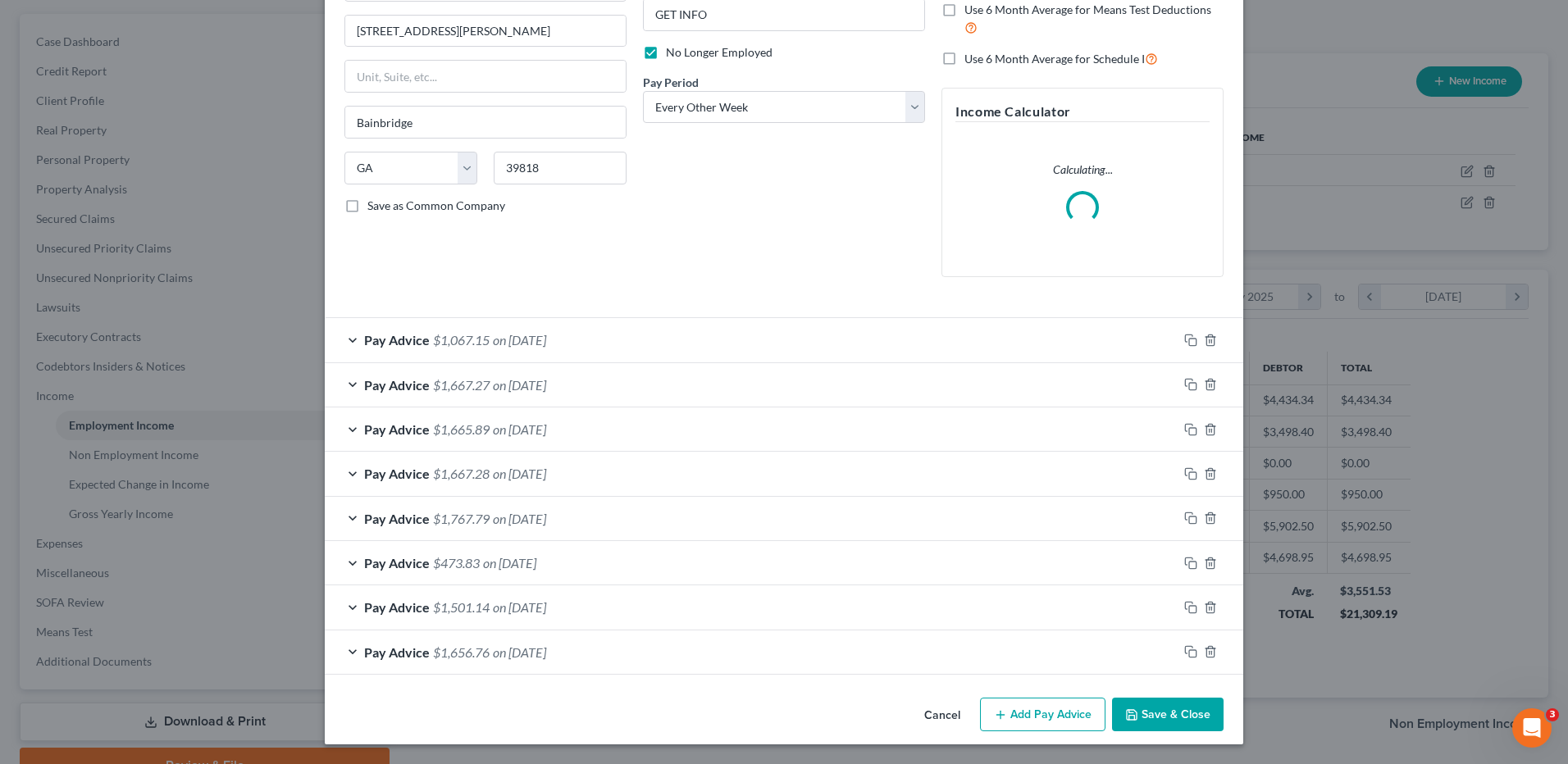
click at [935, 707] on button "Cancel" at bounding box center [942, 715] width 62 height 33
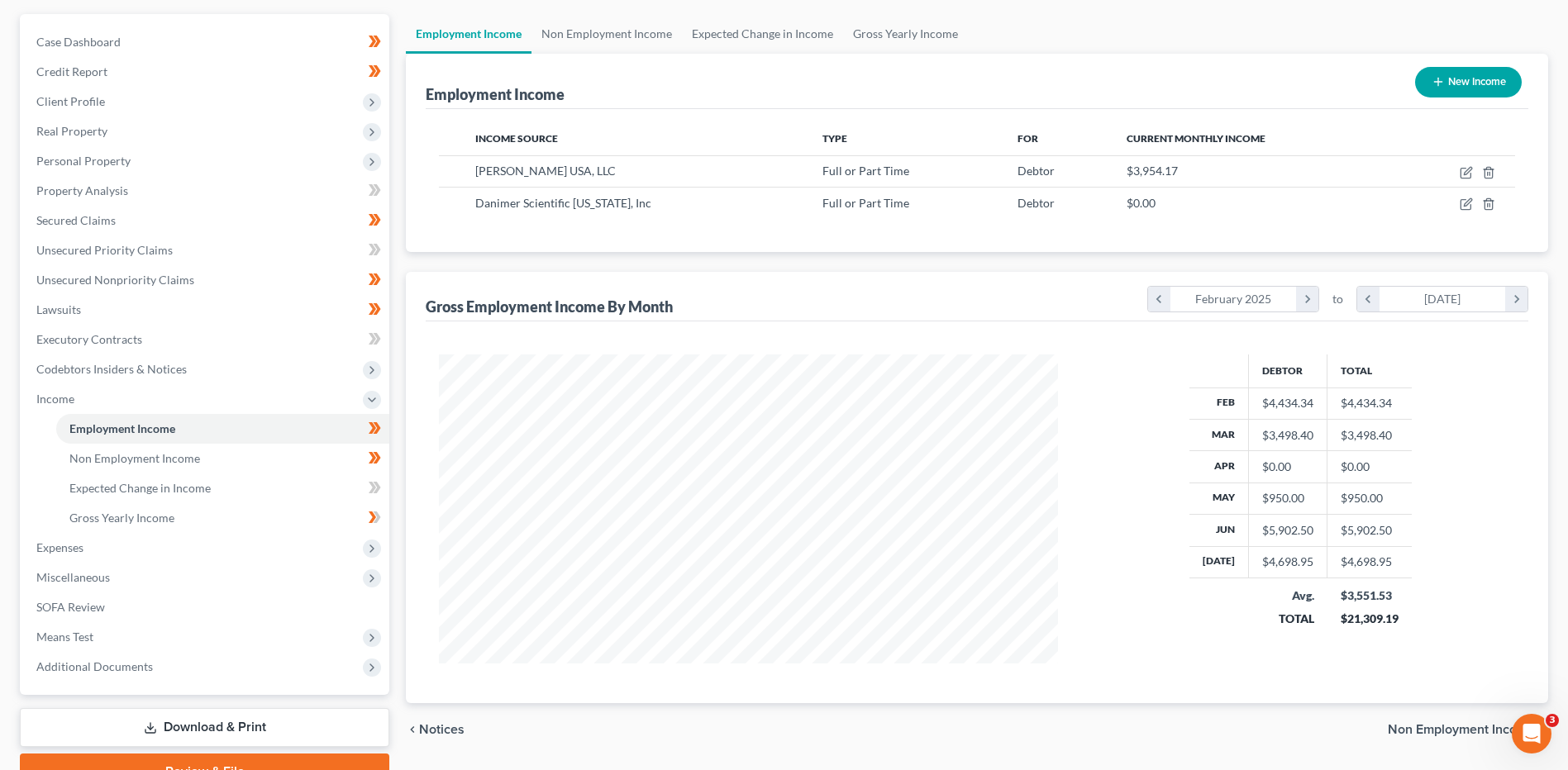
scroll to position [826074, 826014]
click at [67, 137] on span "Real Property" at bounding box center [71, 131] width 71 height 14
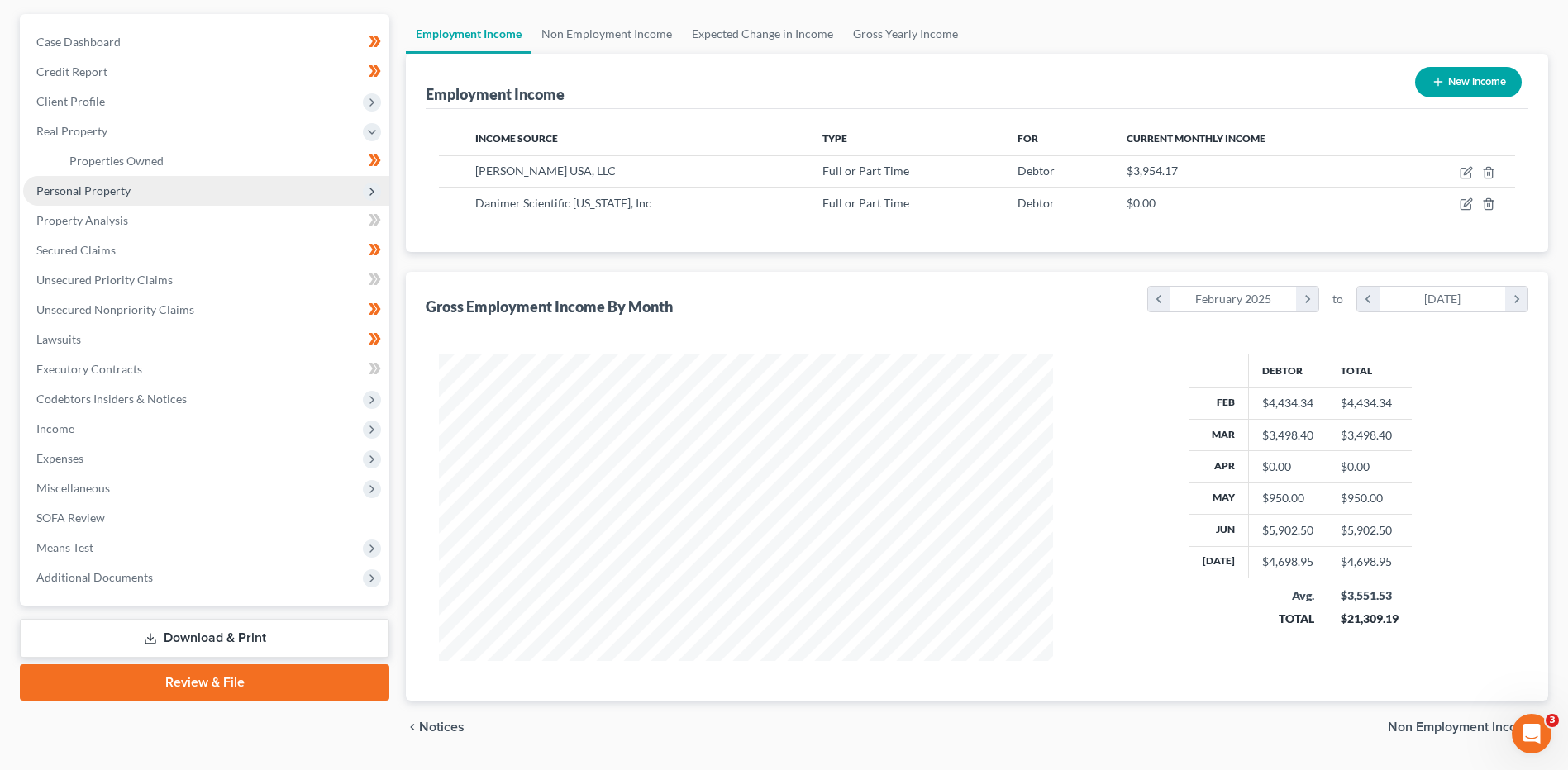
click at [104, 195] on span "Personal Property" at bounding box center [82, 190] width 94 height 14
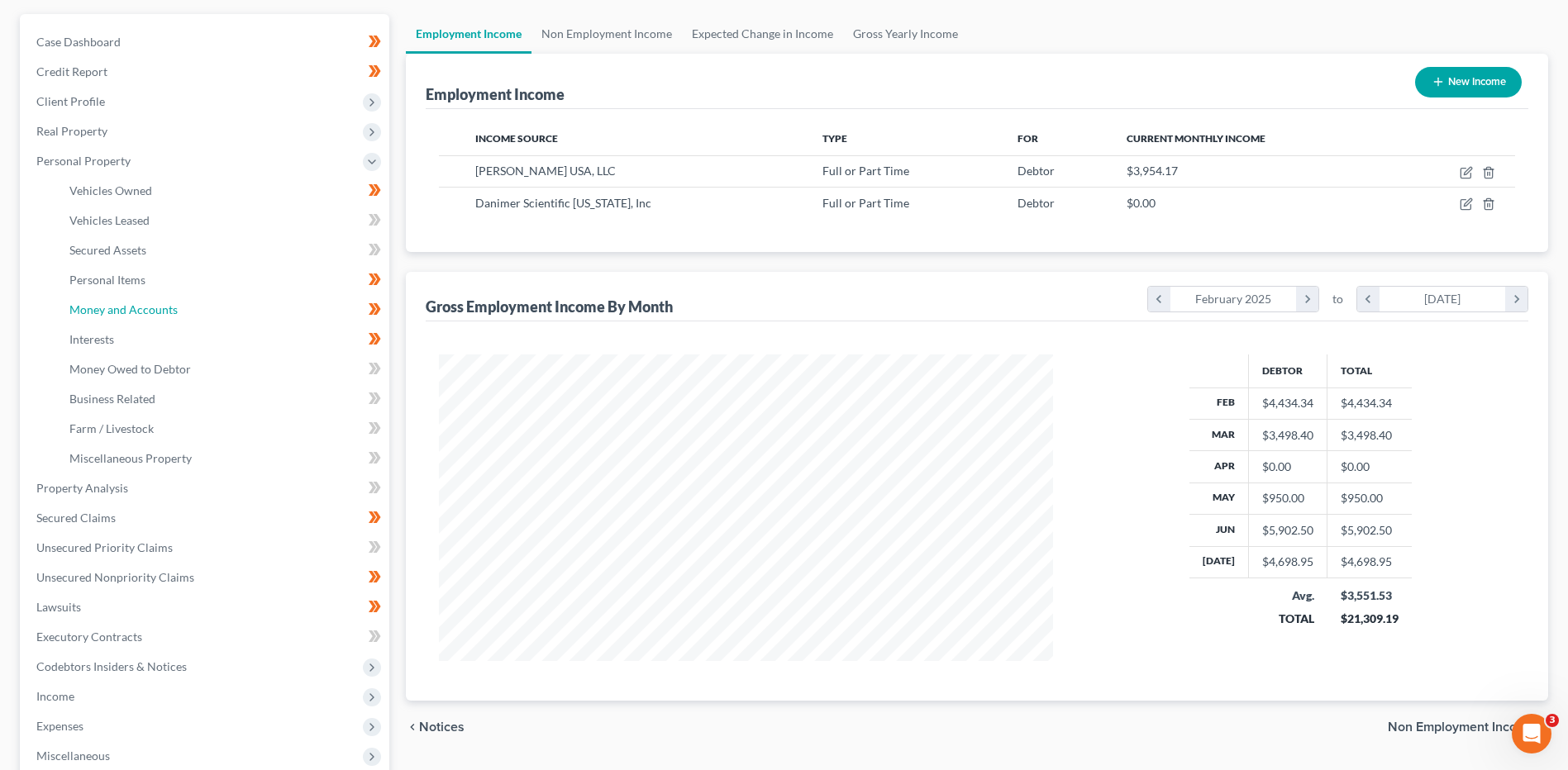
click at [140, 308] on span "Money and Accounts" at bounding box center [123, 309] width 108 height 14
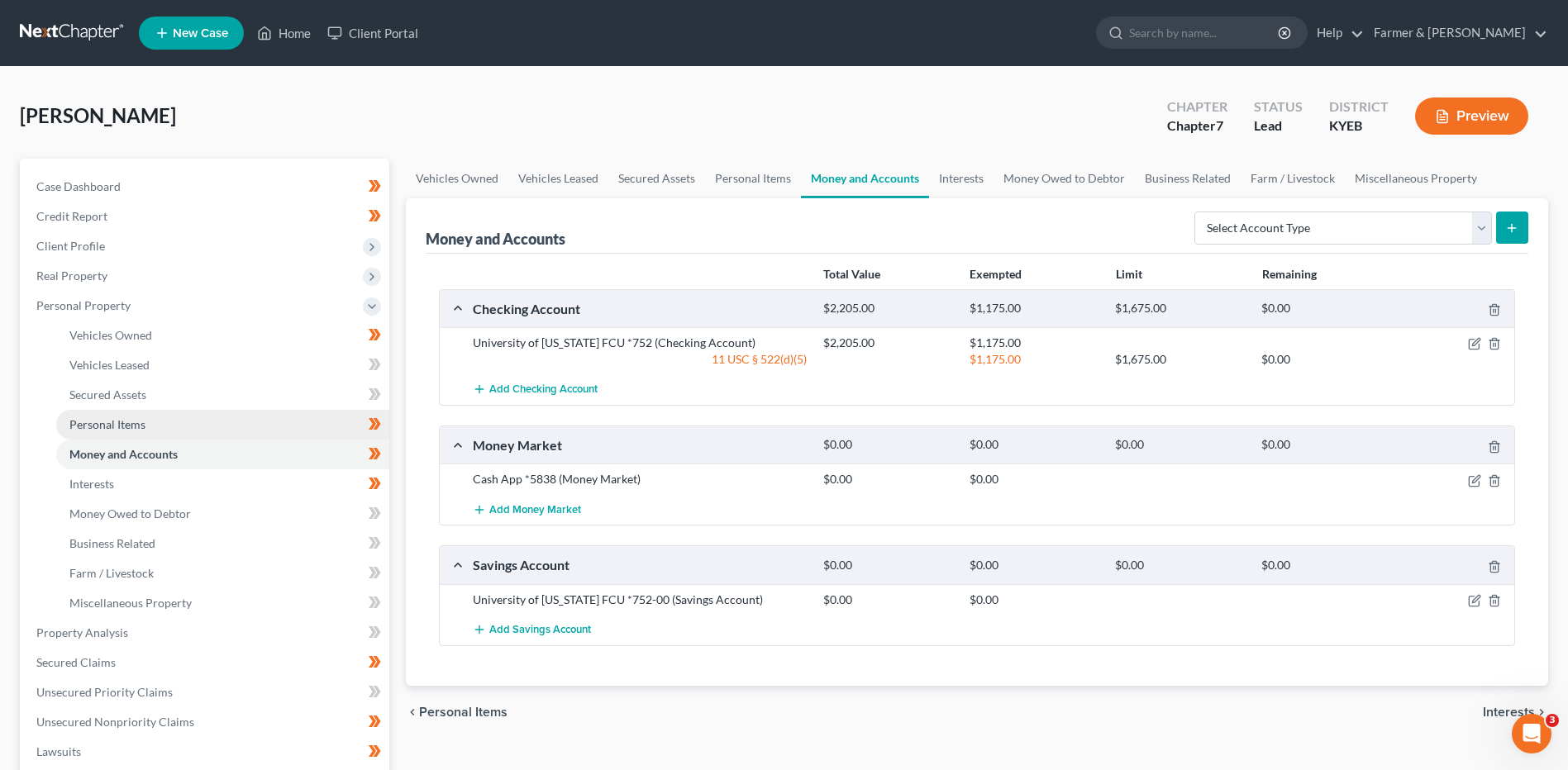
click at [146, 425] on link "Personal Items" at bounding box center [223, 424] width 333 height 29
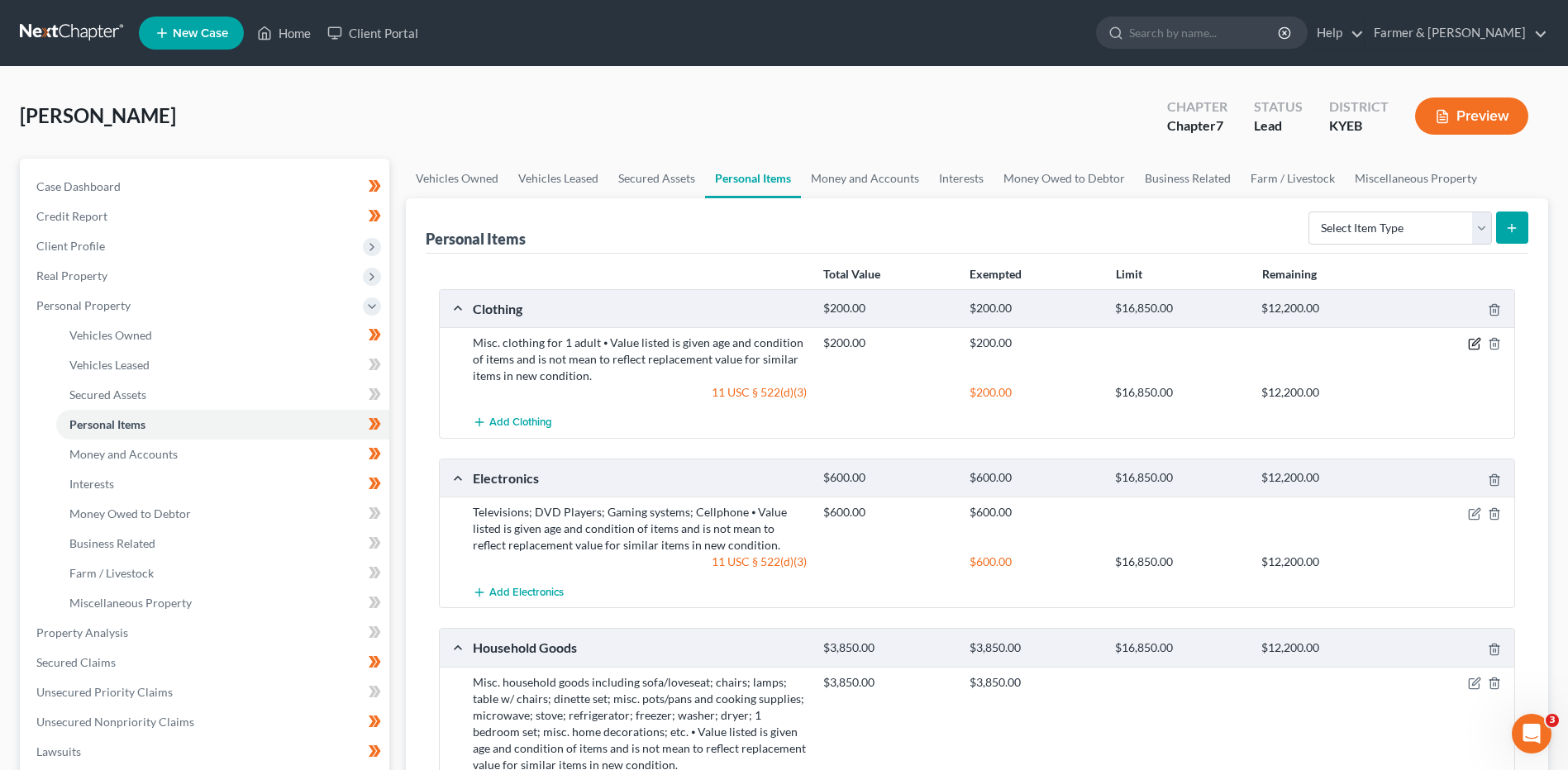
drag, startPoint x: 1474, startPoint y: 344, endPoint x: 1302, endPoint y: 340, distance: 172.0
click at [1475, 344] on icon "button" at bounding box center [1475, 344] width 13 height 13
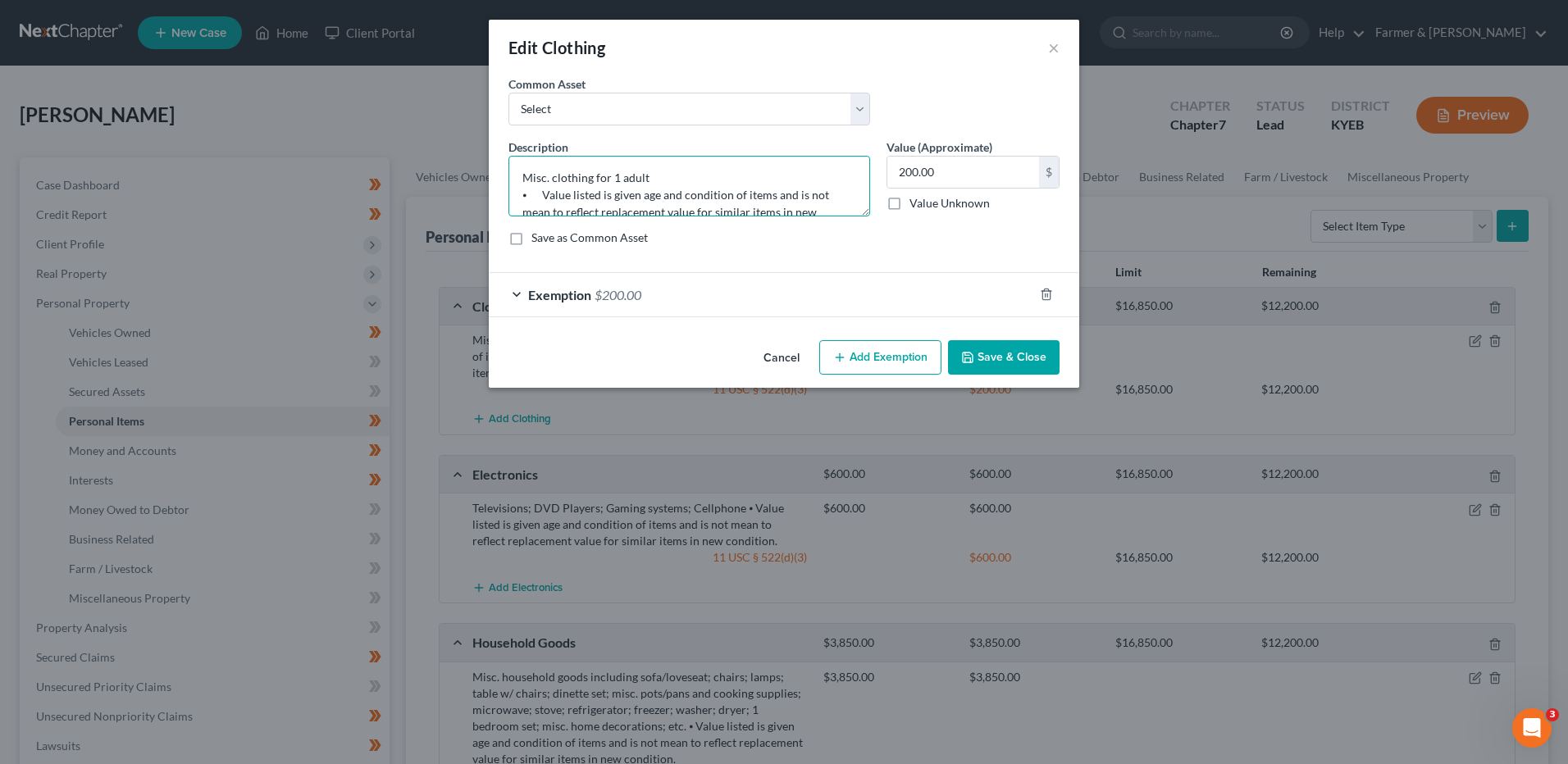
scroll to position [35, 0]
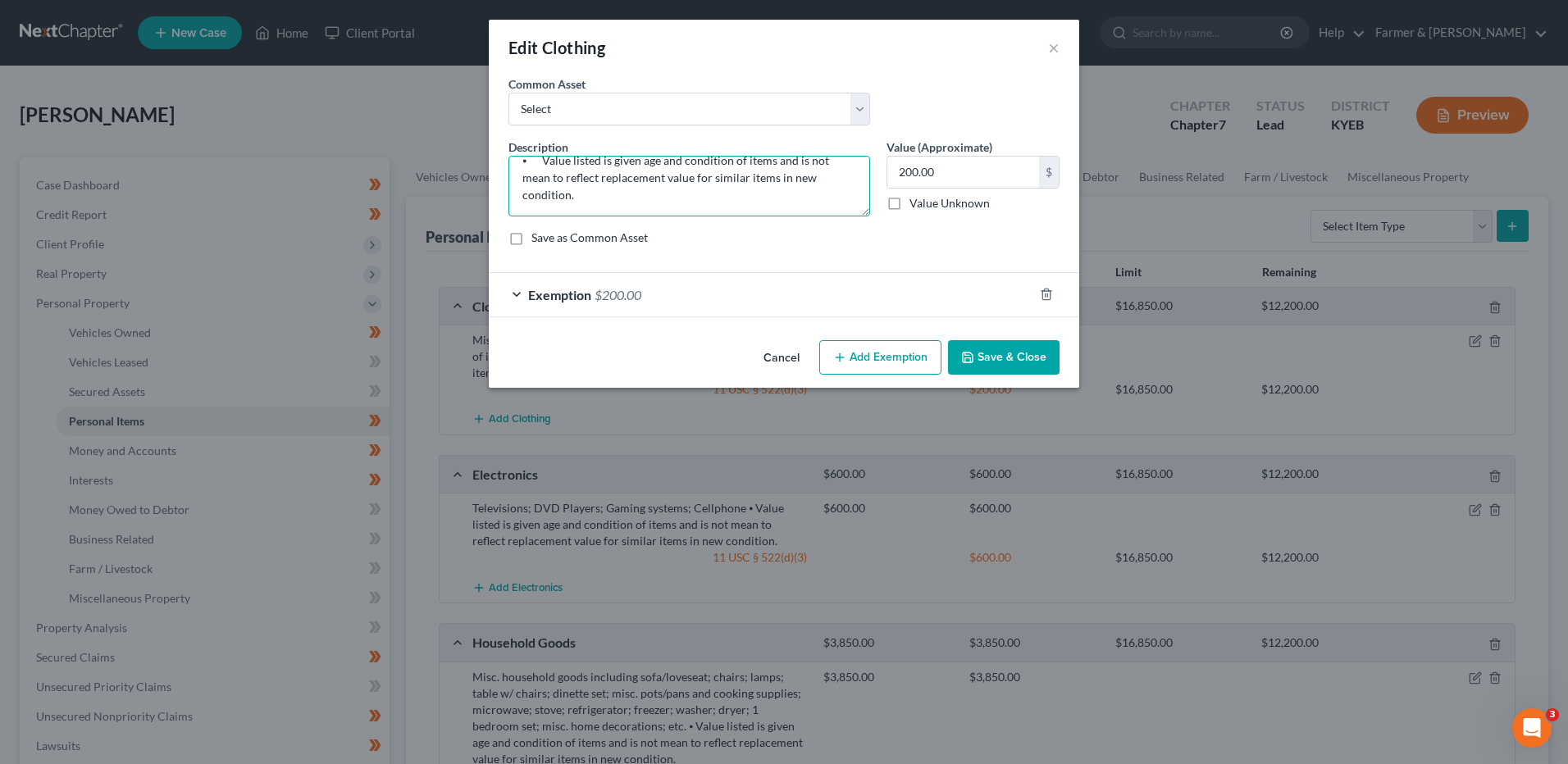
drag, startPoint x: 556, startPoint y: 203, endPoint x: 1232, endPoint y: 260, distance: 678.4
click at [1231, 264] on div "Edit Clothing × An exemption set must first be selected from the Filing Informa…" at bounding box center [784, 382] width 1568 height 764
type textarea "Misc. clothing for 1 adult"
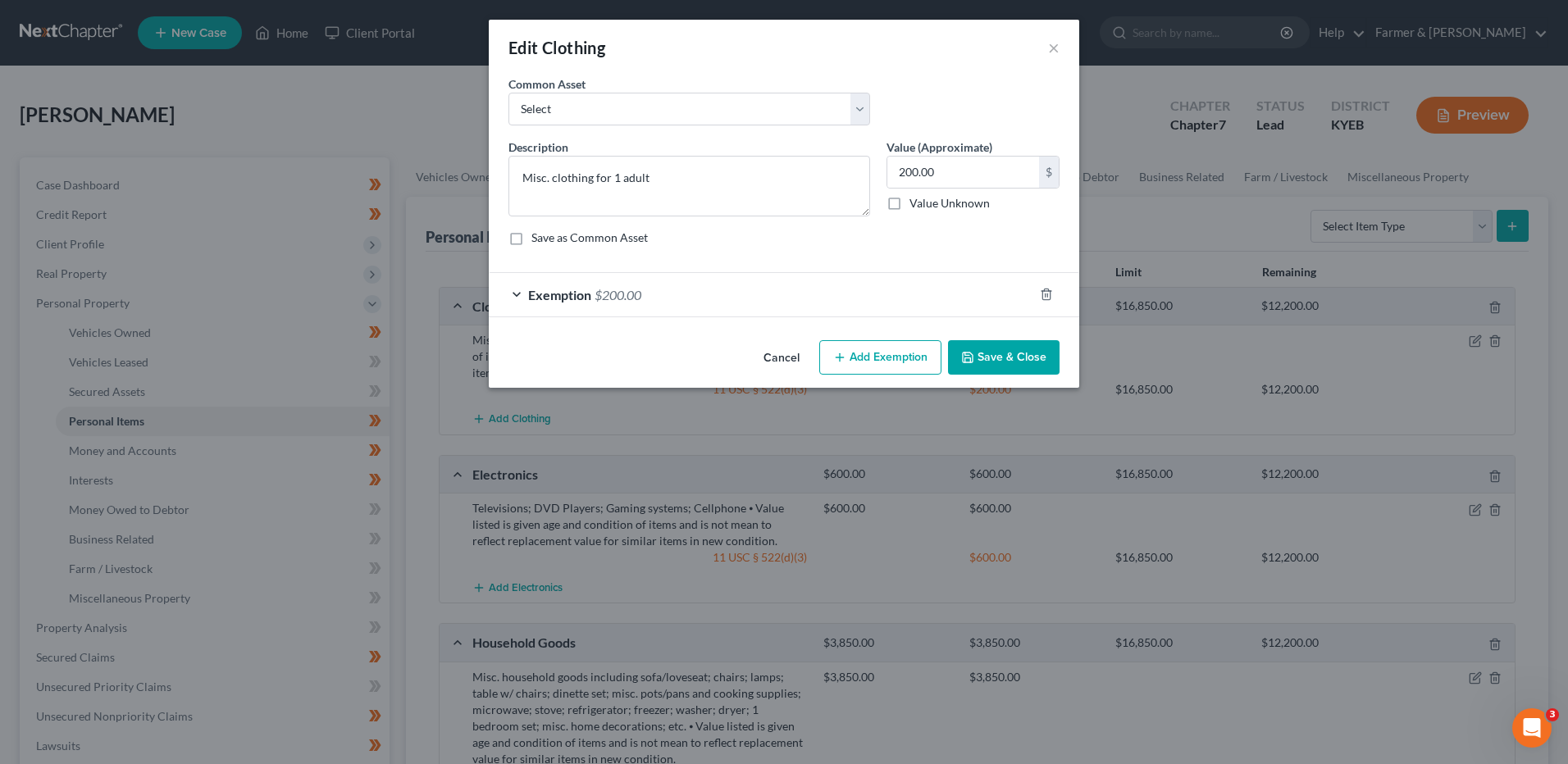
click at [1016, 351] on button "Save & Close" at bounding box center [1004, 357] width 112 height 35
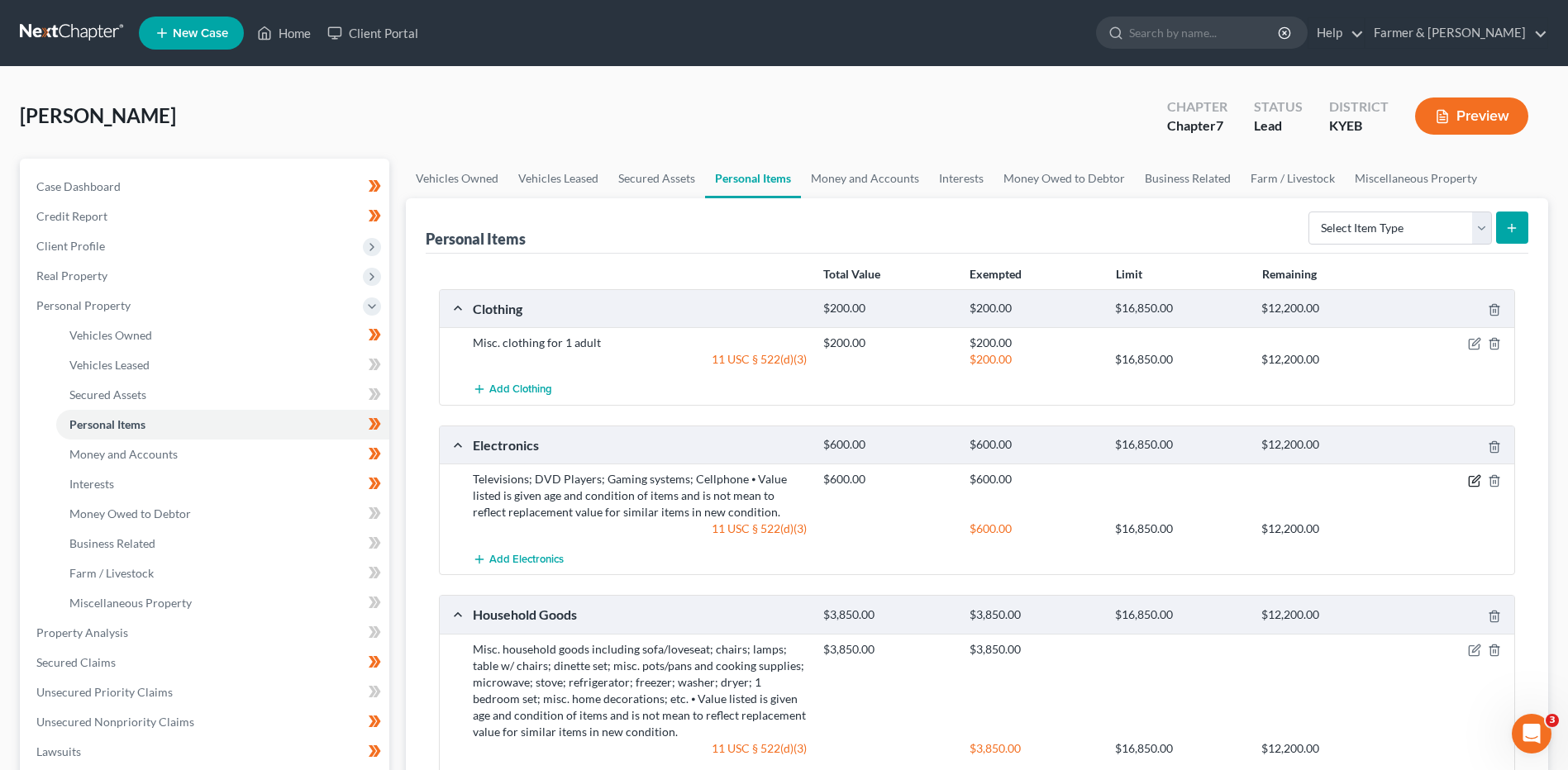
click at [1469, 483] on icon "button" at bounding box center [1473, 481] width 9 height 9
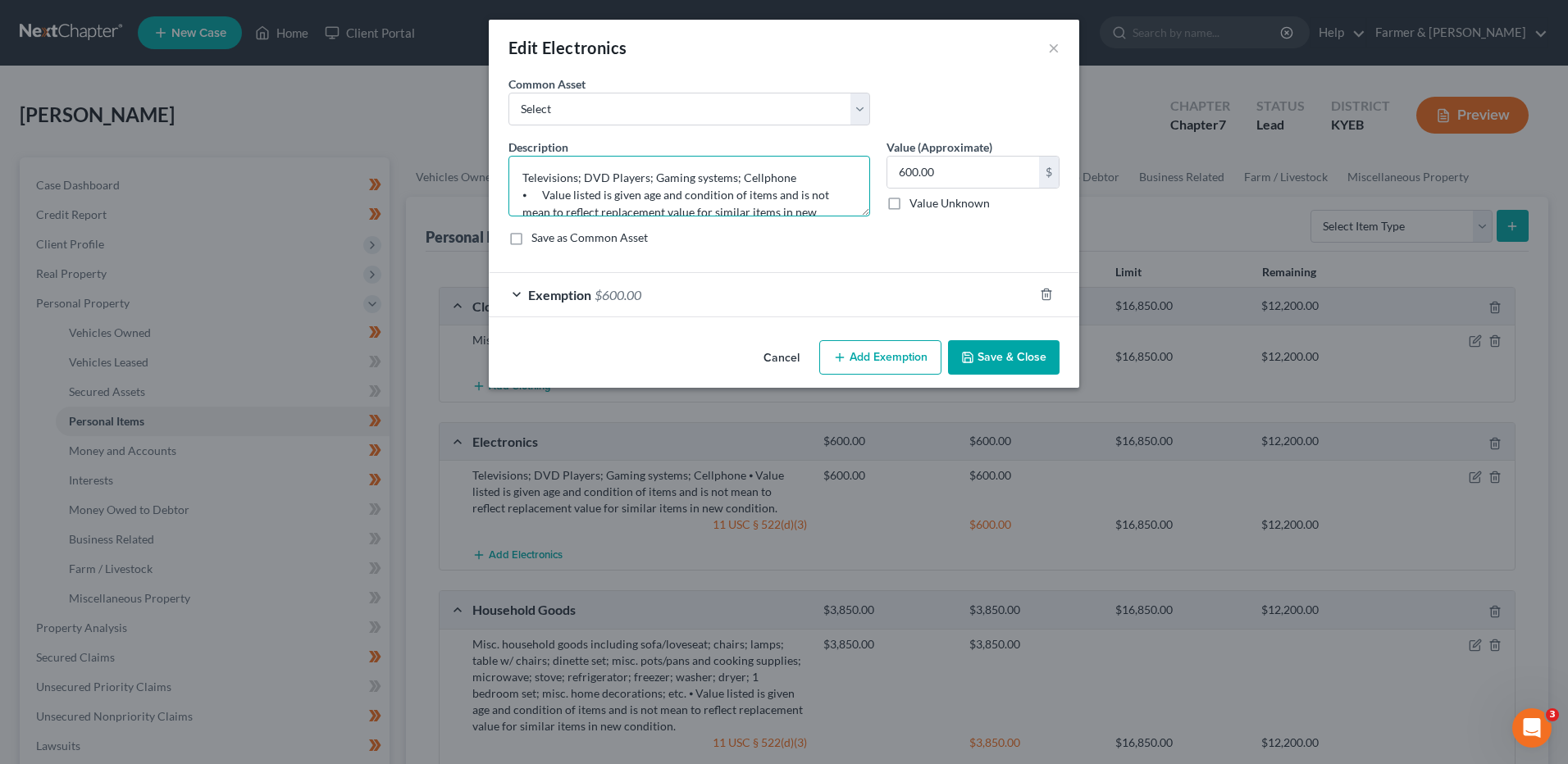
scroll to position [35, 0]
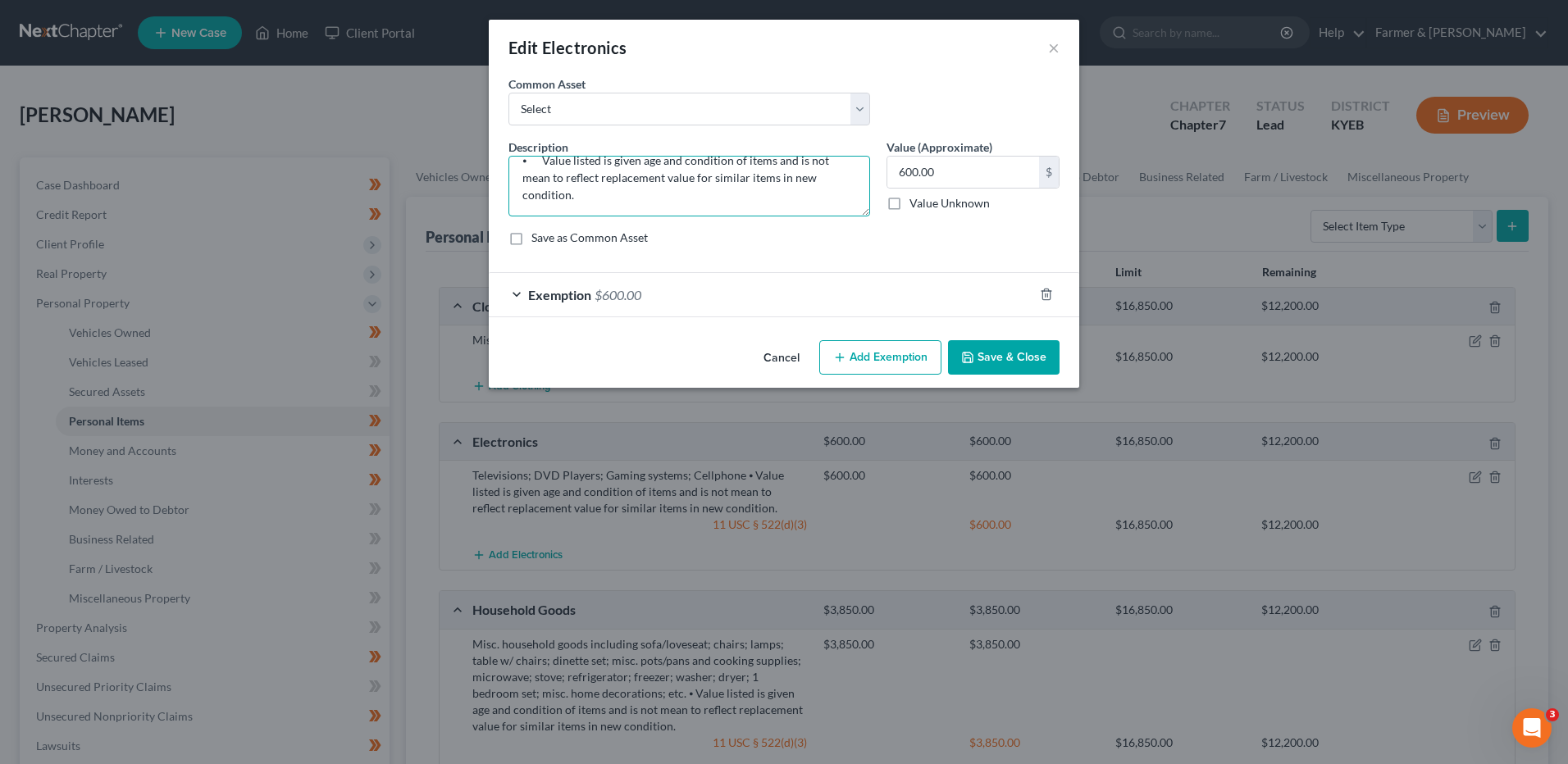
drag, startPoint x: 513, startPoint y: 195, endPoint x: 1179, endPoint y: 367, distance: 687.9
click at [1187, 366] on div "Edit Electronics × An exemption set must first be selected from the Filing Info…" at bounding box center [784, 382] width 1568 height 764
type textarea "Televisions; DVD Players; Gaming system"
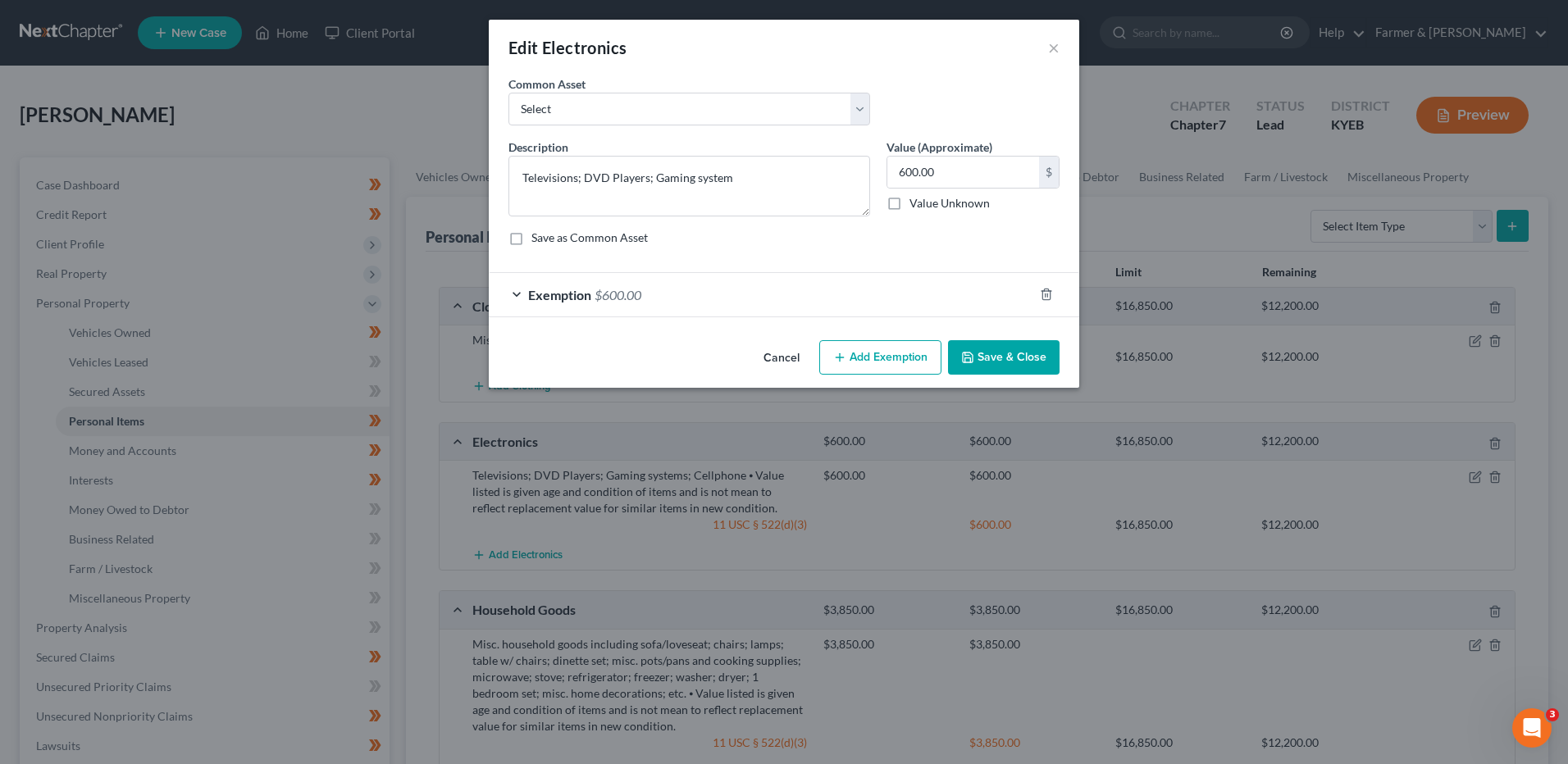
click at [1001, 356] on button "Save & Close" at bounding box center [1004, 357] width 112 height 35
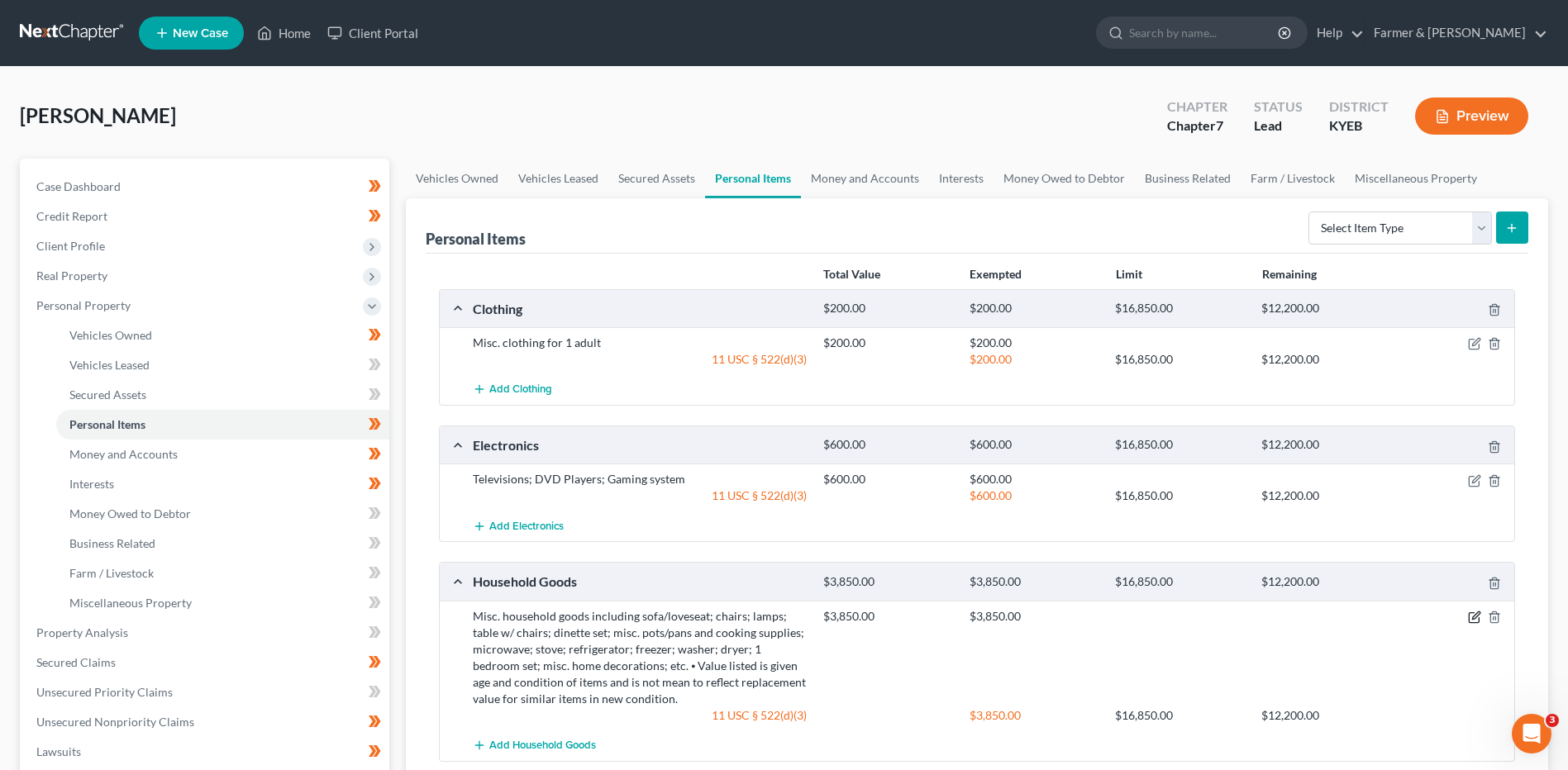
click at [1475, 617] on icon "button" at bounding box center [1475, 618] width 13 height 13
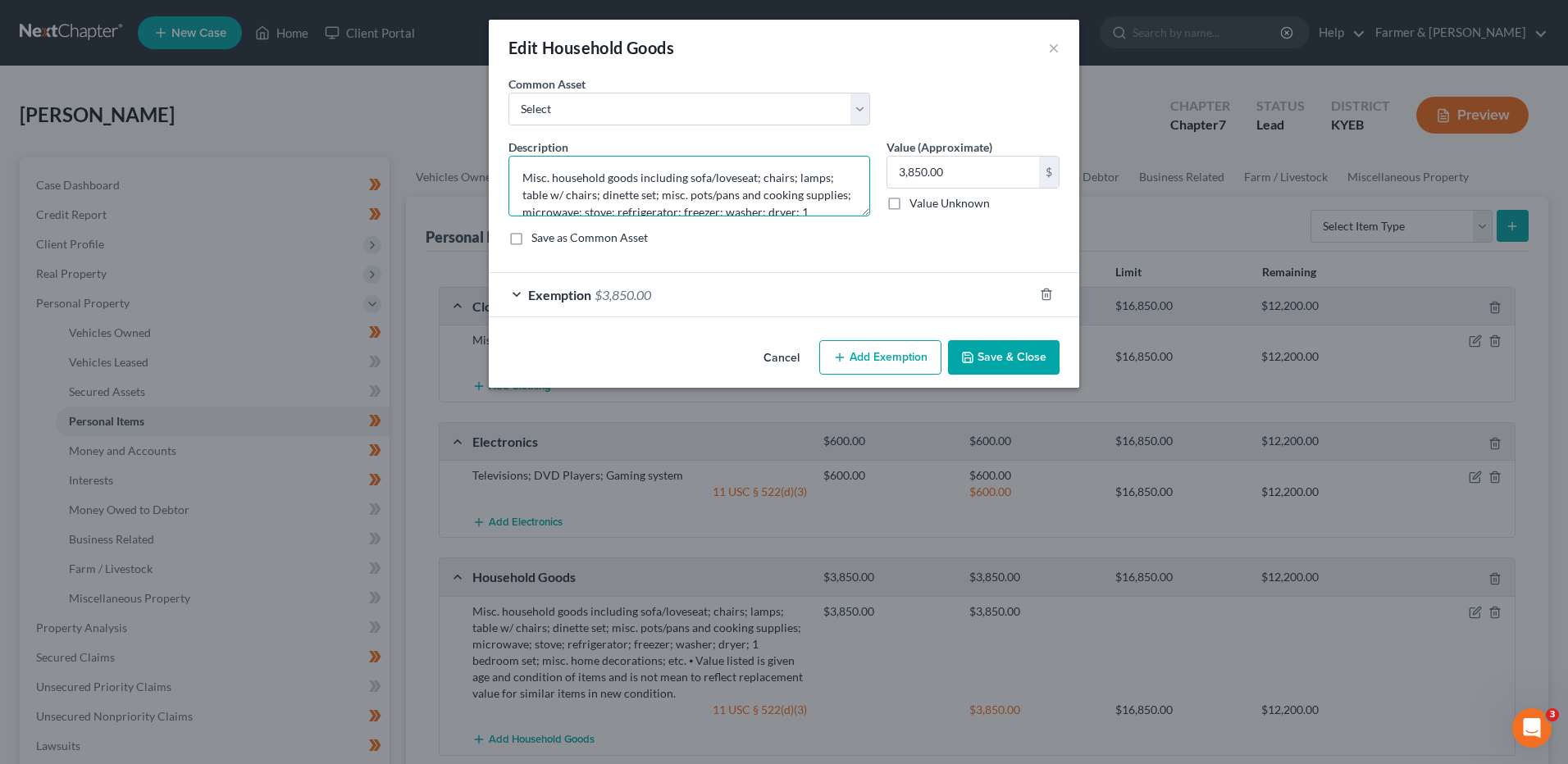
click at [591, 195] on textarea "Misc. household goods including sofa/loveseat; chairs; lamps; table w/ chairs; …" at bounding box center [689, 186] width 362 height 61
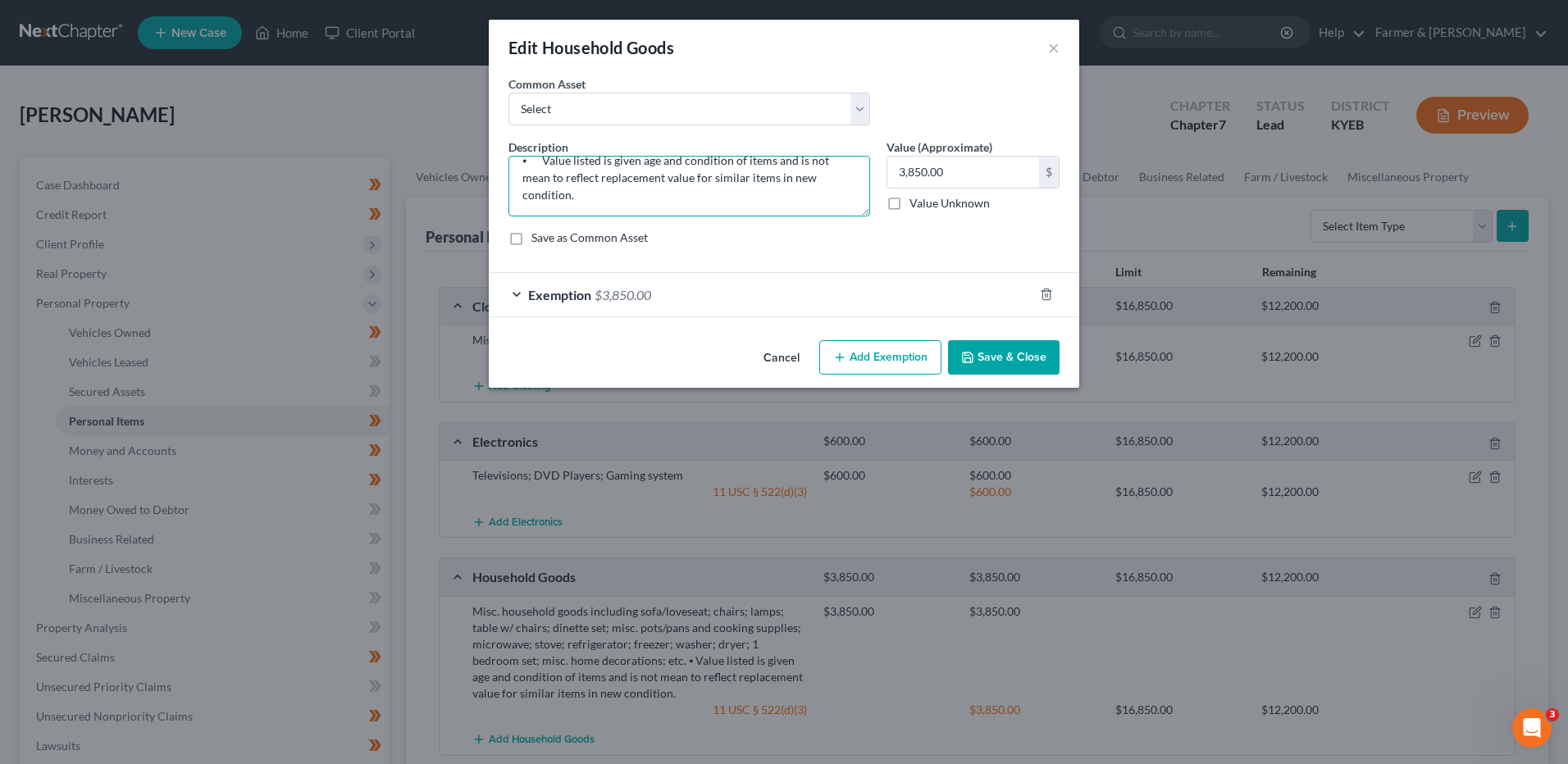
drag, startPoint x: 512, startPoint y: 160, endPoint x: 1197, endPoint y: 349, distance: 710.6
click at [1197, 349] on div "Edit Household Goods × An exemption set must first be selected from the Filing …" at bounding box center [784, 382] width 1568 height 764
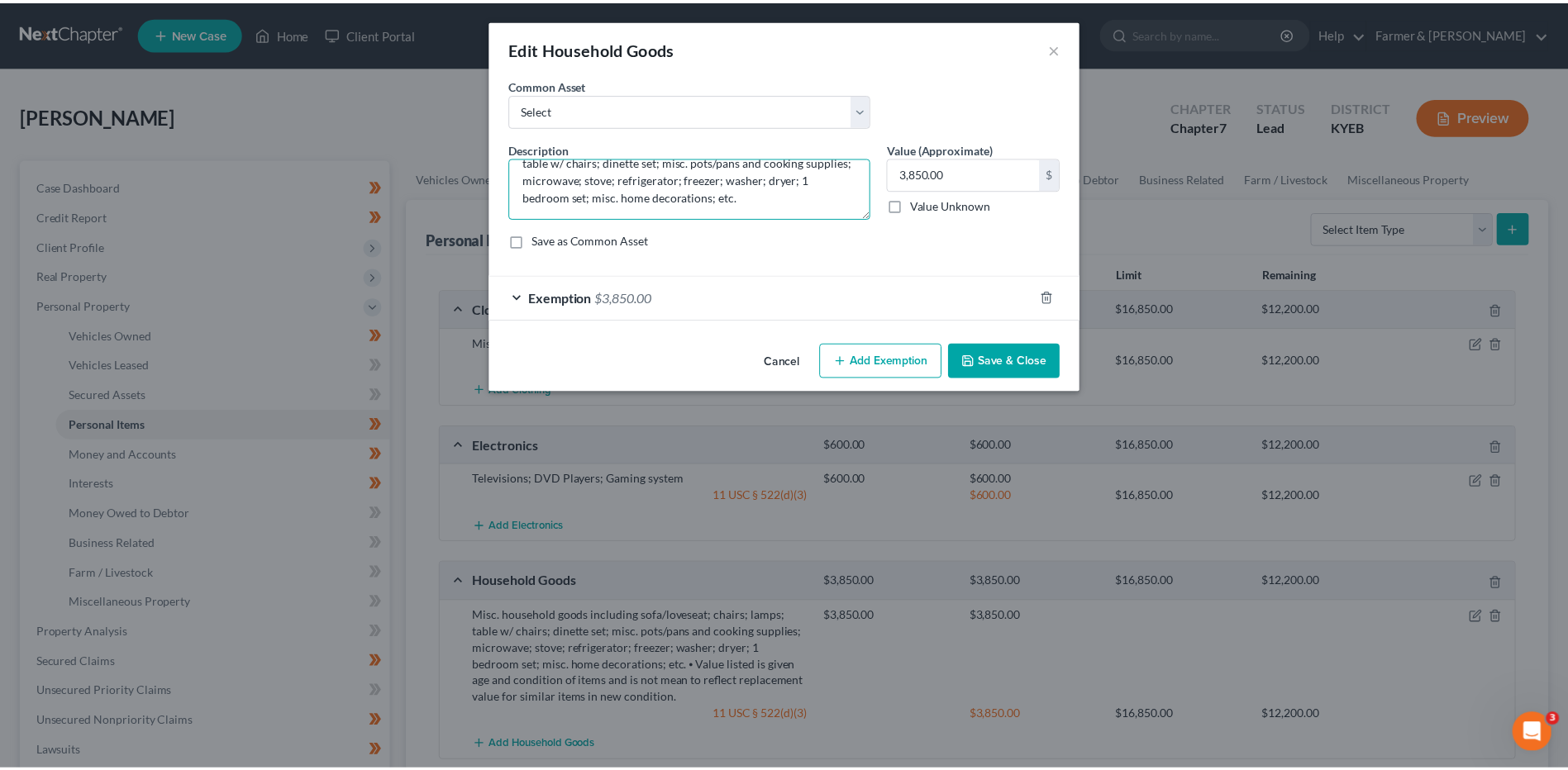
scroll to position [35, 0]
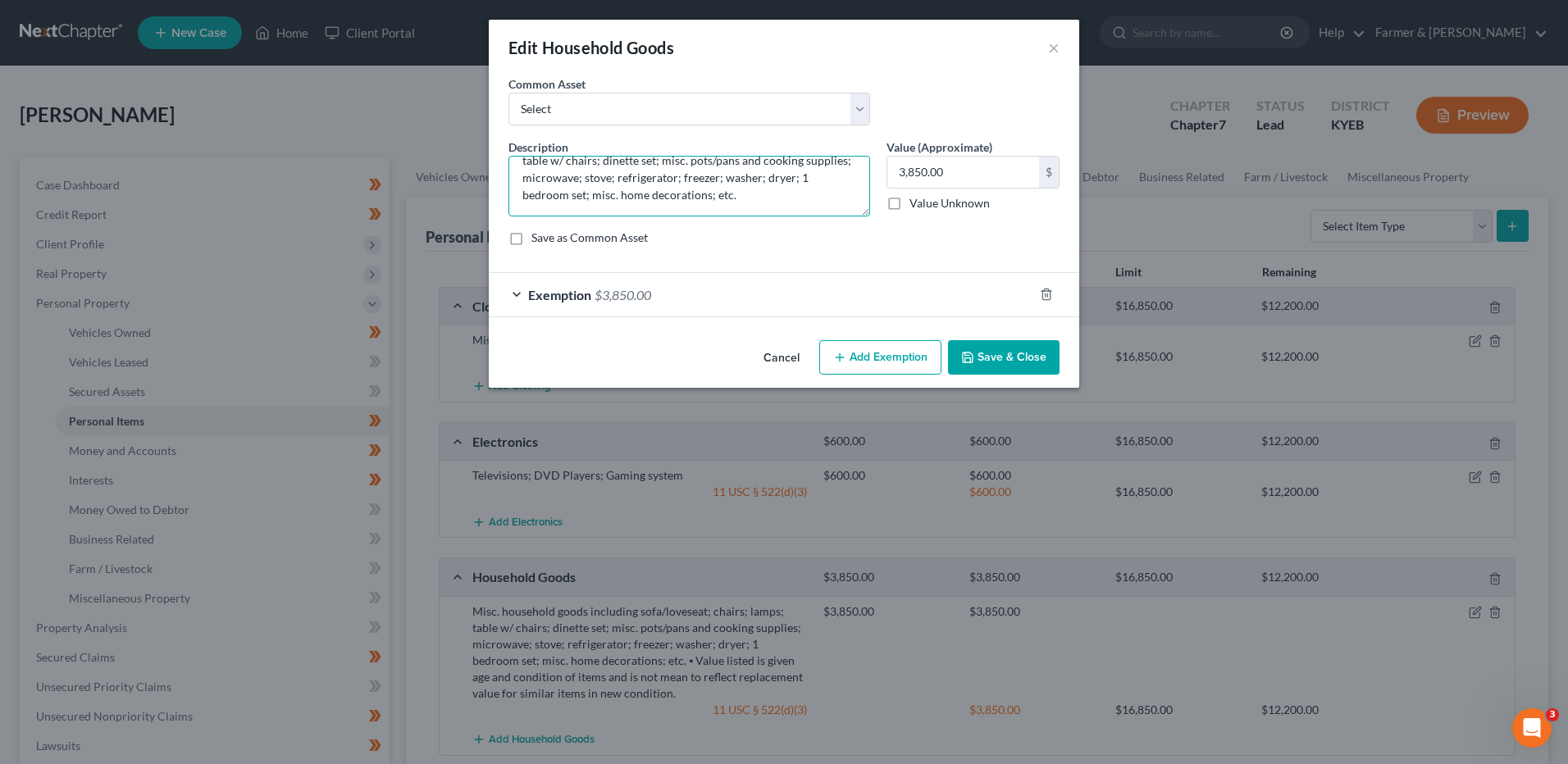
type textarea "Misc. household goods including sofa/loveseat; chairs; lamps; table w/ chairs; …"
click at [1027, 364] on button "Save & Close" at bounding box center [1004, 357] width 112 height 35
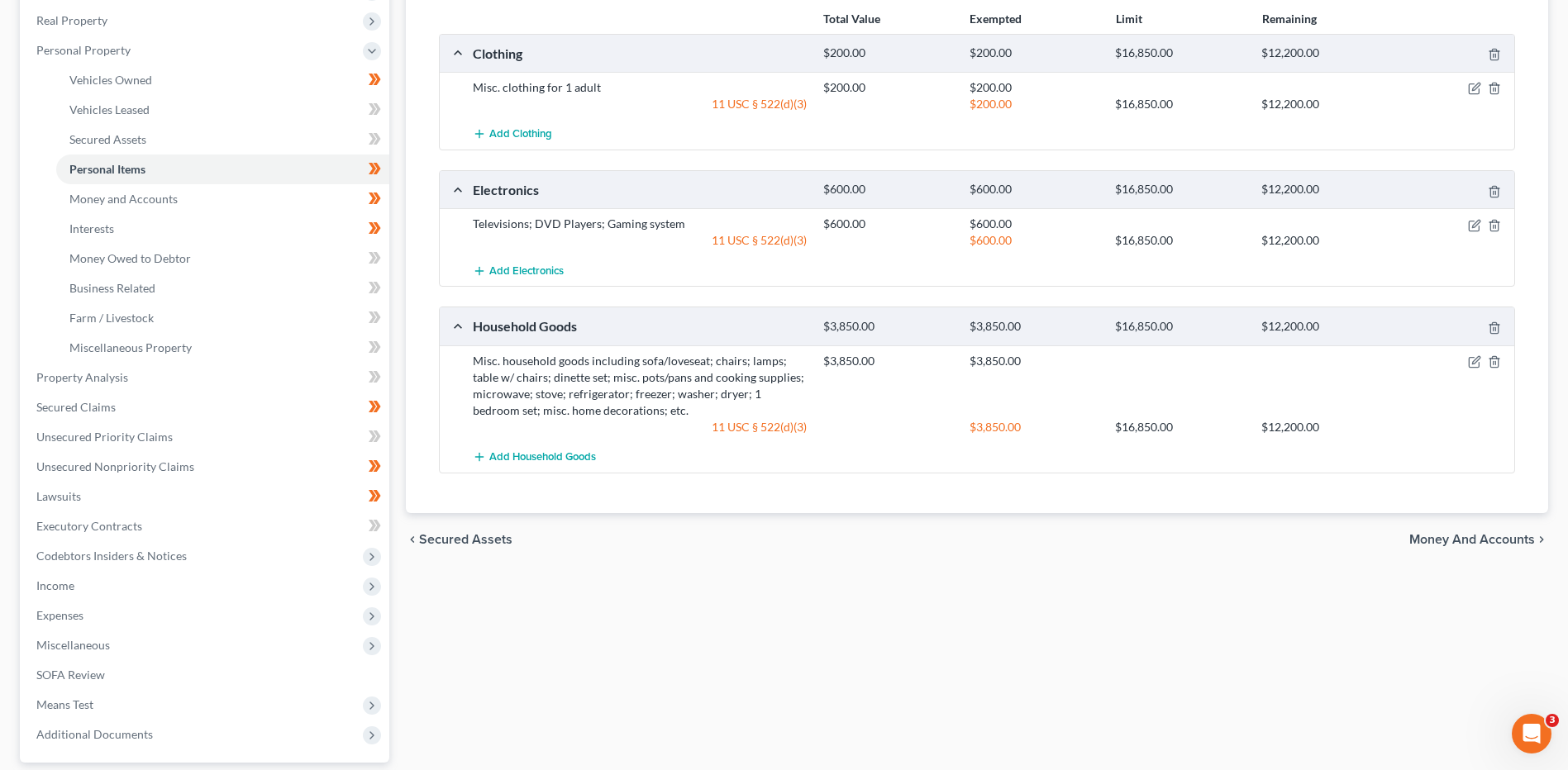
scroll to position [331, 0]
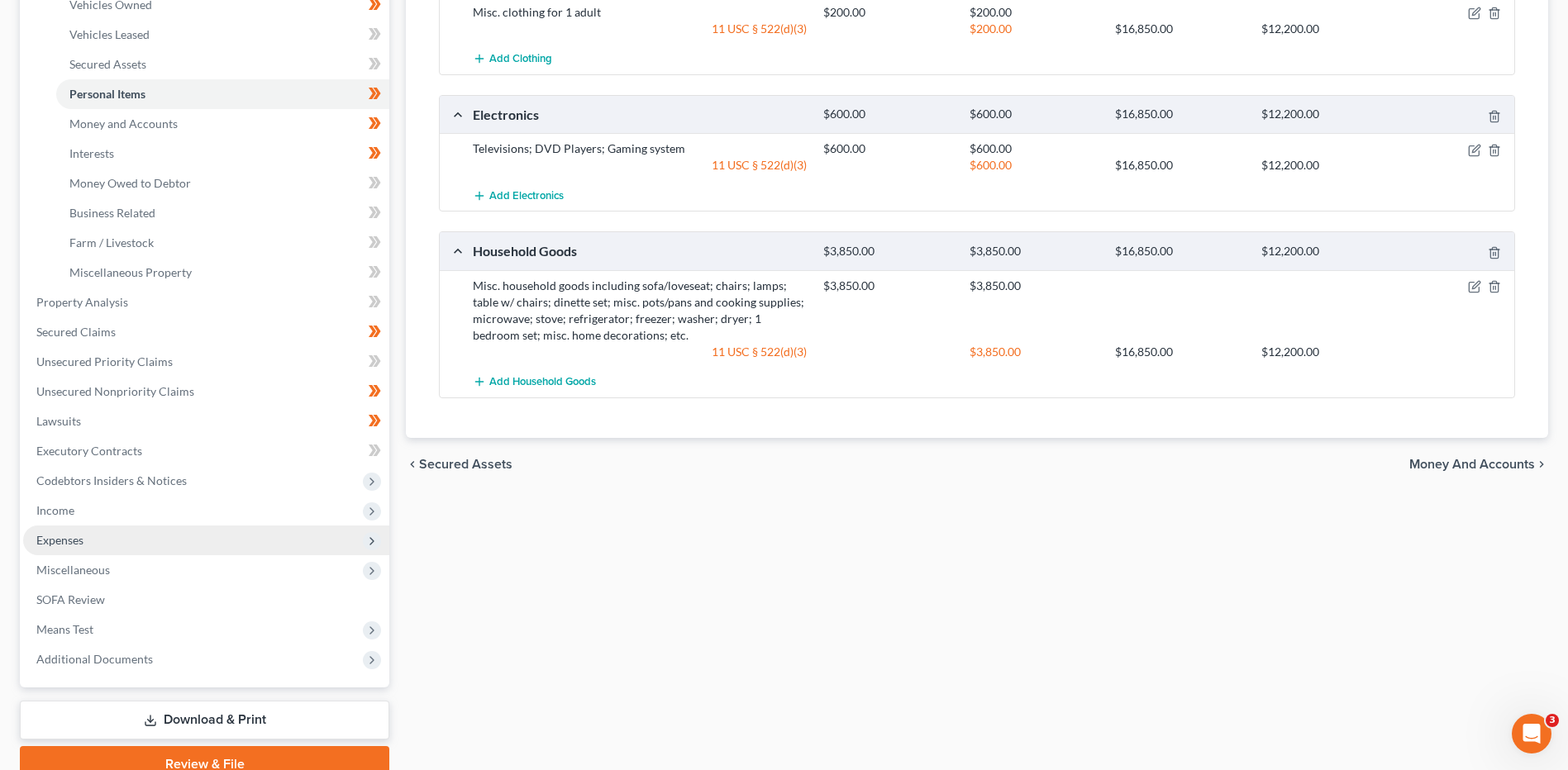
click at [61, 542] on span "Expenses" at bounding box center [60, 540] width 47 height 14
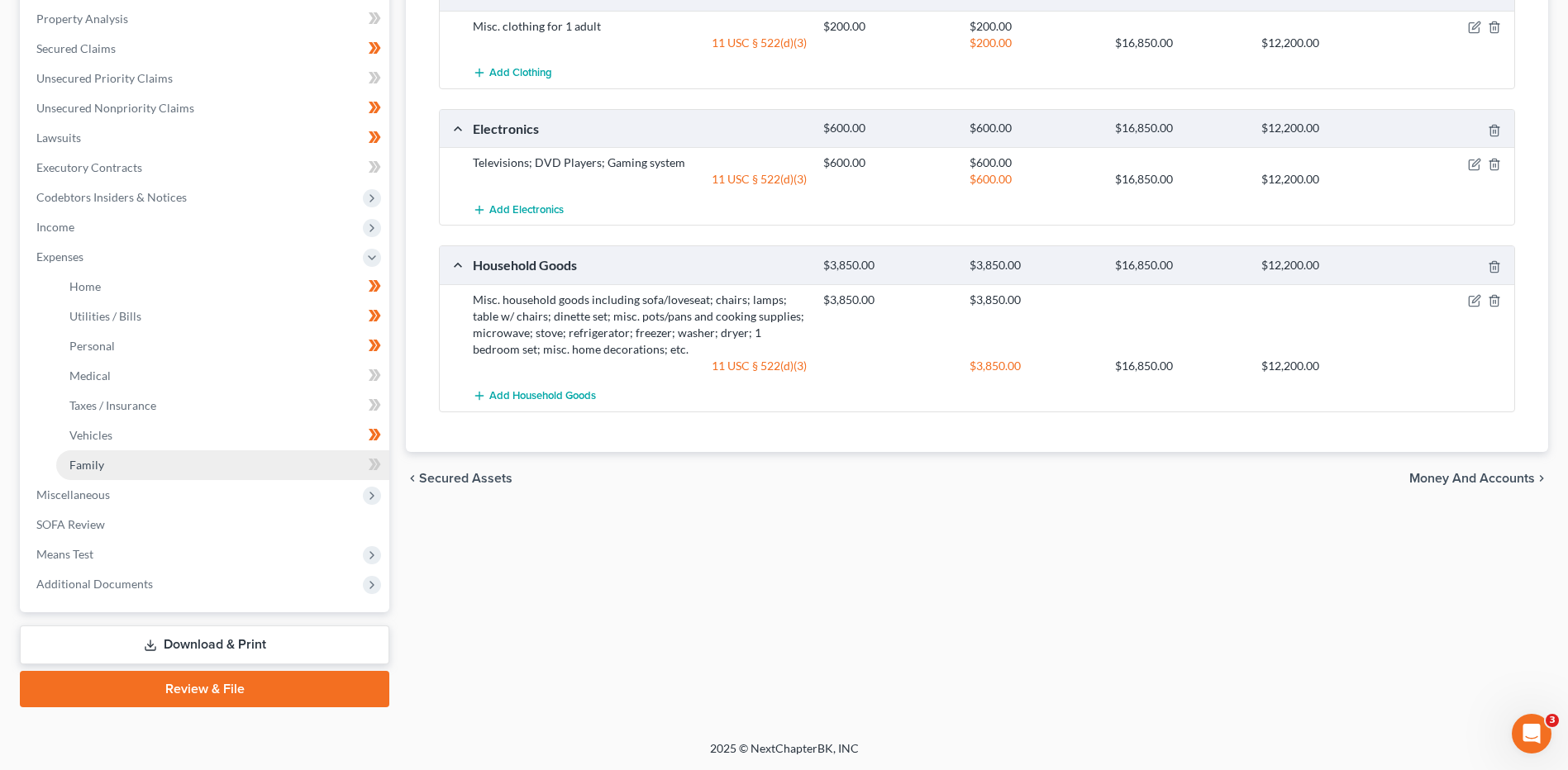
scroll to position [316, 0]
click at [120, 283] on link "Home" at bounding box center [223, 286] width 333 height 29
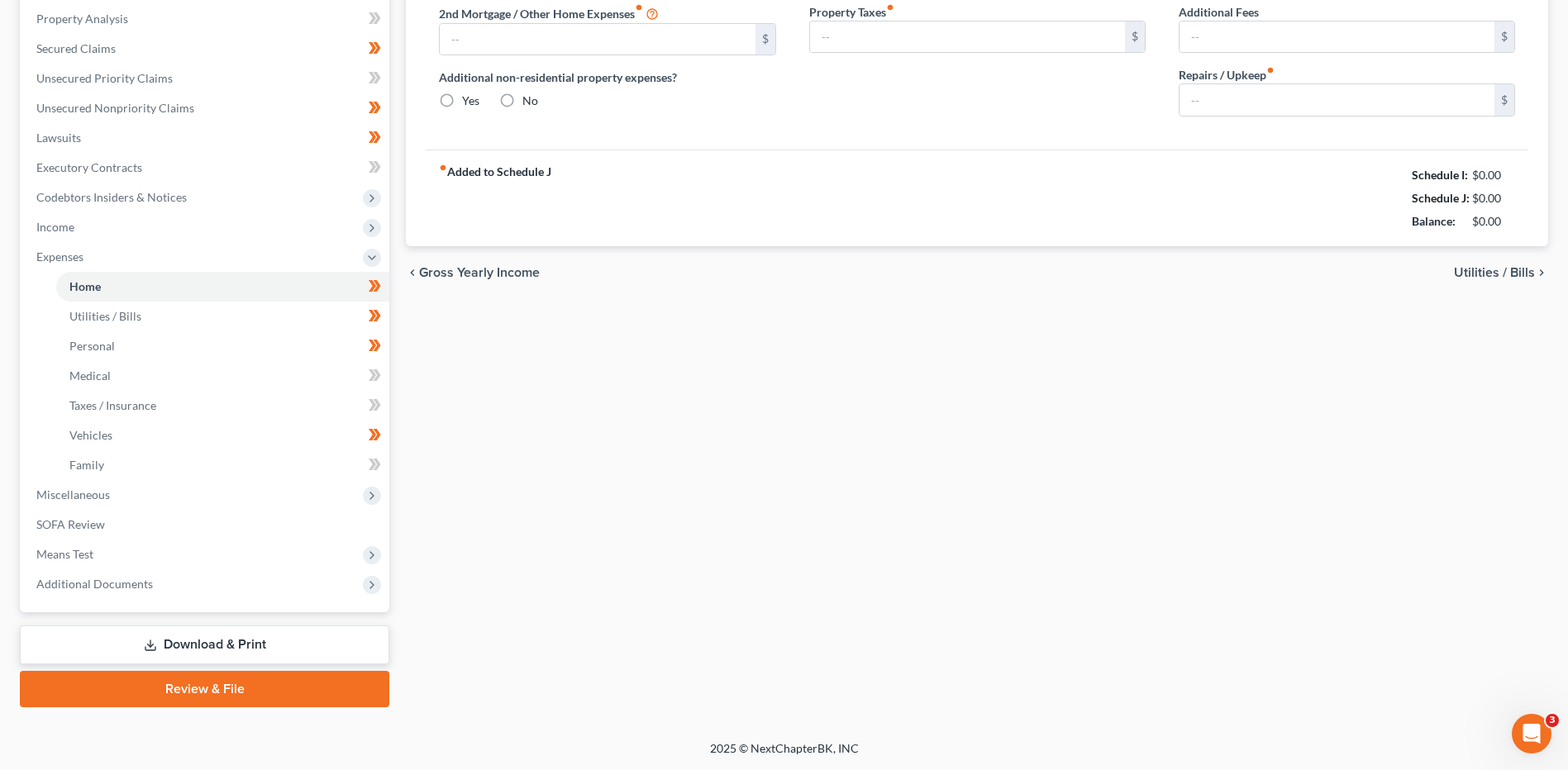
scroll to position [232, 0]
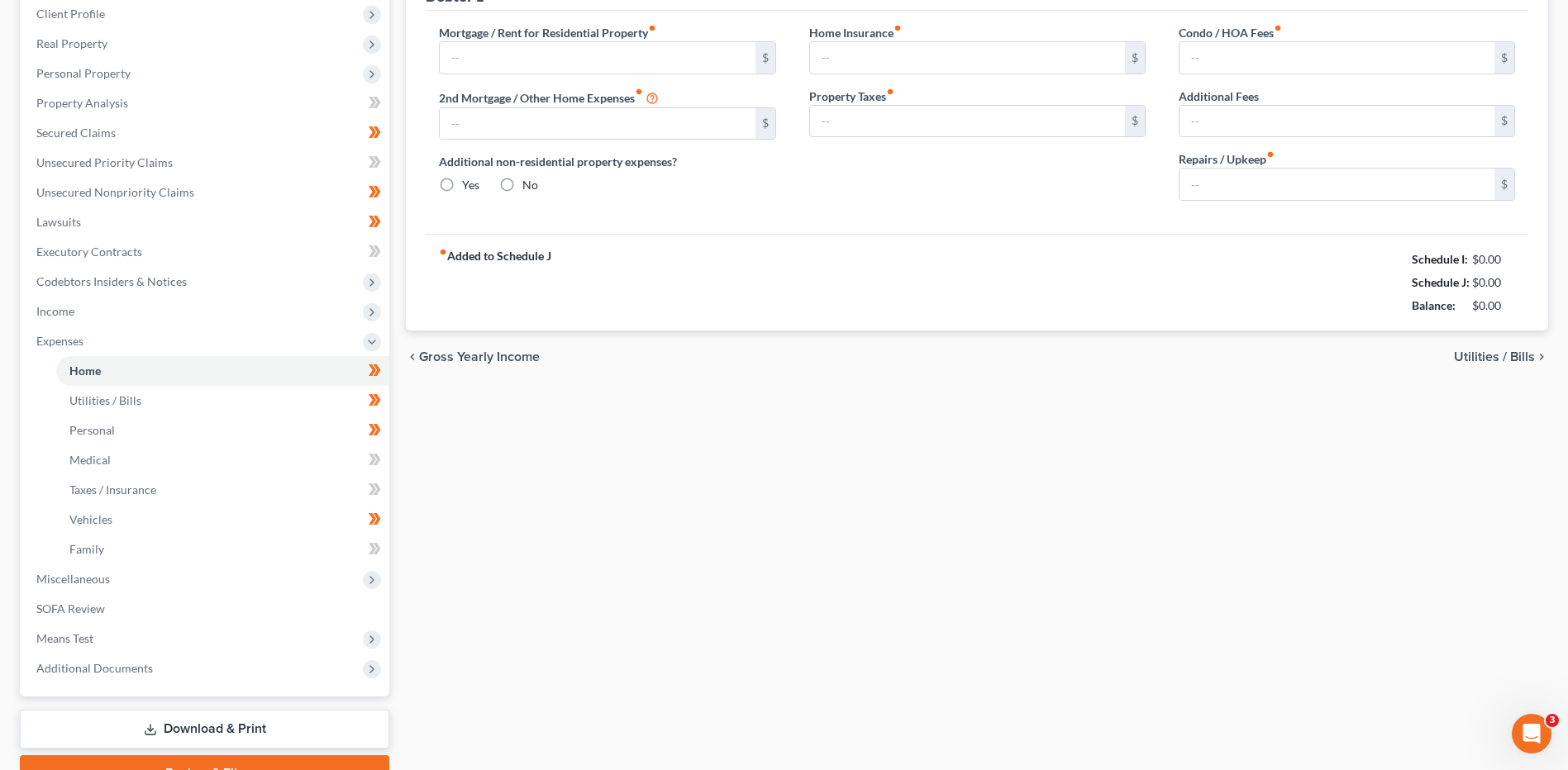
type input "563.00"
type input "0.00"
radio input "true"
type input "0.00"
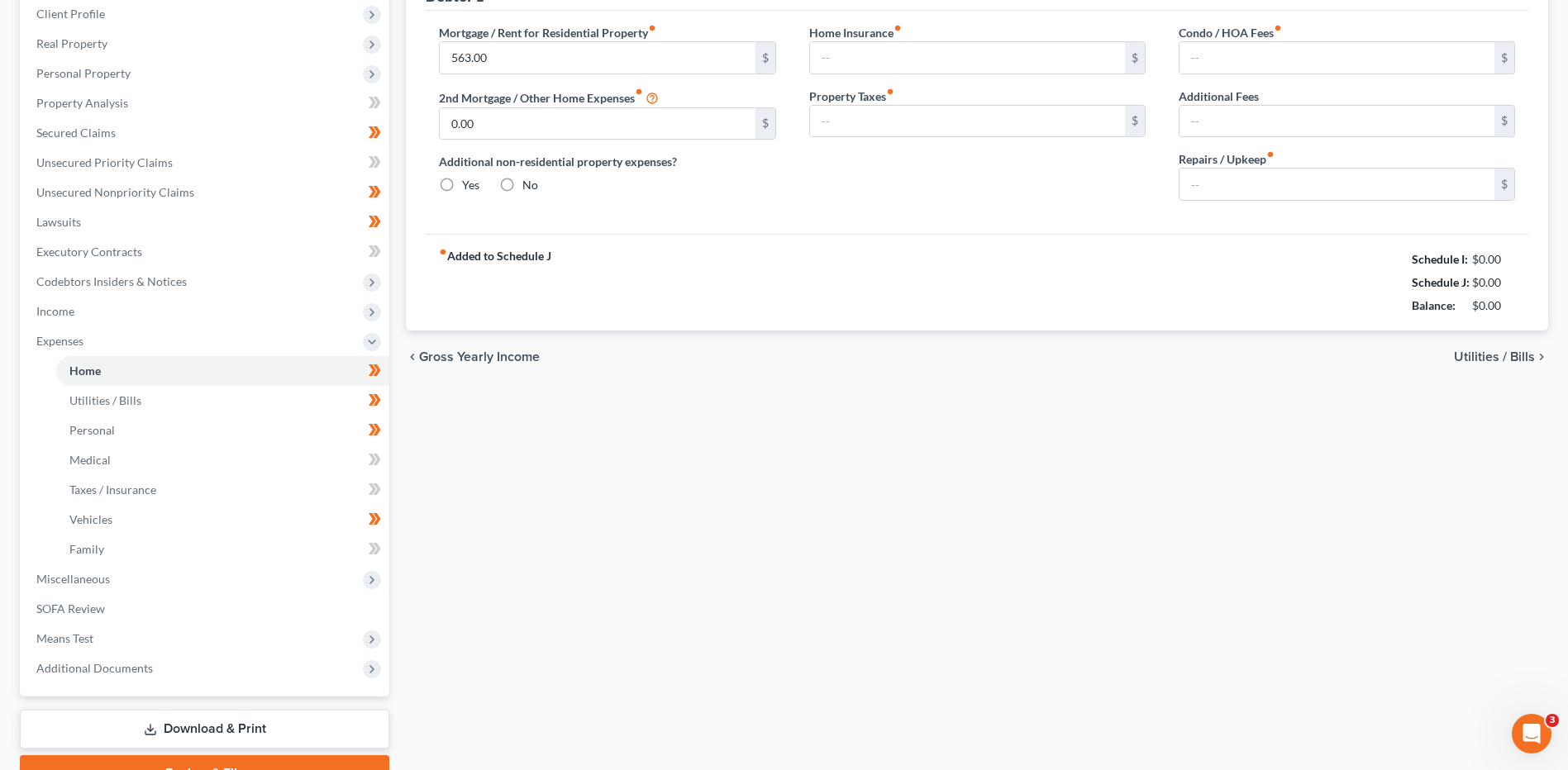
type input "0.00"
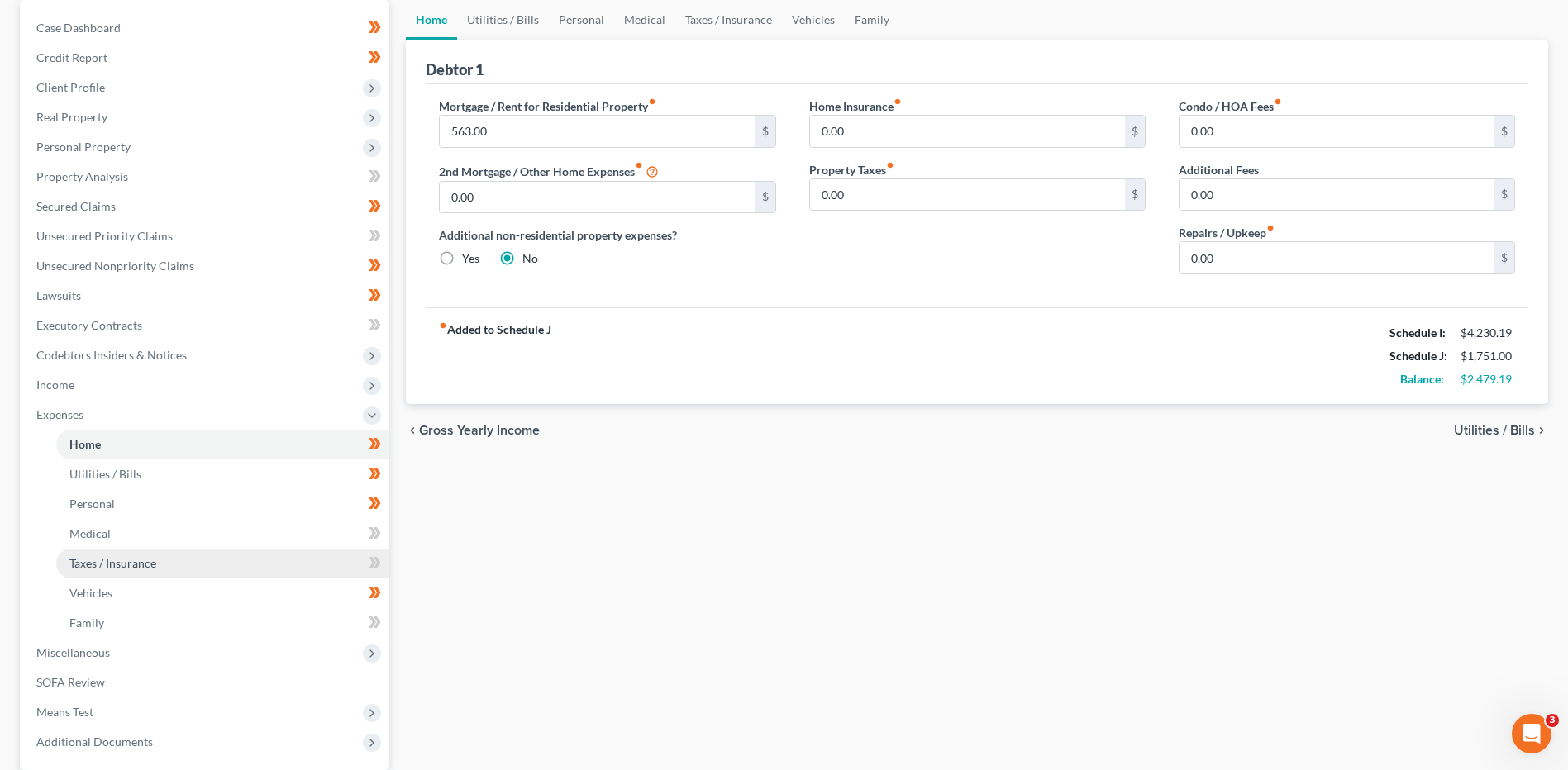
scroll to position [166, 0]
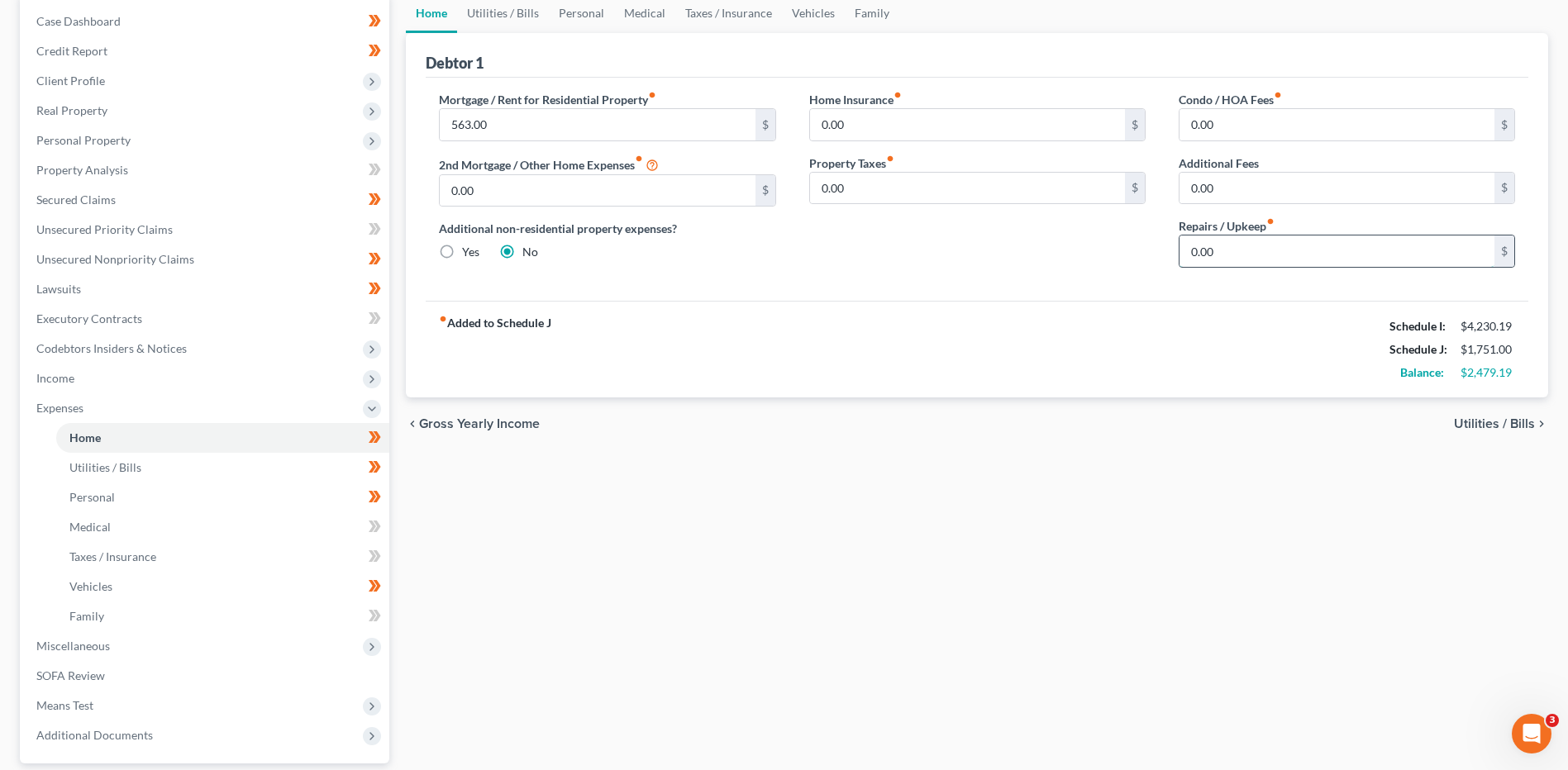
click at [1244, 256] on input "0.00" at bounding box center [1337, 251] width 315 height 31
type input "100.00"
drag, startPoint x: 141, startPoint y: 462, endPoint x: 191, endPoint y: 437, distance: 55.9
click at [141, 461] on link "Utilities / Bills" at bounding box center [223, 467] width 333 height 29
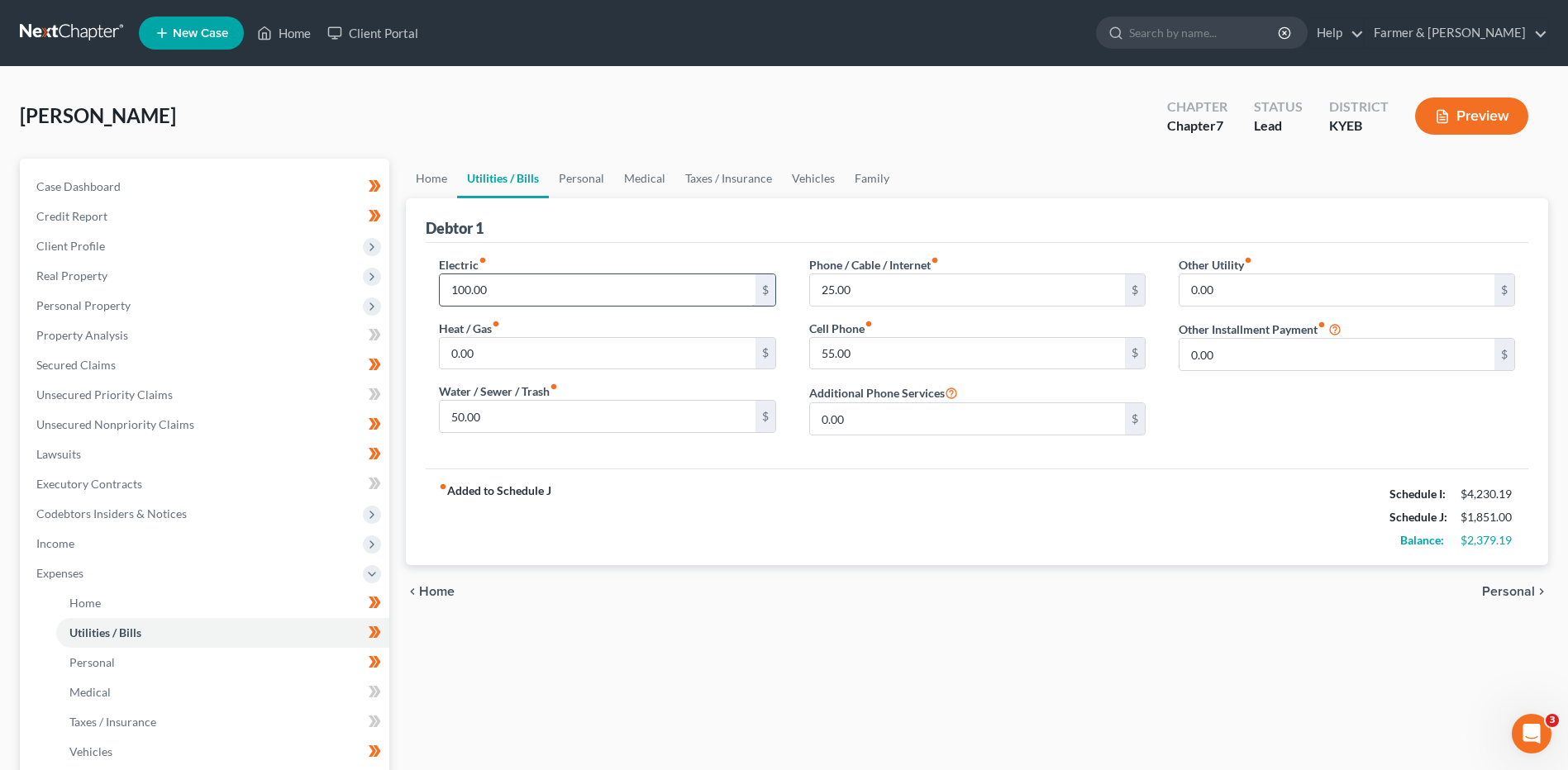
click at [499, 281] on div "100.00 $" at bounding box center [606, 290] width 336 height 33
type input "150.00"
click at [529, 420] on input "50.00" at bounding box center [597, 416] width 315 height 31
type input "85.00"
type input "50.00"
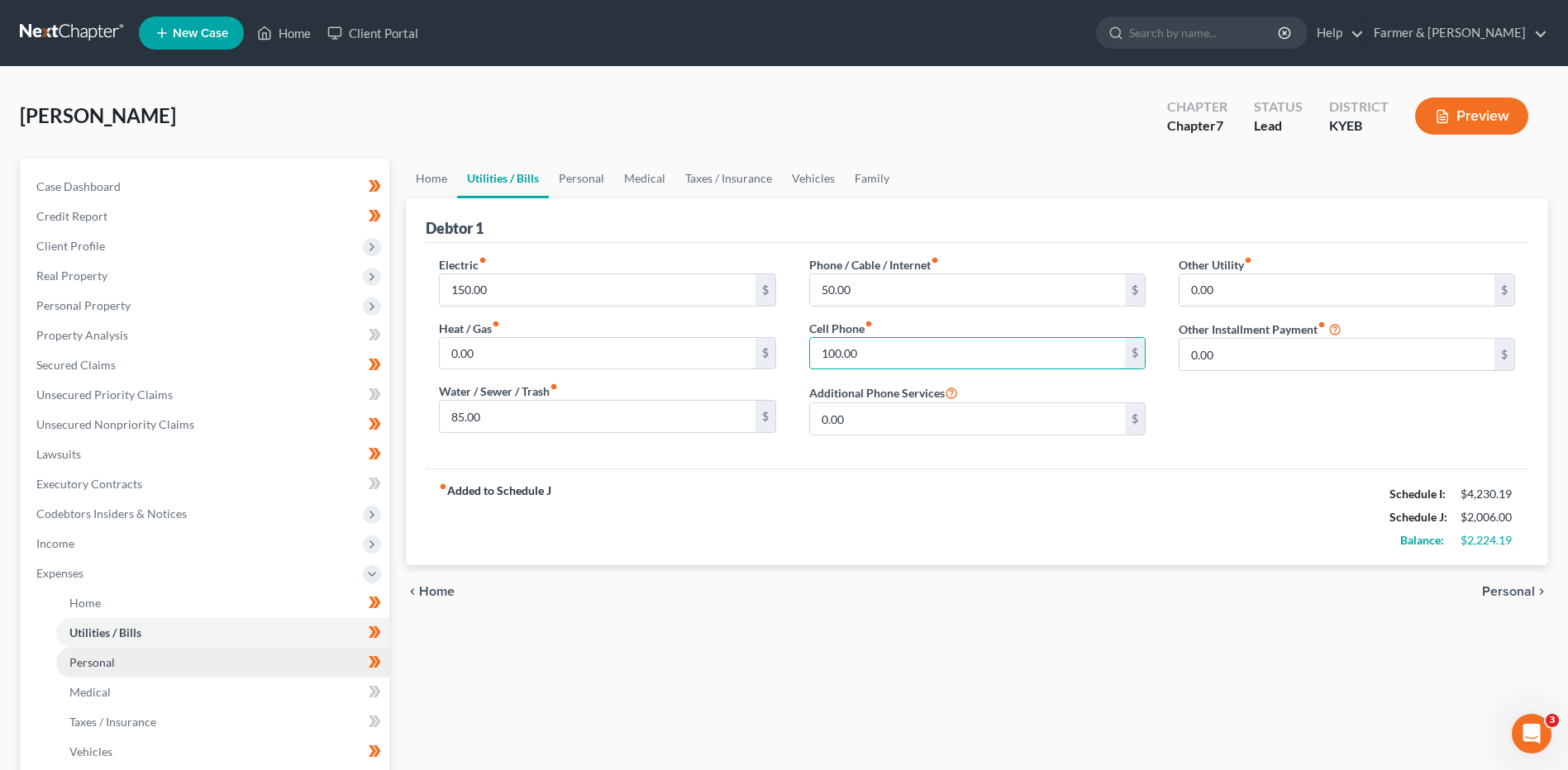
type input "100.00"
click at [171, 661] on link "Personal" at bounding box center [223, 662] width 333 height 29
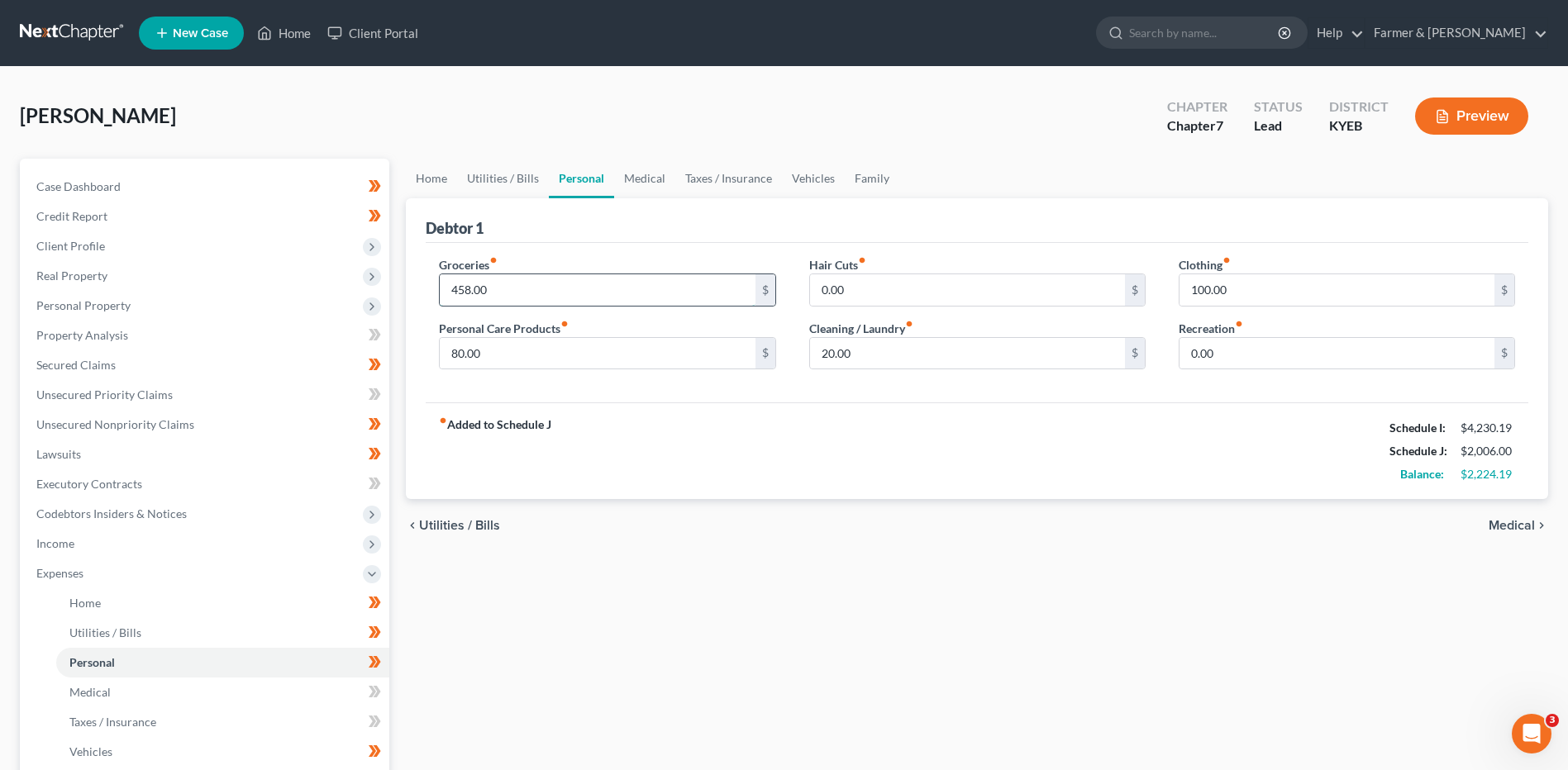
click at [544, 288] on input "458.00" at bounding box center [597, 290] width 315 height 31
type input "450.00"
type input "65.00"
type input "45.00"
type input "35.00"
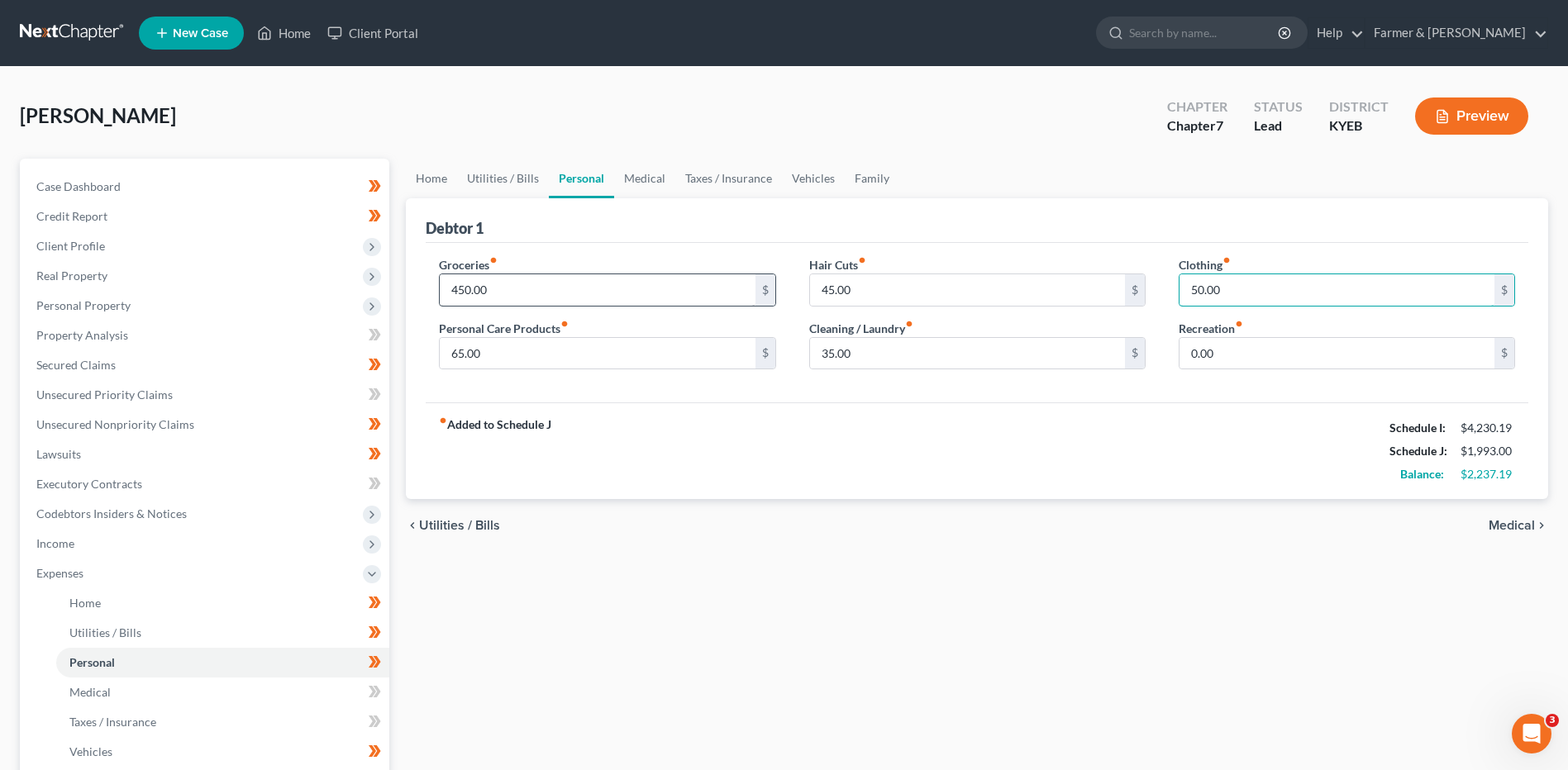
type input "50.00"
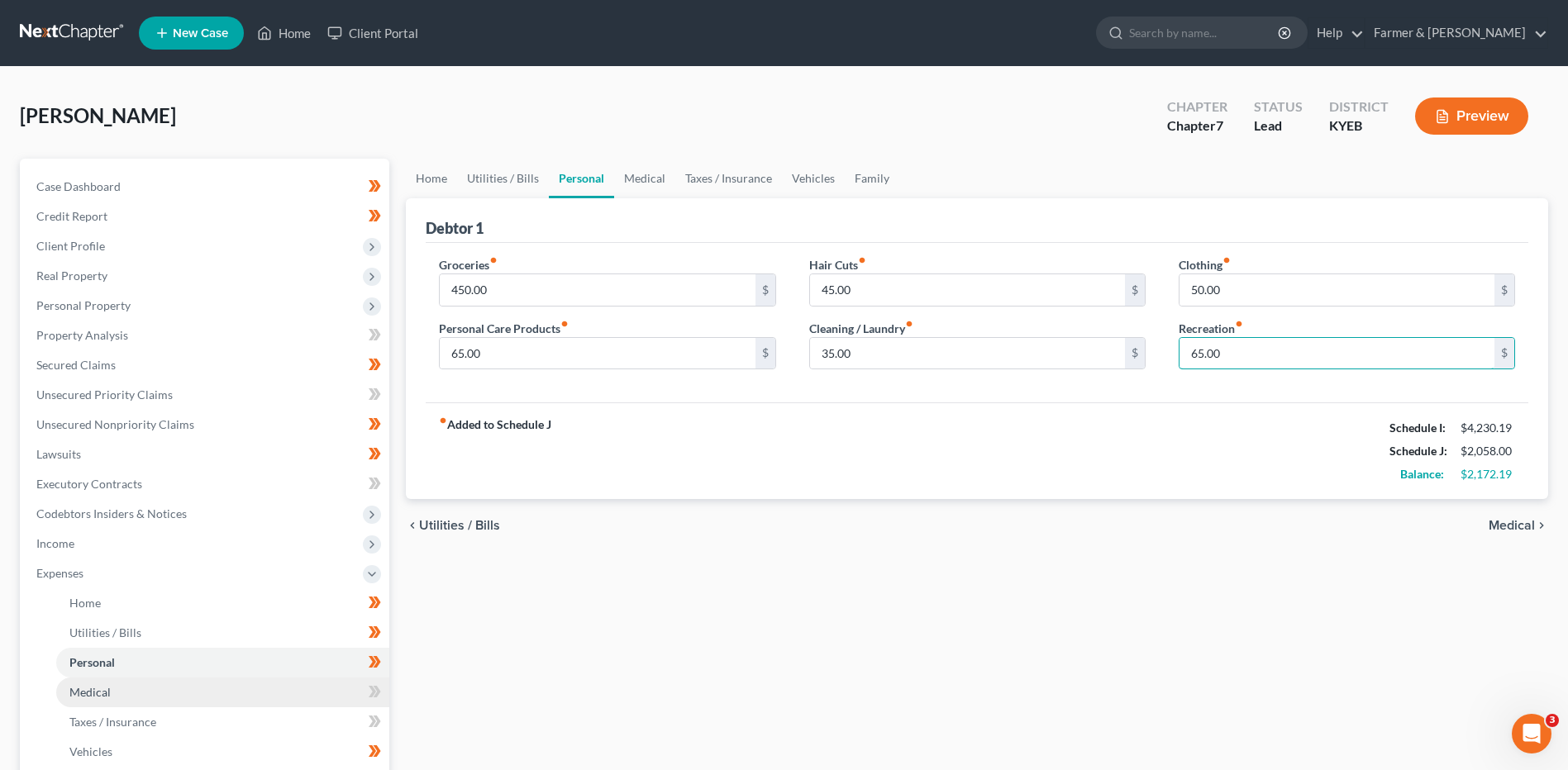
type input "65.00"
click at [111, 690] on link "Medical" at bounding box center [223, 691] width 333 height 29
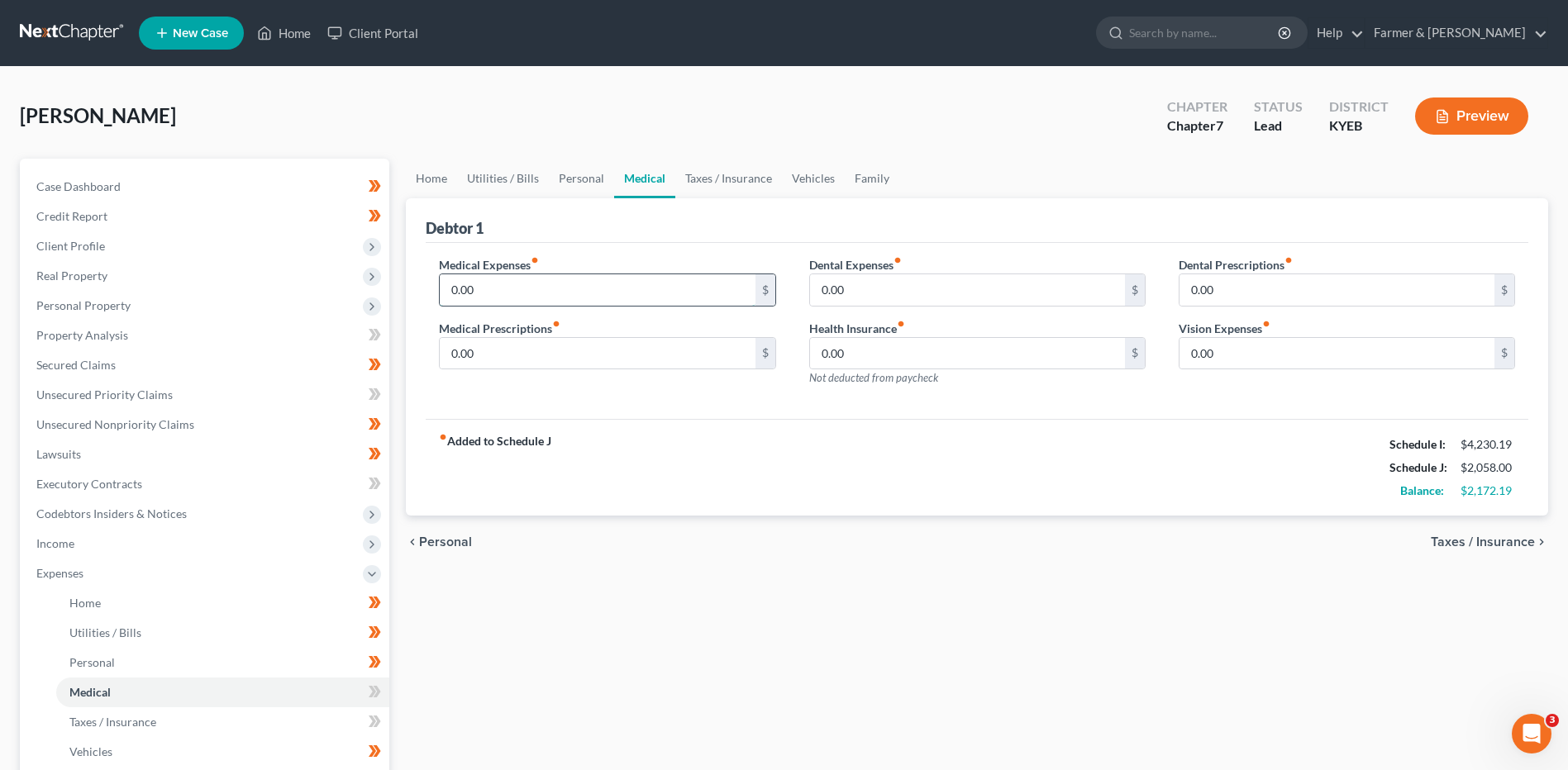
click at [531, 293] on input "0.00" at bounding box center [597, 290] width 315 height 31
type input "50.00"
click at [97, 724] on span "Taxes / Insurance" at bounding box center [113, 722] width 87 height 14
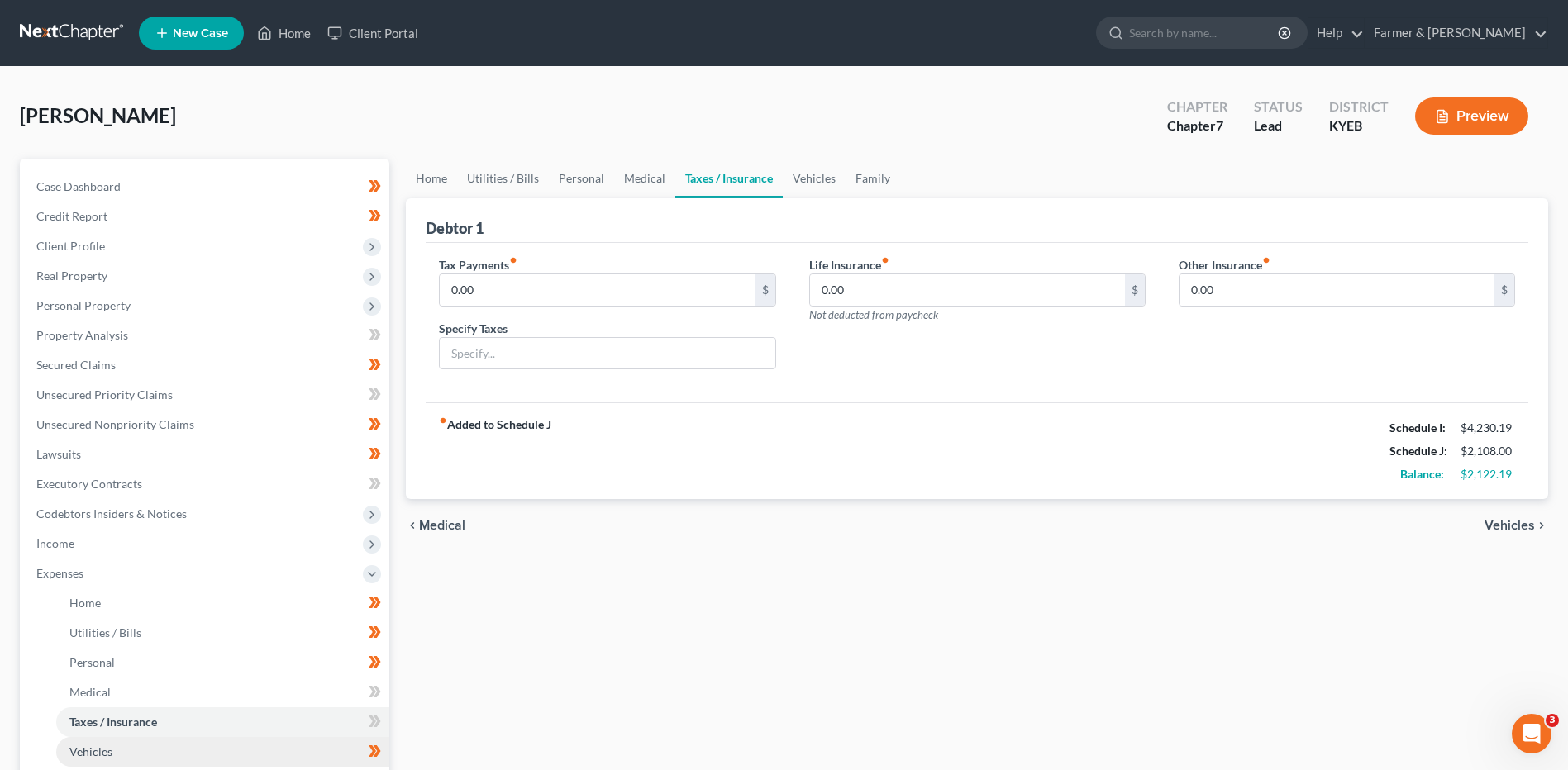
click at [105, 751] on span "Vehicles" at bounding box center [90, 751] width 43 height 14
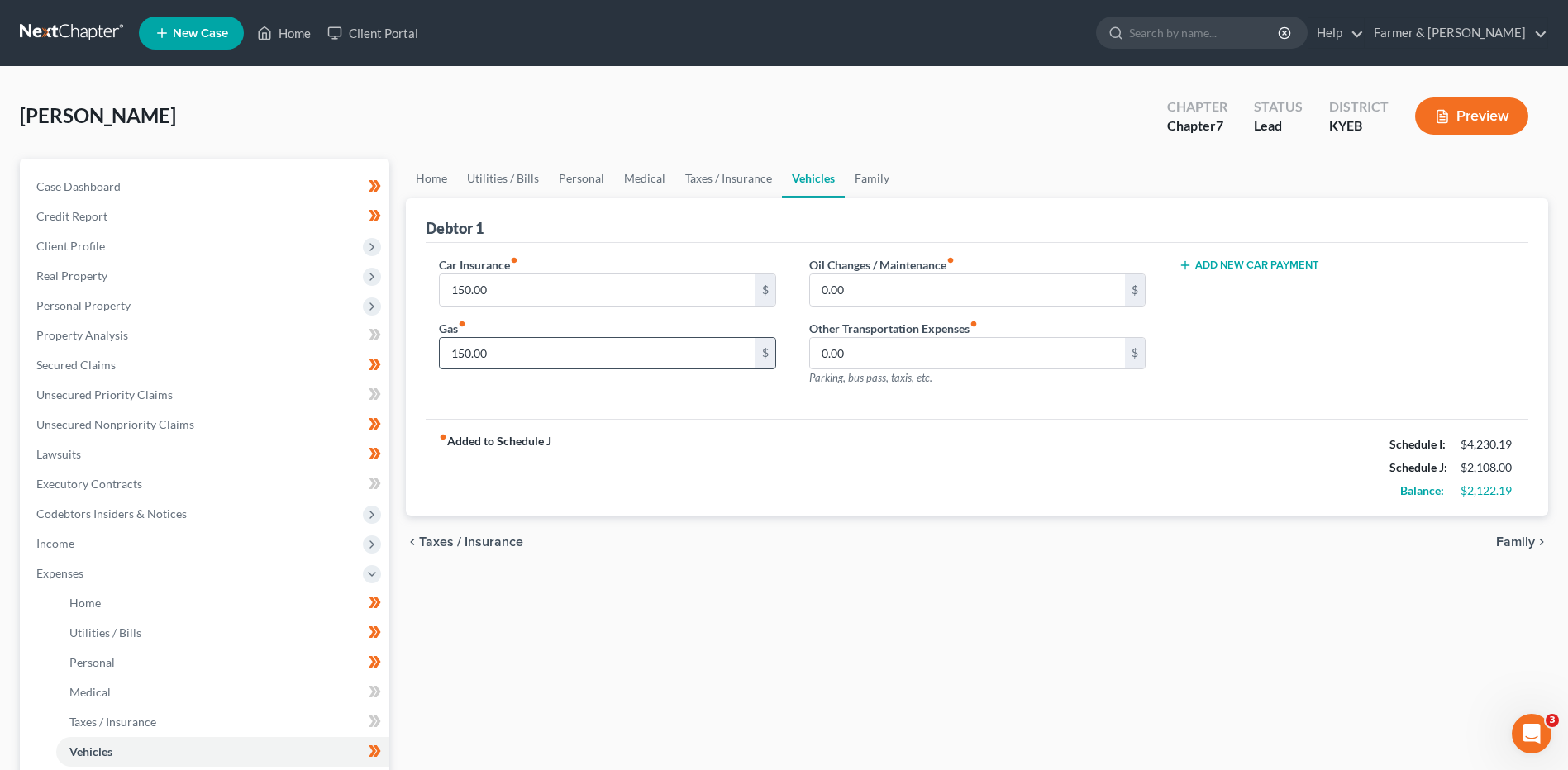
click at [514, 354] on input "150.00" at bounding box center [597, 353] width 315 height 31
type input "200.00"
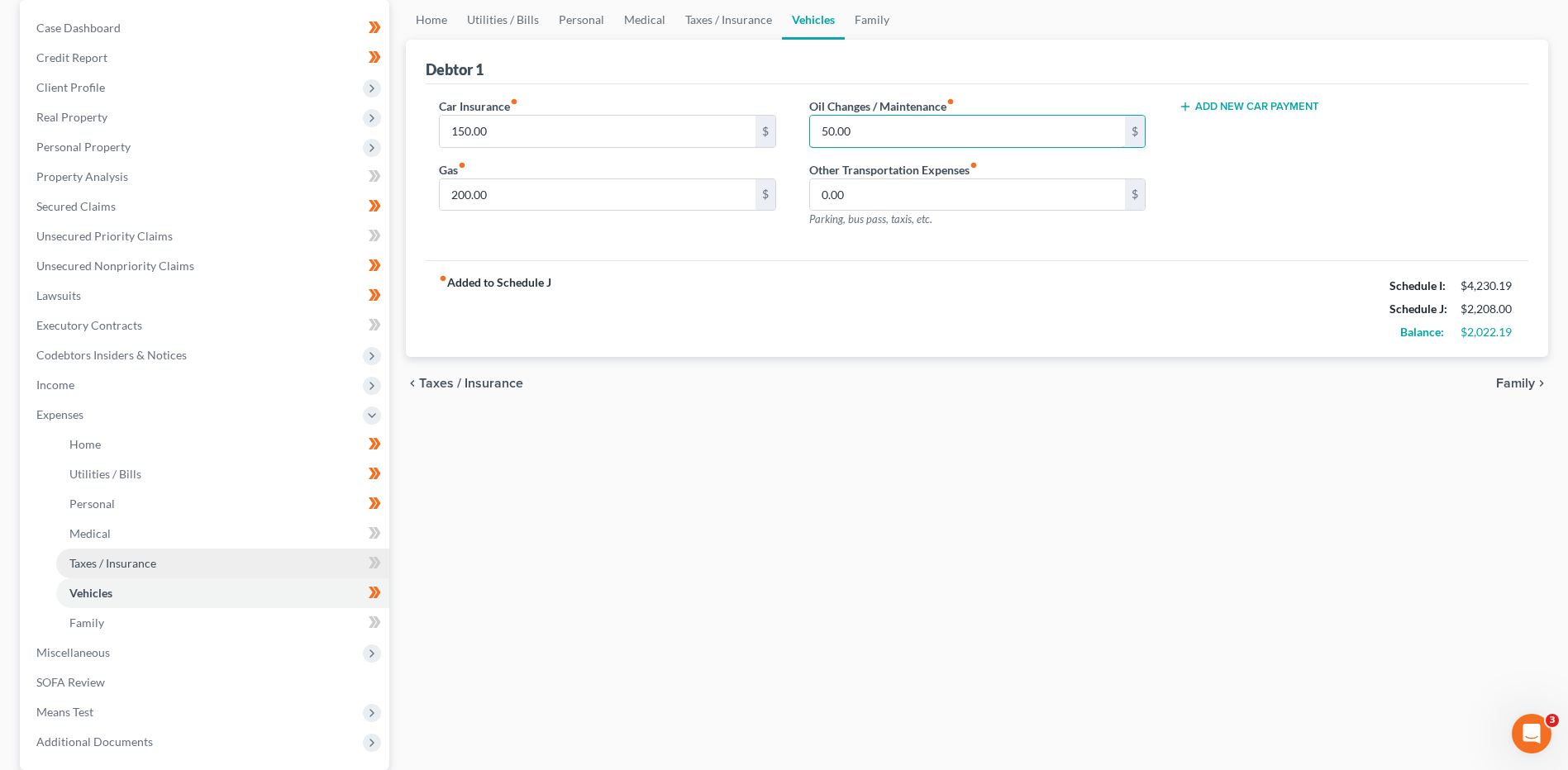
scroll to position [166, 0]
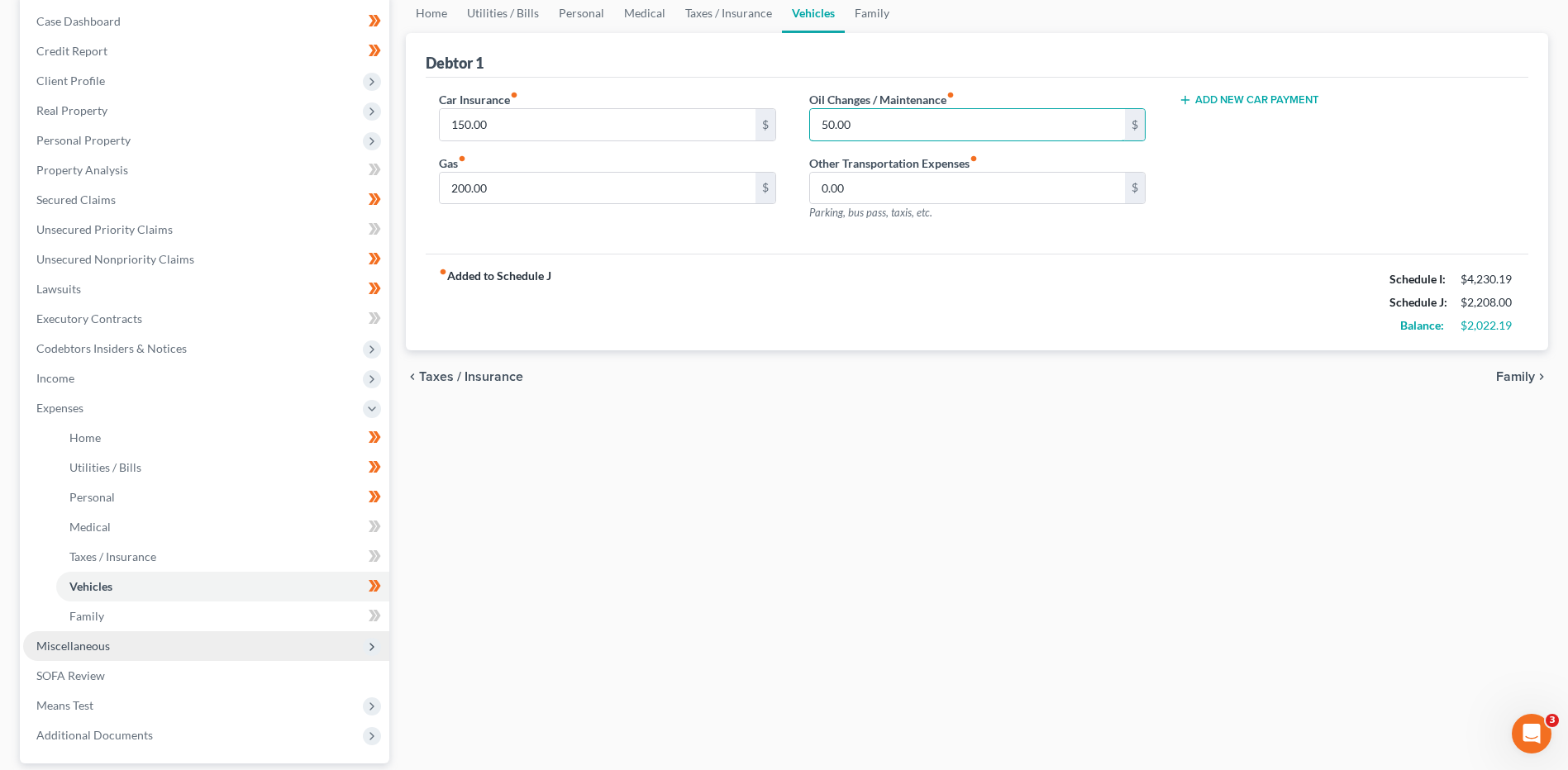
type input "50.00"
click at [104, 637] on span "Miscellaneous" at bounding box center [206, 646] width 367 height 29
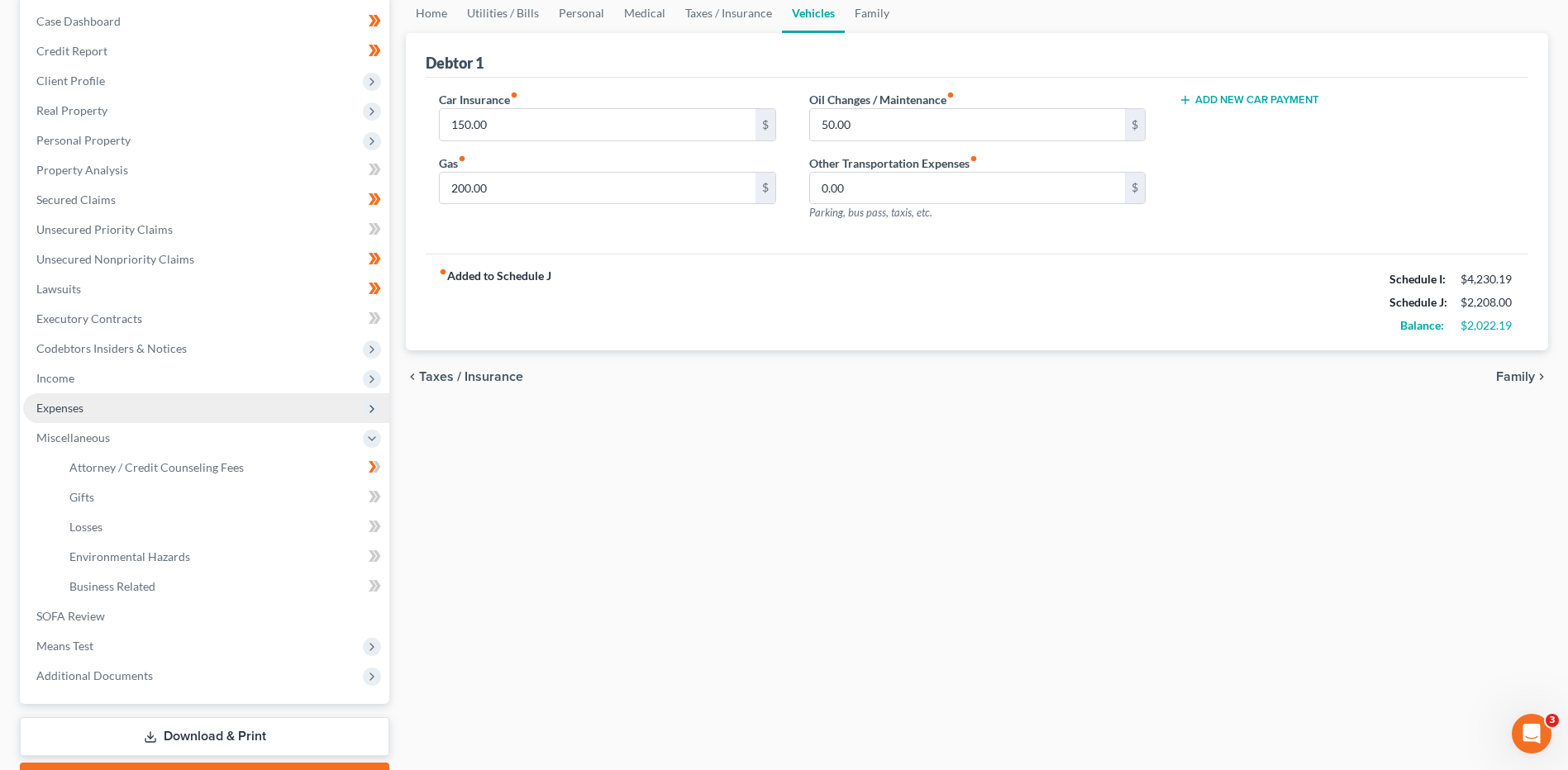
click at [123, 409] on span "Expenses" at bounding box center [206, 407] width 367 height 29
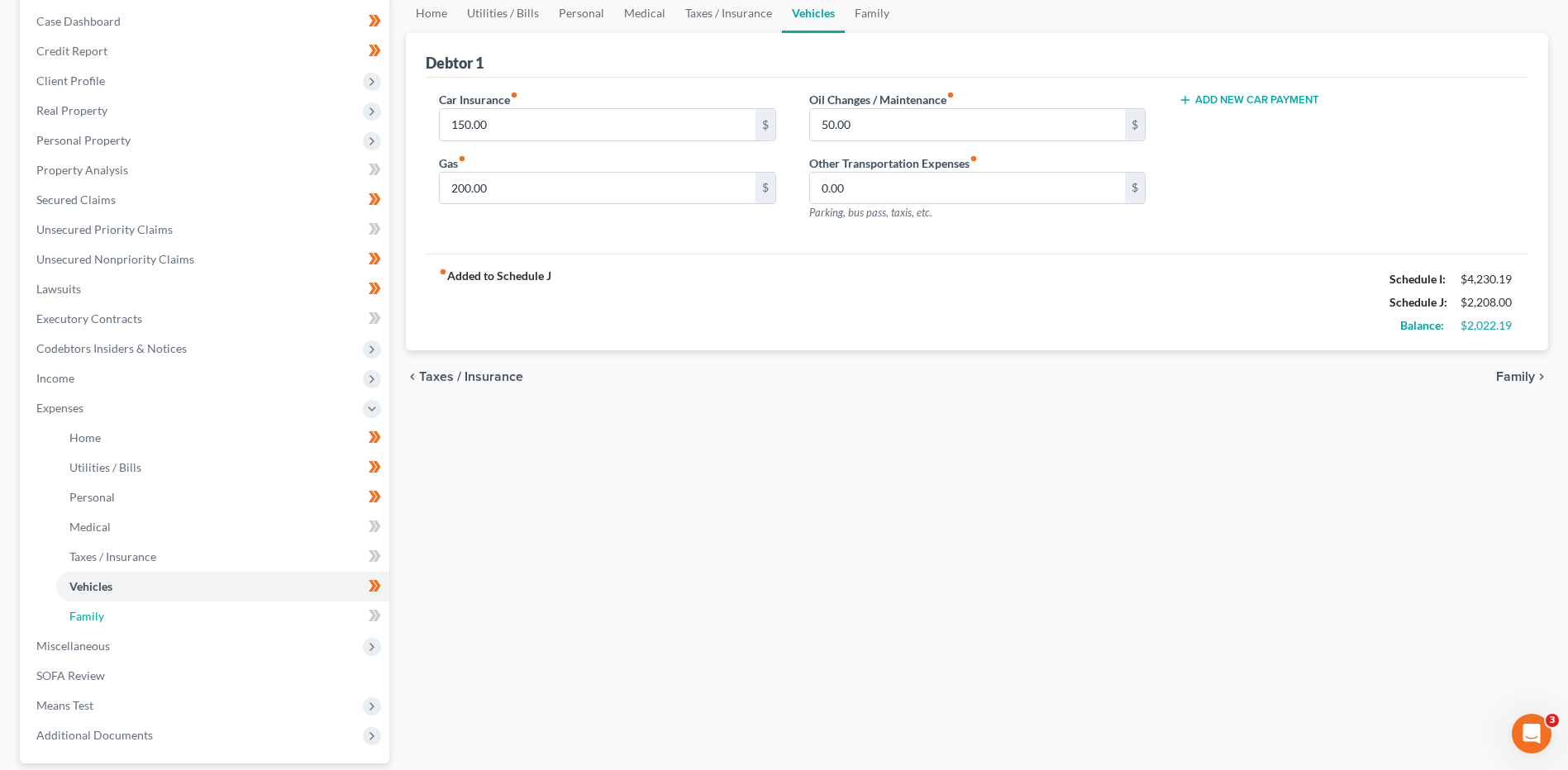
drag, startPoint x: 117, startPoint y: 619, endPoint x: 476, endPoint y: 585, distance: 360.6
click at [118, 619] on link "Family" at bounding box center [223, 616] width 333 height 29
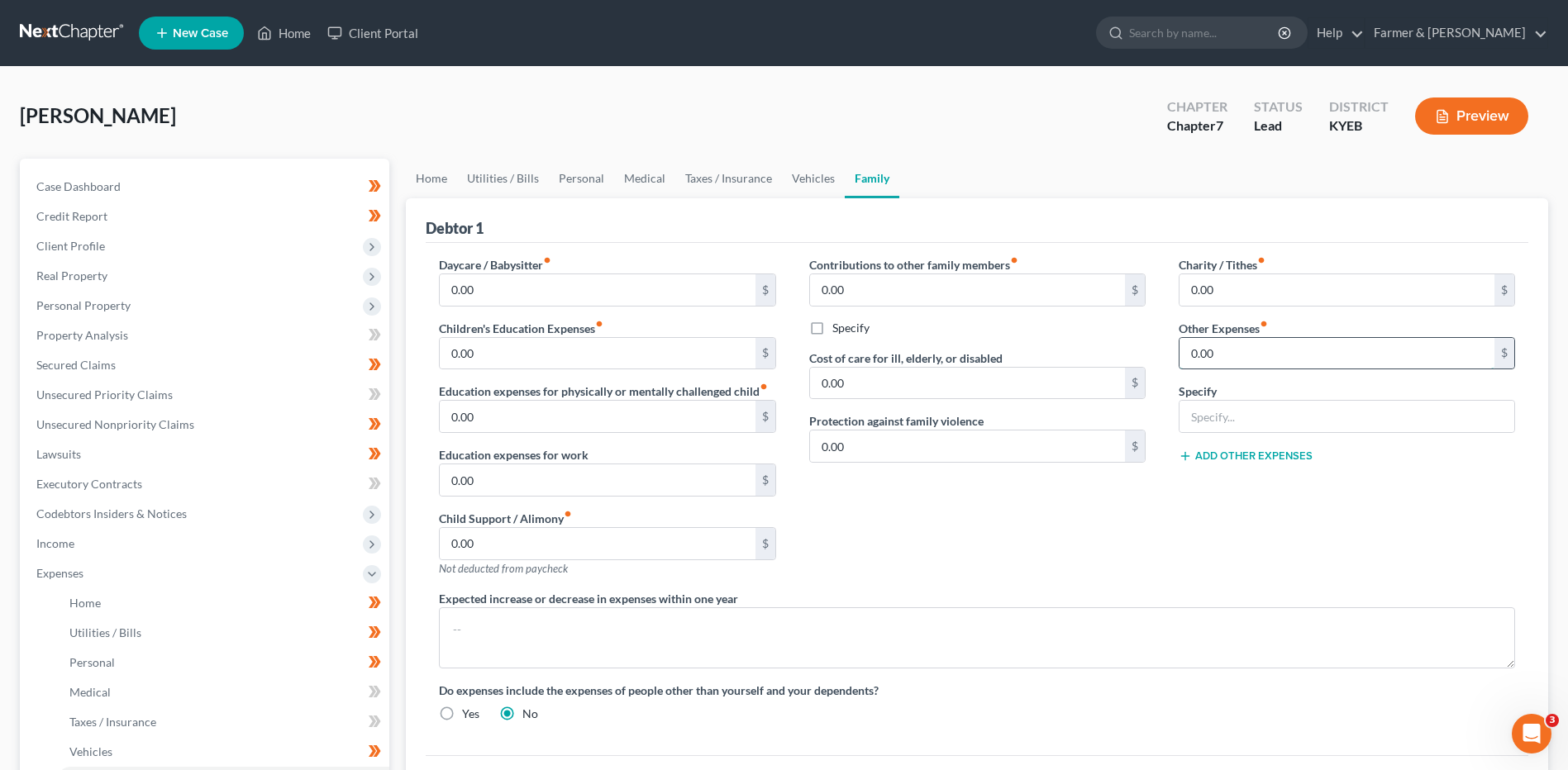
click at [1271, 353] on input "0.00" at bounding box center [1337, 353] width 315 height 31
type input "50.00"
type input "Pet care"
click at [97, 354] on link "Secured Claims" at bounding box center [206, 365] width 367 height 29
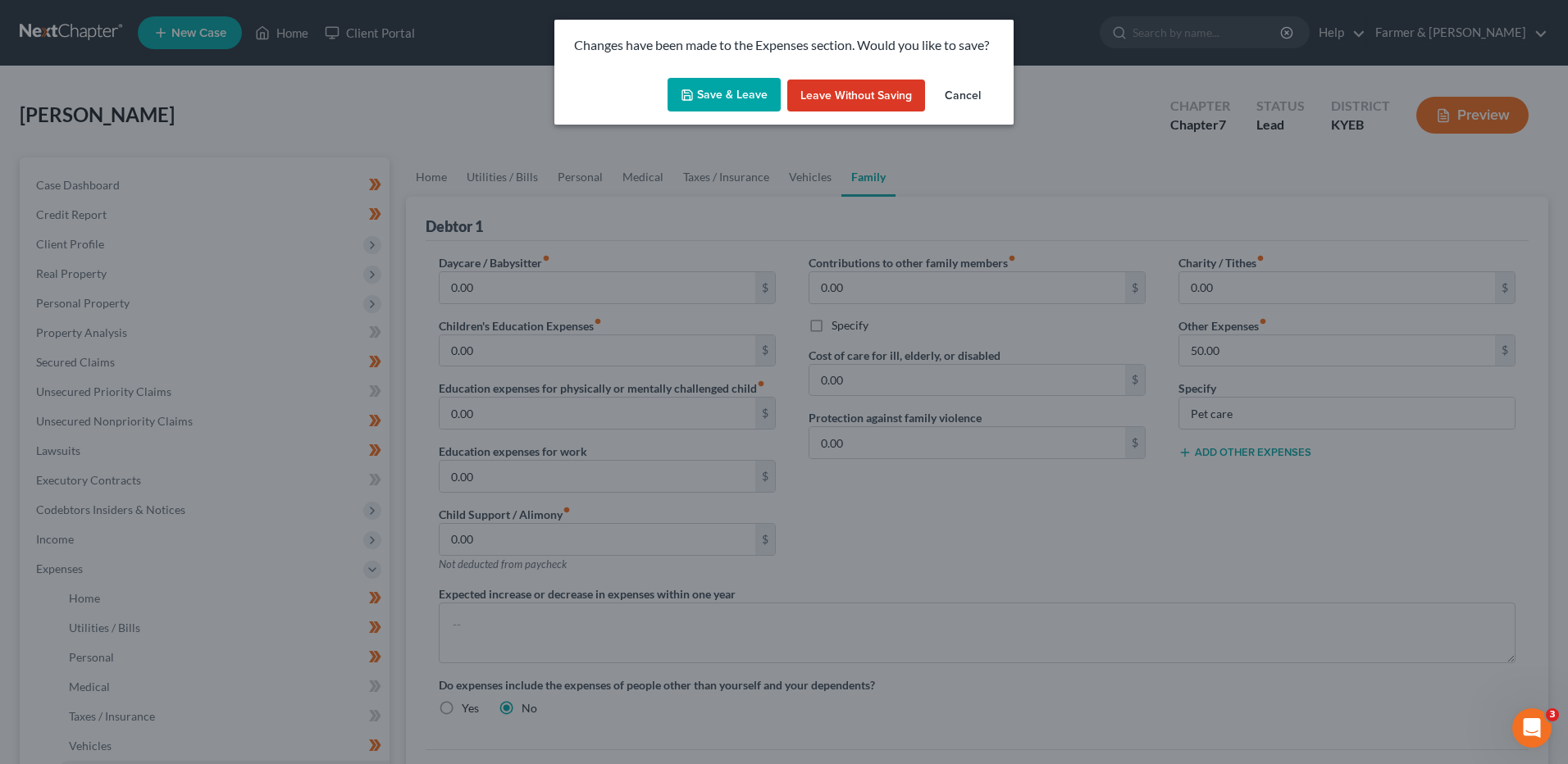
drag, startPoint x: 697, startPoint y: 92, endPoint x: 713, endPoint y: 92, distance: 16.0
click at [694, 92] on icon "button" at bounding box center [687, 95] width 13 height 13
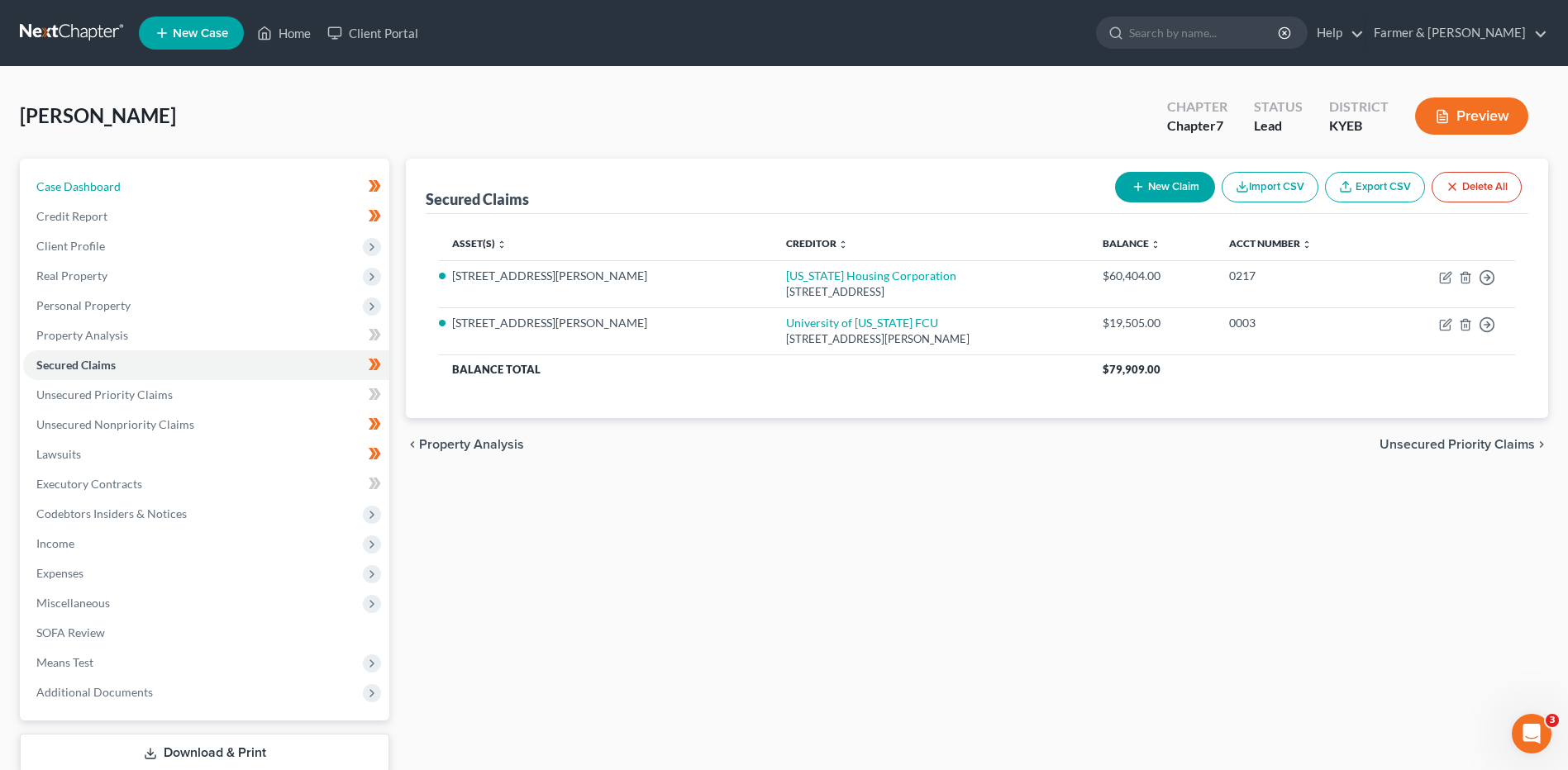
drag, startPoint x: 192, startPoint y: 178, endPoint x: 1541, endPoint y: 123, distance: 1350.1
click at [192, 178] on link "Case Dashboard" at bounding box center [206, 186] width 367 height 29
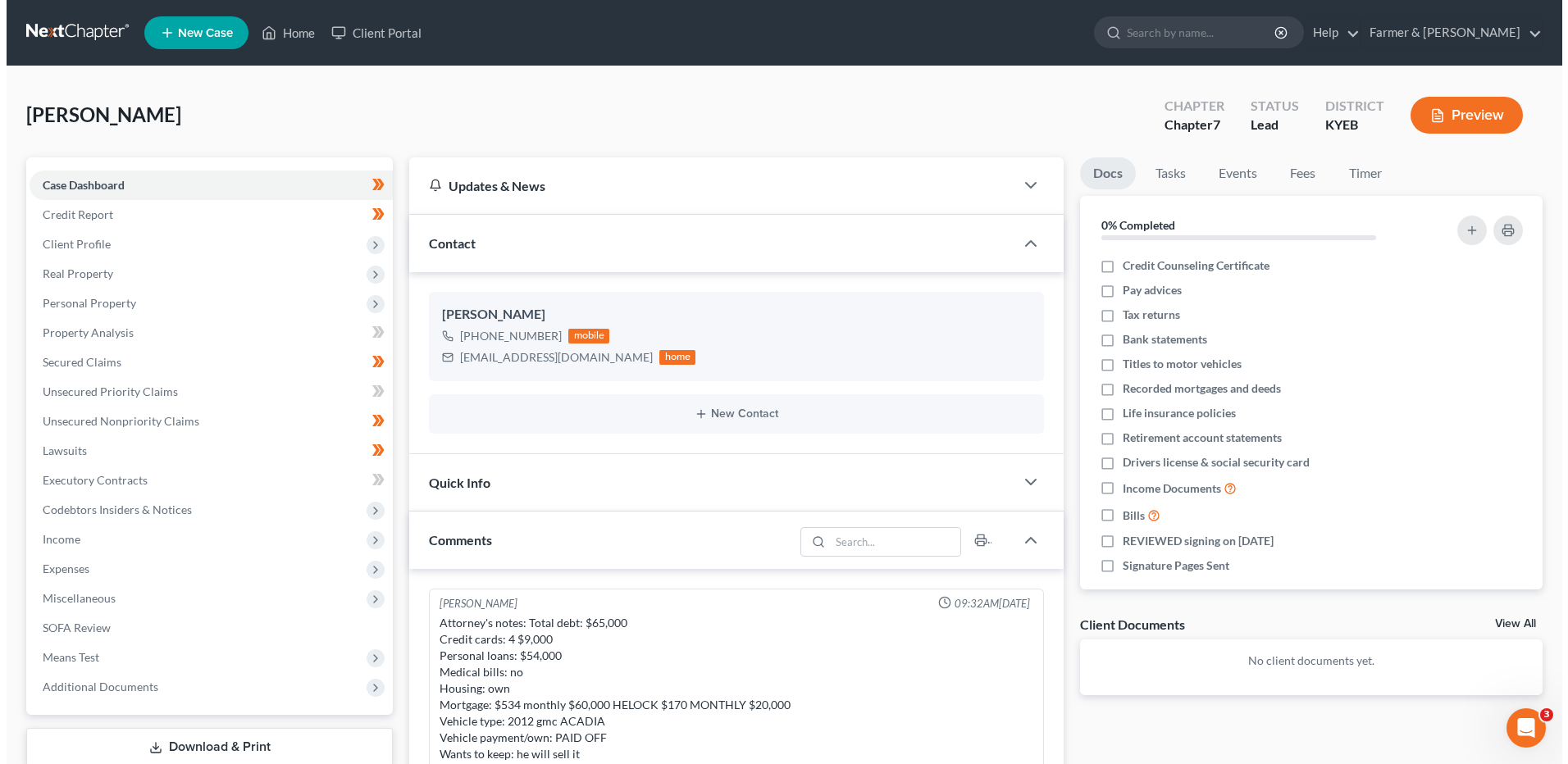
scroll to position [243, 0]
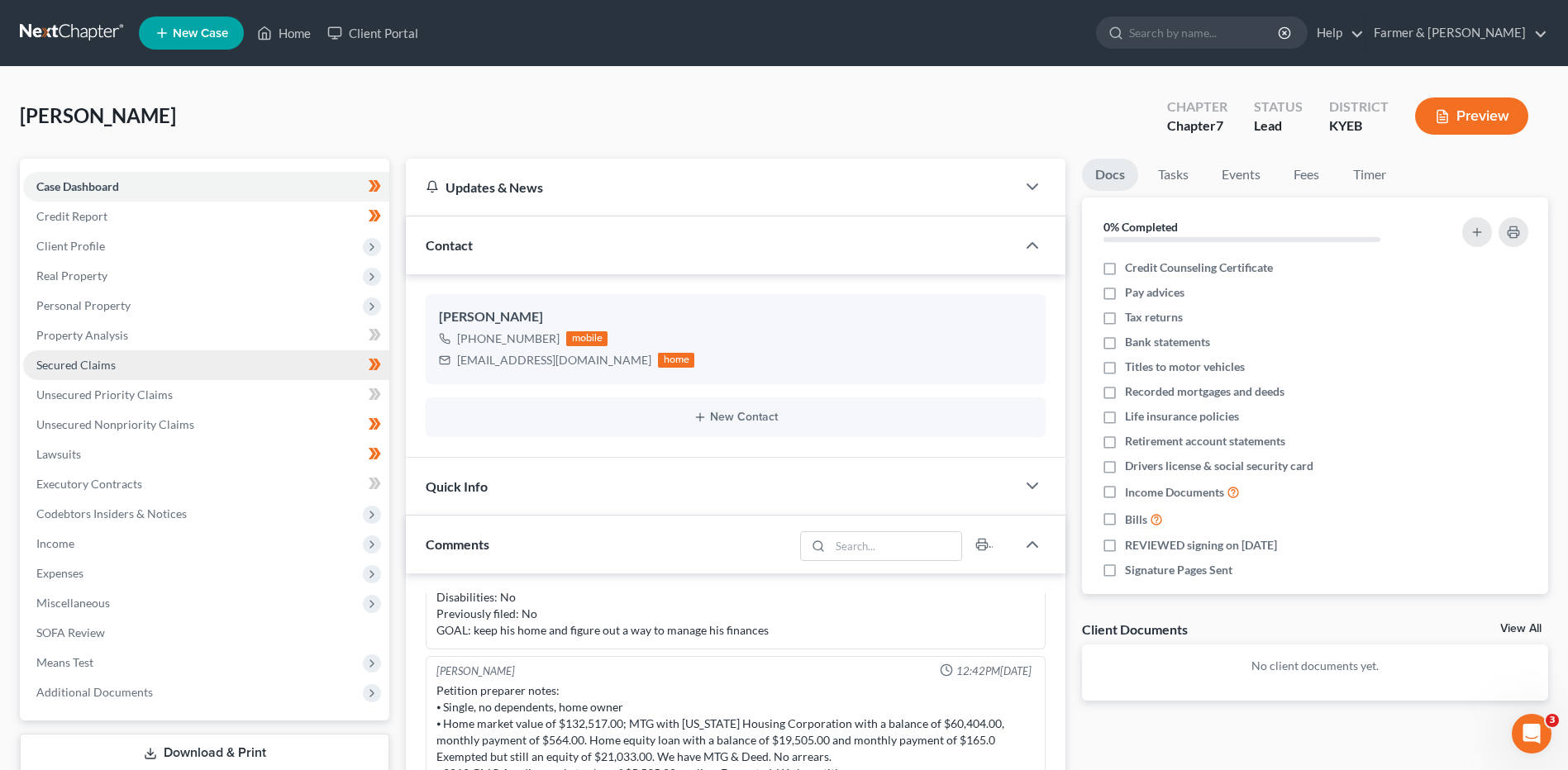
drag, startPoint x: 160, startPoint y: 311, endPoint x: 166, endPoint y: 353, distance: 42.4
click at [160, 311] on span "Personal Property" at bounding box center [206, 305] width 367 height 29
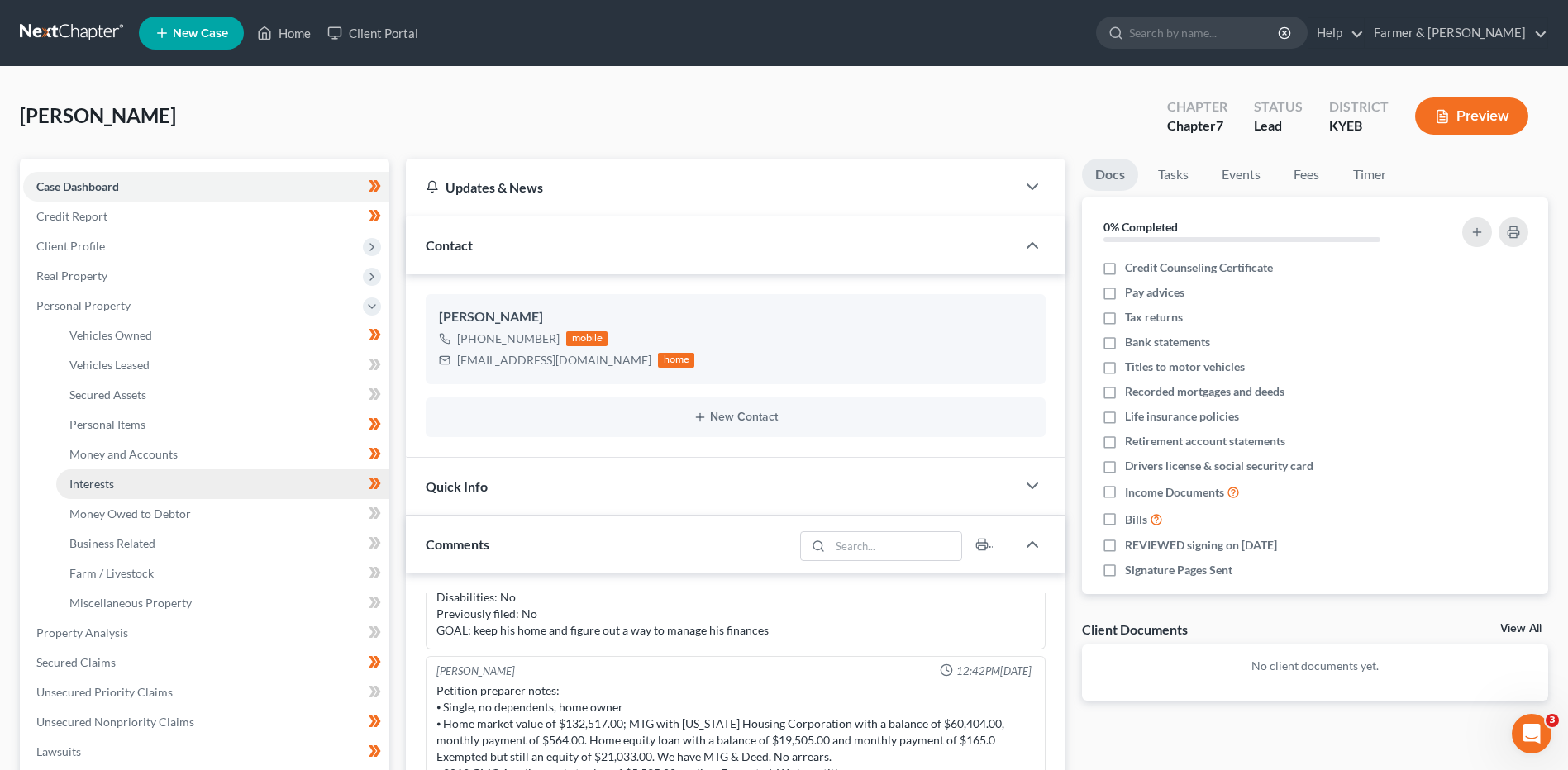
click at [144, 486] on link "Interests" at bounding box center [223, 484] width 333 height 29
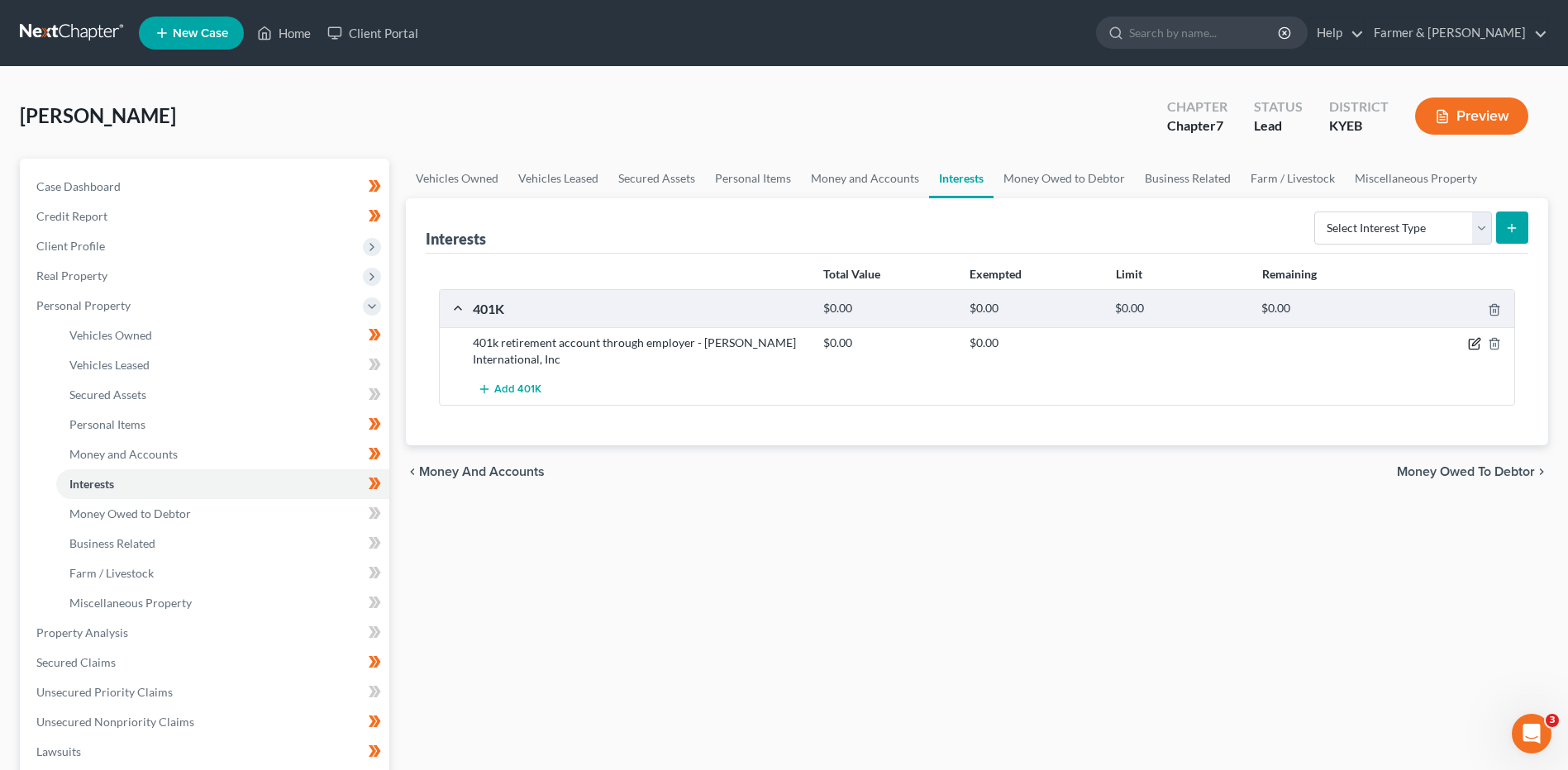
click at [1473, 338] on icon "button" at bounding box center [1475, 344] width 13 height 13
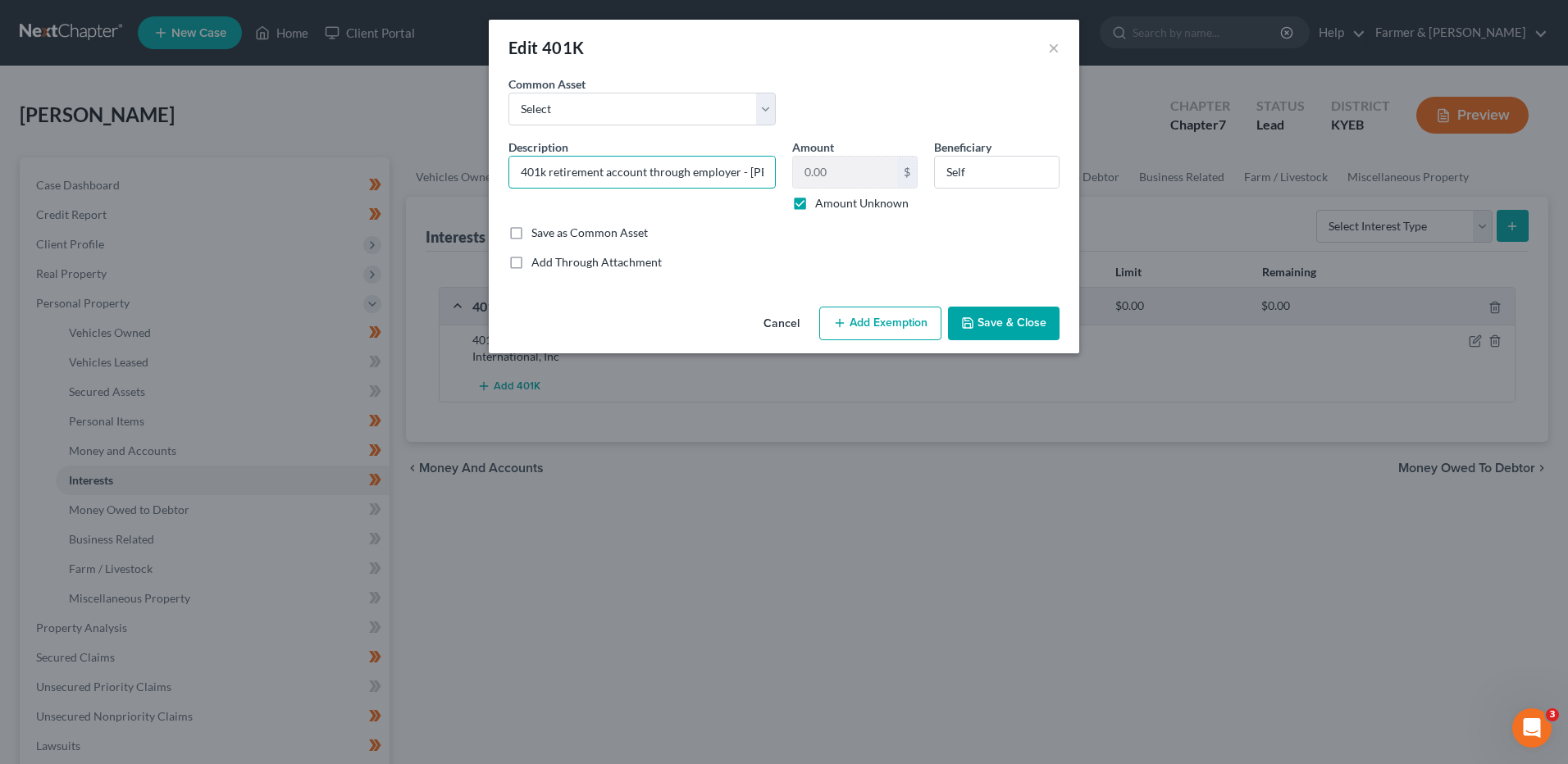
scroll to position [0, 100]
drag, startPoint x: 643, startPoint y: 172, endPoint x: 948, endPoint y: 201, distance: 306.4
click at [948, 201] on div "Description * 401k retirement account through employer - Audia International, I…" at bounding box center [784, 181] width 568 height 86
drag, startPoint x: 764, startPoint y: 170, endPoint x: 777, endPoint y: 175, distance: 13.9
click at [764, 169] on input "401k retirement account through employer - Audia International, Inc" at bounding box center [642, 172] width 266 height 31
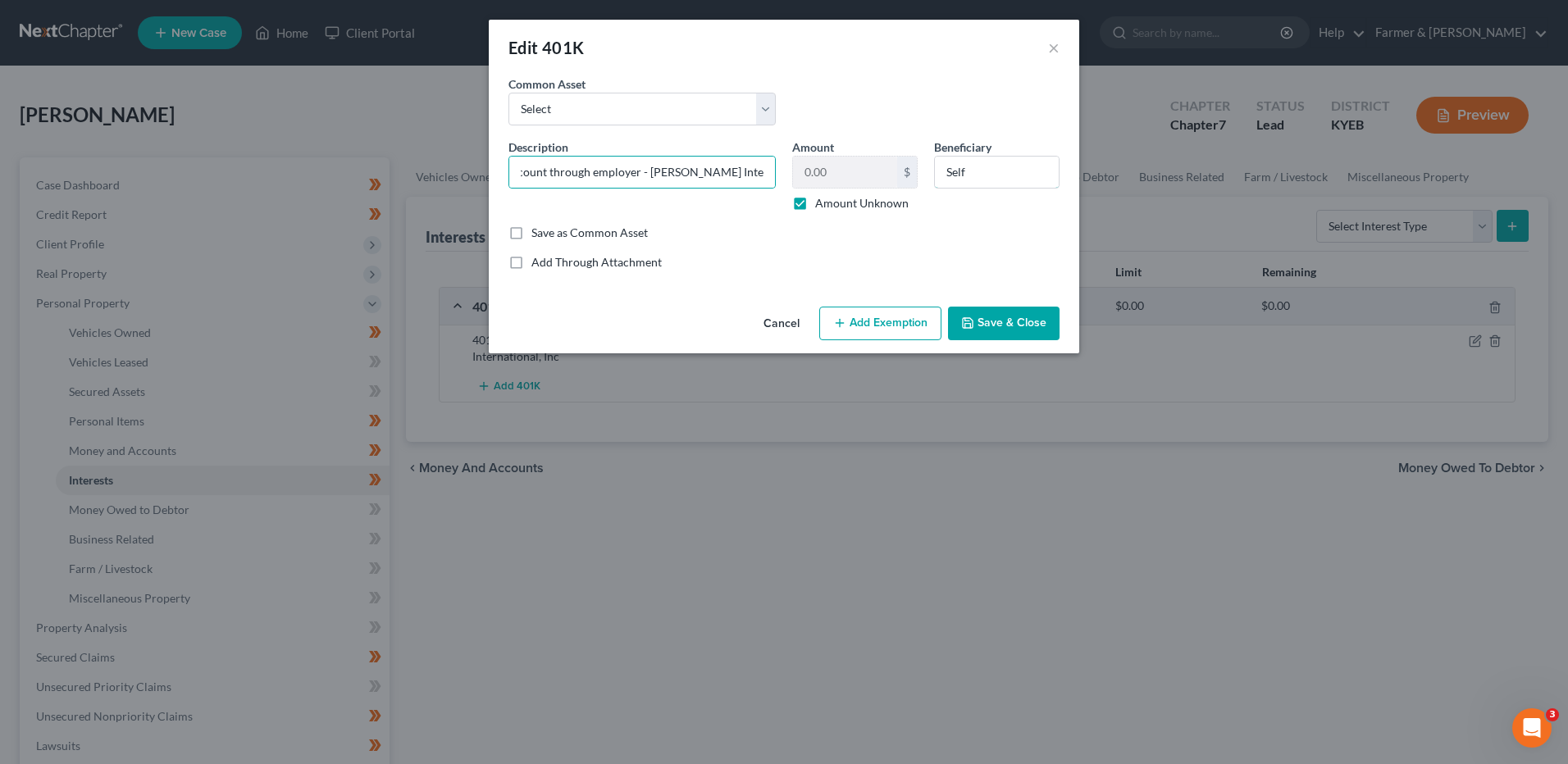
scroll to position [0, 0]
drag, startPoint x: 1005, startPoint y: 183, endPoint x: 928, endPoint y: 183, distance: 77.0
click at [928, 183] on div "Beneficiary Self" at bounding box center [996, 175] width 142 height 73
click at [815, 200] on label "Amount Unknown" at bounding box center [861, 203] width 93 height 16
click at [822, 200] on input "Amount Unknown" at bounding box center [826, 200] width 10 height 10
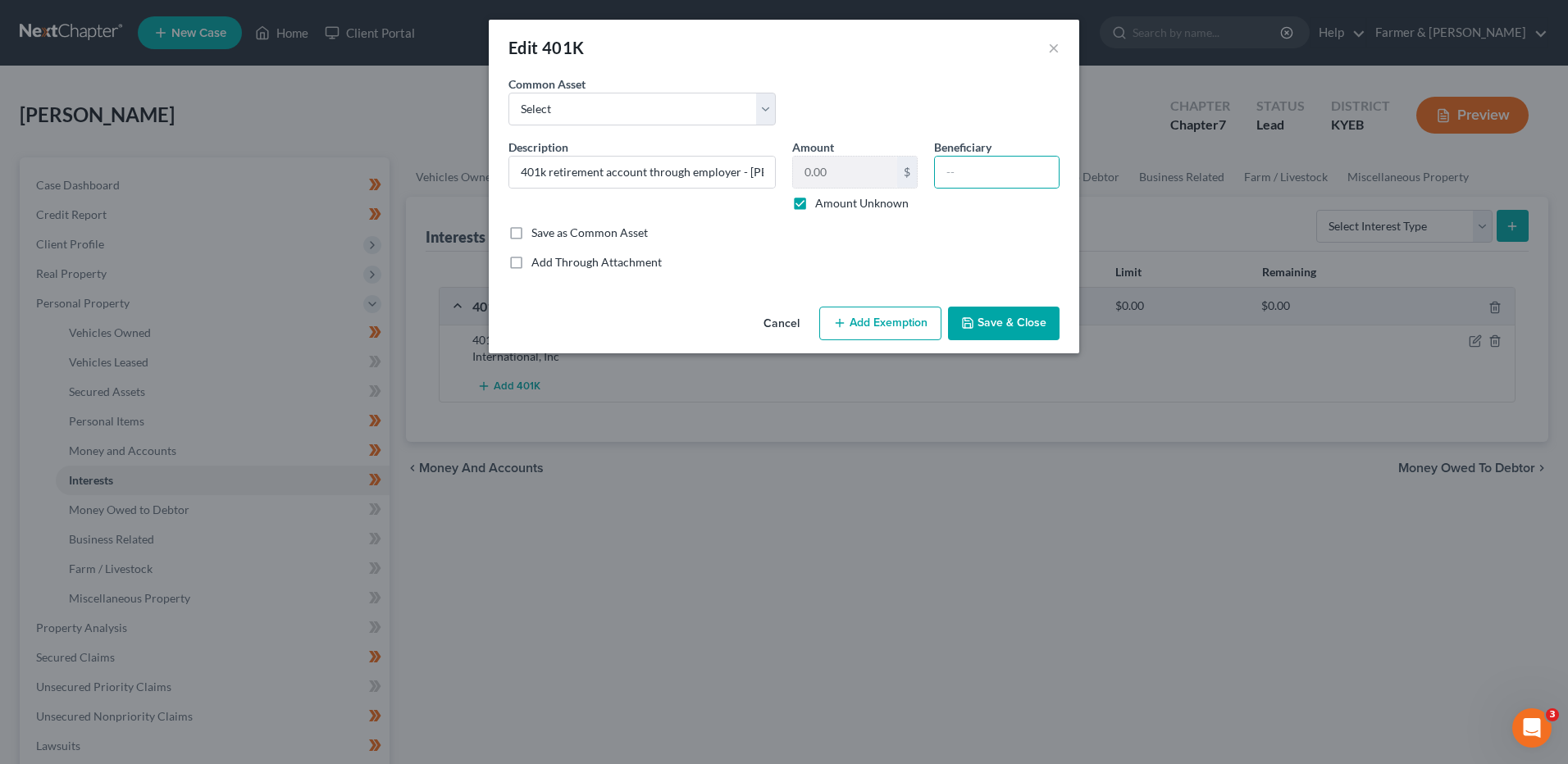
checkbox input "false"
drag, startPoint x: 760, startPoint y: 175, endPoint x: 857, endPoint y: 180, distance: 97.1
click at [857, 180] on div "Description * 401k retirement account through employer - Audia International, I…" at bounding box center [784, 181] width 568 height 86
click at [773, 171] on input "401k retirement account through employer - Audia International, Inc" at bounding box center [642, 172] width 266 height 31
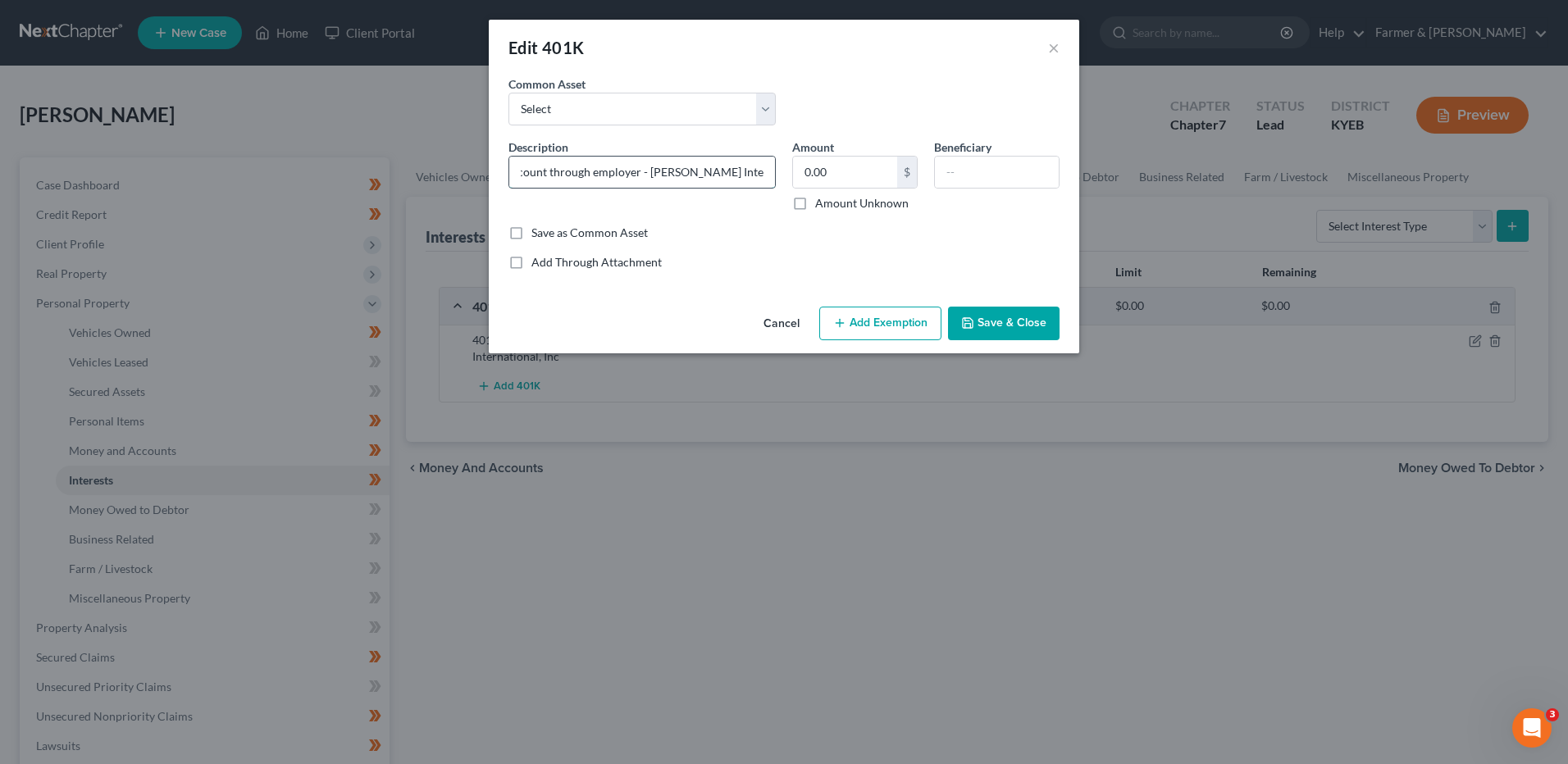
click at [762, 179] on input "401k retirement account through employer - Audia International, Inc" at bounding box center [642, 172] width 266 height 31
click at [748, 166] on input "401k retirement account through employer - Audia International, Inc" at bounding box center [642, 172] width 266 height 31
click at [570, 116] on select "Select 401K Retirement through agency - Merrill 401K through Employer, U of L H…" at bounding box center [642, 109] width 267 height 33
click at [604, 121] on select "Select 401K Retirement through agency - Merrill 401K through Employer, U of L H…" at bounding box center [642, 109] width 267 height 33
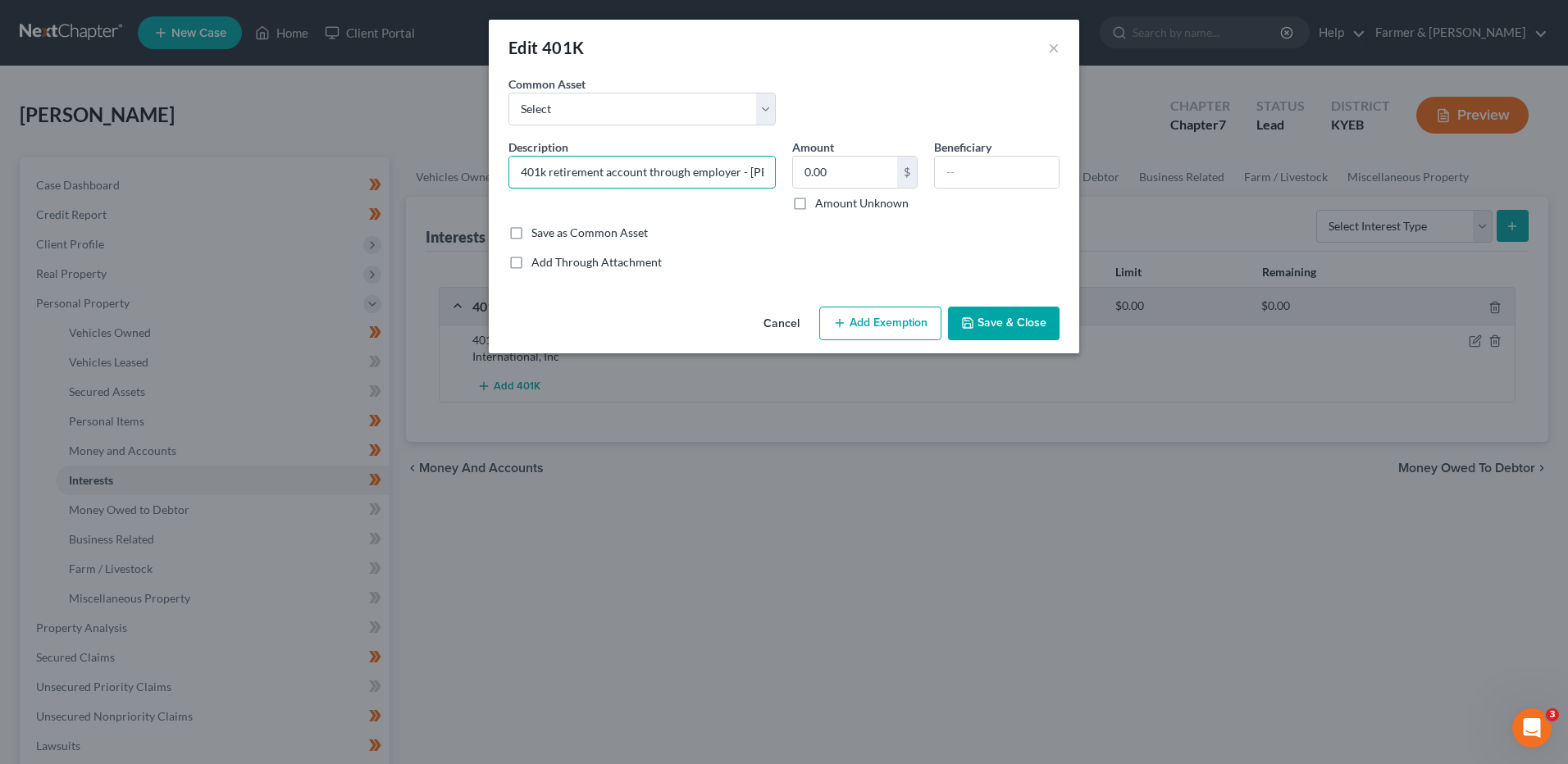
scroll to position [0, 100]
drag, startPoint x: 520, startPoint y: 169, endPoint x: 1422, endPoint y: 234, distance: 904.3
click at [1422, 233] on div "Edit 401K × An exemption set must first be selected from the Filing Information…" at bounding box center [784, 382] width 1568 height 764
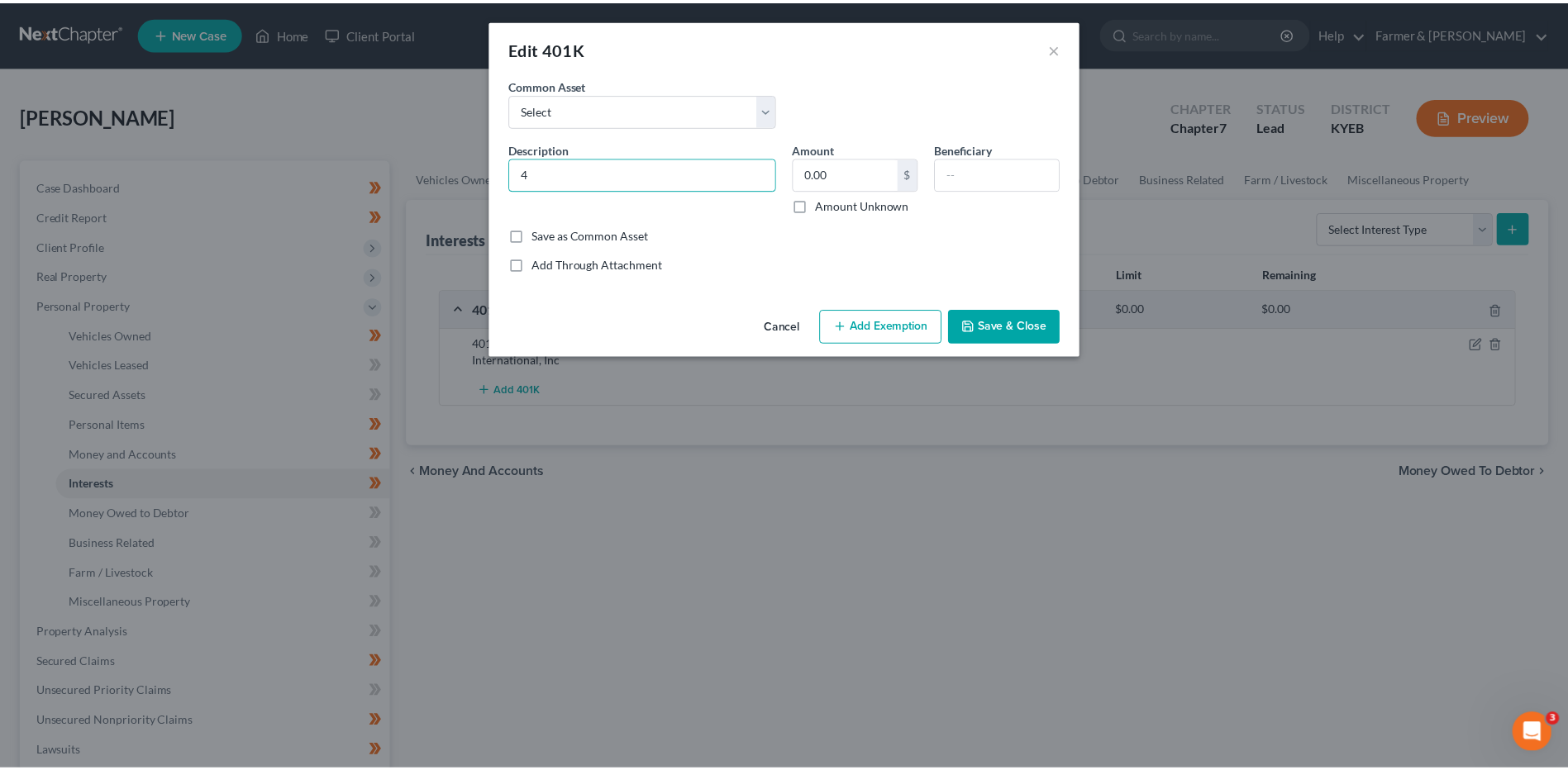
scroll to position [0, 0]
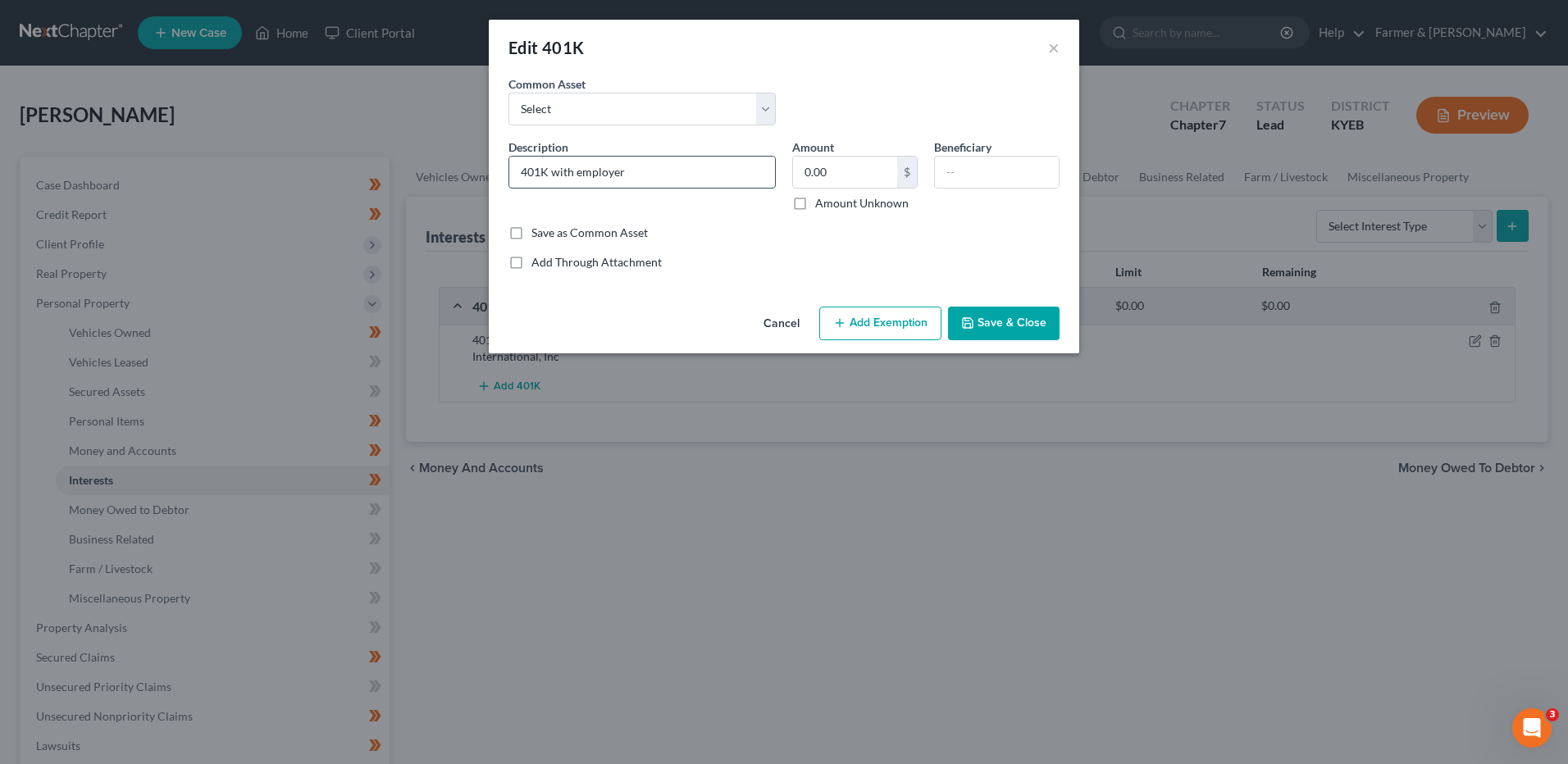
click at [716, 175] on input "401K with employer" at bounding box center [642, 172] width 266 height 31
type input "401K with employer - zero balance"
click at [1005, 319] on button "Save & Close" at bounding box center [1004, 323] width 112 height 35
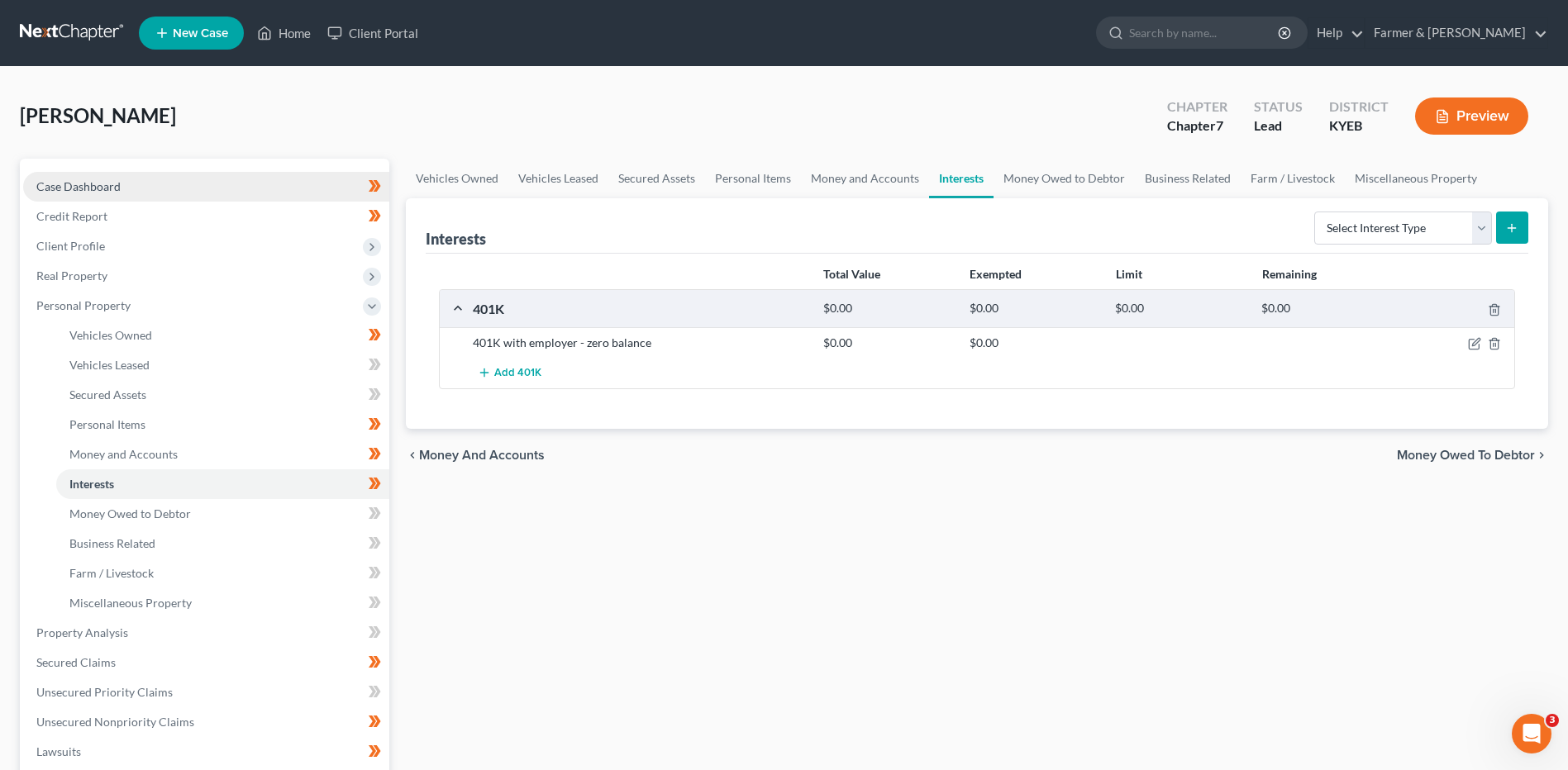
click at [153, 191] on link "Case Dashboard" at bounding box center [206, 186] width 367 height 29
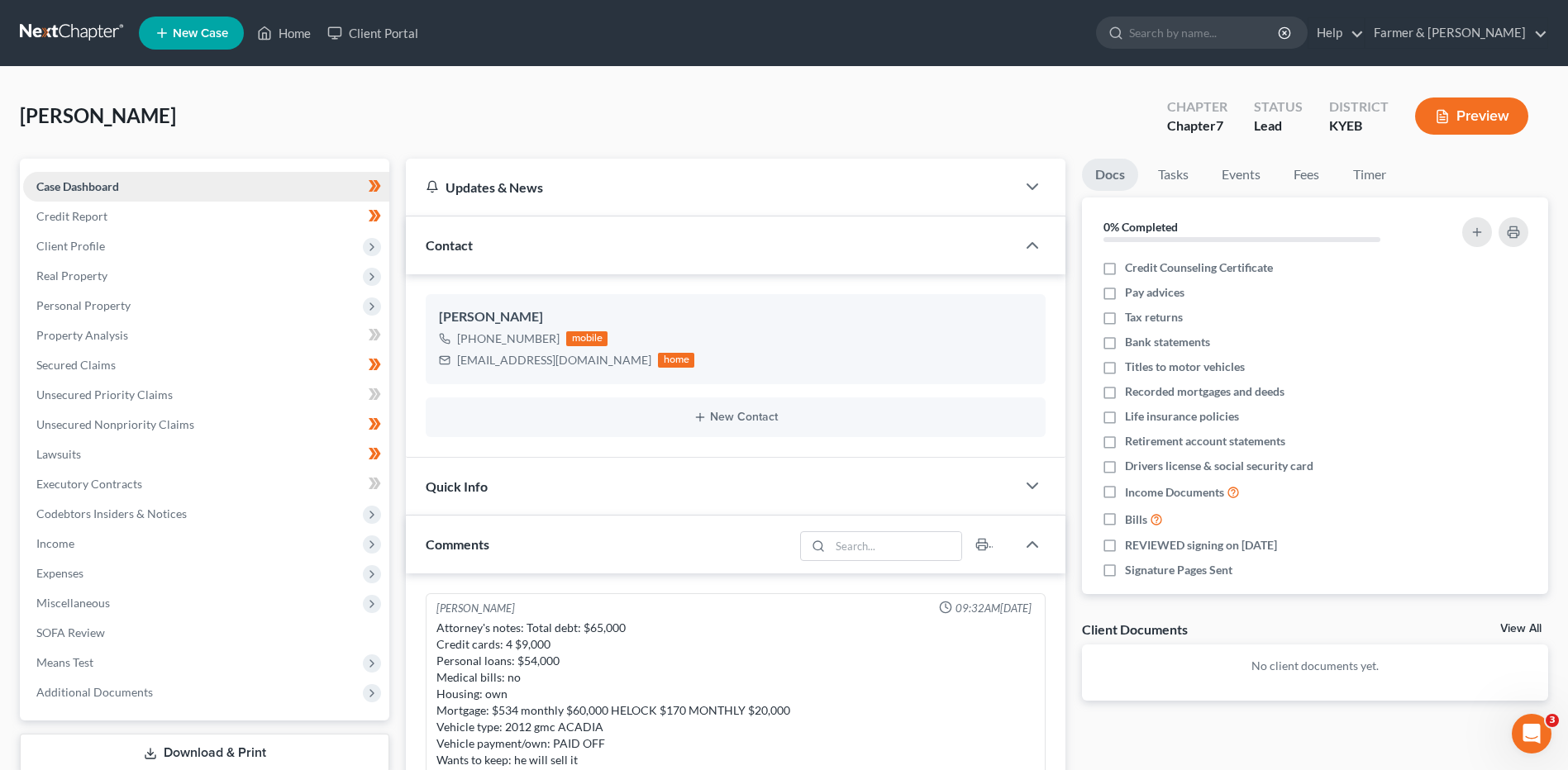
scroll to position [245, 0]
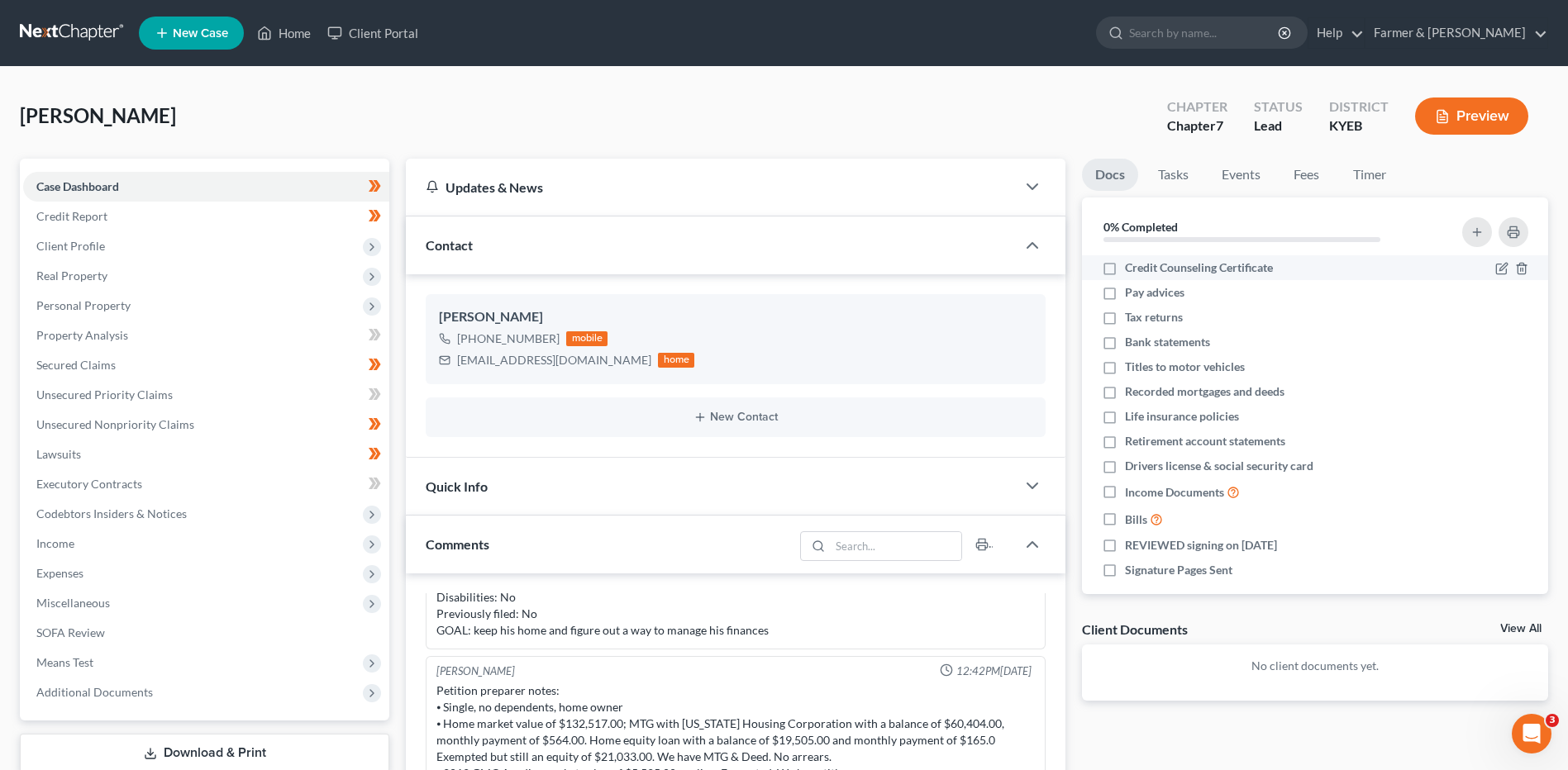
click at [1126, 267] on label "Credit Counseling Certificate" at bounding box center [1199, 267] width 148 height 16
click at [1131, 267] on input "Credit Counseling Certificate" at bounding box center [1136, 264] width 10 height 10
checkbox input "true"
click at [1126, 449] on label "Retirement account statements" at bounding box center [1205, 440] width 160 height 16
click at [1131, 444] on input "Retirement account statements" at bounding box center [1136, 438] width 10 height 10
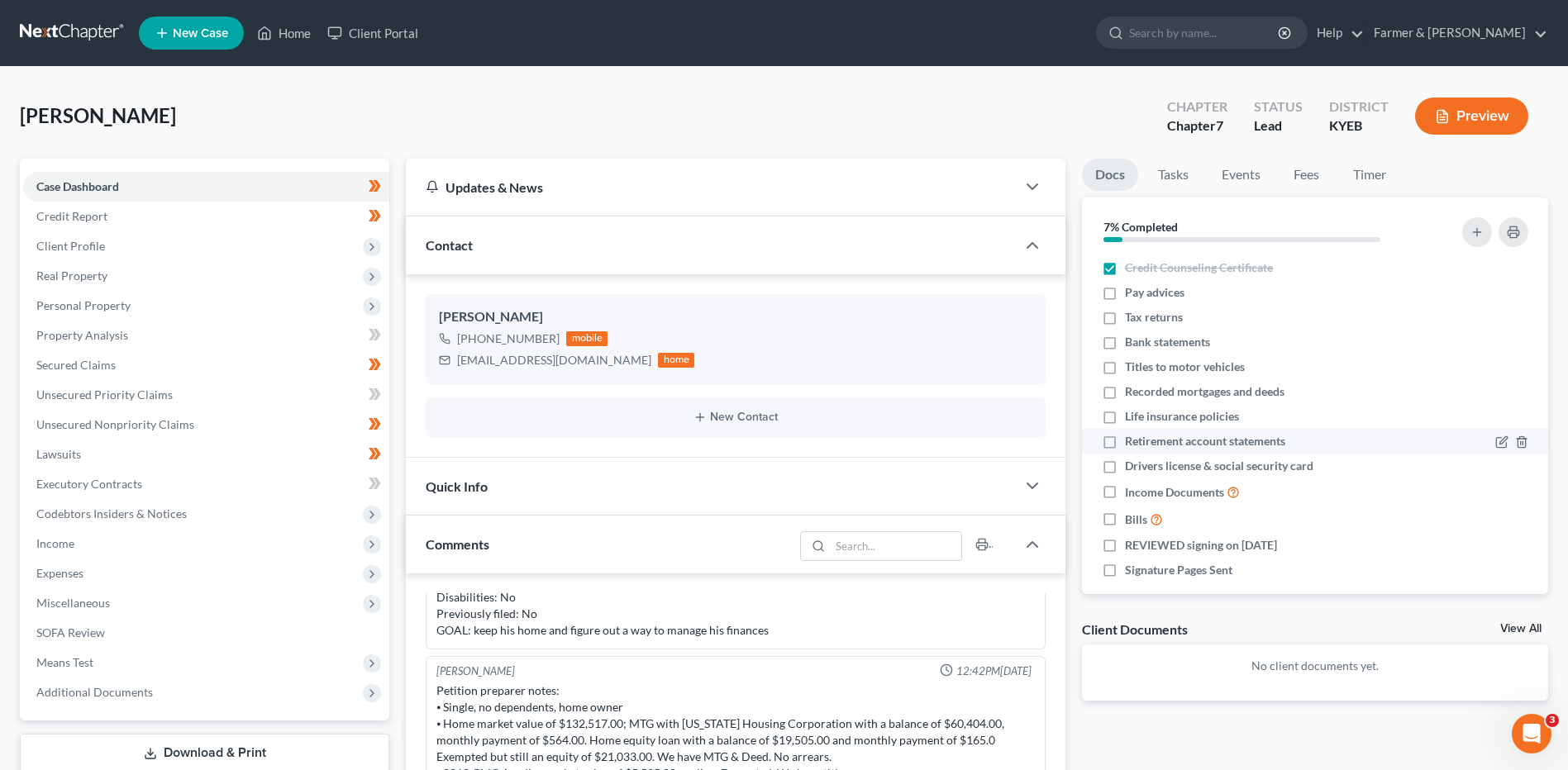
checkbox input "true"
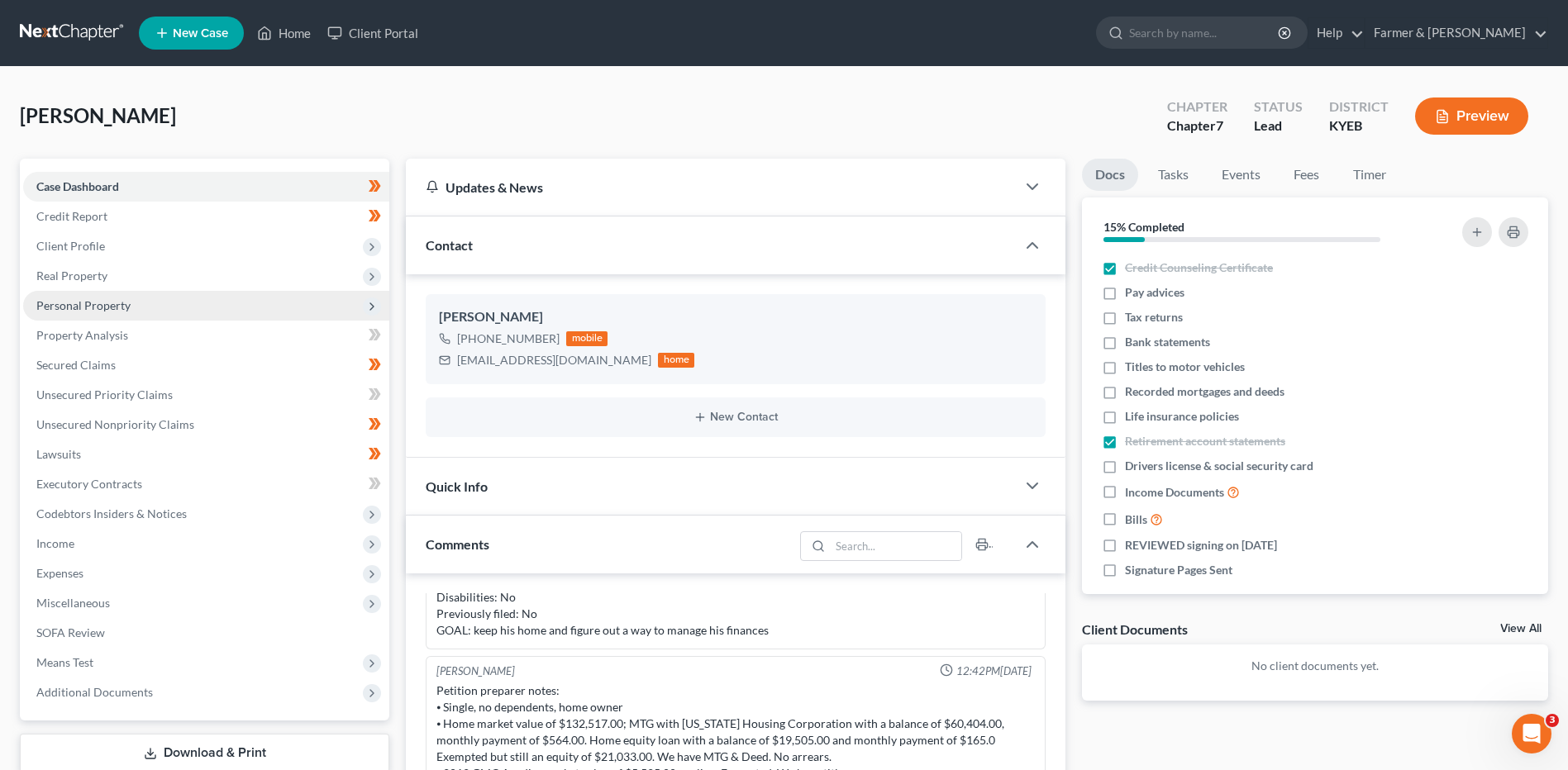
drag, startPoint x: 1109, startPoint y: 371, endPoint x: 157, endPoint y: 293, distance: 955.2
click at [1126, 371] on label "Titles to motor vehicles" at bounding box center [1185, 367] width 120 height 16
click at [1131, 369] on input "Titles to motor vehicles" at bounding box center [1136, 364] width 10 height 10
checkbox input "true"
click at [157, 293] on span "Personal Property" at bounding box center [206, 305] width 367 height 29
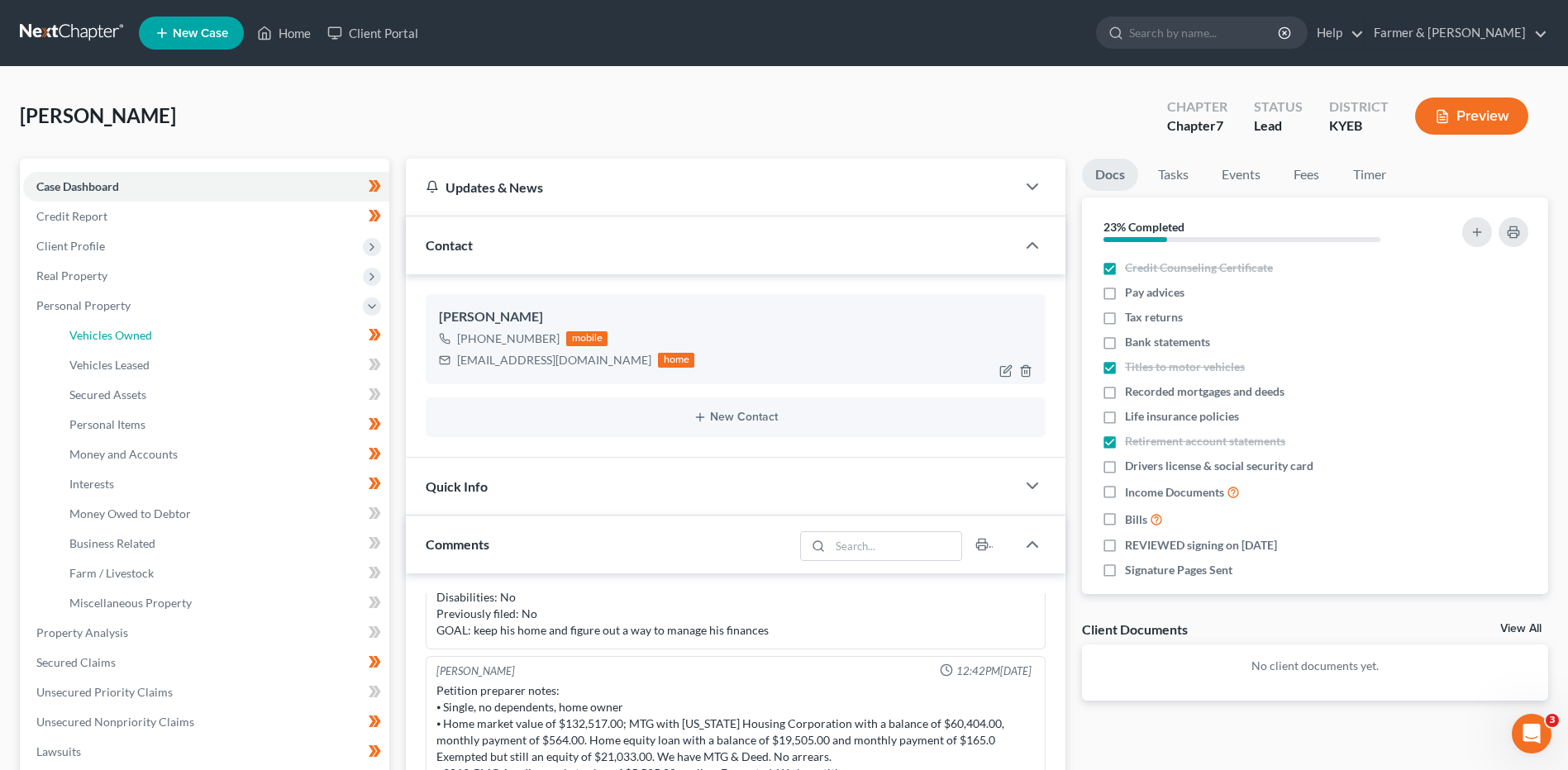
click at [146, 340] on span "Vehicles Owned" at bounding box center [110, 334] width 82 height 14
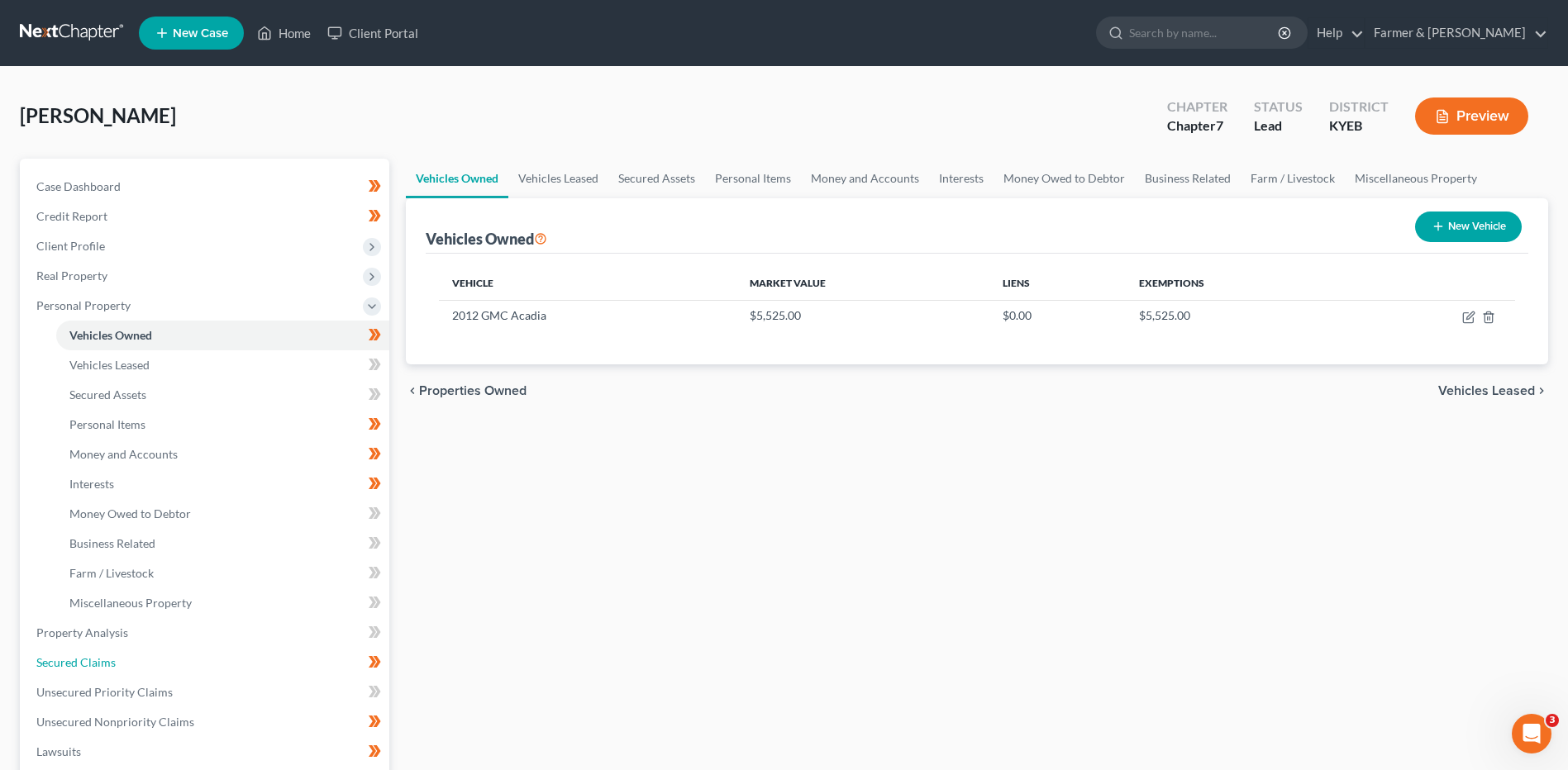
drag, startPoint x: 126, startPoint y: 658, endPoint x: 690, endPoint y: 535, distance: 577.3
click at [126, 658] on link "Secured Claims" at bounding box center [206, 662] width 367 height 29
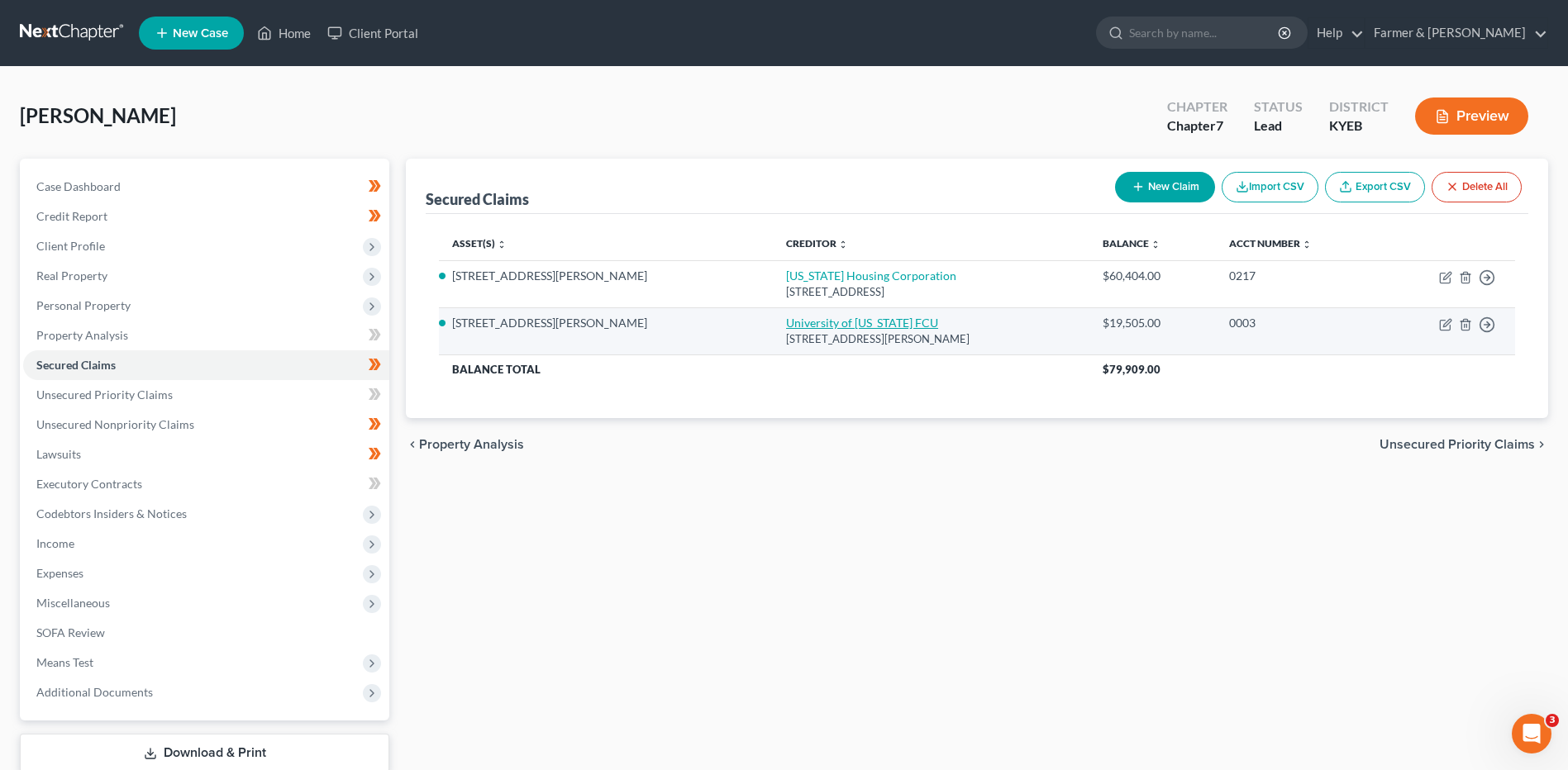
click at [786, 330] on link "University of Kentucky FCU" at bounding box center [862, 322] width 153 height 14
select select "18"
select select "4"
select select "0"
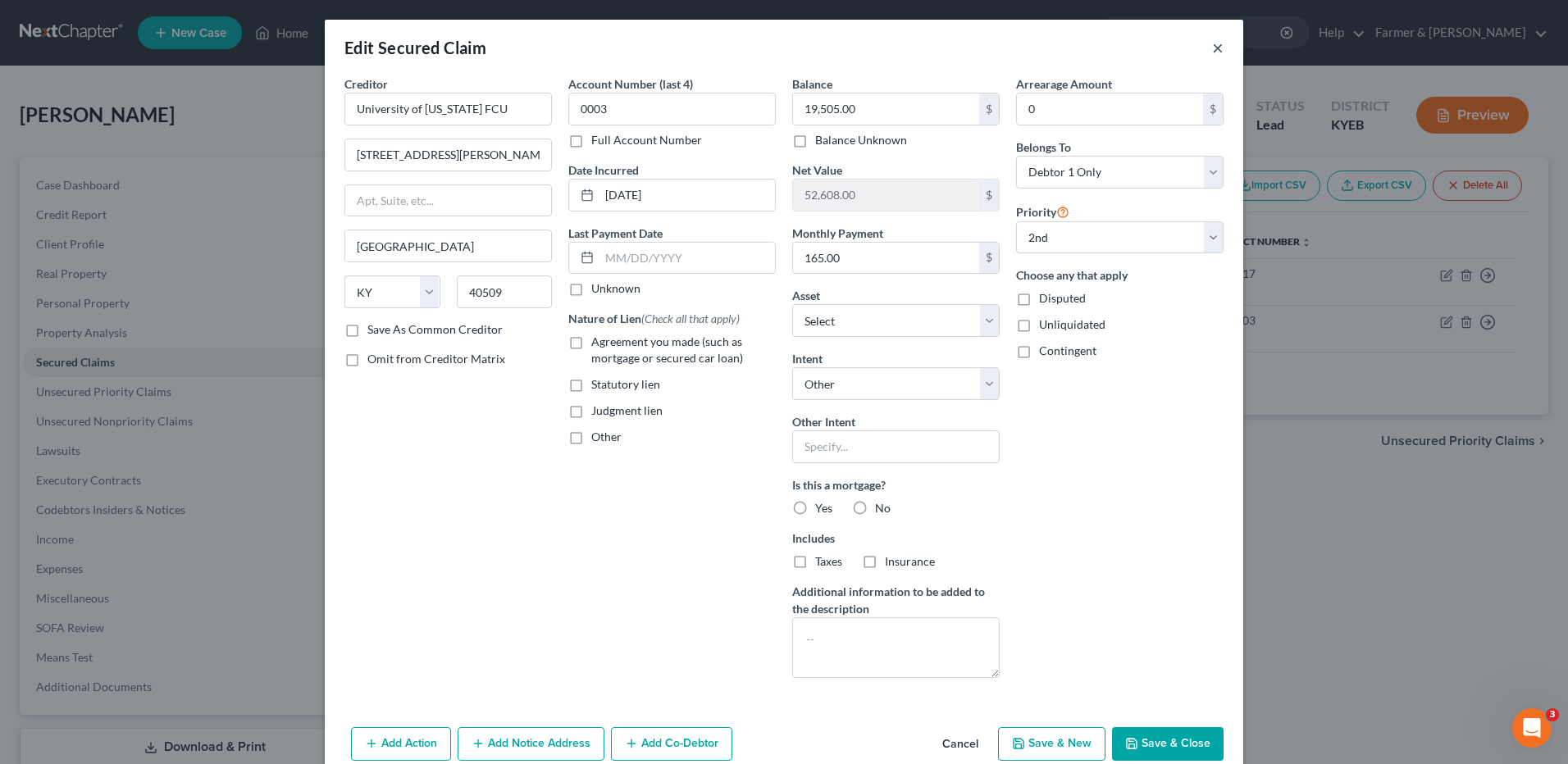
click at [1215, 45] on button "×" at bounding box center [1218, 47] width 11 height 20
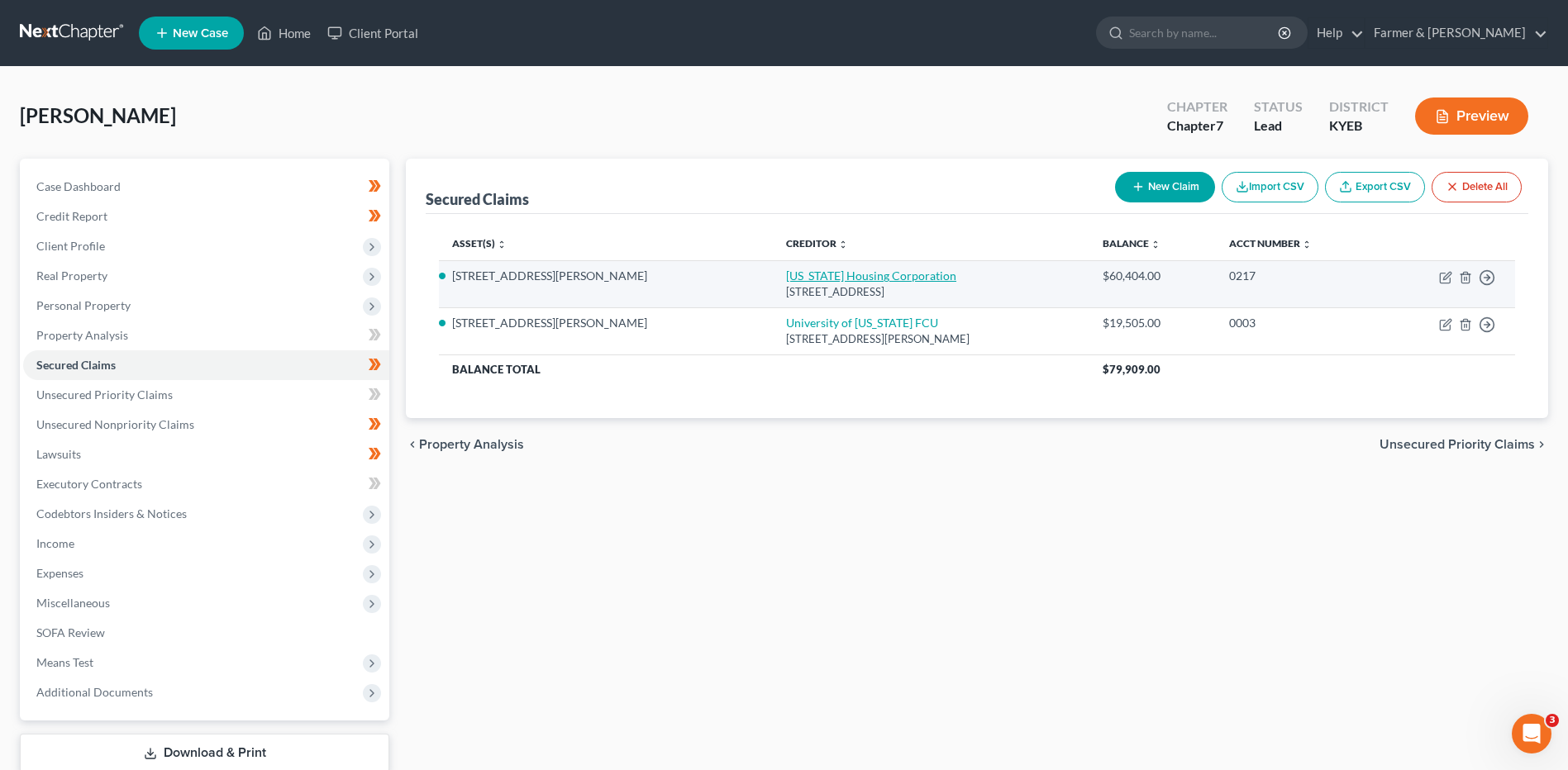
click at [786, 273] on link "Kentucky Housing Corporation" at bounding box center [872, 276] width 171 height 14
select select "18"
select select "2"
select select "4"
select select "0"
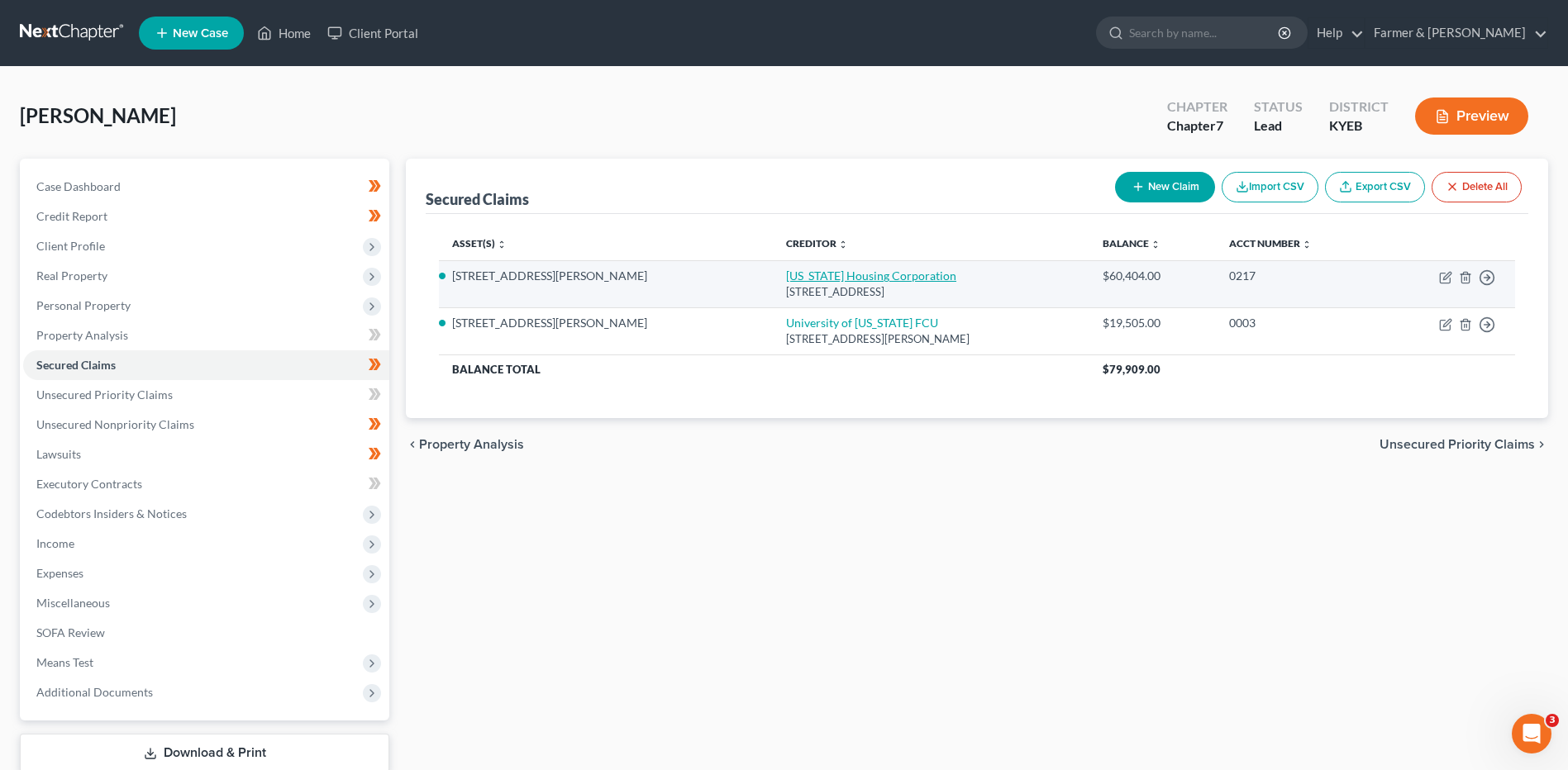
select select "0"
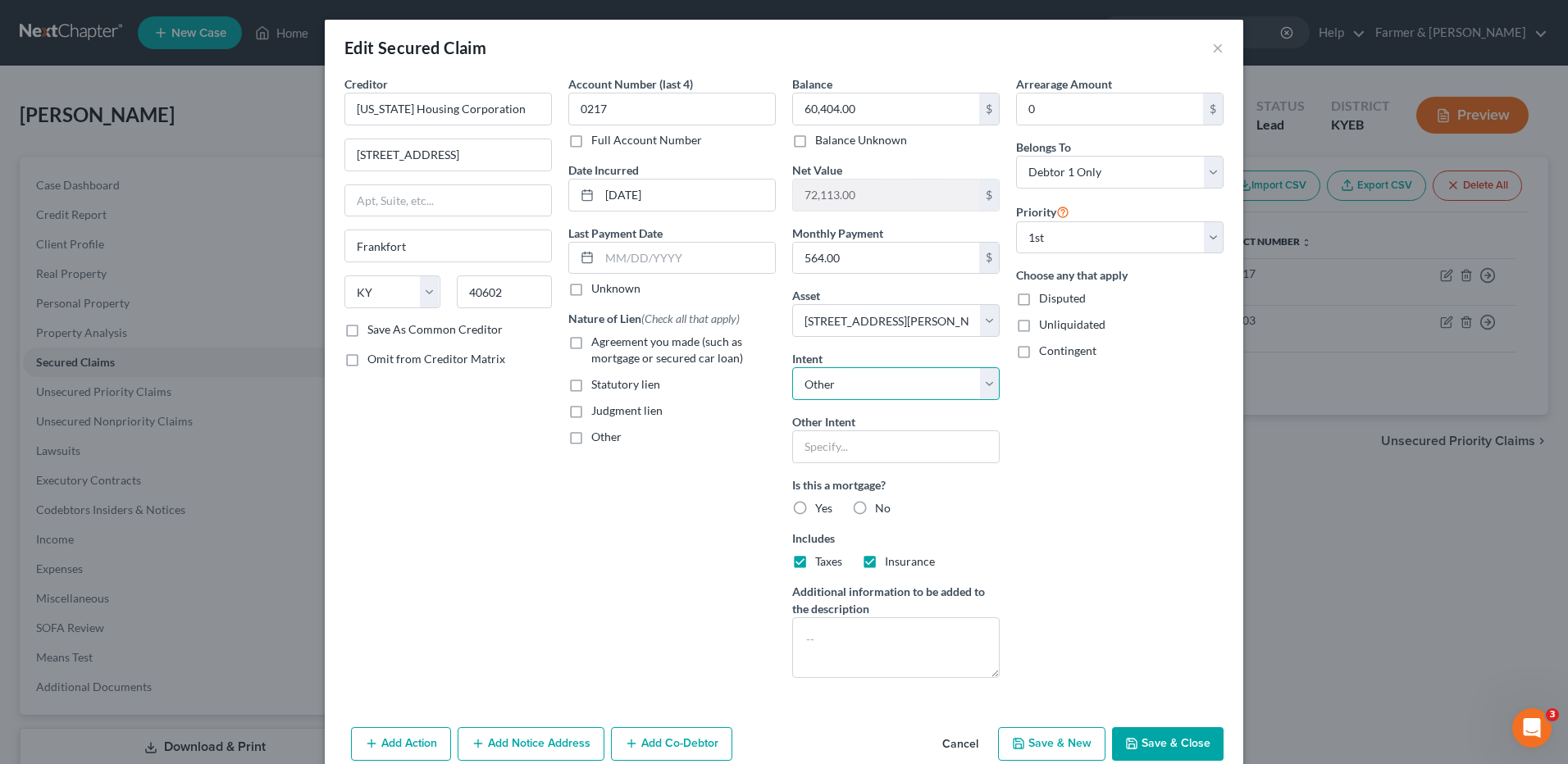
click at [860, 390] on select "Select Surrender Redeem Reaffirm Avoid Other" at bounding box center [896, 383] width 208 height 33
select select "2"
click at [792, 367] on select "Select Surrender Redeem Reaffirm Avoid Other" at bounding box center [896, 383] width 208 height 33
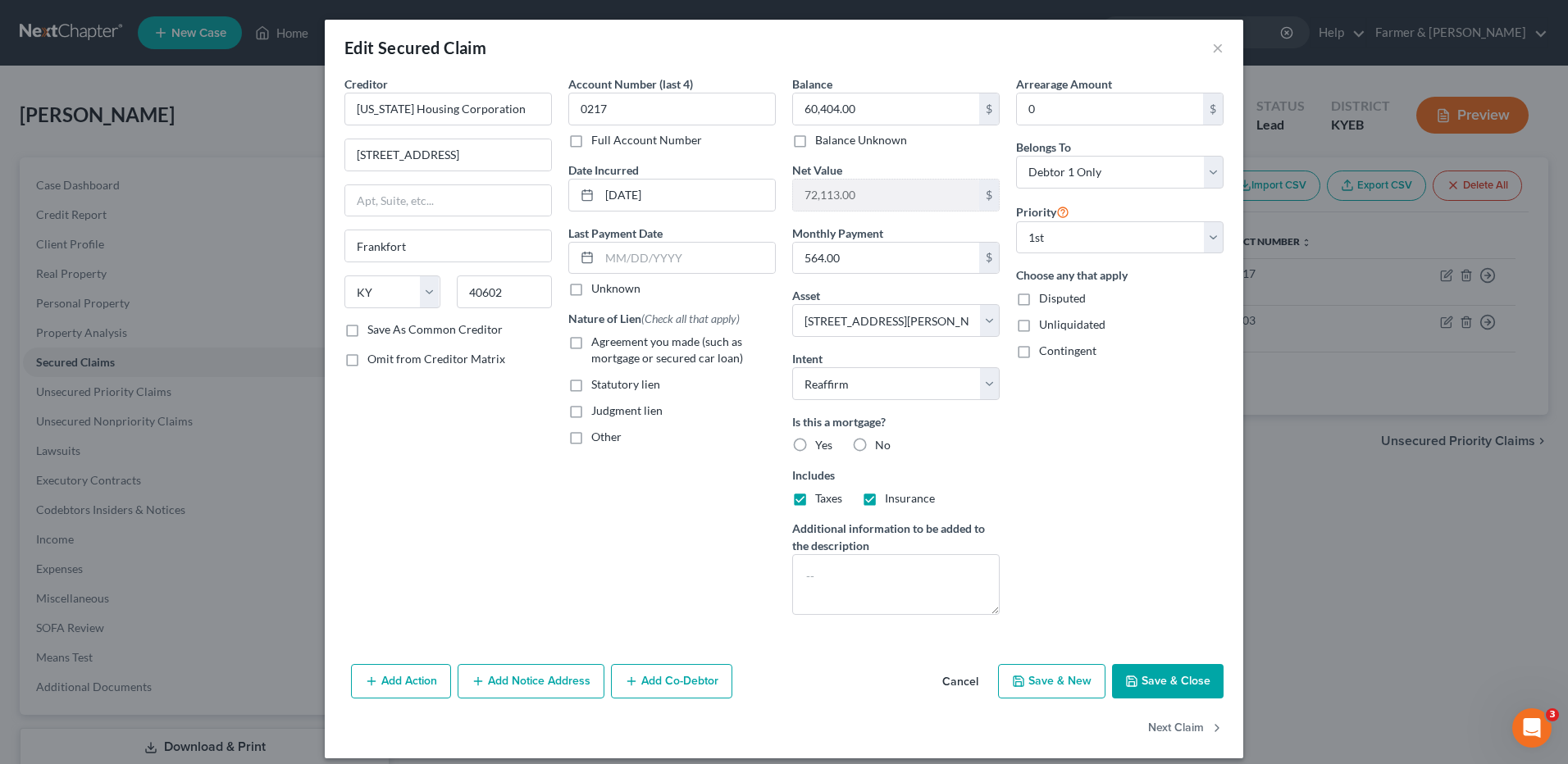
click at [1128, 676] on icon "button" at bounding box center [1132, 681] width 13 height 13
select select
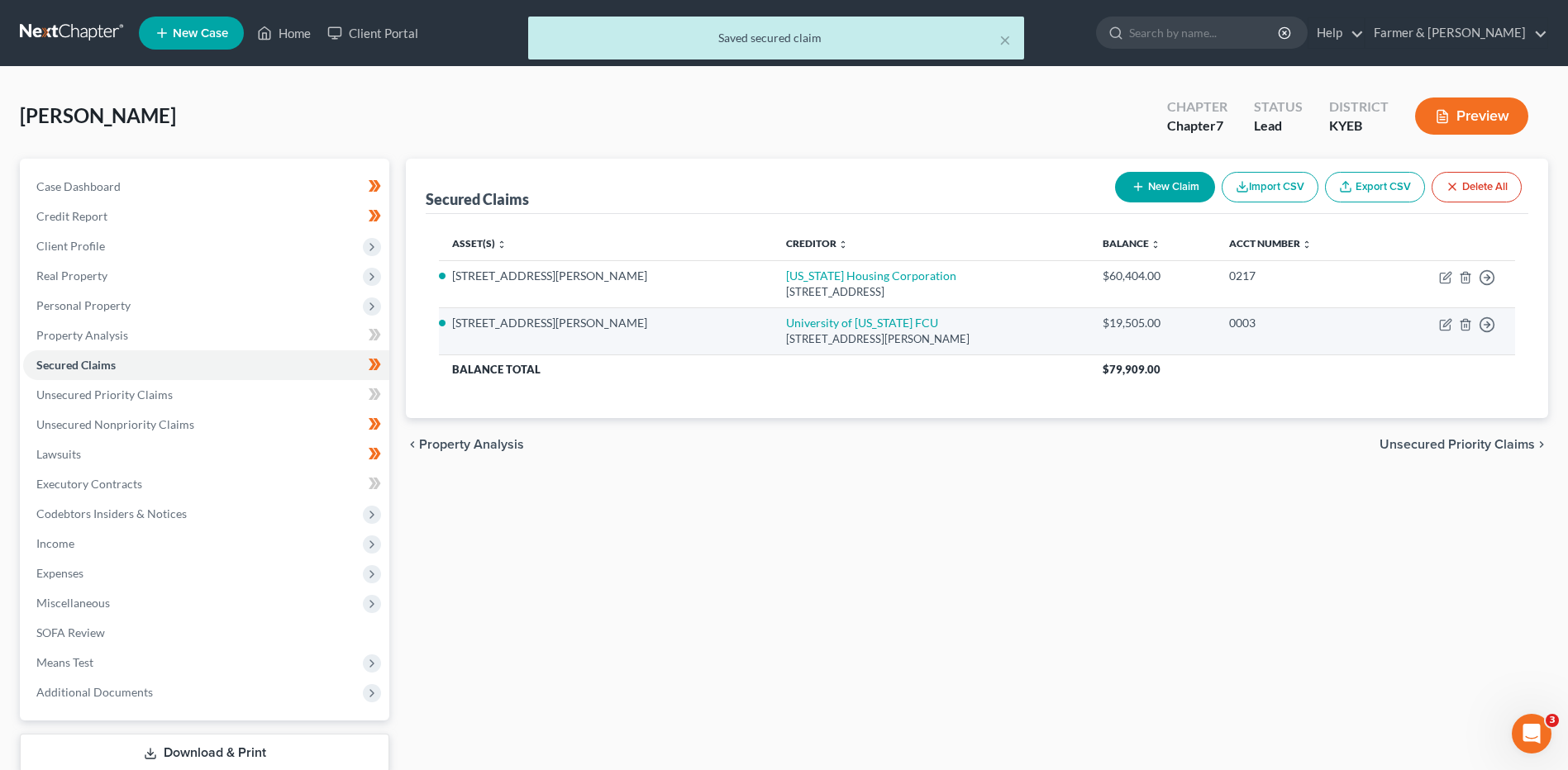
click at [773, 314] on td "University of Kentucky FCU 2557 Sir Barton Way, Lexington, KY 40509" at bounding box center [931, 331] width 316 height 47
click at [786, 320] on link "University of Kentucky FCU" at bounding box center [862, 322] width 153 height 14
select select "18"
select select "4"
select select "0"
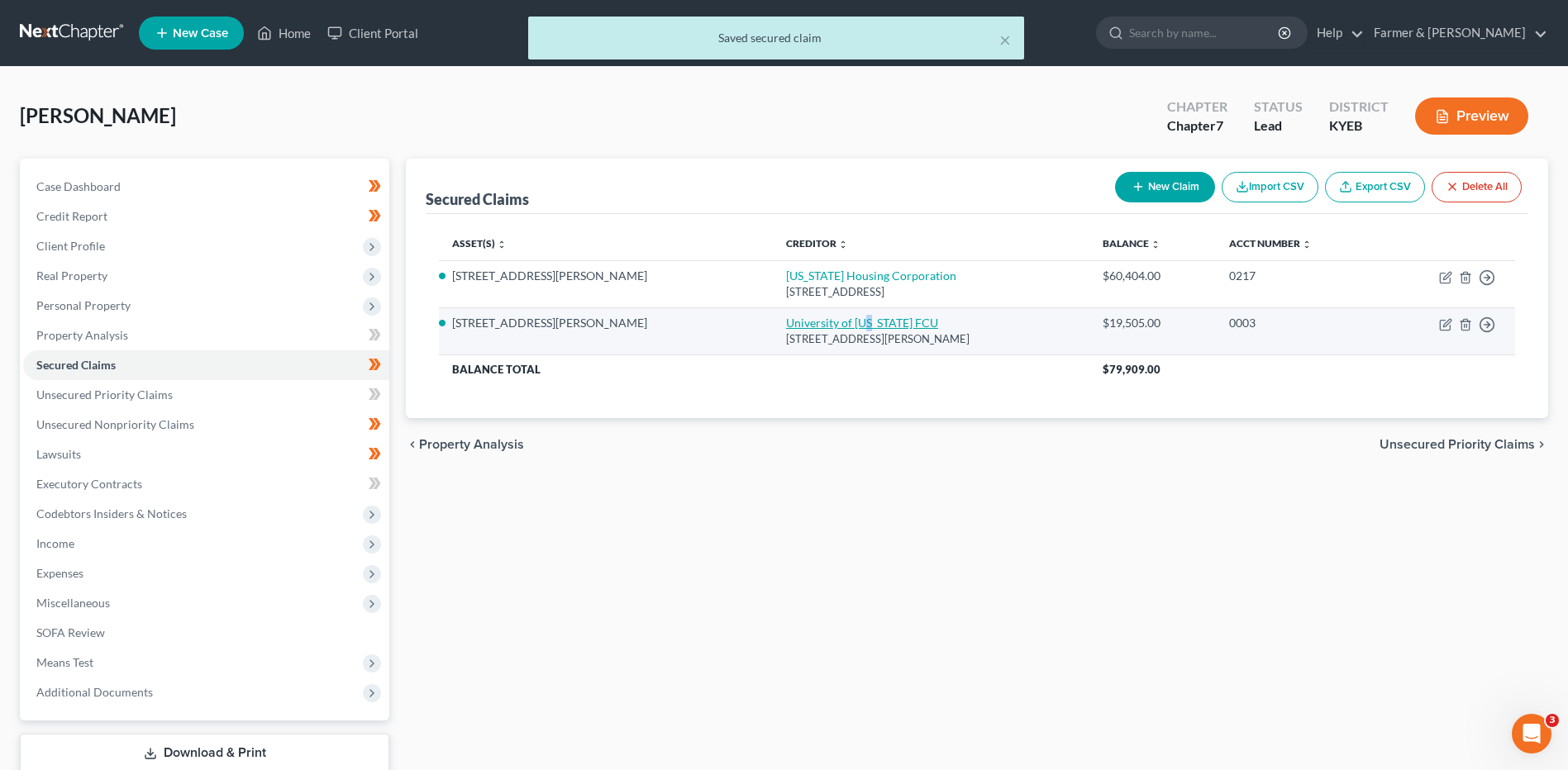
select select "0"
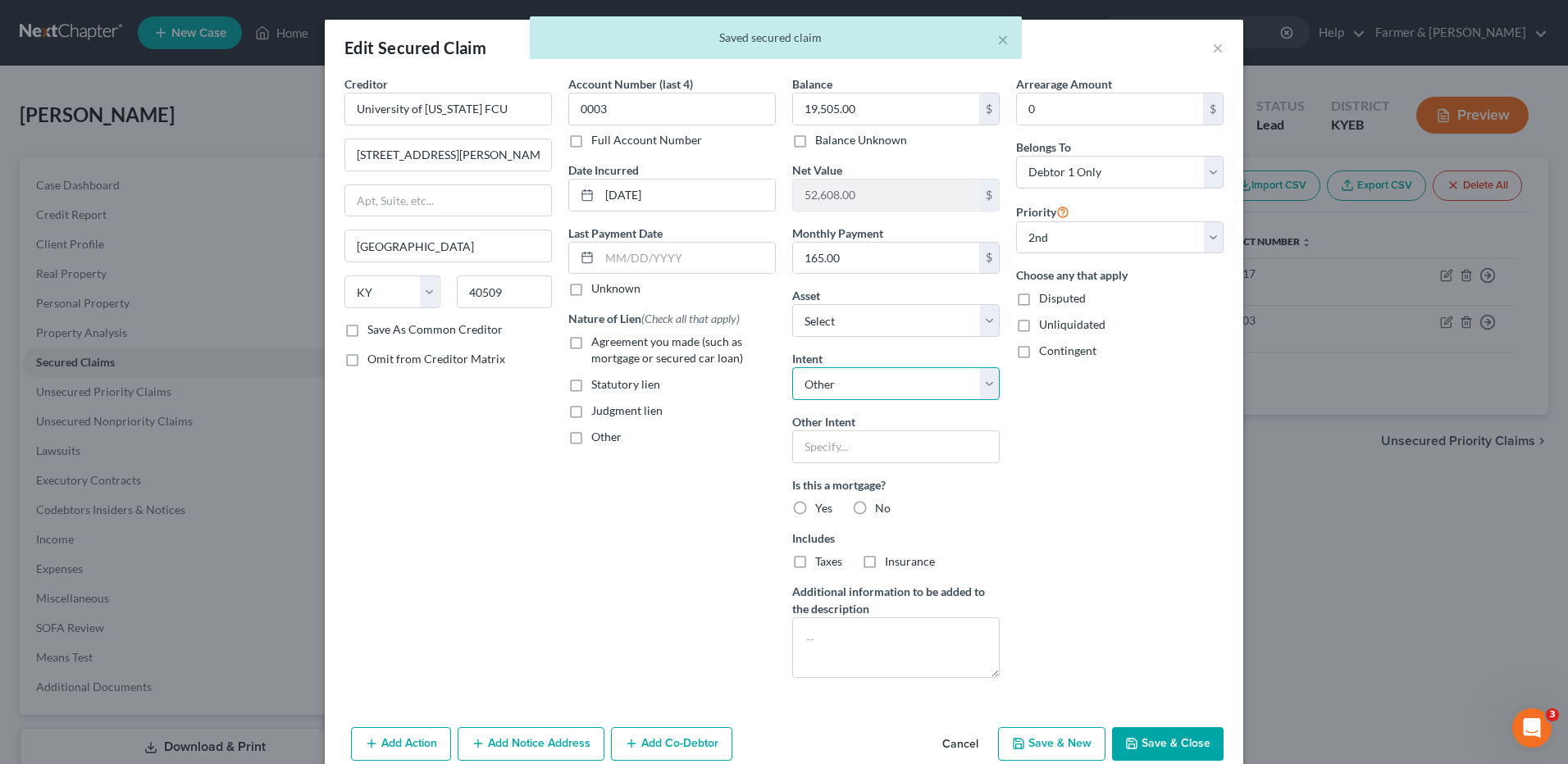
click at [894, 368] on select "Select Surrender Redeem Reaffirm Avoid Other" at bounding box center [896, 383] width 208 height 33
select select "2"
click at [792, 367] on select "Select Surrender Redeem Reaffirm Avoid Other" at bounding box center [896, 383] width 208 height 33
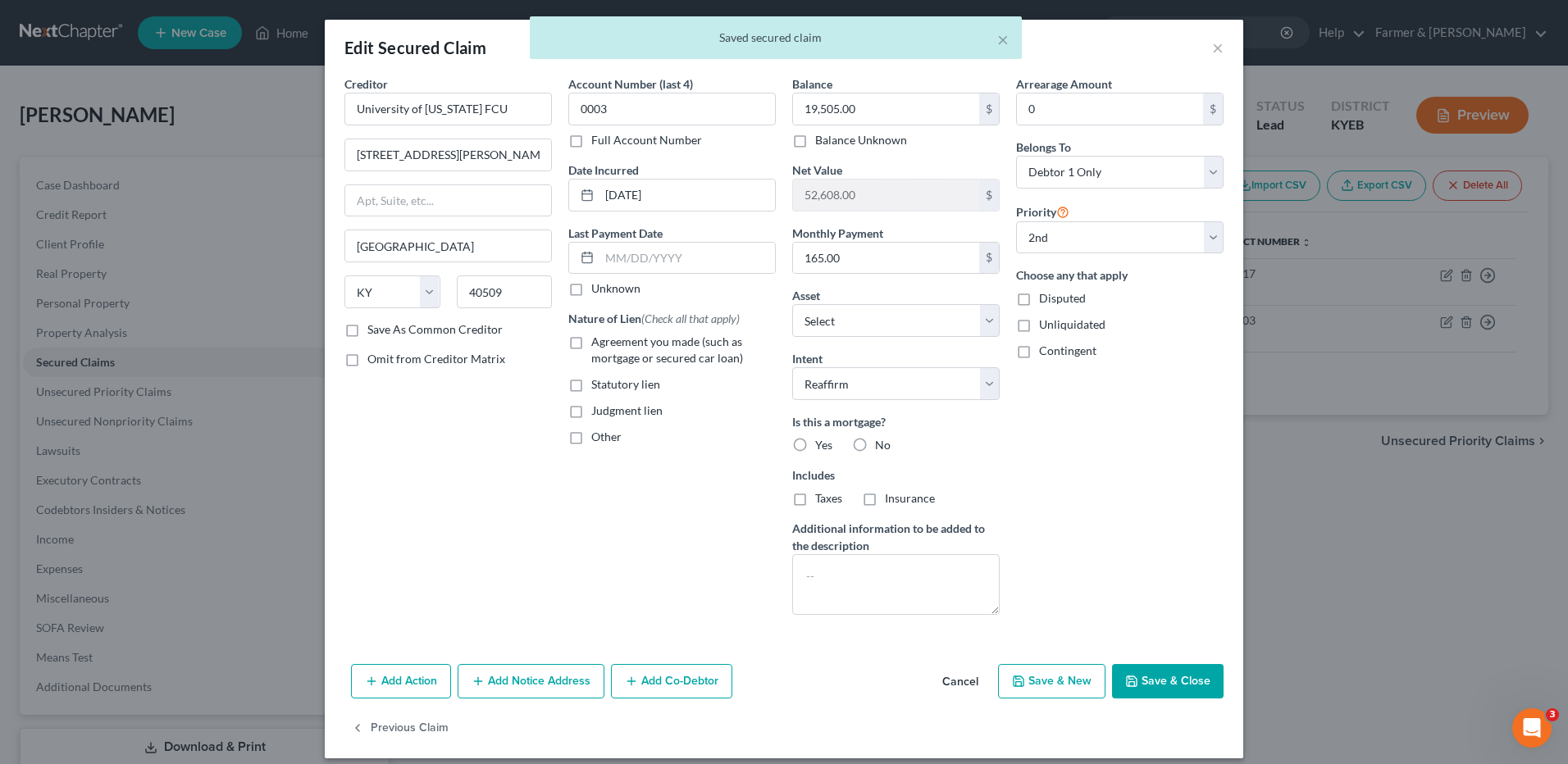
click at [1156, 679] on button "Save & Close" at bounding box center [1168, 681] width 112 height 35
select select "1"
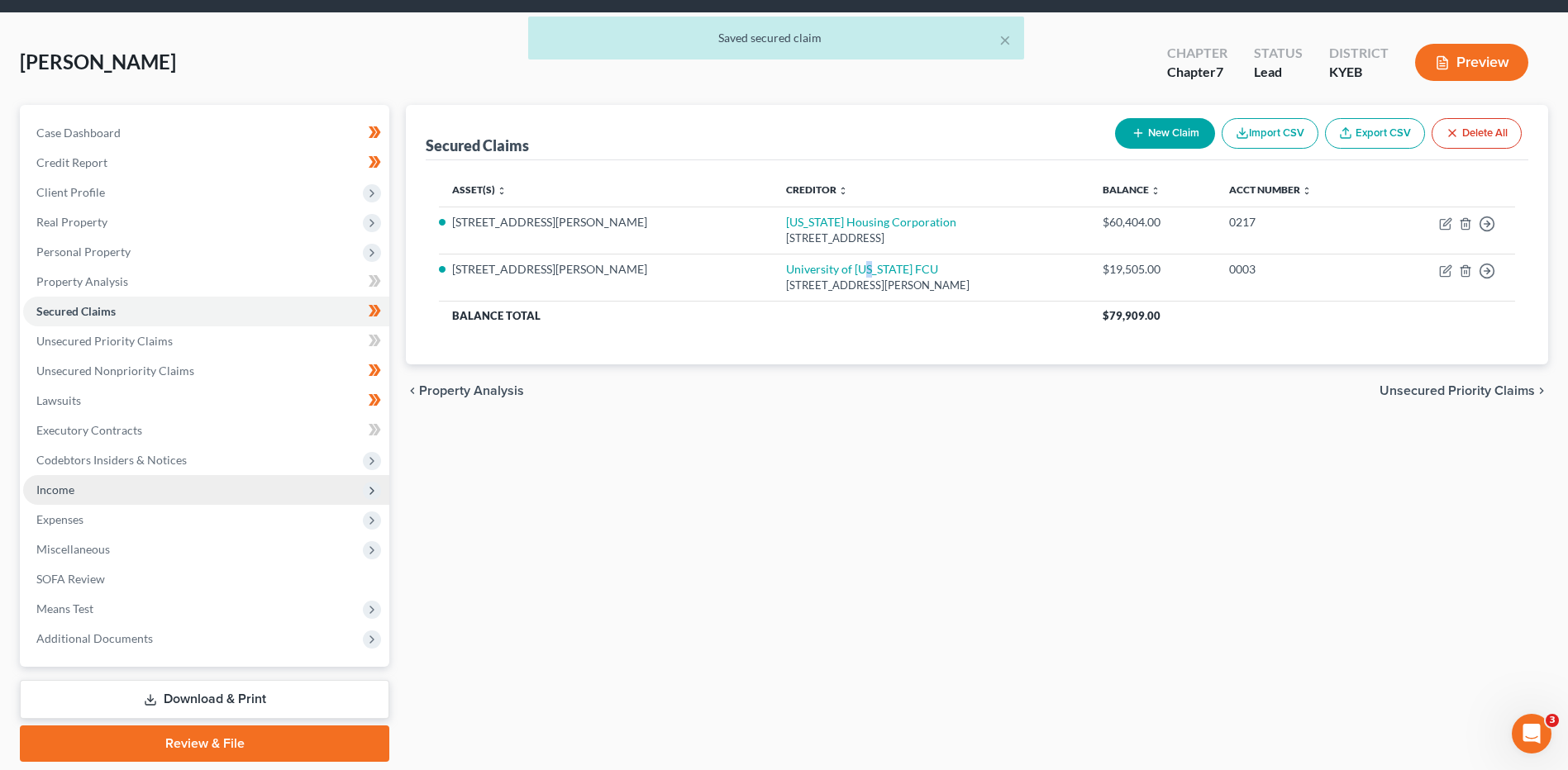
scroll to position [82, 0]
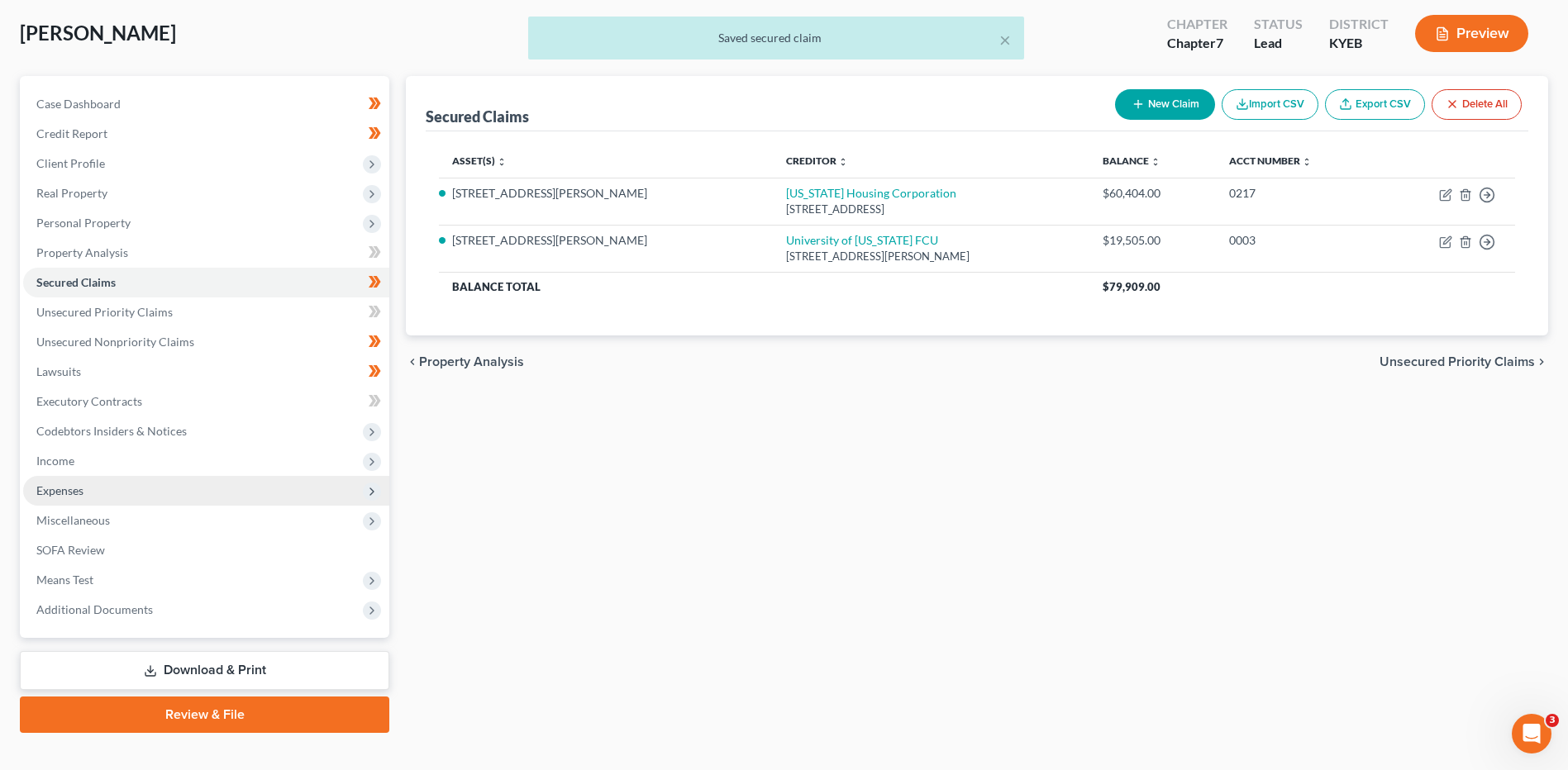
click at [132, 484] on span "Expenses" at bounding box center [206, 491] width 367 height 29
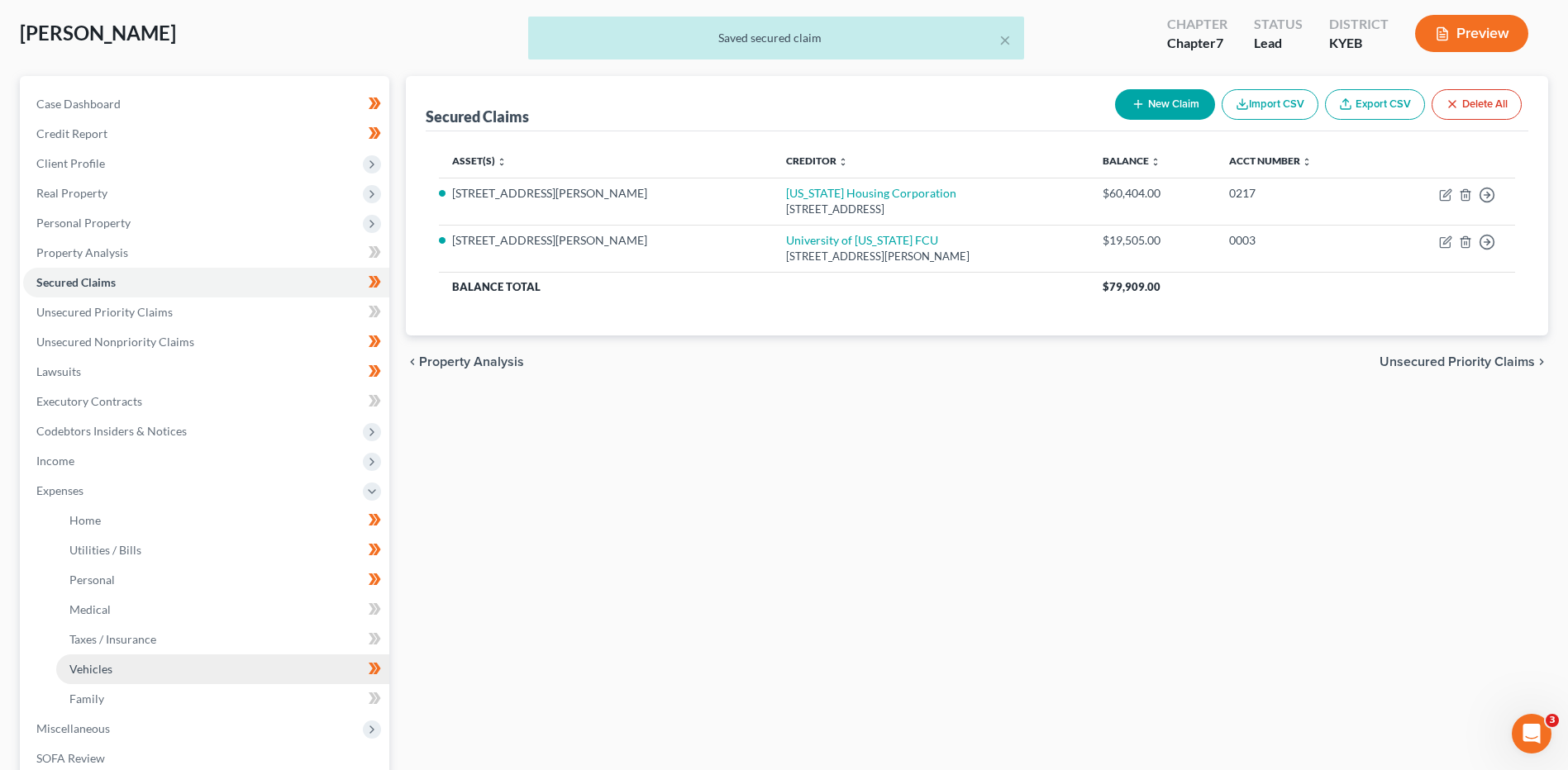
click at [114, 672] on link "Vehicles" at bounding box center [223, 669] width 333 height 29
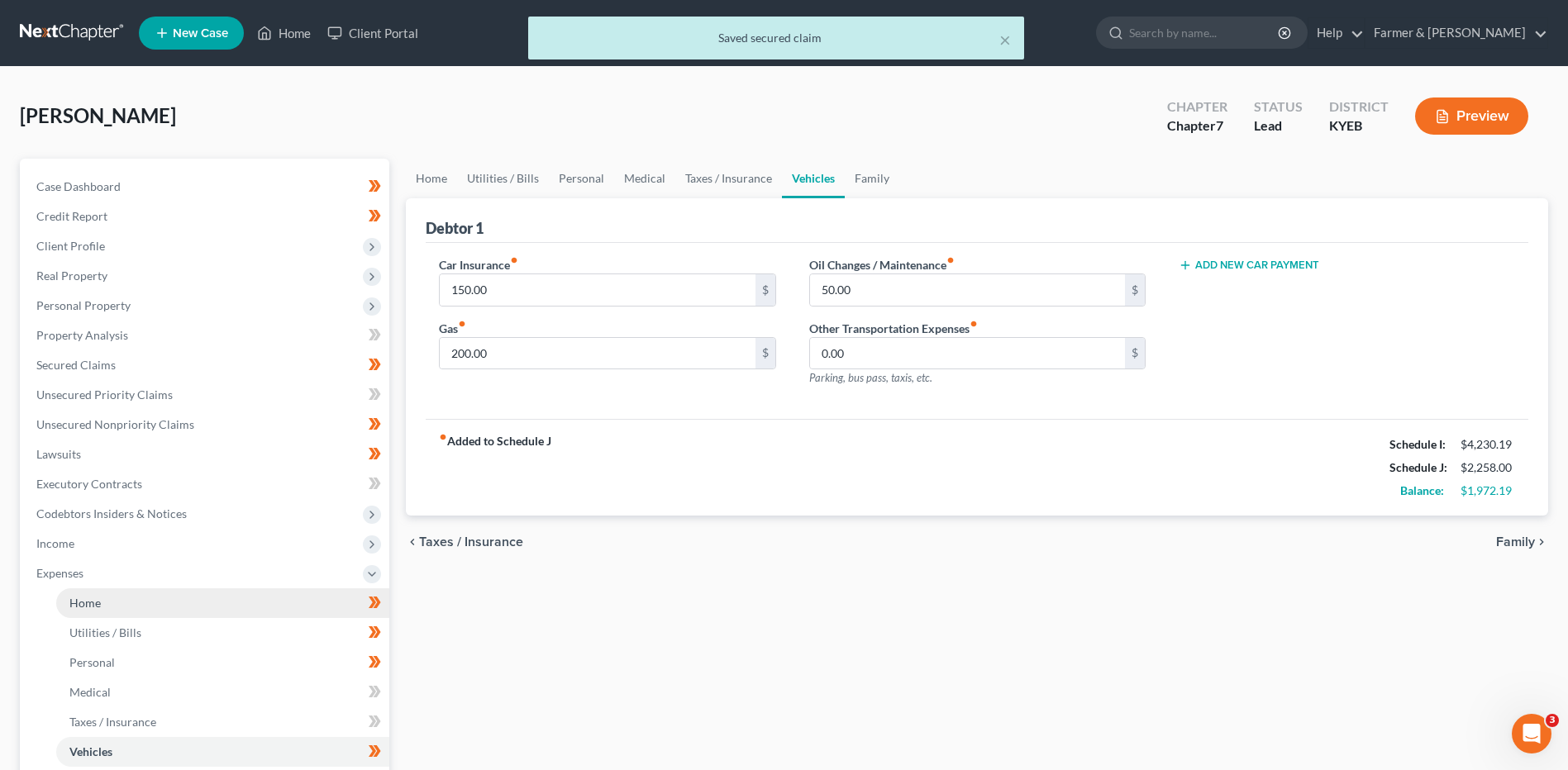
click at [130, 611] on link "Home" at bounding box center [223, 602] width 333 height 29
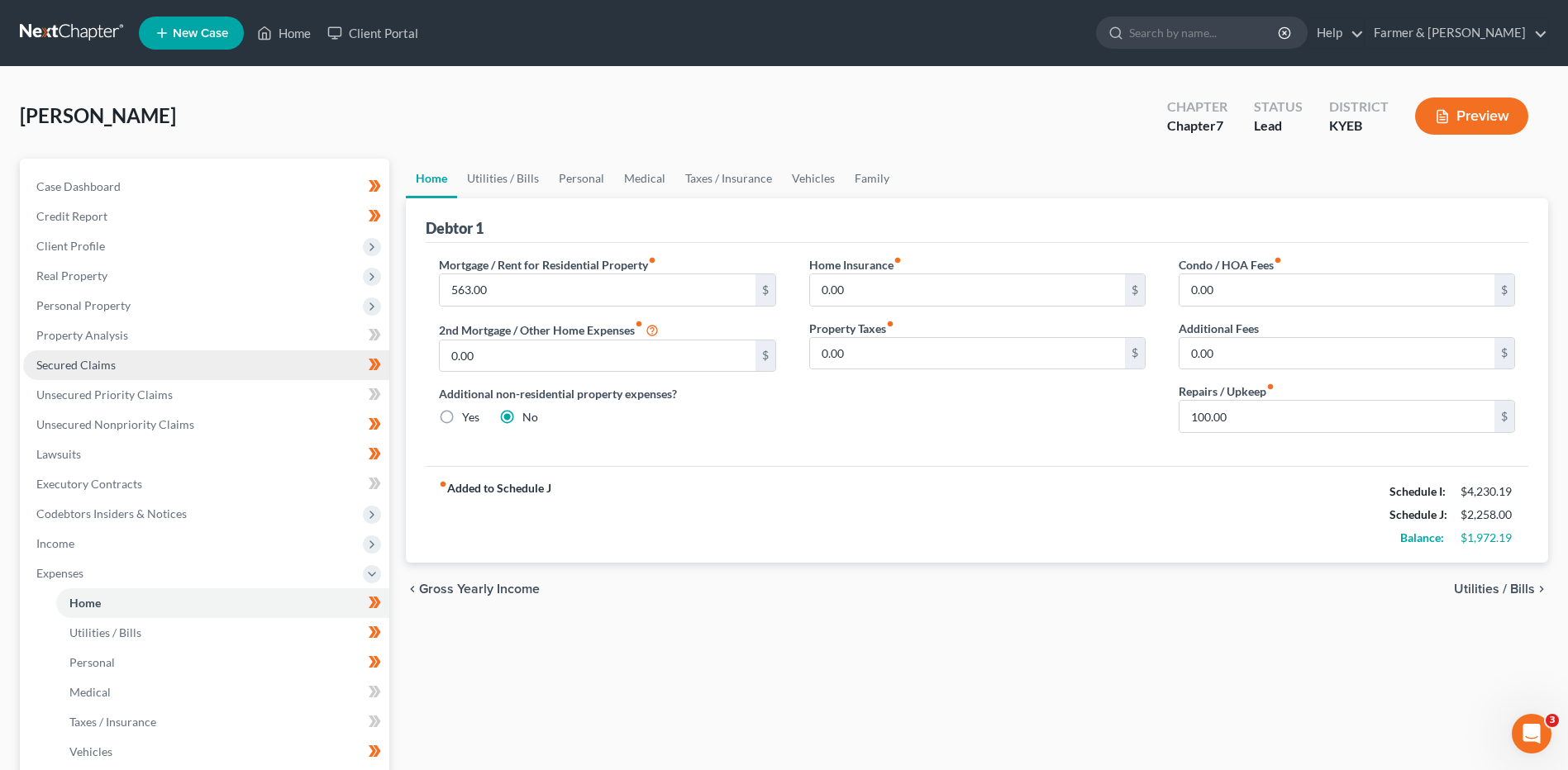
click at [128, 367] on link "Secured Claims" at bounding box center [206, 365] width 367 height 29
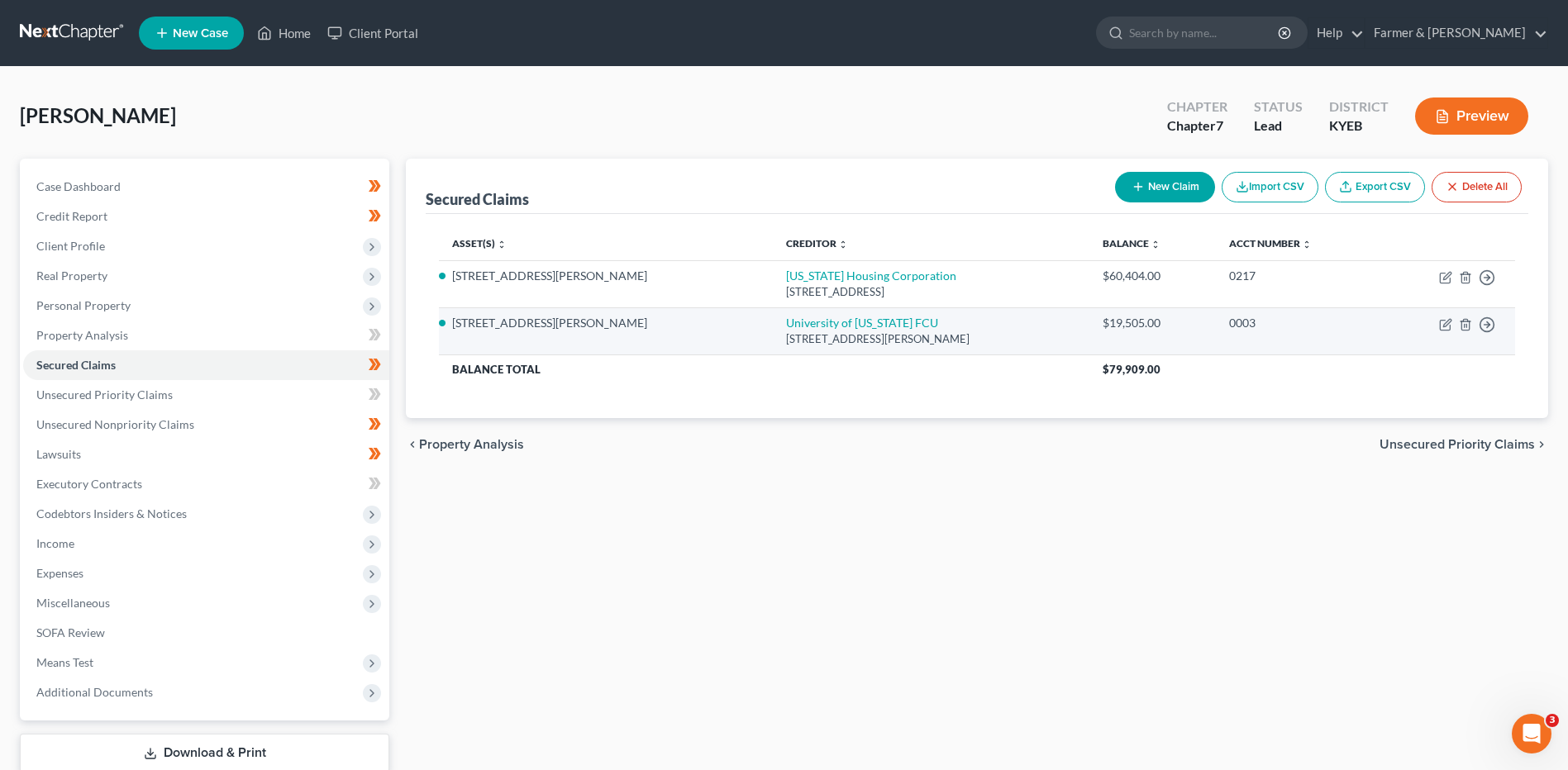
click at [773, 313] on td "University of Kentucky FCU 2557 Sir Barton Way, Lexington, KY 40509" at bounding box center [931, 331] width 316 height 47
click at [786, 328] on link "University of Kentucky FCU" at bounding box center [862, 322] width 153 height 14
select select "18"
select select "2"
select select "0"
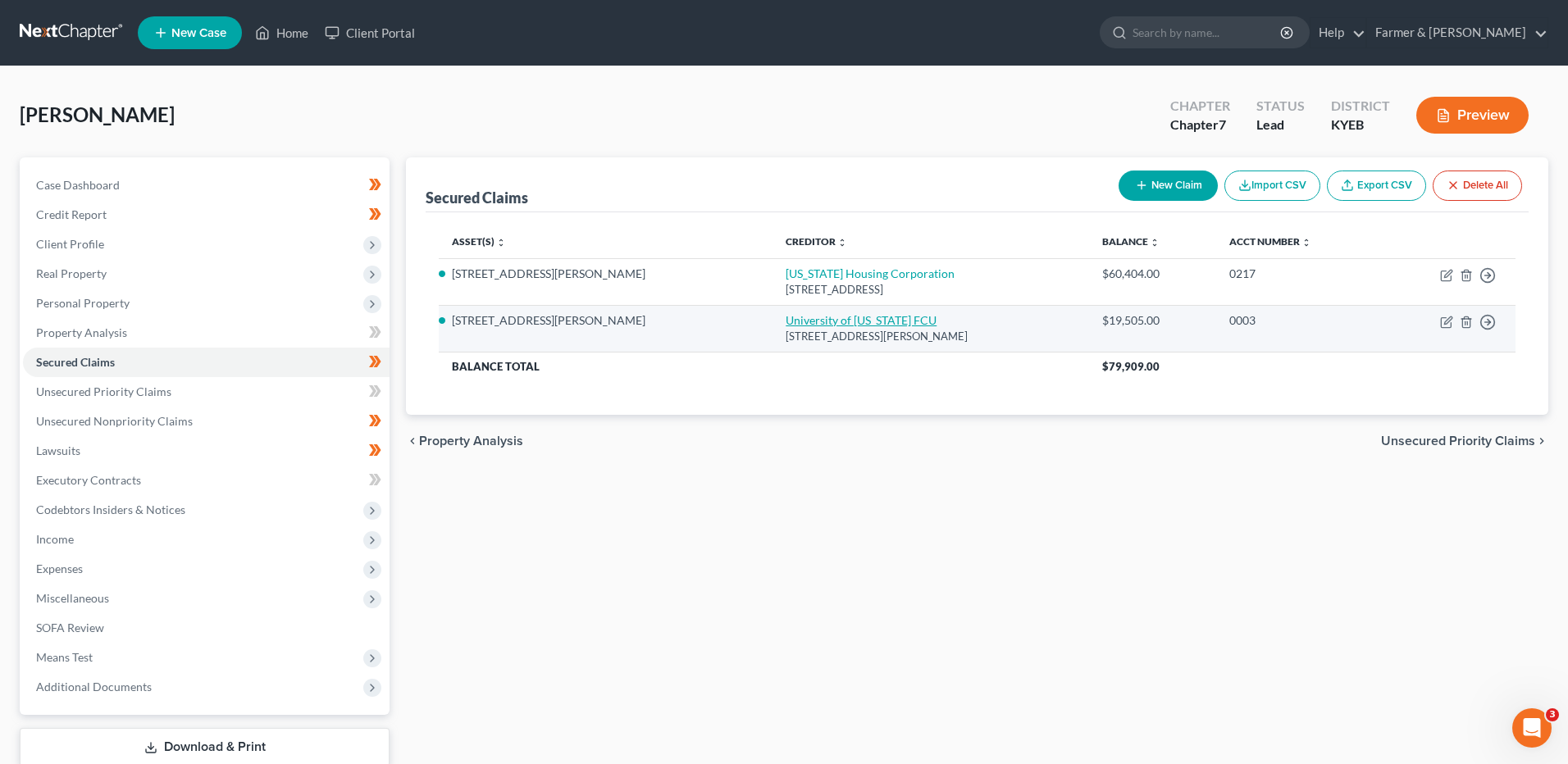
select select "0"
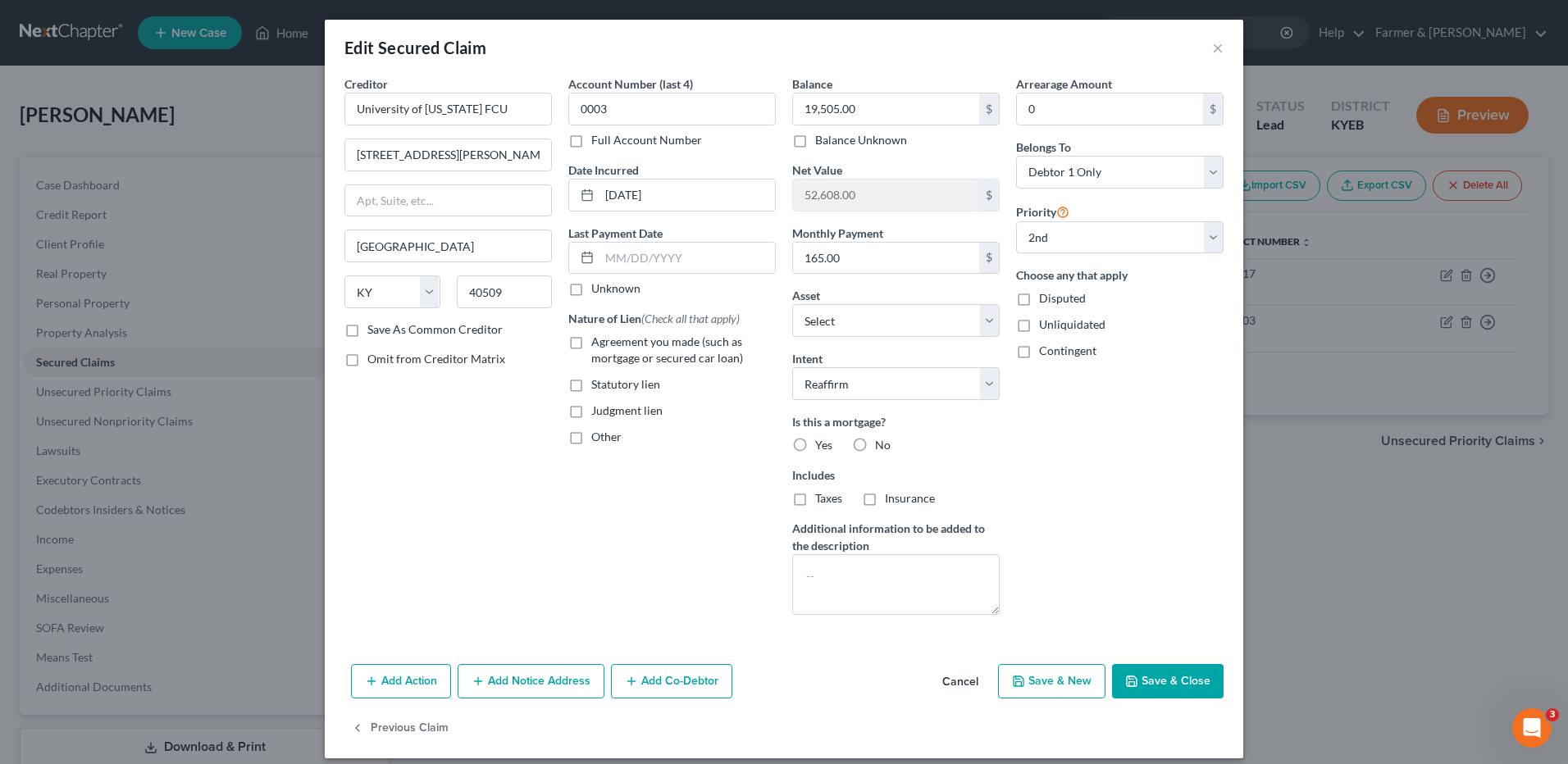
click at [953, 679] on button "Cancel" at bounding box center [961, 681] width 62 height 33
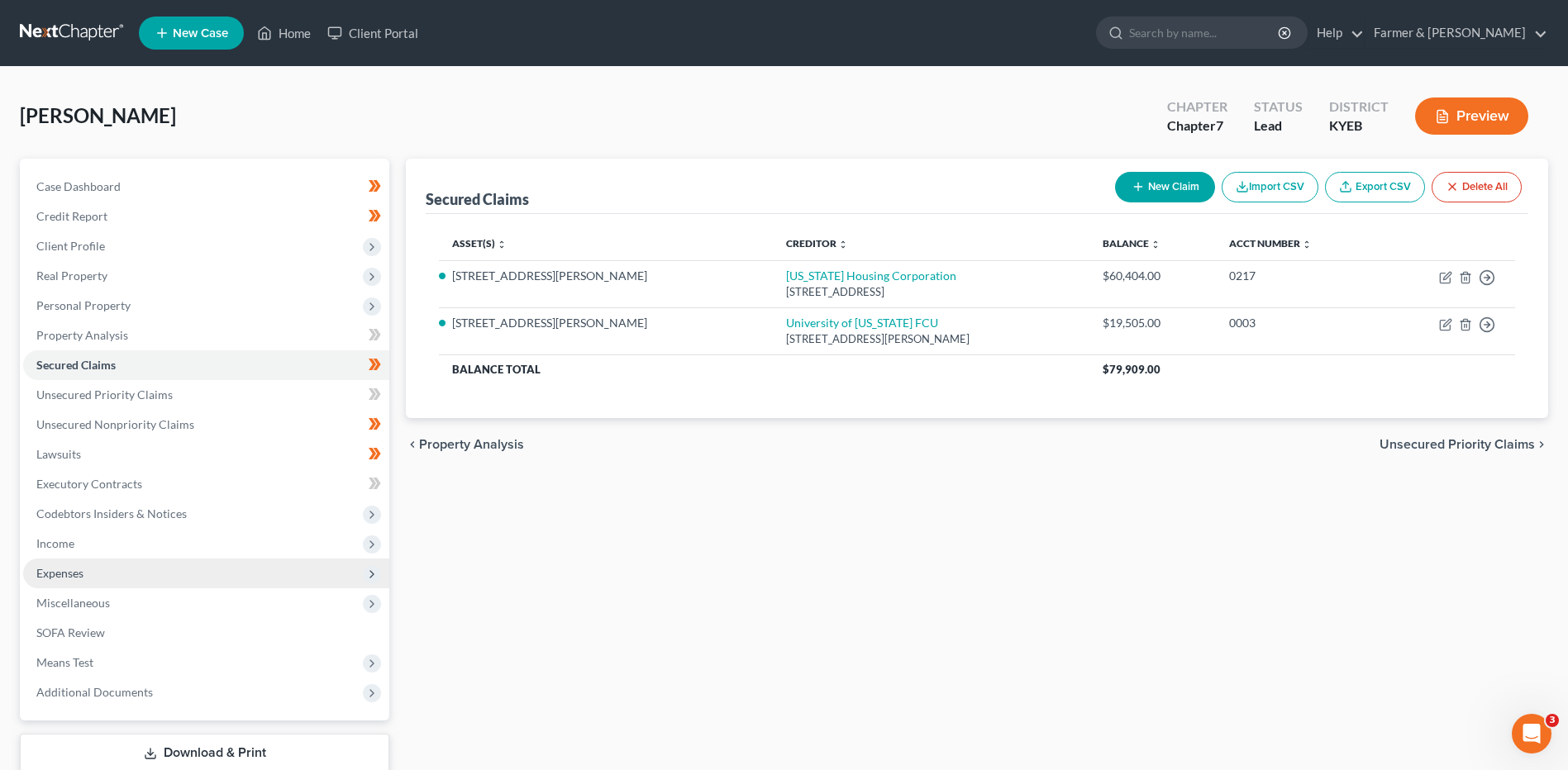
click at [68, 567] on span "Expenses" at bounding box center [60, 573] width 47 height 14
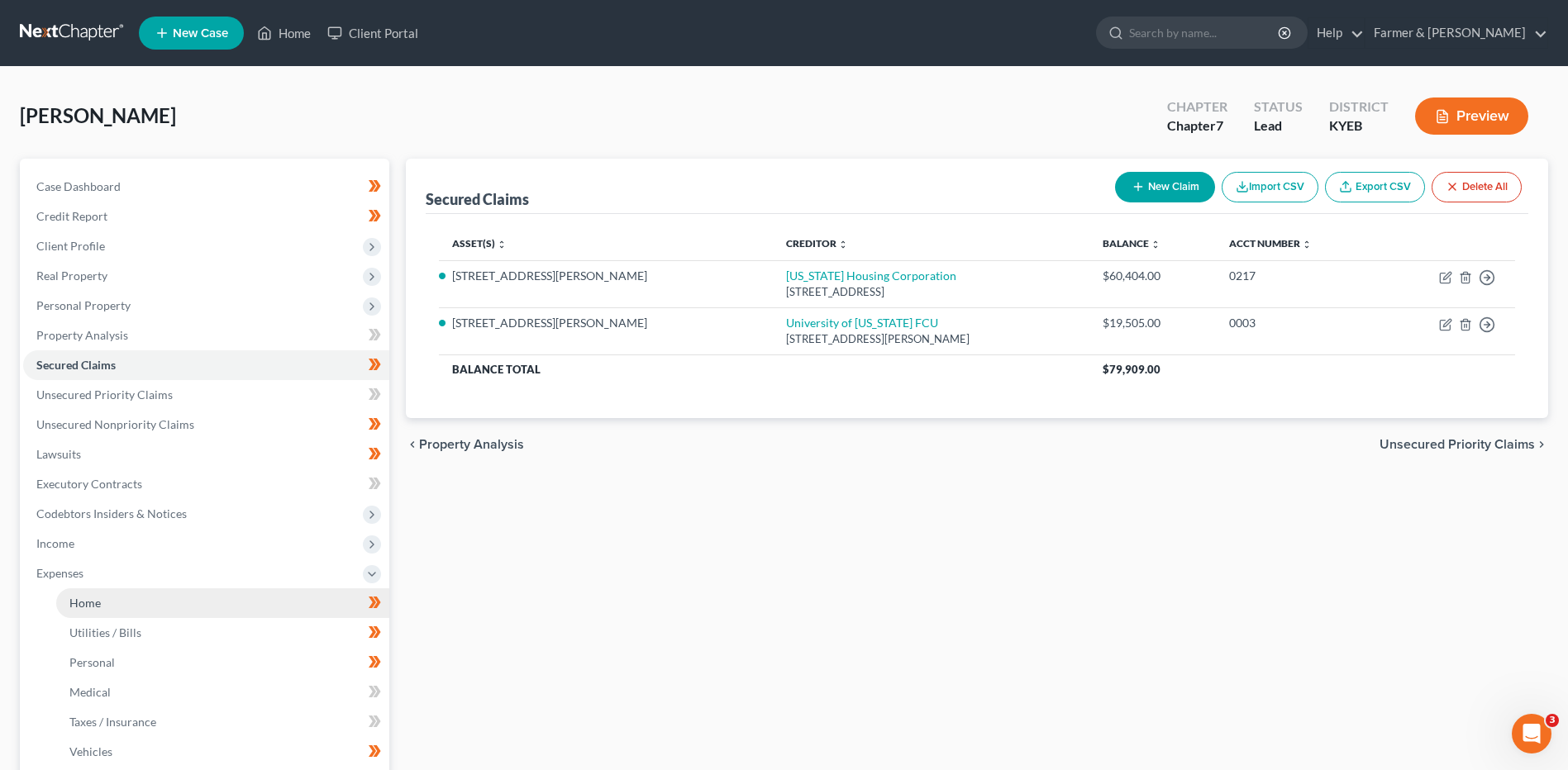
click at [87, 609] on span "Home" at bounding box center [84, 602] width 31 height 14
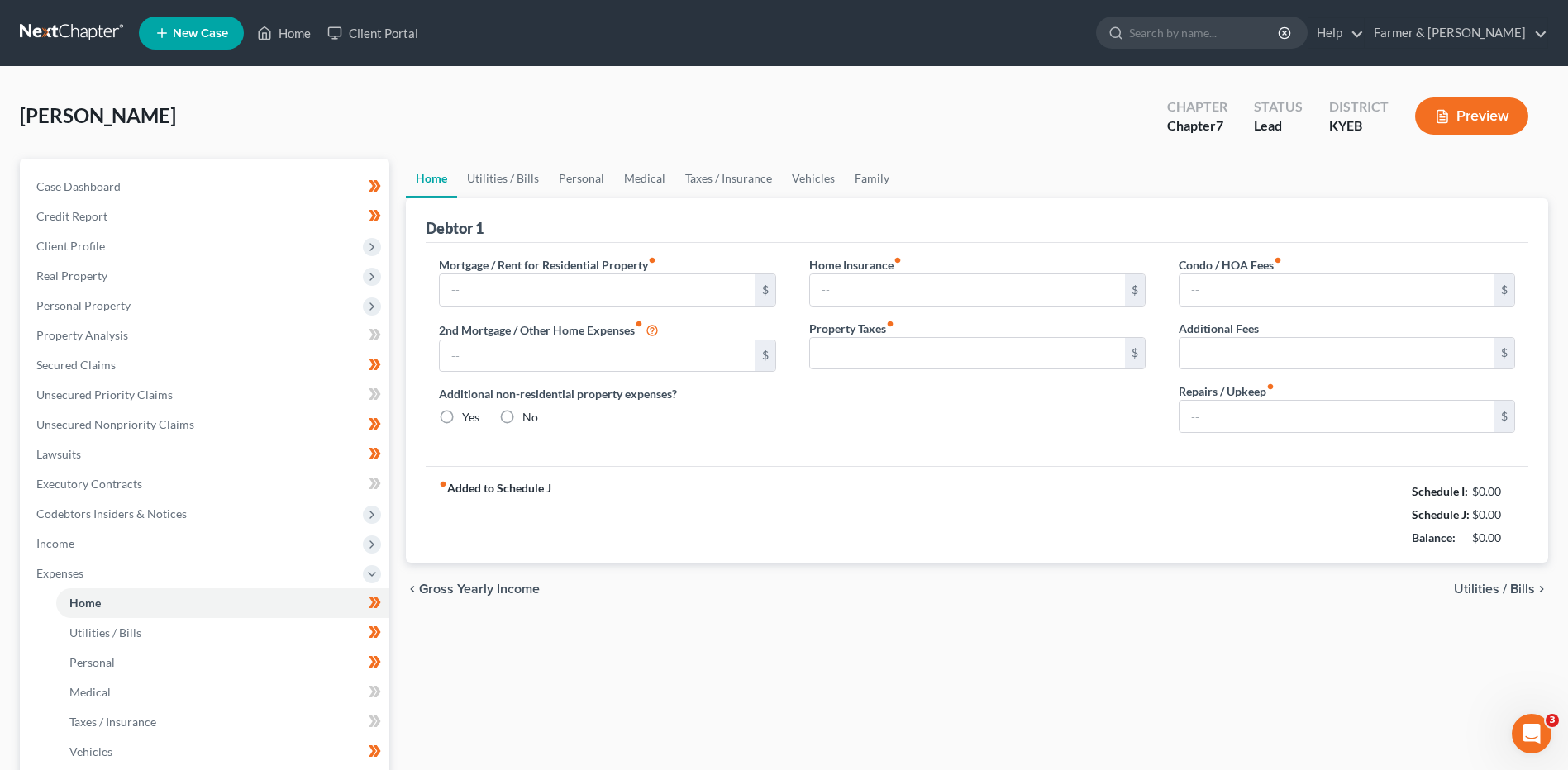
type input "563.00"
type input "0.00"
radio input "true"
type input "0.00"
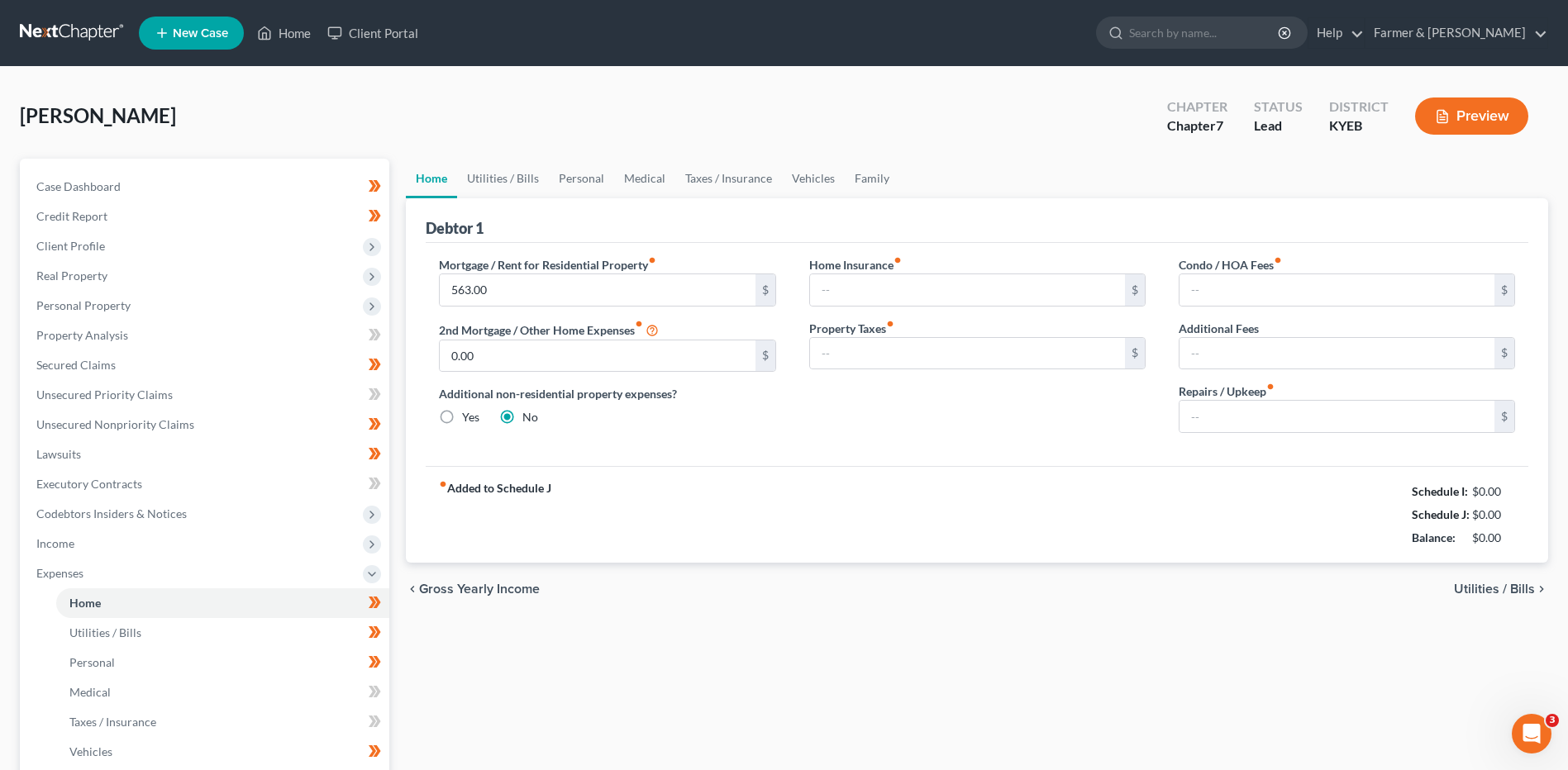
type input "0.00"
type input "100.00"
click at [518, 346] on input "0.00" at bounding box center [597, 355] width 315 height 31
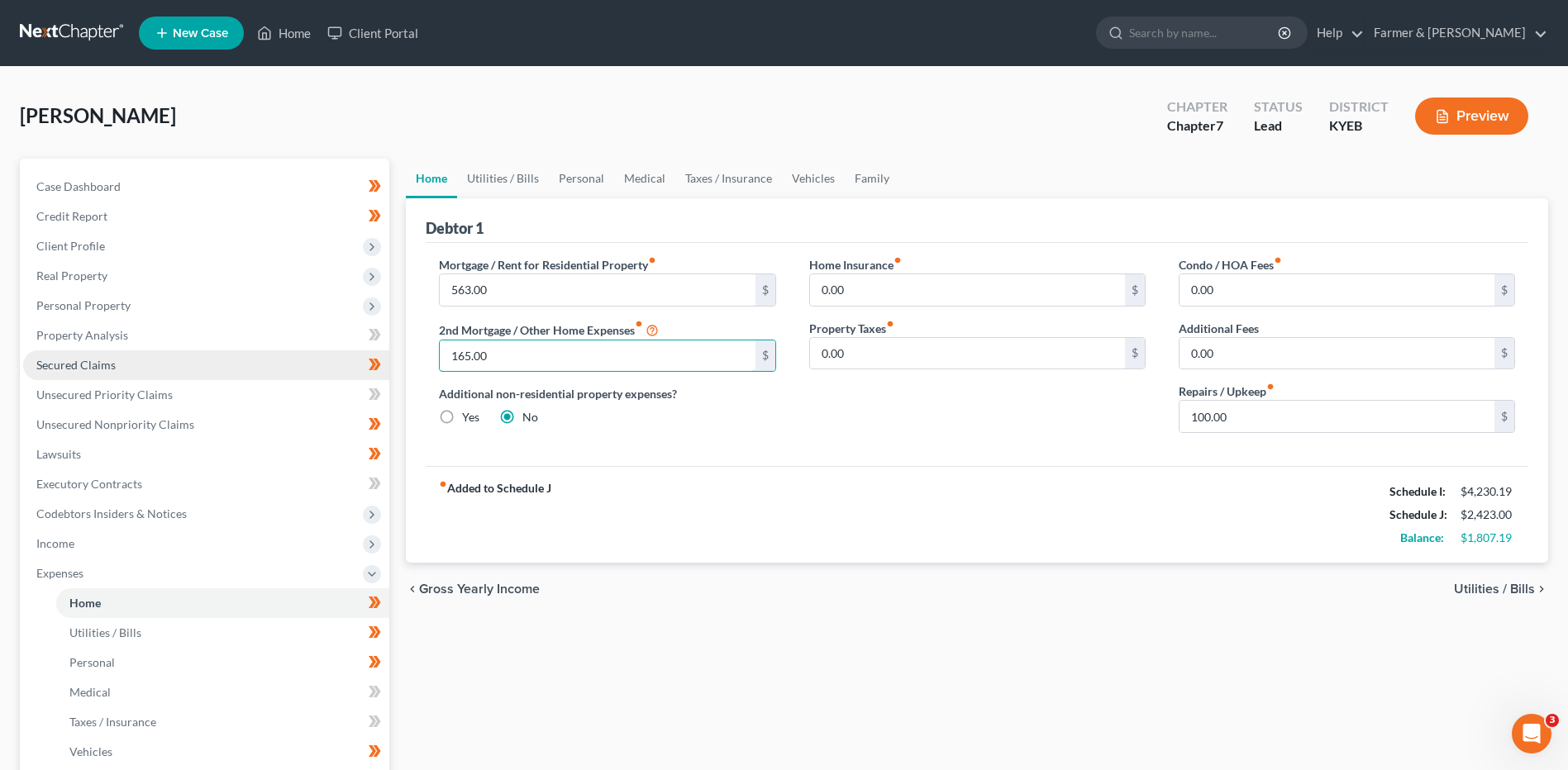
type input "165.00"
click at [114, 368] on span "Secured Claims" at bounding box center [76, 365] width 80 height 14
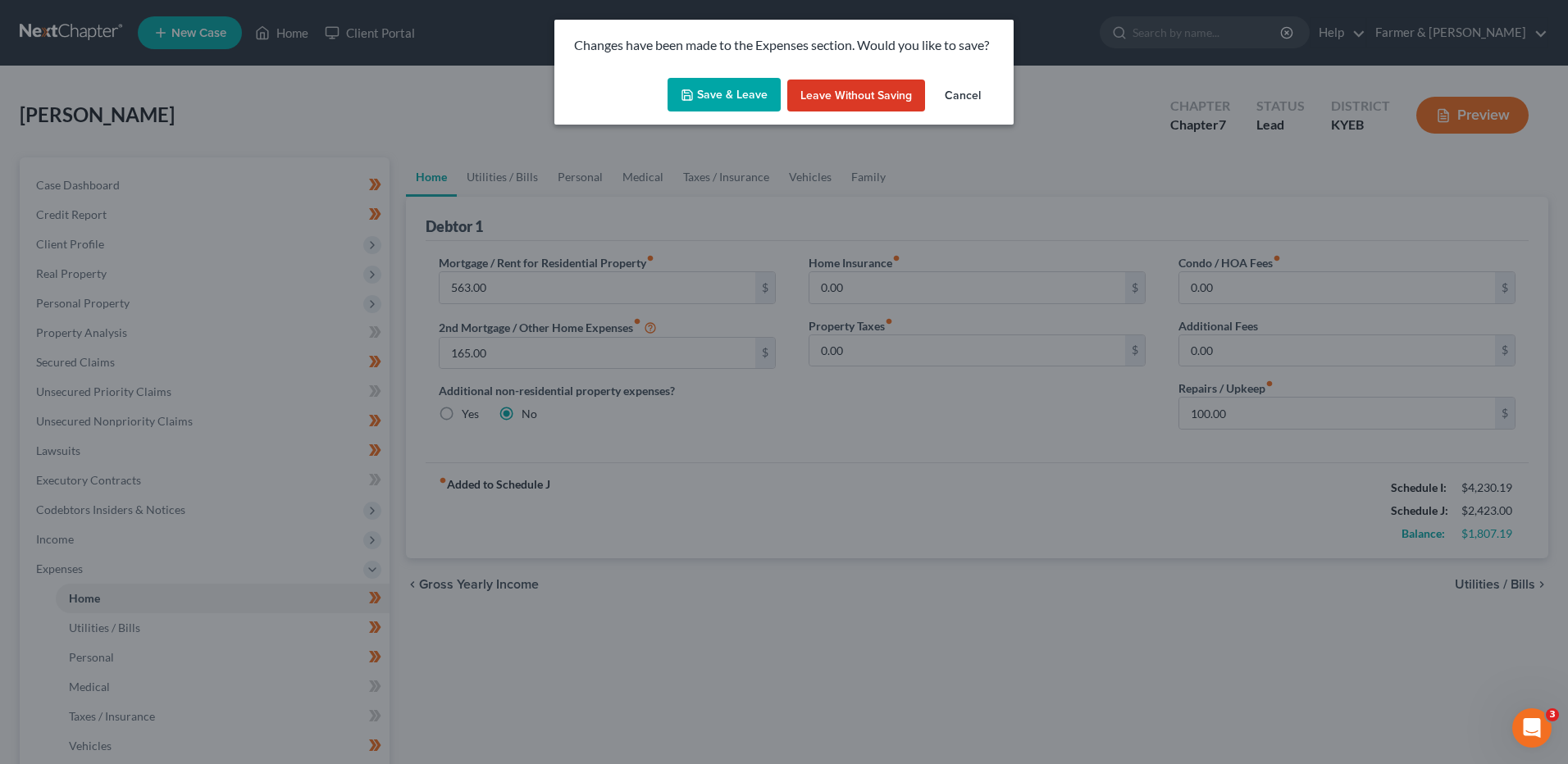
click at [719, 105] on button "Save & Leave" at bounding box center [724, 95] width 113 height 35
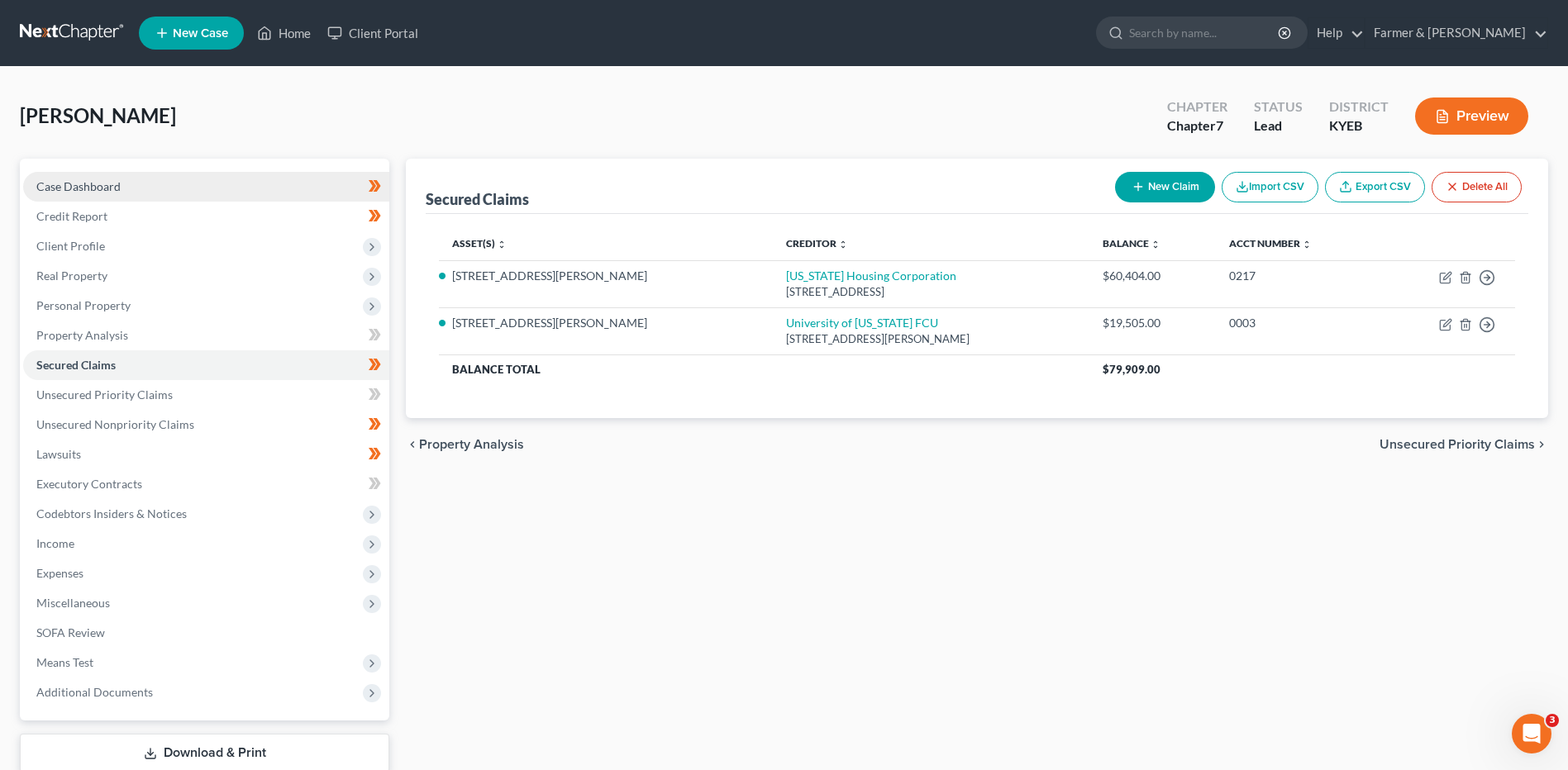
click at [159, 179] on link "Case Dashboard" at bounding box center [206, 186] width 367 height 29
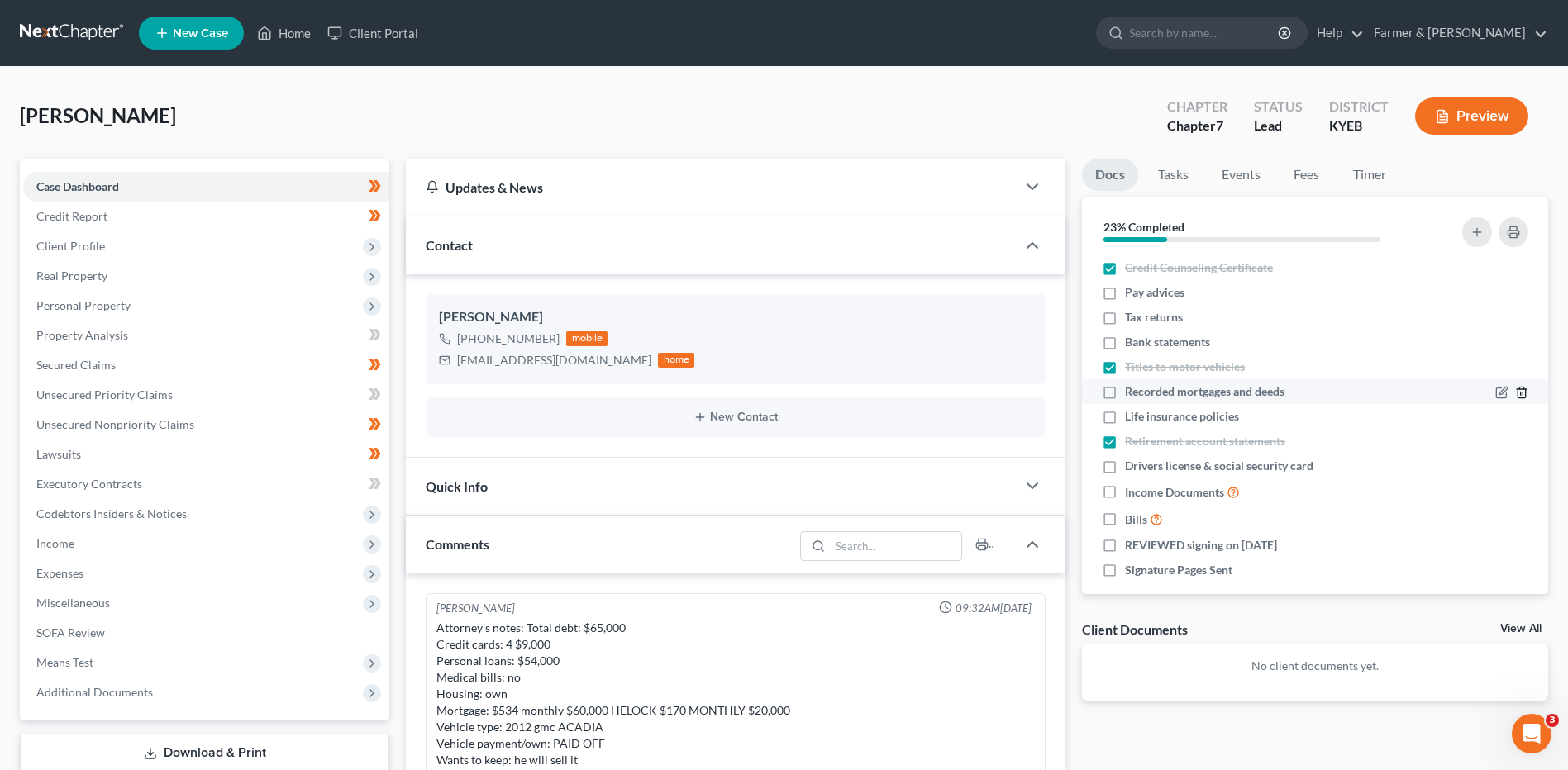
scroll to position [245, 0]
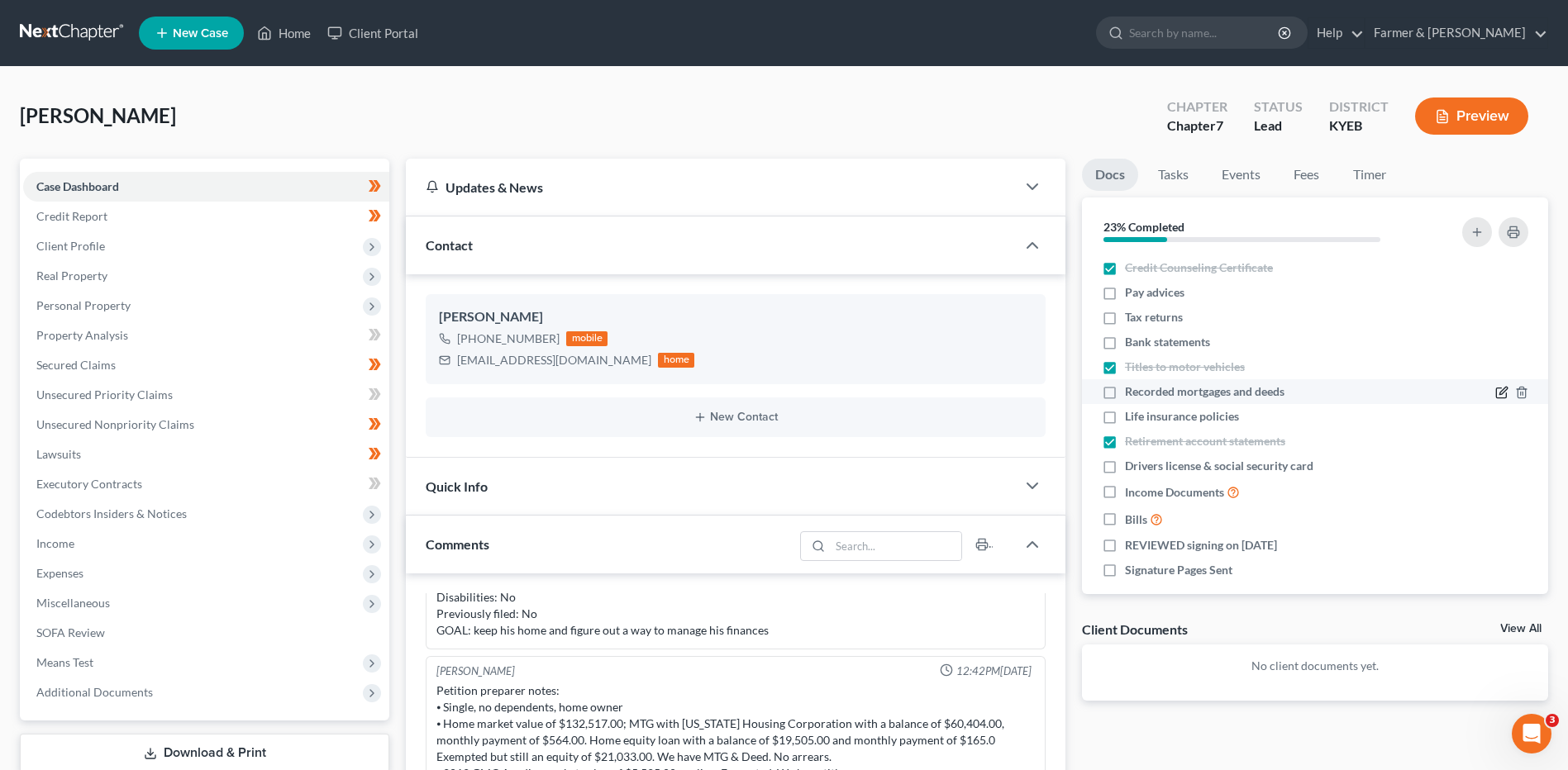
click at [1500, 392] on icon "button" at bounding box center [1504, 391] width 8 height 8
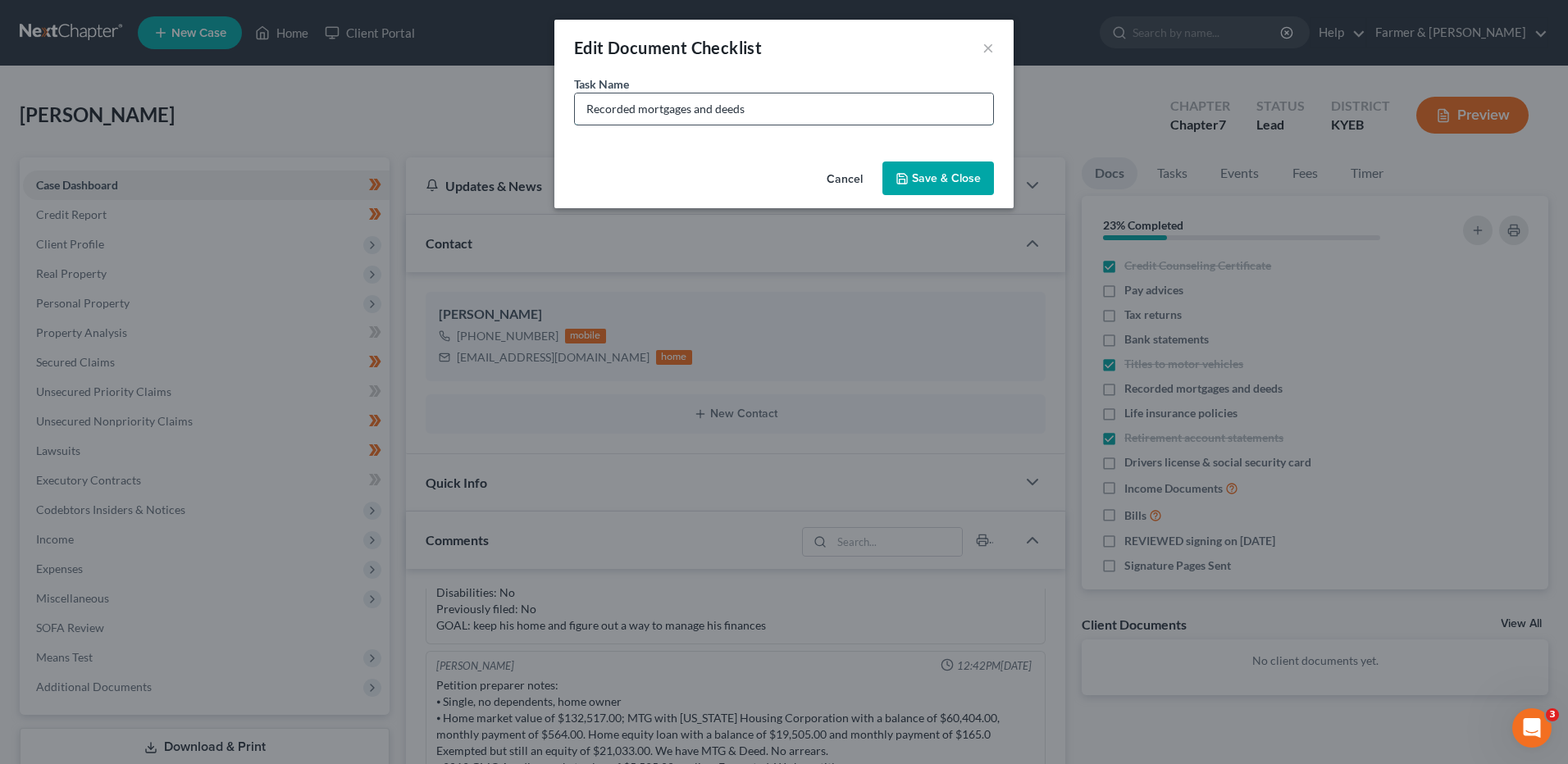
click at [809, 113] on input "Recorded mortgages and deeds" at bounding box center [784, 108] width 418 height 31
type input "Recorded mortgages and deeds - missing 2nd mortgage"
click at [933, 188] on button "Save & Close" at bounding box center [938, 179] width 112 height 35
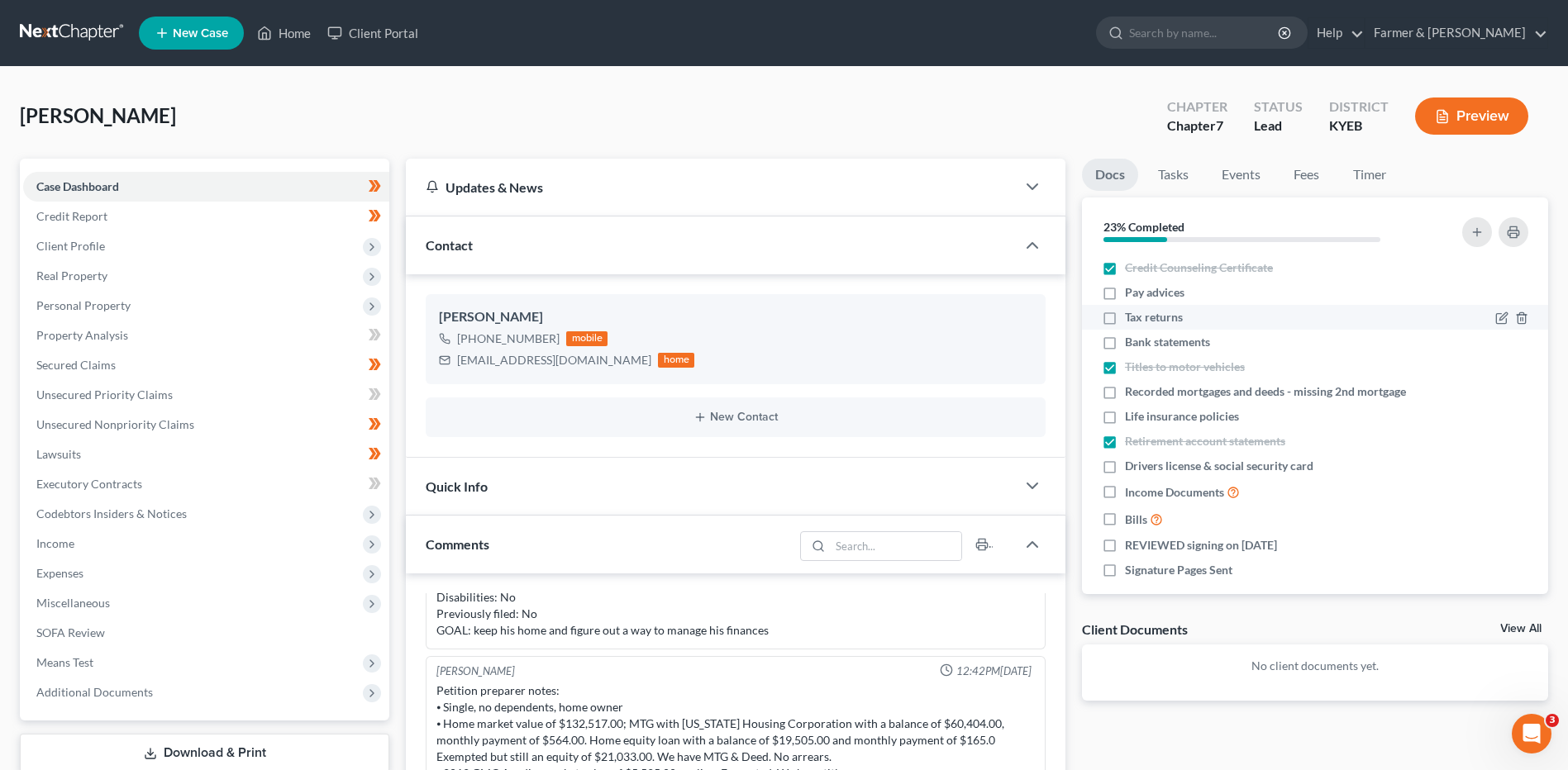
click at [1126, 321] on label "Tax returns" at bounding box center [1154, 316] width 58 height 16
click at [1131, 320] on input "Tax returns" at bounding box center [1136, 313] width 10 height 10
checkbox input "true"
click at [1126, 412] on label "Life insurance policies" at bounding box center [1182, 416] width 114 height 16
click at [1131, 412] on input "Life insurance policies" at bounding box center [1136, 413] width 10 height 10
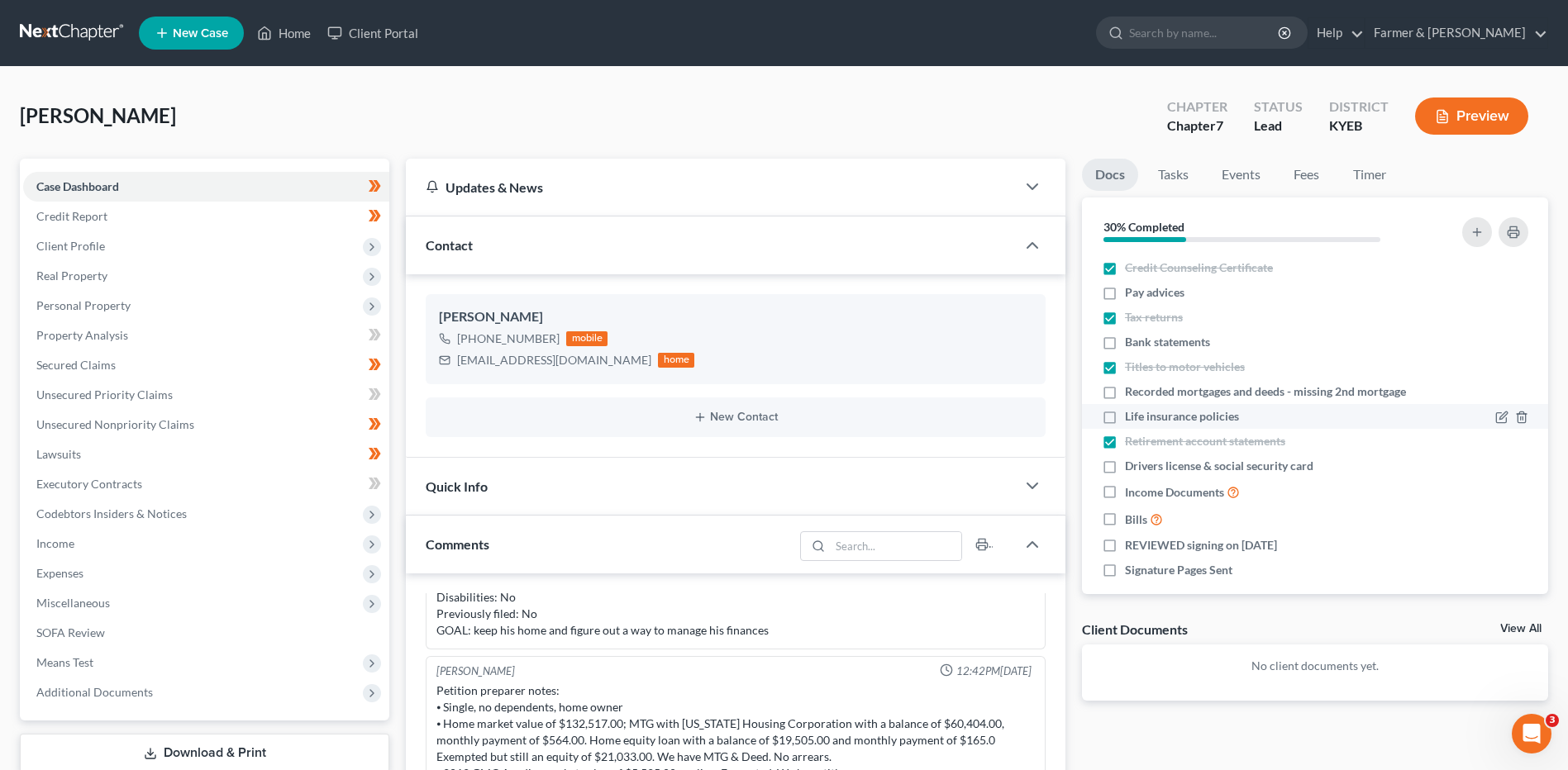
checkbox input "true"
click at [1126, 467] on label "Drivers license & social security card" at bounding box center [1219, 465] width 189 height 16
click at [1131, 467] on input "Drivers license & social security card" at bounding box center [1136, 462] width 10 height 10
checkbox input "true"
click at [1126, 520] on label "Bills" at bounding box center [1144, 519] width 38 height 19
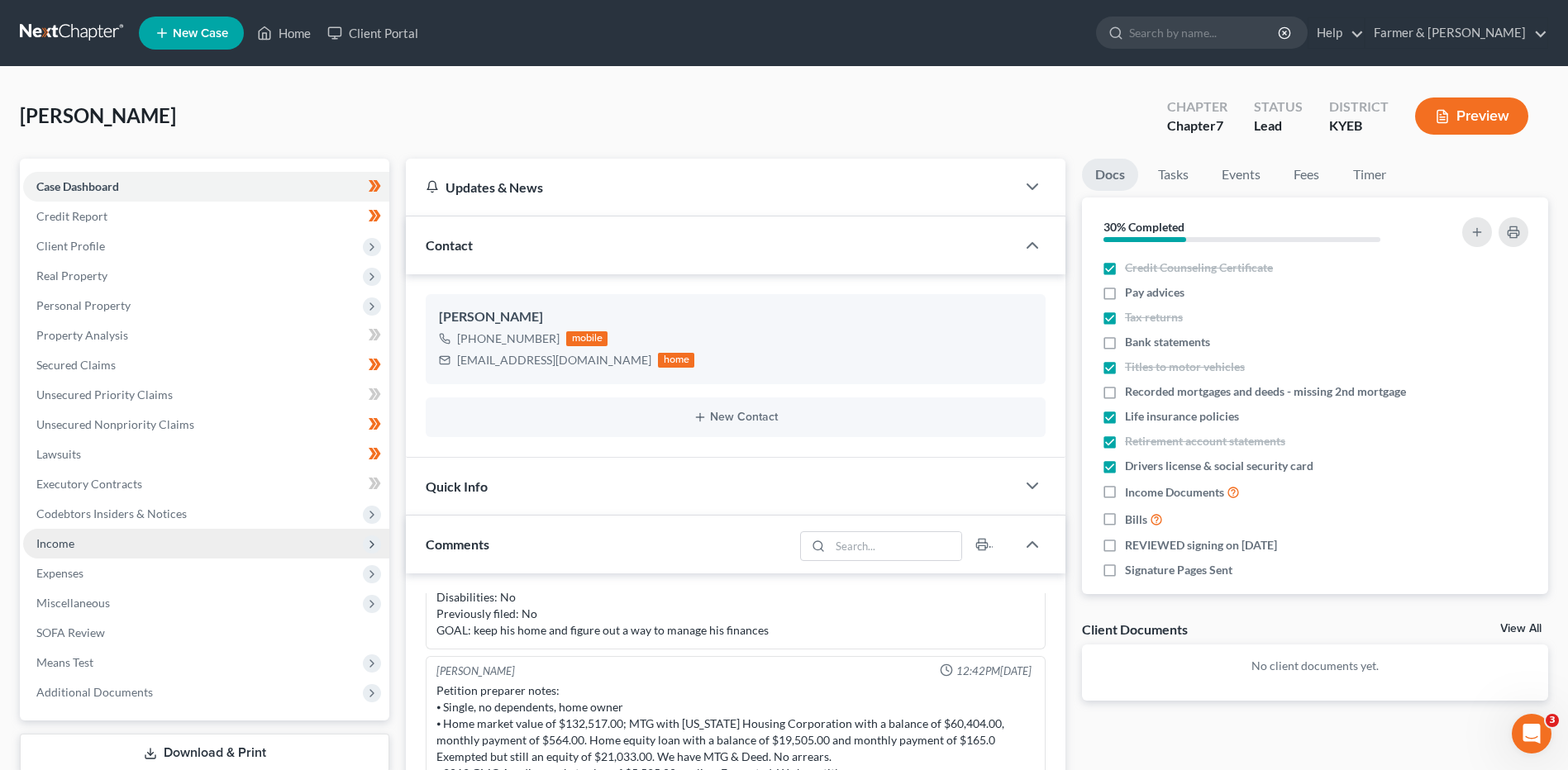
click at [1131, 520] on input "Bills" at bounding box center [1136, 514] width 10 height 10
checkbox input "true"
click at [88, 540] on span "Income" at bounding box center [206, 543] width 367 height 29
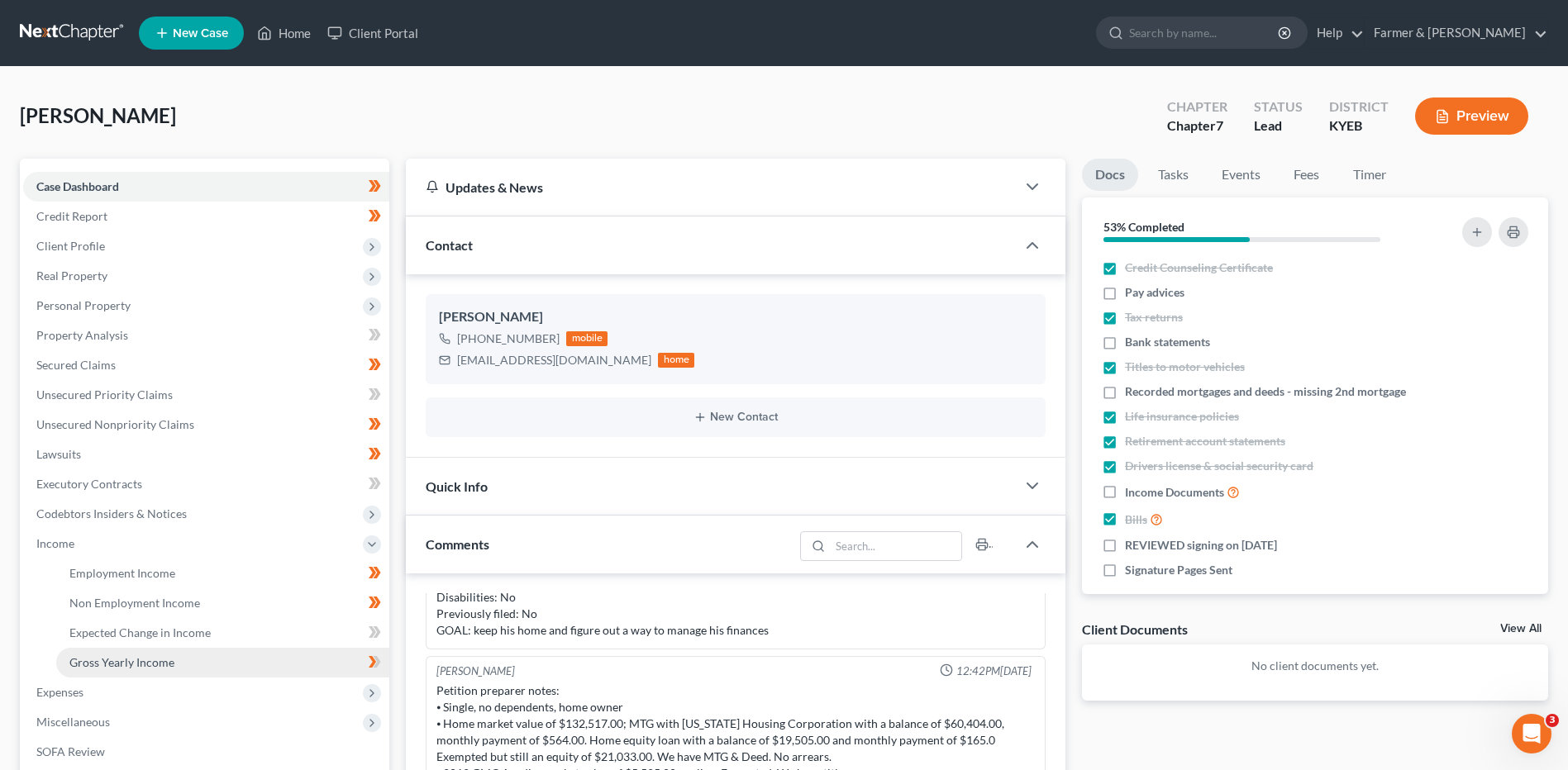
click at [120, 658] on span "Gross Yearly Income" at bounding box center [121, 662] width 105 height 14
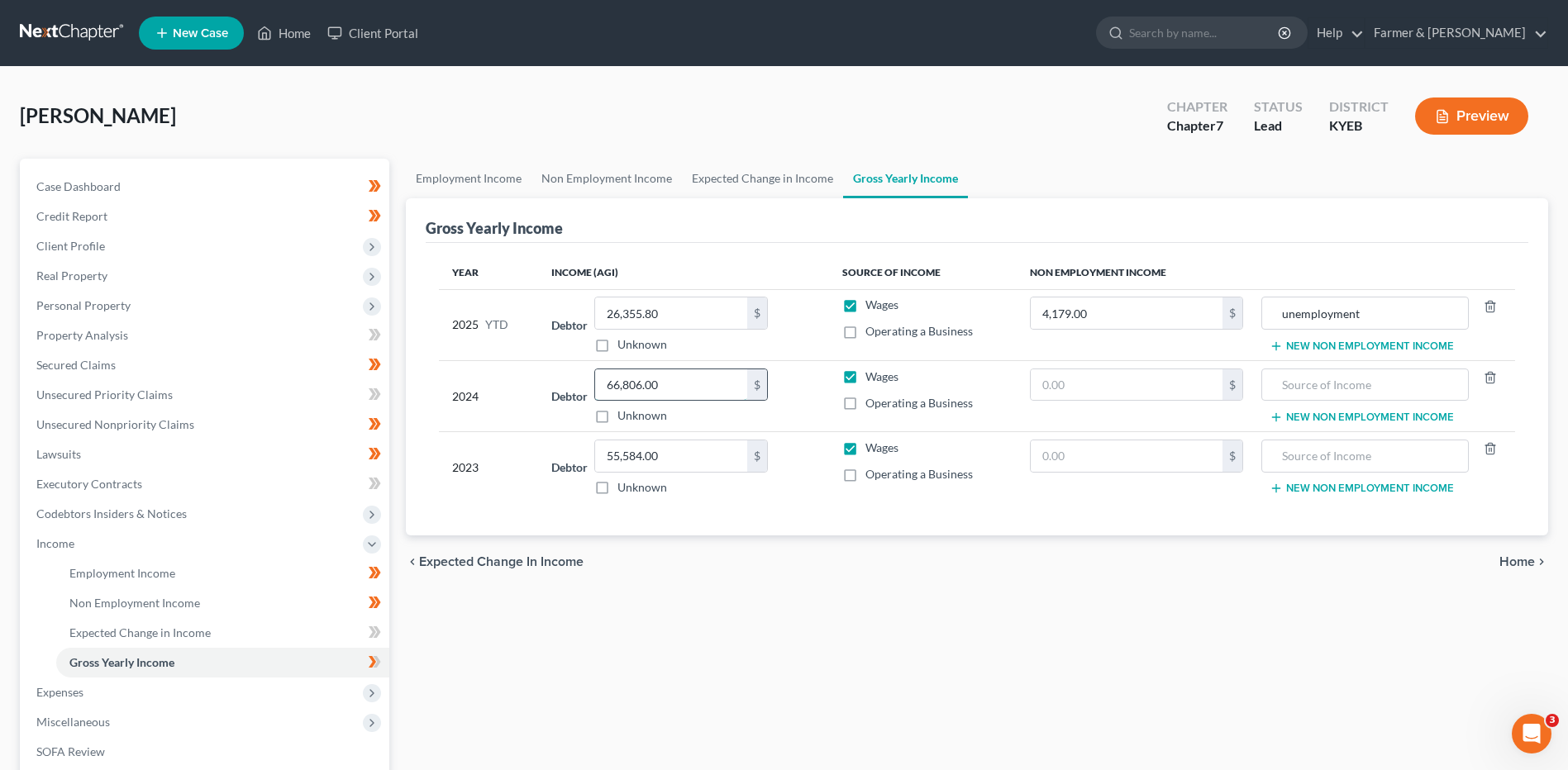
click at [679, 385] on input "66,806.00" at bounding box center [671, 385] width 153 height 31
type input "57,012.00"
drag, startPoint x: 104, startPoint y: 568, endPoint x: 392, endPoint y: 444, distance: 313.6
click at [104, 568] on span "Employment Income" at bounding box center [122, 573] width 106 height 14
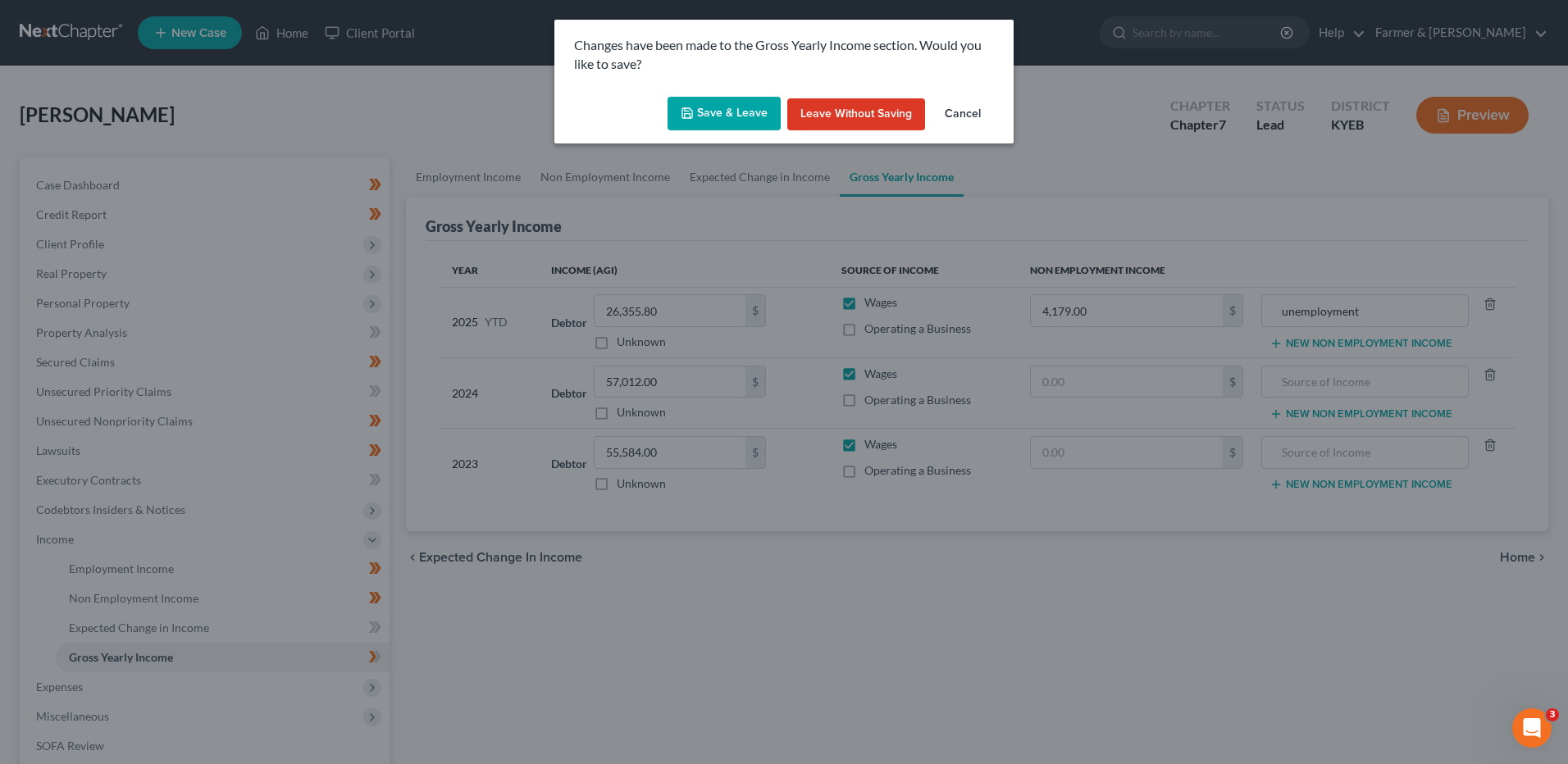
click at [737, 113] on button "Save & Leave" at bounding box center [724, 114] width 113 height 35
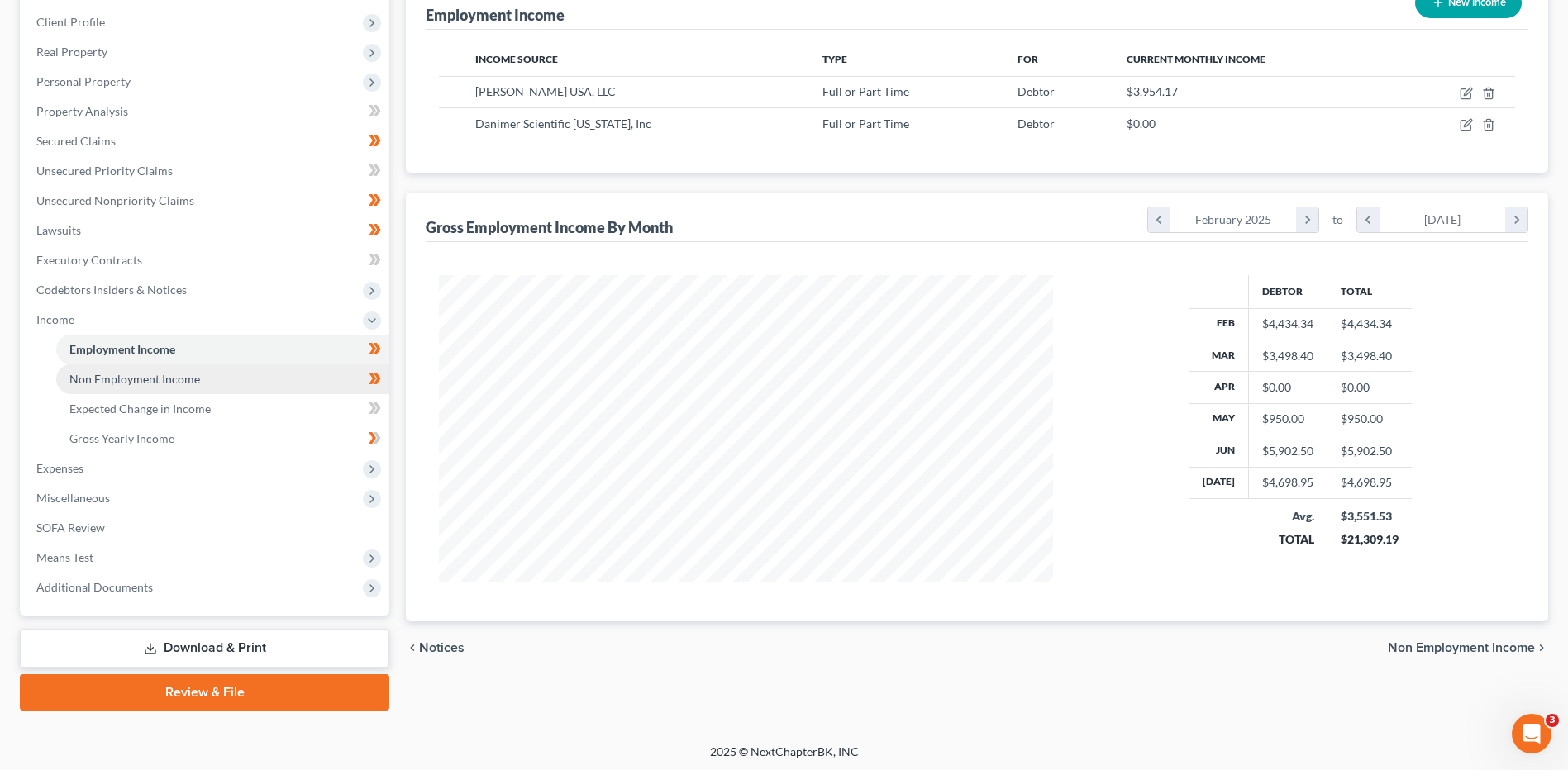
scroll to position [227, 0]
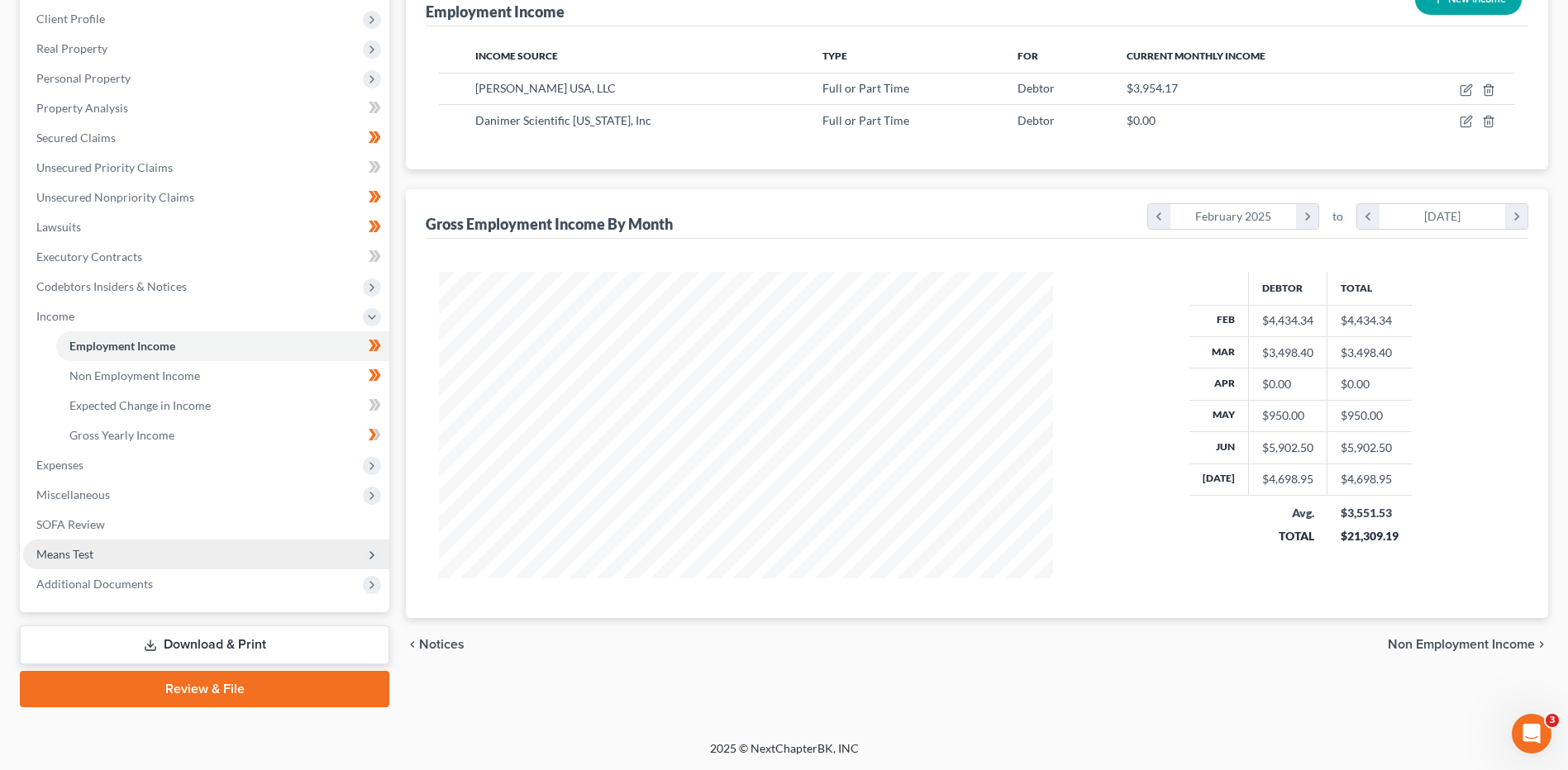
drag, startPoint x: 100, startPoint y: 554, endPoint x: 124, endPoint y: 545, distance: 25.6
click at [100, 554] on span "Means Test" at bounding box center [206, 554] width 367 height 29
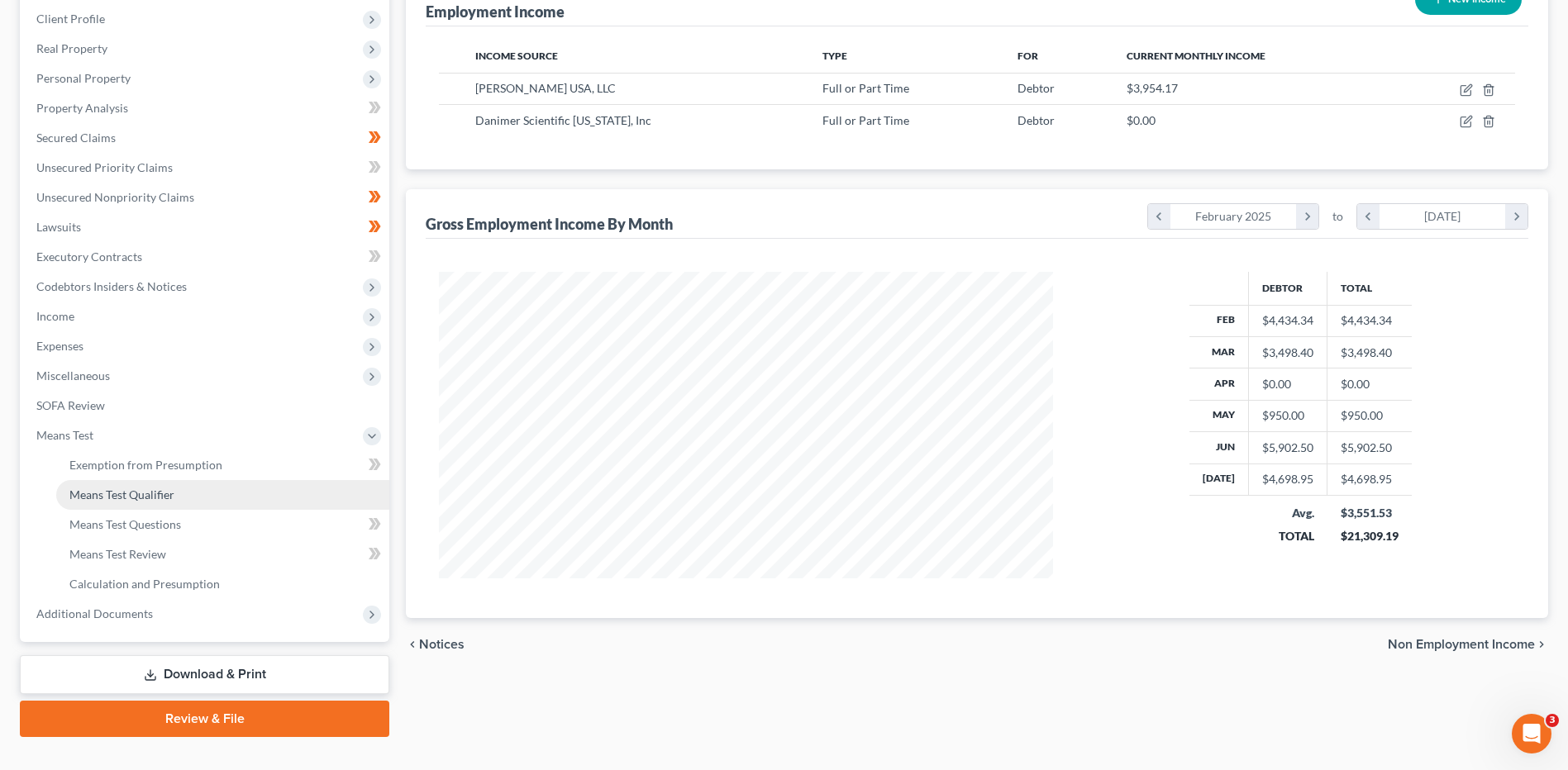
click at [133, 505] on link "Means Test Qualifier" at bounding box center [223, 494] width 333 height 29
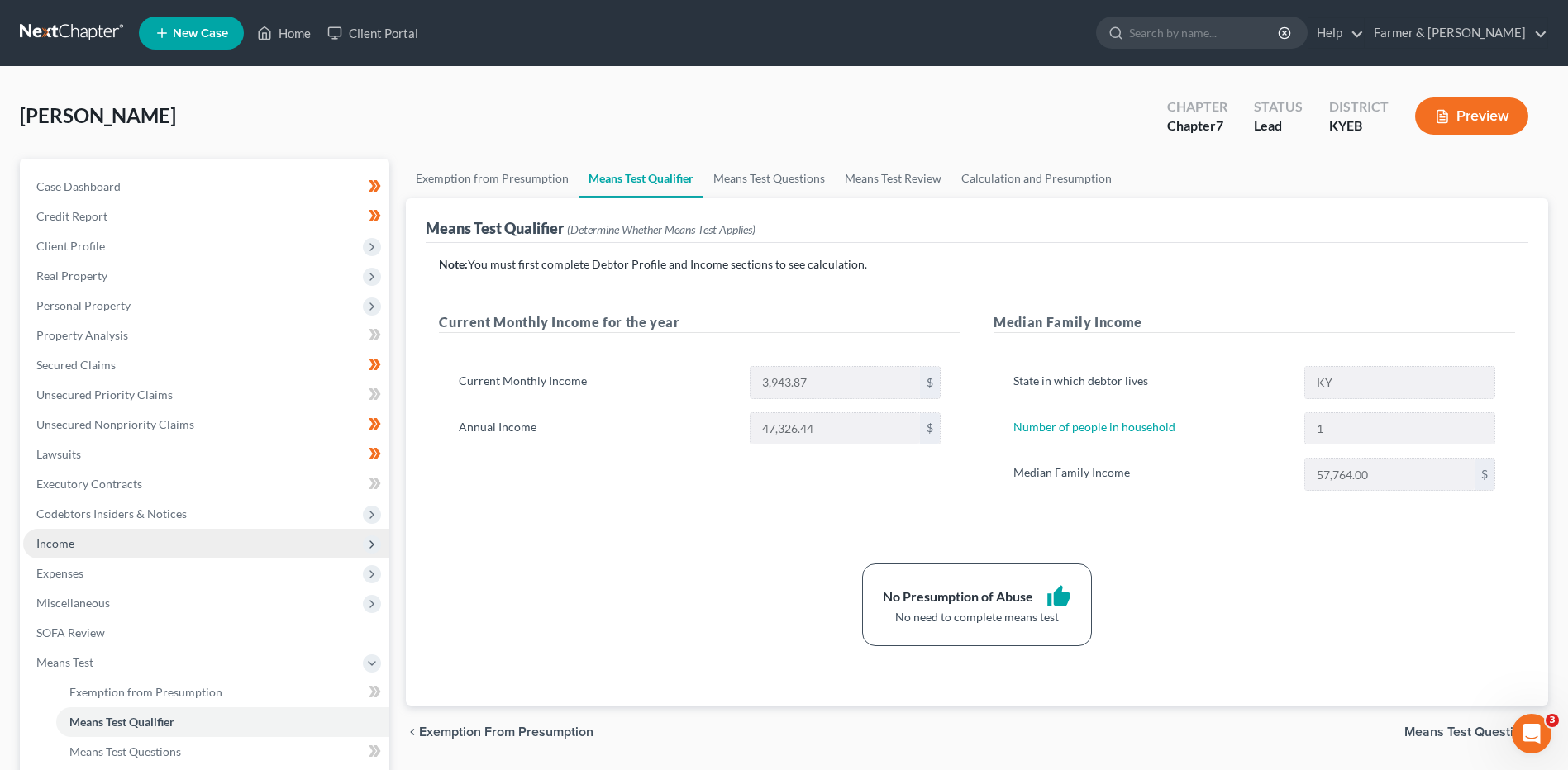
click at [79, 546] on span "Income" at bounding box center [206, 543] width 367 height 29
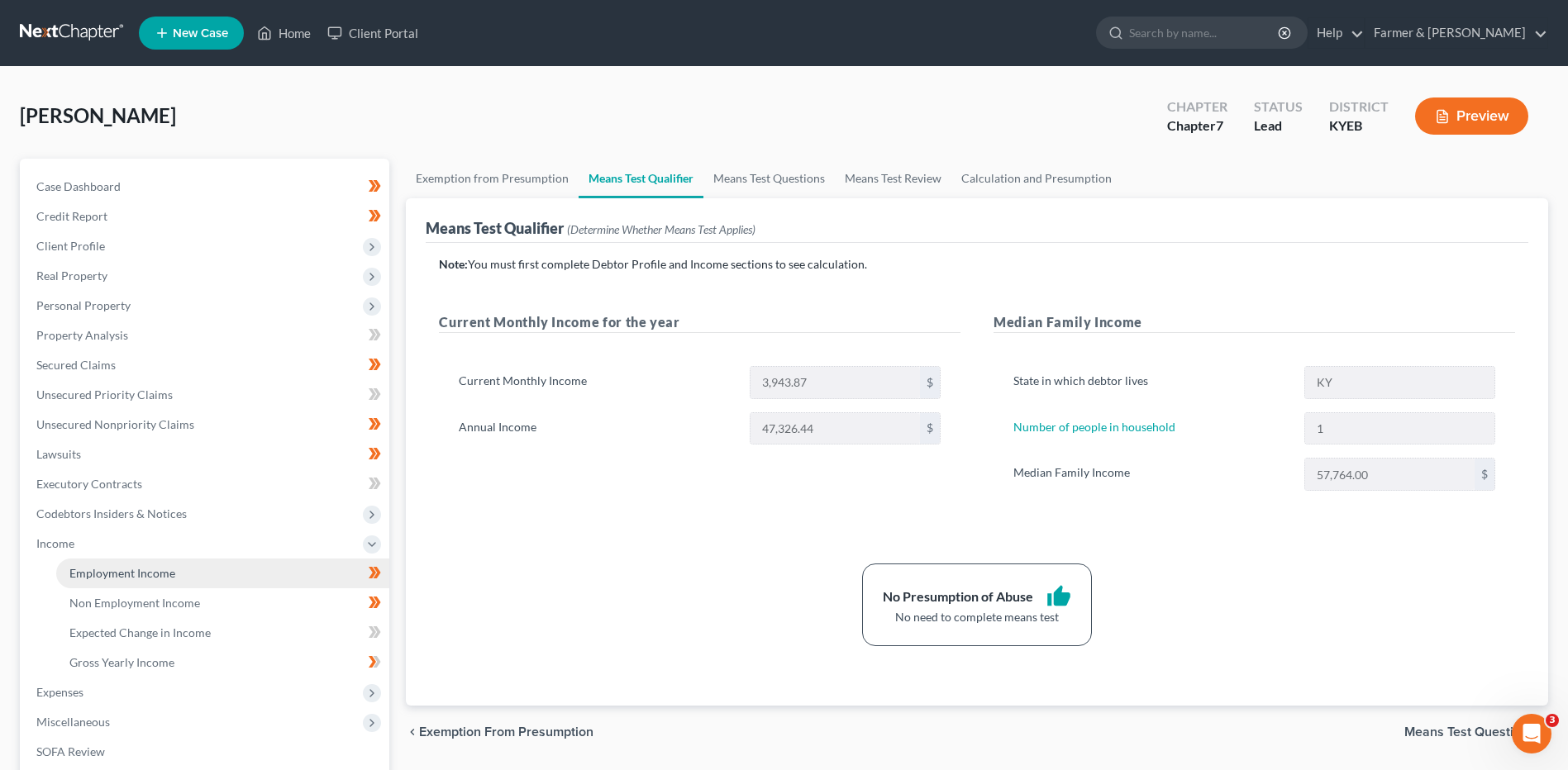
click at [94, 574] on span "Employment Income" at bounding box center [122, 573] width 106 height 14
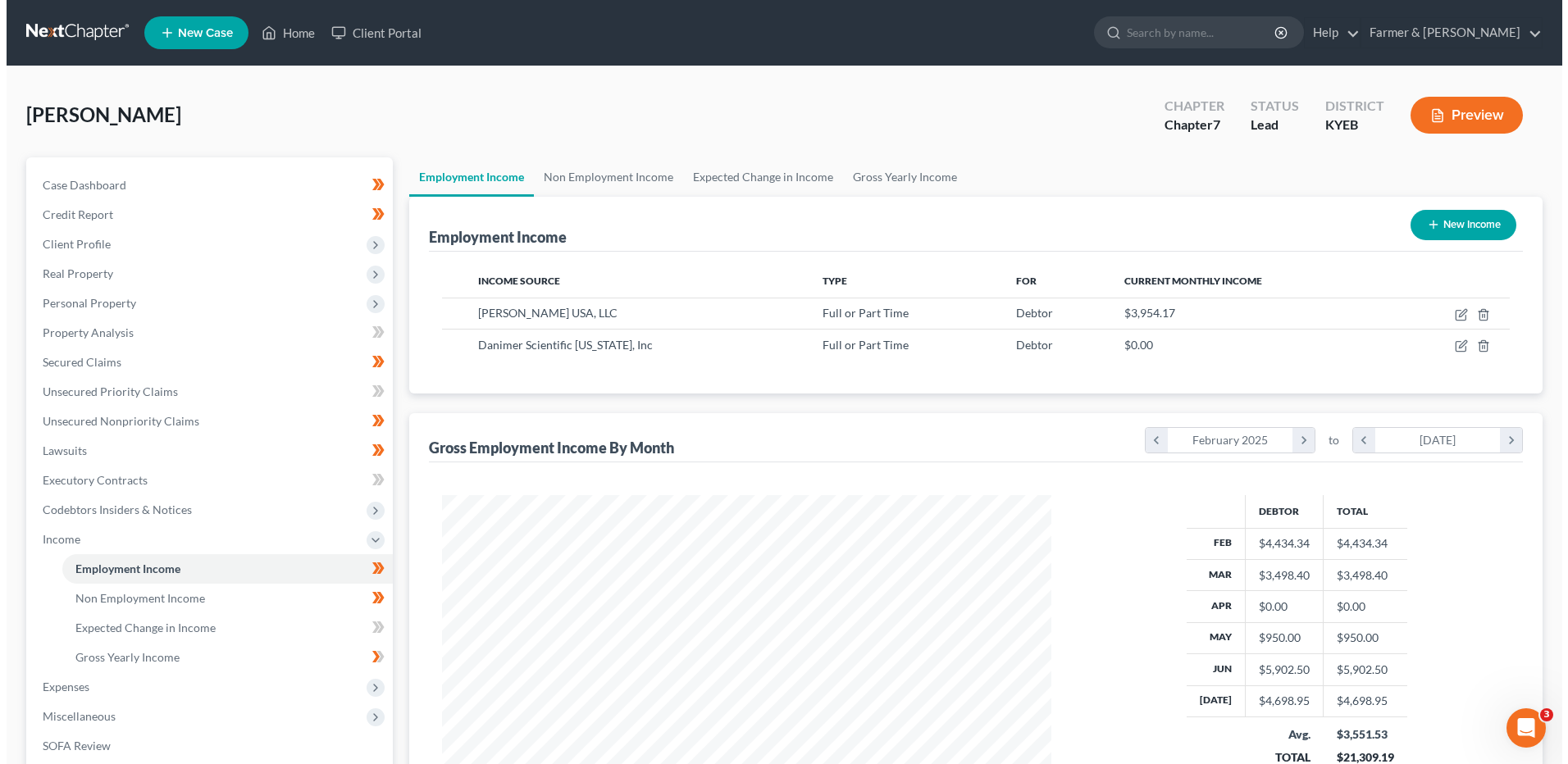
scroll to position [304, 641]
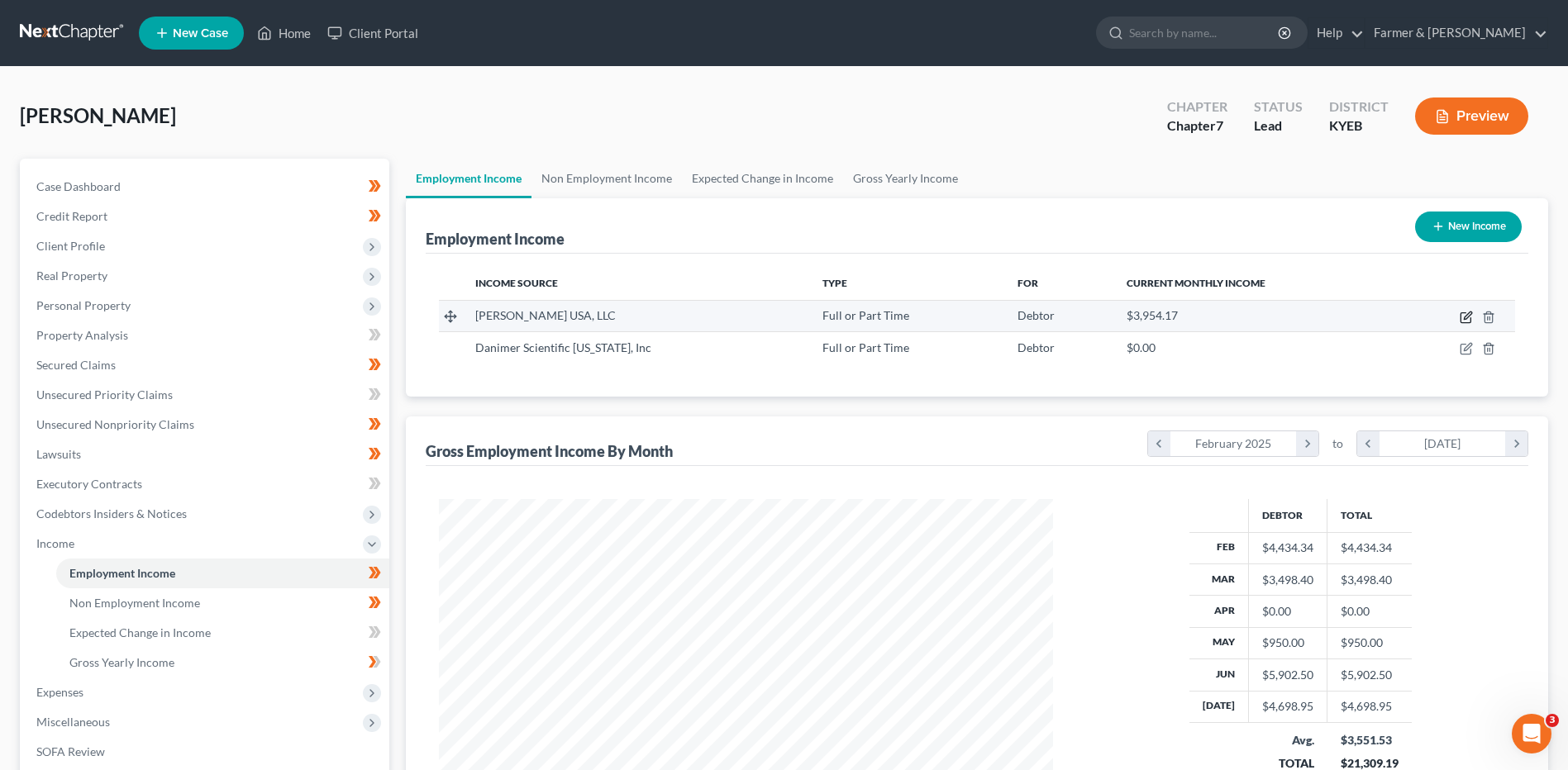
click at [1466, 313] on icon "button" at bounding box center [1466, 318] width 9 height 9
select select "0"
select select "39"
select select "2"
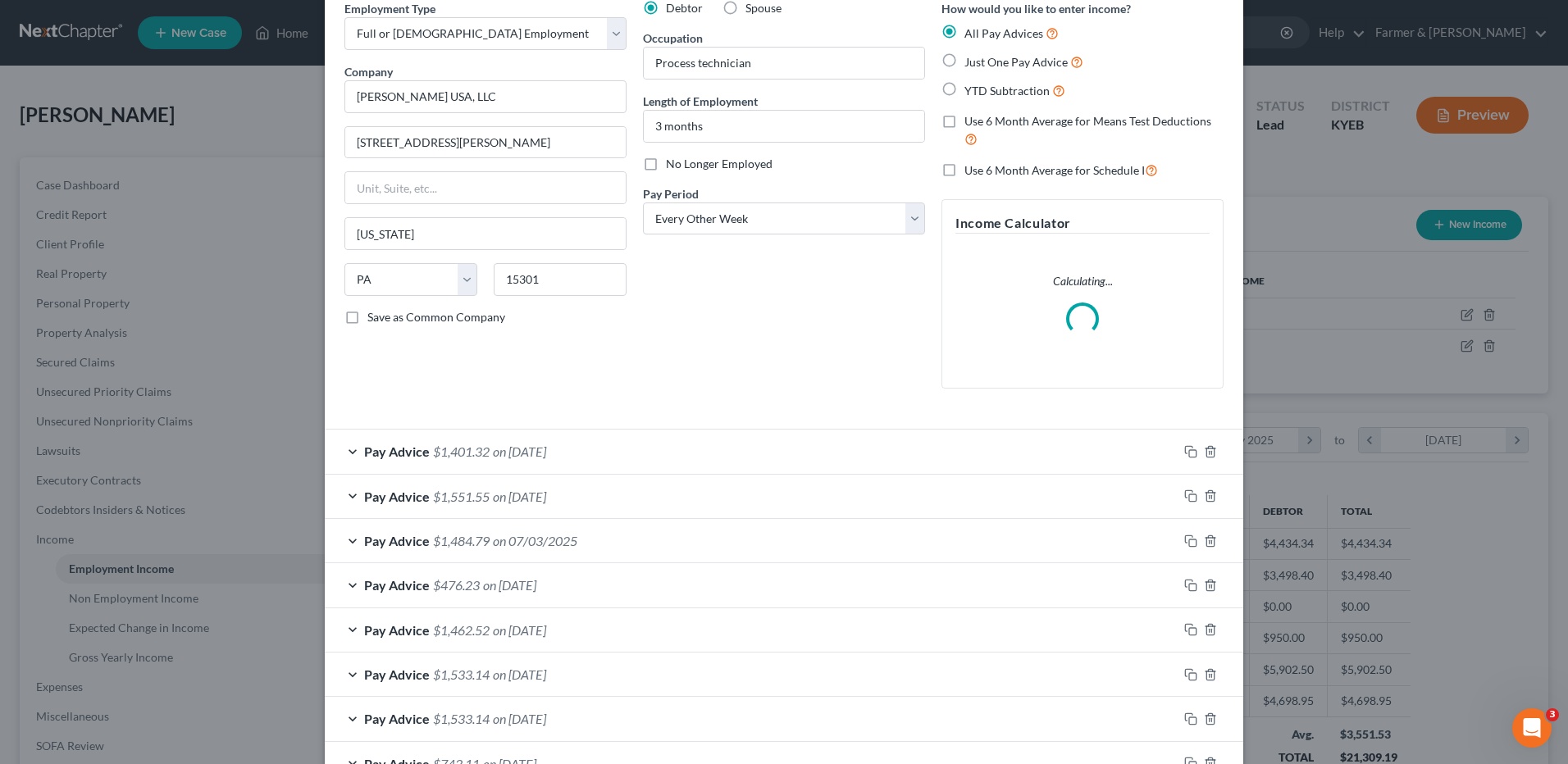
scroll to position [164, 0]
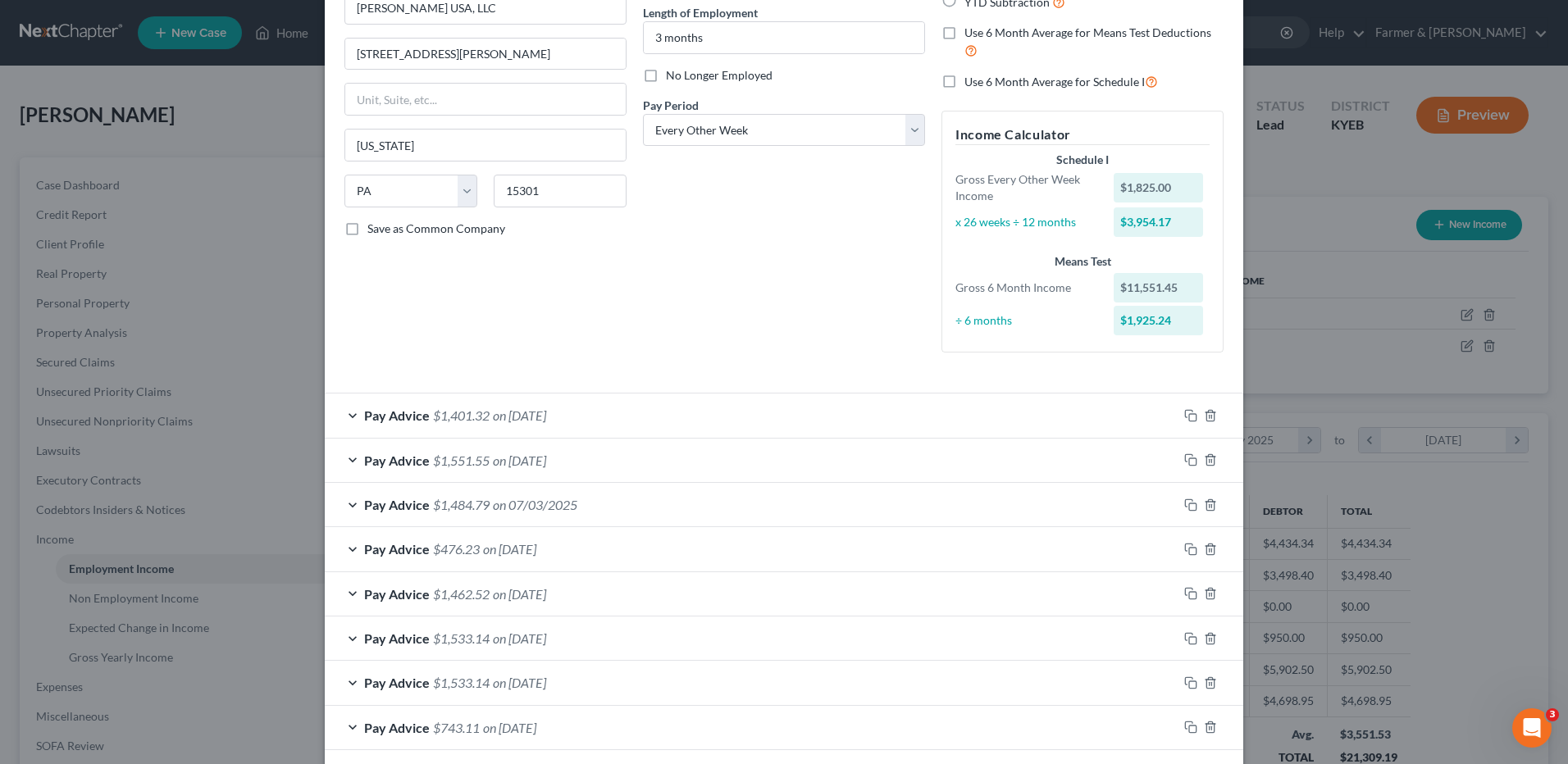
click at [487, 501] on div "Pay Advice $1,484.79 on 07/03/2025" at bounding box center [751, 505] width 853 height 43
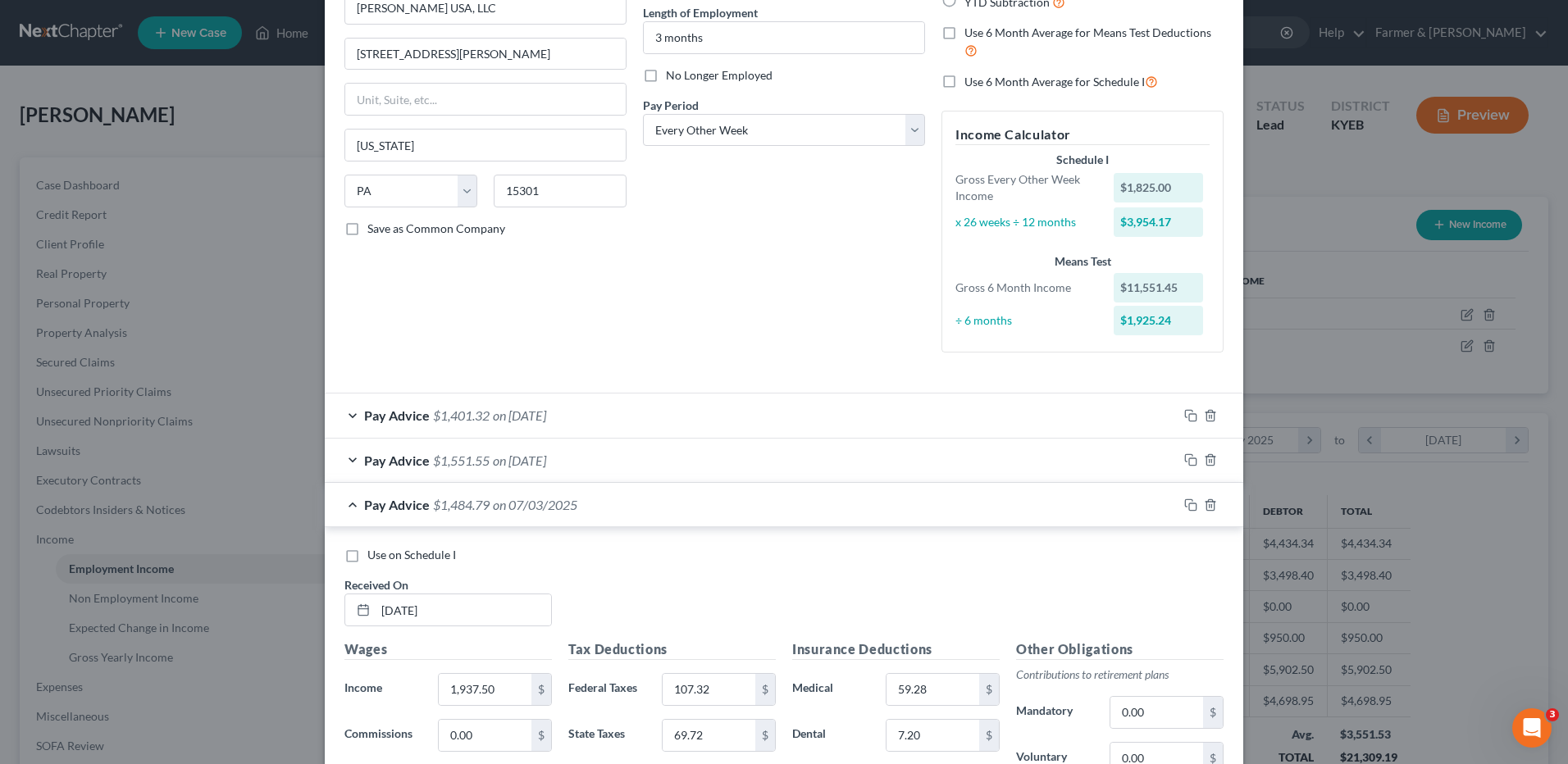
click at [368, 556] on label "Use on Schedule I" at bounding box center [412, 554] width 88 height 16
click at [374, 556] on input "Use on Schedule I" at bounding box center [379, 552] width 10 height 10
checkbox input "true"
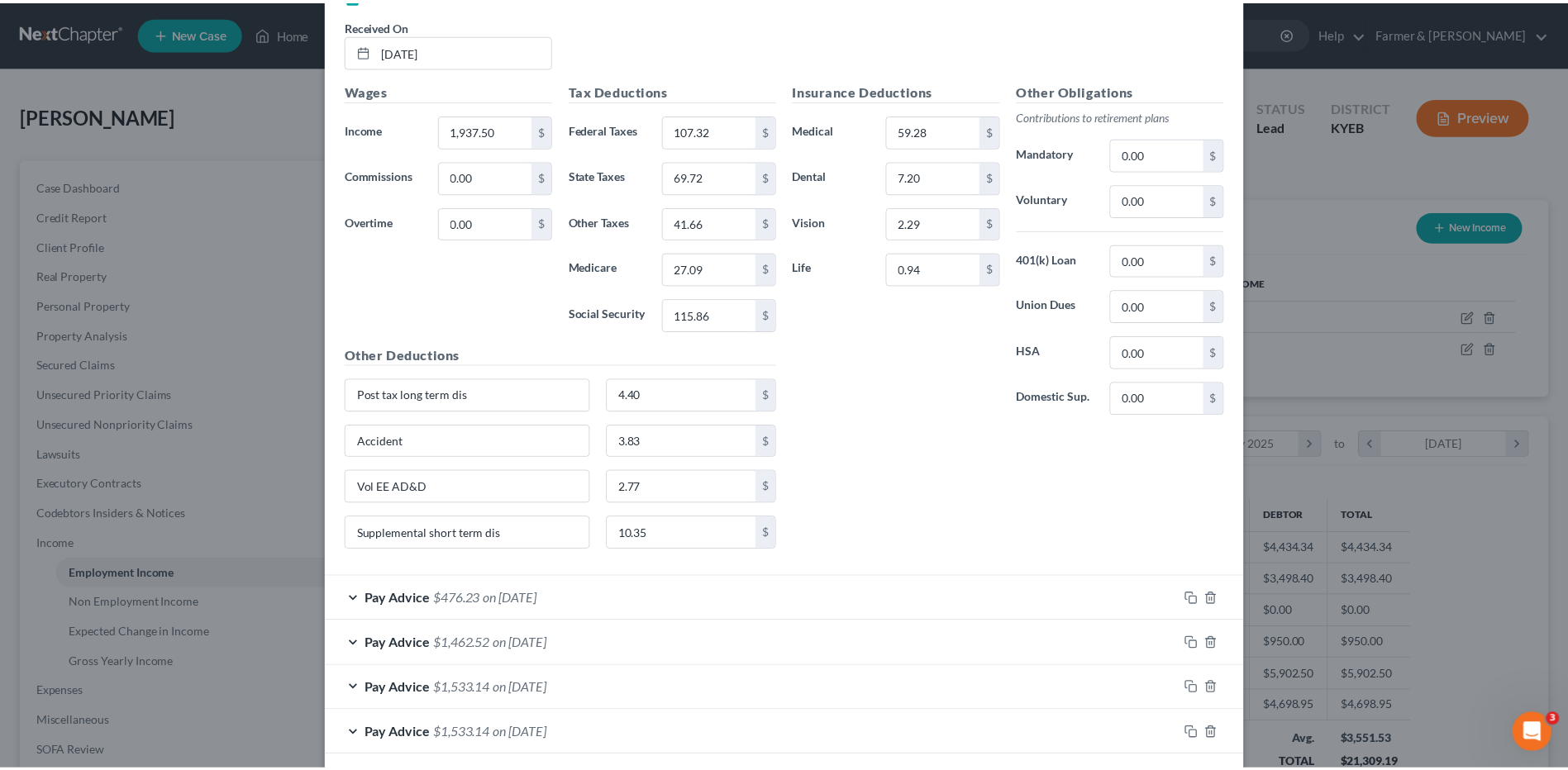
scroll to position [851, 0]
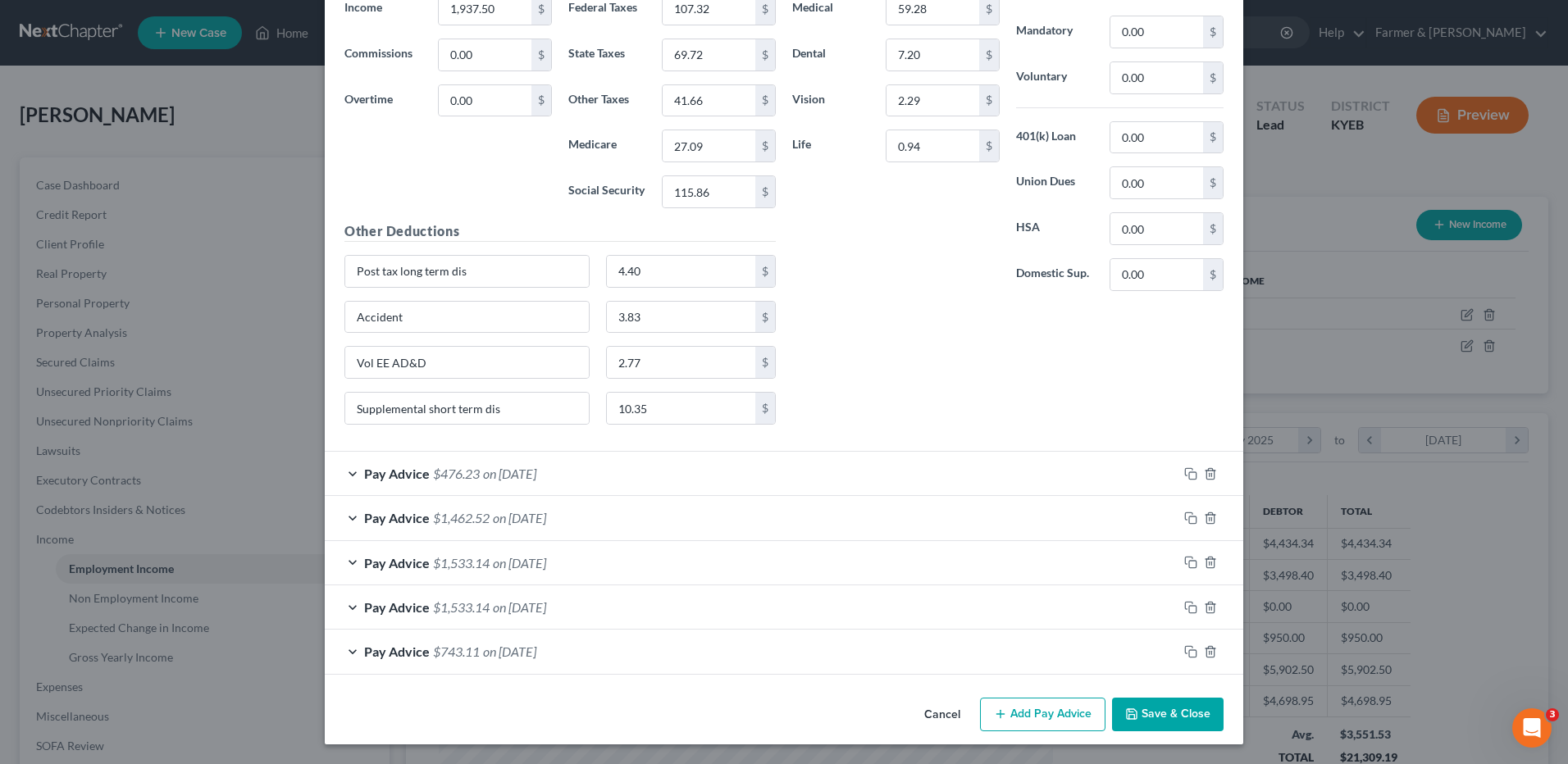
click at [1175, 707] on button "Save & Close" at bounding box center [1168, 715] width 112 height 35
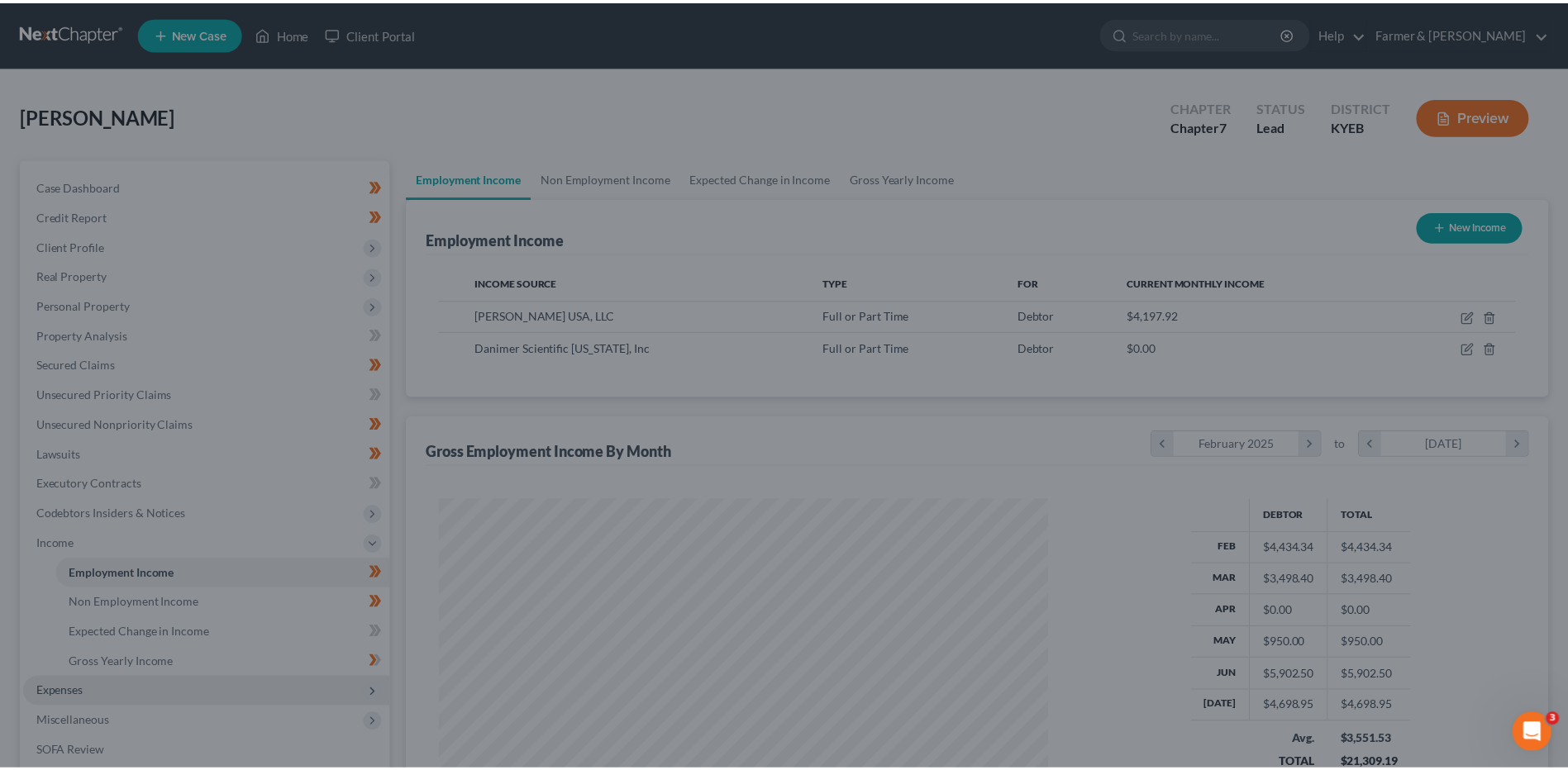
scroll to position [826074, 826014]
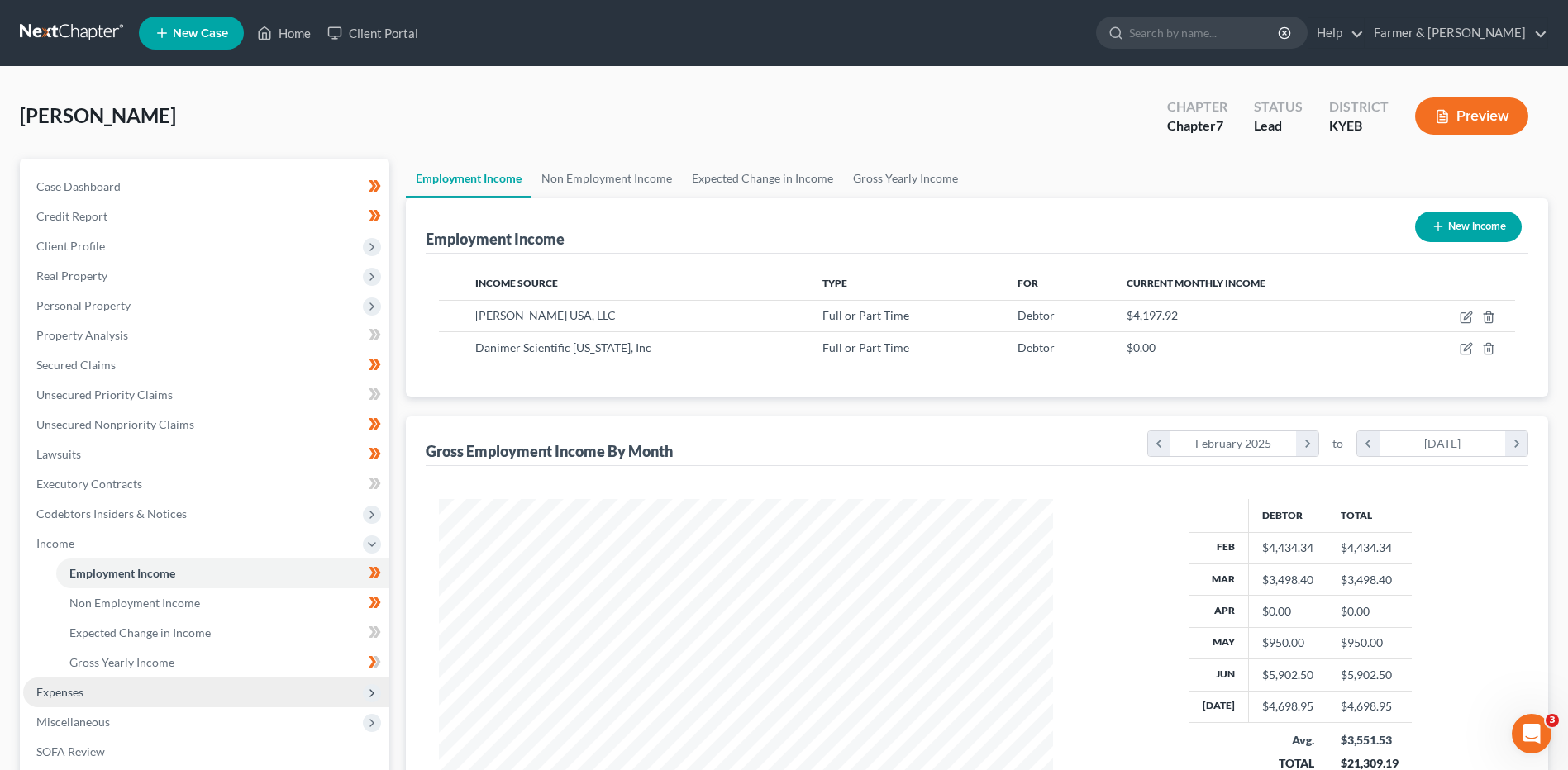
click at [94, 680] on span "Expenses" at bounding box center [206, 691] width 367 height 29
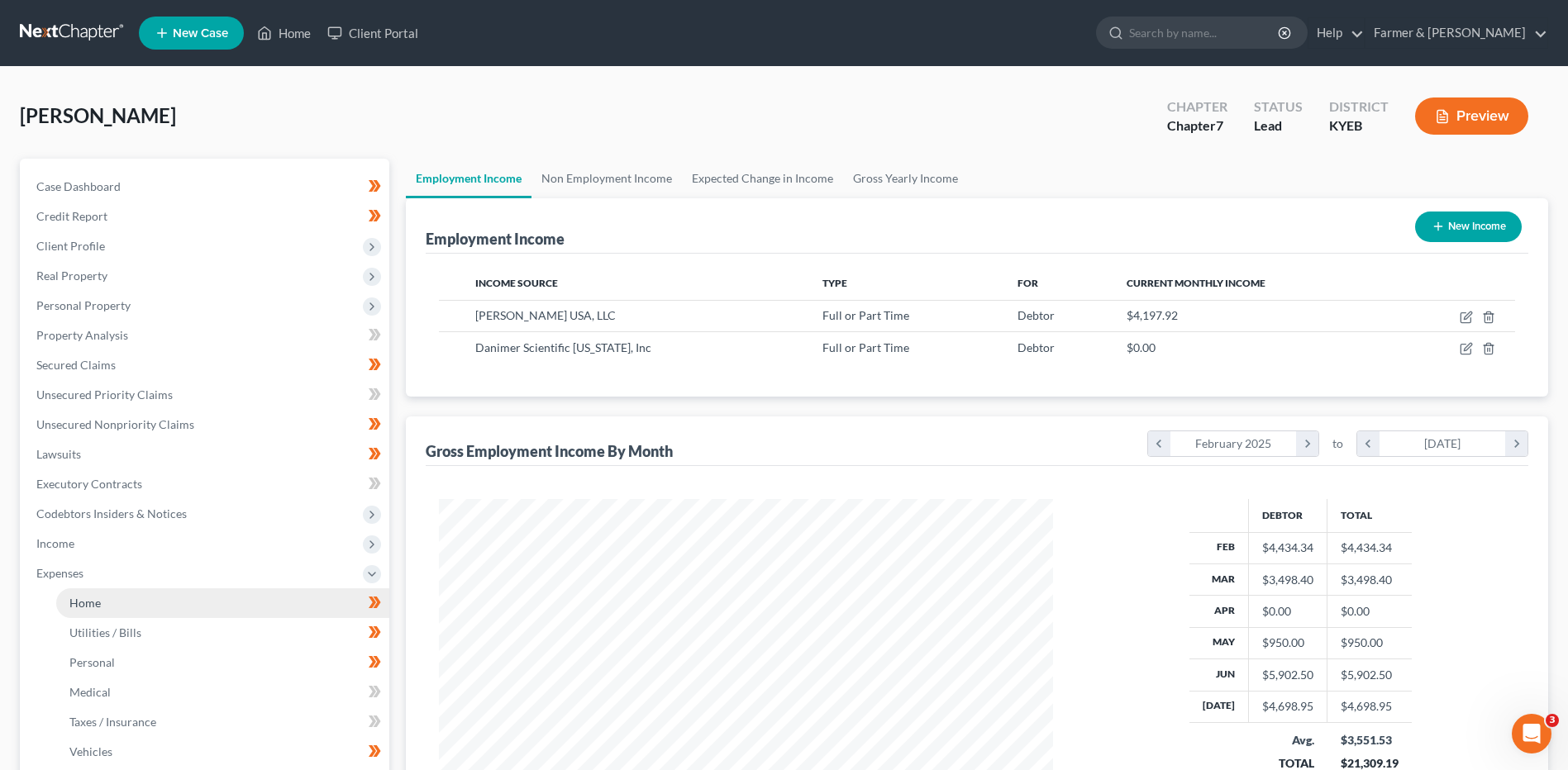
click at [104, 601] on link "Home" at bounding box center [223, 602] width 333 height 29
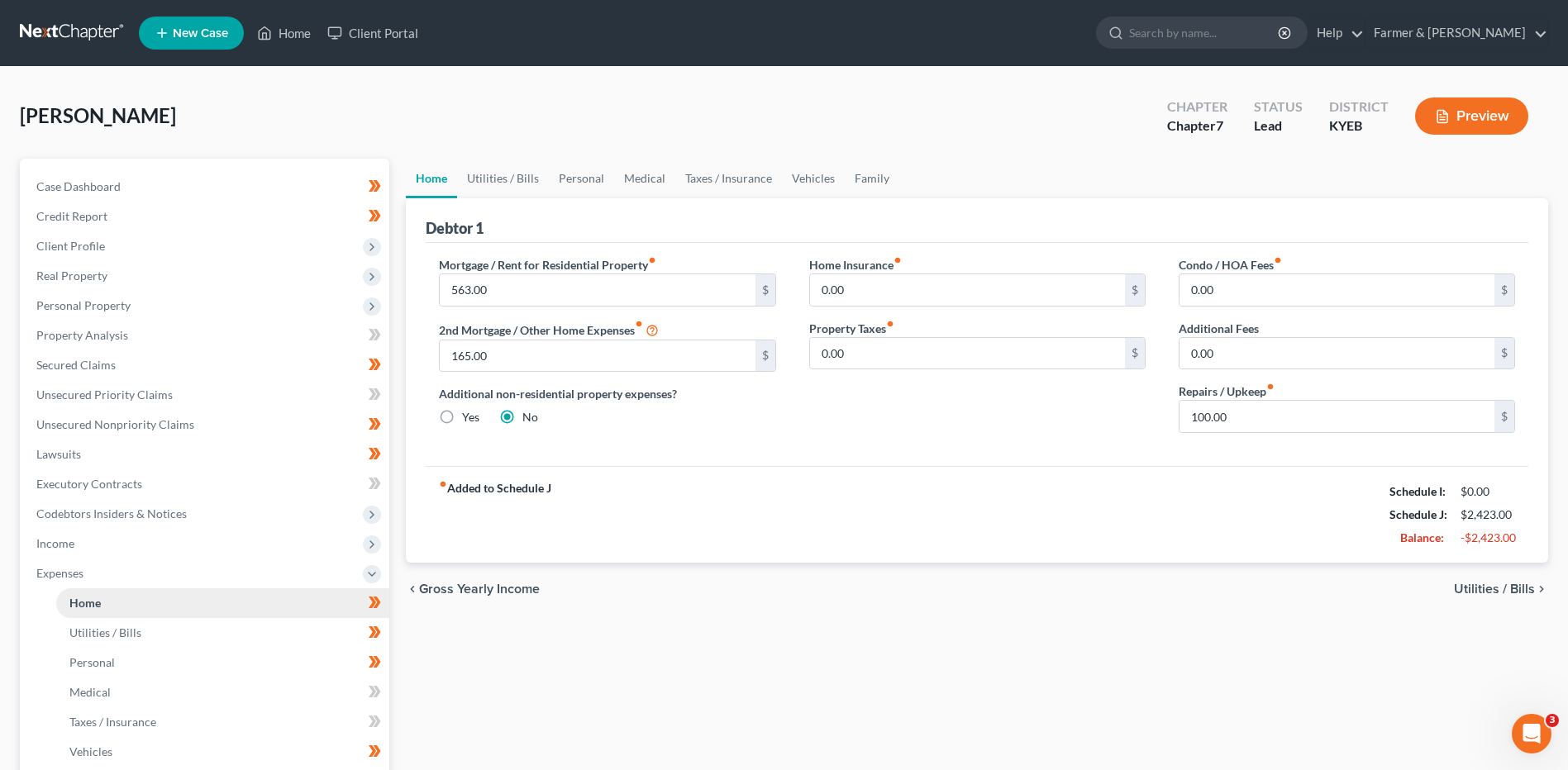
click at [139, 608] on link "Home" at bounding box center [223, 602] width 333 height 29
click at [126, 629] on span "Utilities / Bills" at bounding box center [105, 633] width 72 height 14
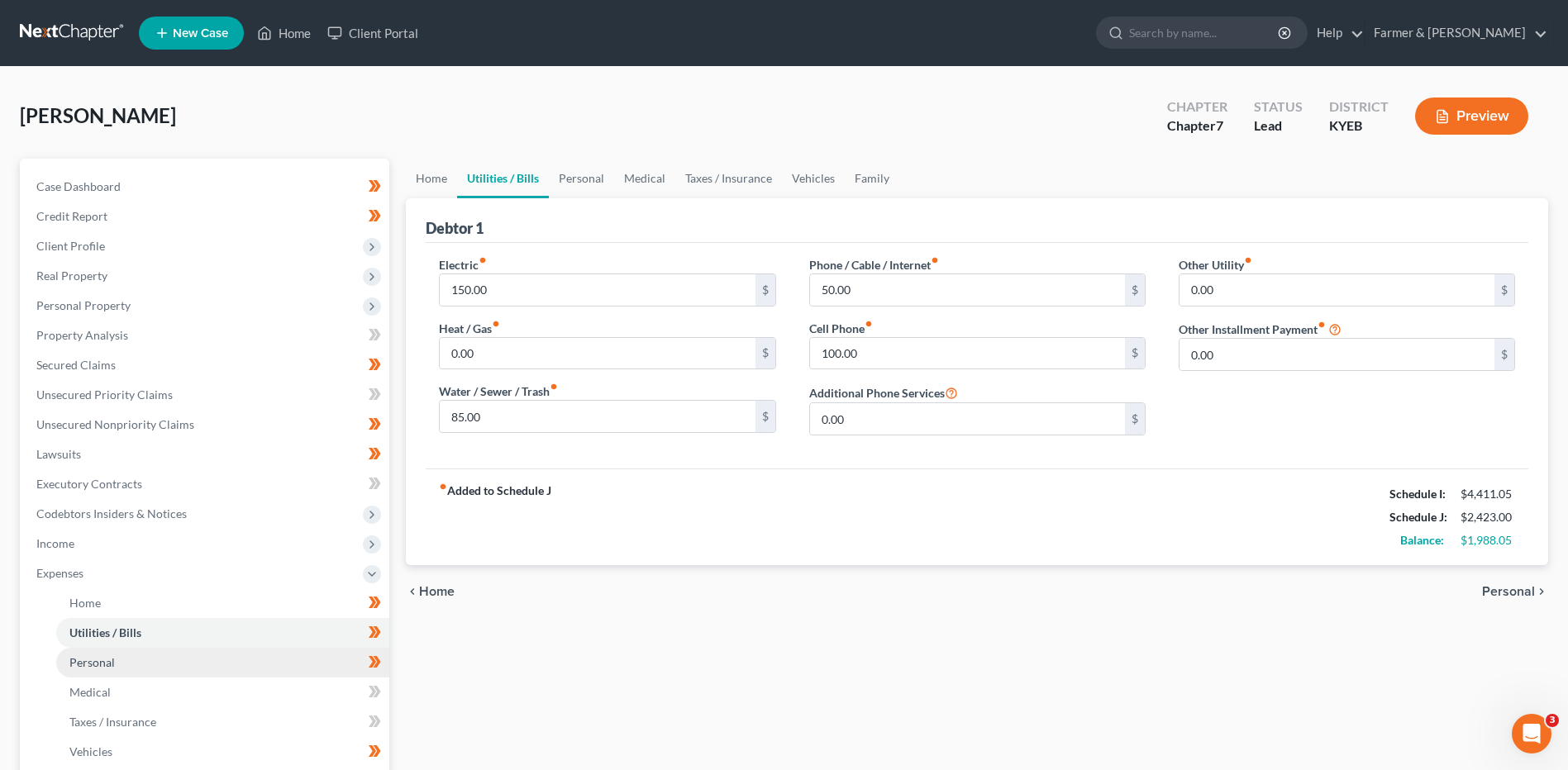
click at [120, 654] on link "Personal" at bounding box center [223, 662] width 333 height 29
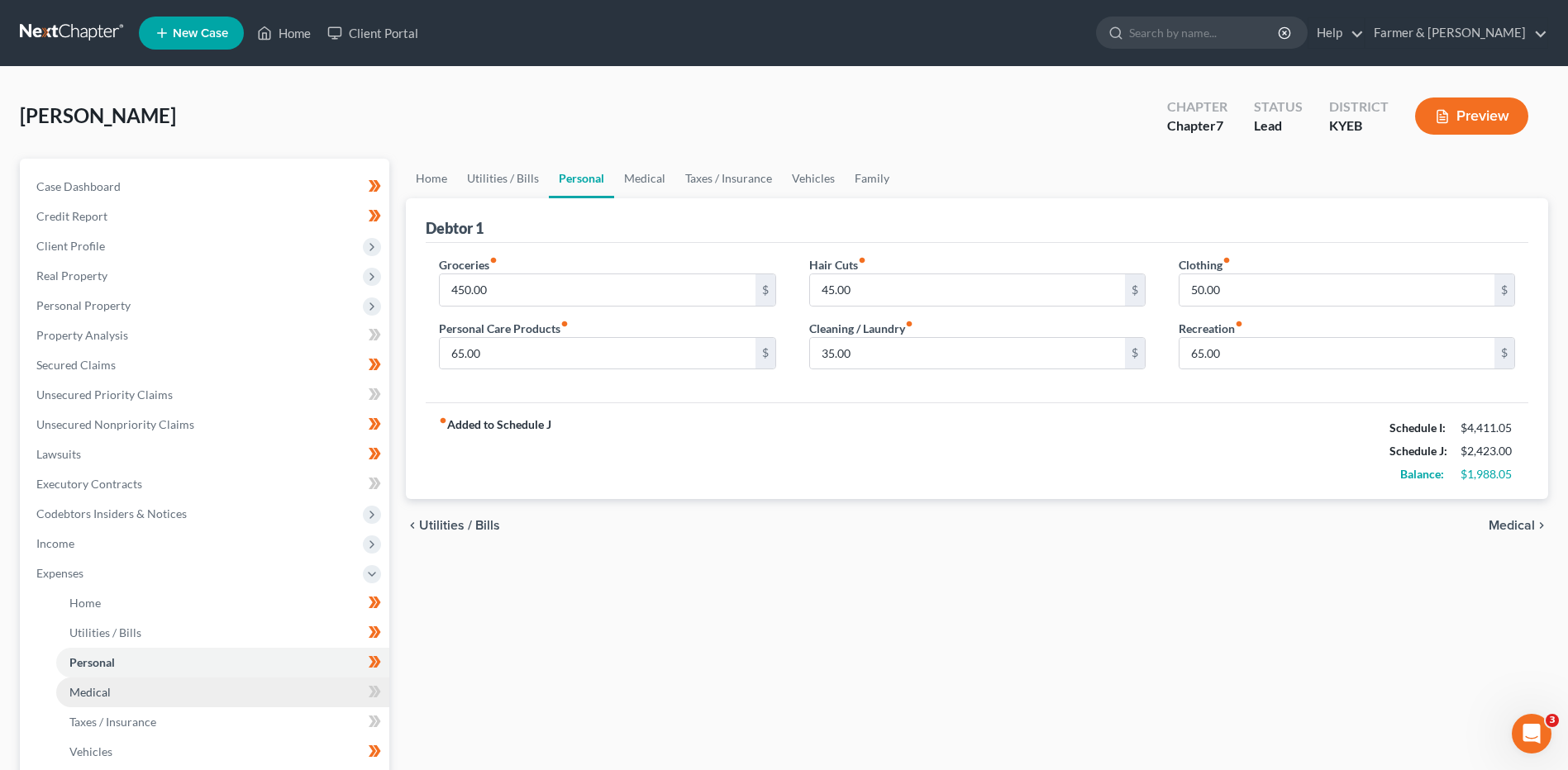
click at [122, 679] on link "Medical" at bounding box center [223, 691] width 333 height 29
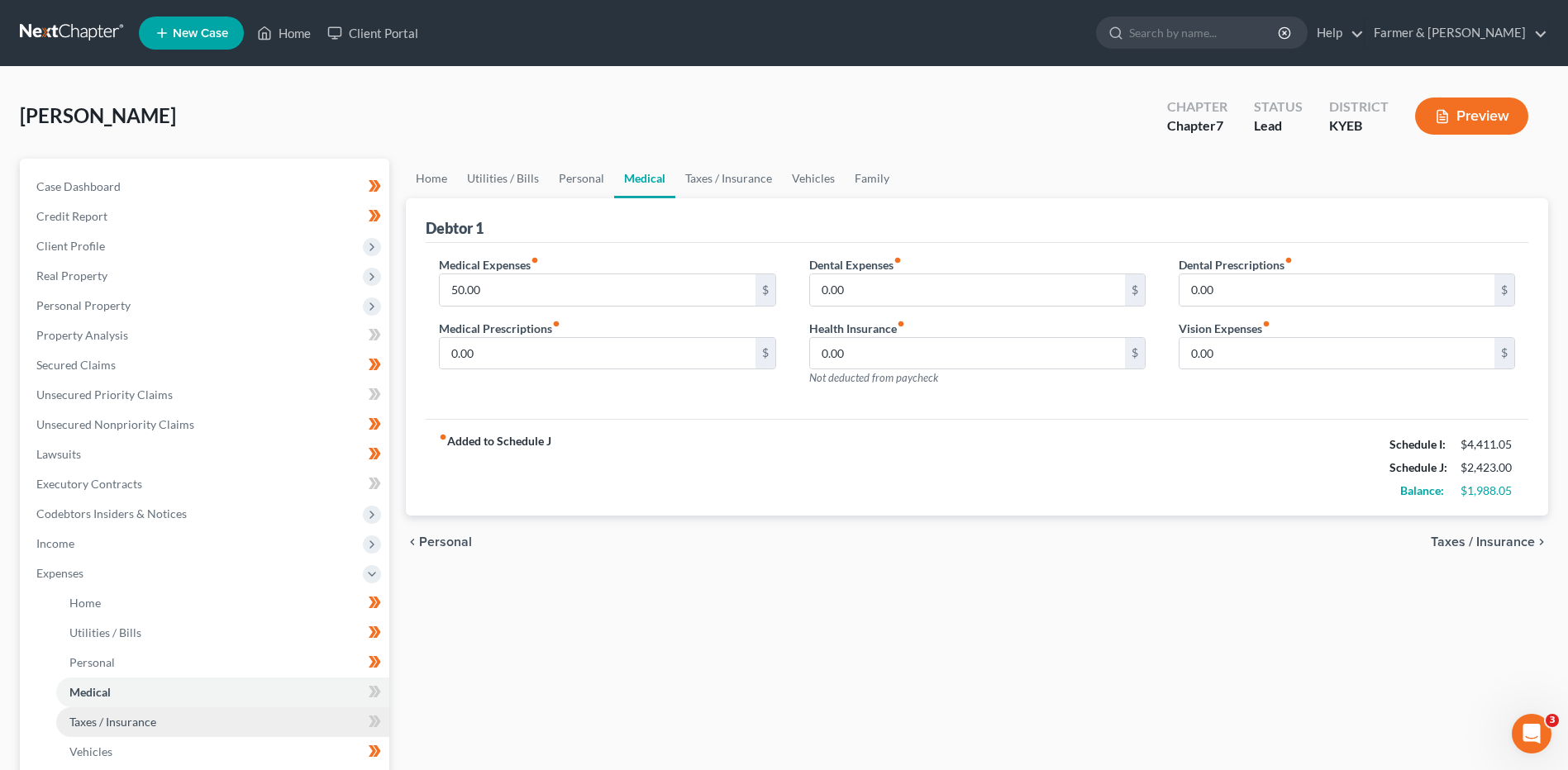
click at [117, 721] on span "Taxes / Insurance" at bounding box center [113, 722] width 87 height 14
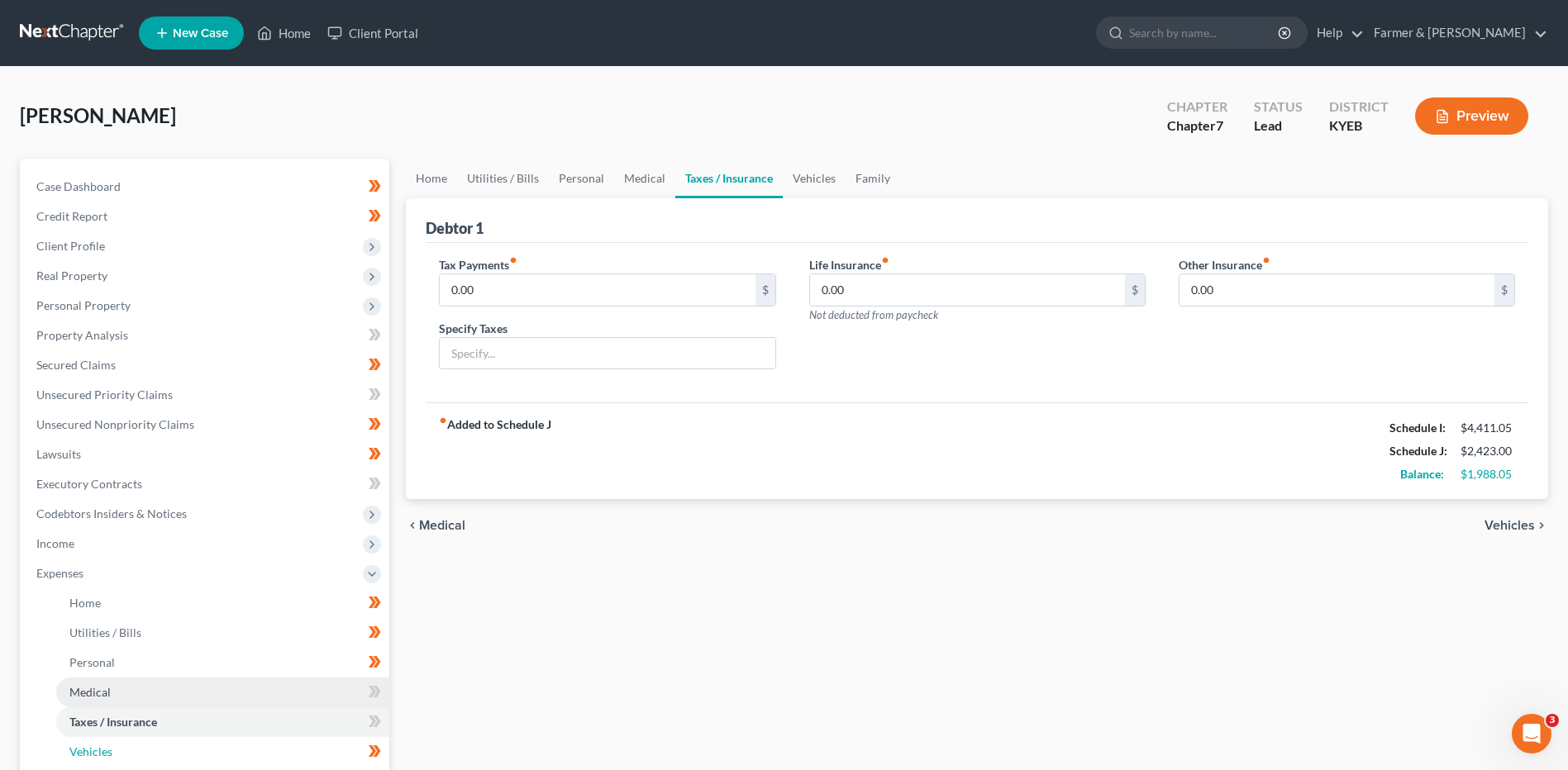
drag, startPoint x: 118, startPoint y: 748, endPoint x: 155, endPoint y: 688, distance: 70.5
click at [119, 748] on link "Vehicles" at bounding box center [223, 751] width 333 height 29
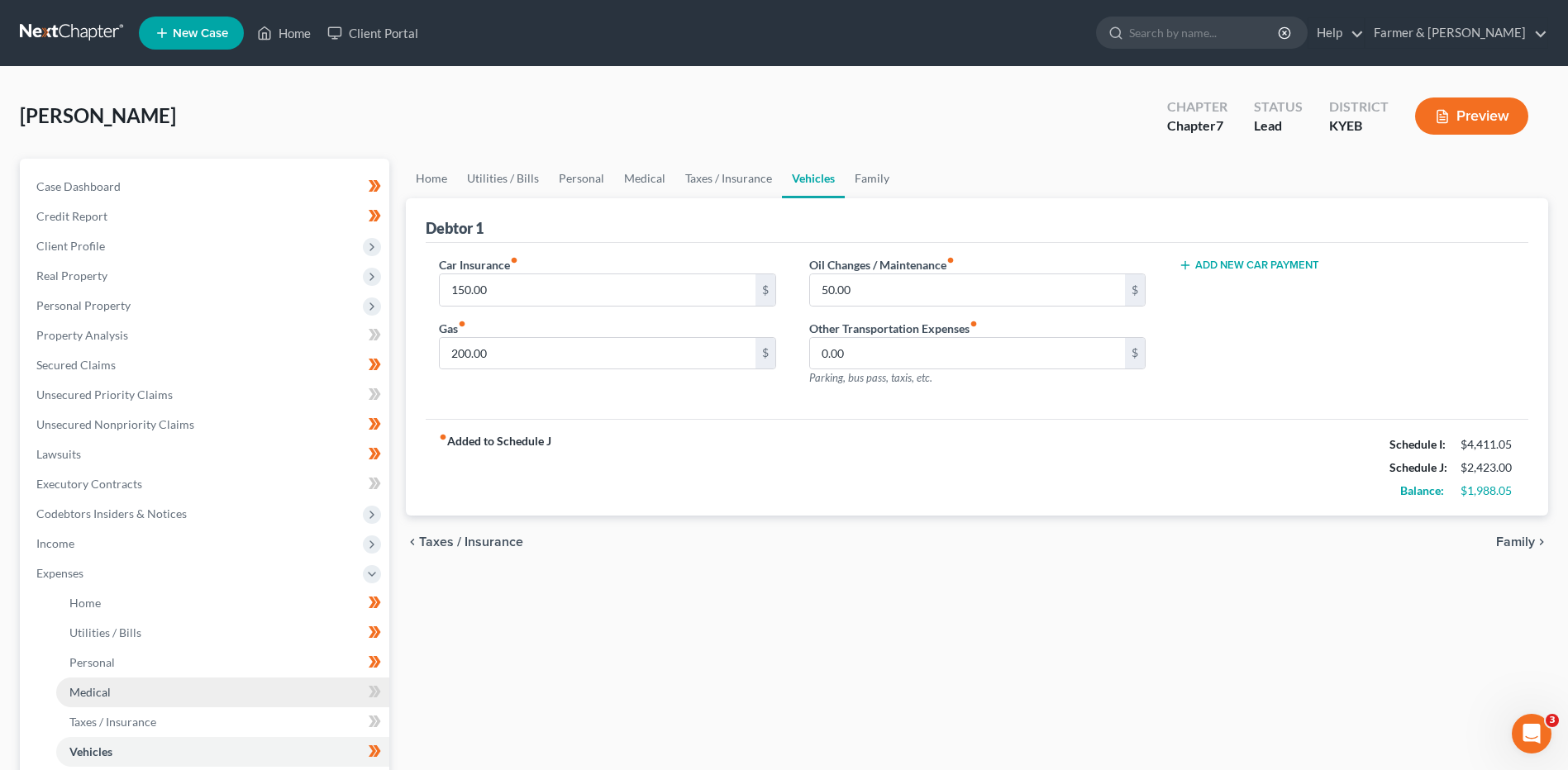
scroll to position [82, 0]
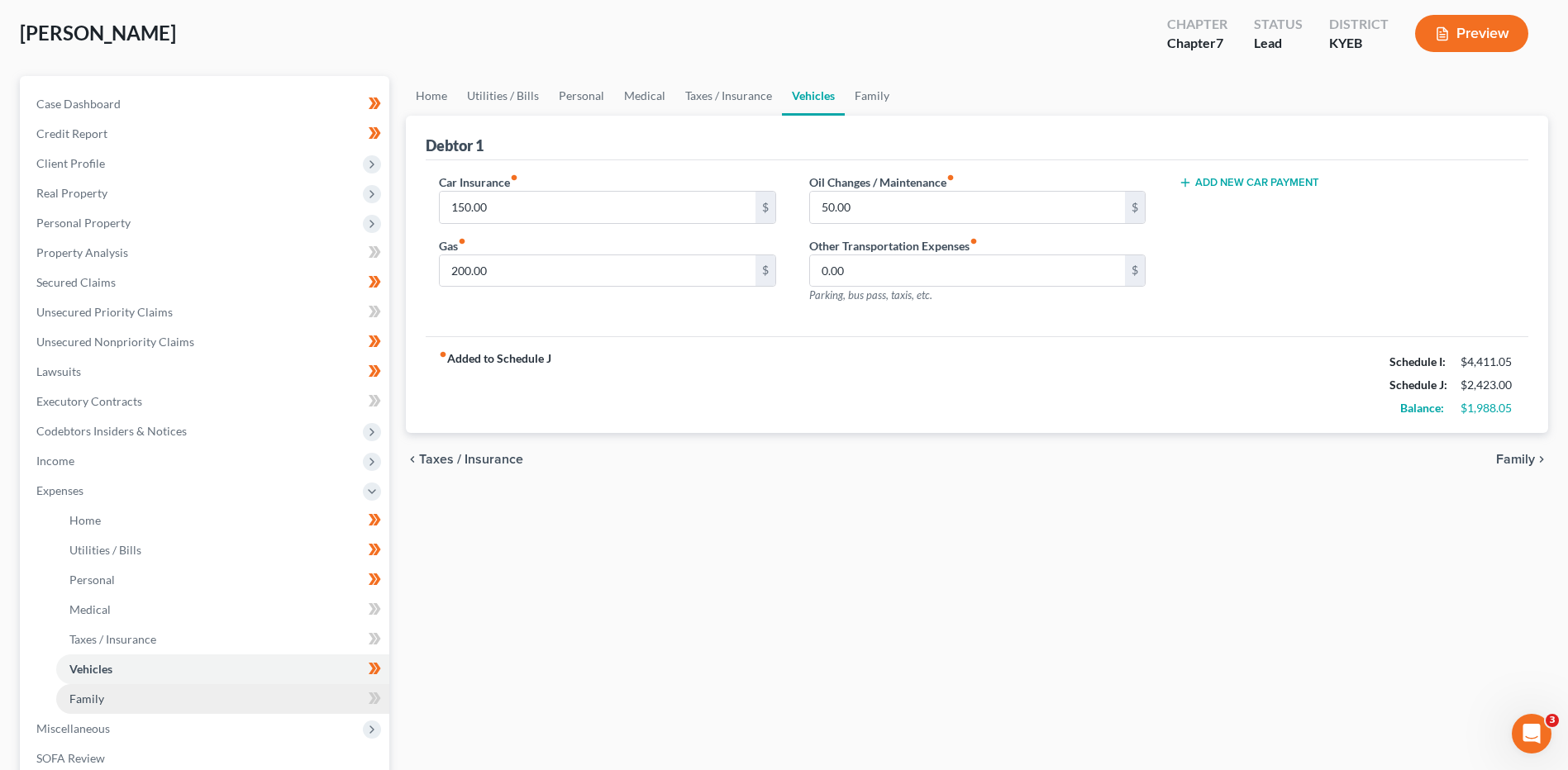
click at [130, 695] on link "Family" at bounding box center [223, 698] width 333 height 29
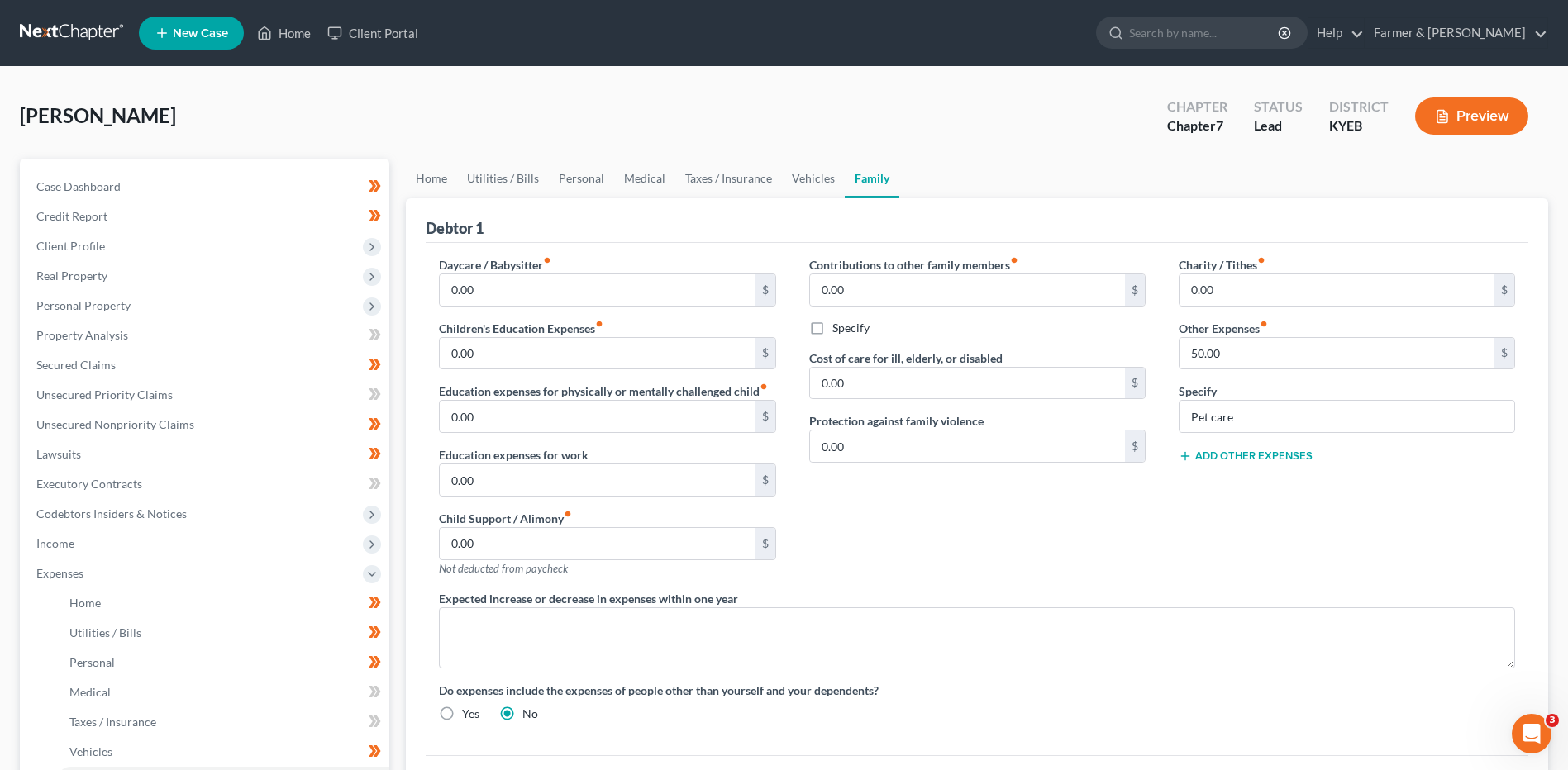
click at [70, 23] on link at bounding box center [73, 32] width 106 height 29
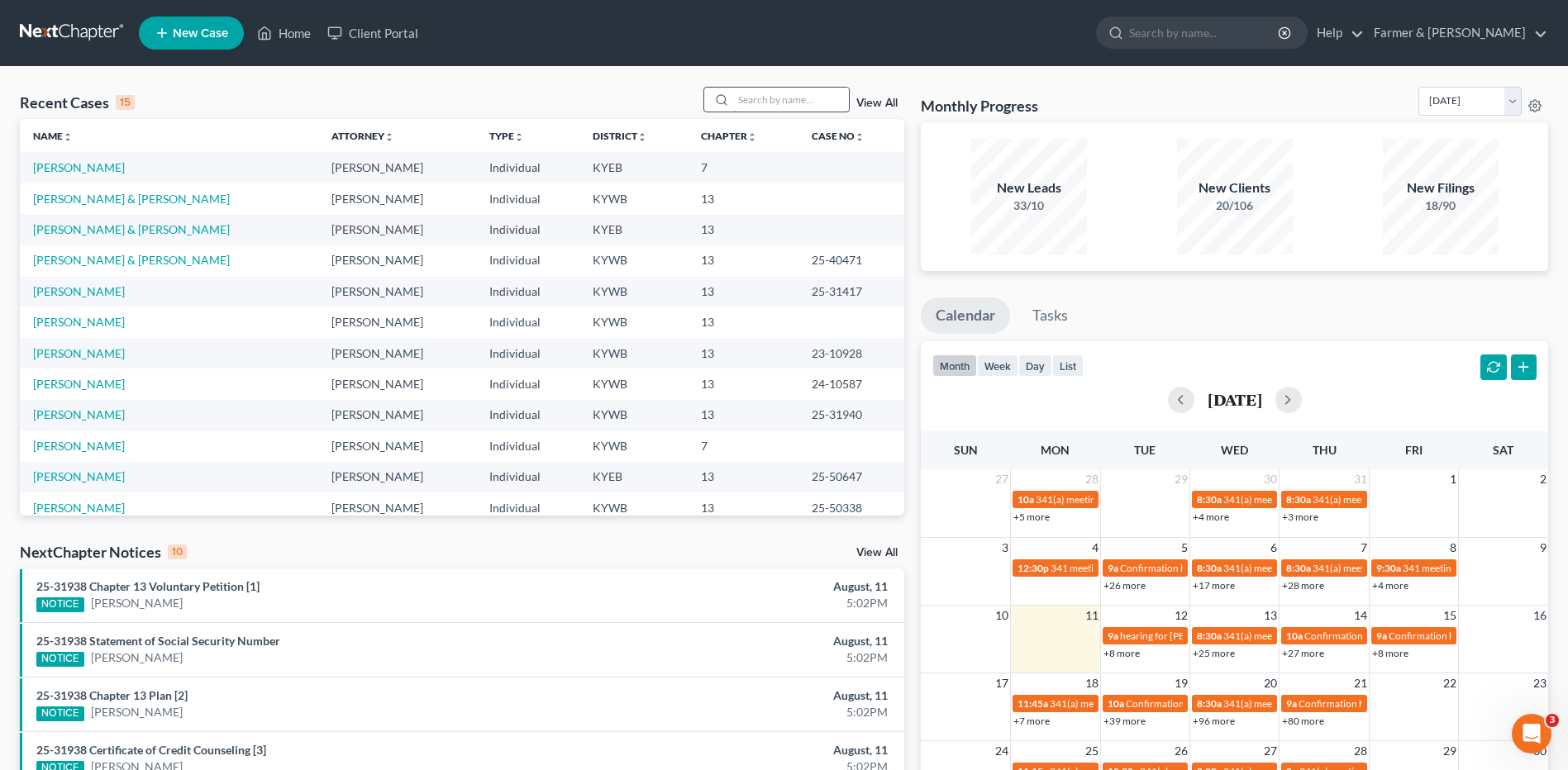
click at [761, 99] on input "search" at bounding box center [791, 98] width 116 height 24
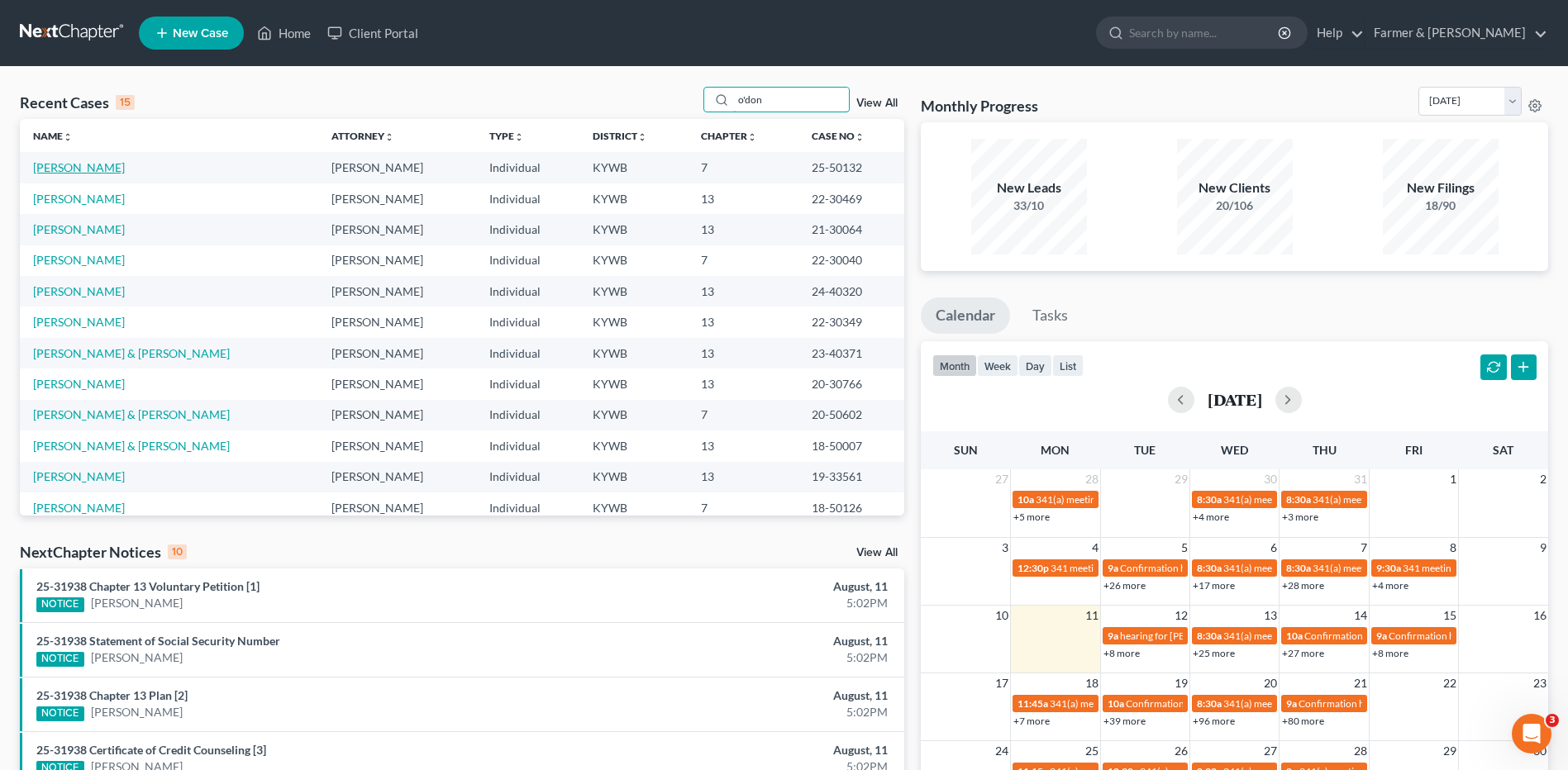
type input "o'don"
click at [100, 167] on link "[PERSON_NAME]" at bounding box center [79, 167] width 92 height 14
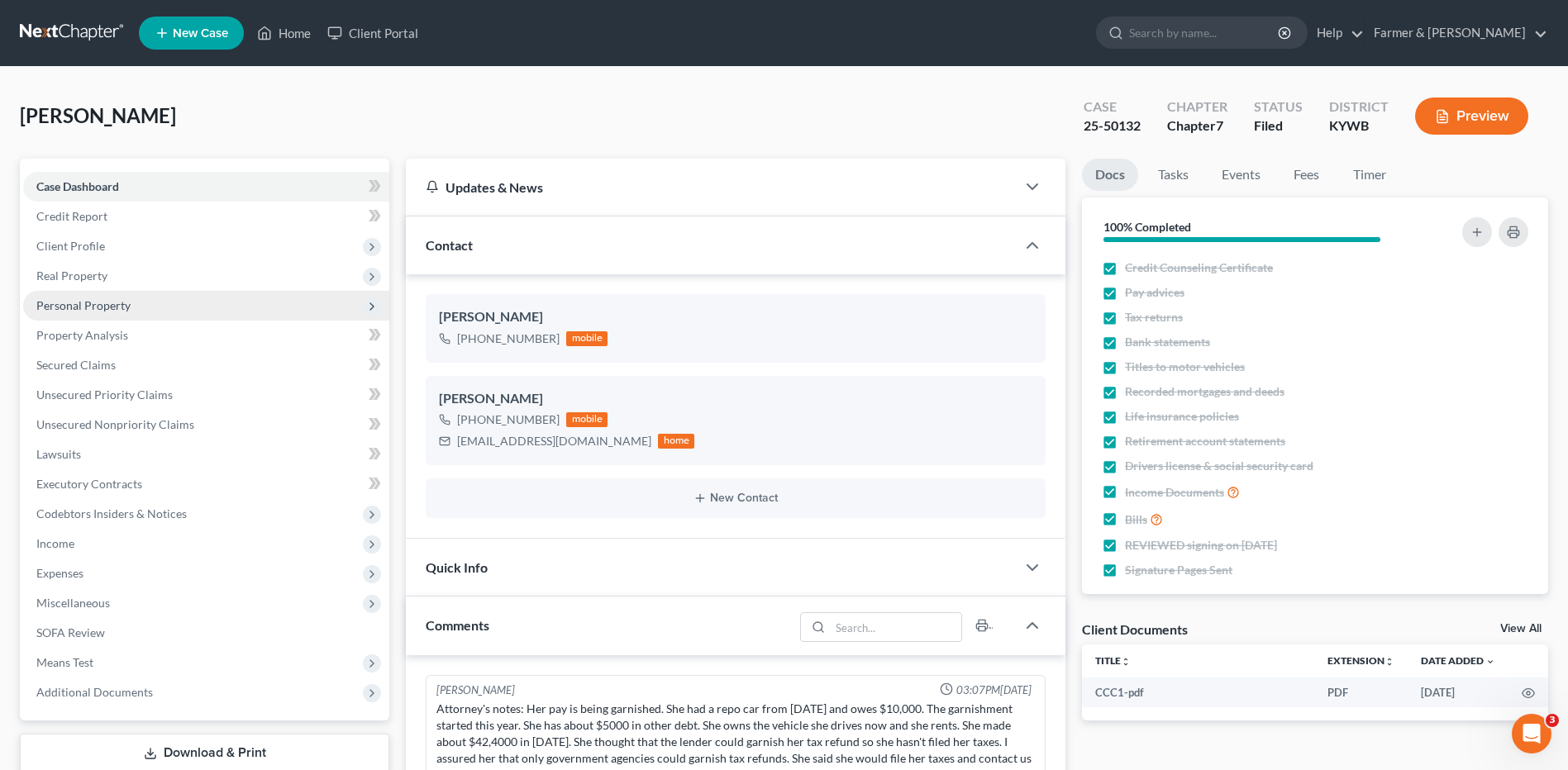
click at [88, 313] on span "Personal Property" at bounding box center [206, 305] width 367 height 29
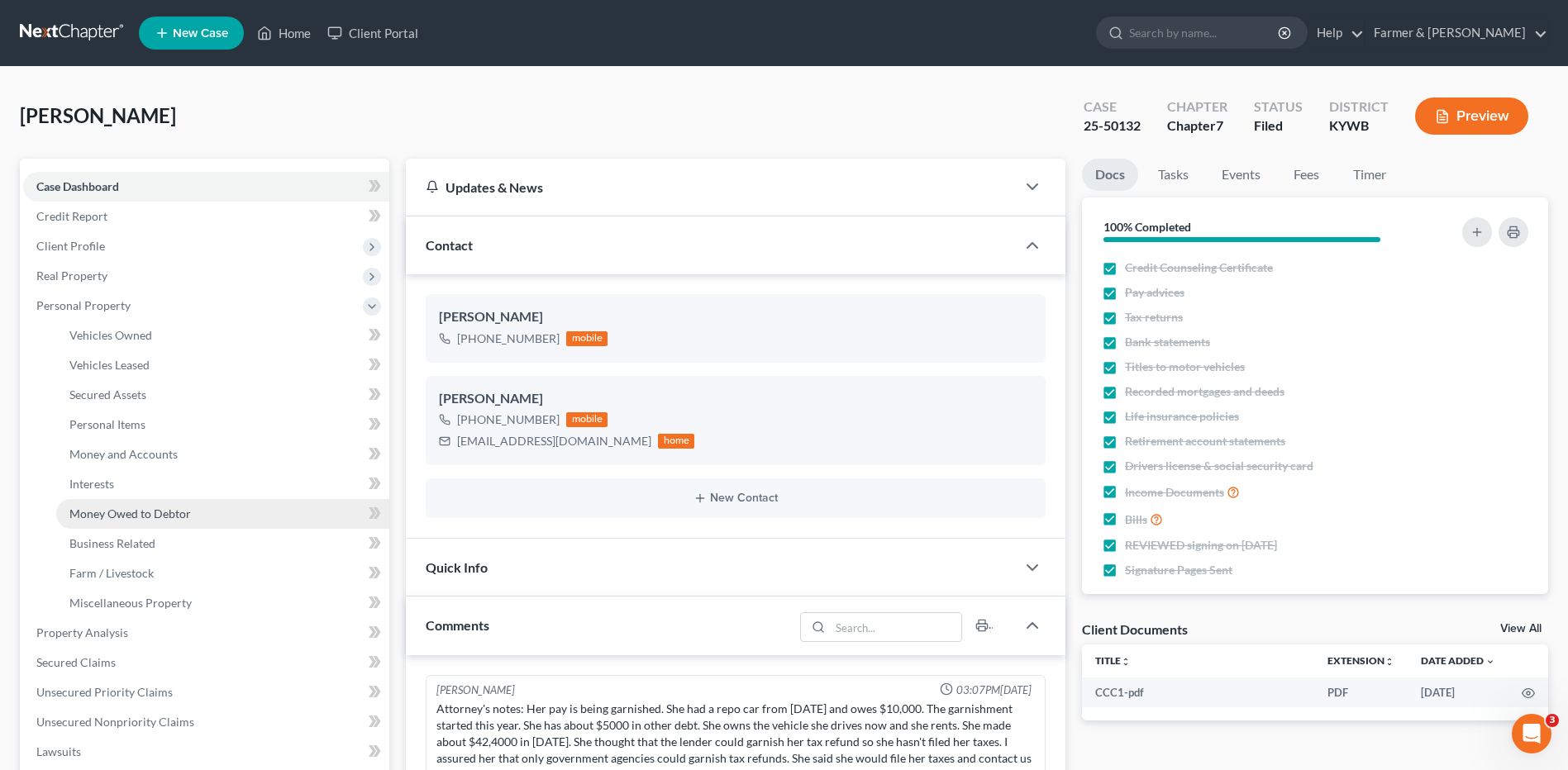
click at [135, 512] on span "Money Owed to Debtor" at bounding box center [130, 513] width 121 height 14
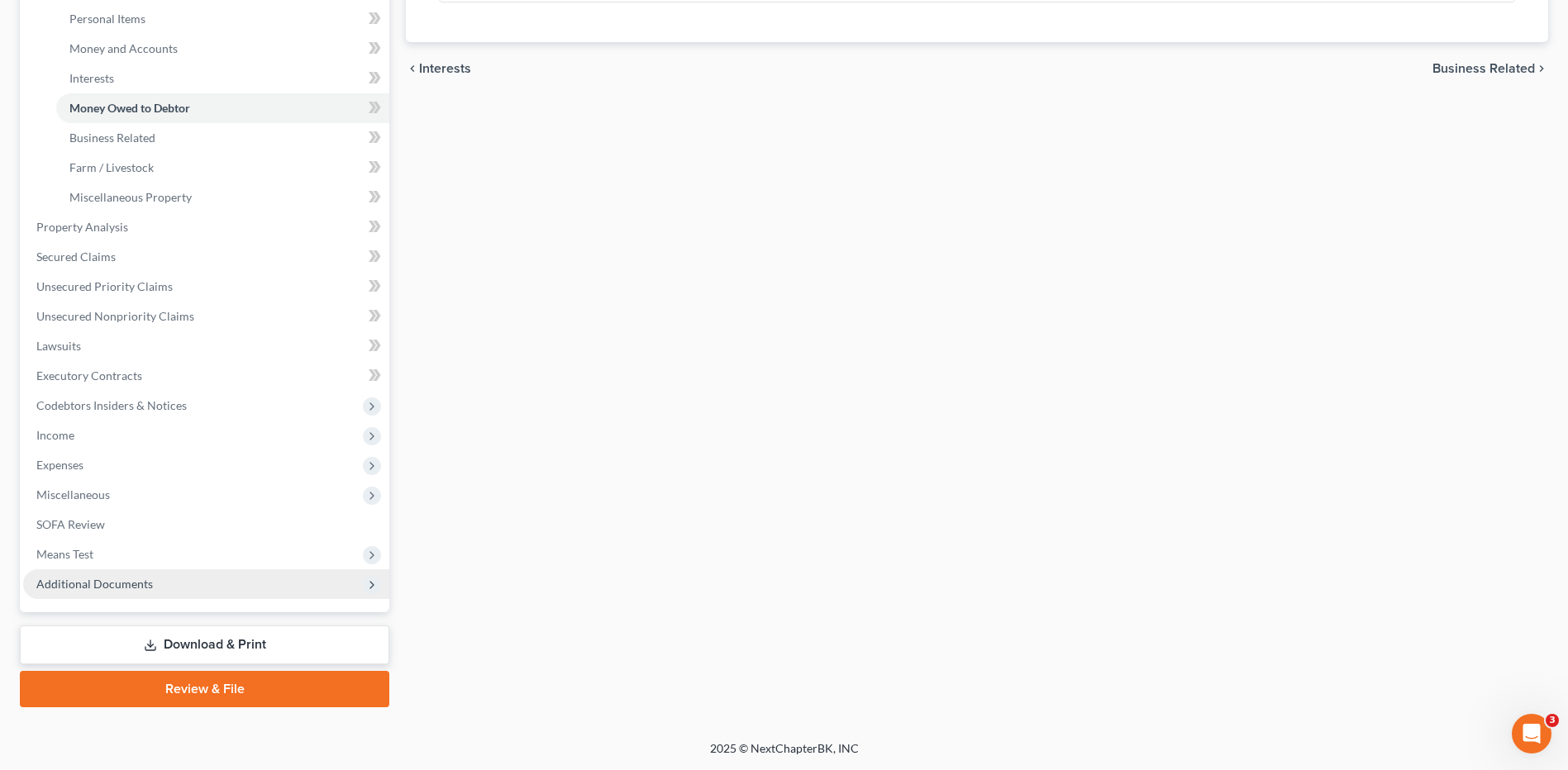
click at [137, 572] on span "Additional Documents" at bounding box center [206, 583] width 367 height 29
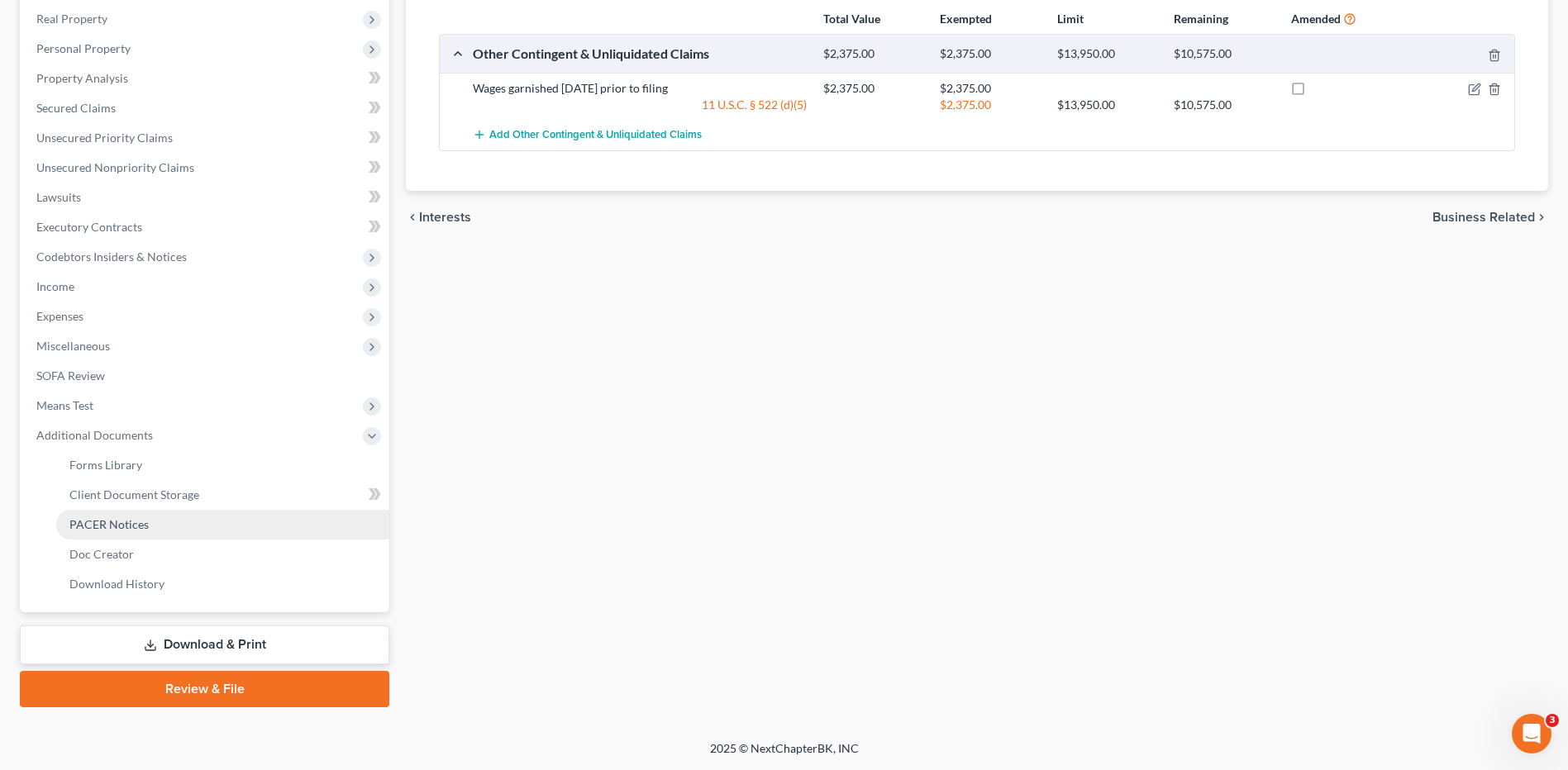
click at [145, 519] on span "PACER Notices" at bounding box center [109, 524] width 80 height 14
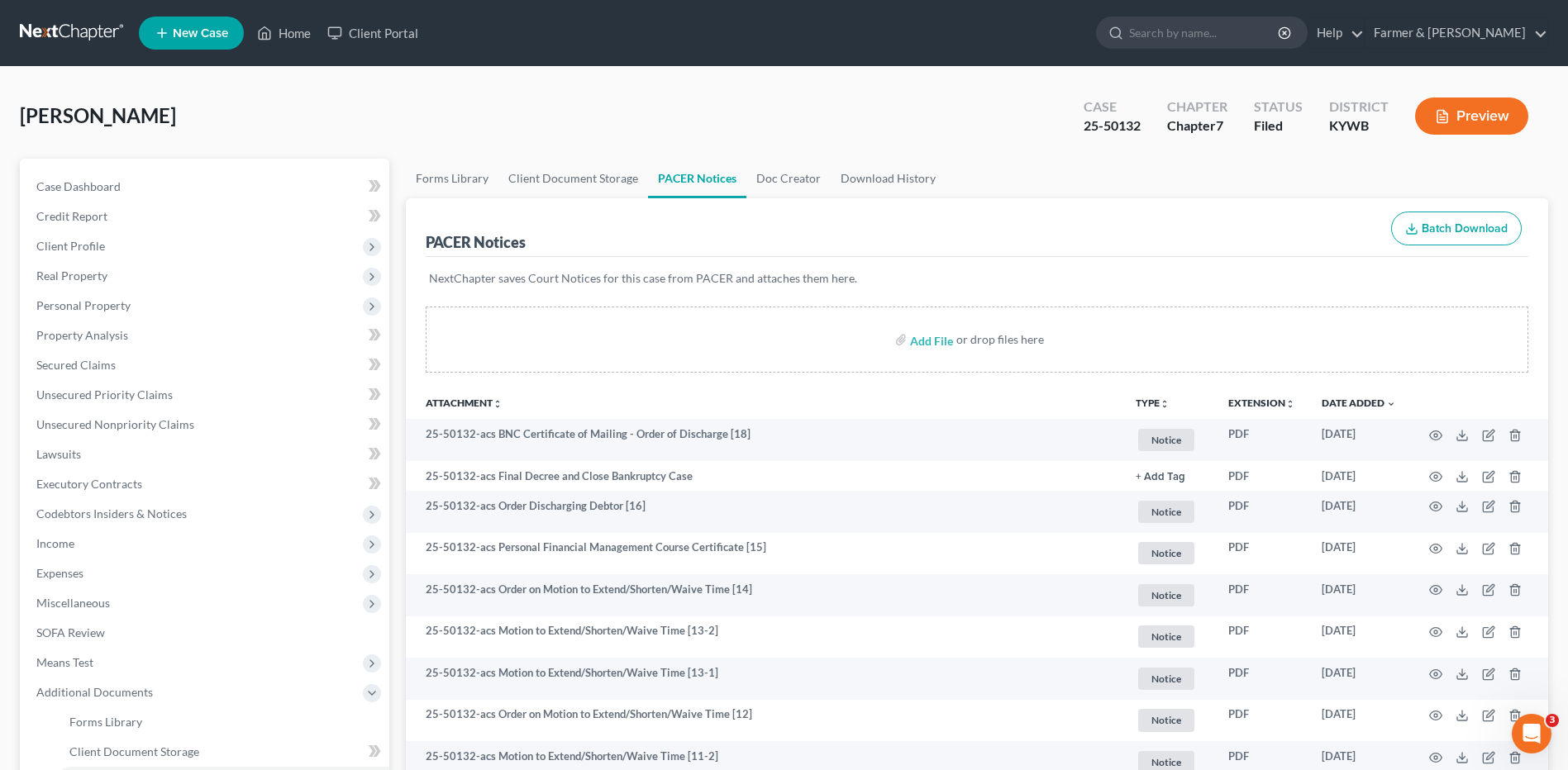
click at [58, 19] on link at bounding box center [73, 32] width 106 height 29
